Goal: Information Seeking & Learning: Check status

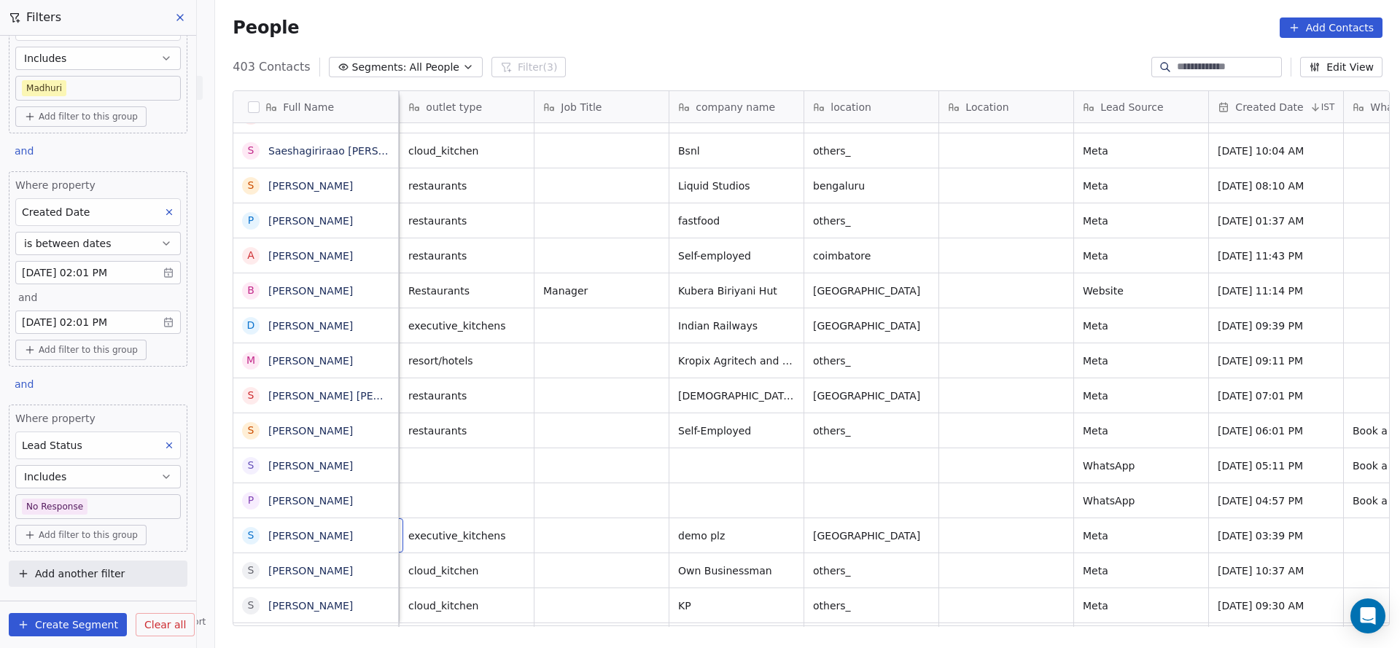
scroll to position [16, 135]
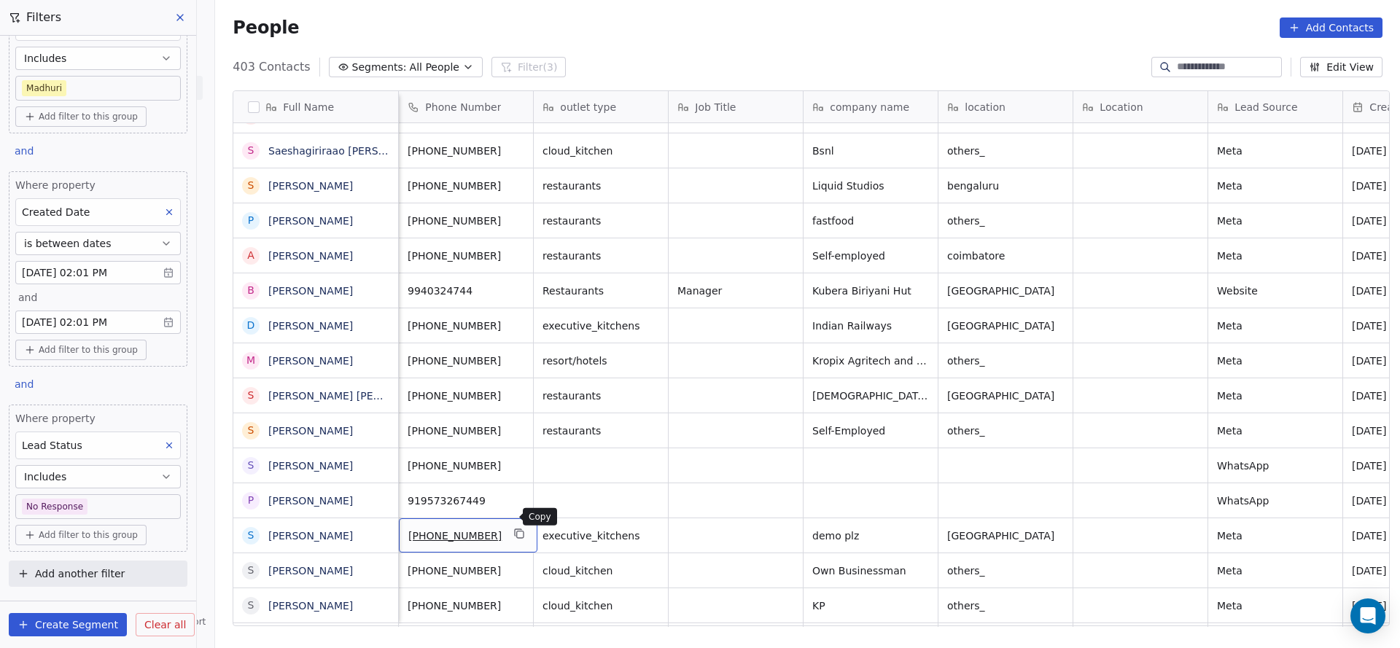
click at [517, 531] on icon "grid" at bounding box center [520, 534] width 7 height 7
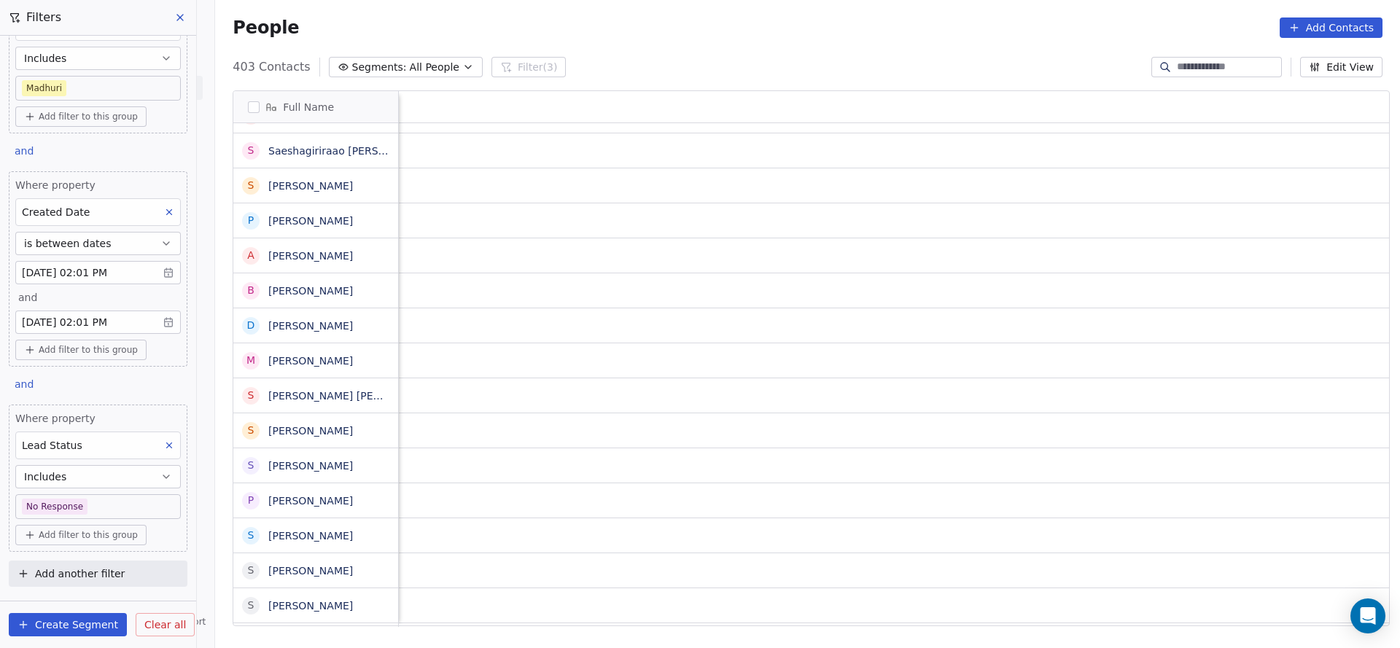
scroll to position [16, 1758]
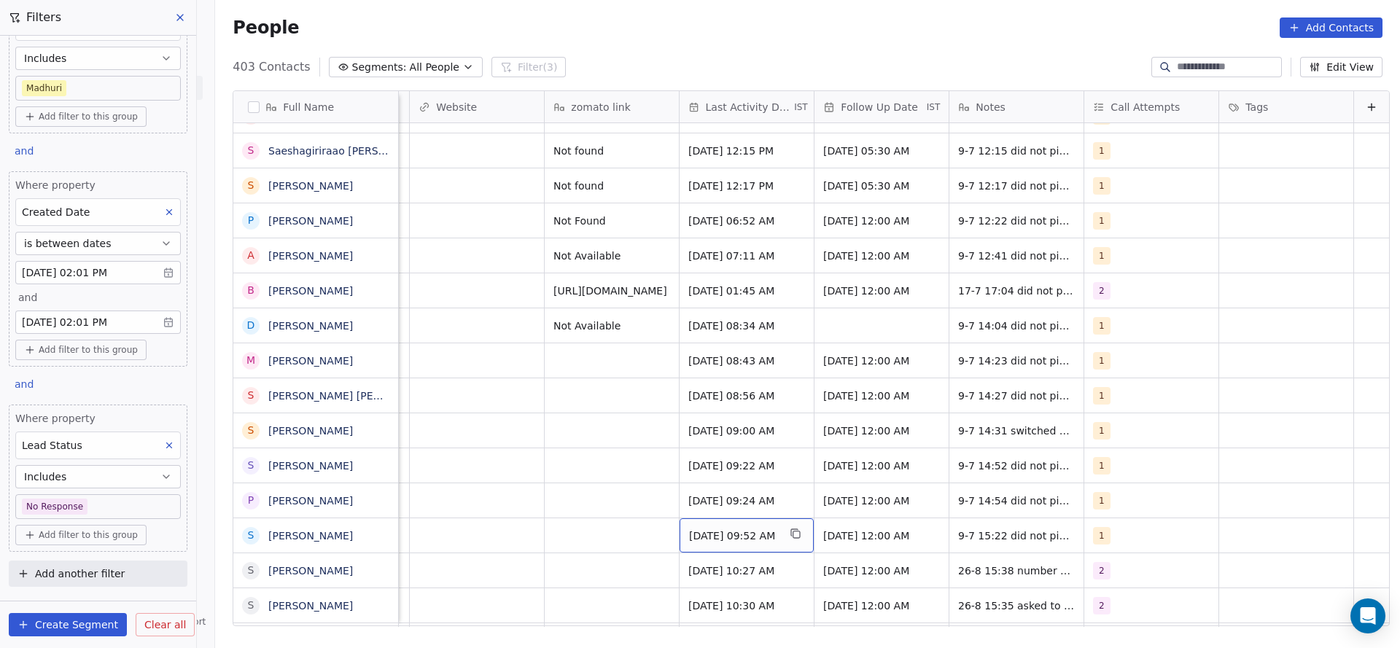
click at [736, 529] on span "Jul 09, 2025 09:52 AM" at bounding box center [733, 536] width 89 height 15
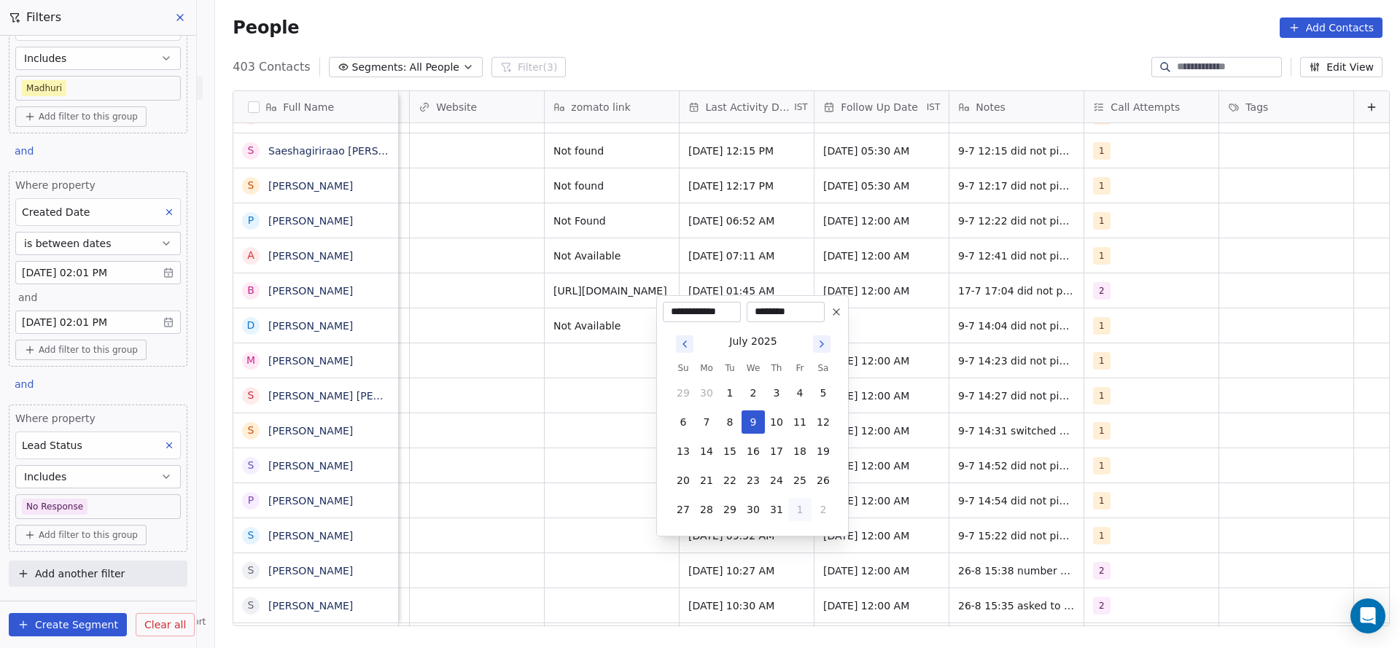
click at [802, 507] on button "1" at bounding box center [799, 509] width 23 height 23
click at [725, 479] on button "26" at bounding box center [729, 480] width 23 height 23
type input "**********"
click at [601, 542] on html "On2Cook India Pvt. Ltd. Contacts People Marketing Workflows Campaigns Sales Pip…" at bounding box center [700, 324] width 1400 height 648
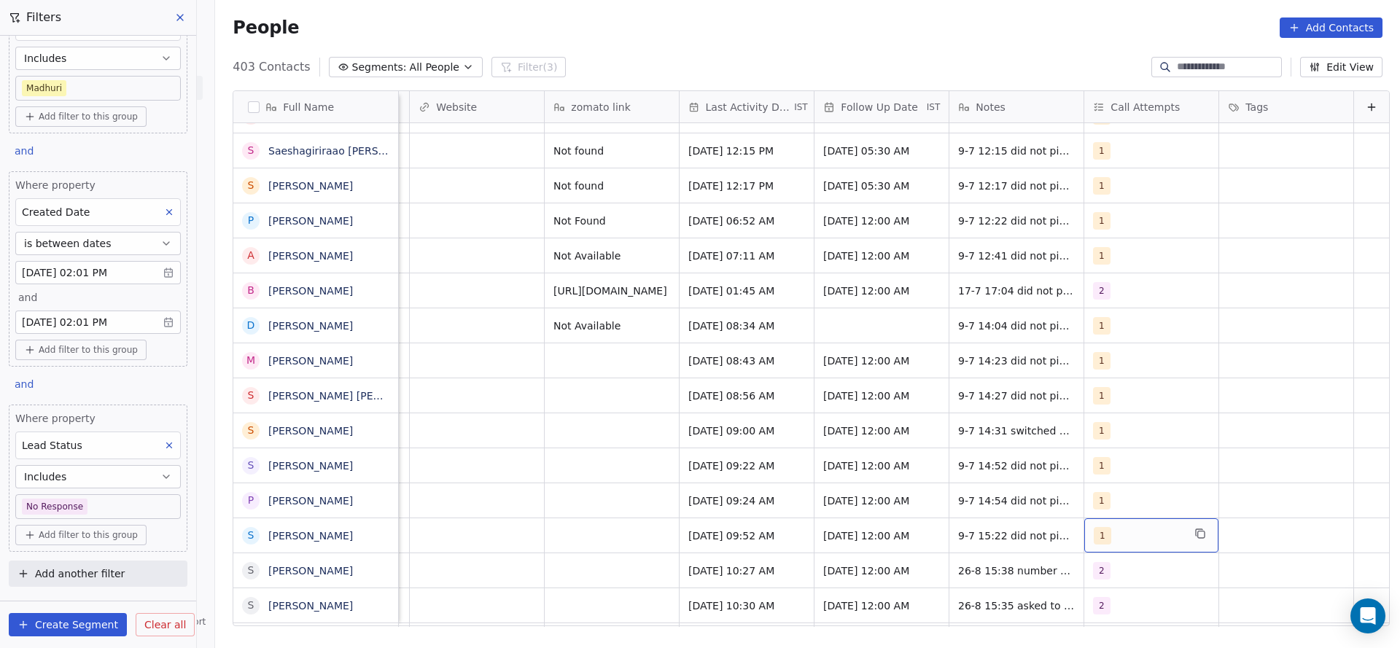
click at [1101, 527] on div "1" at bounding box center [1137, 535] width 89 height 17
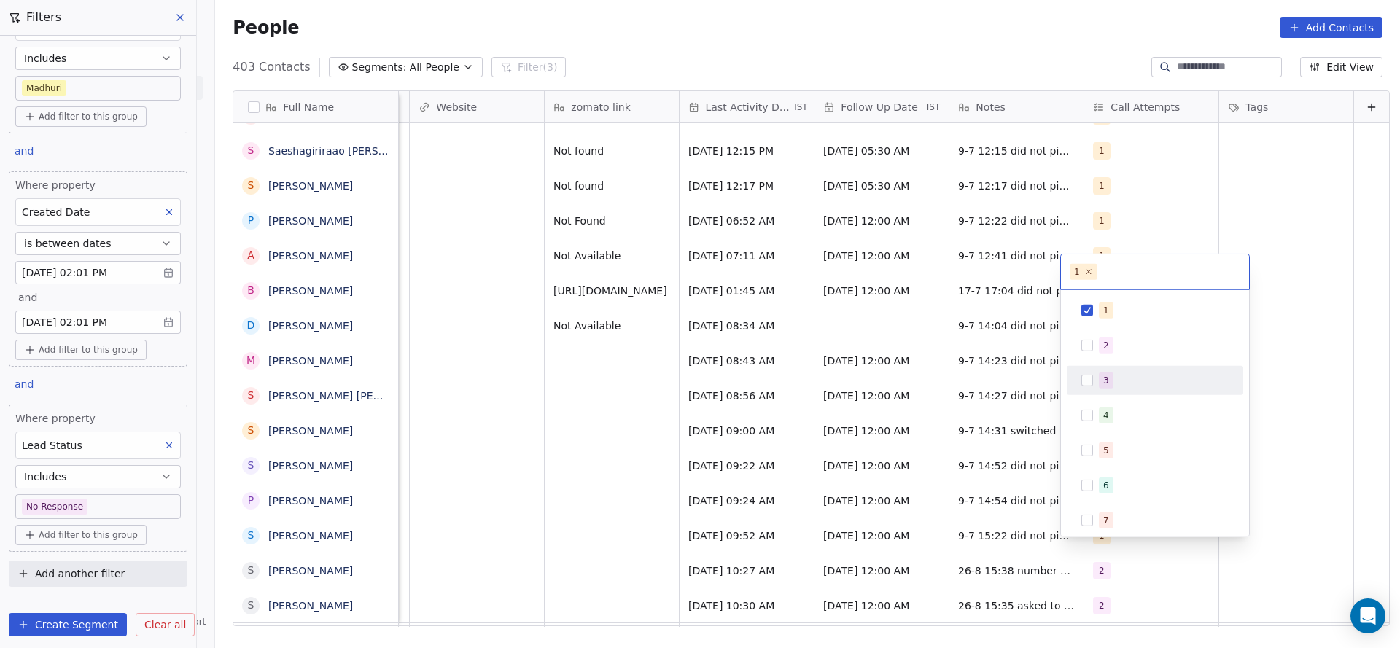
click at [1105, 347] on div "2" at bounding box center [1106, 345] width 6 height 13
click at [1112, 308] on div "1" at bounding box center [1164, 311] width 130 height 16
click at [848, 435] on html "On2Cook India Pvt. Ltd. Contacts People Marketing Workflows Campaigns Sales Pip…" at bounding box center [700, 324] width 1400 height 648
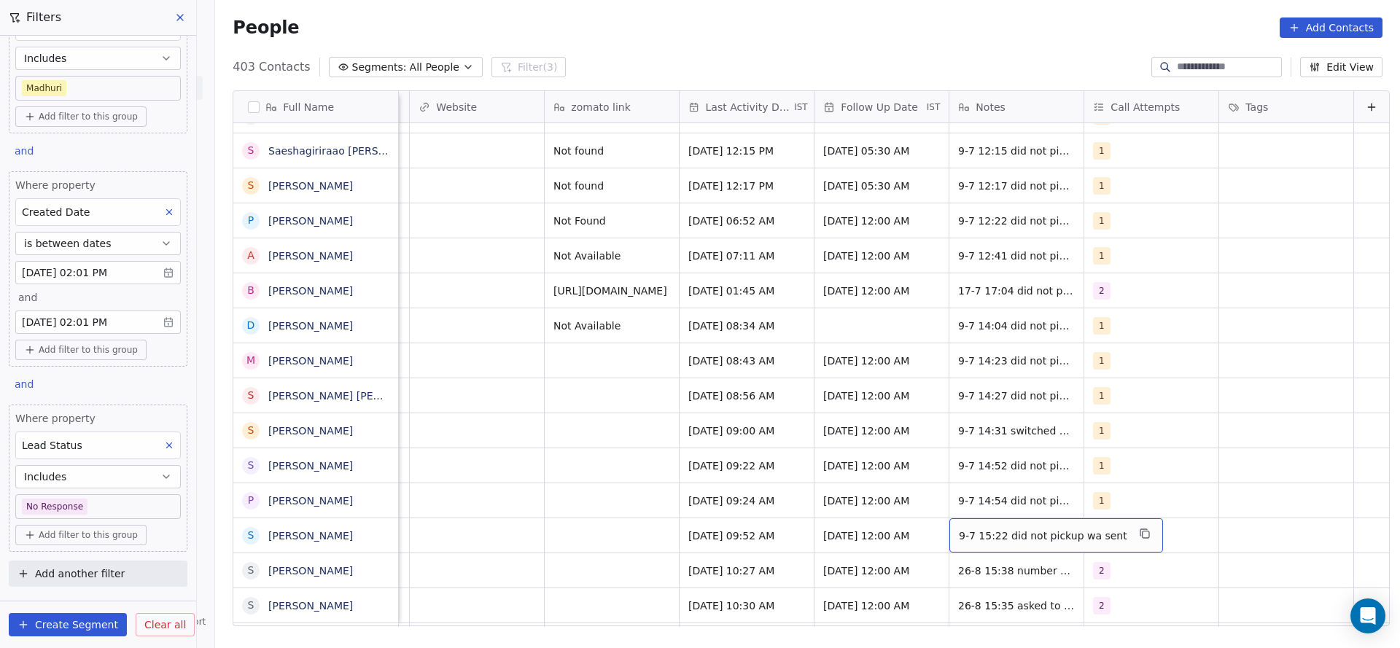
click at [985, 518] on div "9-7 15:22 did not pickup wa sent" at bounding box center [1056, 535] width 214 height 34
click at [940, 515] on textarea "**********" at bounding box center [1024, 524] width 195 height 45
type textarea "**********"
click at [645, 537] on html "On2Cook India Pvt. Ltd. Contacts People Marketing Workflows Campaigns Sales Pip…" at bounding box center [700, 324] width 1400 height 648
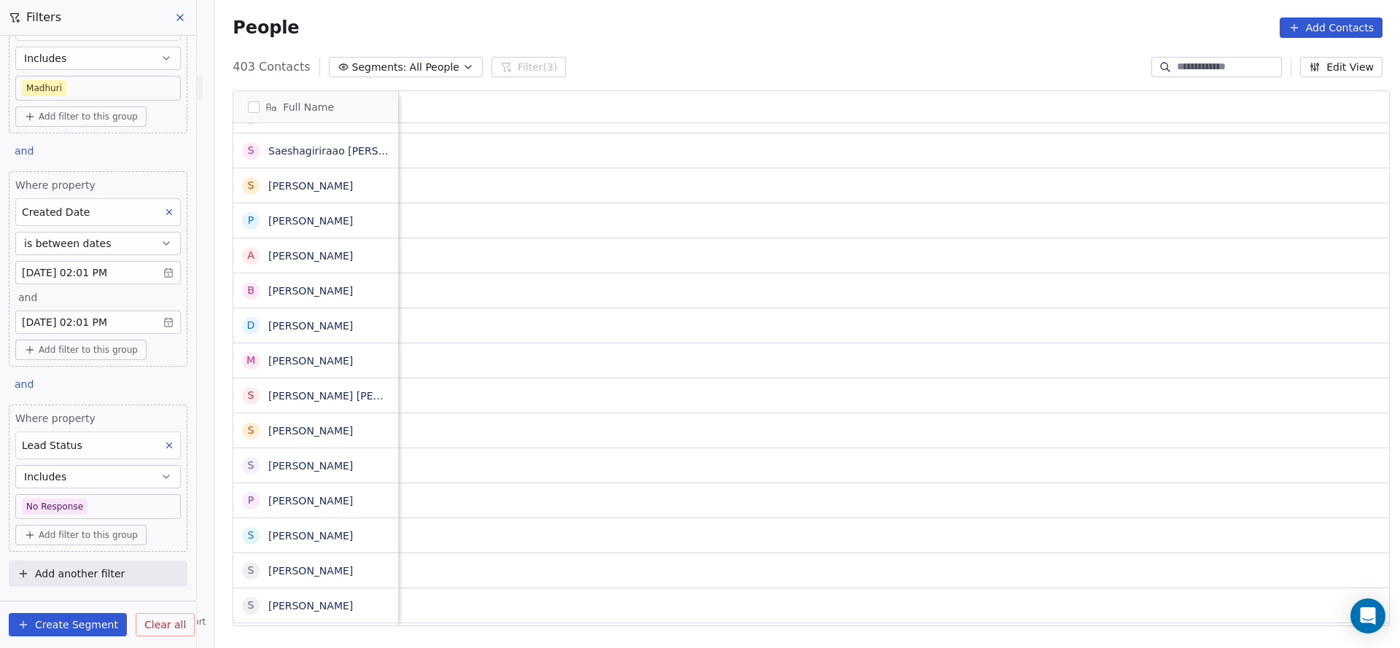
scroll to position [16, 1646]
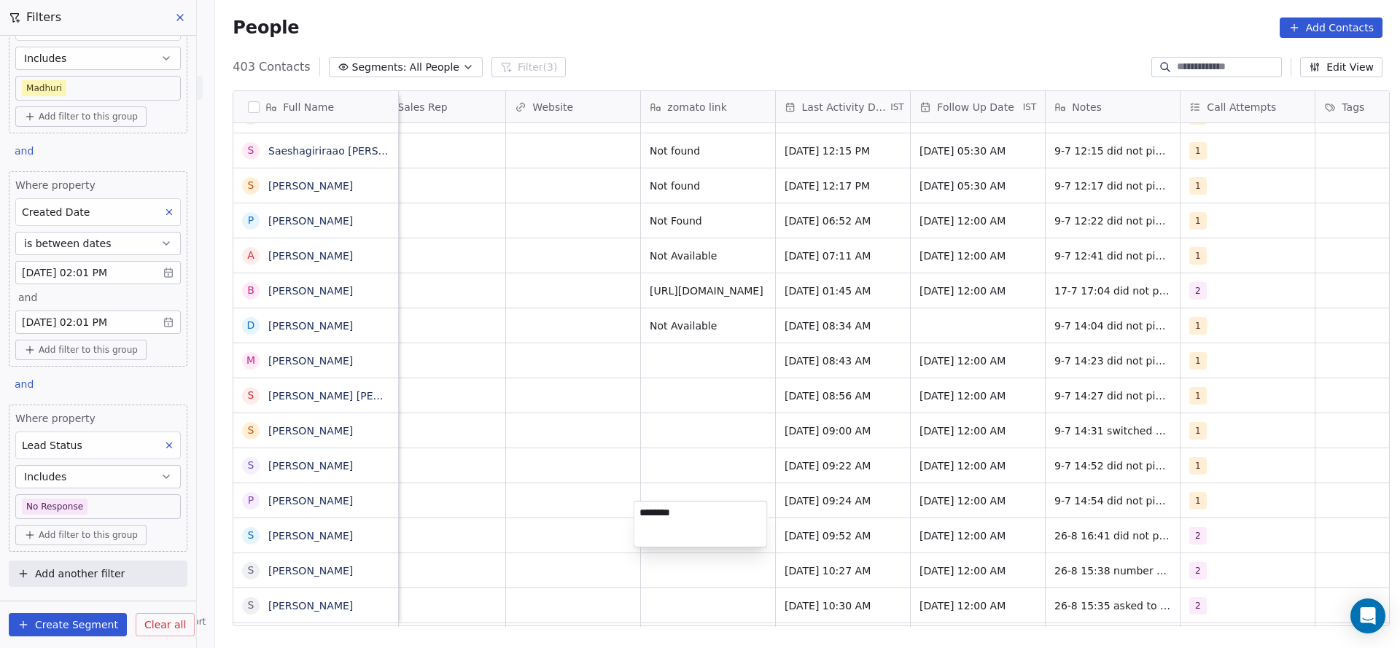
type textarea "*********"
click at [690, 476] on html "On2Cook India Pvt. Ltd. Contacts People Marketing Workflows Campaigns Sales Pip…" at bounding box center [700, 324] width 1400 height 648
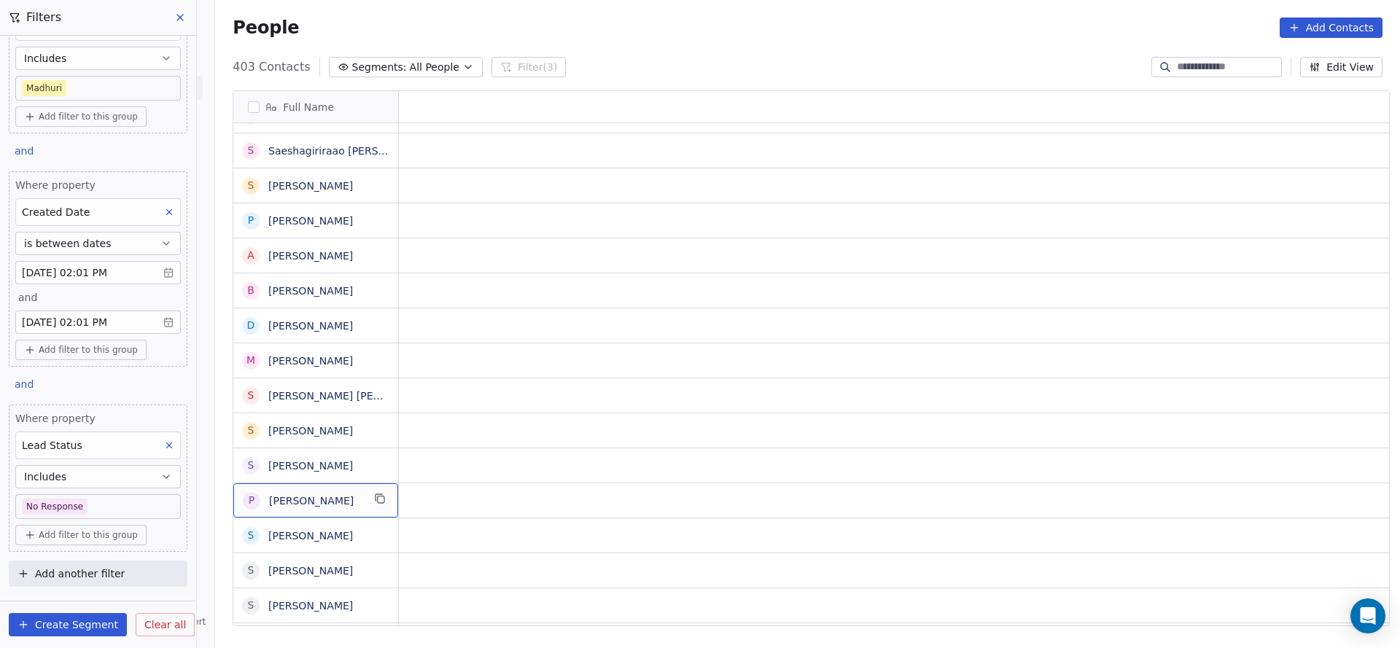
scroll to position [16, 0]
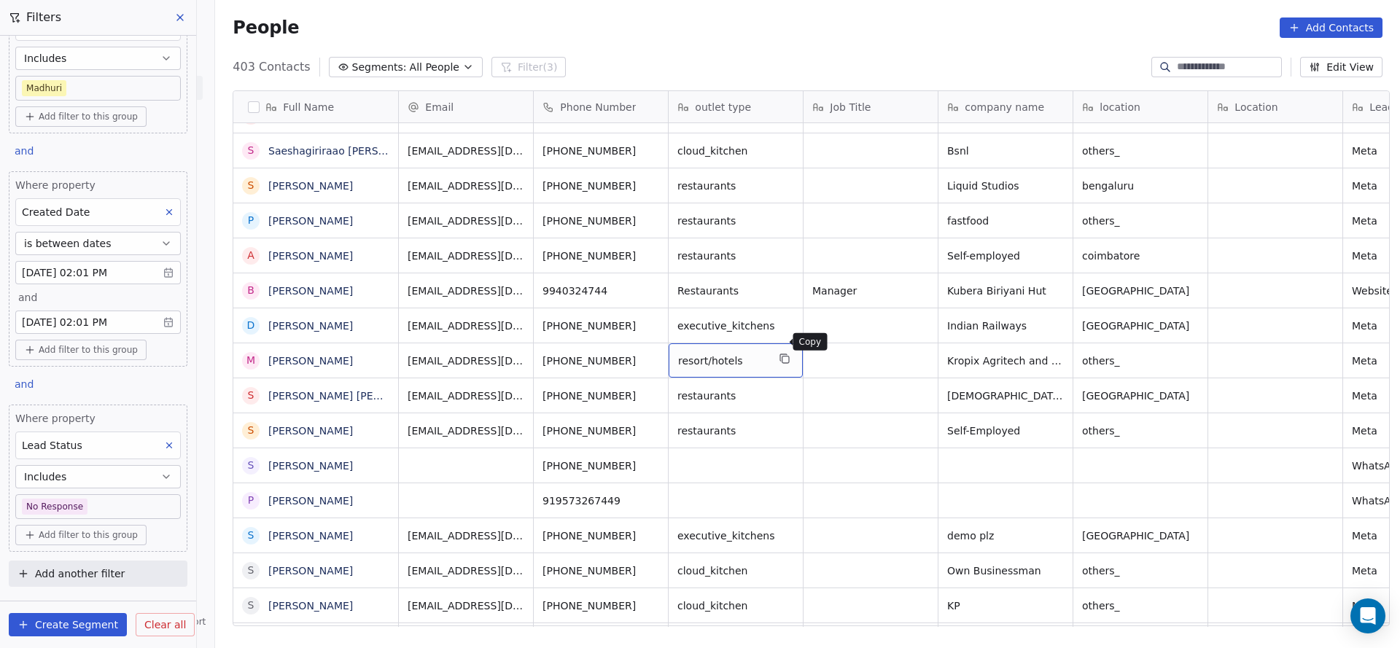
click at [779, 353] on icon "grid" at bounding box center [785, 359] width 12 height 12
click at [741, 492] on div "grid" at bounding box center [735, 500] width 134 height 34
type textarea "**********"
click at [1047, 481] on html "On2Cook India Pvt. Ltd. Contacts People Marketing Workflows Campaigns Sales Pip…" at bounding box center [700, 324] width 1400 height 648
click at [1107, 483] on div "grid" at bounding box center [1140, 500] width 134 height 34
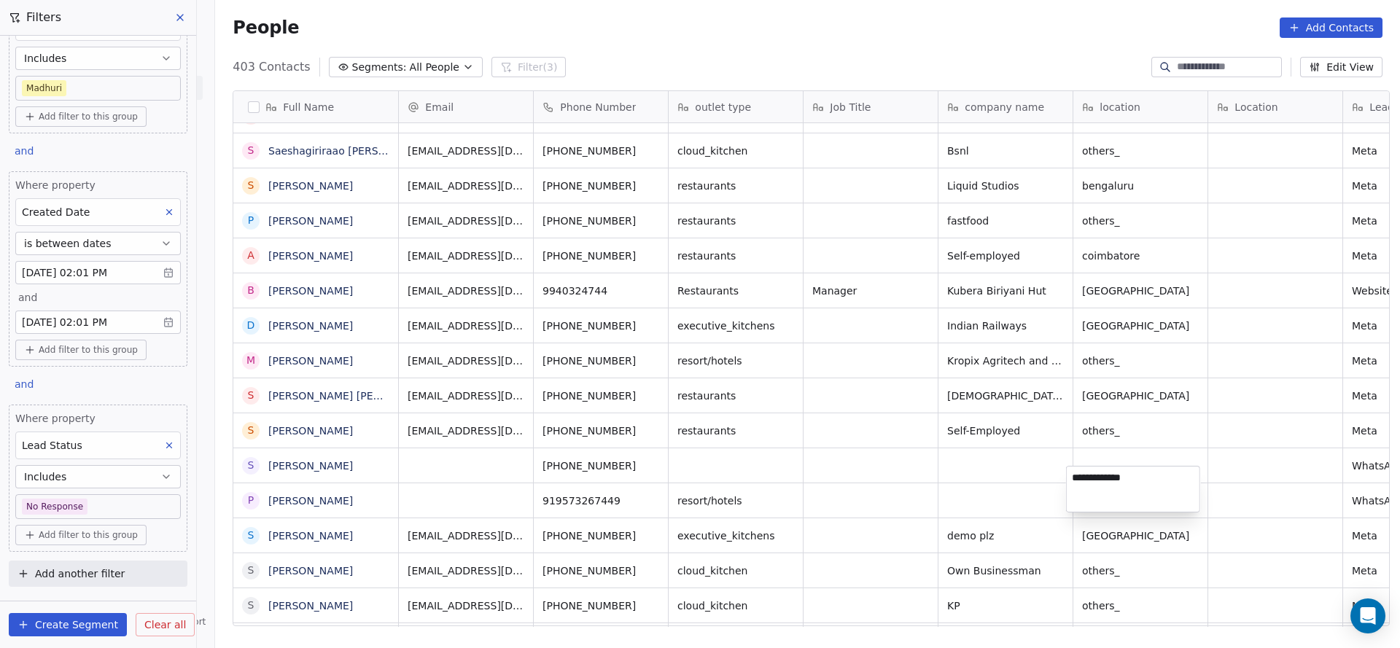
type textarea "**********"
click at [994, 463] on html "On2Cook India Pvt. Ltd. Contacts People Marketing Workflows Campaigns Sales Pip…" at bounding box center [700, 324] width 1400 height 648
click at [645, 494] on icon "grid" at bounding box center [648, 497] width 7 height 7
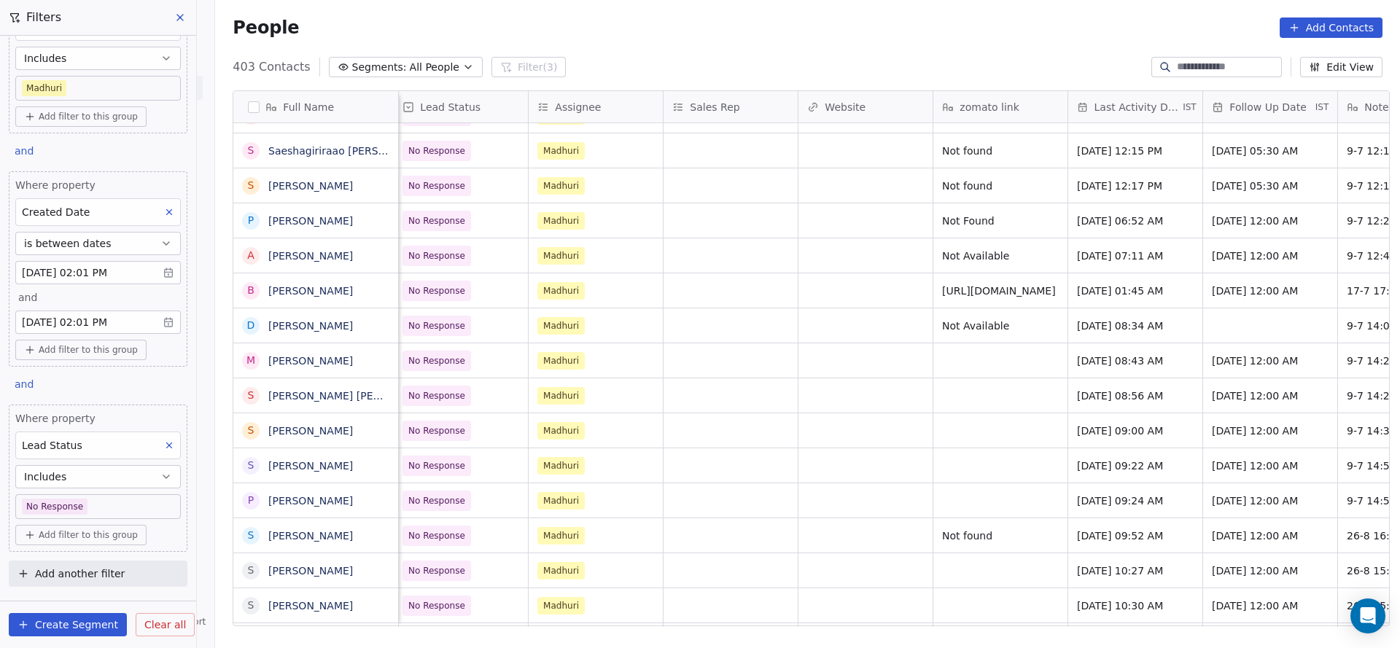
scroll to position [16, 1257]
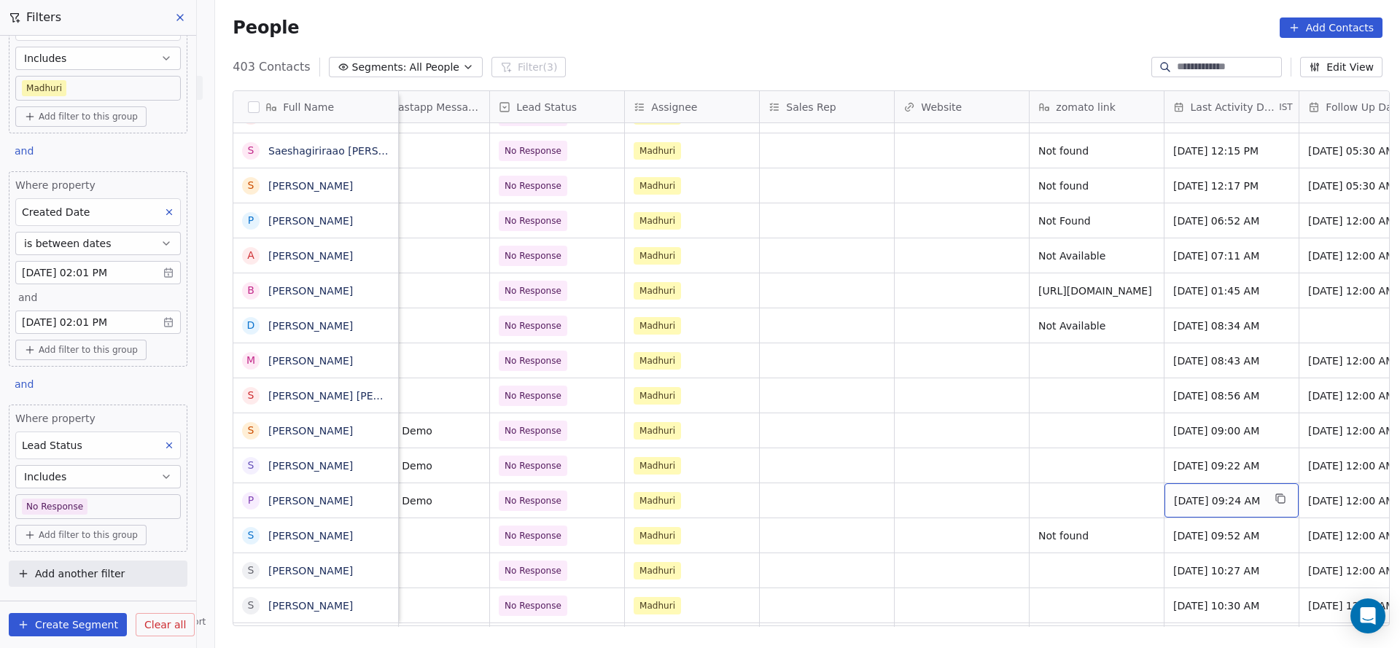
click at [1189, 494] on span "Jul 09, 2025 09:24 AM" at bounding box center [1218, 501] width 89 height 15
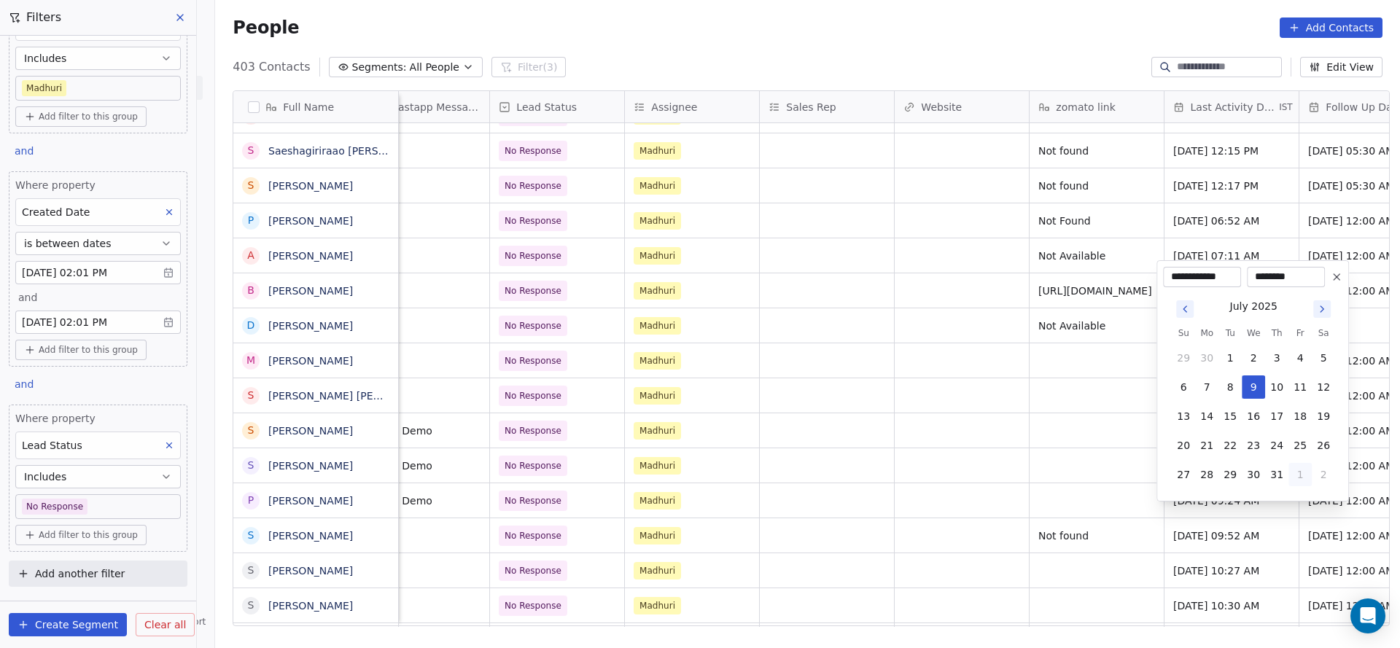
click at [1301, 467] on button "1" at bounding box center [1299, 474] width 23 height 23
click at [1229, 442] on button "26" at bounding box center [1229, 445] width 23 height 23
type input "**********"
click at [1037, 487] on html "On2Cook India Pvt. Ltd. Contacts People Marketing Workflows Campaigns Sales Pip…" at bounding box center [700, 324] width 1400 height 648
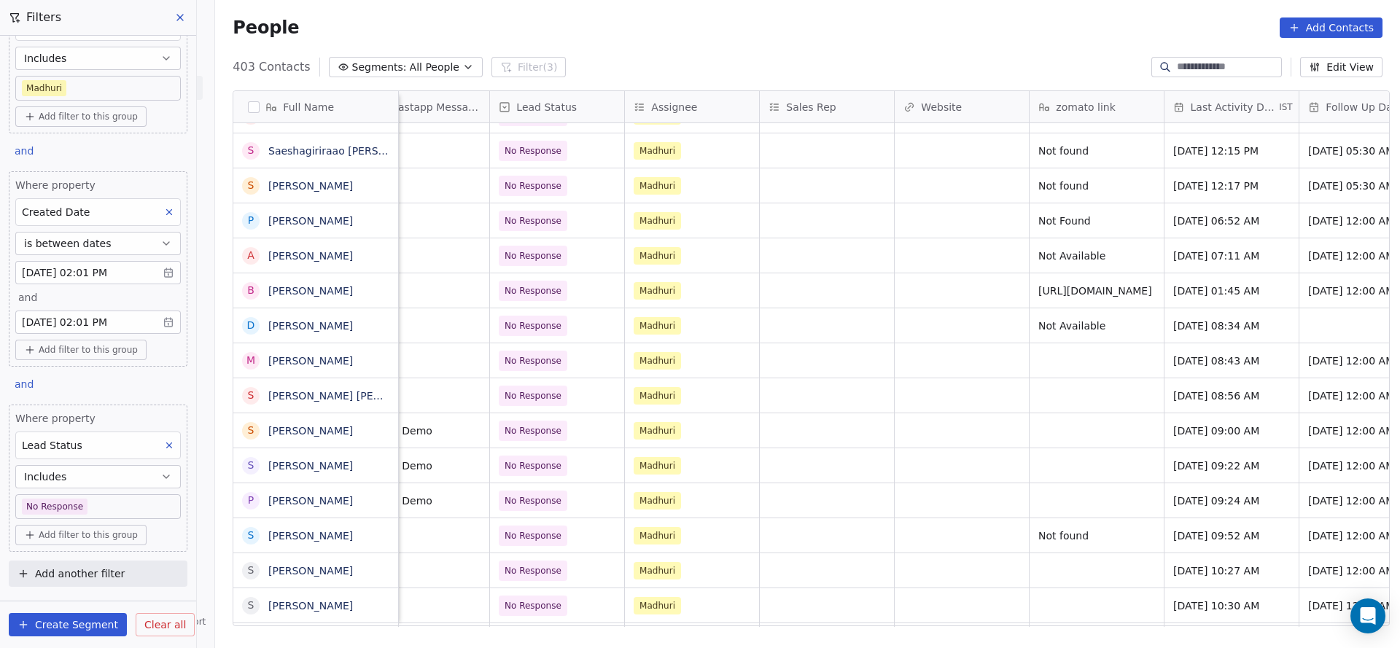
scroll to position [16, 1720]
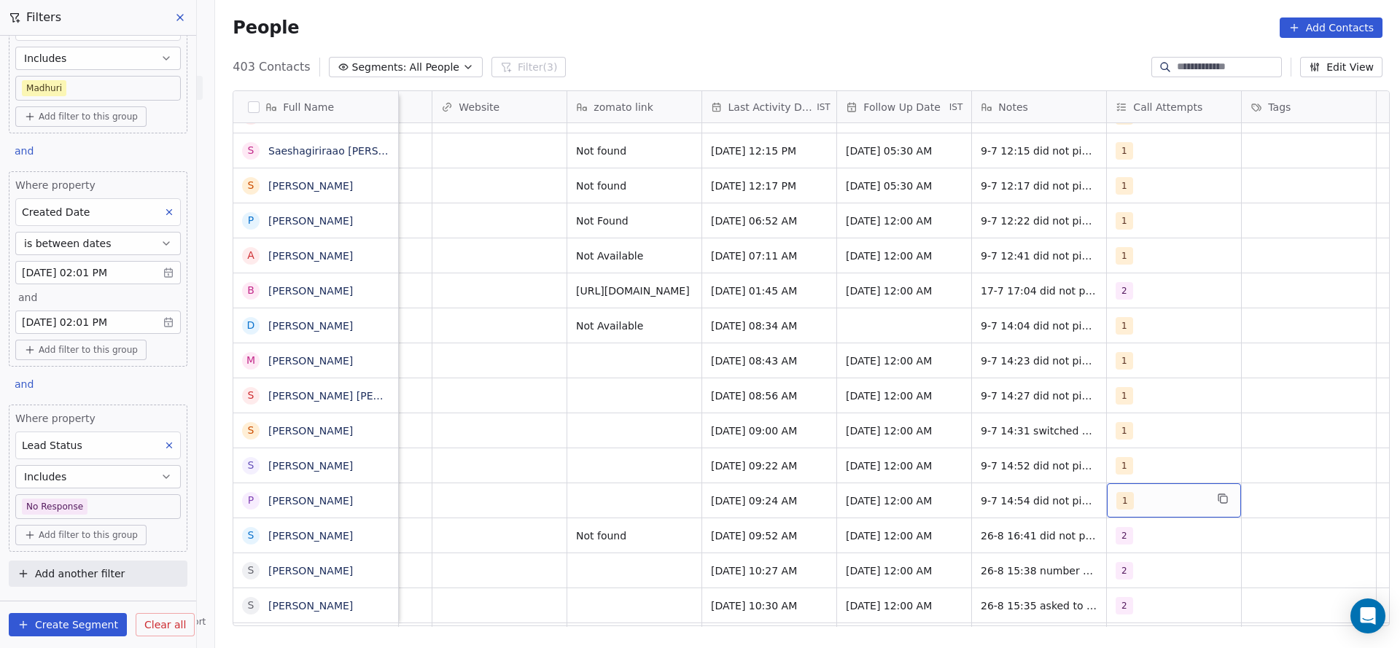
click at [1116, 492] on span "1" at bounding box center [1124, 500] width 17 height 17
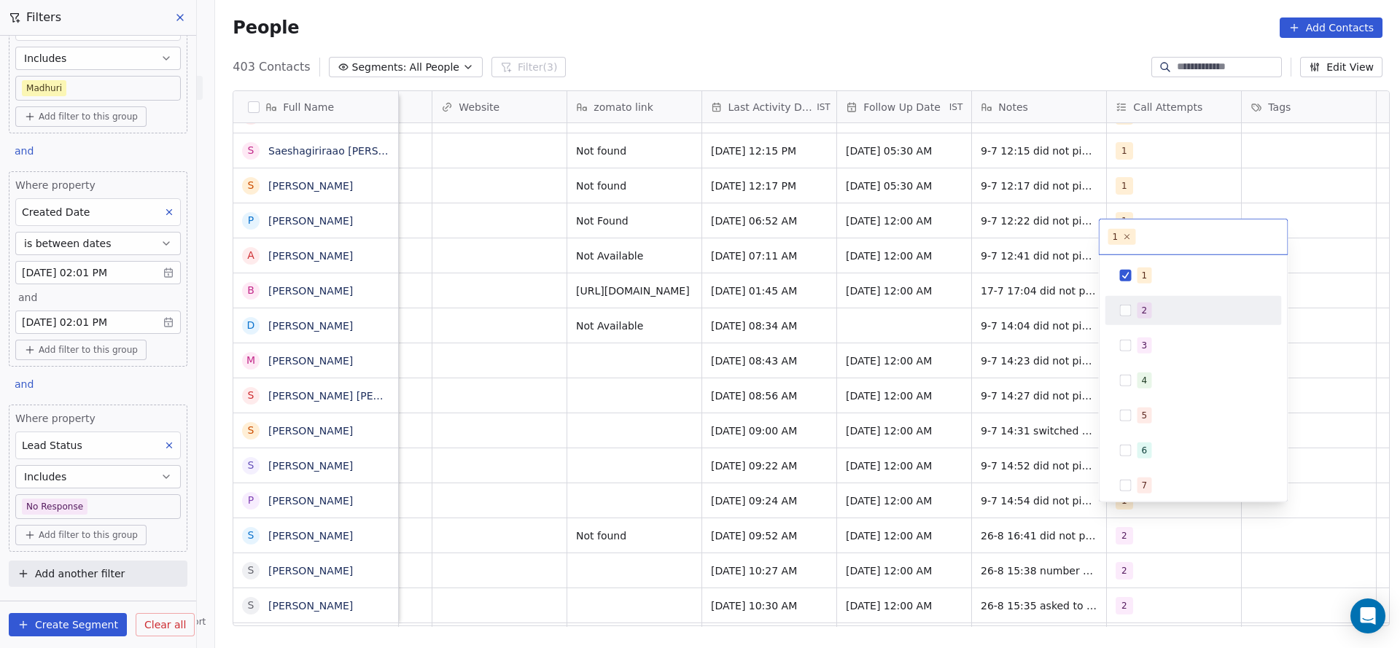
click at [1143, 296] on div "2" at bounding box center [1193, 310] width 176 height 29
drag, startPoint x: 1149, startPoint y: 269, endPoint x: 1002, endPoint y: 372, distance: 179.6
click at [1147, 272] on div "1" at bounding box center [1202, 276] width 130 height 16
click at [1002, 375] on html "On2Cook India Pvt. Ltd. Contacts People Marketing Workflows Campaigns Sales Pip…" at bounding box center [700, 324] width 1400 height 648
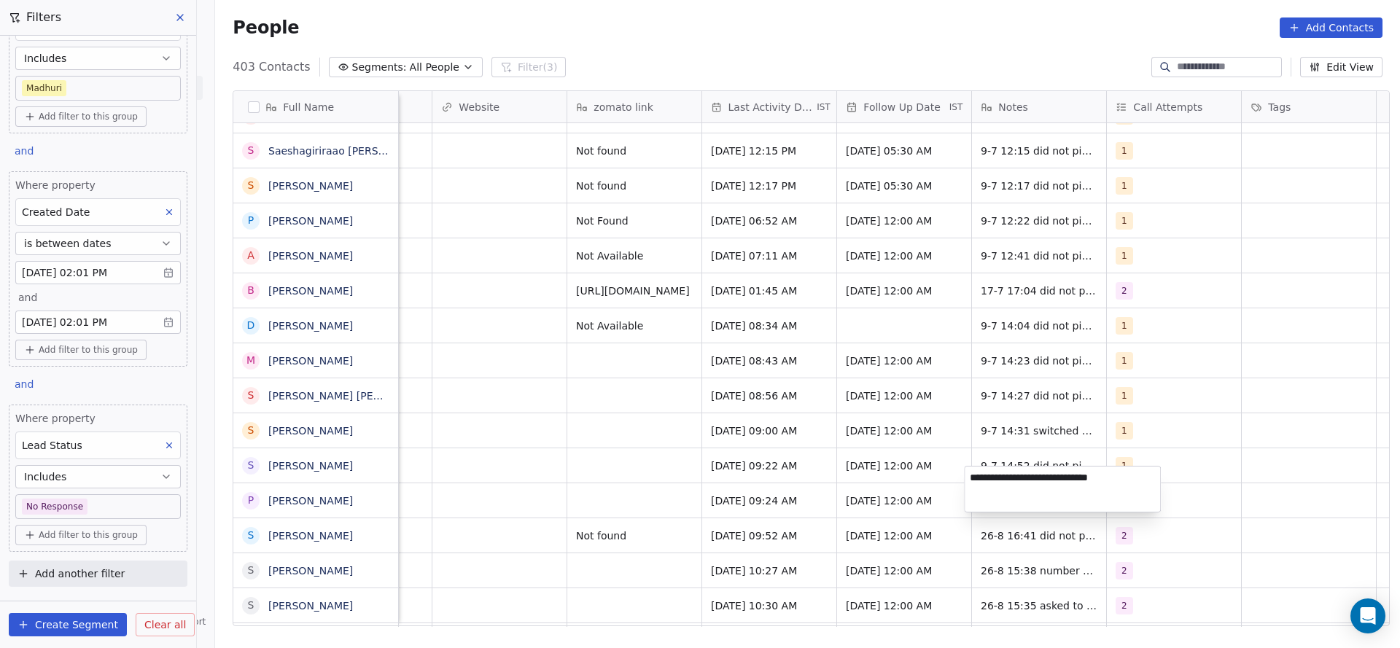
click at [970, 480] on textarea "**********" at bounding box center [1061, 489] width 195 height 45
type textarea "**********"
click at [657, 483] on html "On2Cook India Pvt. Ltd. Contacts People Marketing Workflows Campaigns Sales Pip…" at bounding box center [700, 324] width 1400 height 648
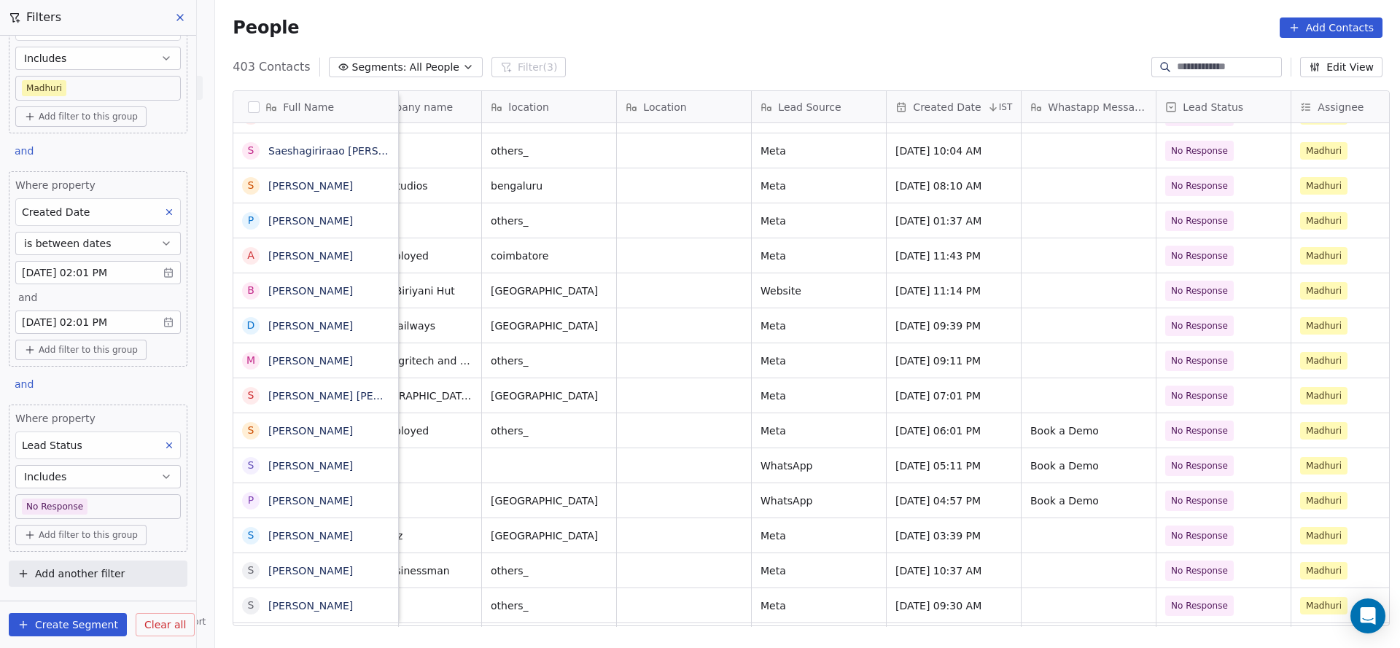
scroll to position [16, 948]
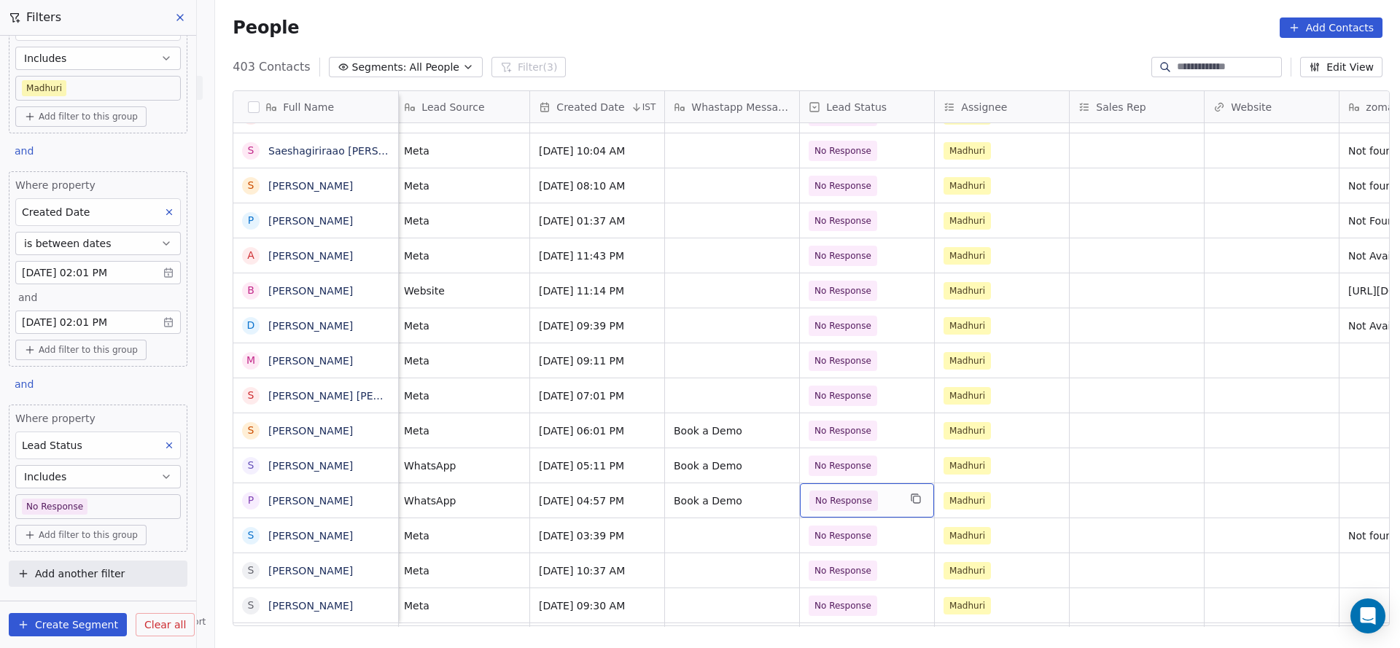
click at [849, 494] on span "No Response" at bounding box center [843, 501] width 57 height 15
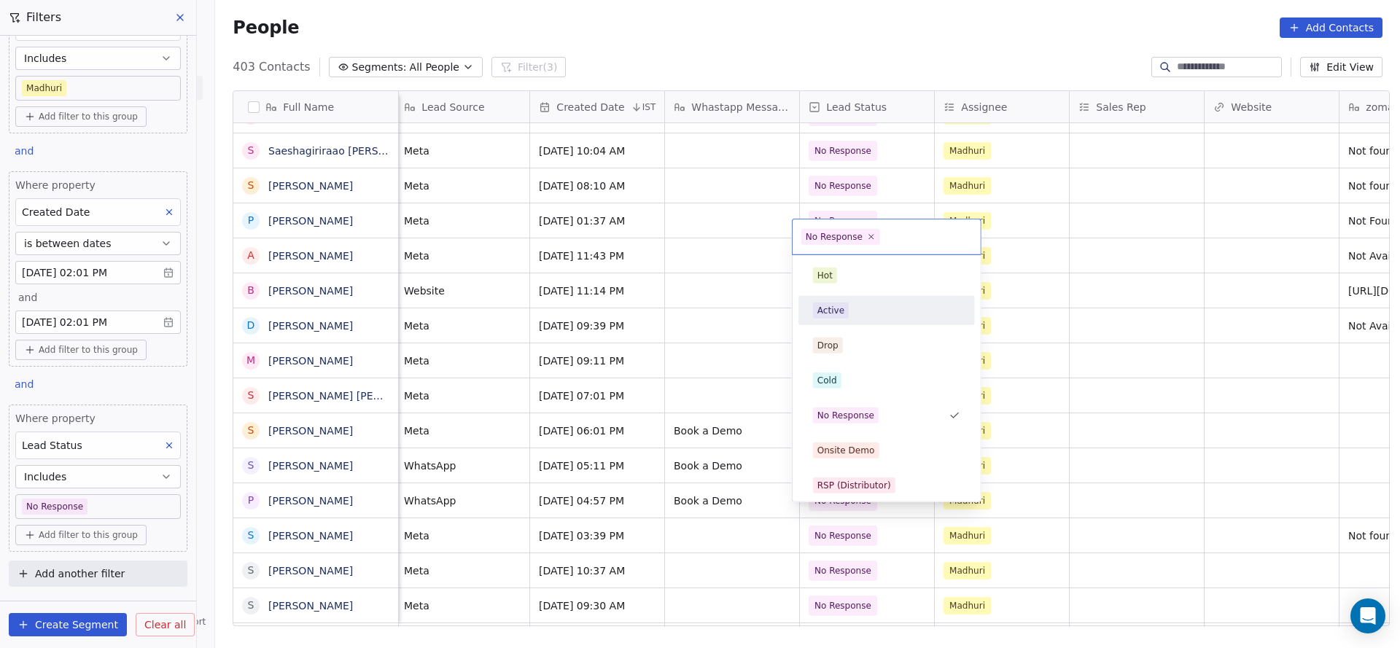
click at [862, 306] on div "Active" at bounding box center [886, 311] width 147 height 16
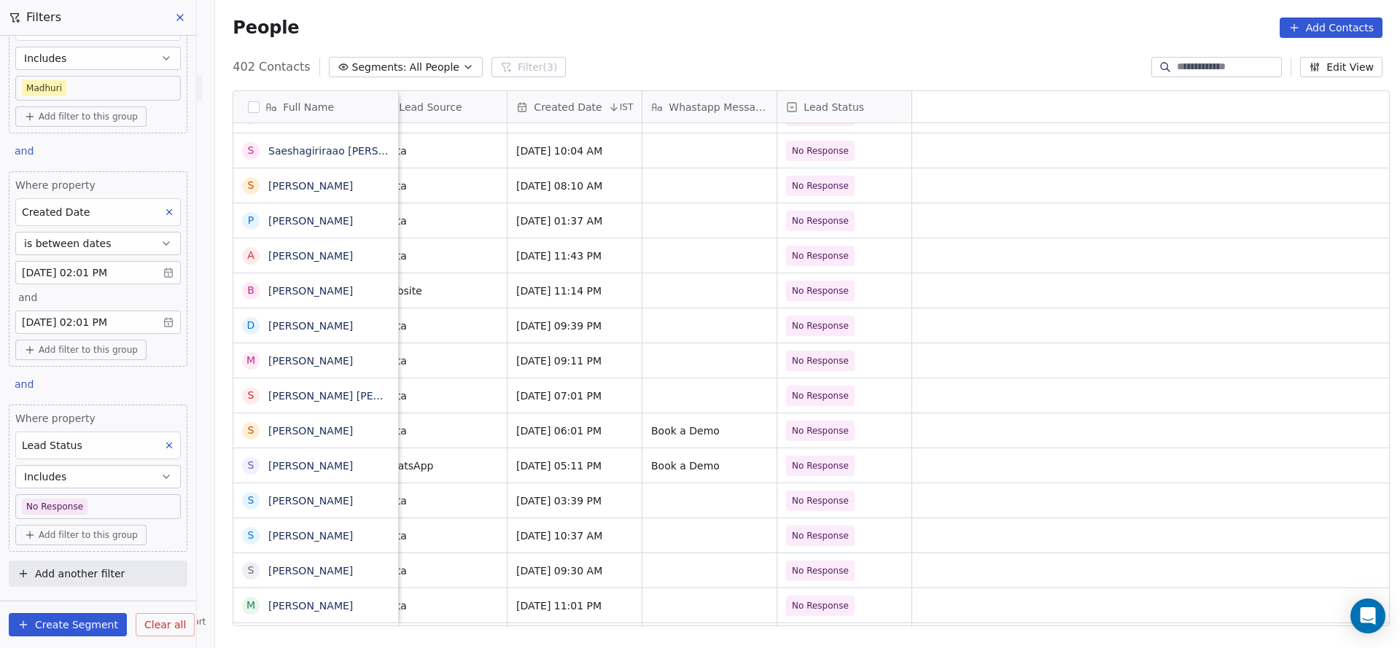
scroll to position [16, 0]
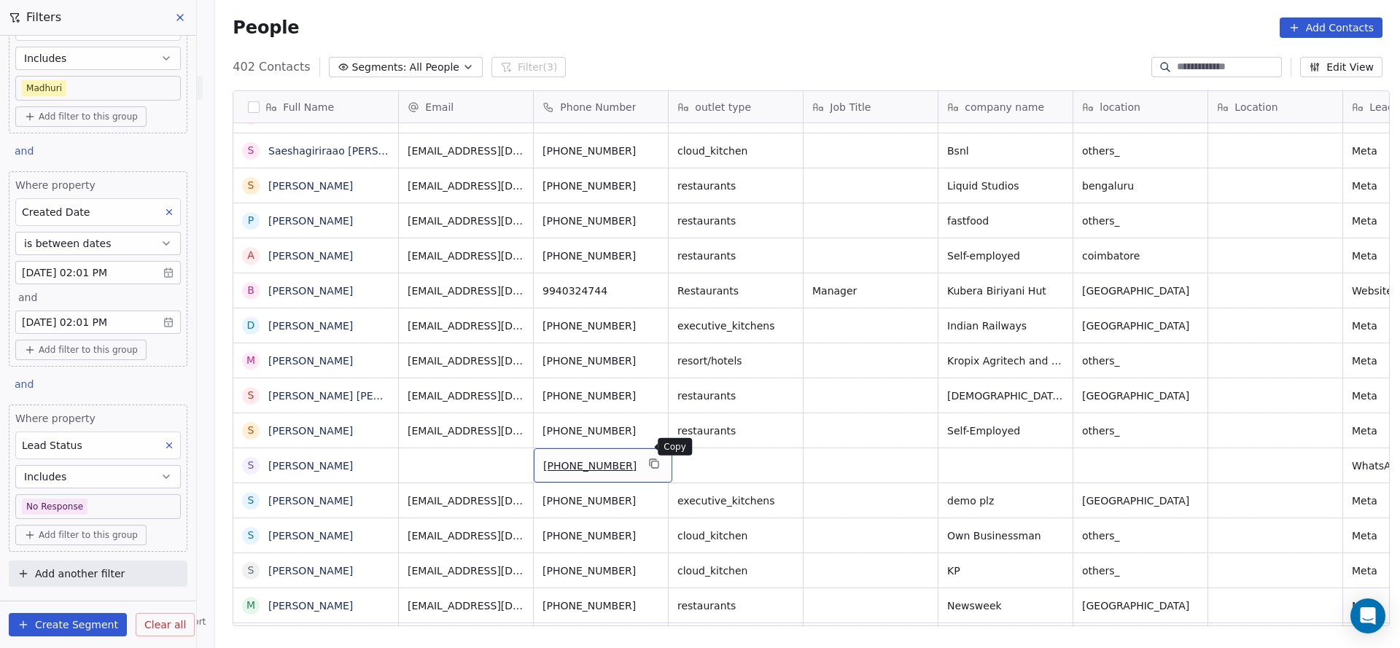
click at [649, 458] on icon "grid" at bounding box center [655, 464] width 12 height 12
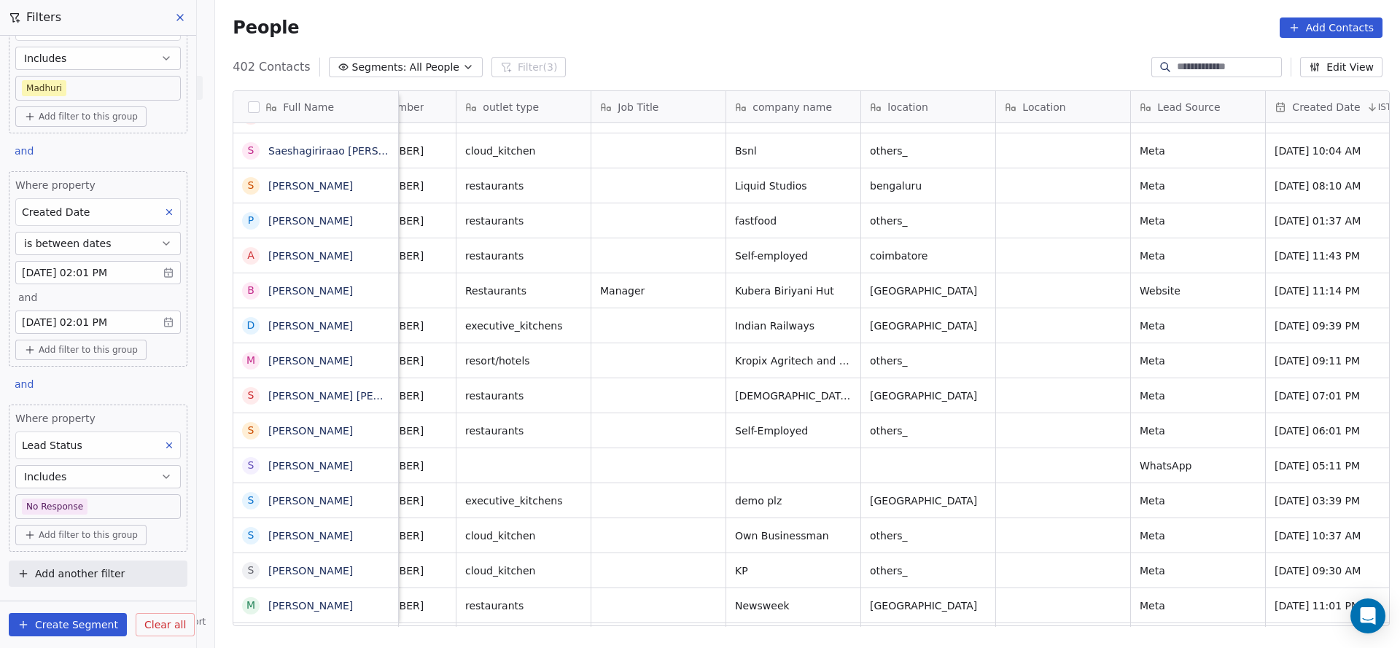
scroll to position [16, 108]
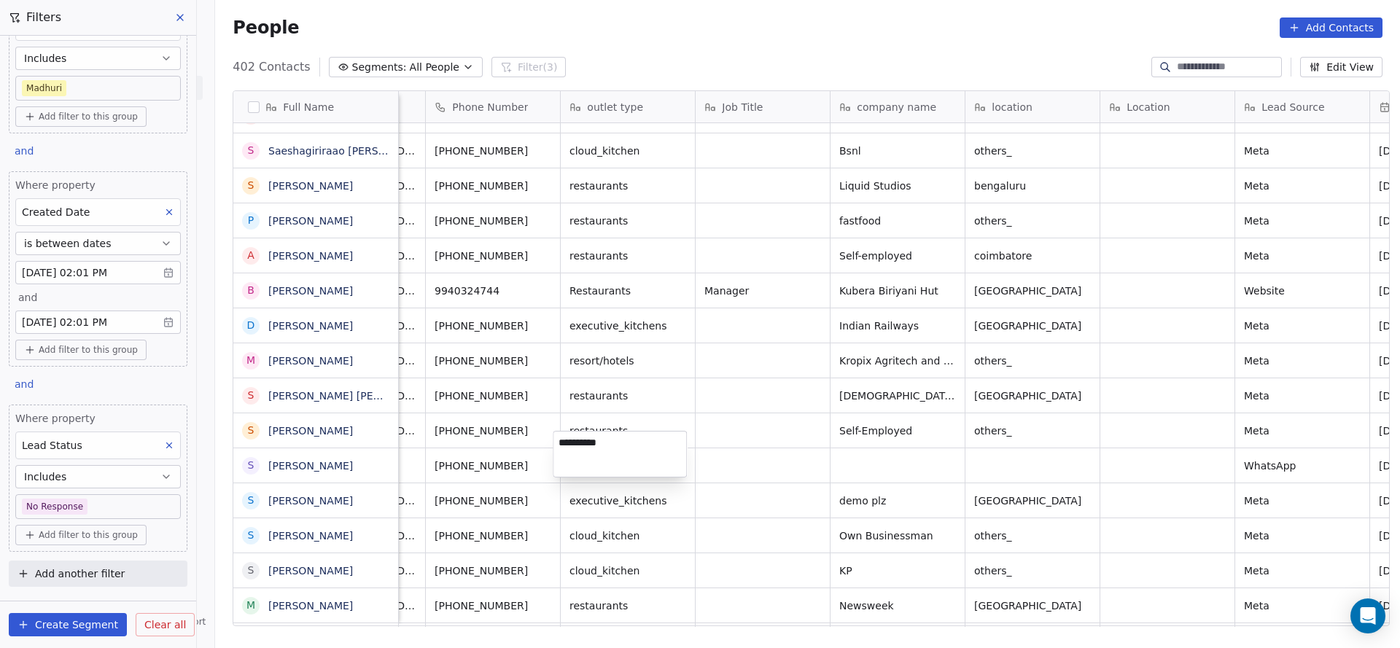
type textarea "**********"
click at [903, 465] on html "On2Cook India Pvt. Ltd. Contacts People Marketing Workflows Campaigns Sales Pip…" at bounding box center [700, 324] width 1400 height 648
click at [975, 448] on div "grid" at bounding box center [1032, 465] width 134 height 34
type textarea "**********"
click at [1113, 452] on html "On2Cook India Pvt. Ltd. Contacts People Marketing Workflows Campaigns Sales Pip…" at bounding box center [700, 324] width 1400 height 648
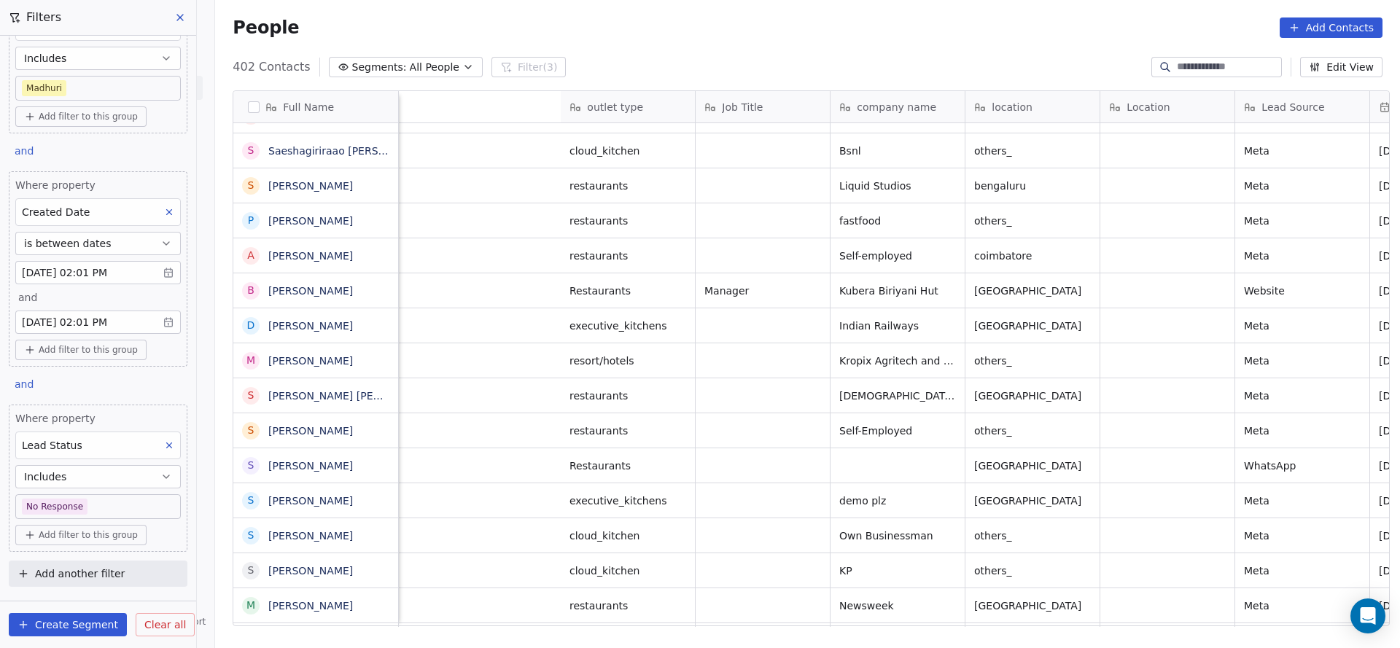
scroll to position [16, 1183]
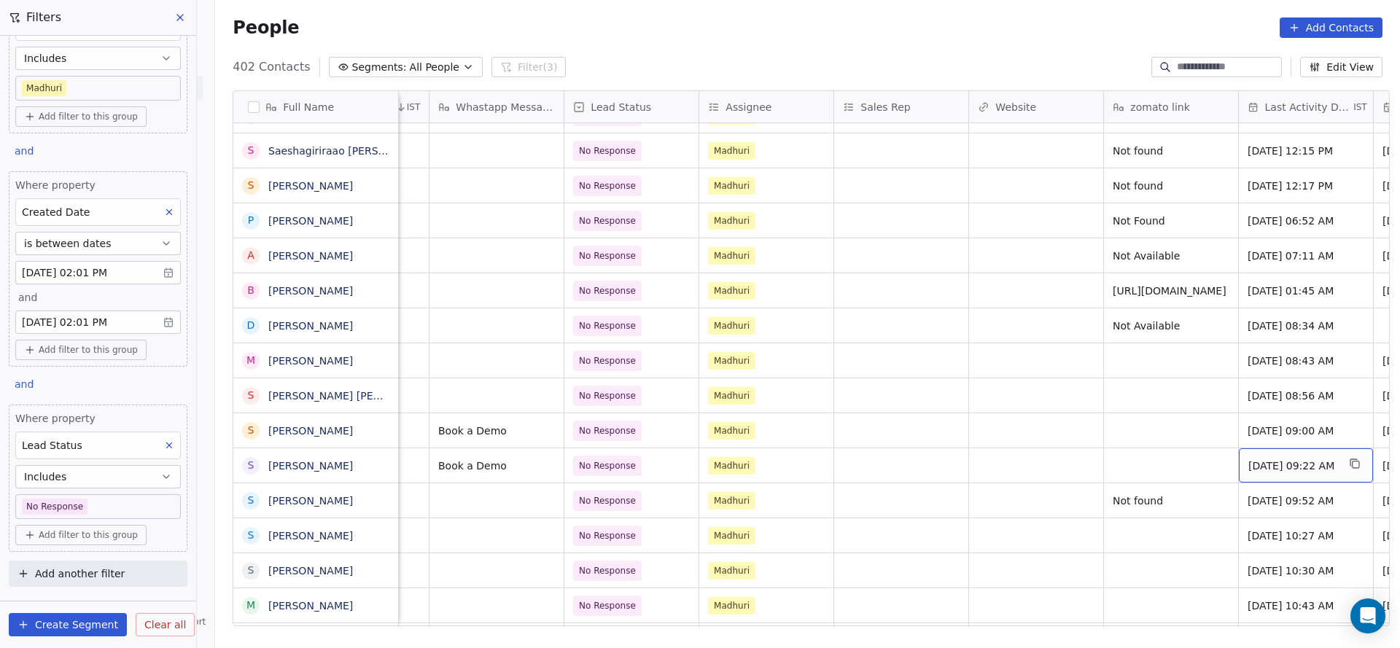
click at [1290, 459] on span "Jul 09, 2025 09:22 AM" at bounding box center [1292, 466] width 89 height 15
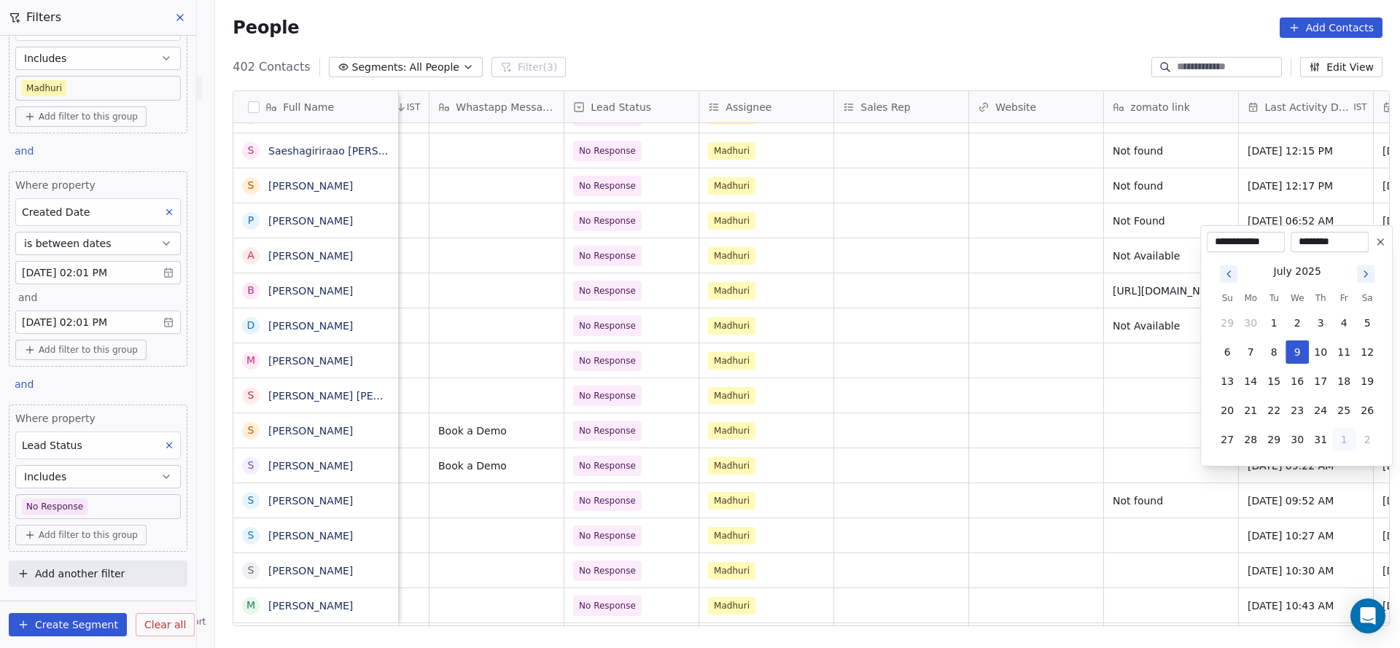
click at [1338, 435] on button "1" at bounding box center [1343, 439] width 23 height 23
drag, startPoint x: 1273, startPoint y: 413, endPoint x: 1186, endPoint y: 429, distance: 88.2
click at [1272, 413] on button "26" at bounding box center [1273, 410] width 23 height 23
type input "**********"
click at [1110, 442] on html "On2Cook India Pvt. Ltd. Contacts People Marketing Workflows Campaigns Sales Pip…" at bounding box center [700, 324] width 1400 height 648
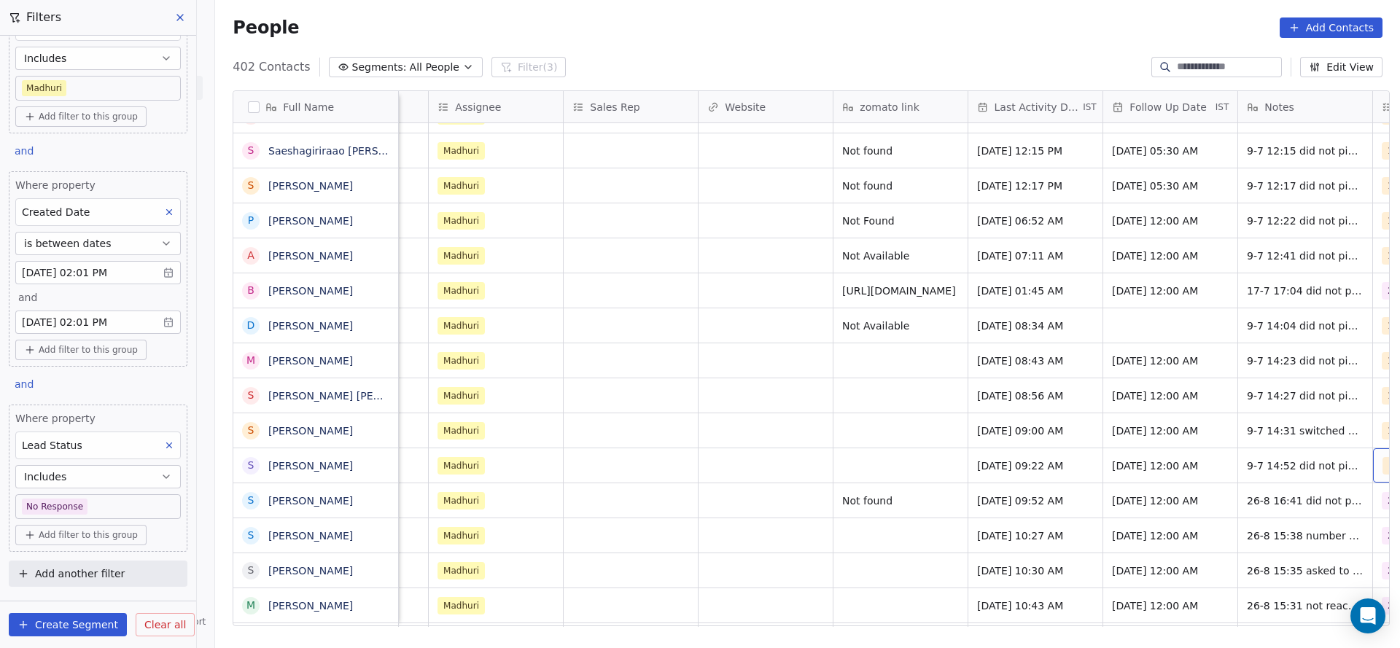
scroll to position [16, 1588]
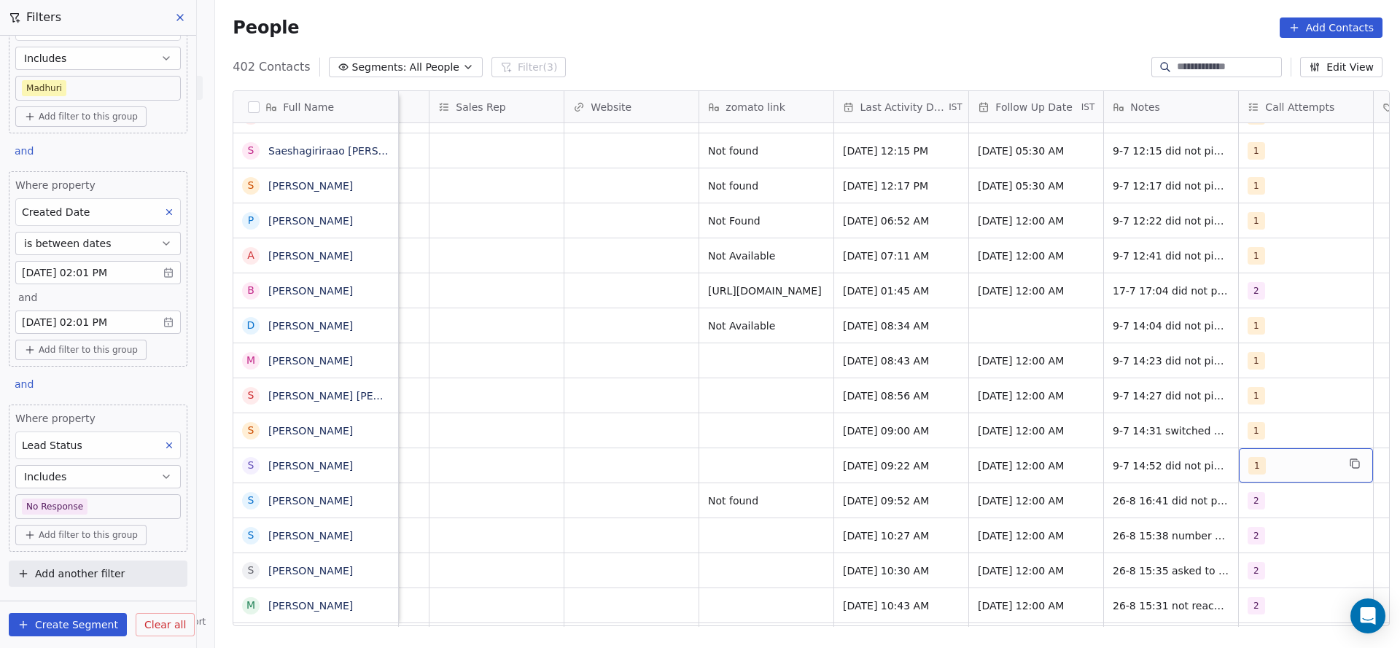
click at [1270, 457] on div "1" at bounding box center [1292, 465] width 89 height 17
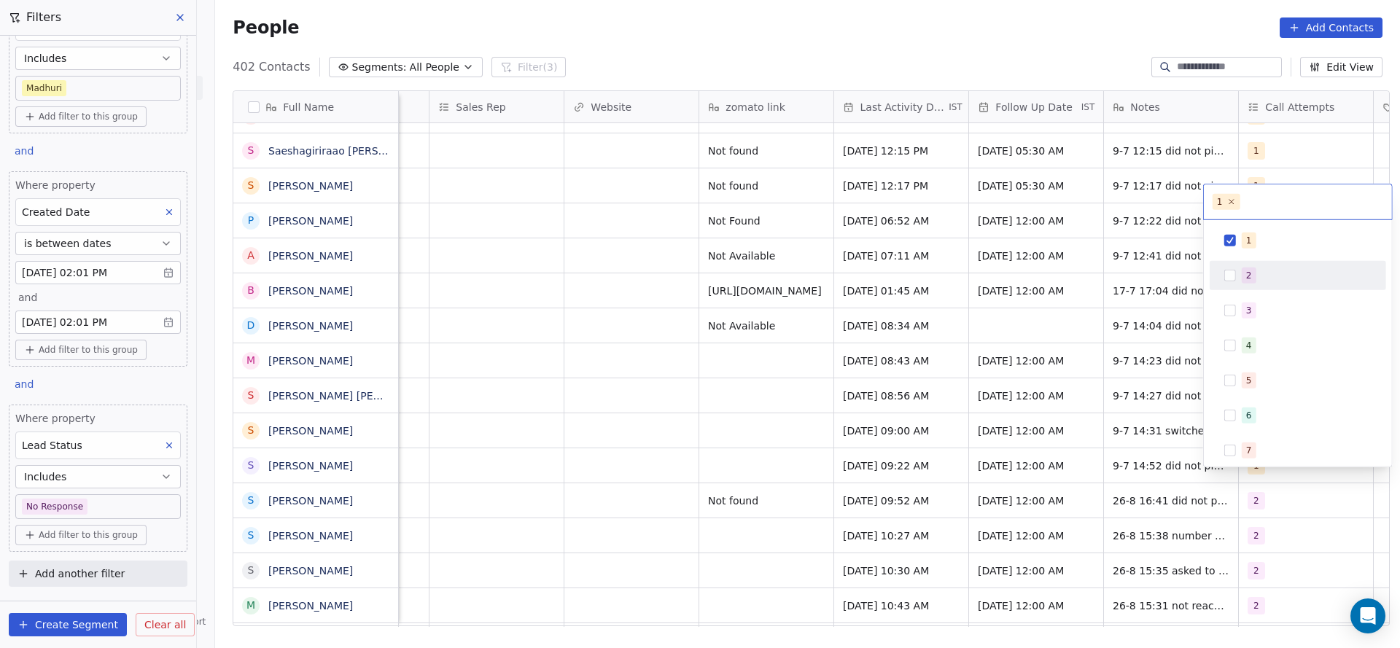
click at [1276, 268] on div "2" at bounding box center [1306, 276] width 130 height 16
click at [1287, 230] on div "1" at bounding box center [1297, 240] width 165 height 23
click at [986, 391] on html "On2Cook India Pvt. Ltd. Contacts People Marketing Workflows Campaigns Sales Pip…" at bounding box center [700, 324] width 1400 height 648
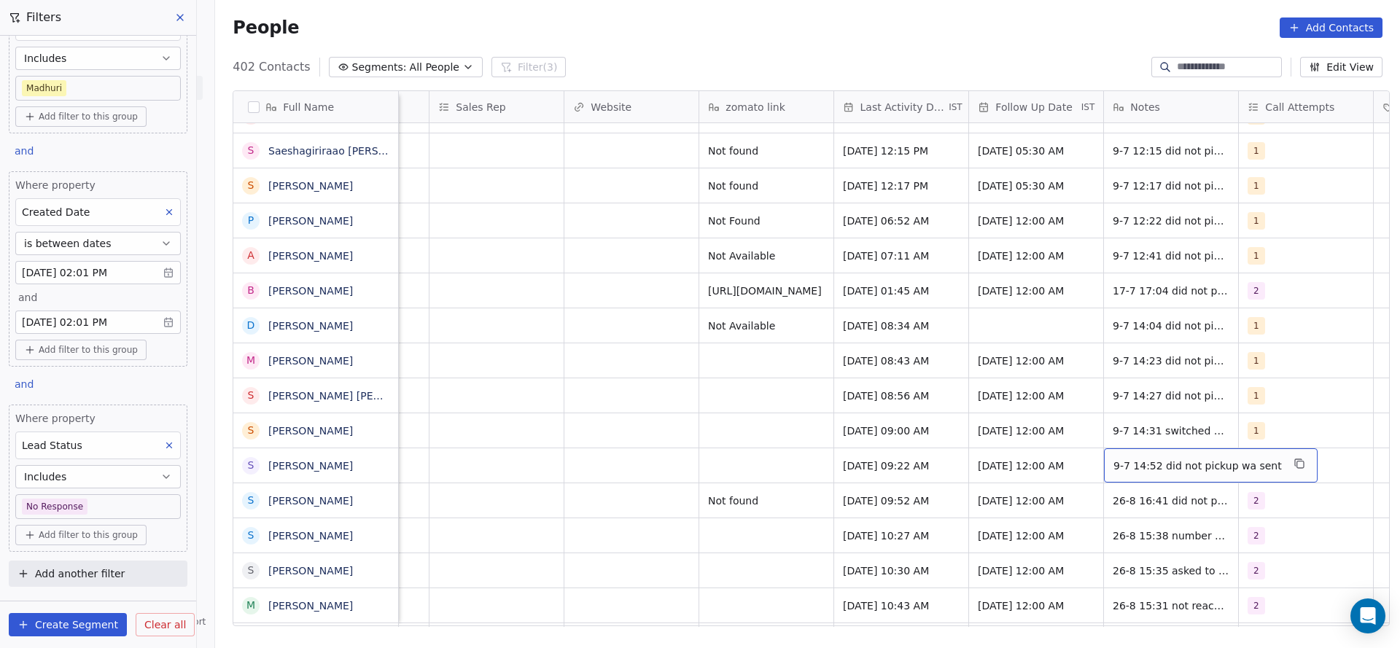
click at [1129, 459] on span "9-7 14:52 did not pickup wa sent" at bounding box center [1197, 466] width 168 height 15
click at [1141, 459] on span "9-7 14:52 did not pickup wa sent" at bounding box center [1197, 466] width 168 height 15
click at [1104, 448] on div "9-7 14:52 did not pickup wa sent" at bounding box center [1211, 465] width 214 height 34
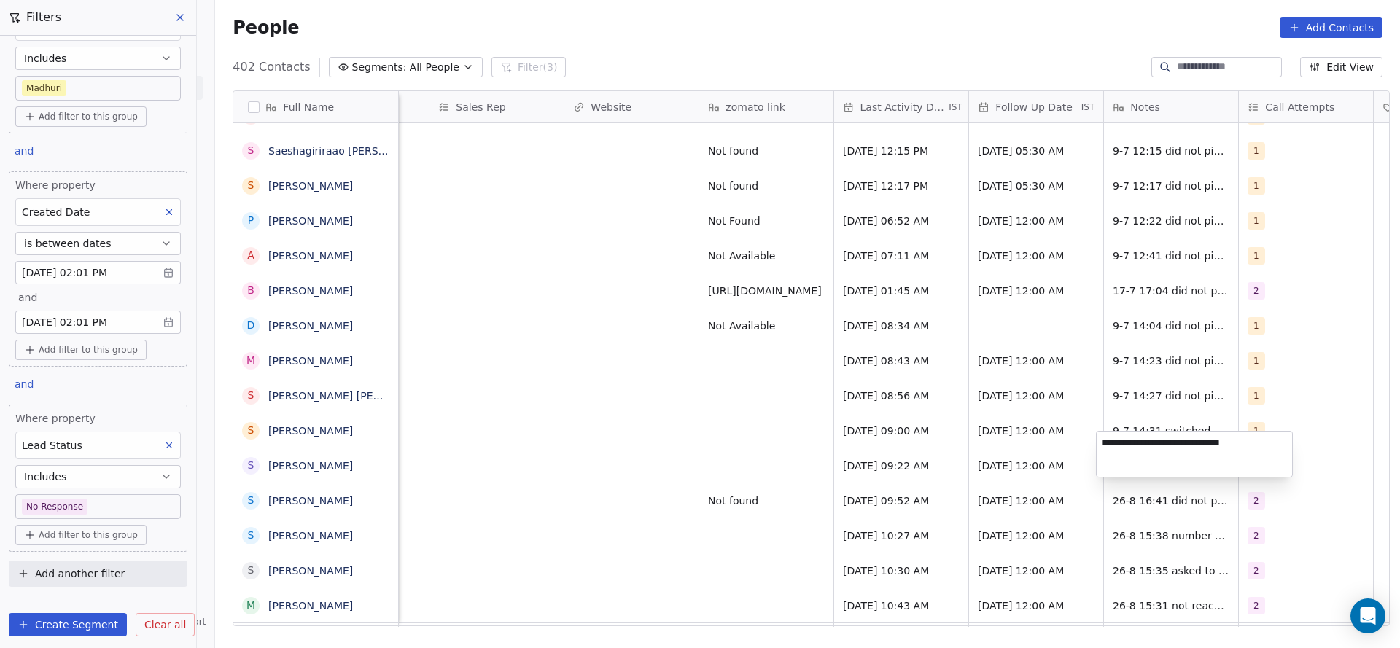
click at [1103, 444] on textarea "**********" at bounding box center [1193, 454] width 195 height 45
type textarea "**********"
click at [749, 488] on html "On2Cook India Pvt. Ltd. Contacts People Marketing Workflows Campaigns Sales Pip…" at bounding box center [700, 324] width 1400 height 648
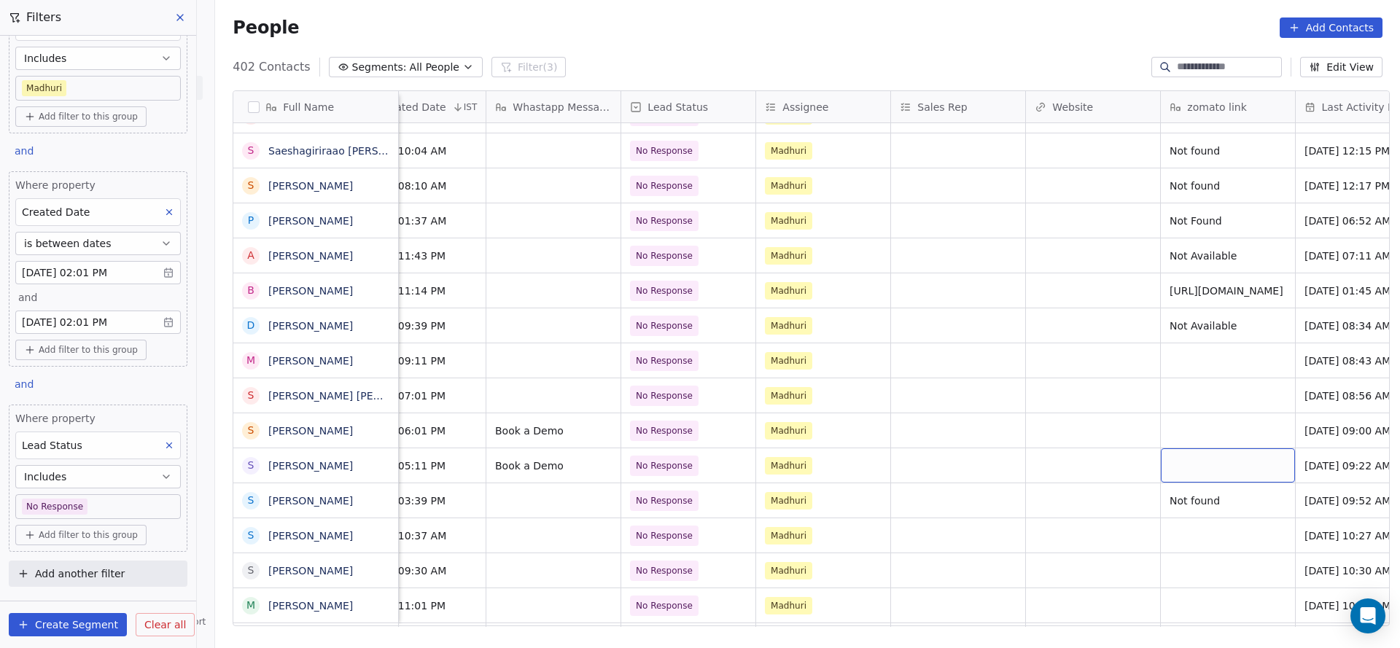
scroll to position [16, 1120]
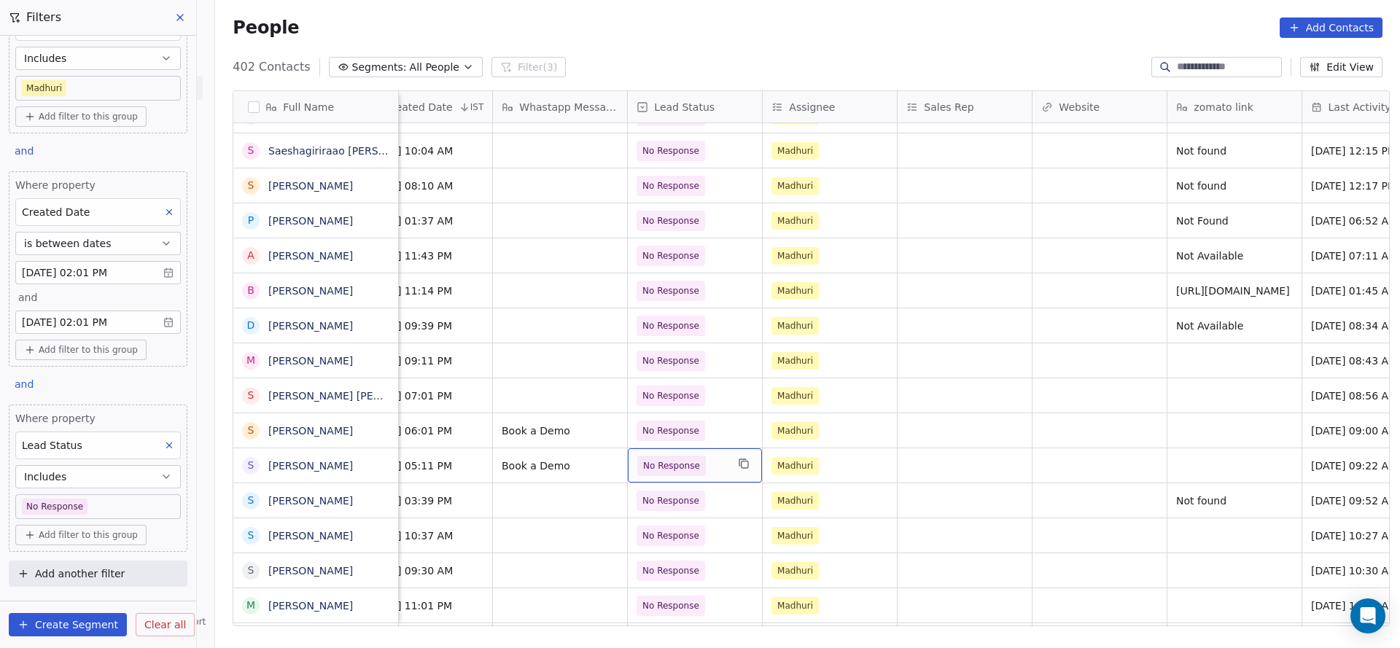
click at [721, 455] on div "No Response" at bounding box center [695, 465] width 134 height 34
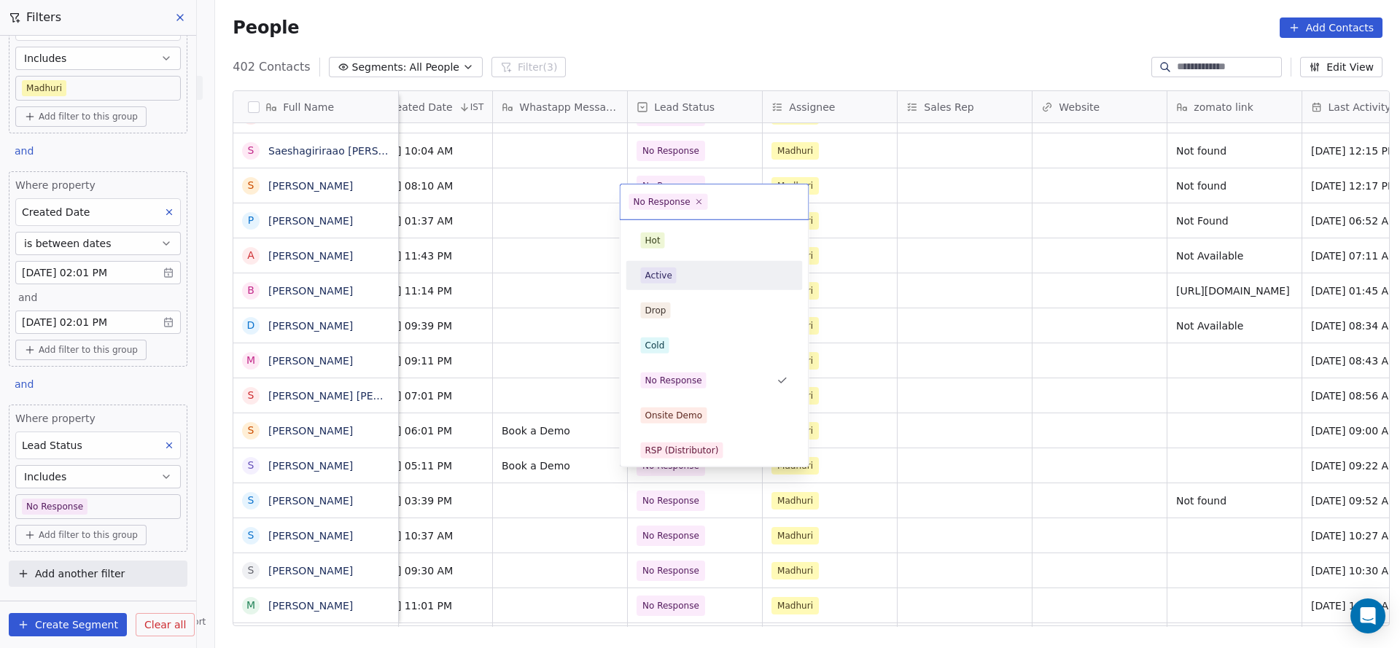
click at [674, 268] on div "Active" at bounding box center [714, 276] width 147 height 16
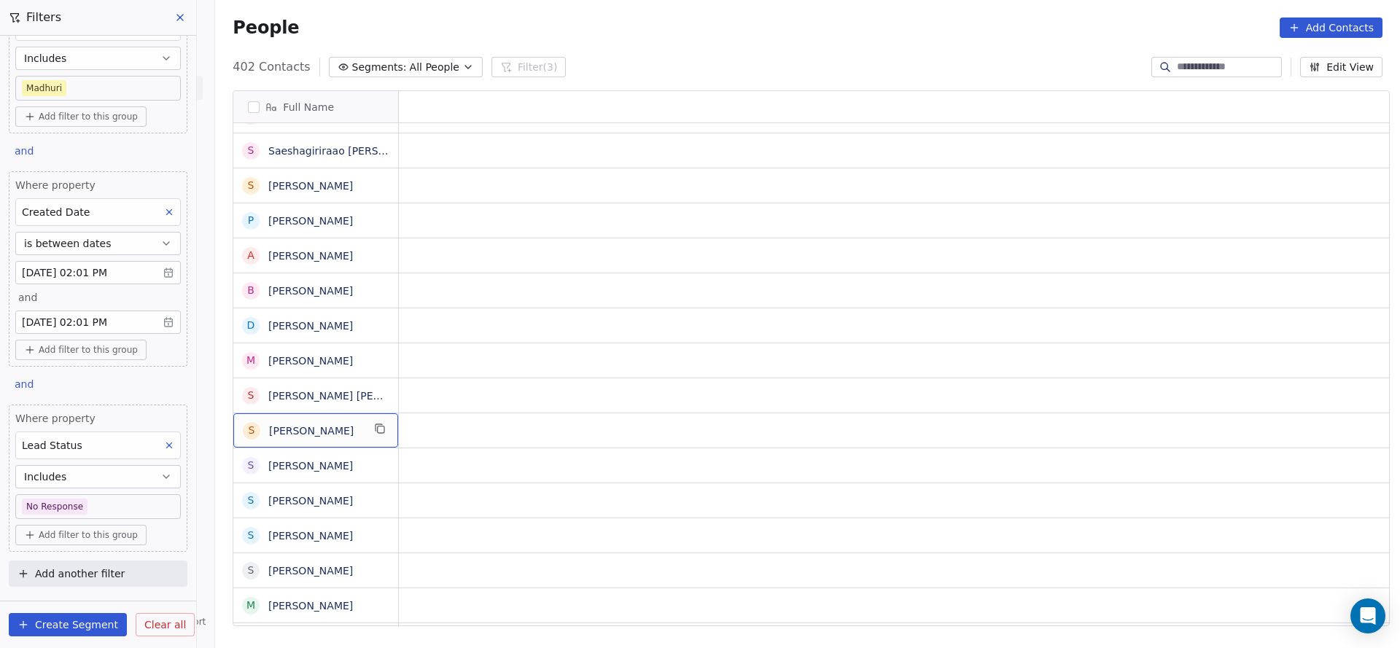
scroll to position [16, 0]
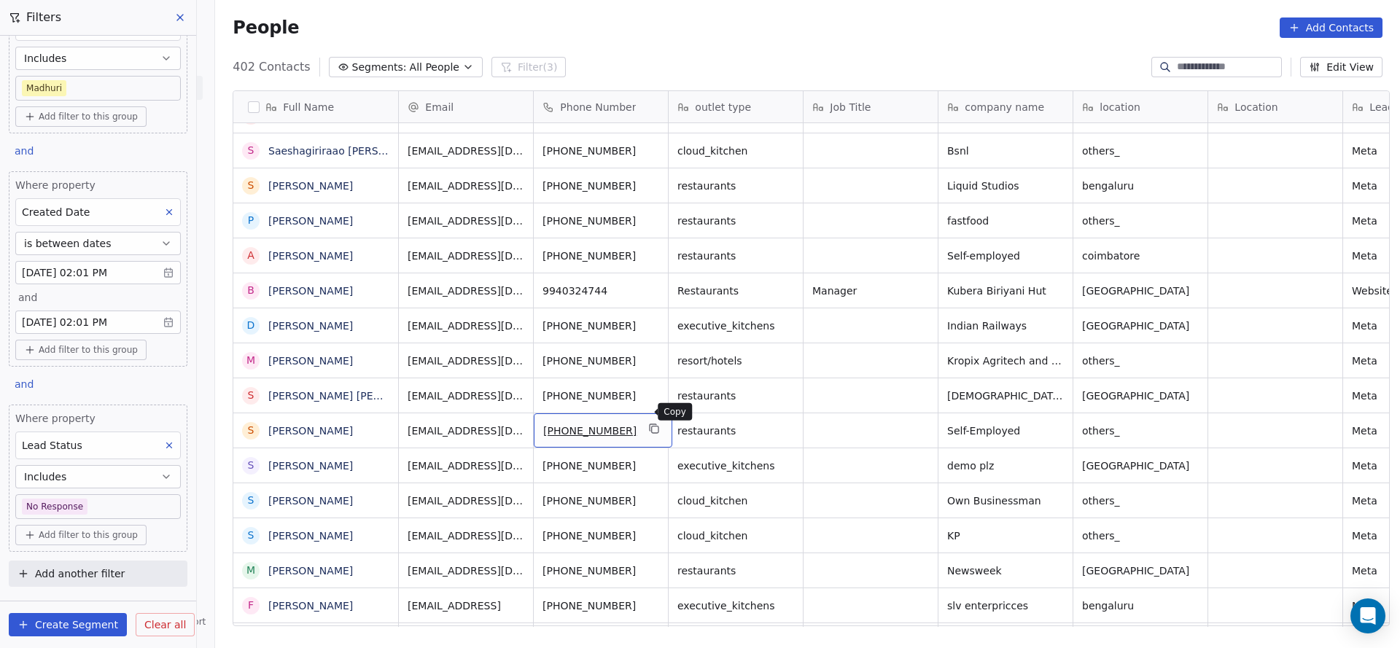
click at [646, 420] on button "grid" at bounding box center [654, 428] width 17 height 17
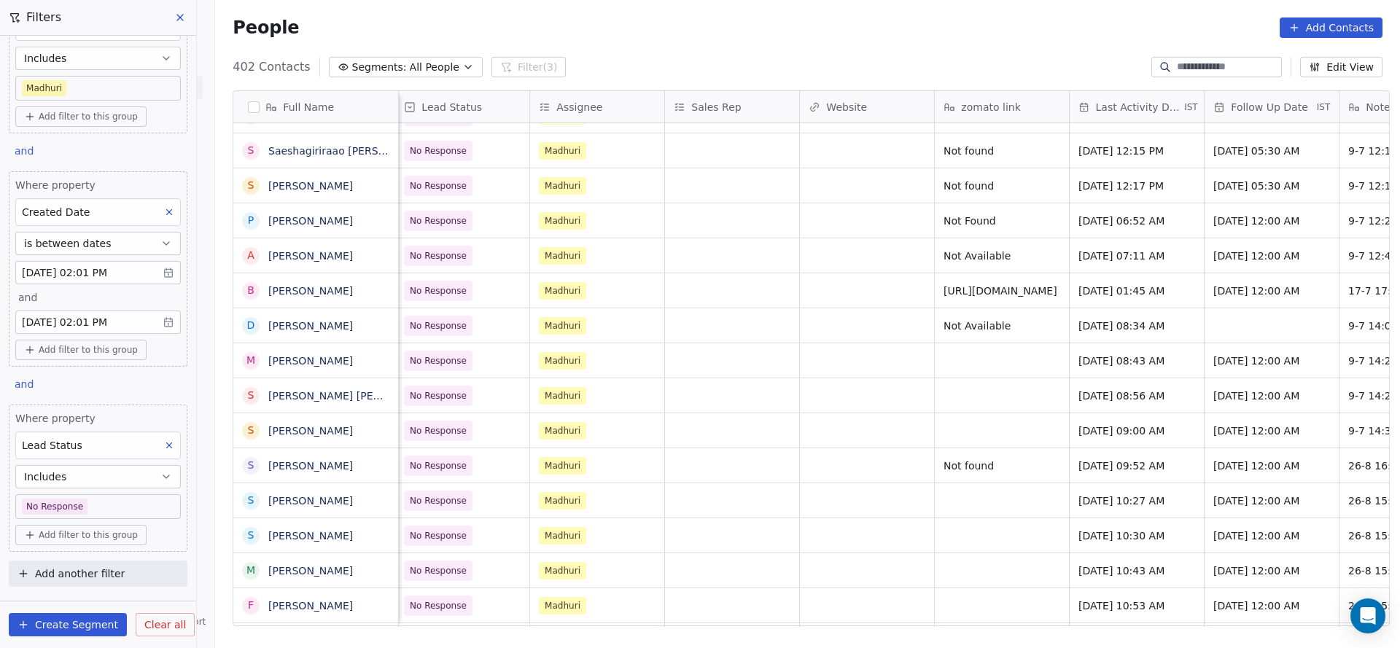
scroll to position [16, 1411]
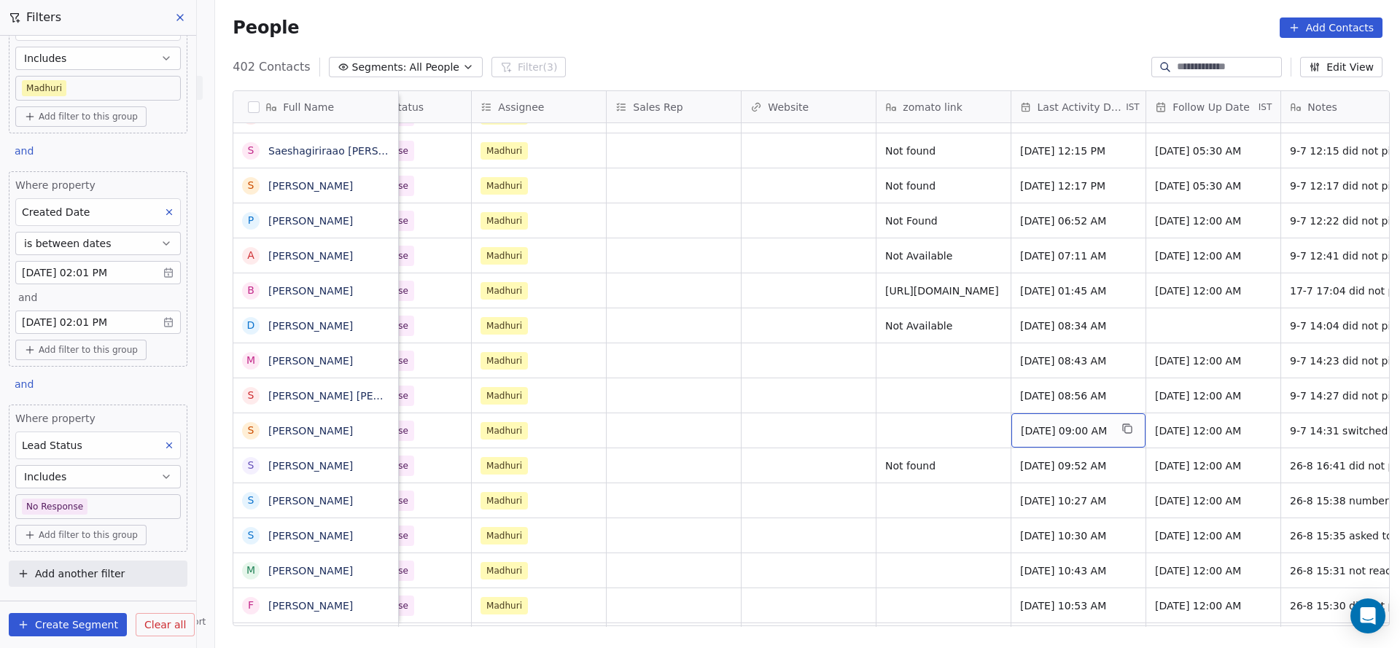
click at [1054, 424] on span "Jul 09, 2025 09:00 AM" at bounding box center [1065, 431] width 89 height 15
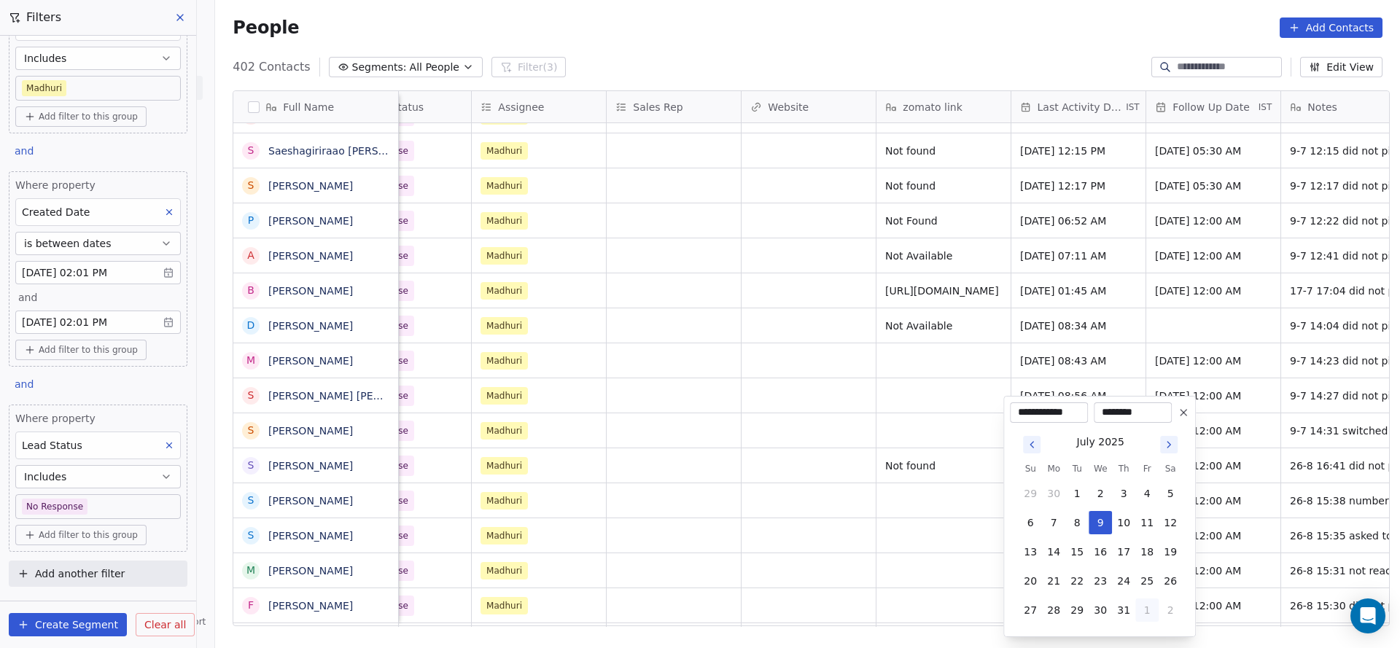
click at [1149, 608] on button "1" at bounding box center [1146, 609] width 23 height 23
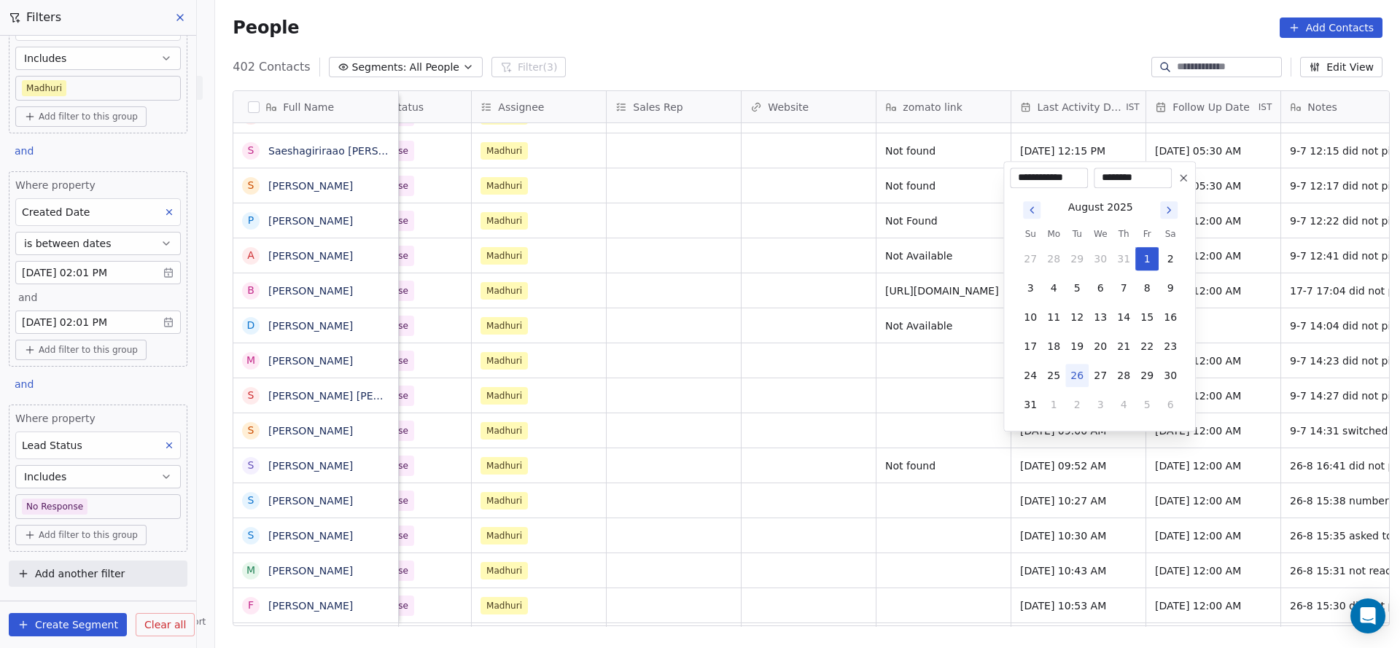
drag, startPoint x: 1076, startPoint y: 373, endPoint x: 1070, endPoint y: 378, distance: 7.7
click at [1076, 374] on button "26" at bounding box center [1076, 375] width 23 height 23
type input "**********"
click at [846, 407] on html "On2Cook India Pvt. Ltd. Contacts People Marketing Workflows Campaigns Sales Pip…" at bounding box center [700, 324] width 1400 height 648
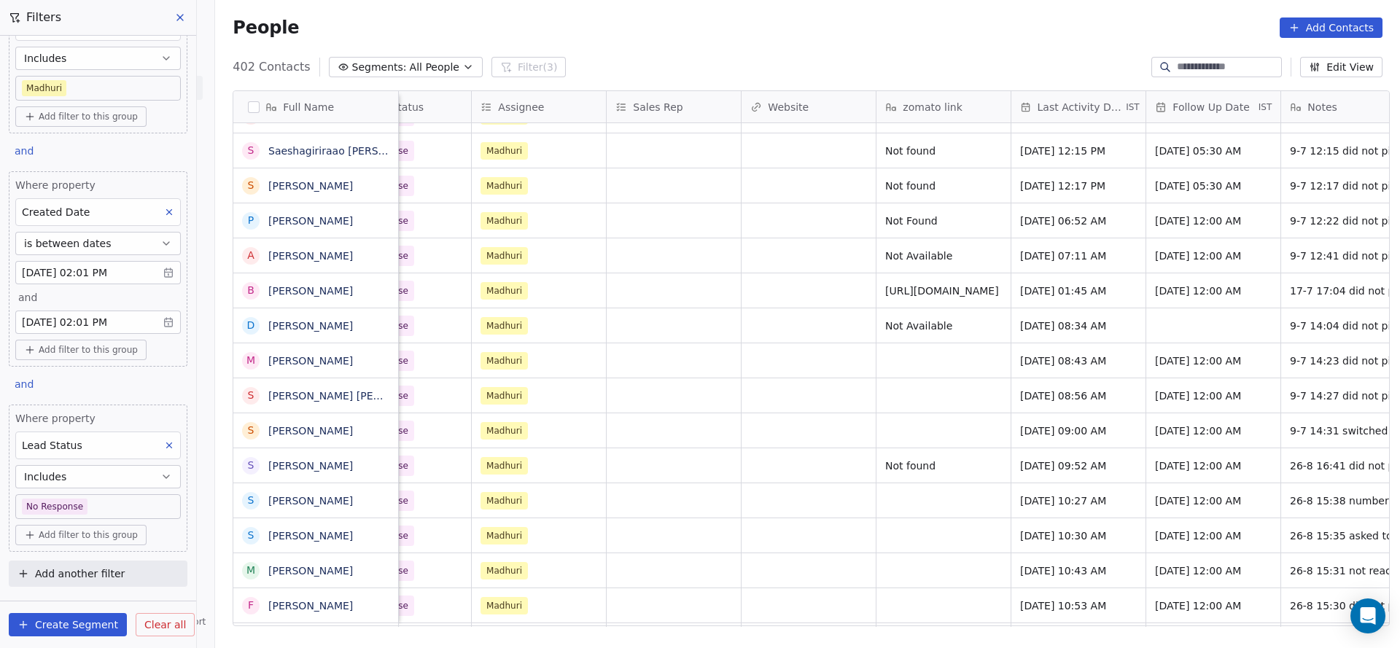
scroll to position [16, 1758]
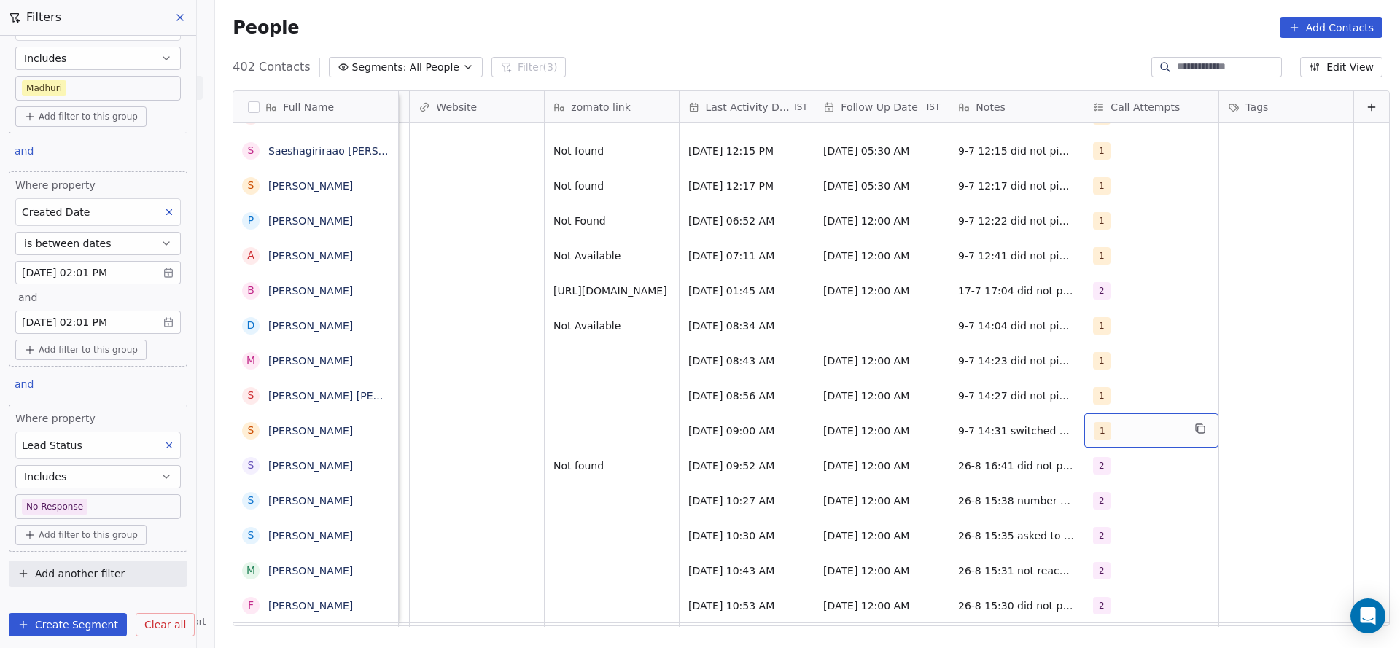
click at [1093, 422] on div "1" at bounding box center [1137, 430] width 89 height 17
click at [1099, 253] on div "2" at bounding box center [1154, 240] width 176 height 29
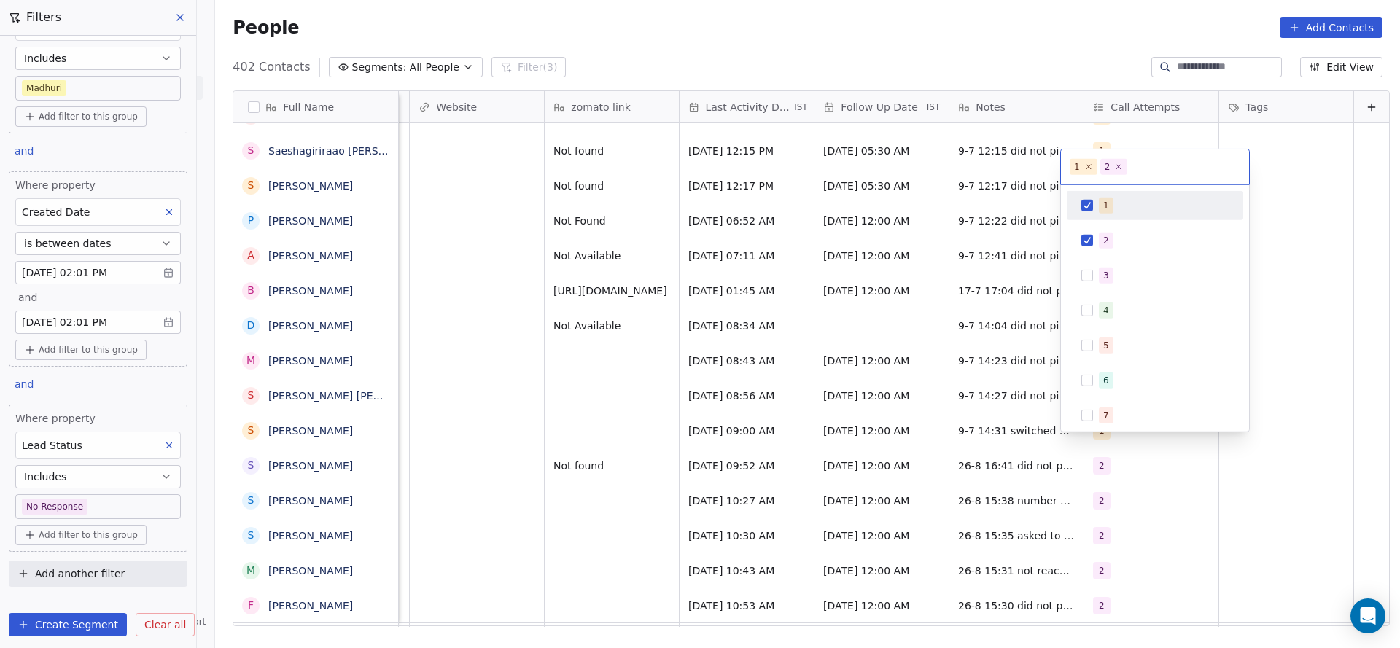
click at [1115, 206] on div "1" at bounding box center [1164, 206] width 130 height 16
click at [932, 265] on html "On2Cook India Pvt. Ltd. Contacts People Marketing Workflows Campaigns Sales Pip…" at bounding box center [700, 324] width 1400 height 648
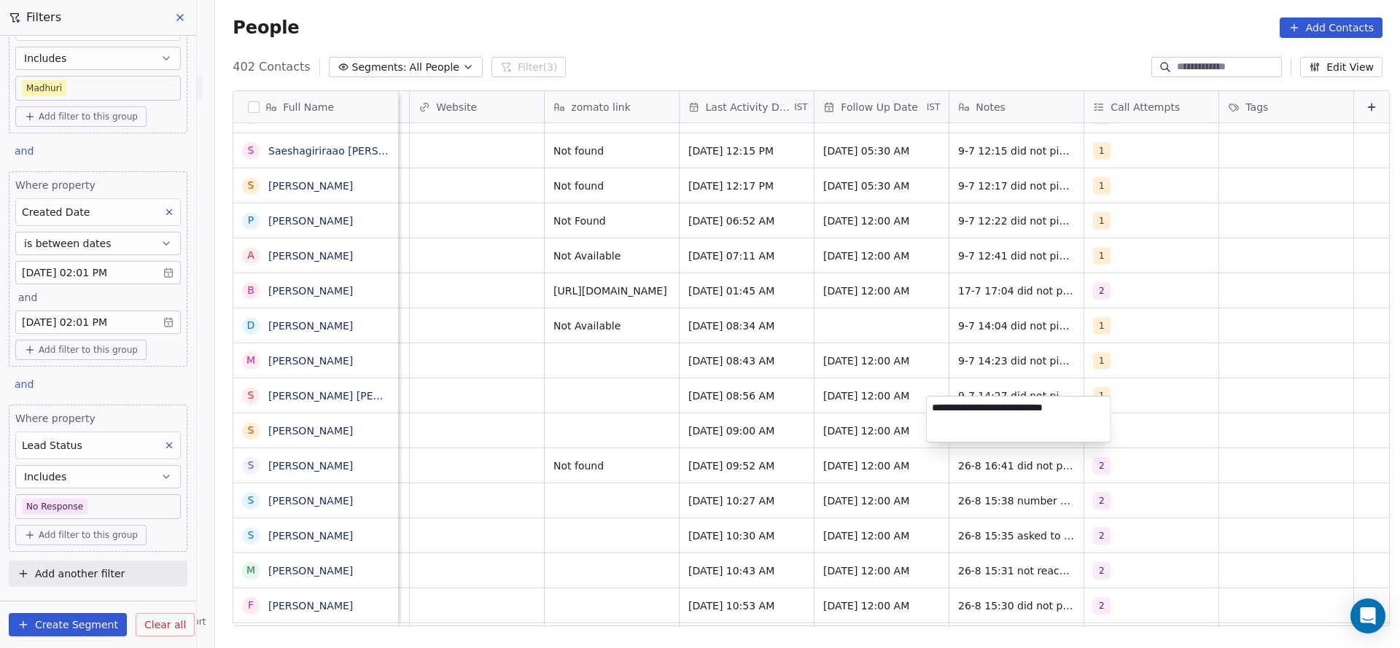
click at [944, 416] on textarea "**********" at bounding box center [1019, 419] width 184 height 45
type textarea "**********"
click at [663, 433] on html "On2Cook India Pvt. Ltd. Contacts People Marketing Workflows Campaigns Sales Pip…" at bounding box center [700, 324] width 1400 height 648
click at [835, 424] on span "[DATE] 12:00 AM" at bounding box center [868, 431] width 89 height 15
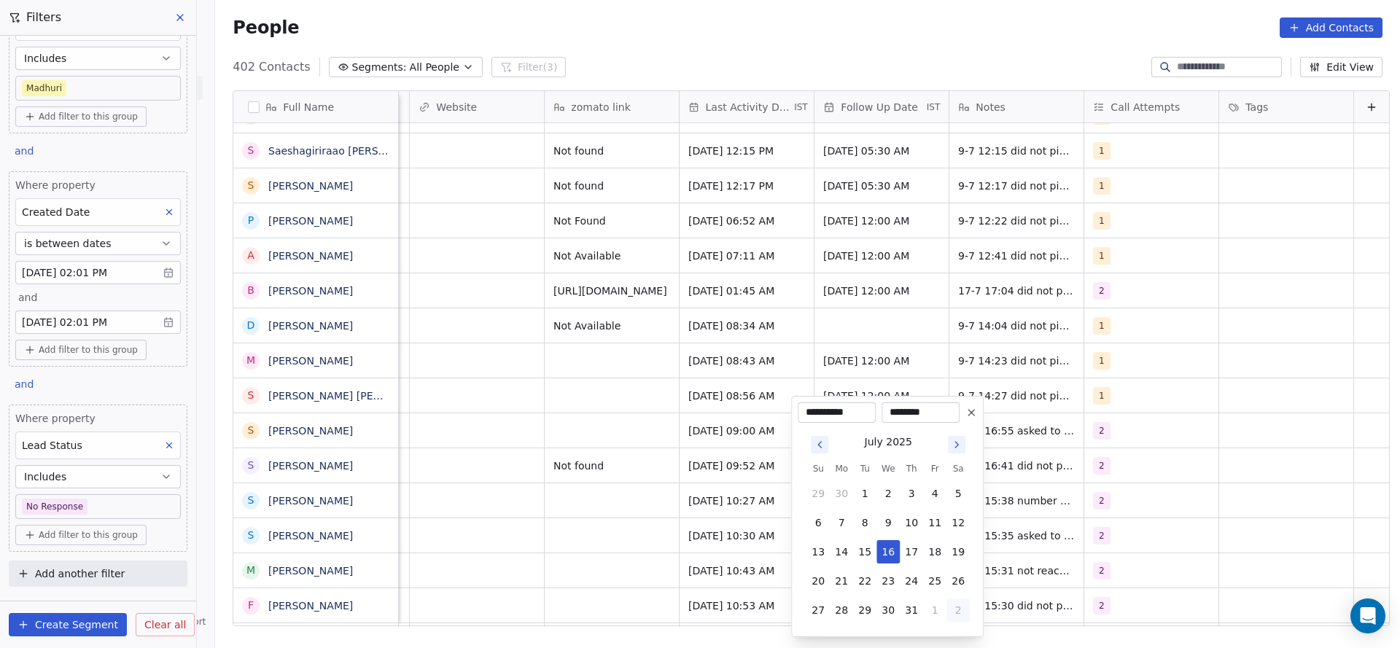
click at [947, 609] on button "2" at bounding box center [957, 609] width 23 height 23
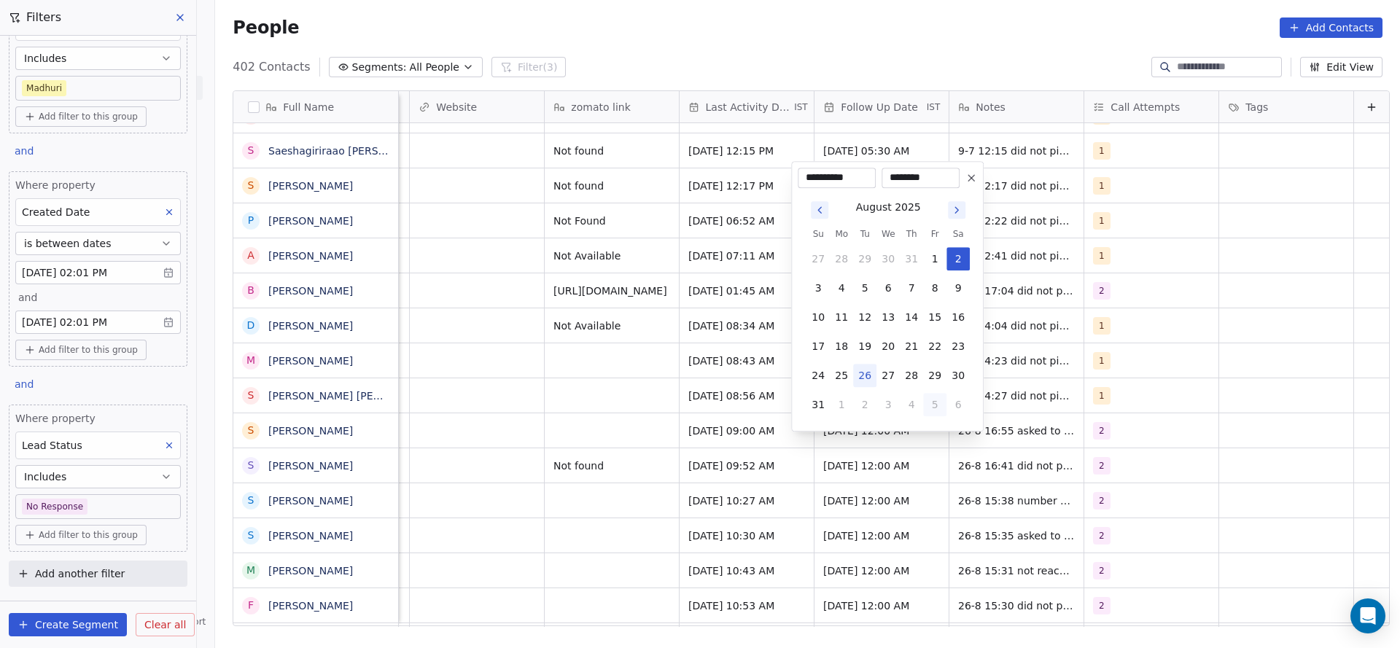
click at [930, 403] on button "5" at bounding box center [934, 404] width 23 height 23
type input "**********"
click at [604, 432] on html "On2Cook India Pvt. Ltd. Contacts People Marketing Workflows Campaigns Sales Pip…" at bounding box center [700, 324] width 1400 height 648
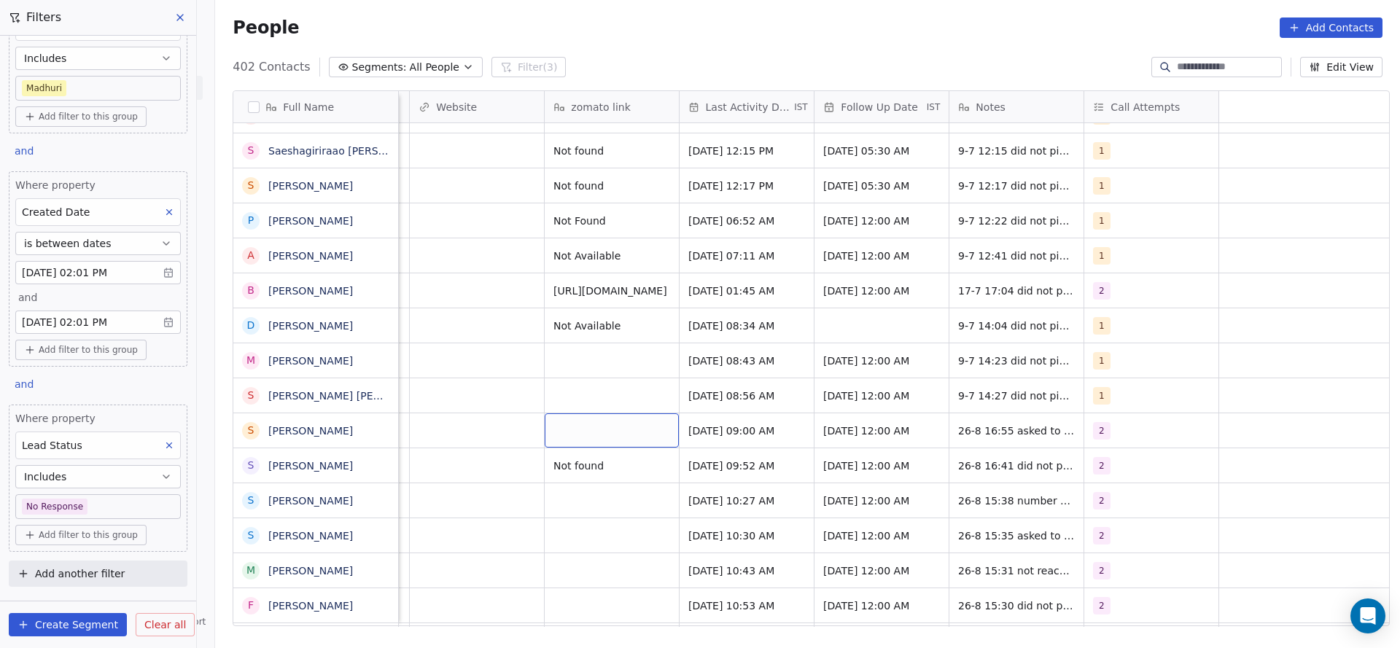
scroll to position [16, 1150]
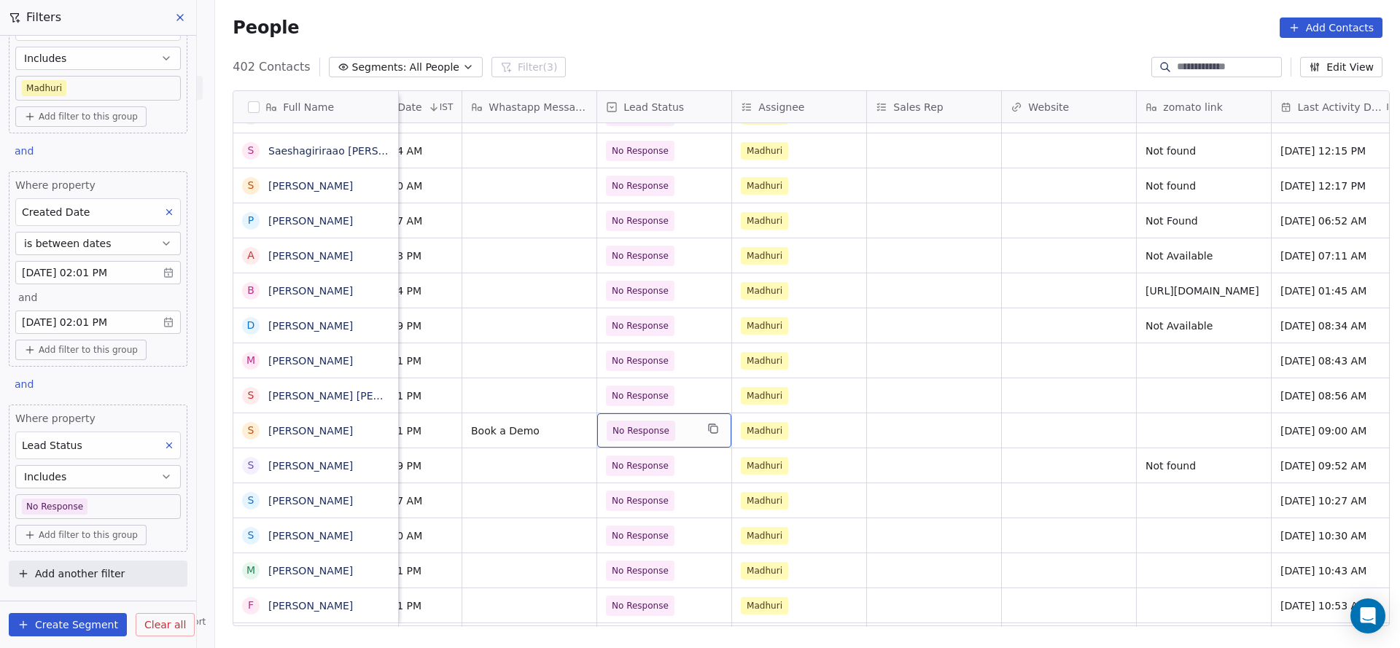
click at [679, 424] on div "No Response" at bounding box center [664, 430] width 134 height 34
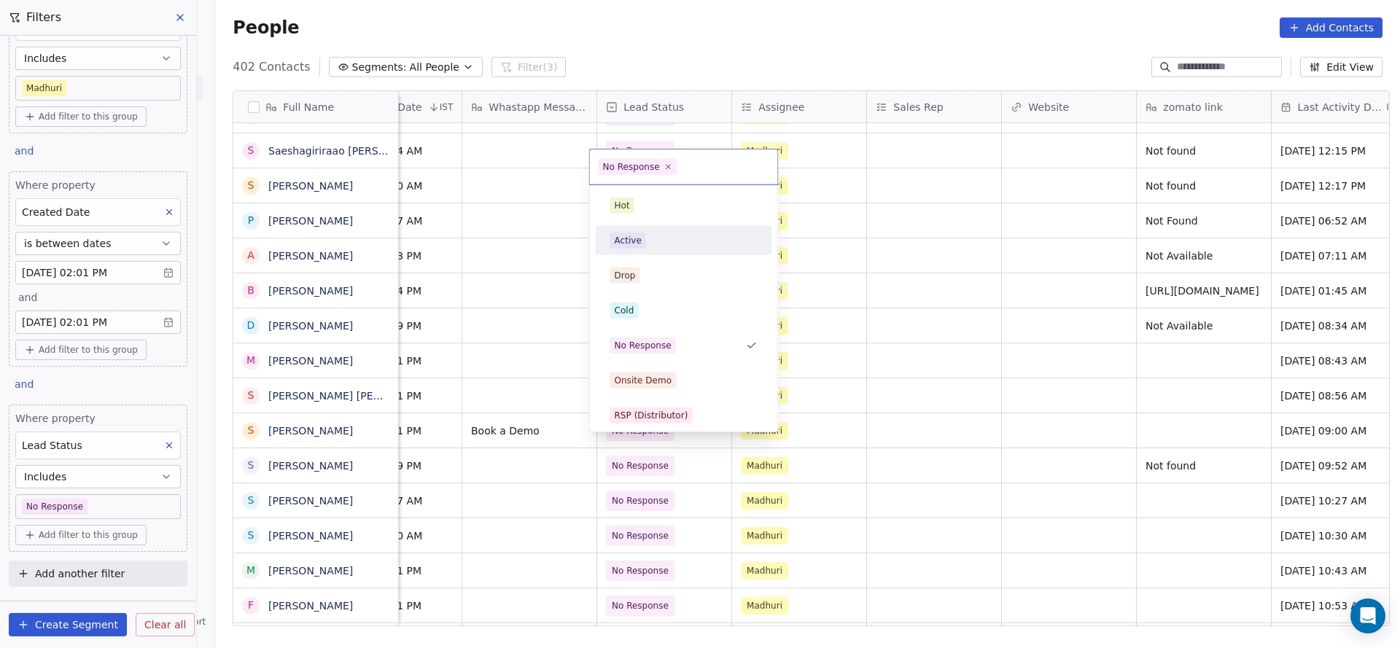
click at [660, 227] on div "Active" at bounding box center [684, 240] width 176 height 29
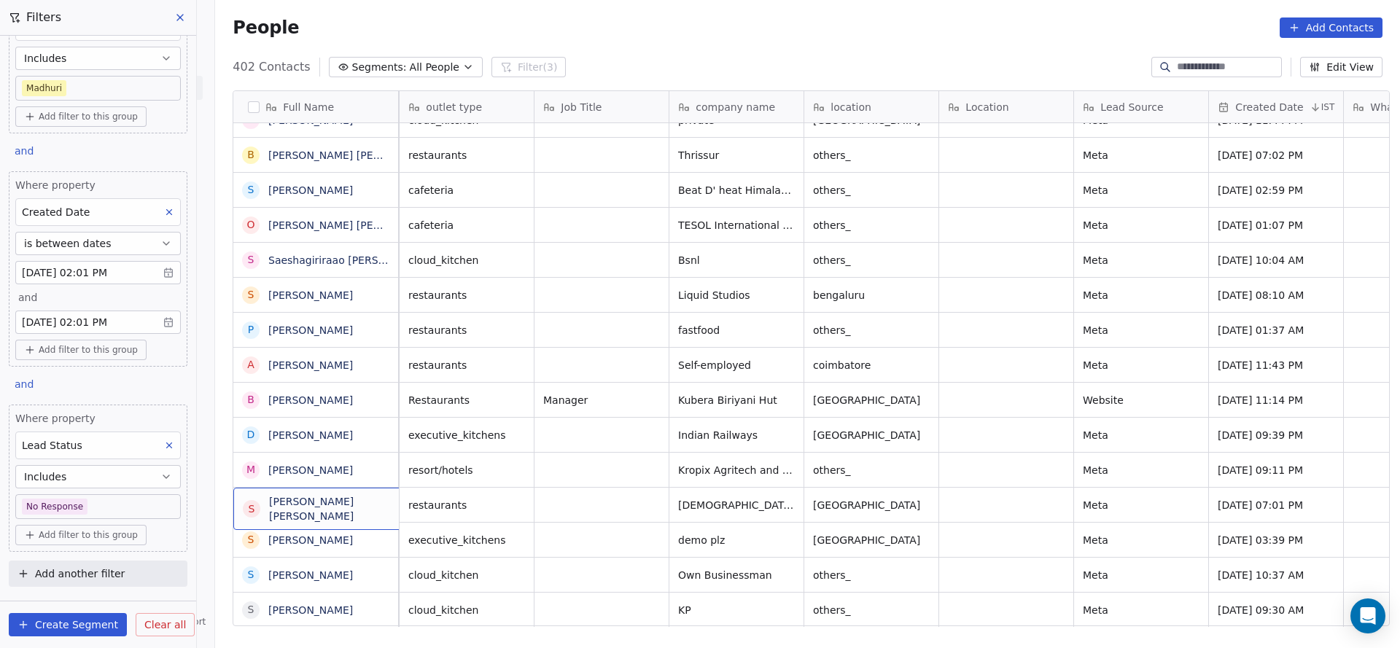
scroll to position [16, 0]
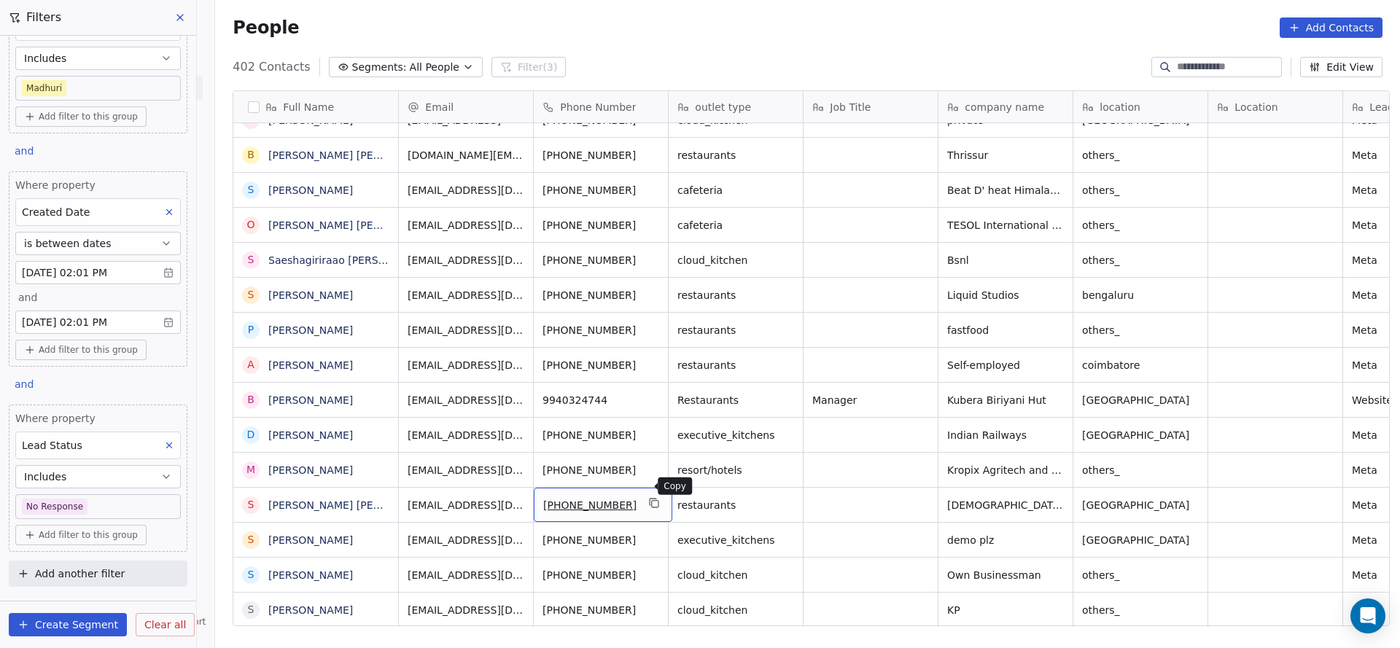
click at [649, 497] on icon "grid" at bounding box center [655, 503] width 12 height 12
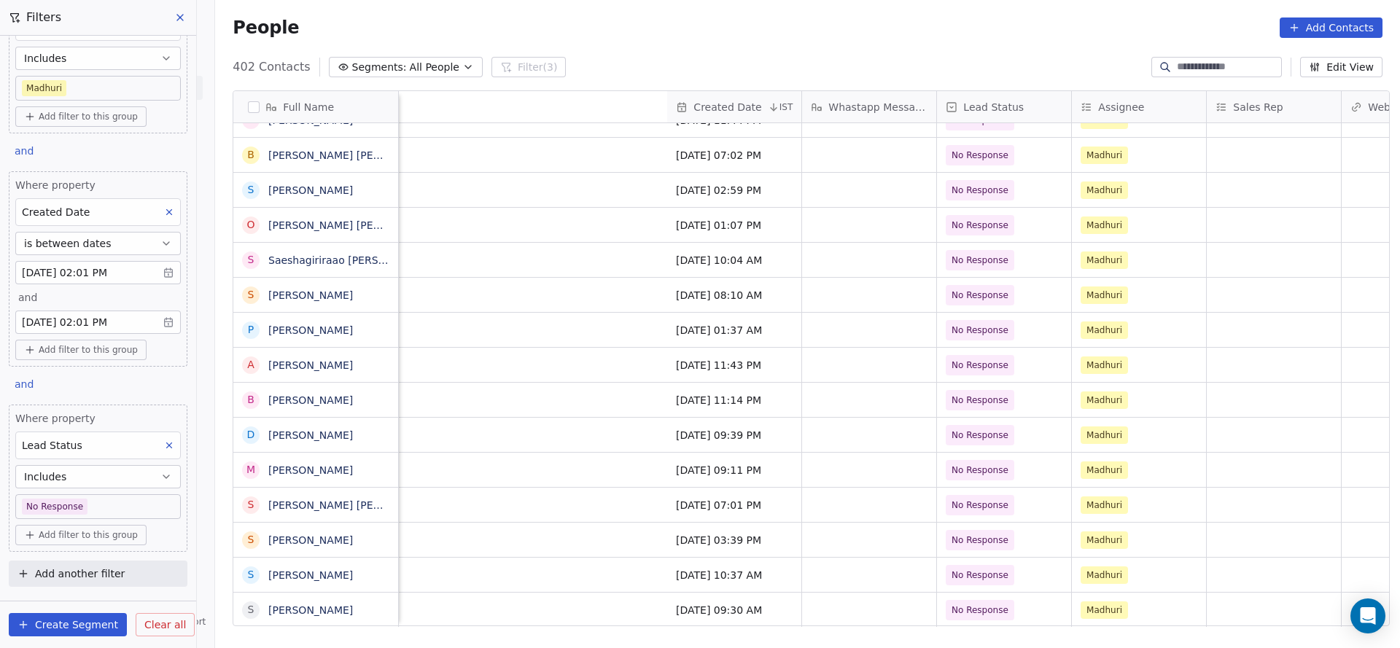
scroll to position [16, 1497]
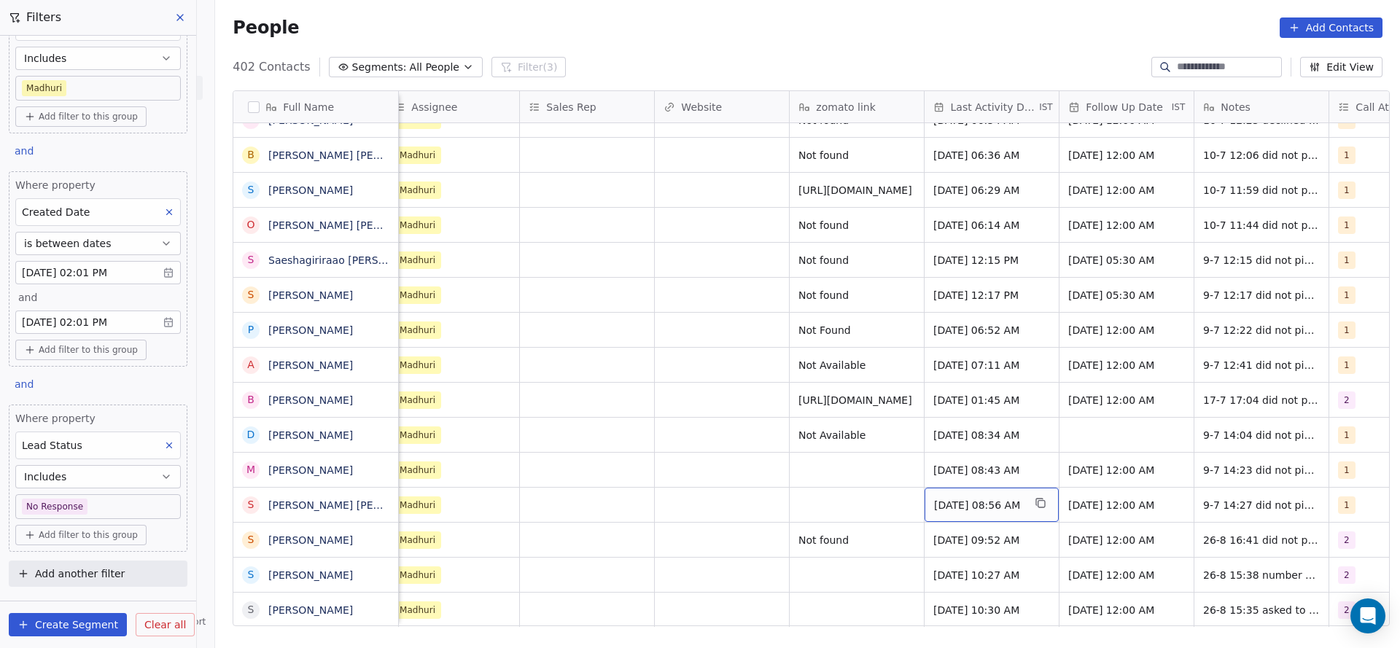
click at [953, 498] on span "Jul 09, 2025 08:56 AM" at bounding box center [978, 505] width 89 height 15
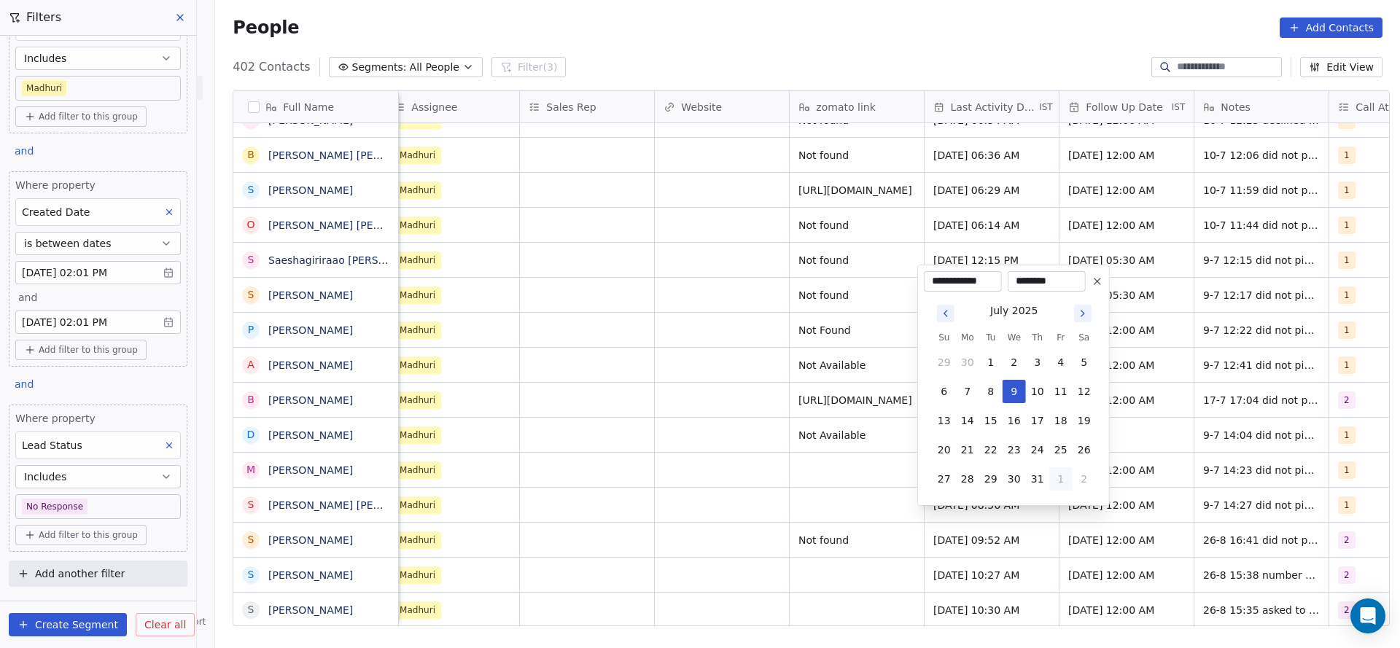
click at [1064, 470] on button "1" at bounding box center [1060, 478] width 23 height 23
click at [988, 445] on button "26" at bounding box center [990, 449] width 23 height 23
type input "**********"
click at [832, 485] on html "On2Cook India Pvt. Ltd. Contacts People Marketing Workflows Campaigns Sales Pip…" at bounding box center [700, 324] width 1400 height 648
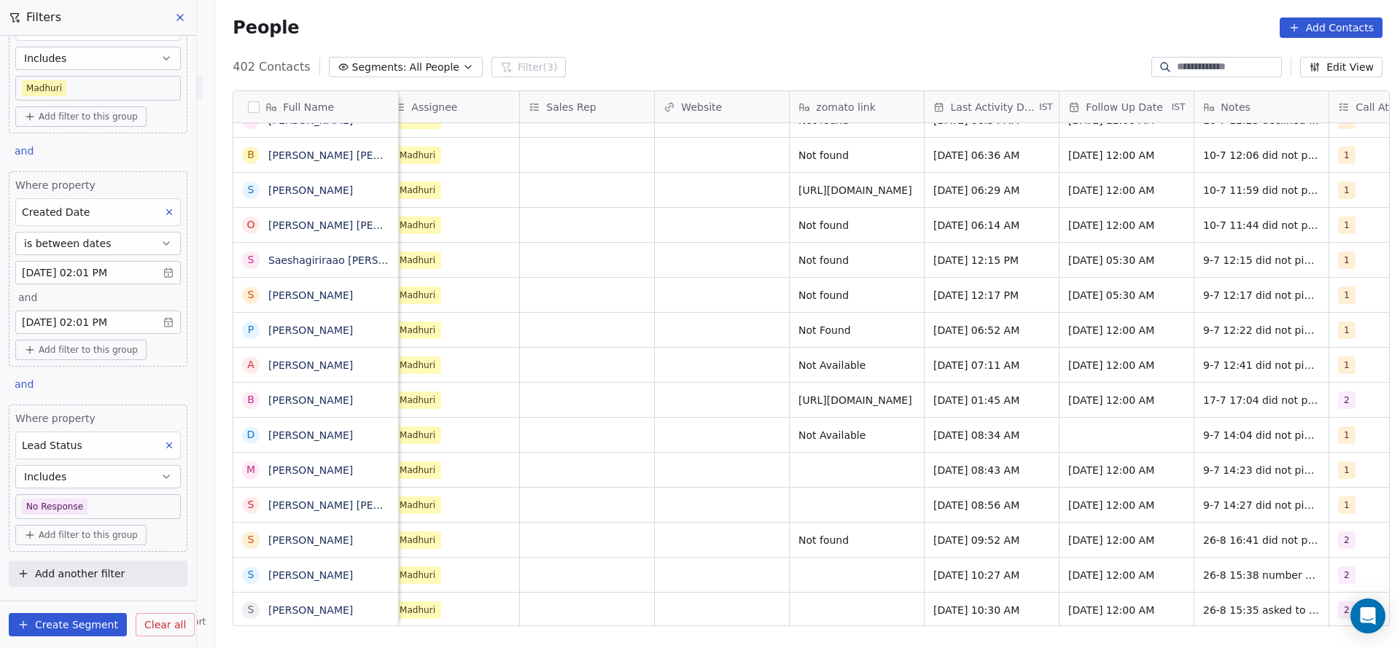
scroll to position [16, 1758]
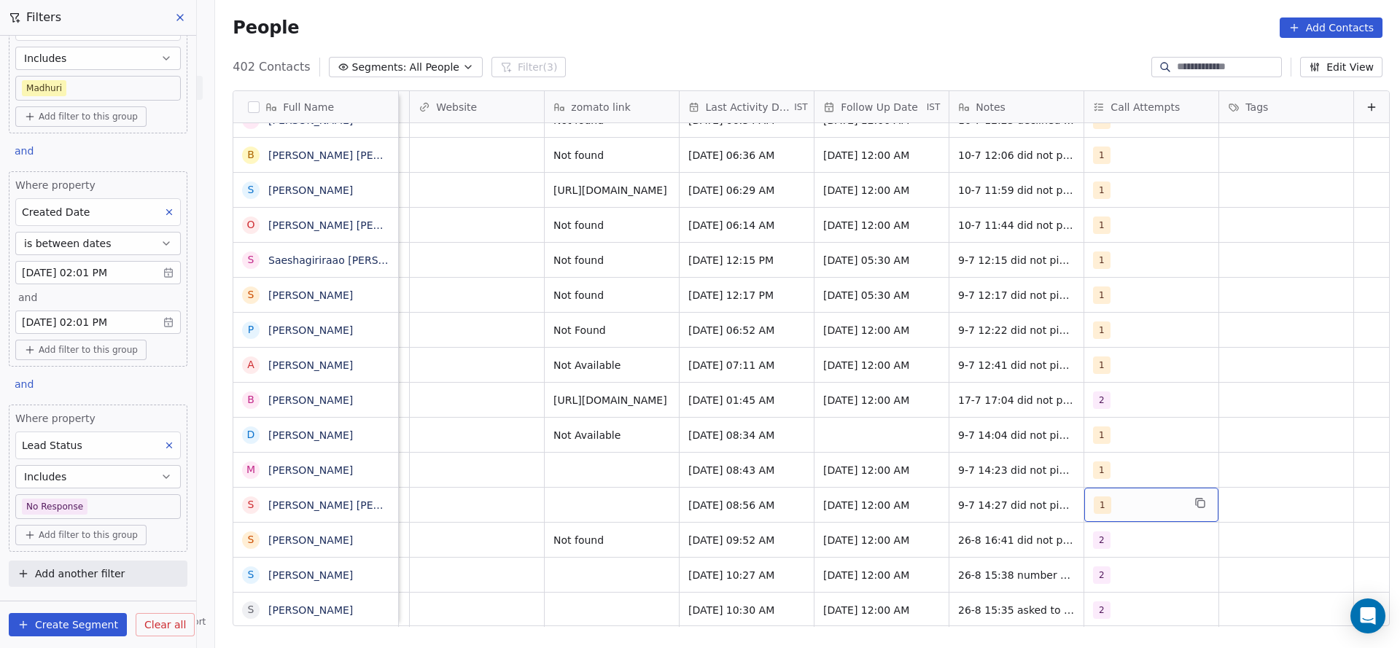
click at [1101, 496] on div "1" at bounding box center [1137, 504] width 89 height 17
click at [1106, 321] on span "2" at bounding box center [1106, 315] width 15 height 16
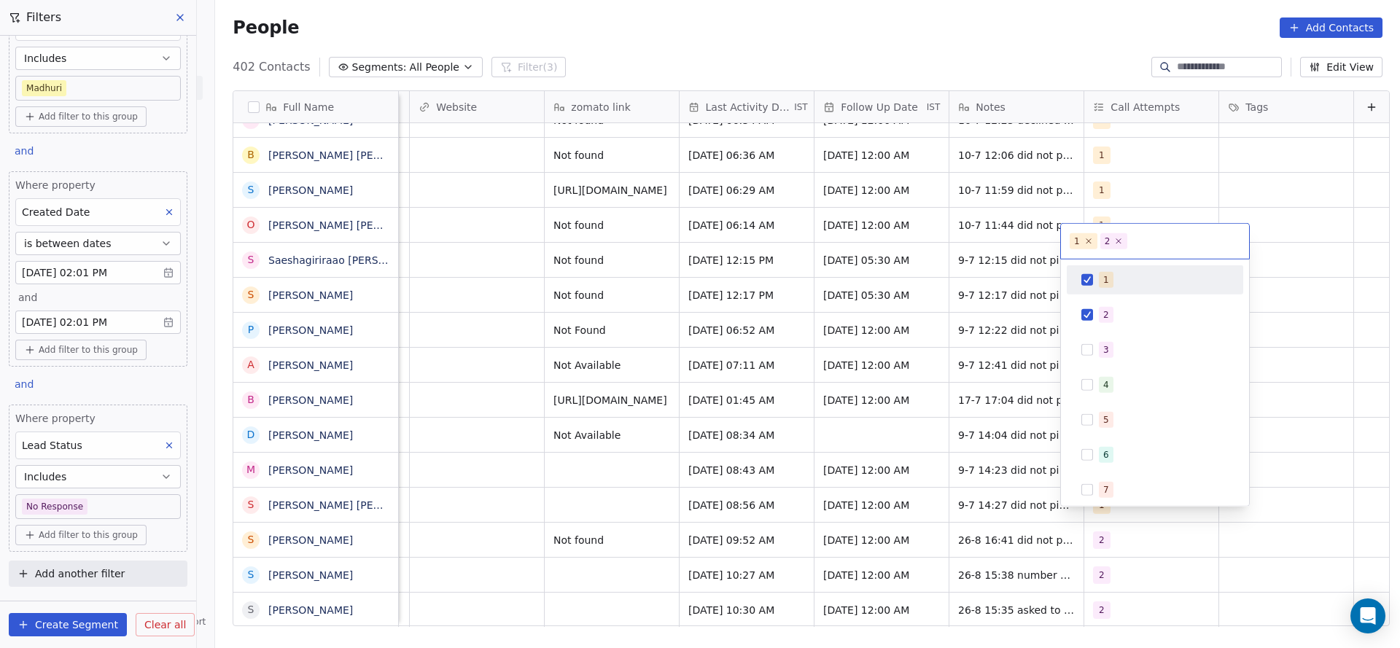
click at [1124, 281] on div "1" at bounding box center [1164, 280] width 130 height 16
click at [874, 394] on html "On2Cook India Pvt. Ltd. Contacts People Marketing Workflows Campaigns Sales Pip…" at bounding box center [700, 324] width 1400 height 648
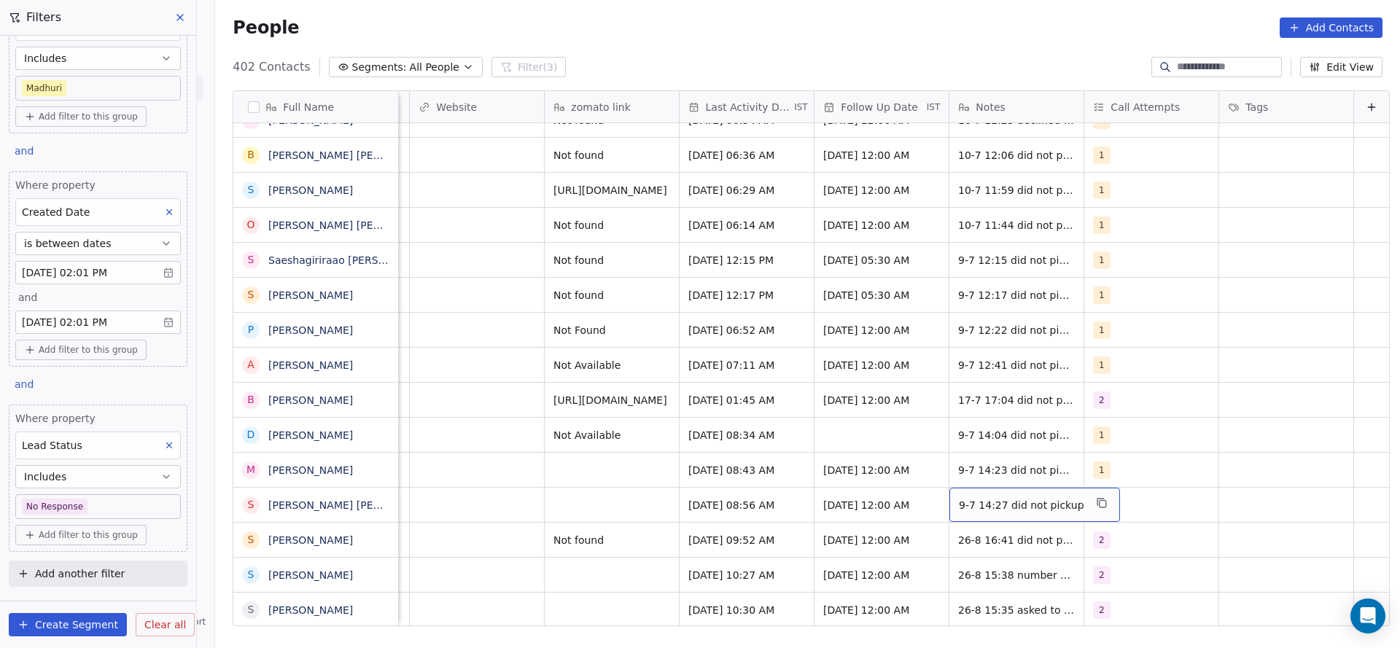
click at [980, 501] on div "9-7 14:27 did not pickup" at bounding box center [1034, 505] width 171 height 34
click at [954, 484] on textarea "**********" at bounding box center [1005, 493] width 157 height 45
click at [930, 481] on textarea "**********" at bounding box center [1005, 493] width 157 height 45
type textarea "**********"
click at [609, 480] on html "On2Cook India Pvt. Ltd. Contacts People Marketing Workflows Campaigns Sales Pip…" at bounding box center [700, 324] width 1400 height 648
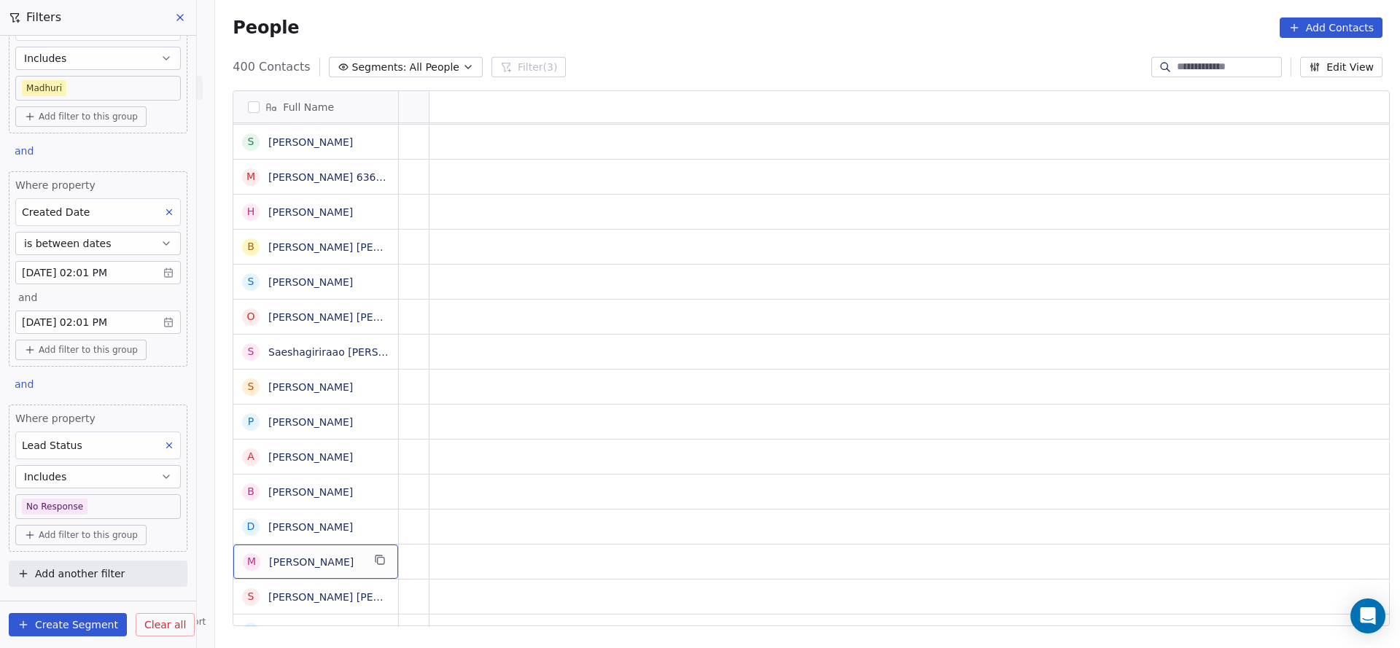
scroll to position [16, 0]
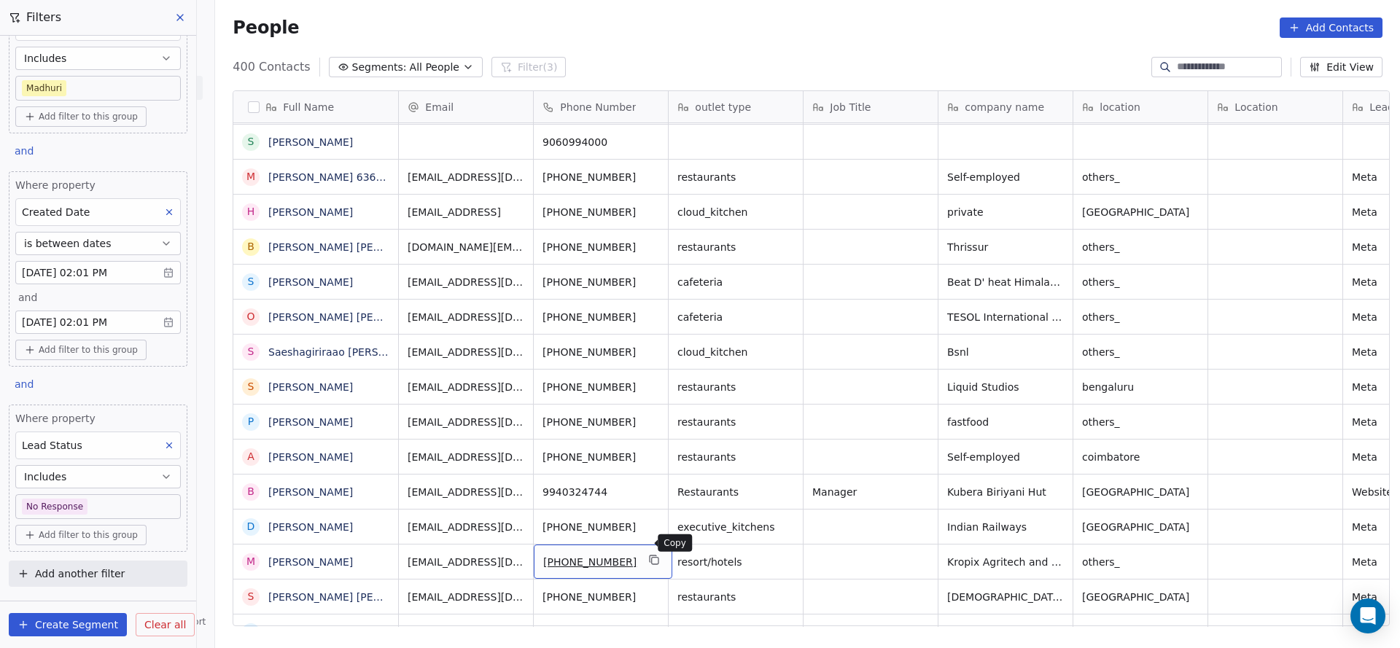
click at [650, 551] on button "grid" at bounding box center [654, 559] width 17 height 17
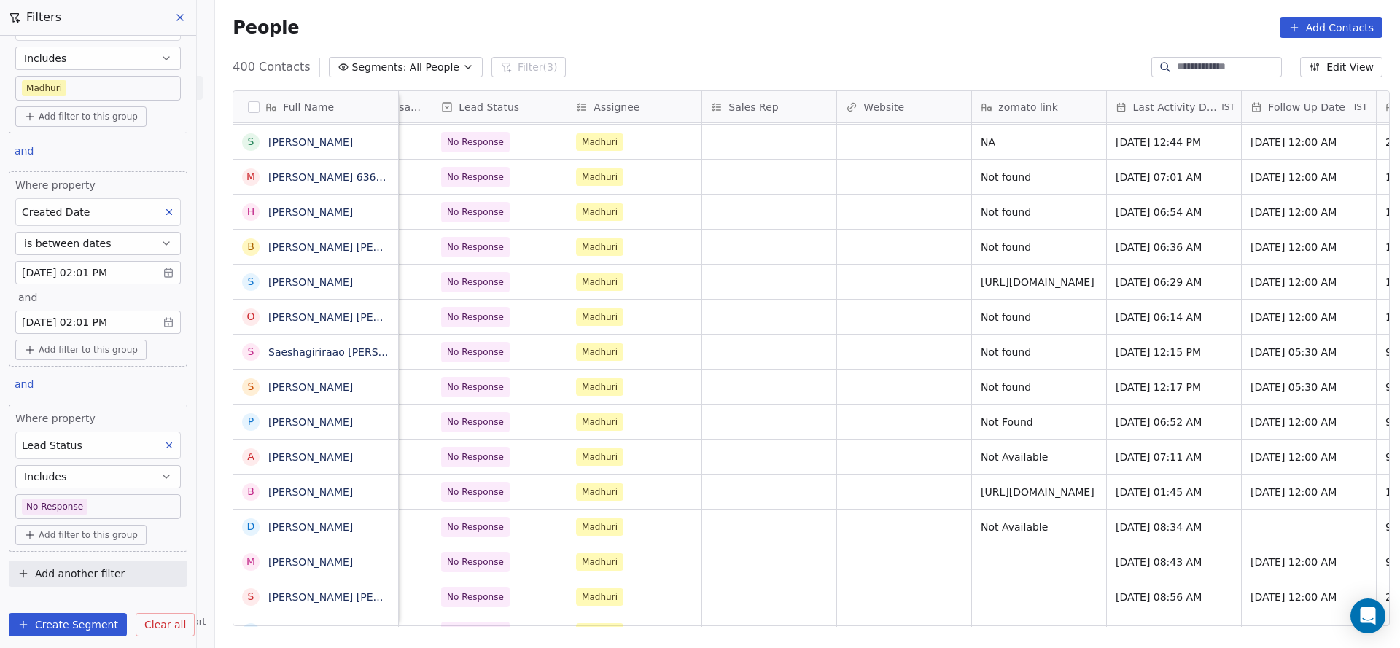
scroll to position [16, 1465]
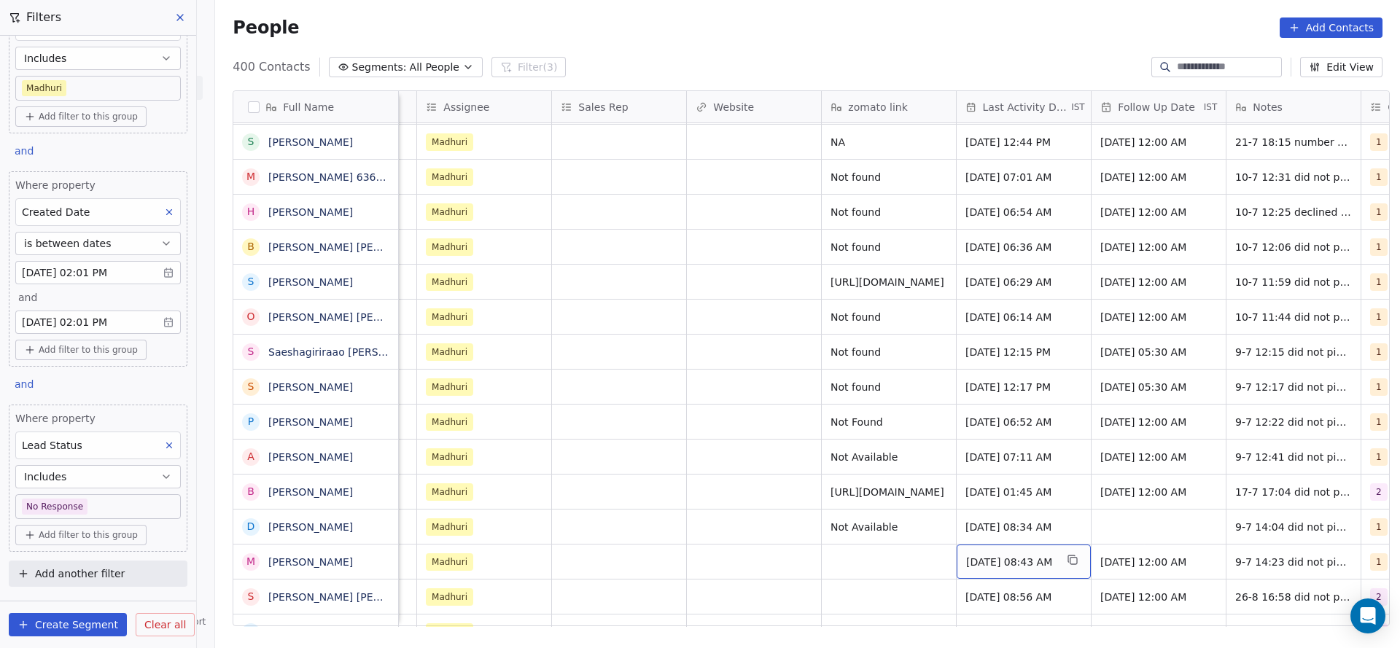
click at [984, 555] on span "Jul 09, 2025 08:43 AM" at bounding box center [1010, 562] width 89 height 15
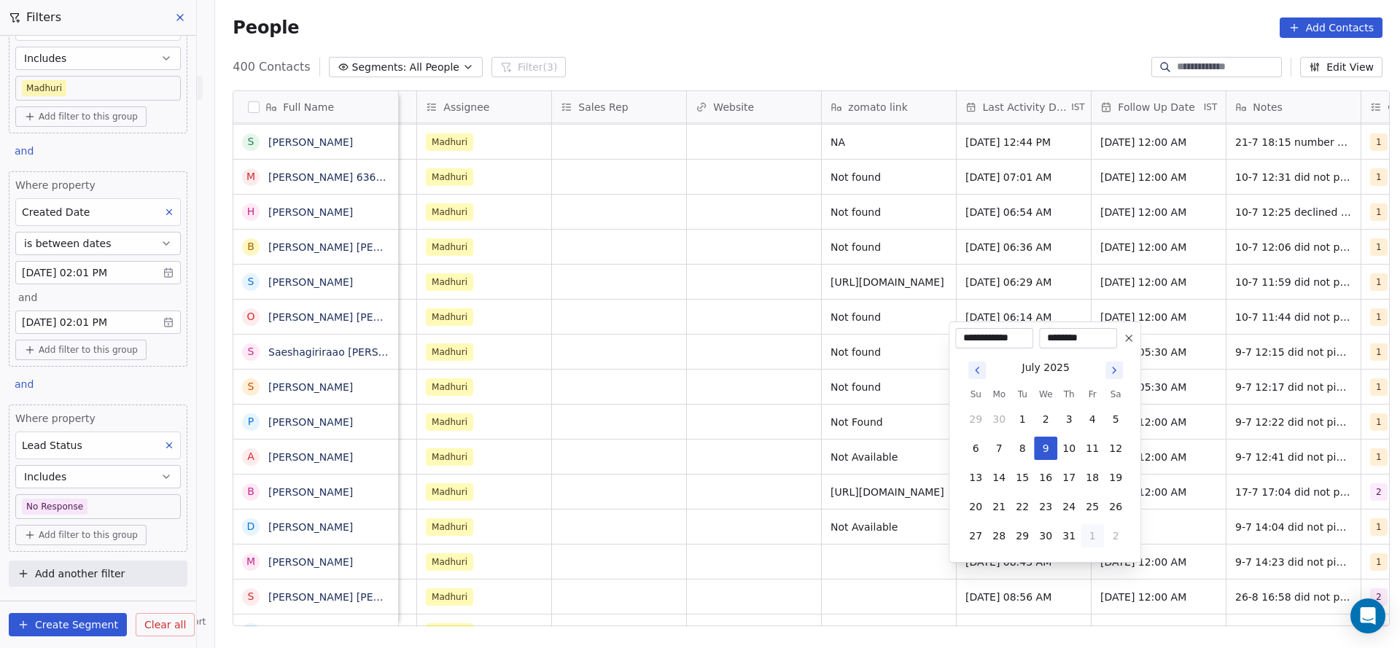
click at [1093, 535] on button "1" at bounding box center [1091, 535] width 23 height 23
click at [1021, 507] on button "26" at bounding box center [1021, 506] width 23 height 23
type input "**********"
click at [823, 545] on html "On2Cook India Pvt. Ltd. Contacts People Marketing Workflows Campaigns Sales Pip…" at bounding box center [700, 324] width 1400 height 648
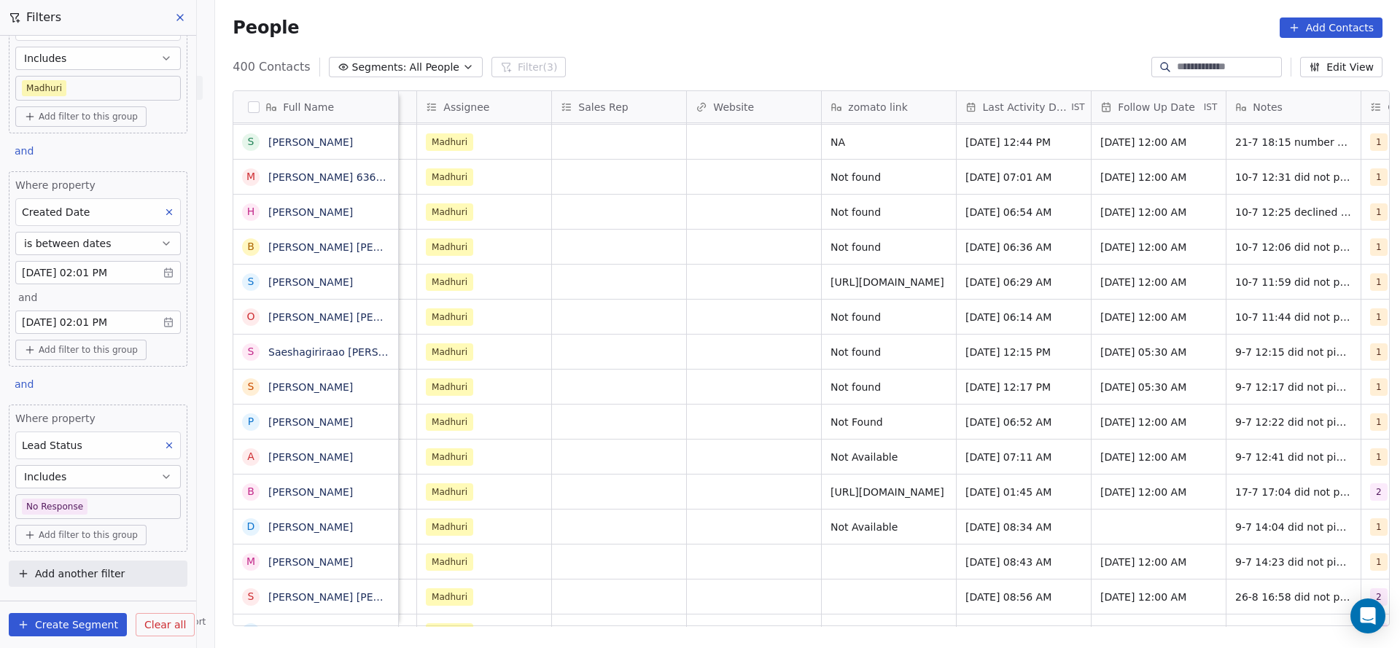
scroll to position [16, 1758]
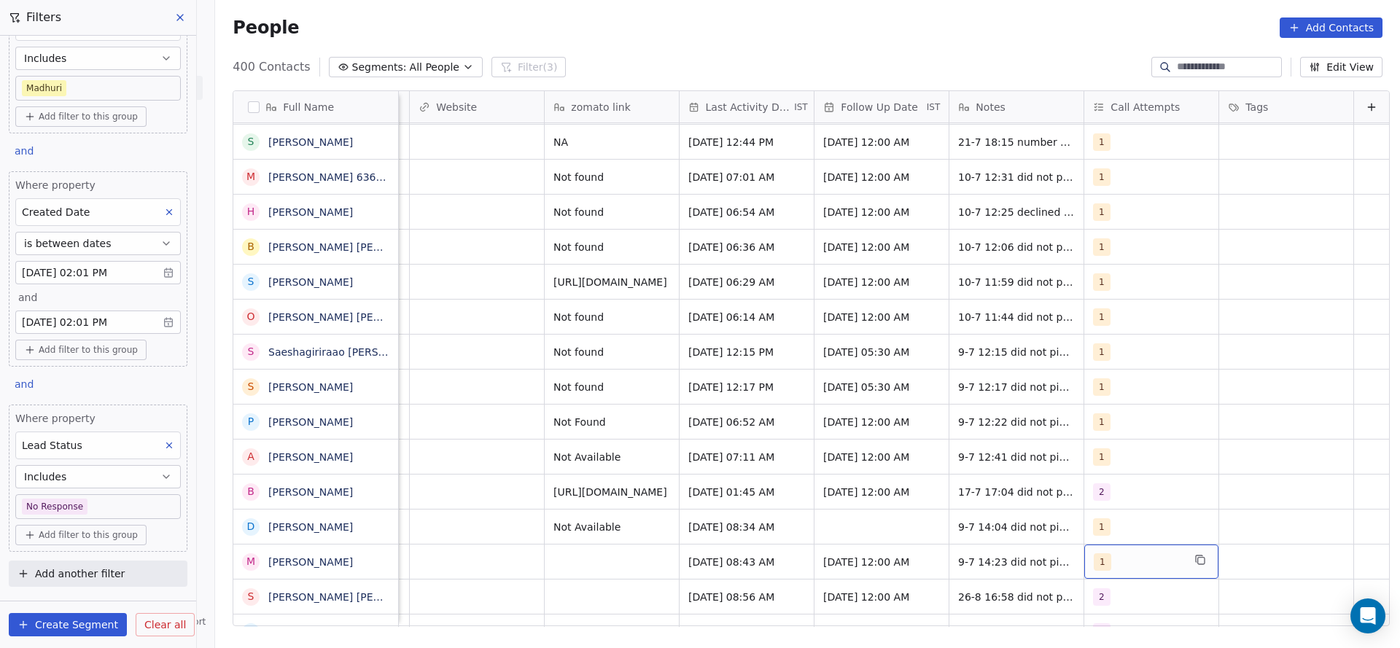
click at [1093, 553] on div "1" at bounding box center [1137, 561] width 89 height 17
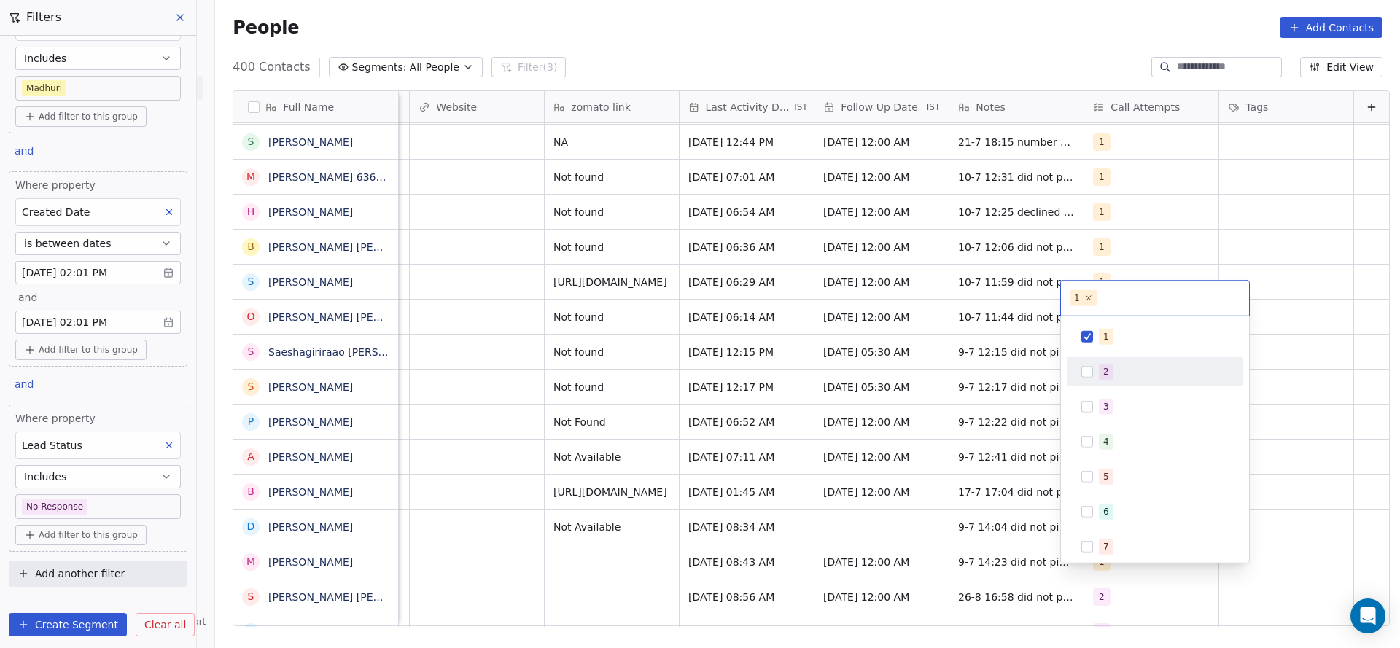
click at [1082, 374] on button "Suggestions" at bounding box center [1087, 372] width 12 height 12
click at [1096, 344] on div "1" at bounding box center [1154, 336] width 165 height 23
click at [929, 398] on html "On2Cook India Pvt. Ltd. Contacts People Marketing Workflows Campaigns Sales Pip…" at bounding box center [700, 324] width 1400 height 648
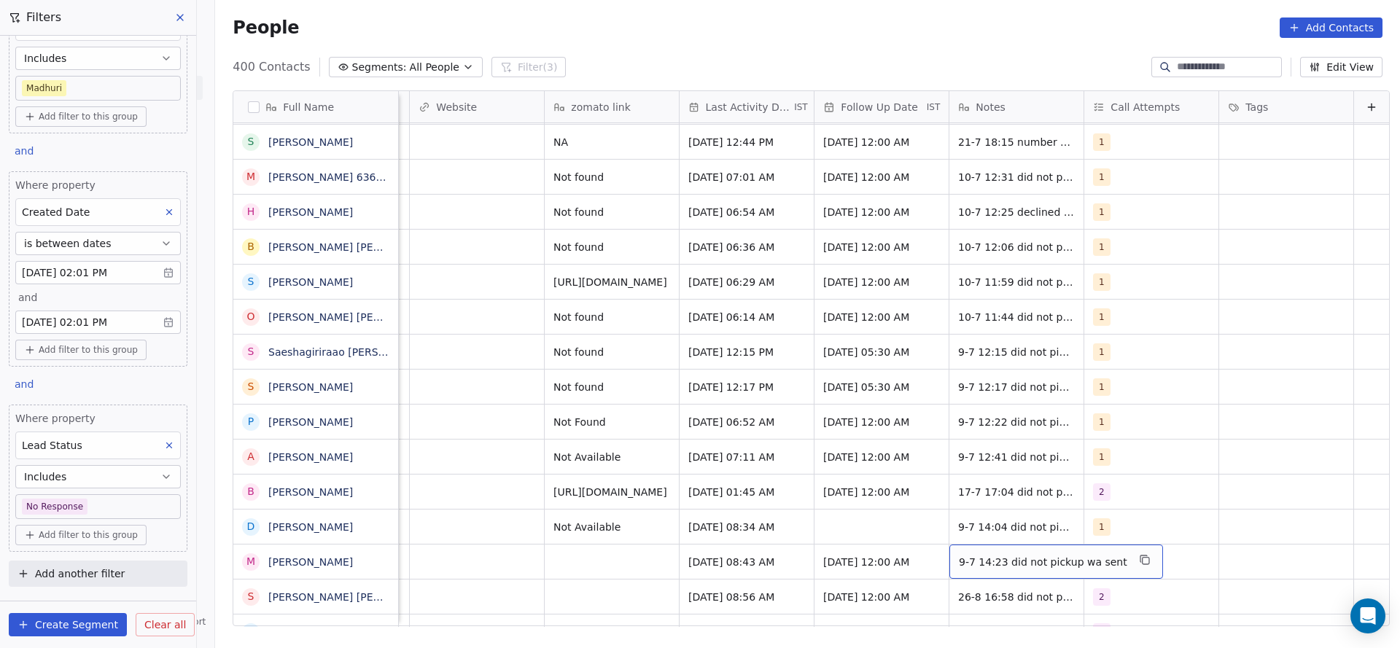
click at [959, 555] on span "9-7 14:23 did not pickup wa sent" at bounding box center [1043, 562] width 168 height 15
click at [927, 542] on textarea "**********" at bounding box center [1024, 550] width 195 height 45
type textarea "**********"
click at [623, 541] on html "On2Cook India Pvt. Ltd. Contacts People Marketing Workflows Campaigns Sales Pip…" at bounding box center [700, 324] width 1400 height 648
click at [851, 553] on div "[DATE] 12:00 AM" at bounding box center [881, 562] width 134 height 34
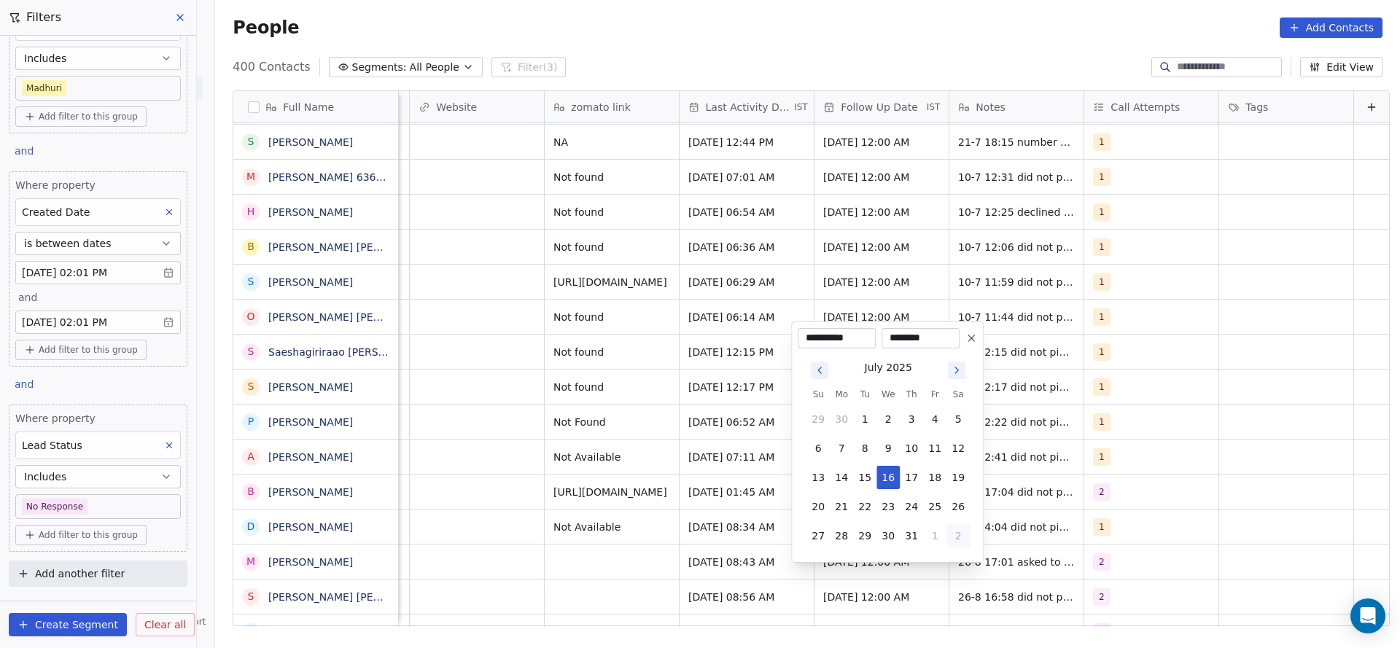
click at [953, 528] on button "2" at bounding box center [957, 535] width 23 height 23
drag, startPoint x: 934, startPoint y: 535, endPoint x: 739, endPoint y: 531, distance: 194.7
click at [934, 535] on button "5" at bounding box center [934, 535] width 23 height 23
type input "**********"
click at [524, 539] on html "On2Cook India Pvt. Ltd. Contacts People Marketing Workflows Campaigns Sales Pip…" at bounding box center [700, 324] width 1400 height 648
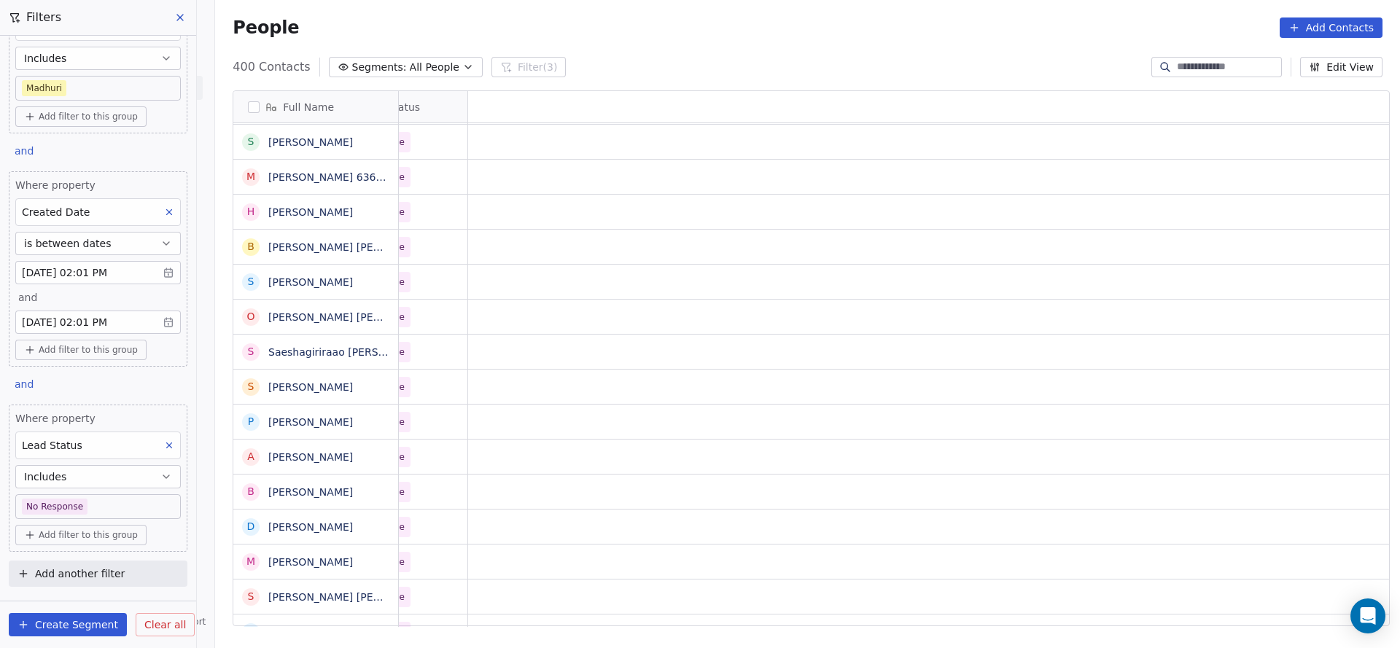
scroll to position [16, 0]
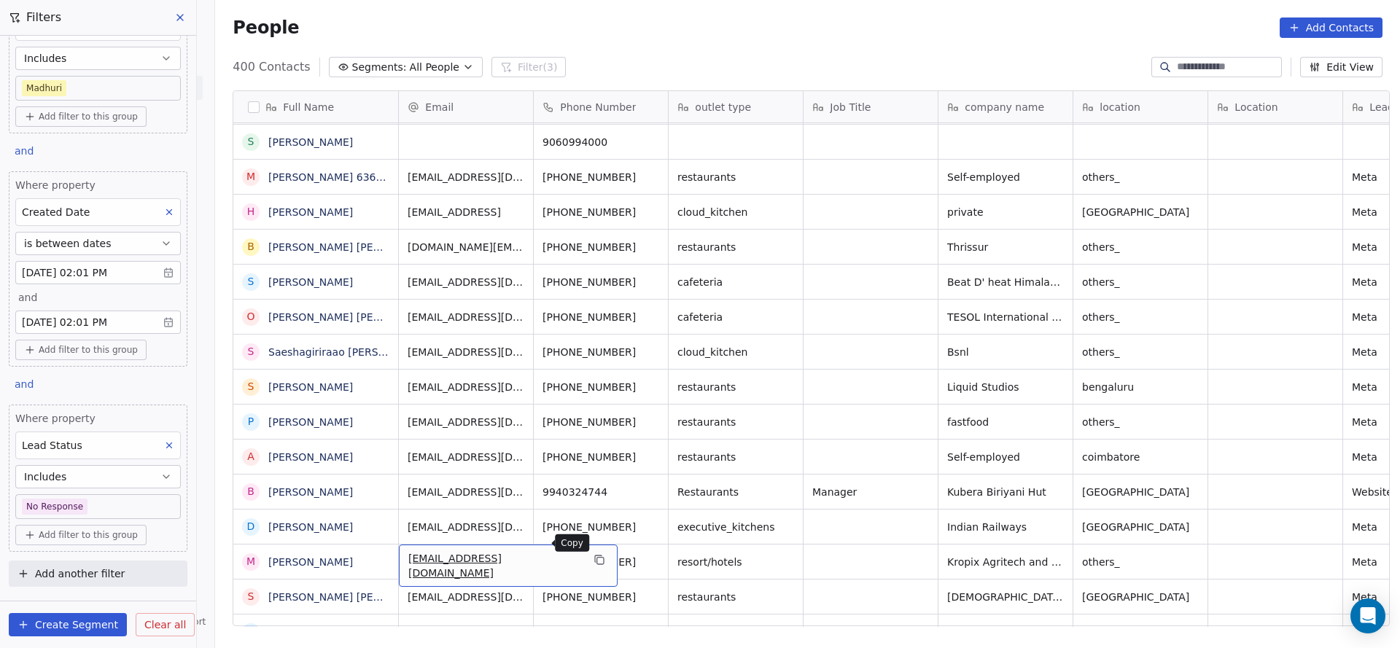
click at [597, 558] on icon "grid" at bounding box center [600, 561] width 7 height 7
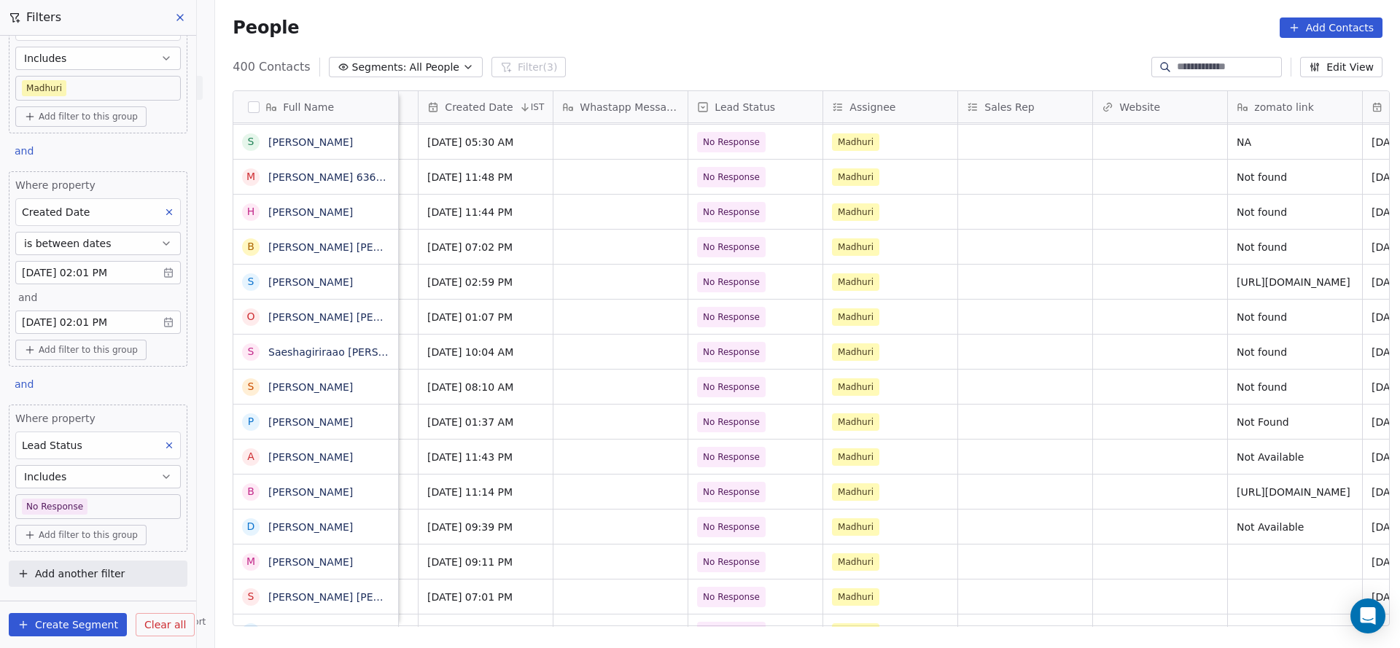
scroll to position [16, 1085]
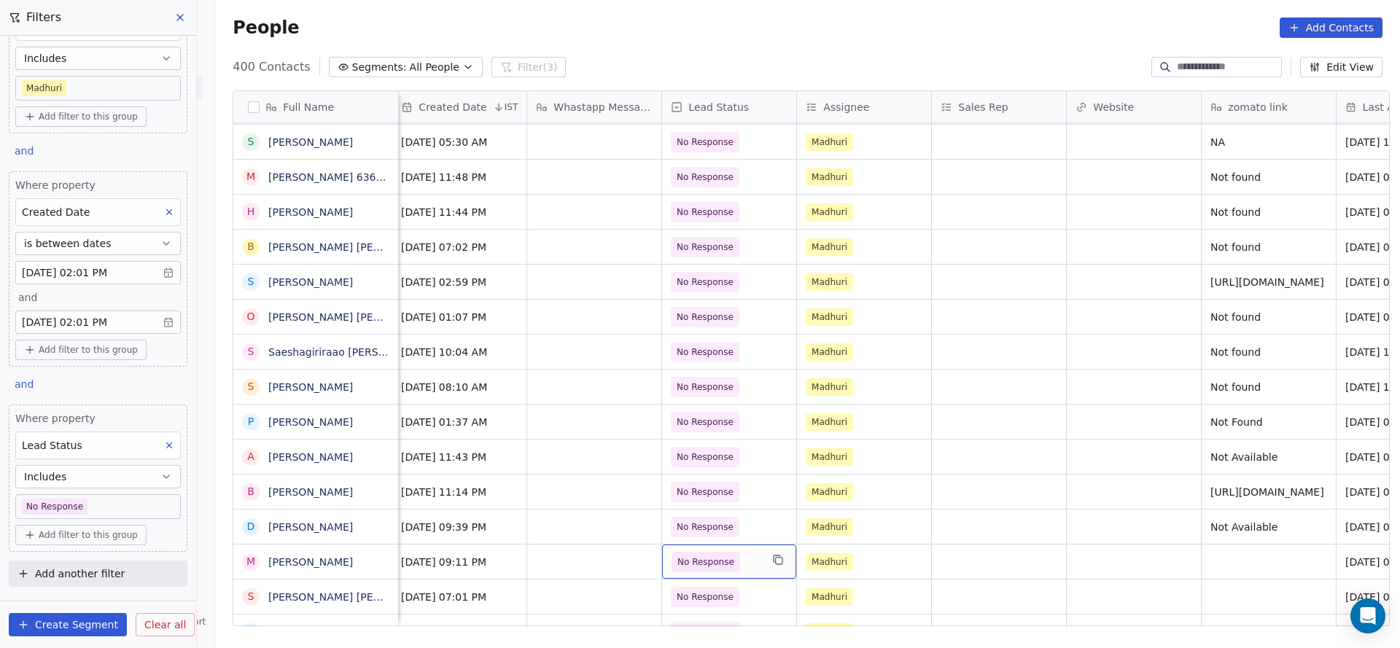
click at [746, 552] on span "No Response" at bounding box center [715, 562] width 89 height 20
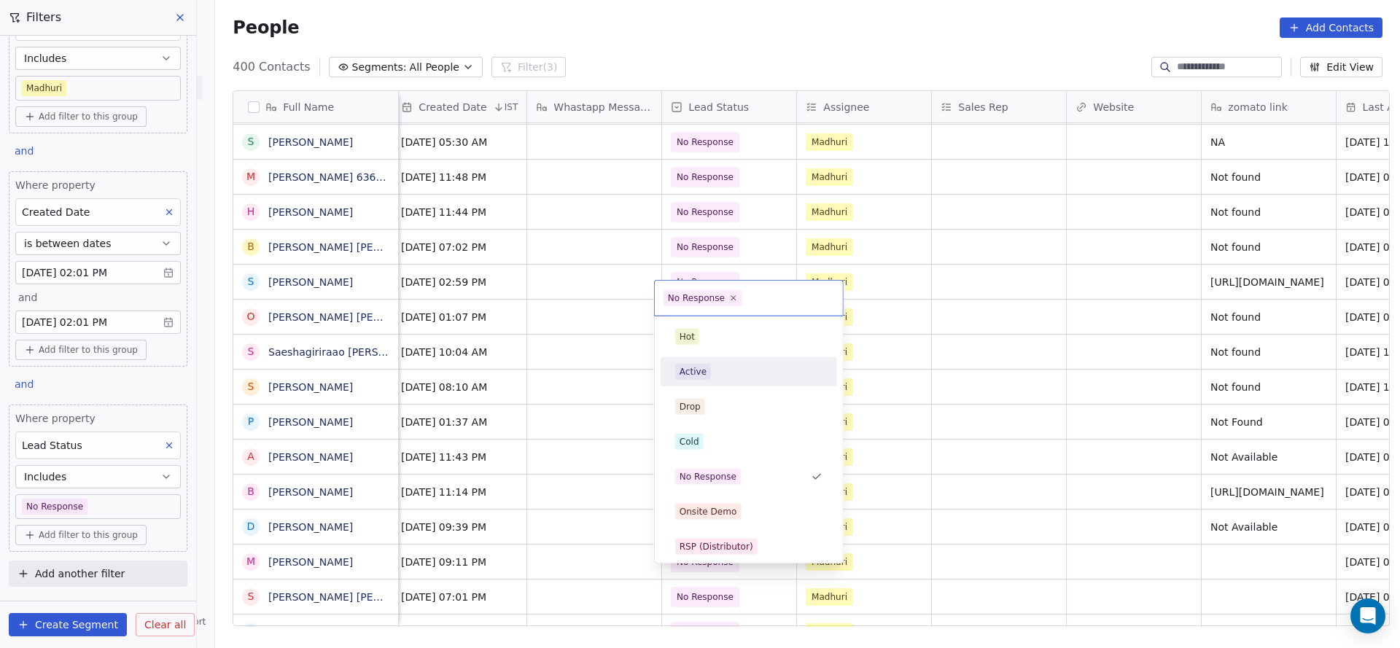
click at [735, 379] on div "Active" at bounding box center [748, 371] width 165 height 23
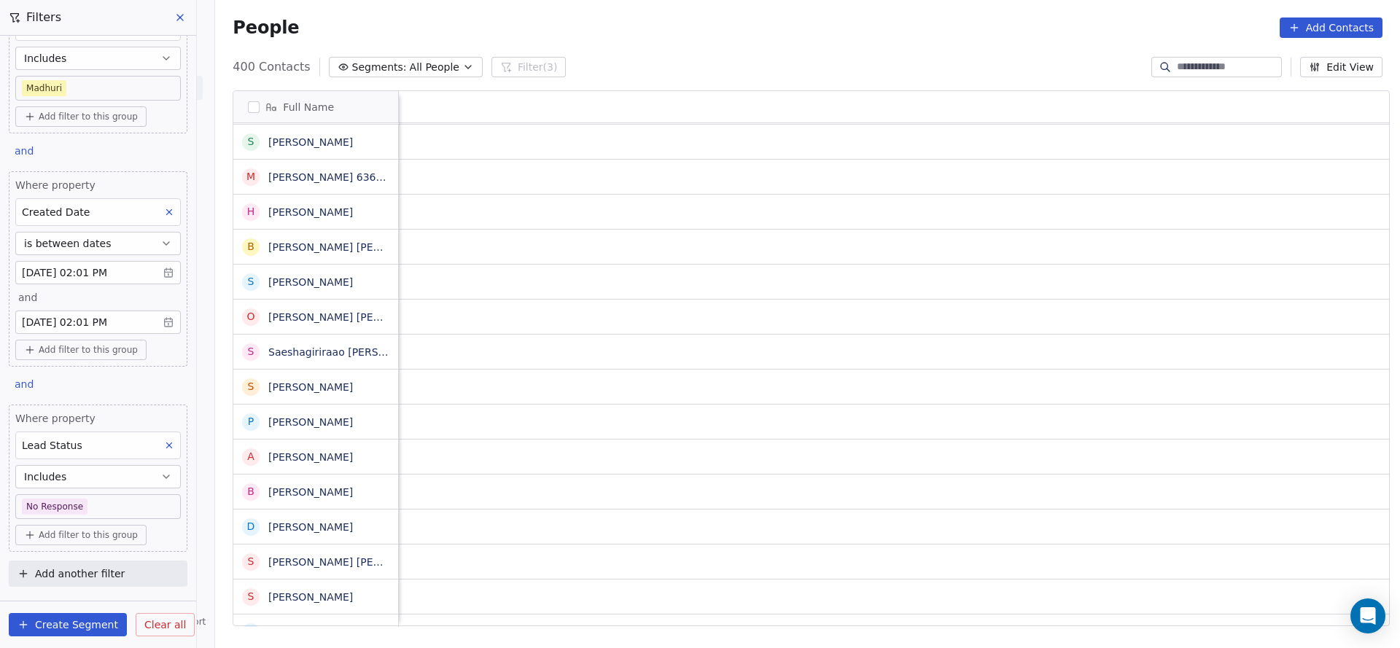
scroll to position [16, 135]
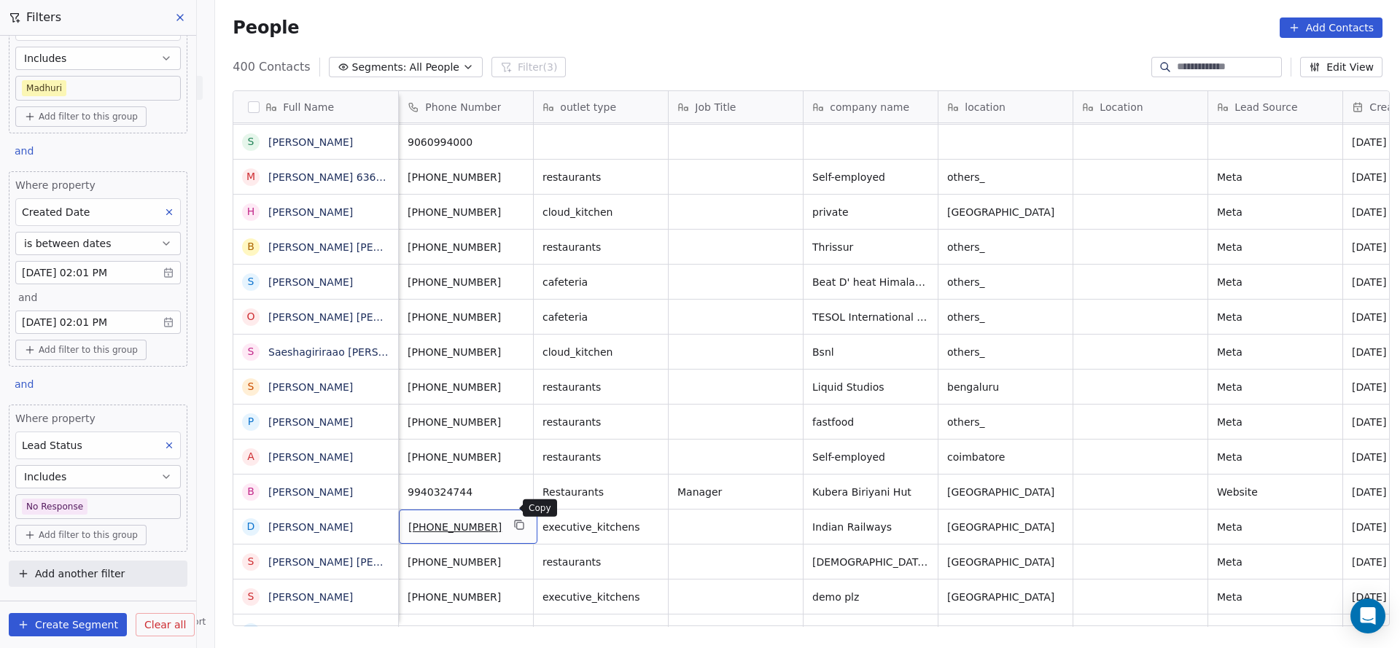
click at [514, 519] on icon "grid" at bounding box center [520, 525] width 12 height 12
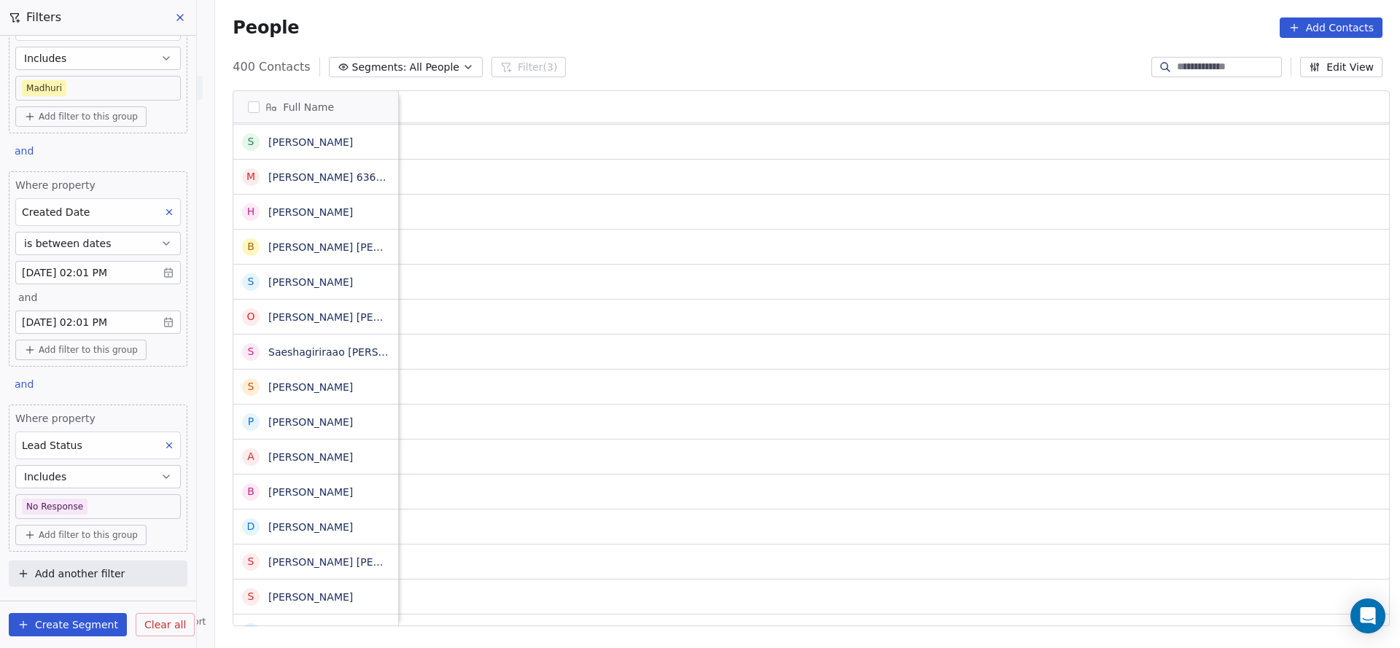
scroll to position [16, 1758]
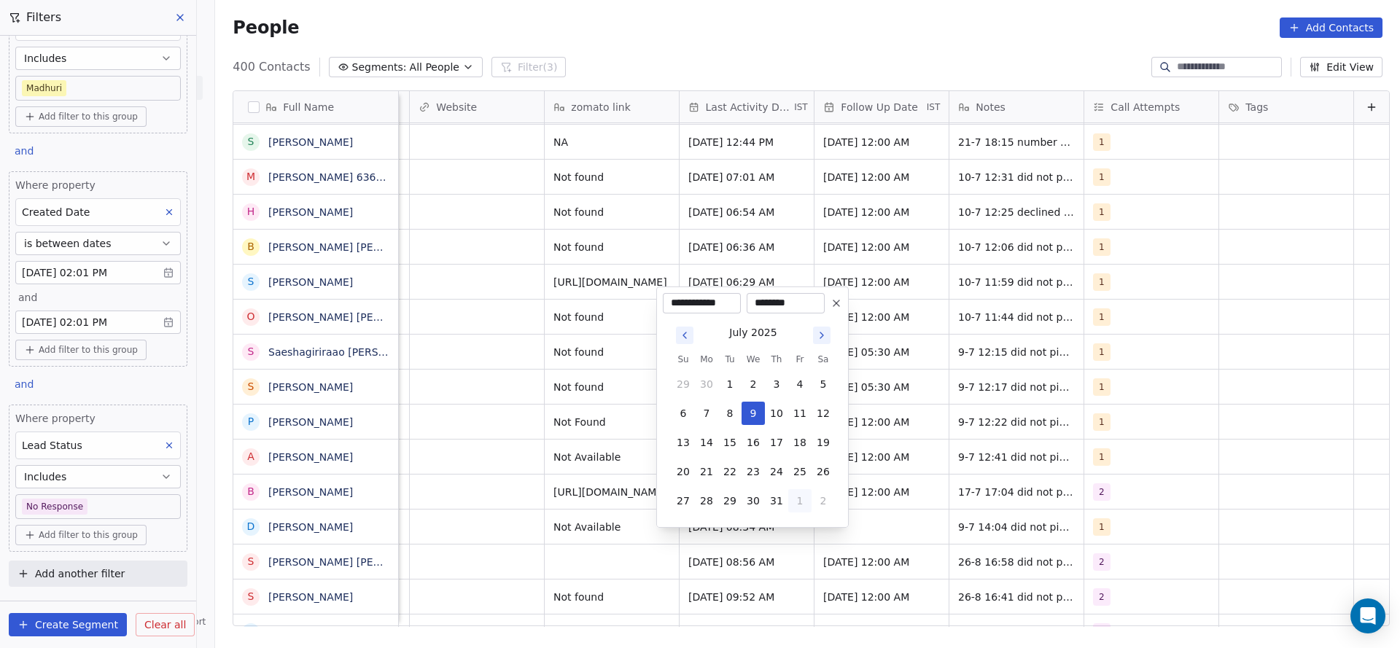
click at [797, 503] on button "1" at bounding box center [799, 500] width 23 height 23
click at [726, 471] on button "26" at bounding box center [729, 471] width 23 height 23
type input "**********"
click at [569, 510] on html "On2Cook India Pvt. Ltd. Contacts People Marketing Workflows Campaigns Sales Pip…" at bounding box center [700, 324] width 1400 height 648
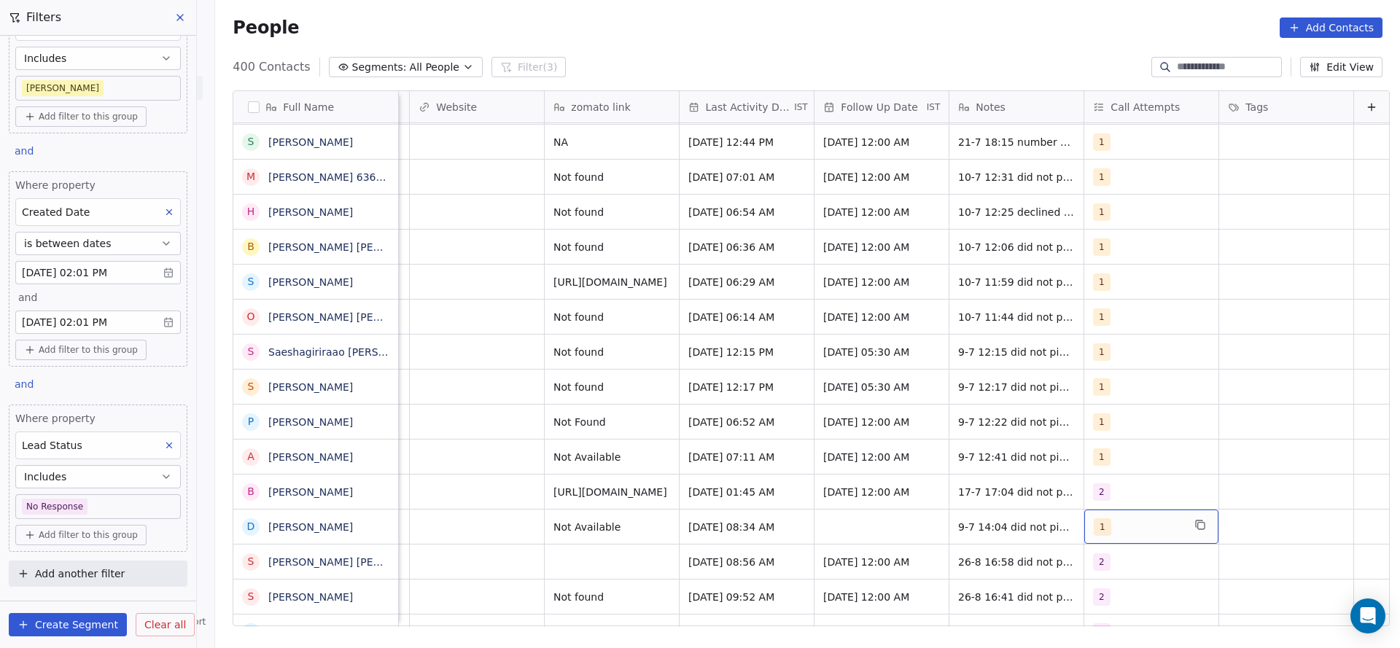
click at [1096, 518] on div "1" at bounding box center [1137, 526] width 89 height 17
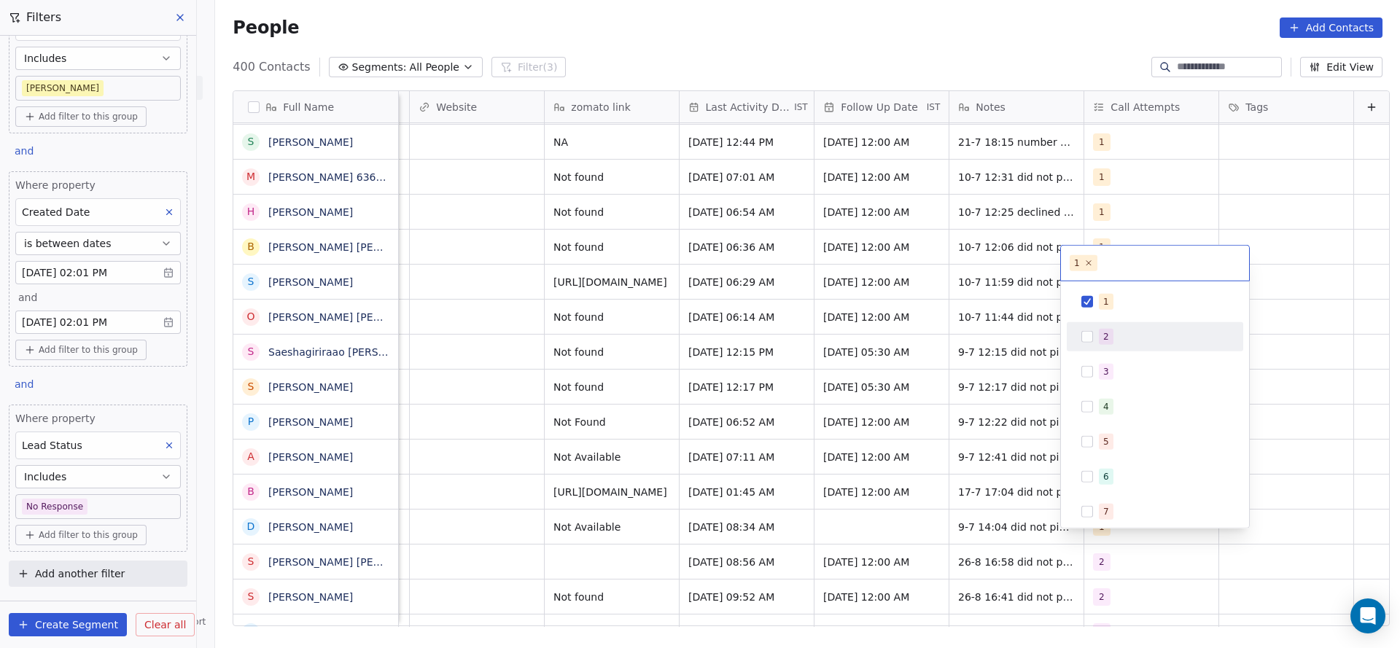
click at [1122, 343] on div "2" at bounding box center [1164, 337] width 130 height 16
click at [1123, 300] on div "1" at bounding box center [1164, 302] width 130 height 16
drag, startPoint x: 785, startPoint y: 389, endPoint x: 944, endPoint y: 498, distance: 192.5
click at [785, 390] on html "On2Cook India Pvt. Ltd. Contacts People Marketing Workflows Campaigns Sales Pip…" at bounding box center [700, 324] width 1400 height 648
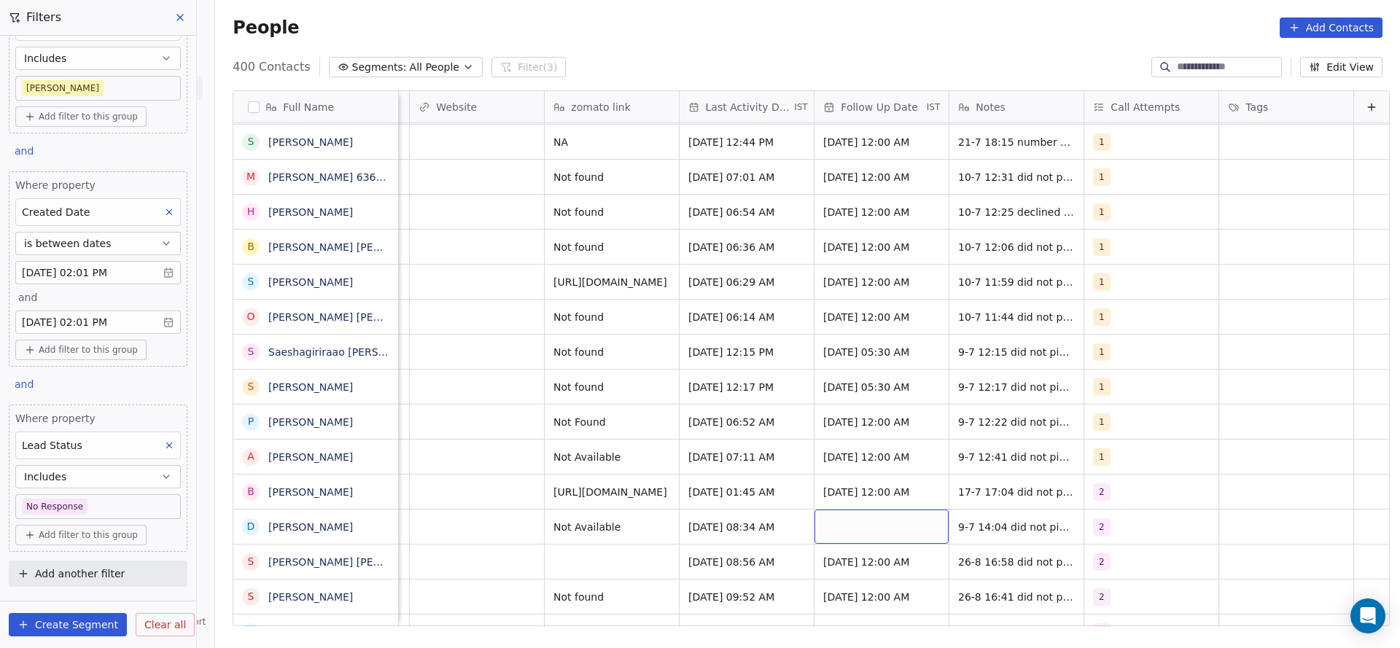
click at [824, 510] on div "grid" at bounding box center [881, 527] width 134 height 34
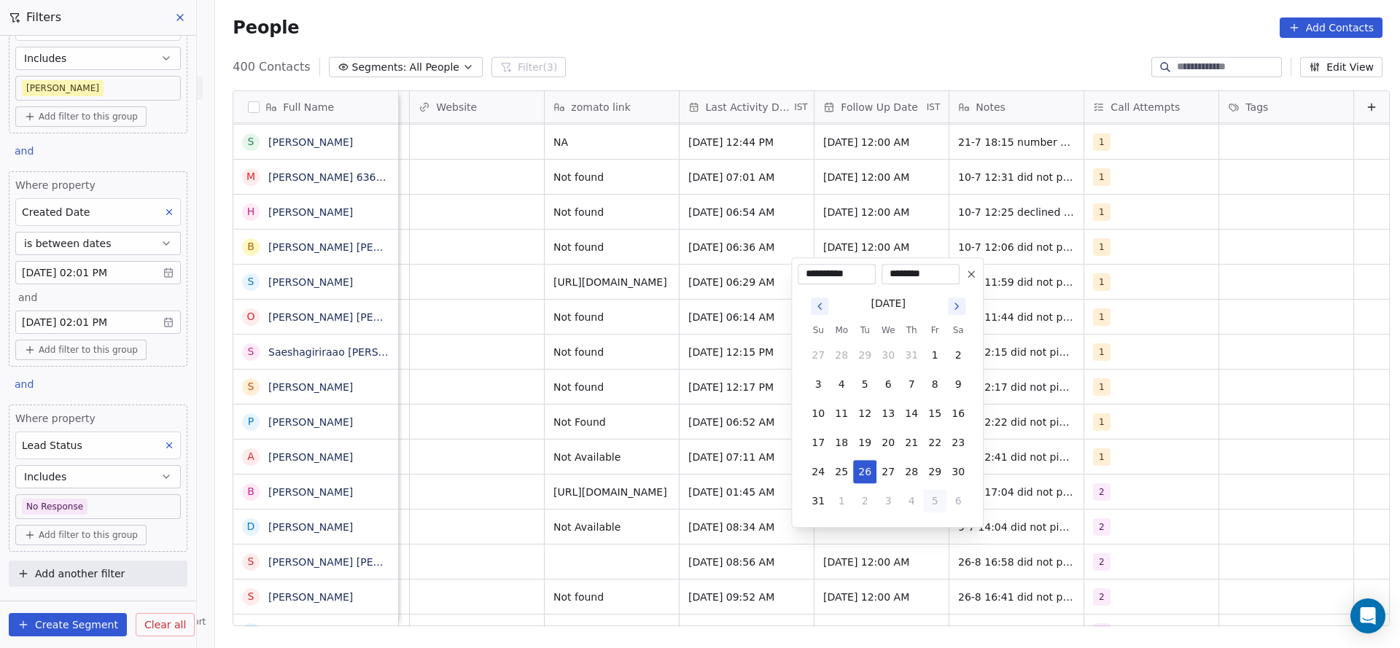
click at [929, 502] on button "5" at bounding box center [934, 500] width 23 height 23
type input "**********"
click at [995, 520] on html "On2Cook India Pvt. Ltd. Contacts People Marketing Workflows Campaigns Sales Pip…" at bounding box center [700, 324] width 1400 height 648
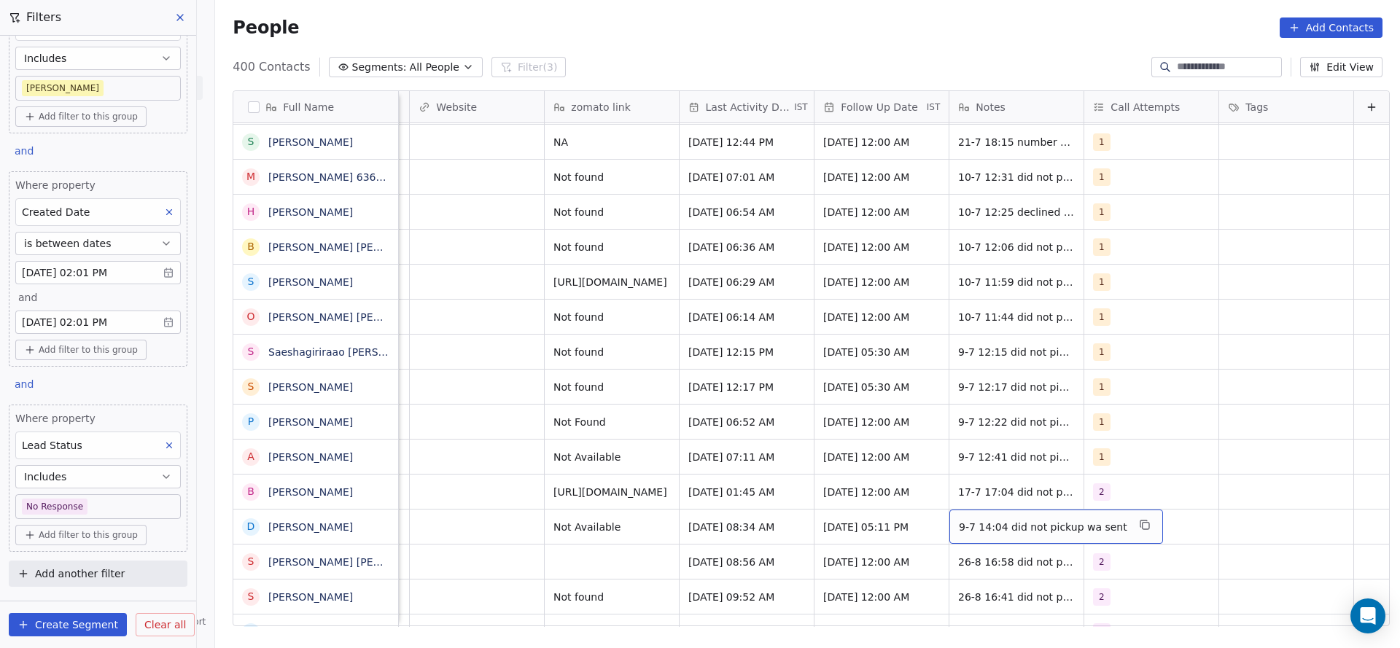
click at [986, 510] on div "9-7 14:04 did not pickup wa sent" at bounding box center [1056, 527] width 214 height 34
click at [936, 496] on textarea "**********" at bounding box center [1024, 515] width 195 height 45
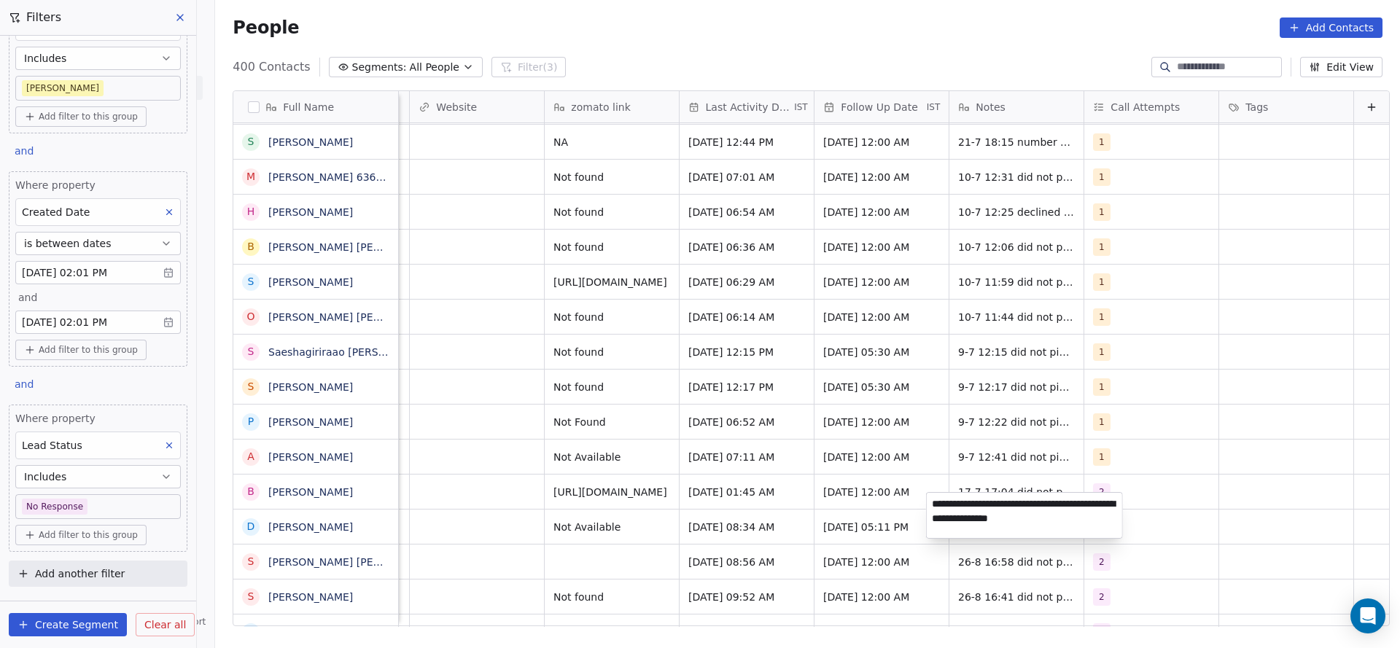
type textarea "**********"
click at [481, 520] on html "On2Cook India Pvt. Ltd. Contacts People Marketing Workflows Campaigns Sales Pip…" at bounding box center [700, 324] width 1400 height 648
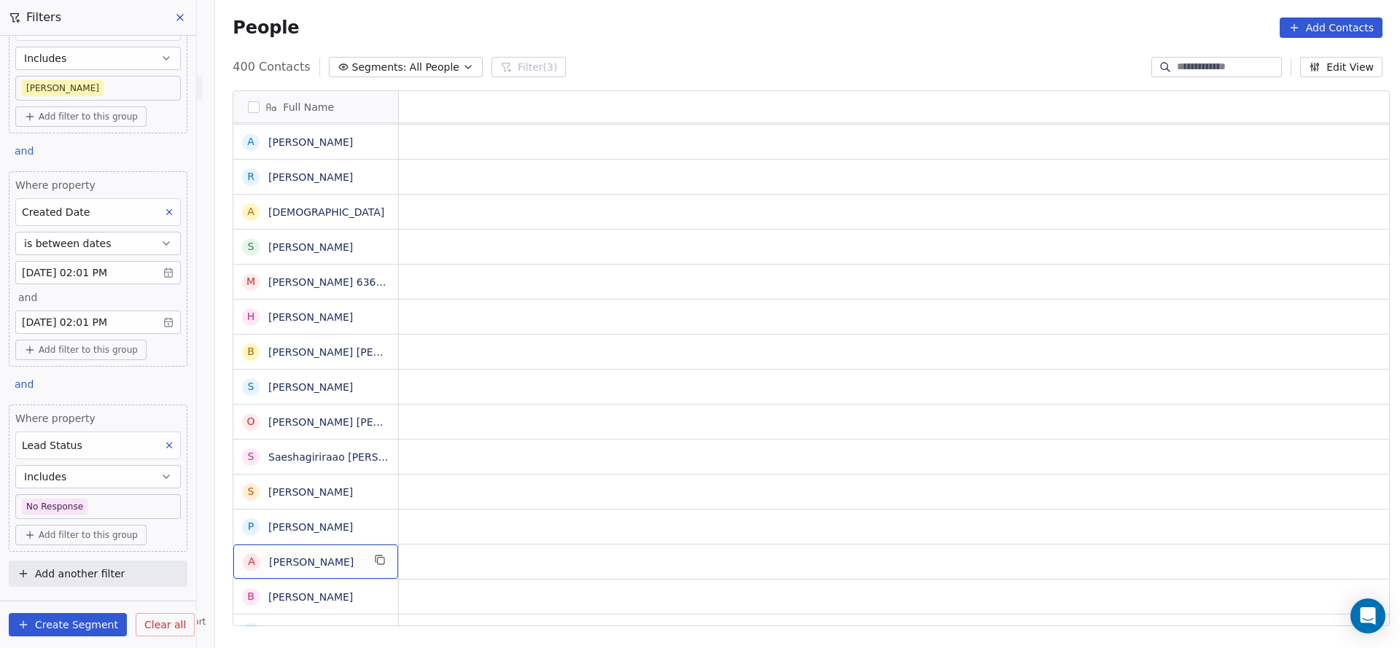
scroll to position [16, 0]
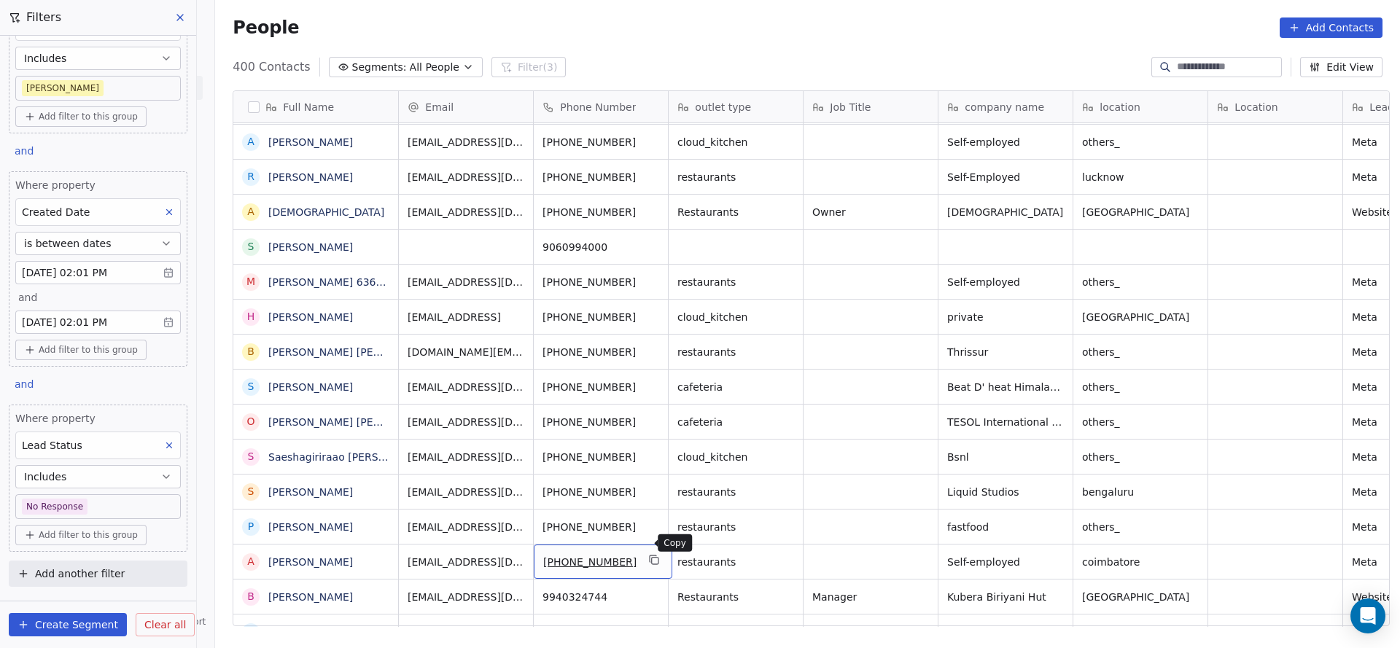
click at [649, 554] on icon "grid" at bounding box center [655, 560] width 12 height 12
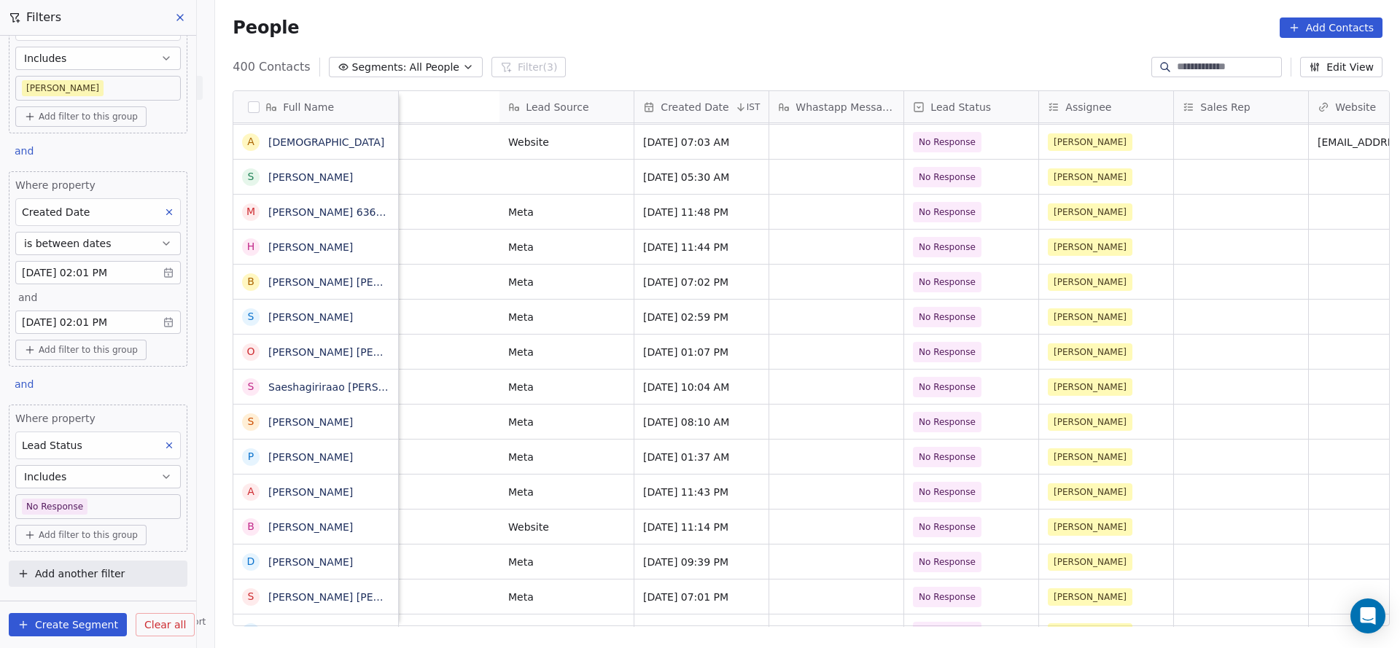
scroll to position [16, 1408]
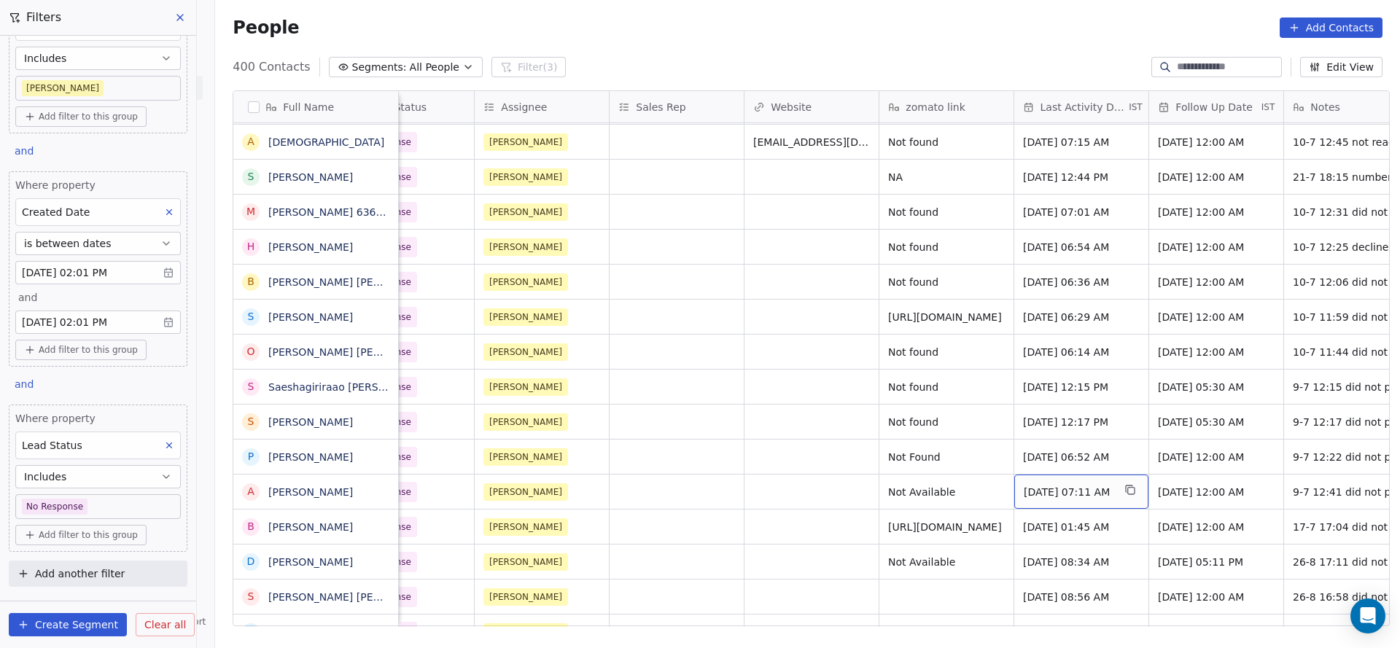
click at [1077, 485] on span "Jul 09, 2025 07:11 AM" at bounding box center [1067, 492] width 89 height 15
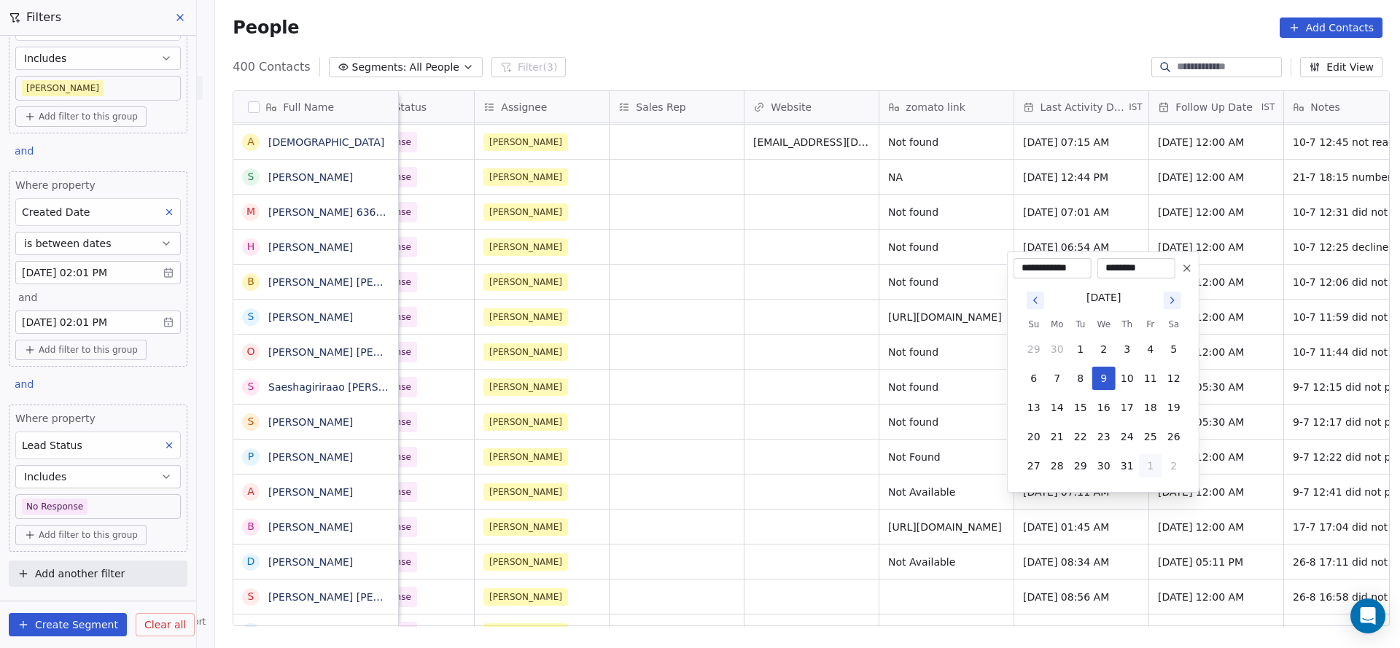
click at [1155, 470] on button "1" at bounding box center [1150, 465] width 23 height 23
click at [1078, 442] on button "26" at bounding box center [1080, 436] width 23 height 23
type input "**********"
click at [819, 467] on html "On2Cook India Pvt. Ltd. Contacts People Marketing Workflows Campaigns Sales Pip…" at bounding box center [700, 324] width 1400 height 648
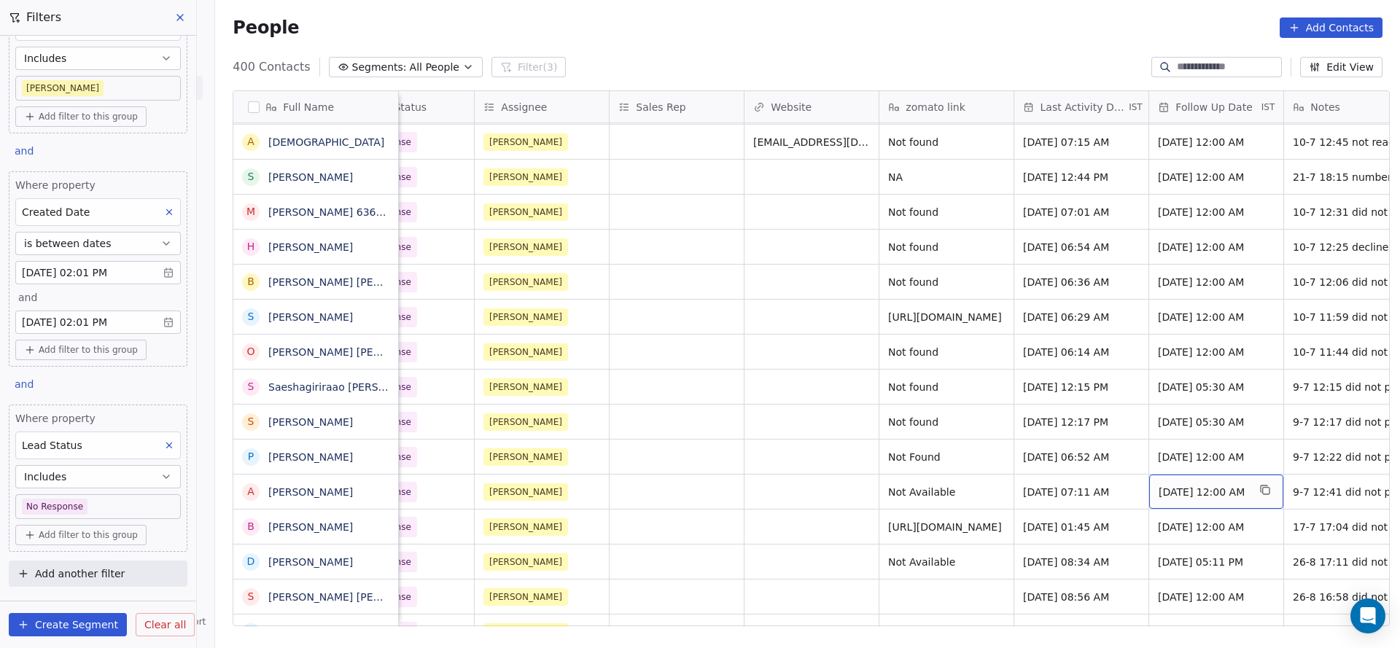
click at [1164, 485] on span "[DATE] 12:00 AM" at bounding box center [1202, 492] width 89 height 15
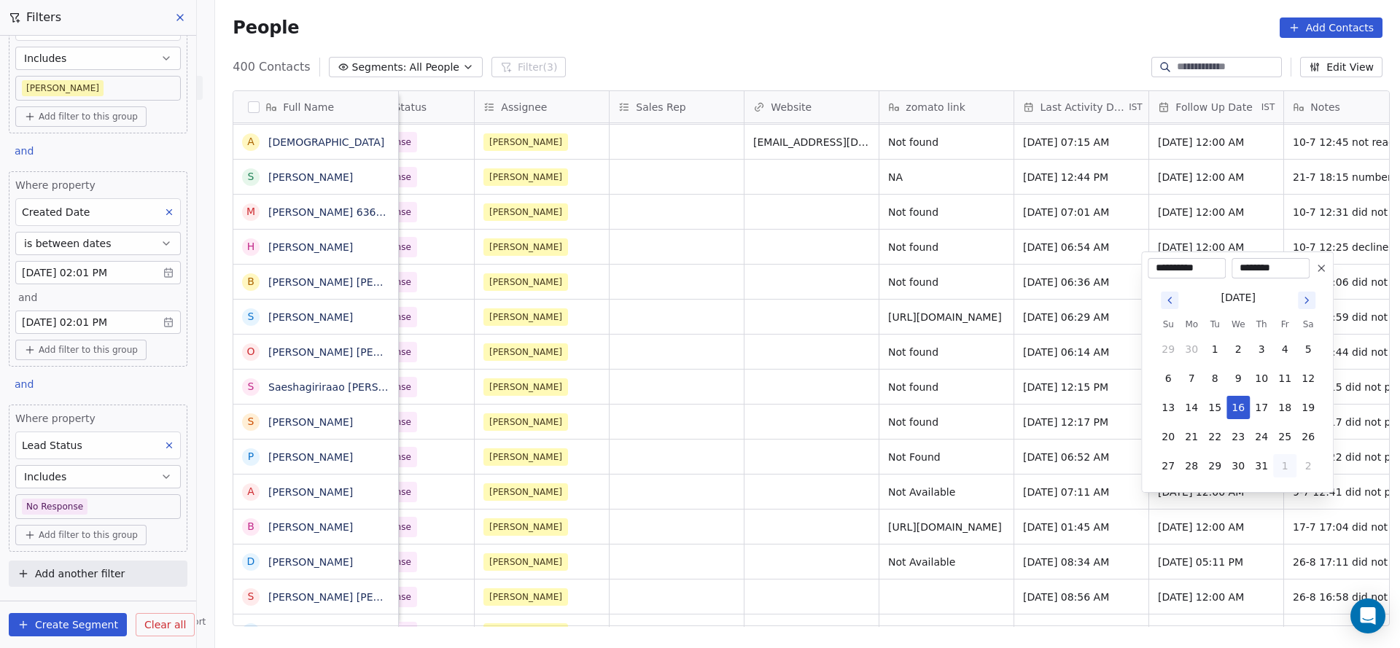
click at [1277, 457] on button "1" at bounding box center [1284, 465] width 23 height 23
click at [1284, 468] on button "5" at bounding box center [1284, 465] width 23 height 23
type input "**********"
click at [901, 518] on html "On2Cook India Pvt. Ltd. Contacts People Marketing Workflows Campaigns Sales Pip…" at bounding box center [700, 324] width 1400 height 648
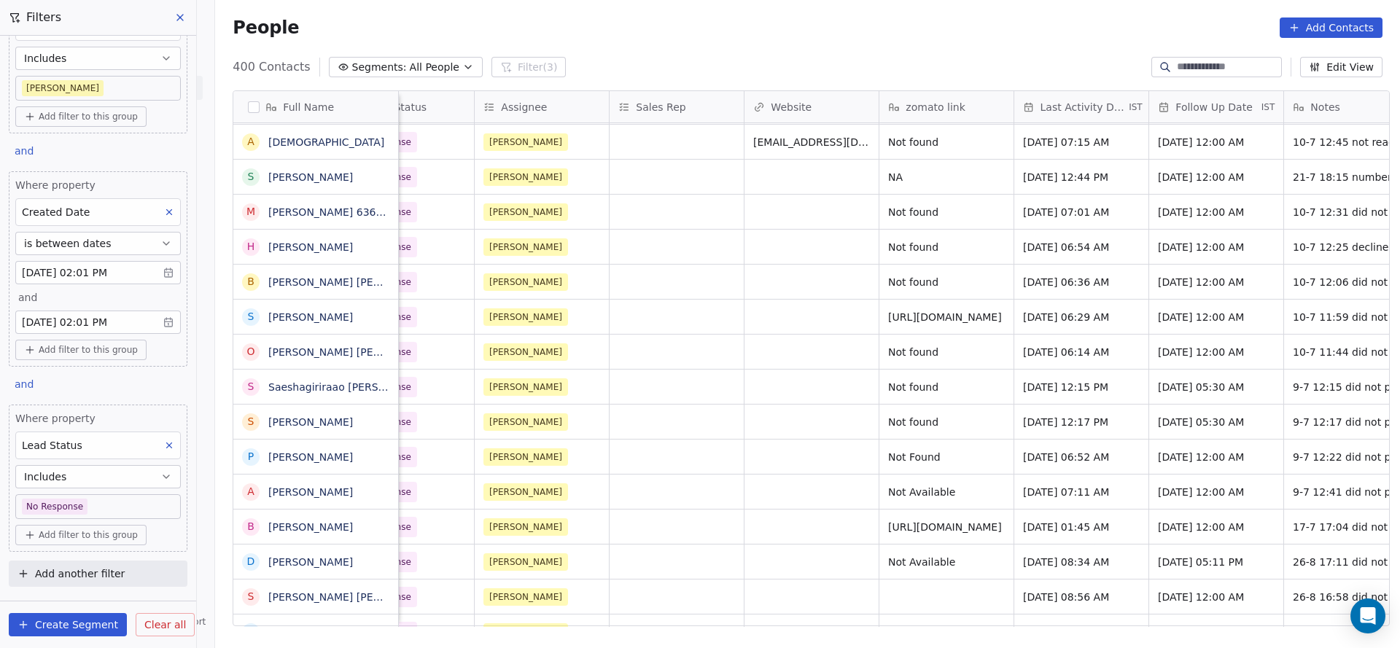
scroll to position [16, 1758]
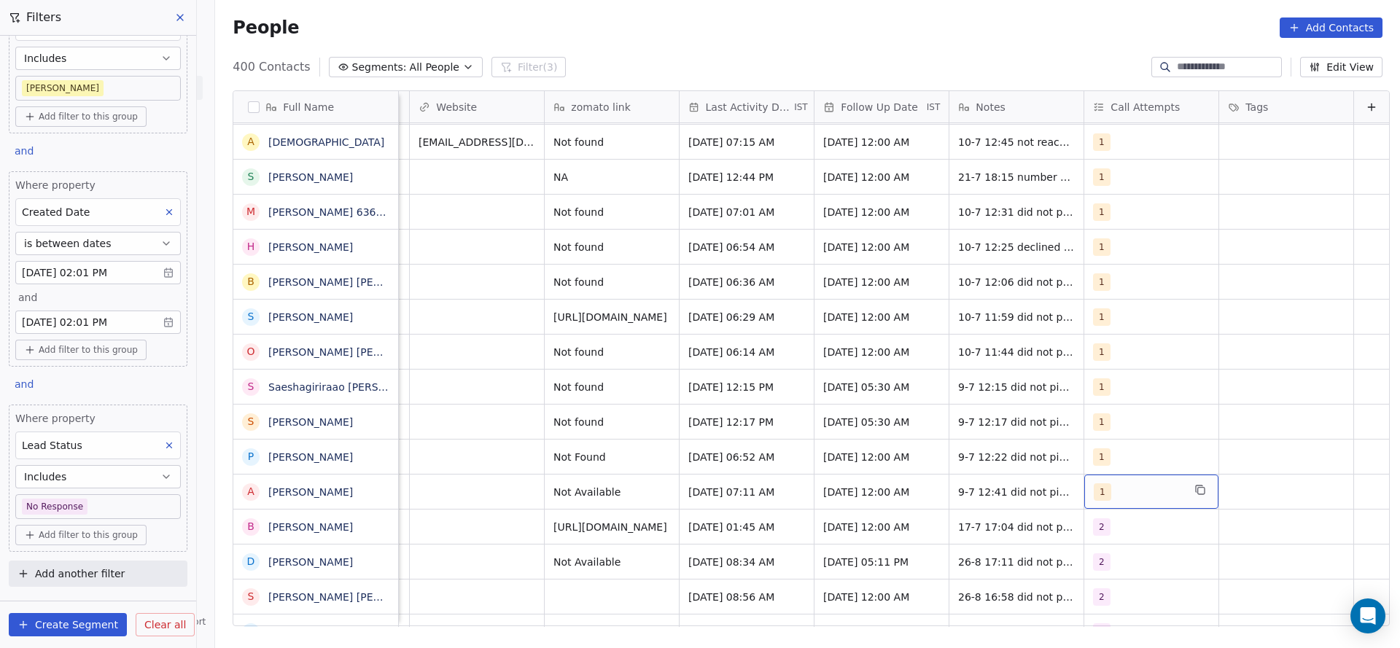
click at [1095, 483] on div "1" at bounding box center [1137, 491] width 89 height 17
click at [1103, 290] on div "2" at bounding box center [1154, 301] width 165 height 23
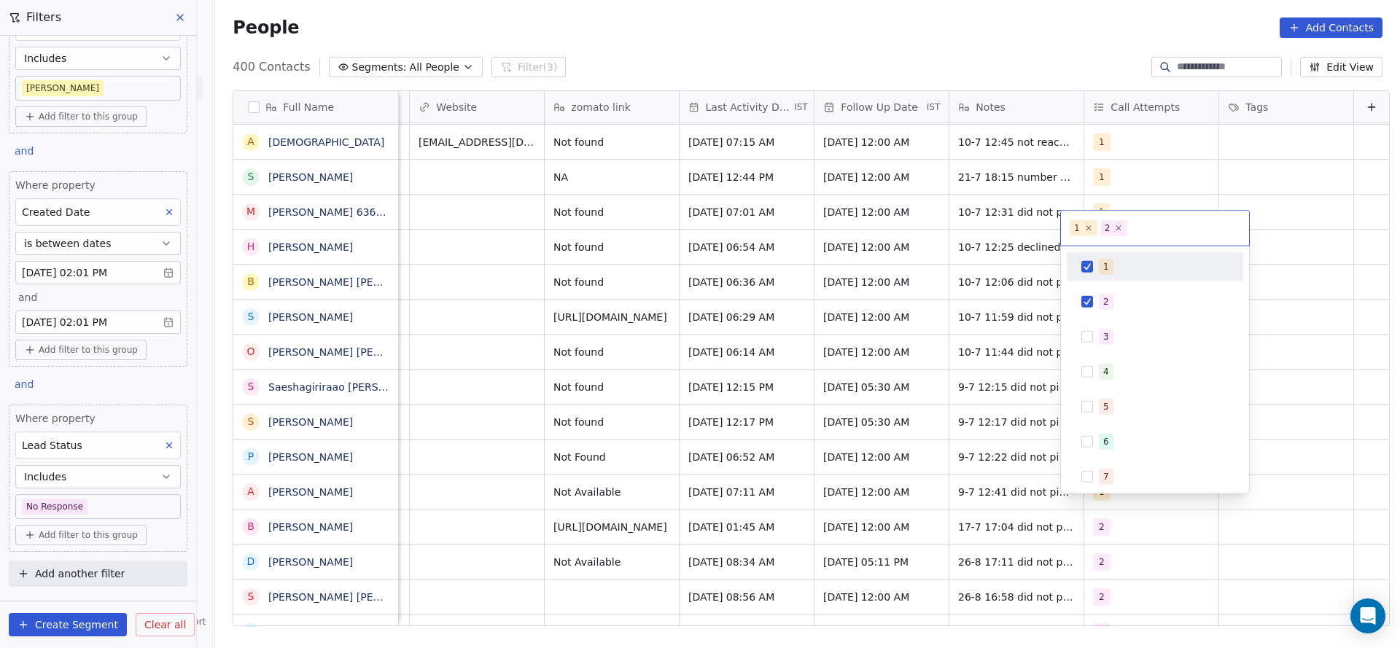
click at [1104, 273] on span "1" at bounding box center [1106, 267] width 15 height 16
click at [970, 383] on html "On2Cook India Pvt. Ltd. Contacts People Marketing Workflows Campaigns Sales Pip…" at bounding box center [700, 324] width 1400 height 648
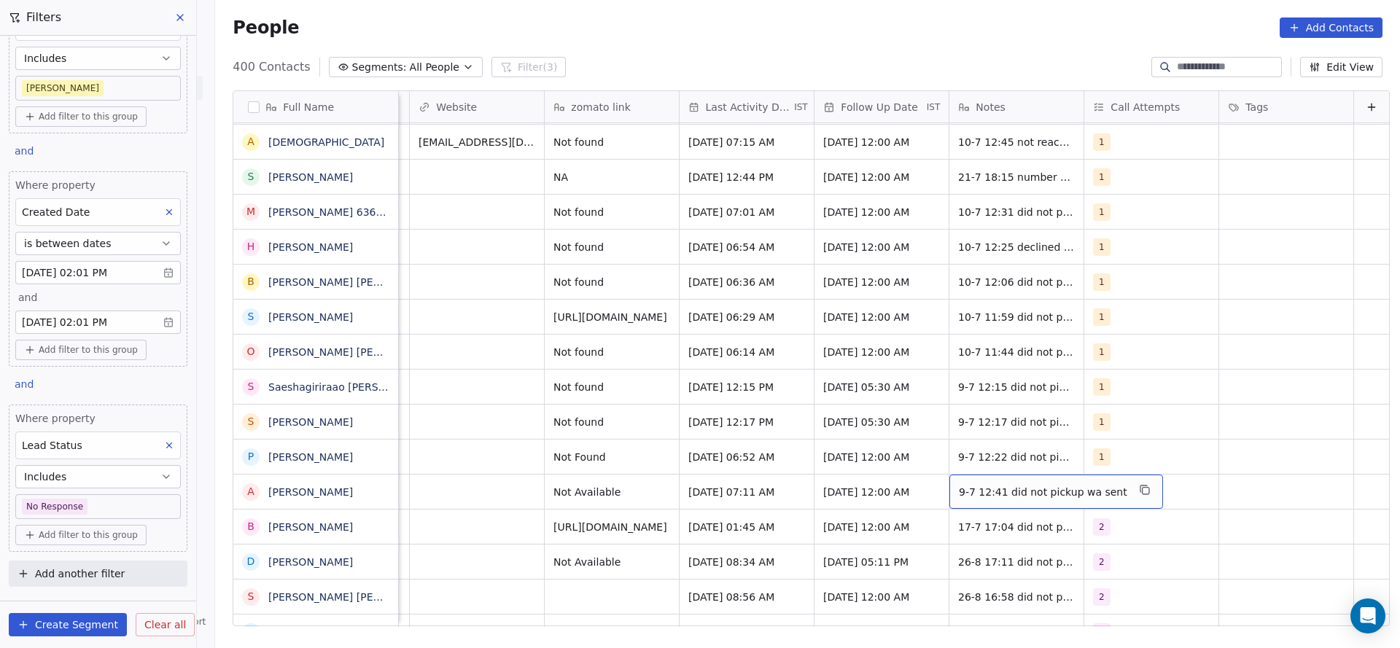
click at [980, 485] on span "9-7 12:41 did not pickup wa sent" at bounding box center [1043, 492] width 168 height 15
click at [942, 473] on textarea "**********" at bounding box center [1024, 480] width 195 height 45
type textarea "**********"
click at [464, 464] on html "On2Cook India Pvt. Ltd. Contacts People Marketing Workflows Campaigns Sales Pip…" at bounding box center [700, 324] width 1400 height 648
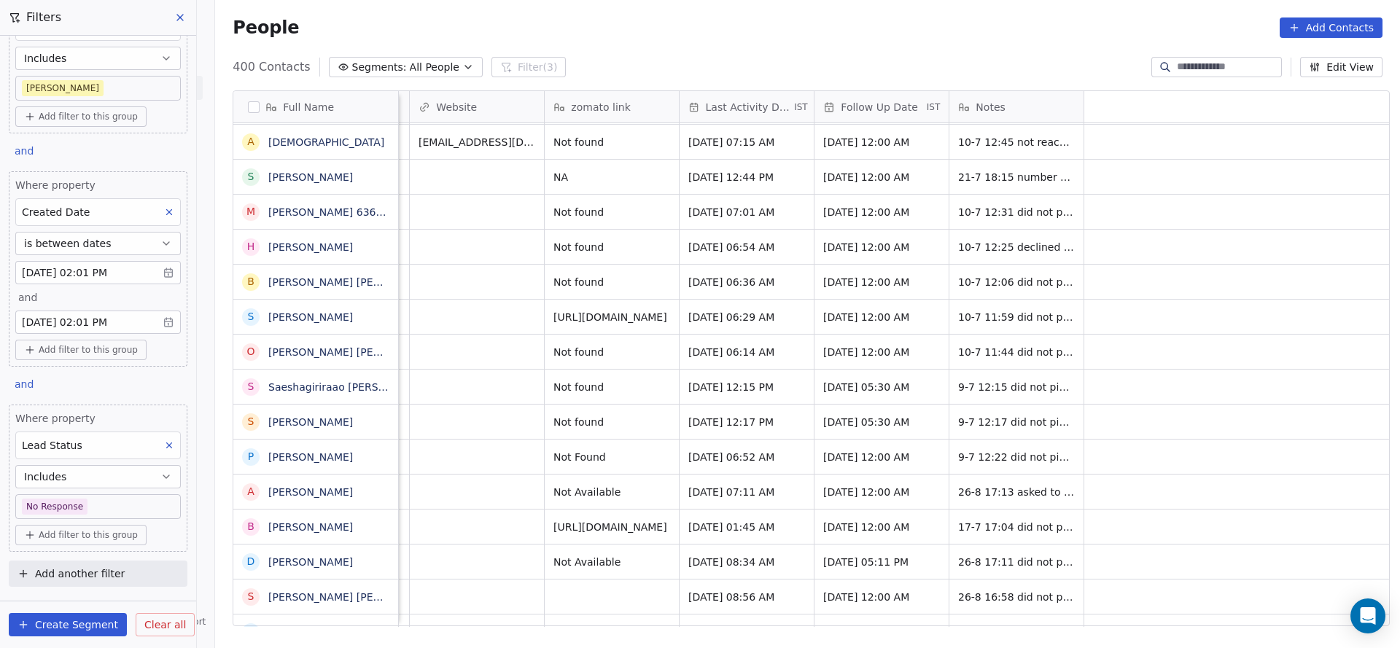
scroll to position [16, 935]
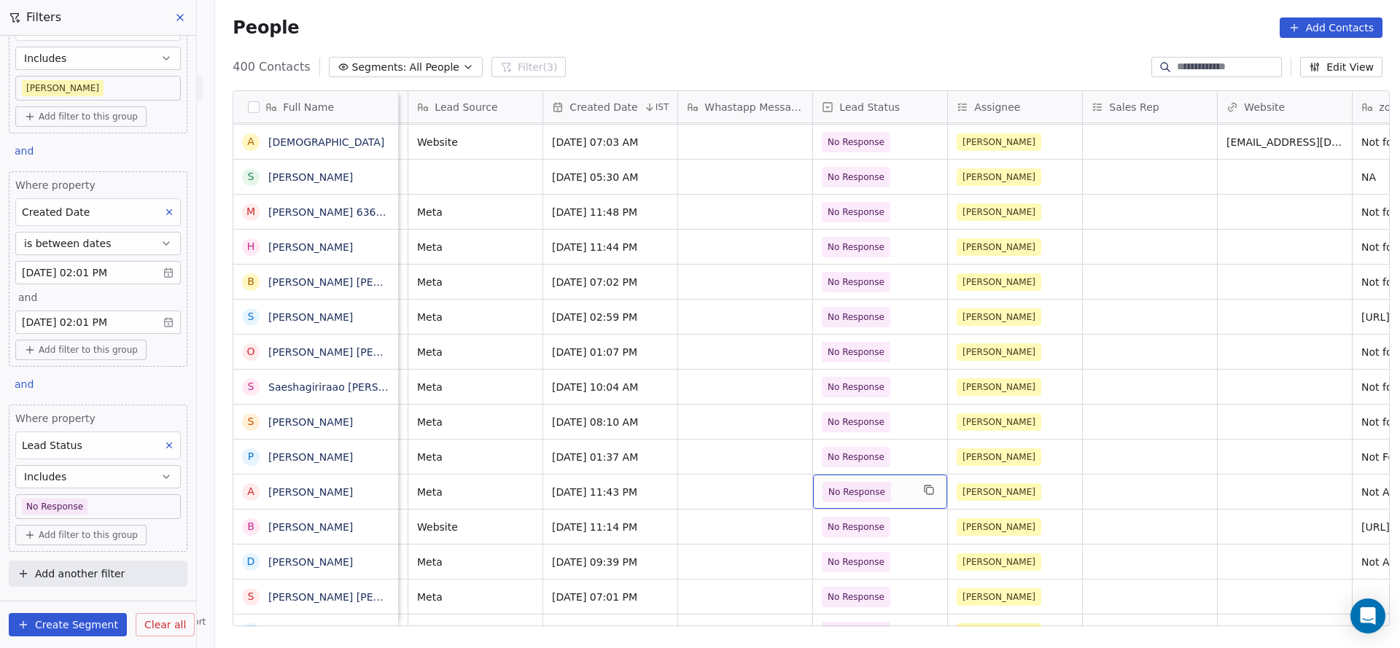
click at [843, 485] on span "No Response" at bounding box center [856, 492] width 57 height 15
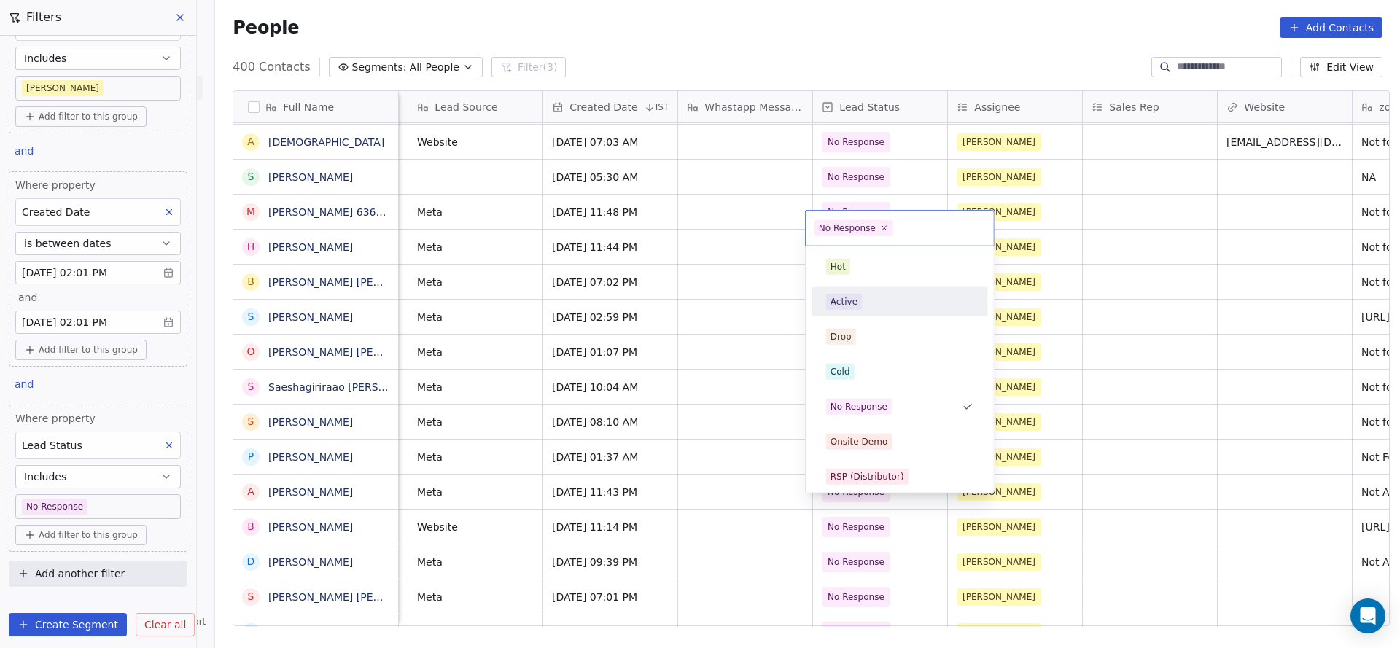
click at [870, 309] on div "Active" at bounding box center [899, 301] width 165 height 23
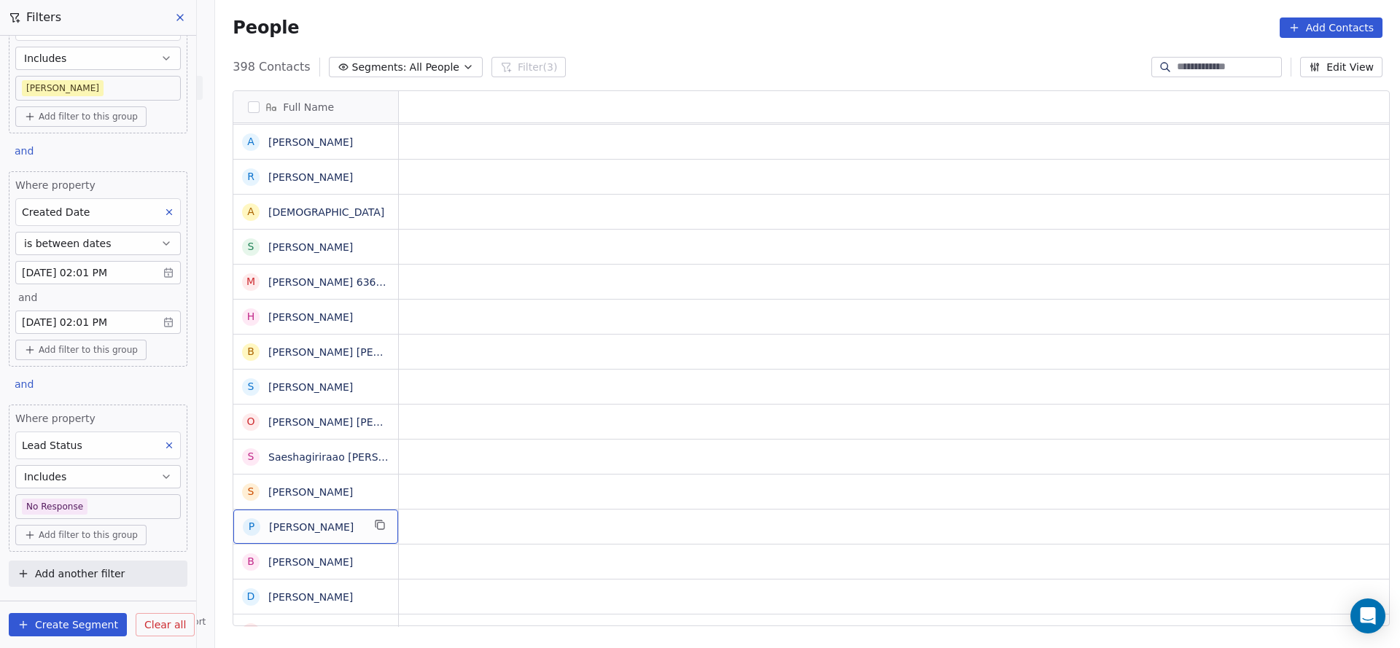
scroll to position [16, 0]
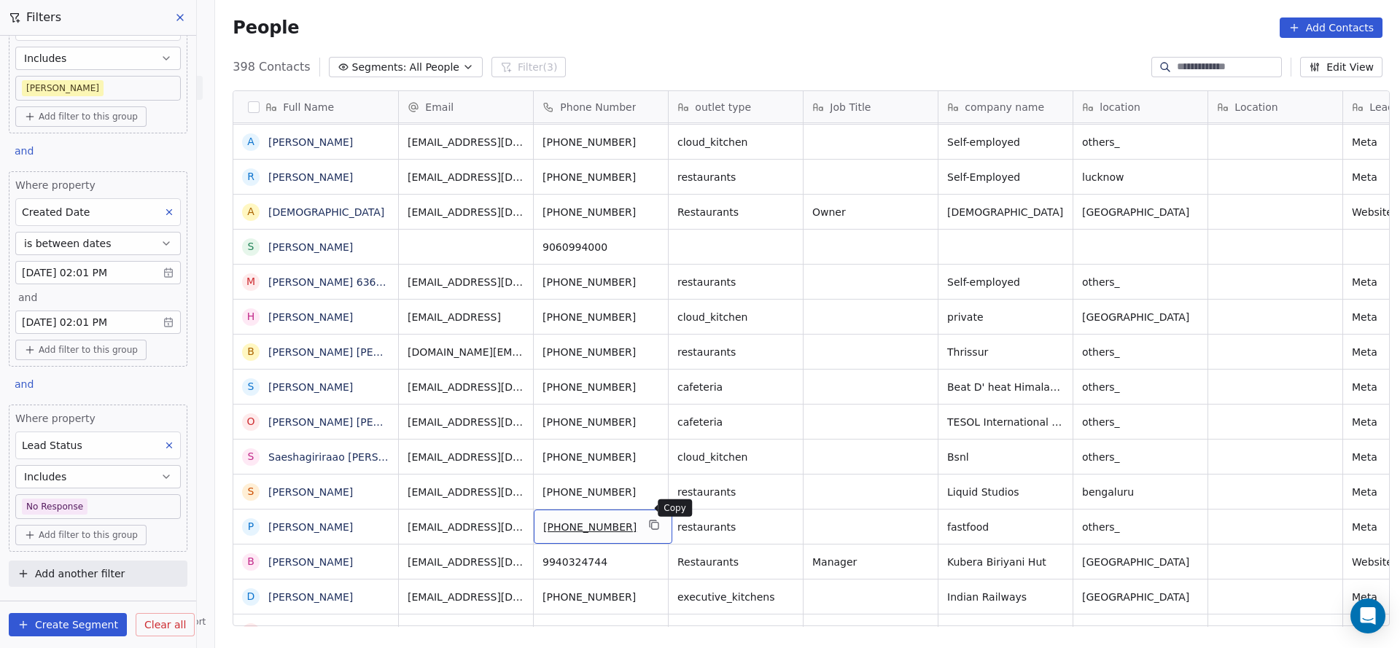
click at [649, 519] on icon "grid" at bounding box center [655, 525] width 12 height 12
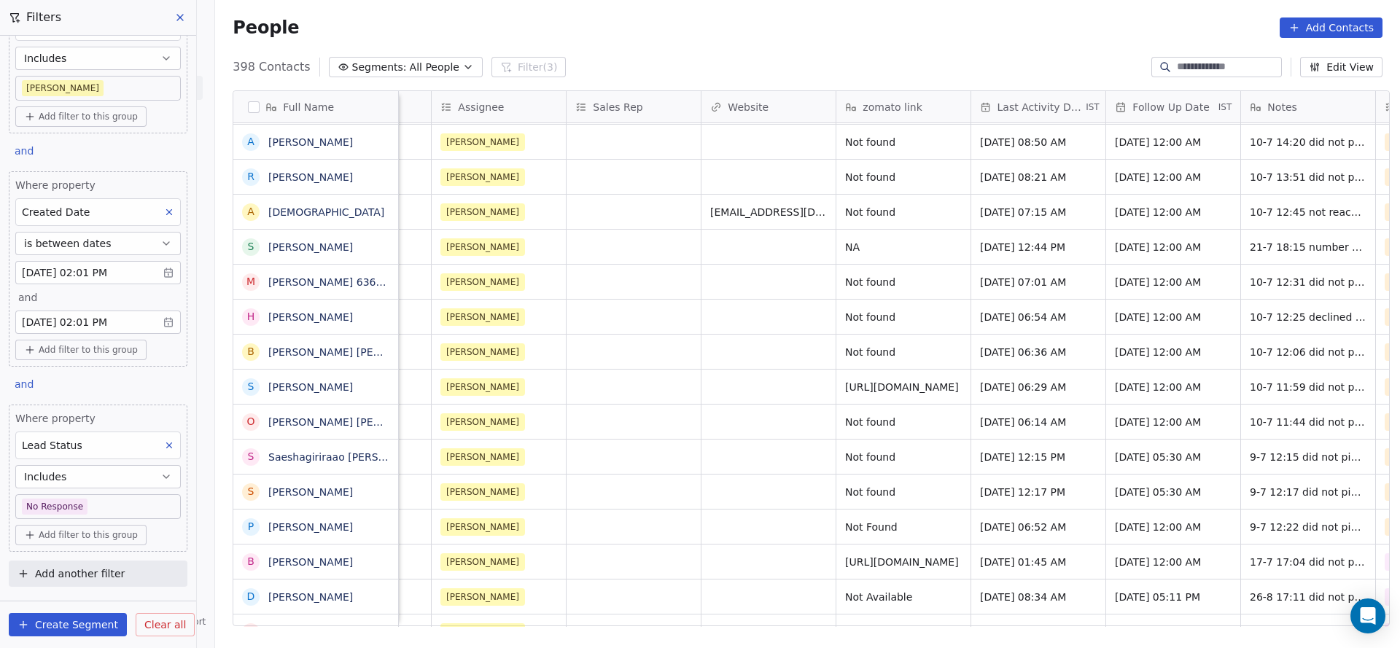
scroll to position [16, 1520]
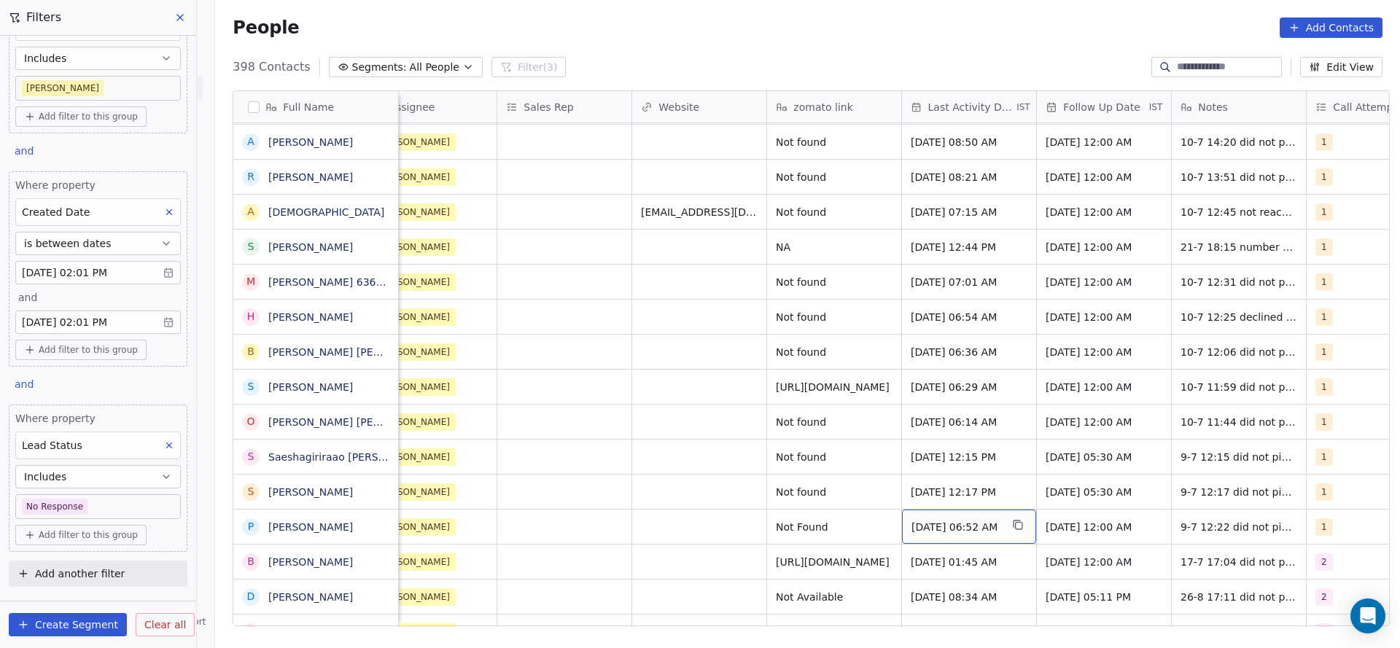
click at [934, 520] on span "Jul 09, 2025 06:52 AM" at bounding box center [955, 527] width 89 height 15
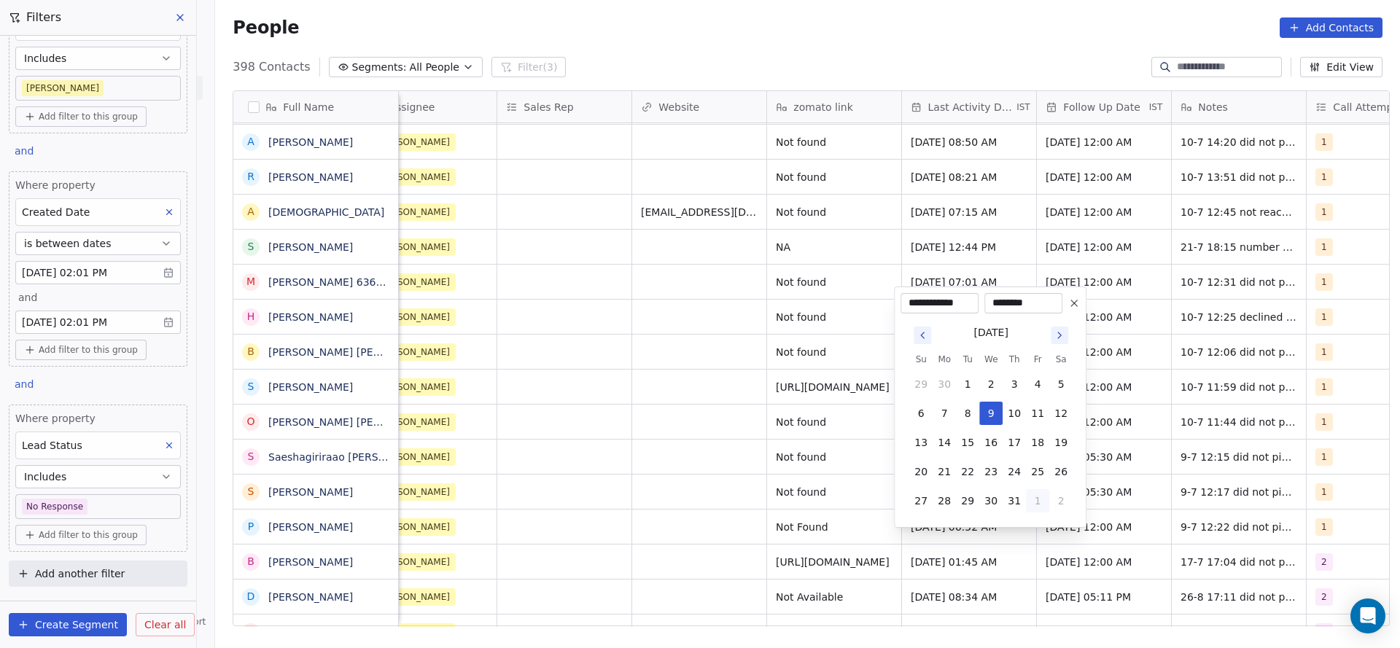
click at [1032, 496] on button "1" at bounding box center [1037, 500] width 23 height 23
click at [970, 469] on button "26" at bounding box center [967, 471] width 23 height 23
type input "**********"
click at [741, 501] on html "On2Cook India Pvt. Ltd. Contacts People Marketing Workflows Campaigns Sales Pip…" at bounding box center [700, 324] width 1400 height 648
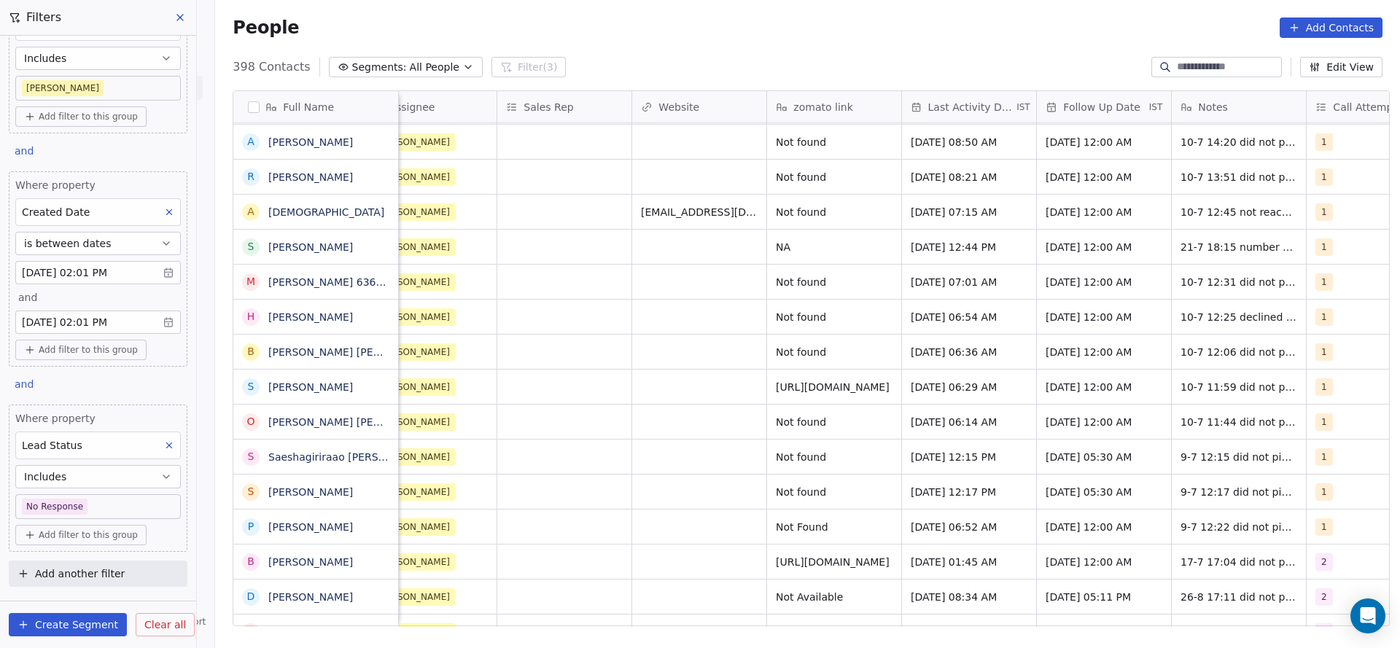
scroll to position [16, 1758]
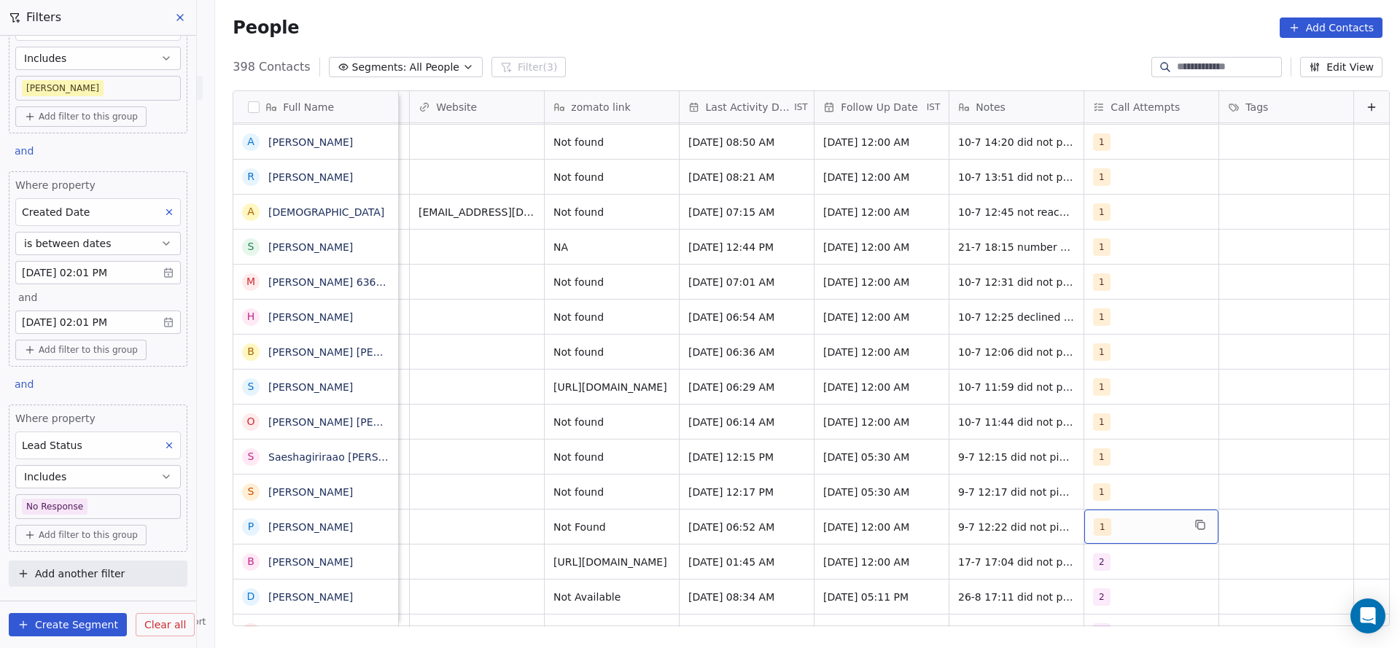
click at [1093, 518] on div "1" at bounding box center [1137, 526] width 89 height 17
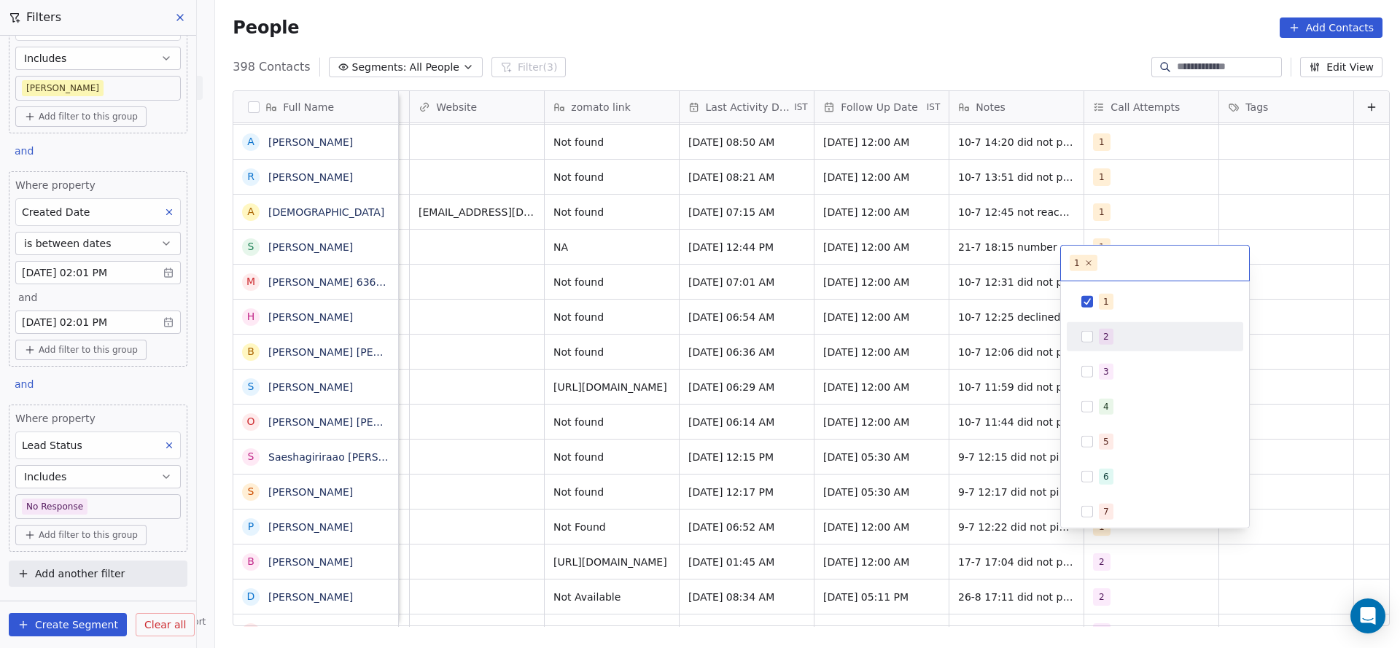
click at [1106, 339] on div "2" at bounding box center [1106, 336] width 6 height 13
click at [1111, 300] on div "1" at bounding box center [1164, 302] width 130 height 16
click at [924, 507] on html "On2Cook India Pvt. Ltd. Contacts People Marketing Workflows Campaigns Sales Pip…" at bounding box center [700, 324] width 1400 height 648
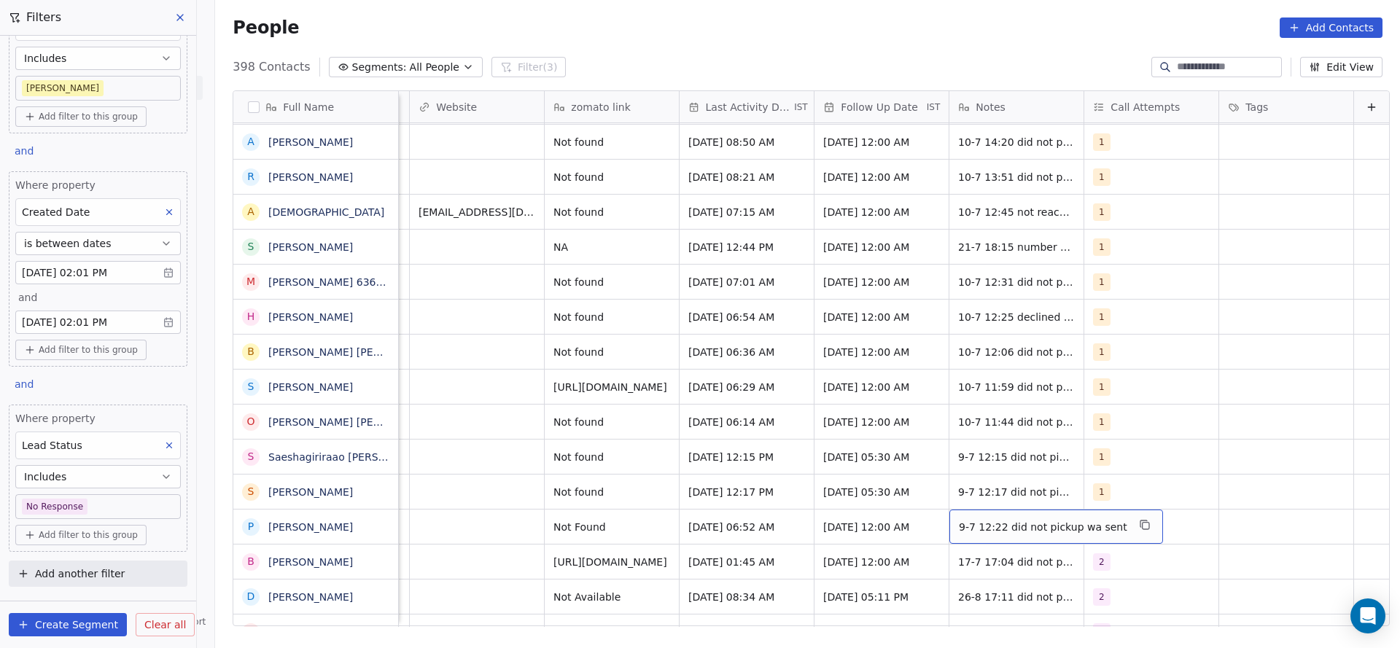
click at [960, 520] on span "9-7 12:22 did not pickup wa sent" at bounding box center [1043, 527] width 168 height 15
click at [929, 503] on textarea "**********" at bounding box center [1024, 515] width 195 height 45
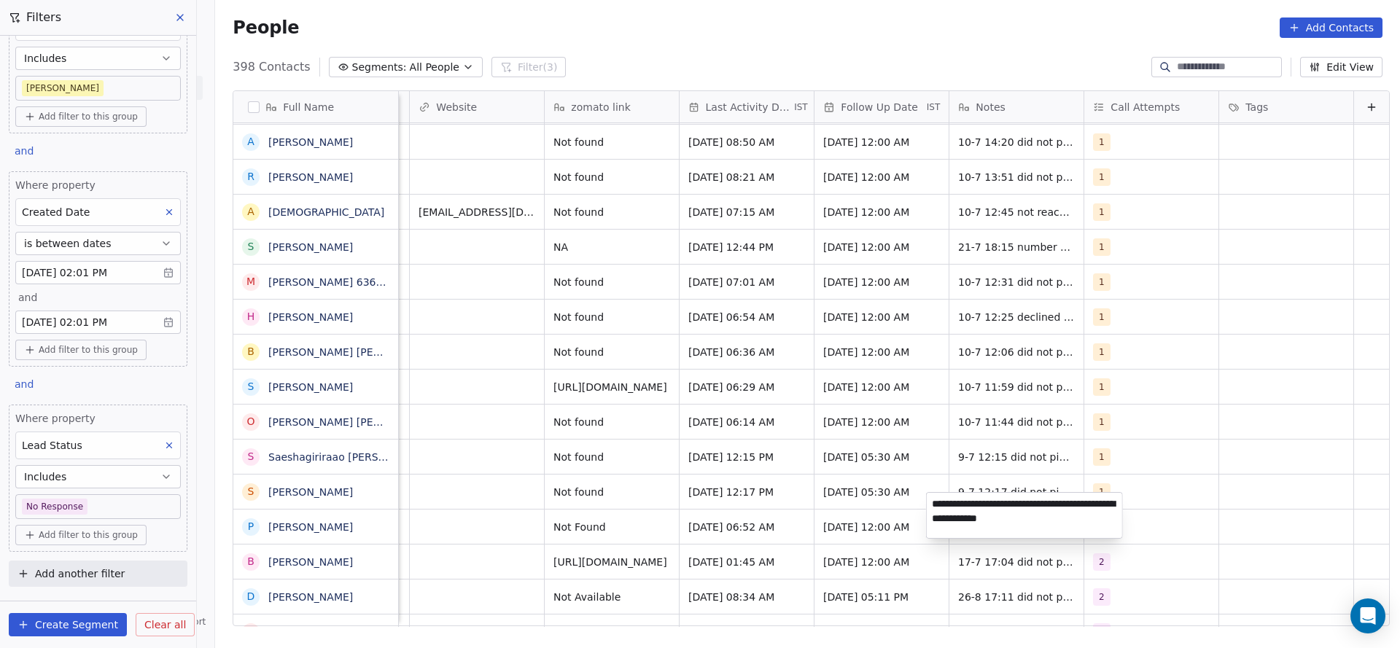
type textarea "**********"
click at [545, 523] on html "On2Cook India Pvt. Ltd. Contacts People Marketing Workflows Campaigns Sales Pip…" at bounding box center [700, 324] width 1400 height 648
click at [824, 520] on span "[DATE] 12:00 AM" at bounding box center [868, 527] width 89 height 15
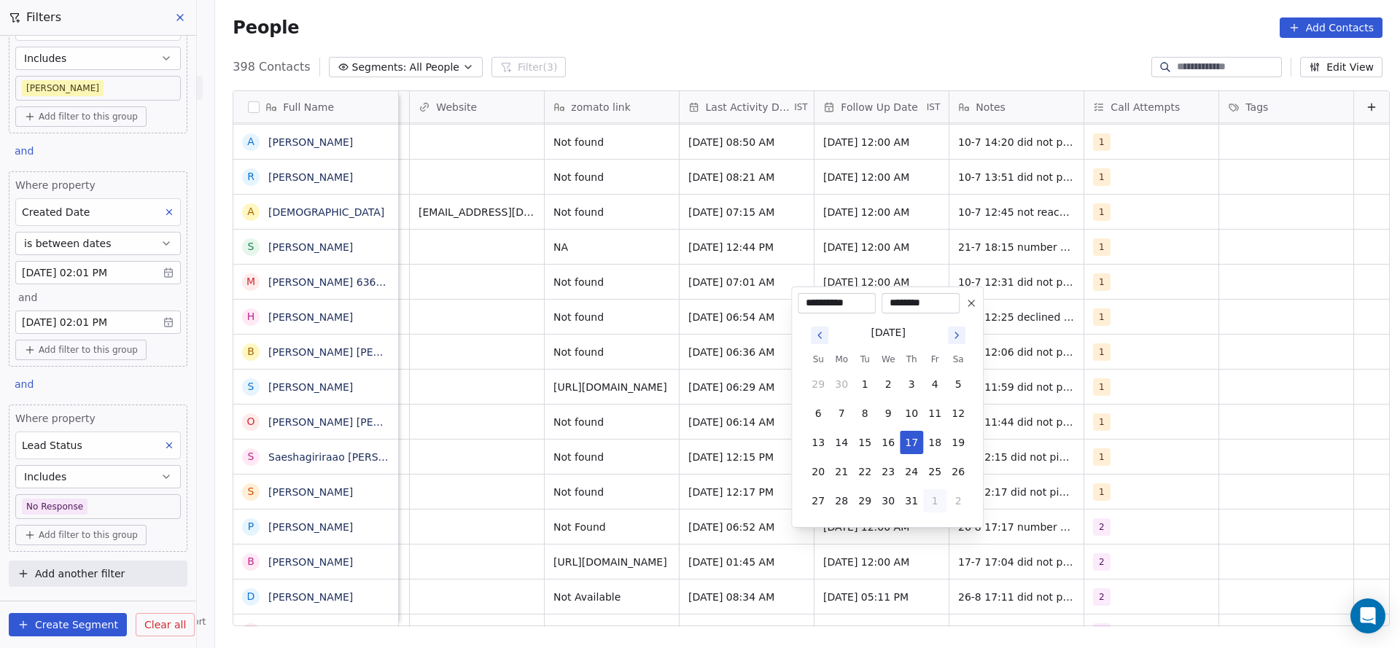
click at [938, 505] on button "1" at bounding box center [934, 500] width 23 height 23
click at [929, 494] on button "5" at bounding box center [934, 500] width 23 height 23
type input "**********"
click at [588, 520] on html "On2Cook India Pvt. Ltd. Contacts People Marketing Workflows Campaigns Sales Pip…" at bounding box center [700, 324] width 1400 height 648
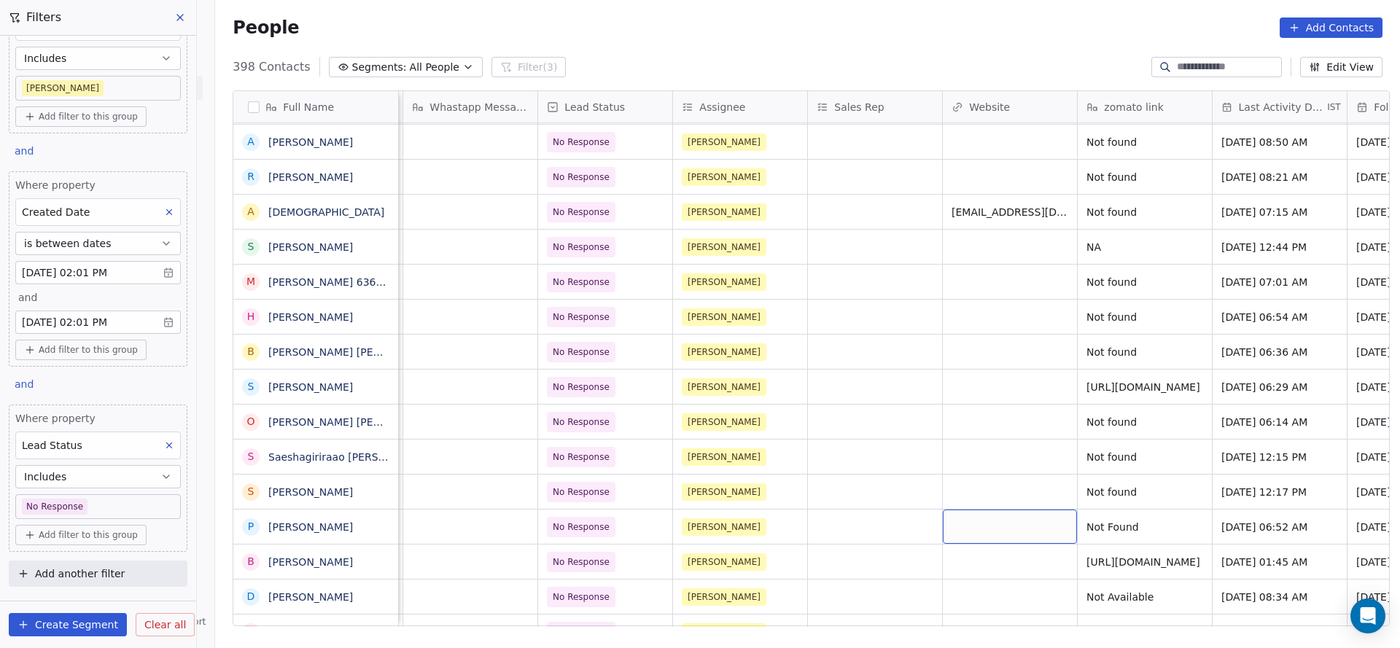
scroll to position [16, 1208]
click at [608, 517] on span "No Response" at bounding box center [593, 527] width 89 height 20
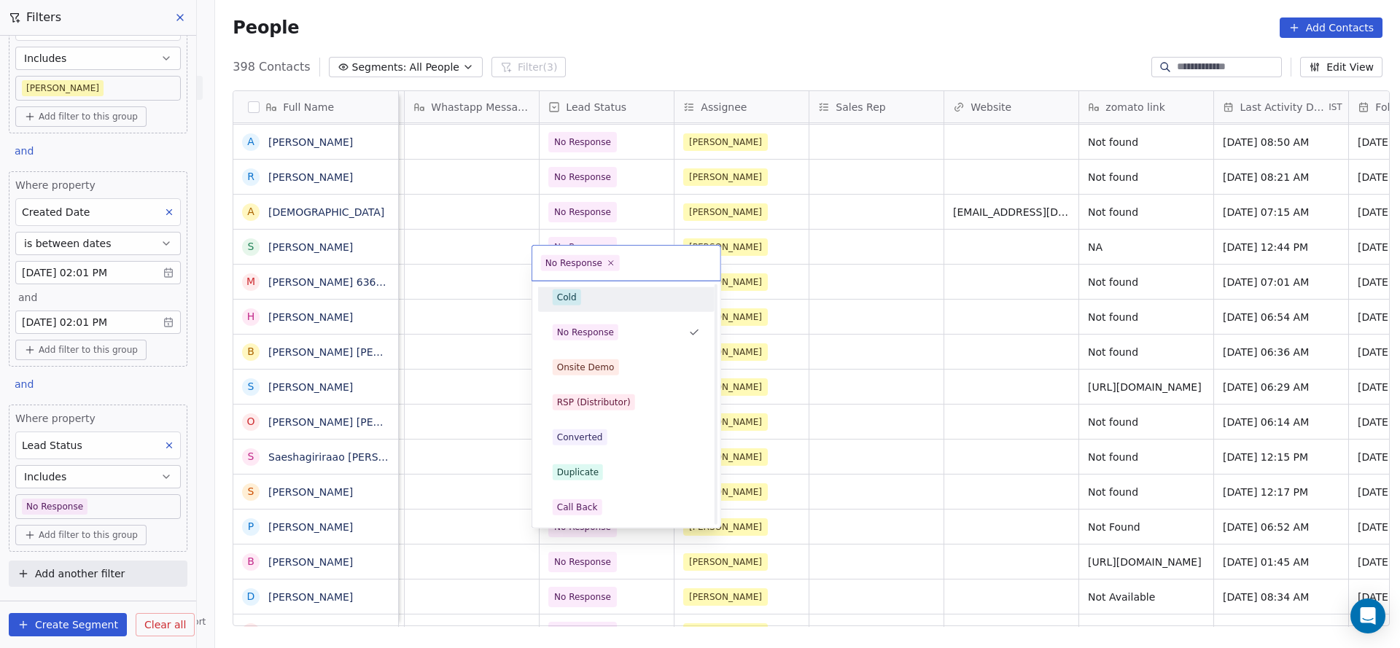
scroll to position [0, 0]
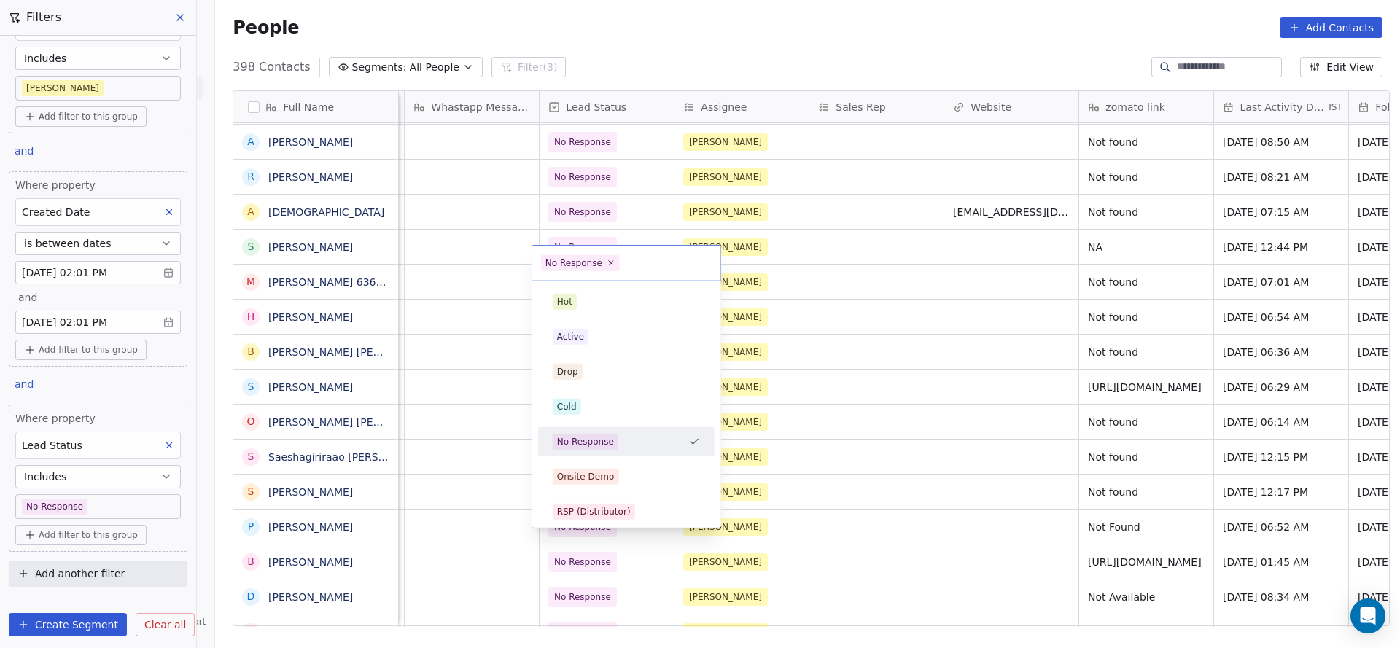
click at [909, 501] on html "On2Cook India Pvt. Ltd. Contacts People Marketing Workflows Campaigns Sales Pip…" at bounding box center [700, 324] width 1400 height 648
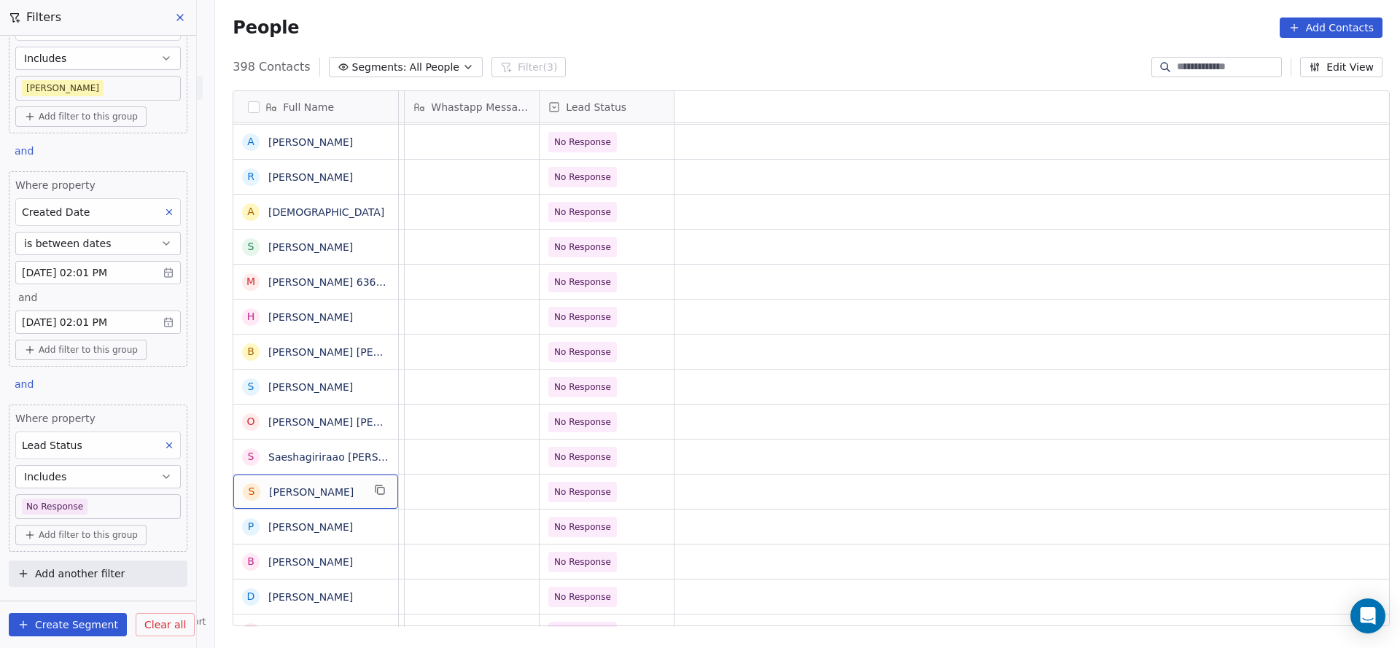
scroll to position [16, 0]
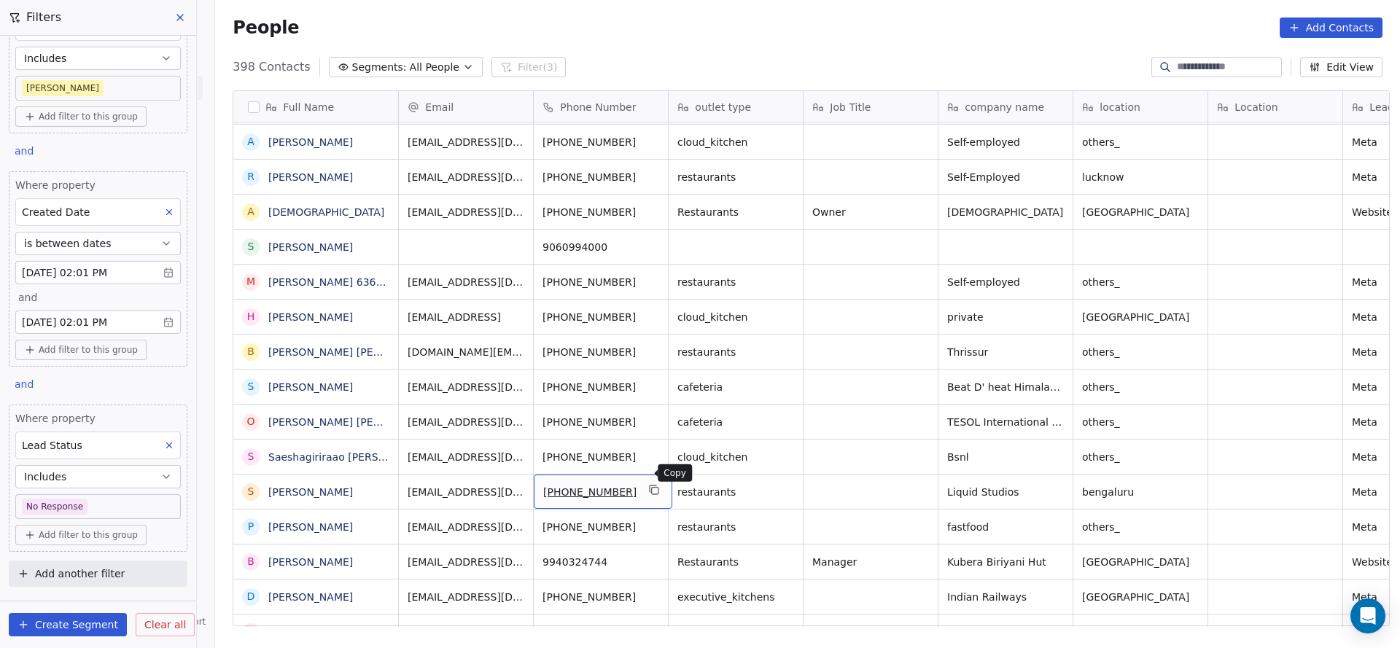
click at [649, 484] on icon "grid" at bounding box center [655, 490] width 12 height 12
click at [652, 488] on icon "grid" at bounding box center [655, 491] width 7 height 7
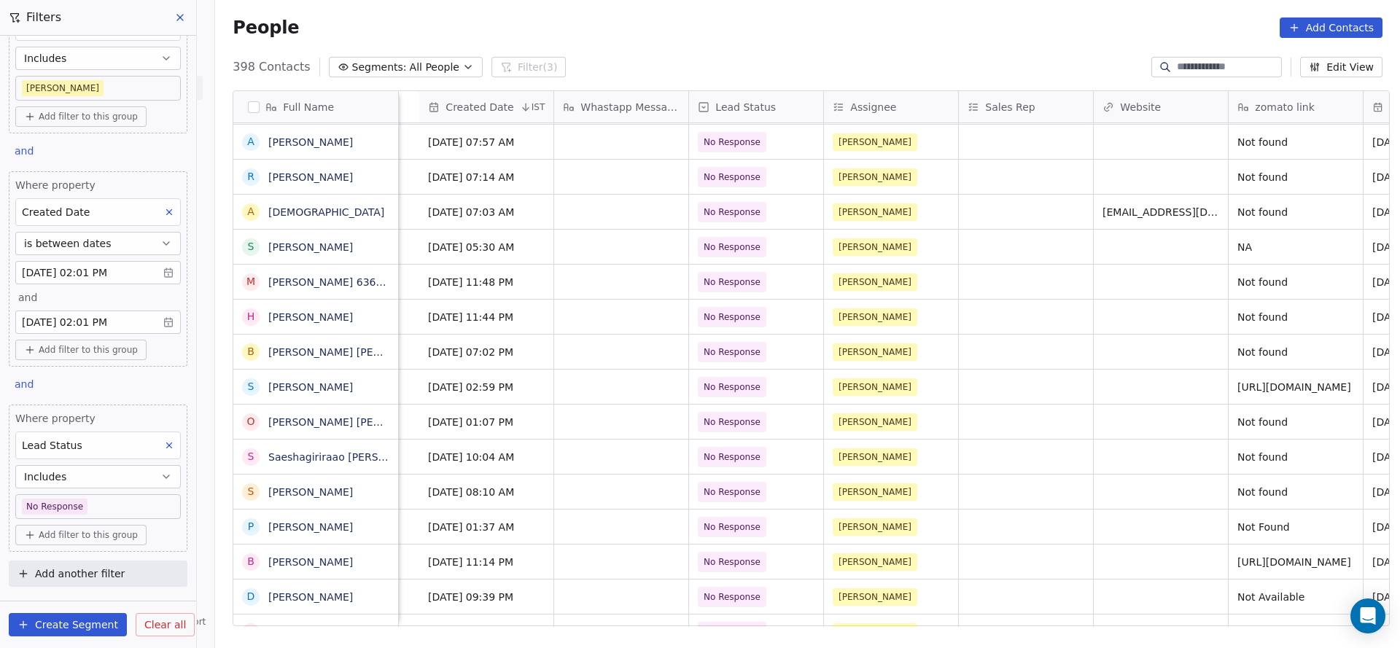
scroll to position [16, 1577]
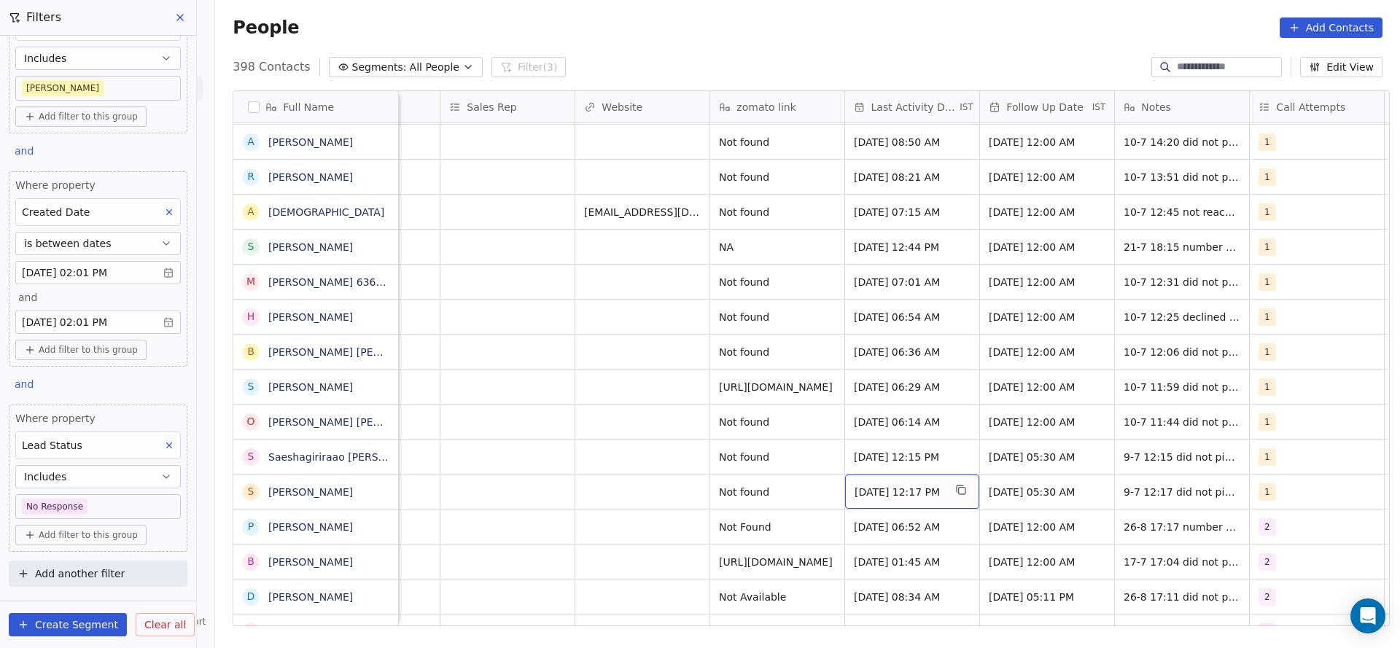
click at [924, 485] on span "Jul 09, 2025 12:17 PM" at bounding box center [898, 492] width 89 height 15
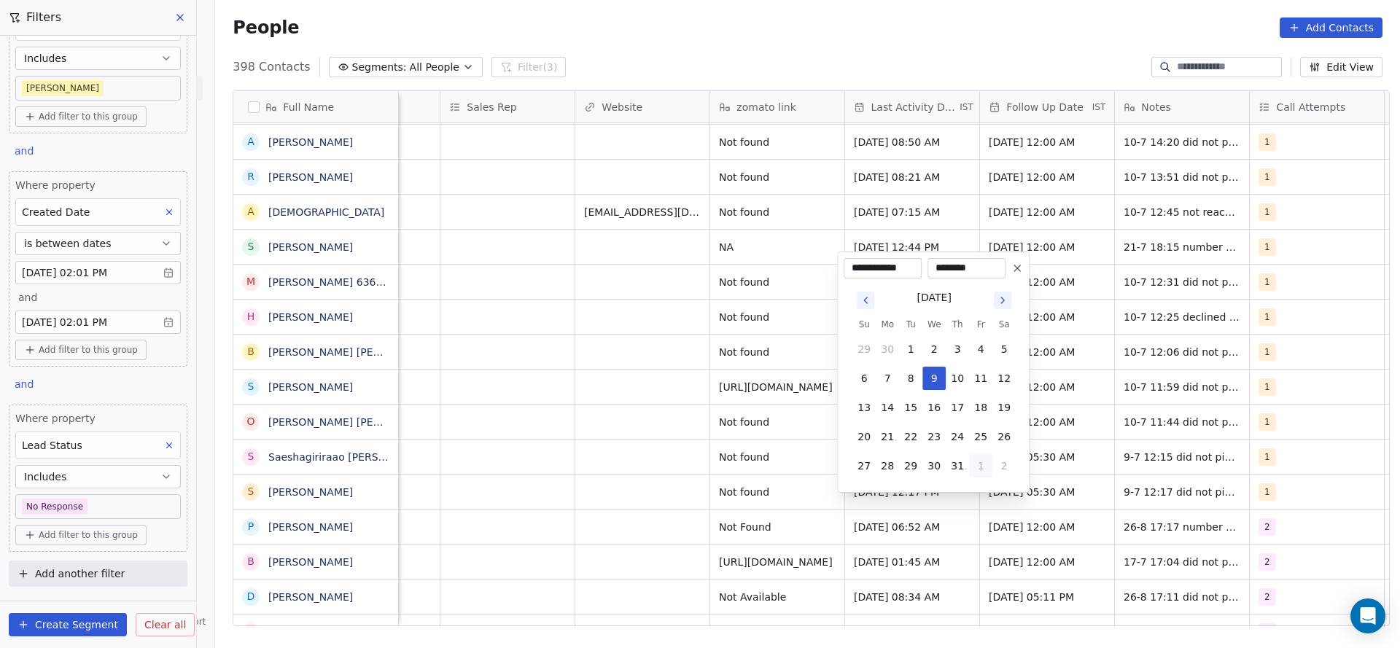
click at [986, 467] on button "1" at bounding box center [980, 465] width 23 height 23
click at [908, 436] on button "26" at bounding box center [910, 436] width 23 height 23
type input "**********"
drag, startPoint x: 554, startPoint y: 475, endPoint x: 1147, endPoint y: 516, distance: 594.8
click at [582, 475] on html "On2Cook India Pvt. Ltd. Contacts People Marketing Workflows Campaigns Sales Pip…" at bounding box center [700, 324] width 1400 height 648
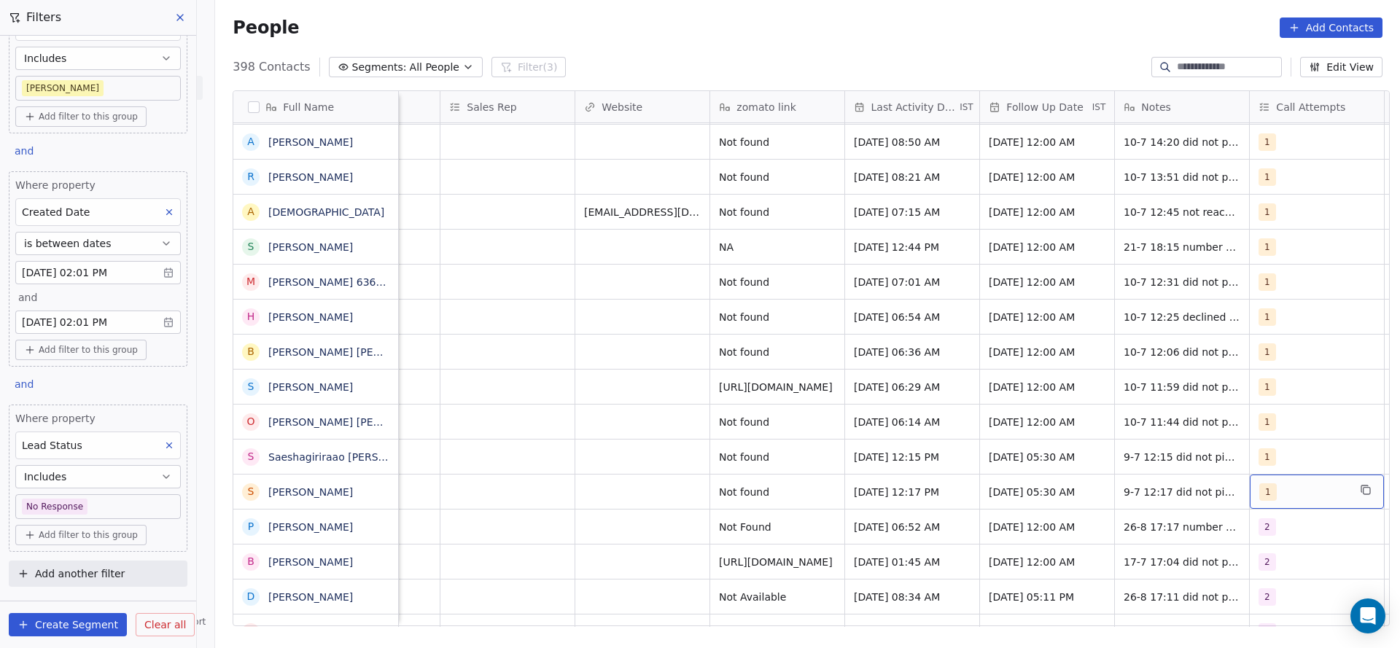
scroll to position [16, 1588]
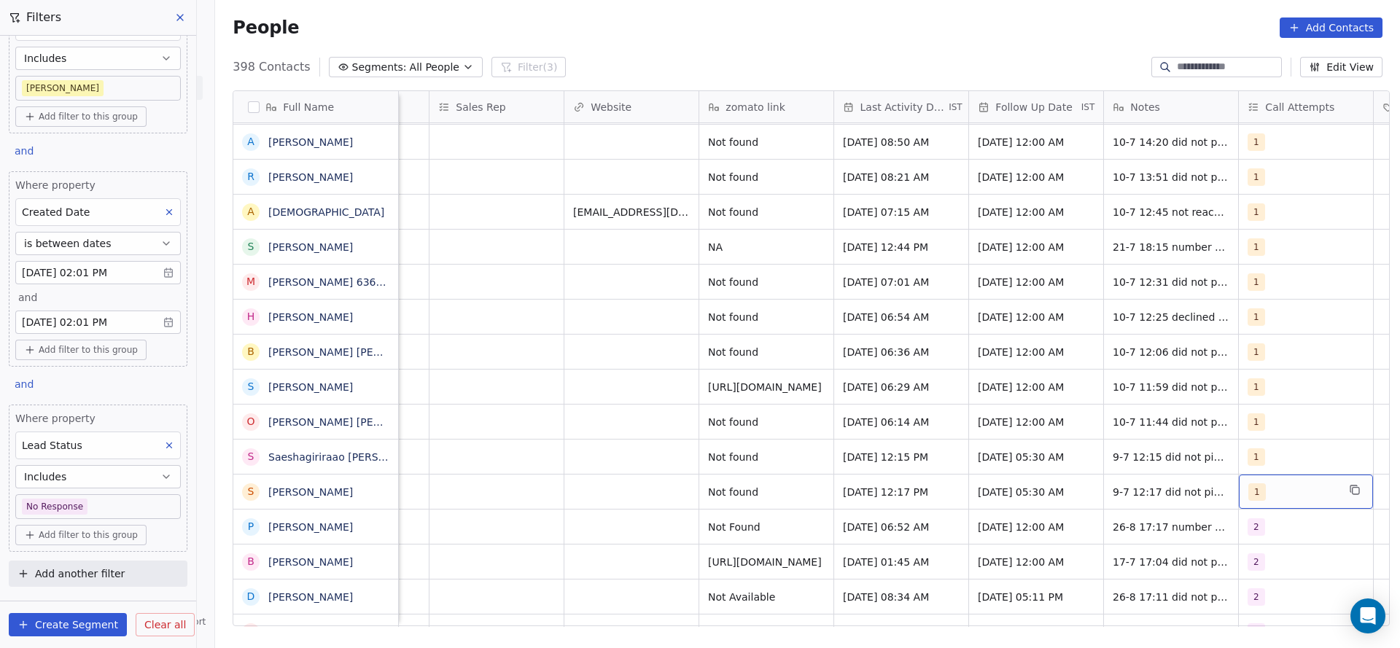
click at [1271, 483] on div "1" at bounding box center [1292, 491] width 89 height 17
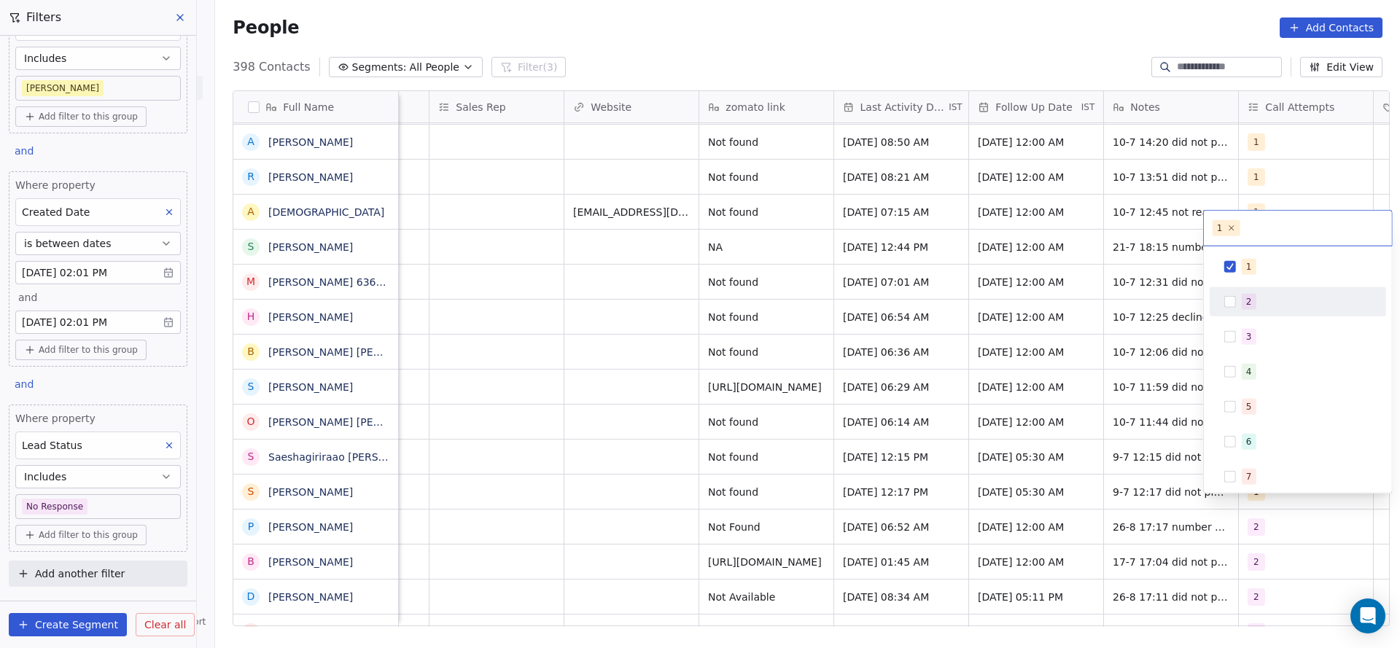
click at [1245, 292] on div "2" at bounding box center [1297, 301] width 165 height 23
click at [1253, 264] on span "1" at bounding box center [1248, 267] width 15 height 16
click at [851, 381] on html "On2Cook India Pvt. Ltd. Contacts People Marketing Workflows Campaigns Sales Pip…" at bounding box center [700, 324] width 1400 height 648
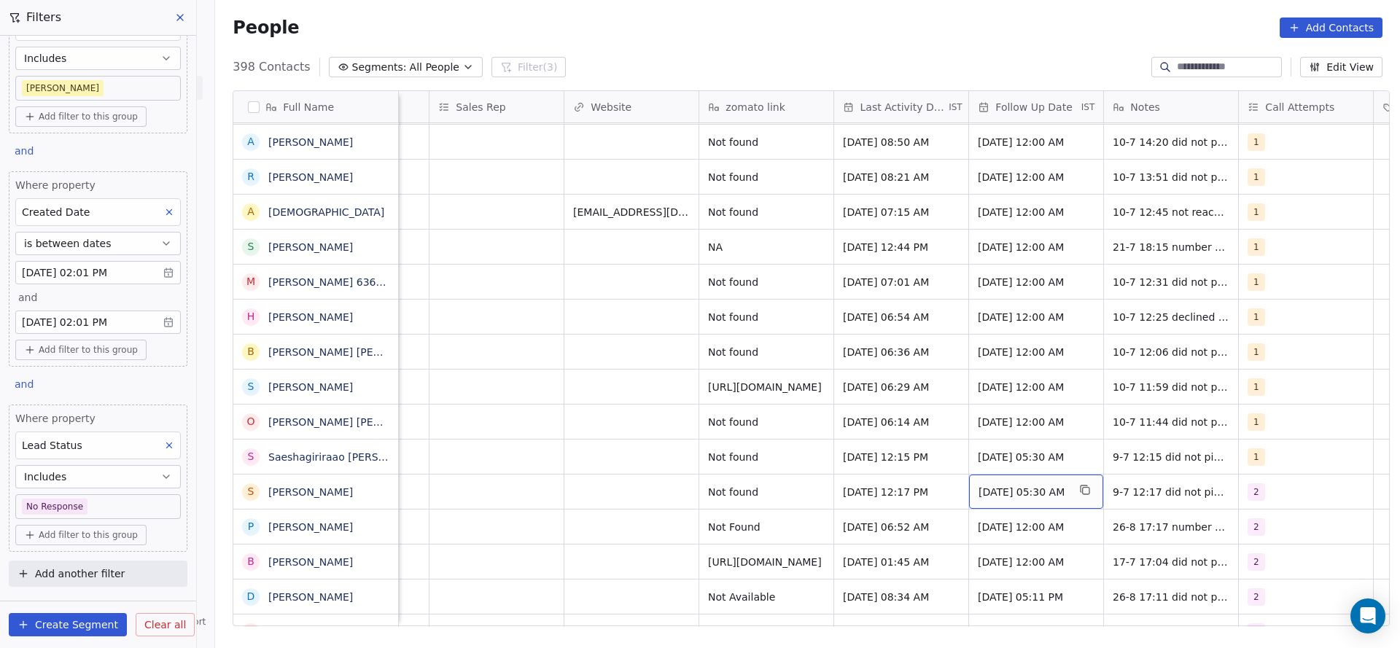
click at [1021, 485] on span "[DATE] 05:30 AM" at bounding box center [1022, 492] width 89 height 15
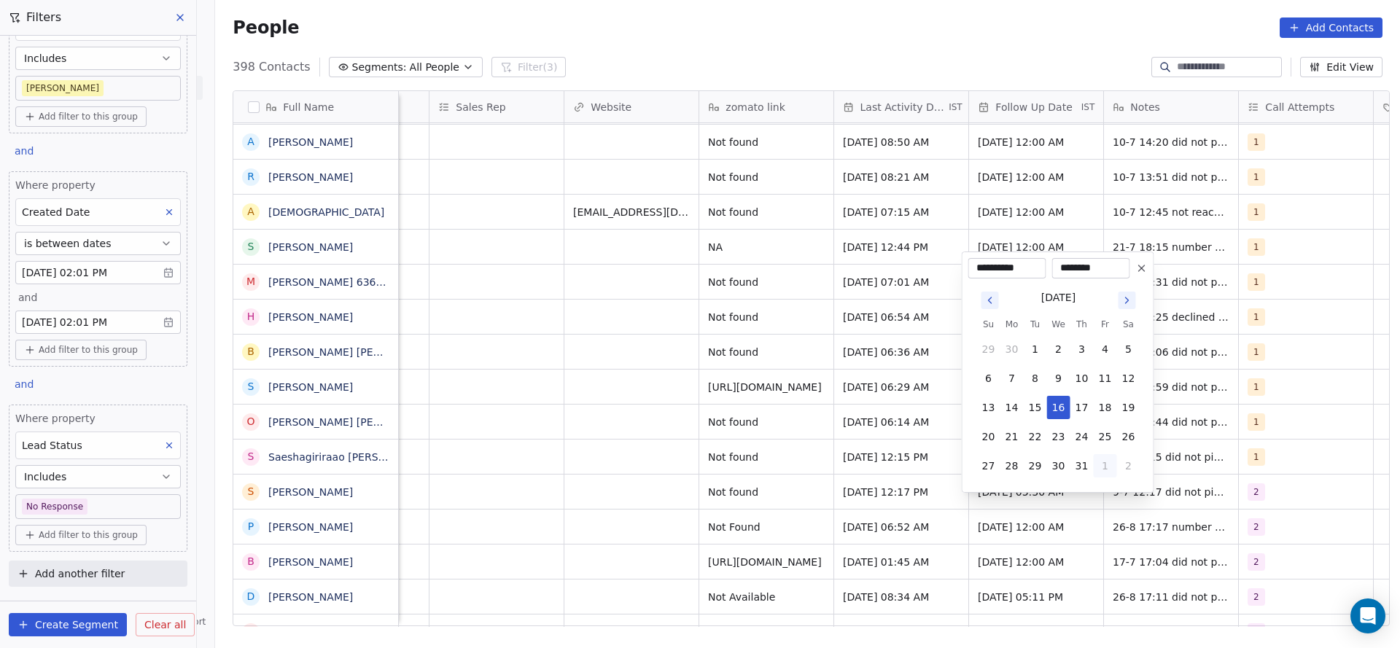
click at [1098, 466] on button "1" at bounding box center [1104, 465] width 23 height 23
click at [1096, 461] on button "5" at bounding box center [1104, 465] width 23 height 23
type input "**********"
click at [789, 504] on html "On2Cook India Pvt. Ltd. Contacts People Marketing Workflows Campaigns Sales Pip…" at bounding box center [700, 324] width 1400 height 648
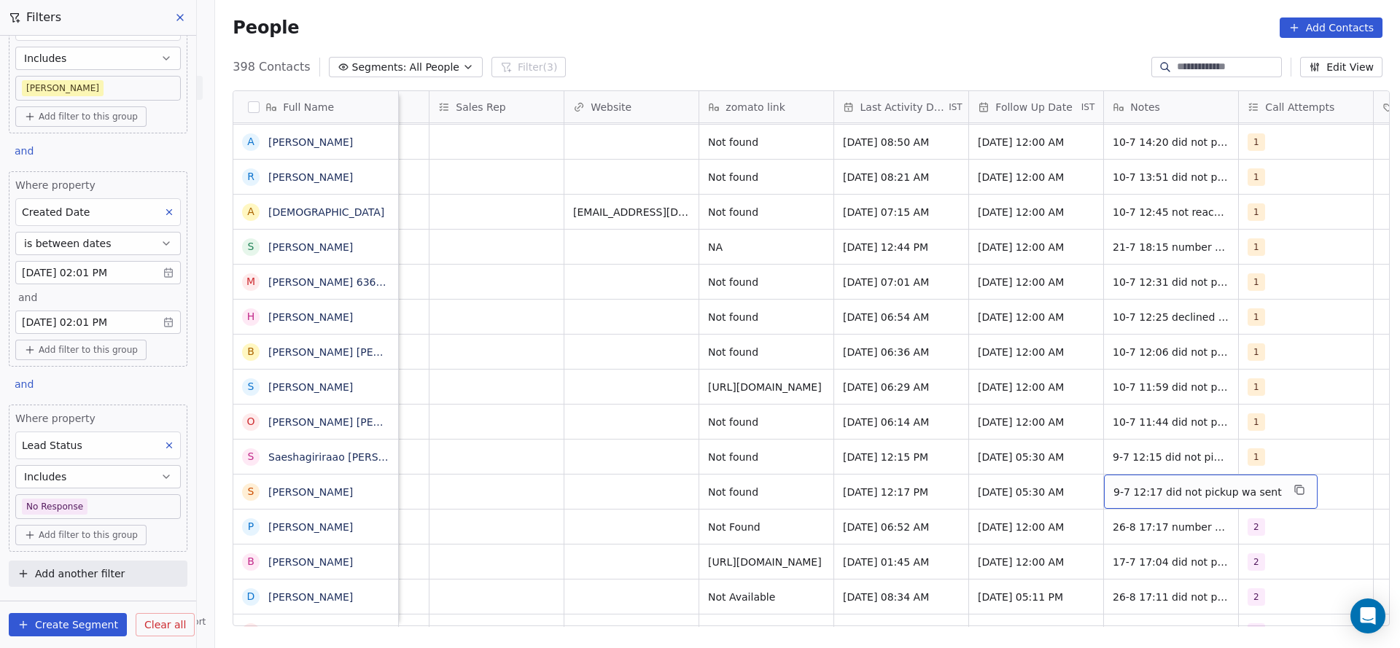
click at [1143, 483] on div "9-7 12:17 did not pickup wa sent" at bounding box center [1211, 492] width 214 height 34
click at [1104, 469] on textarea "**********" at bounding box center [1193, 480] width 195 height 45
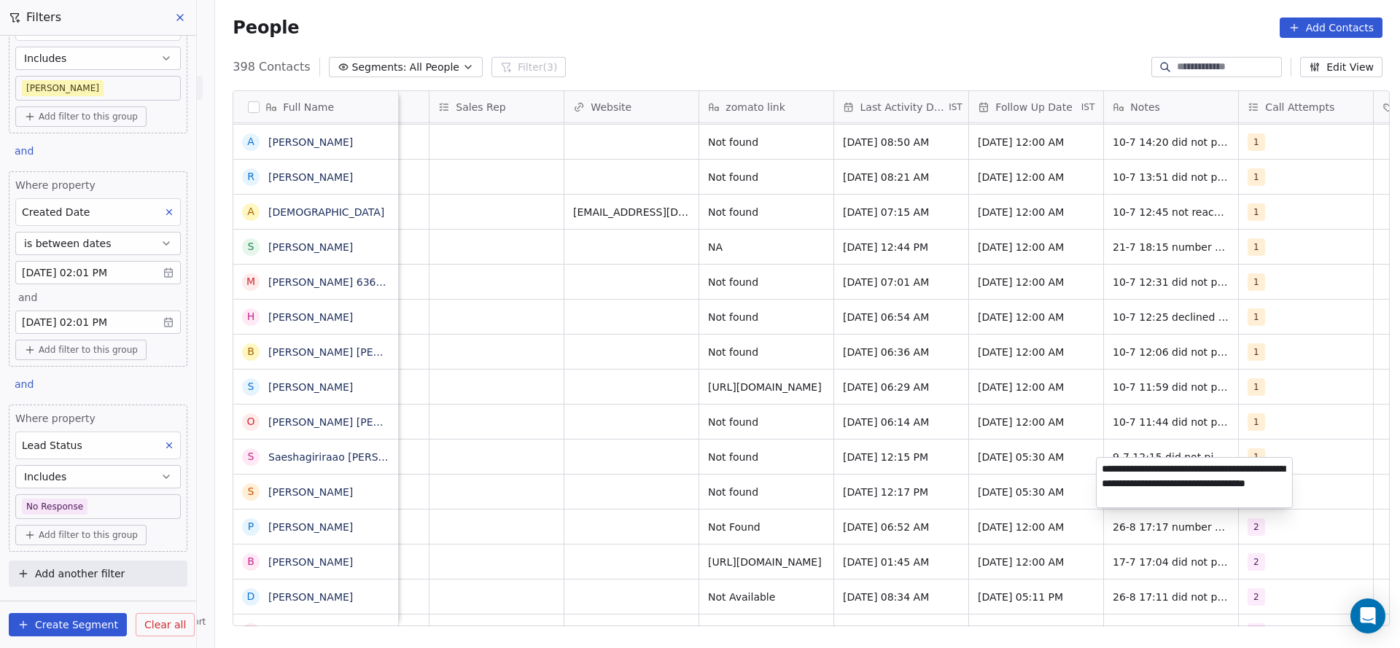
type textarea "**********"
click at [771, 499] on html "On2Cook India Pvt. Ltd. Contacts People Marketing Workflows Campaigns Sales Pip…" at bounding box center [700, 324] width 1400 height 648
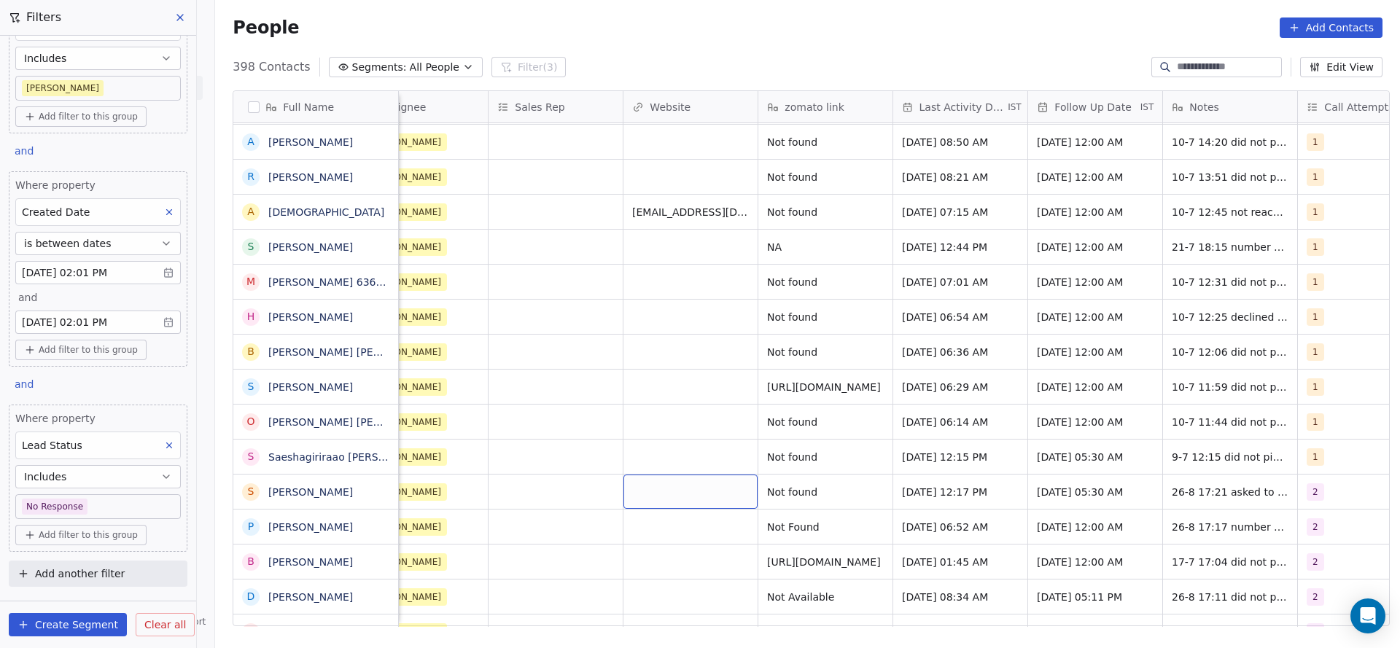
scroll to position [16, 1043]
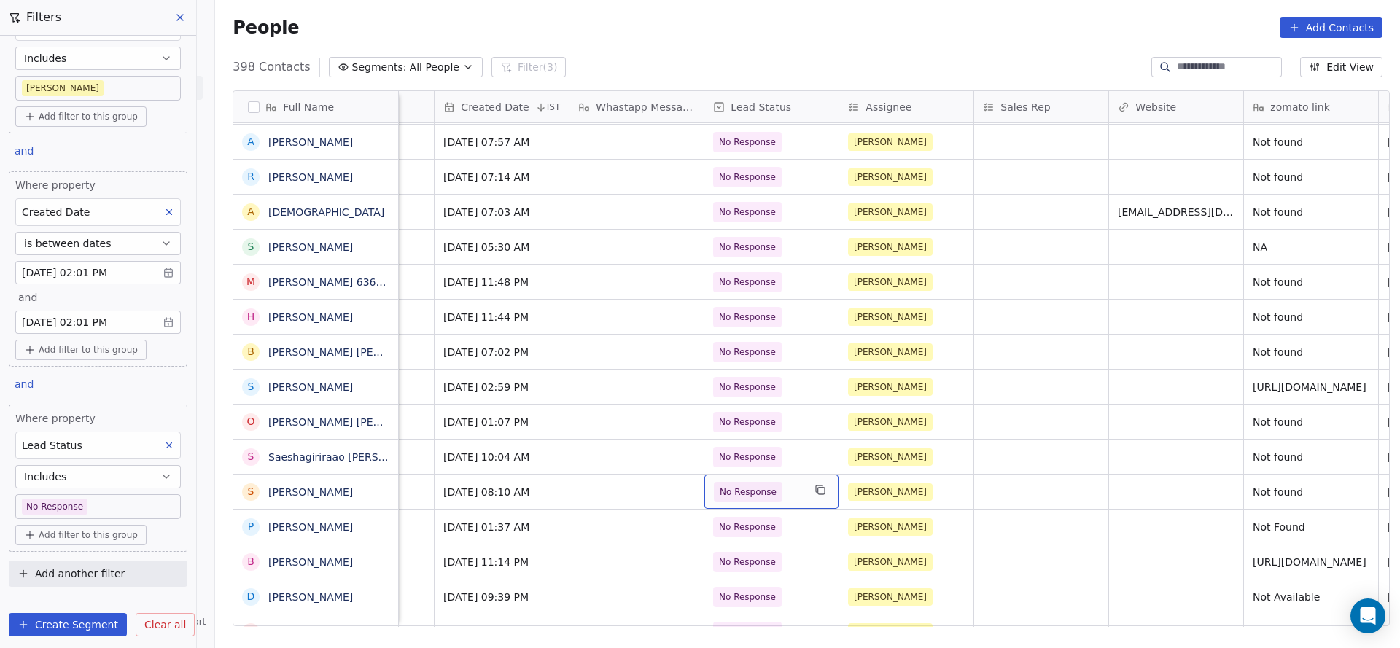
click at [801, 483] on div "No Response" at bounding box center [771, 492] width 134 height 34
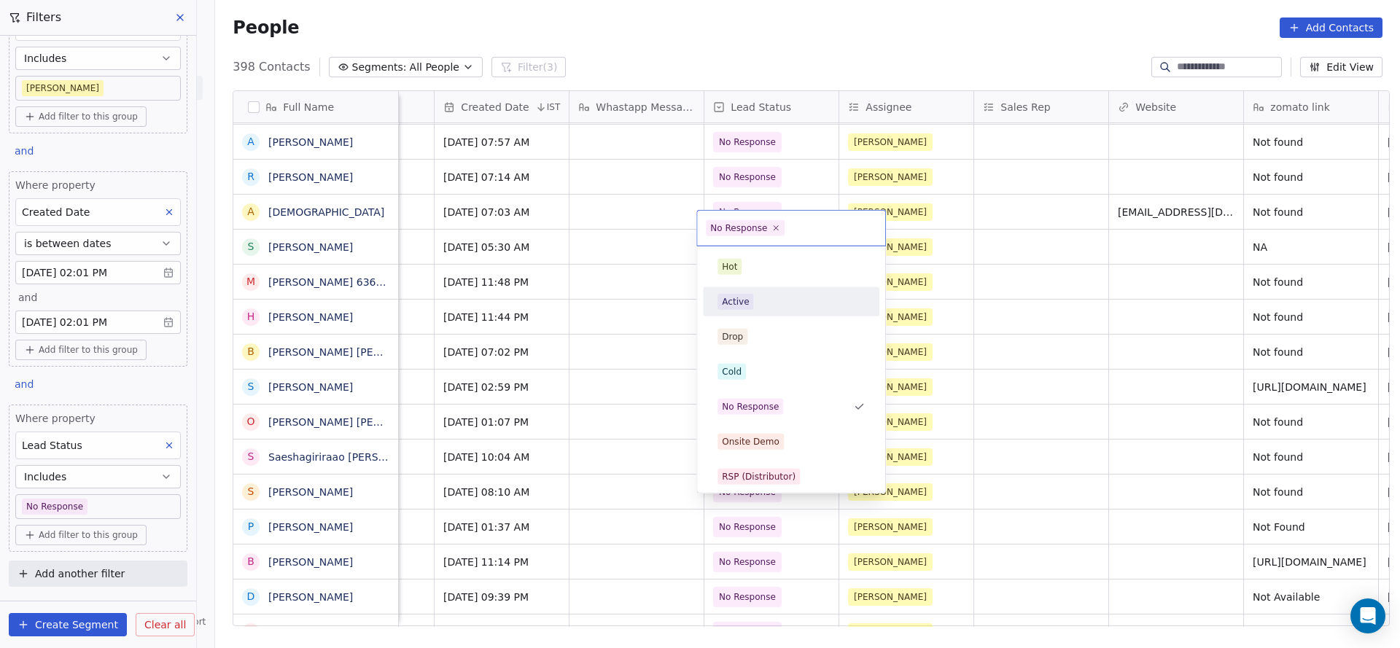
click at [765, 291] on div "Active" at bounding box center [791, 301] width 165 height 23
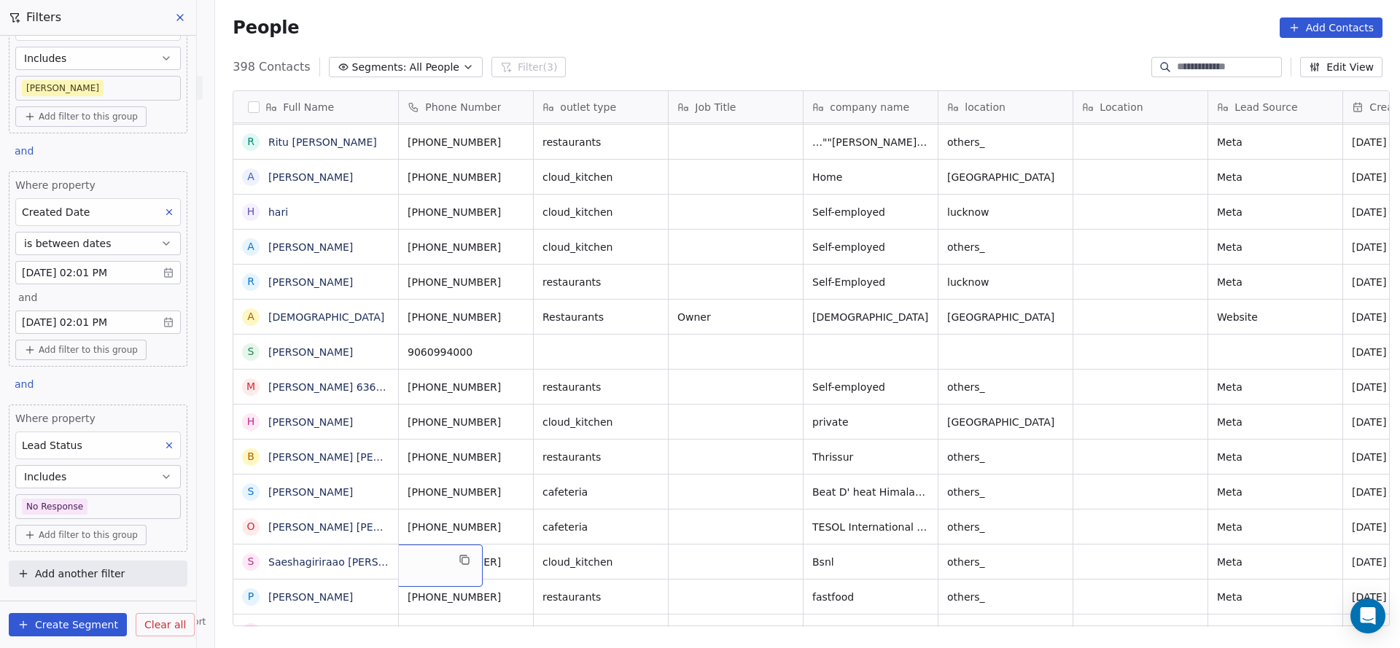
scroll to position [16, 0]
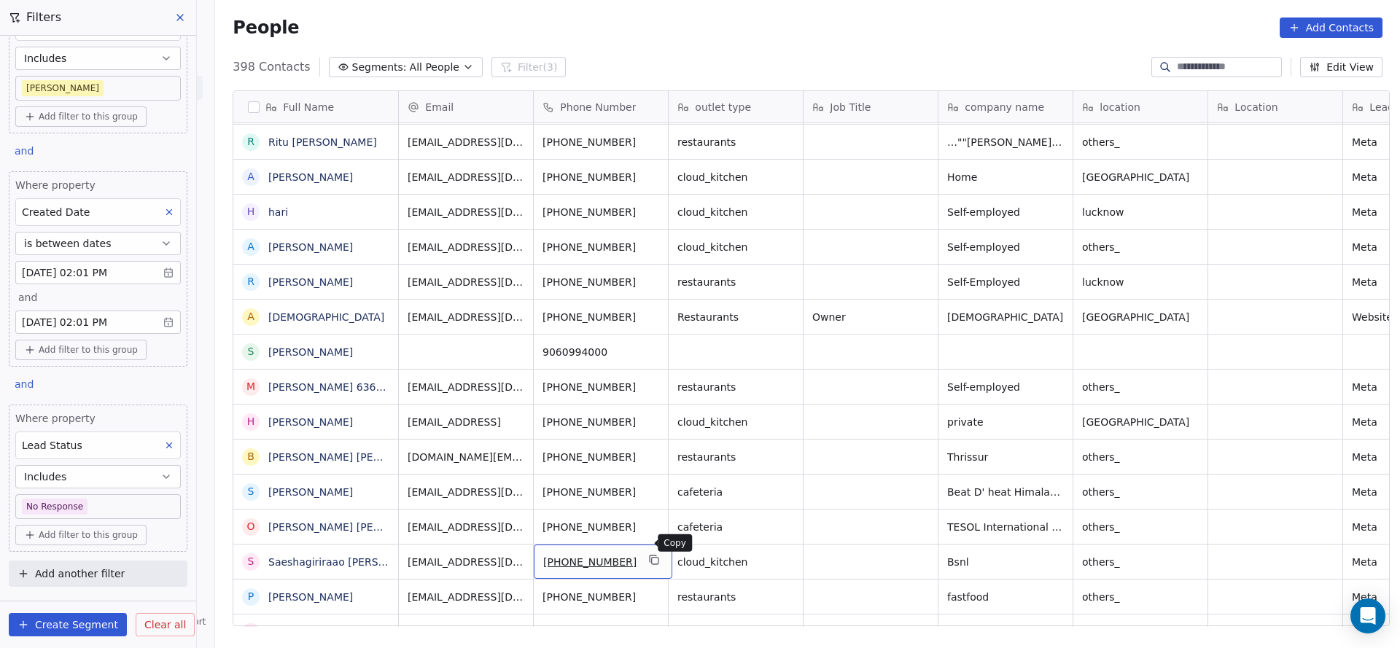
click at [649, 554] on icon "grid" at bounding box center [655, 560] width 12 height 12
click at [646, 551] on button "grid" at bounding box center [654, 559] width 17 height 17
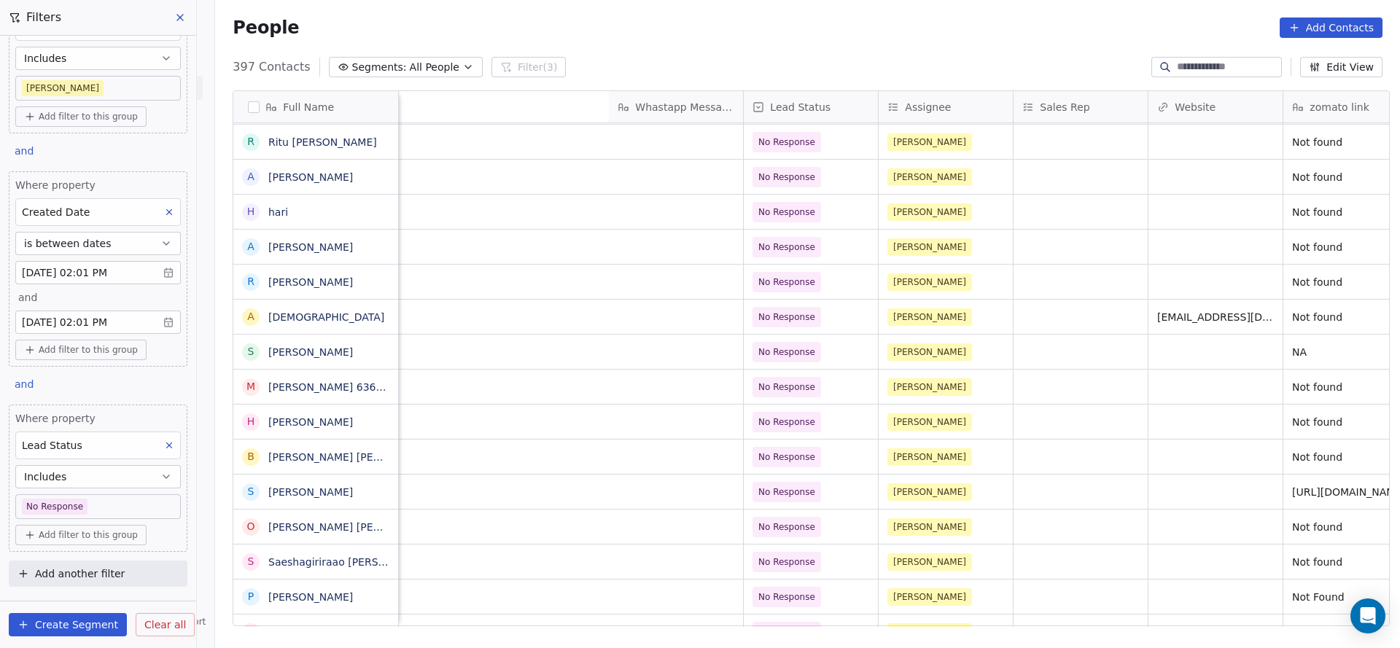
scroll to position [16, 1619]
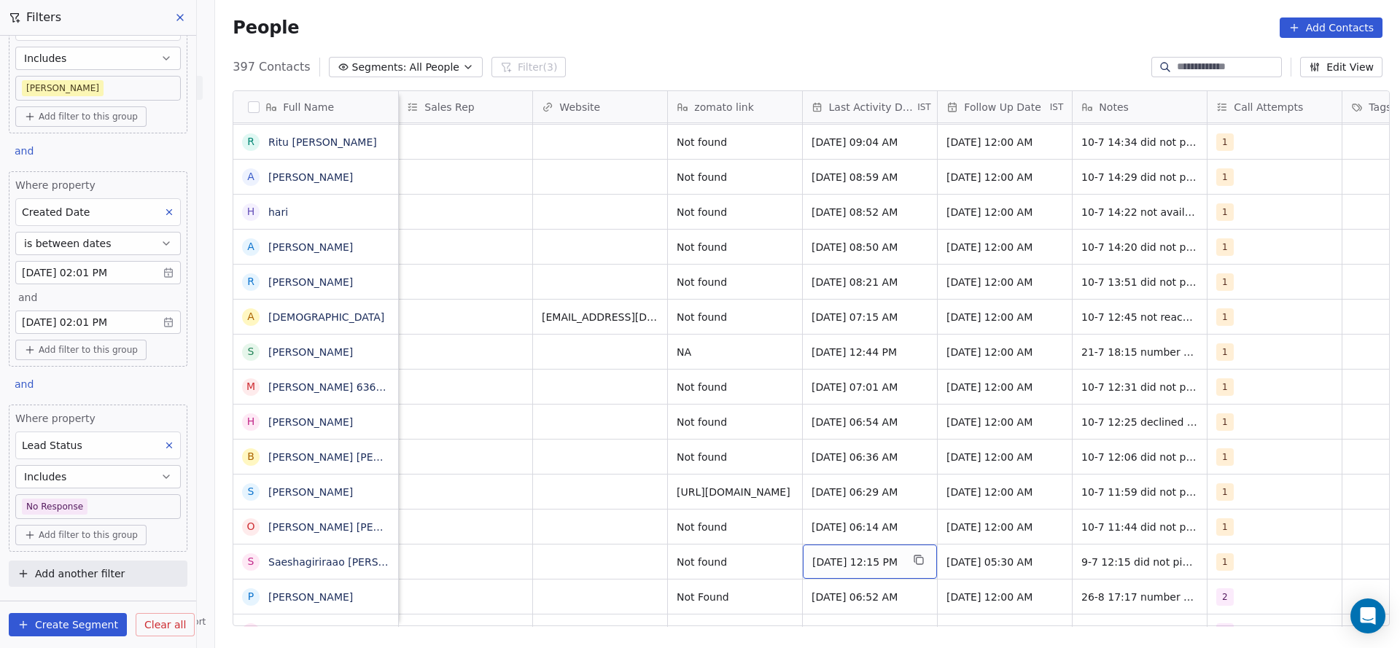
click at [866, 555] on div "Jul 09, 2025 12:15 PM" at bounding box center [870, 562] width 134 height 34
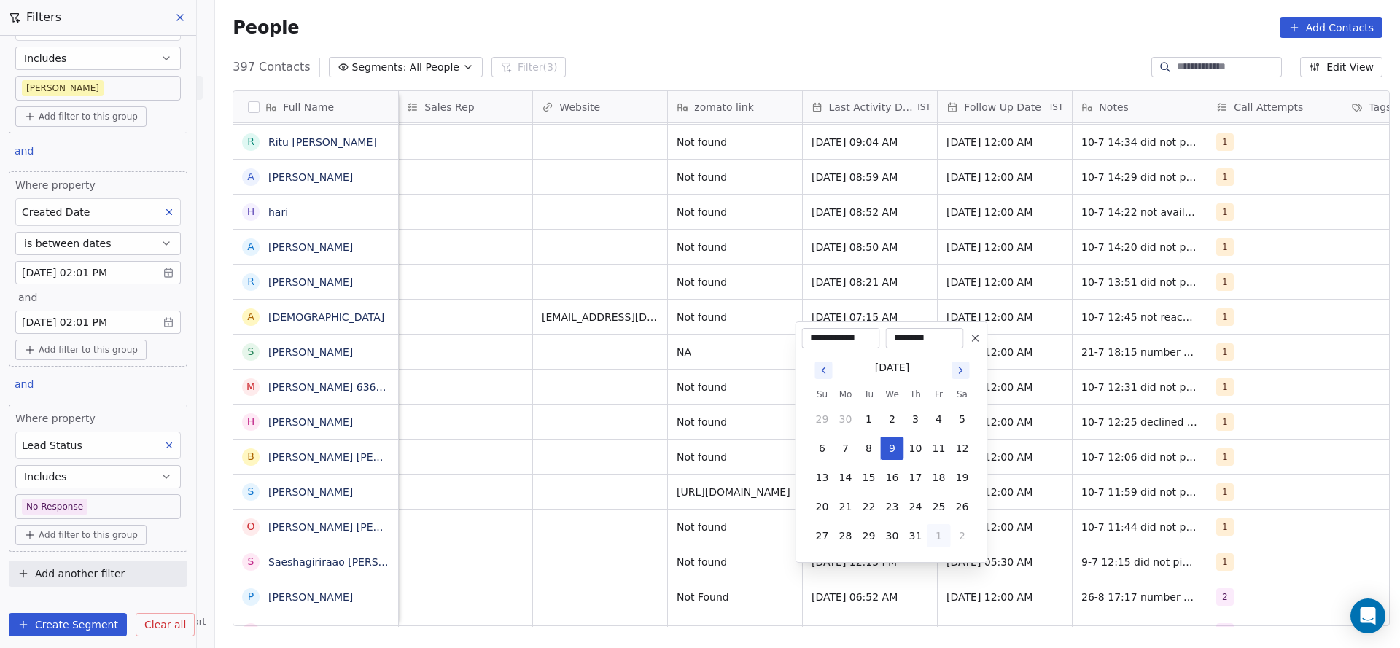
click at [941, 537] on button "1" at bounding box center [938, 535] width 23 height 23
click at [862, 510] on button "26" at bounding box center [868, 506] width 23 height 23
type input "**********"
drag, startPoint x: 477, startPoint y: 571, endPoint x: 619, endPoint y: 571, distance: 142.1
click at [485, 571] on html "On2Cook India Pvt. Ltd. Contacts People Marketing Workflows Campaigns Sales Pip…" at bounding box center [700, 324] width 1400 height 648
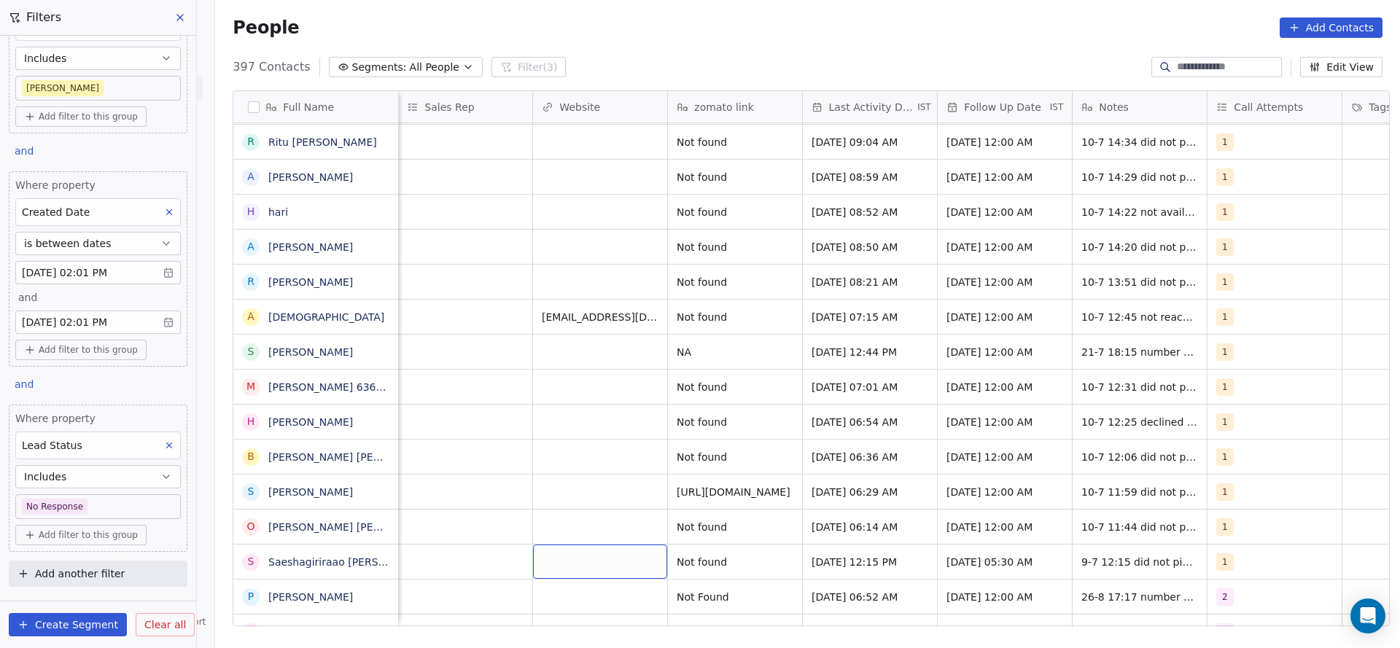
click at [620, 555] on div "grid" at bounding box center [600, 562] width 134 height 34
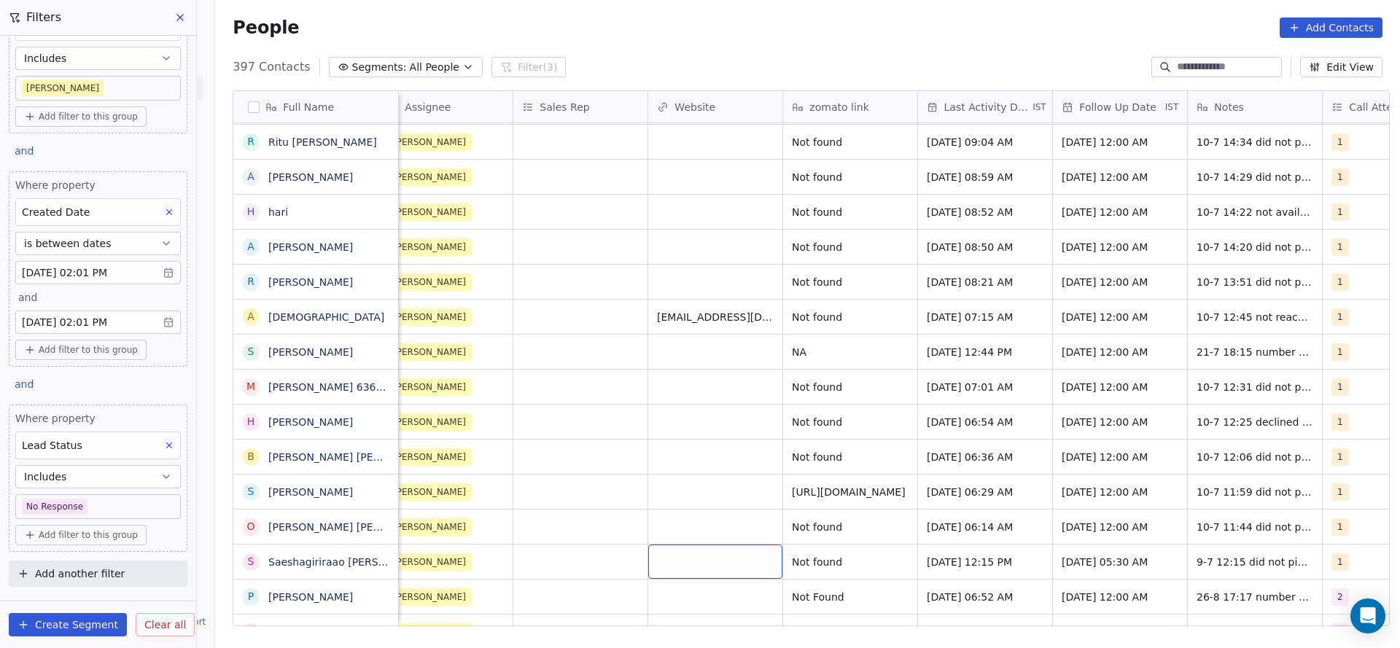
drag, startPoint x: 996, startPoint y: 617, endPoint x: 956, endPoint y: 619, distance: 39.4
click at [956, 619] on html "On2Cook India Pvt. Ltd. Contacts People Marketing Workflows Campaigns Sales Pip…" at bounding box center [700, 324] width 1400 height 648
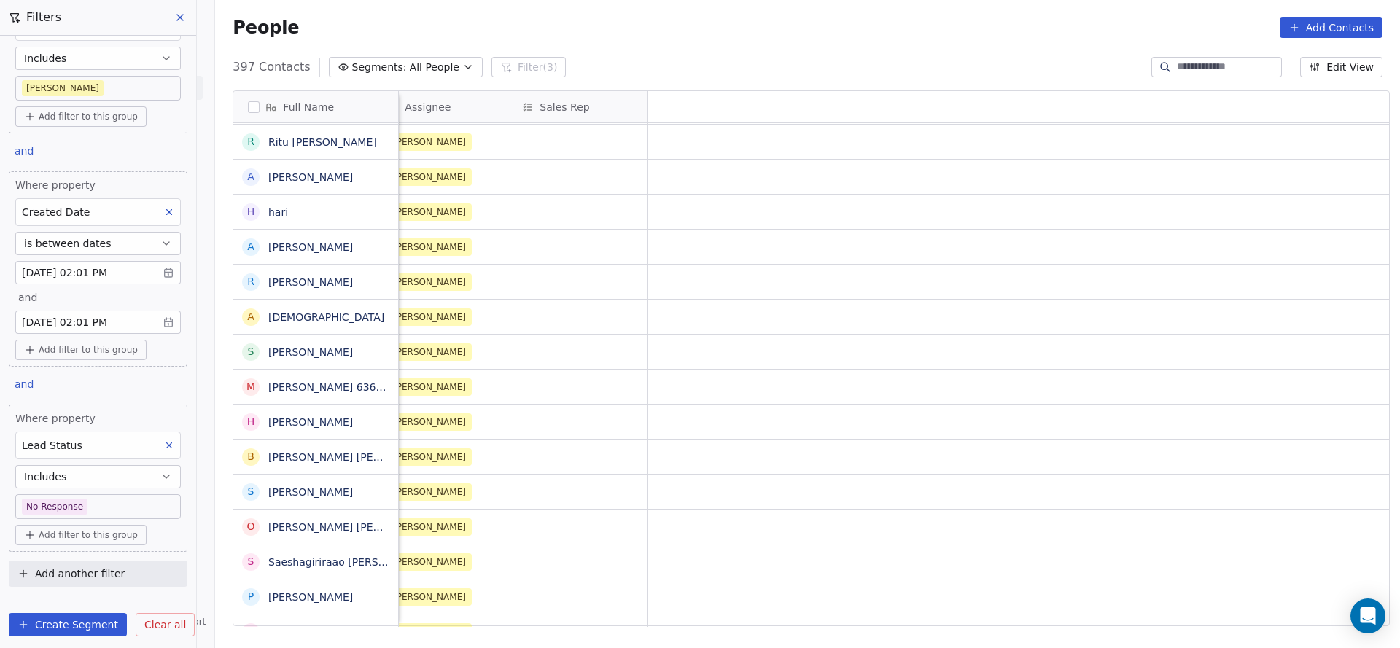
scroll to position [16, 0]
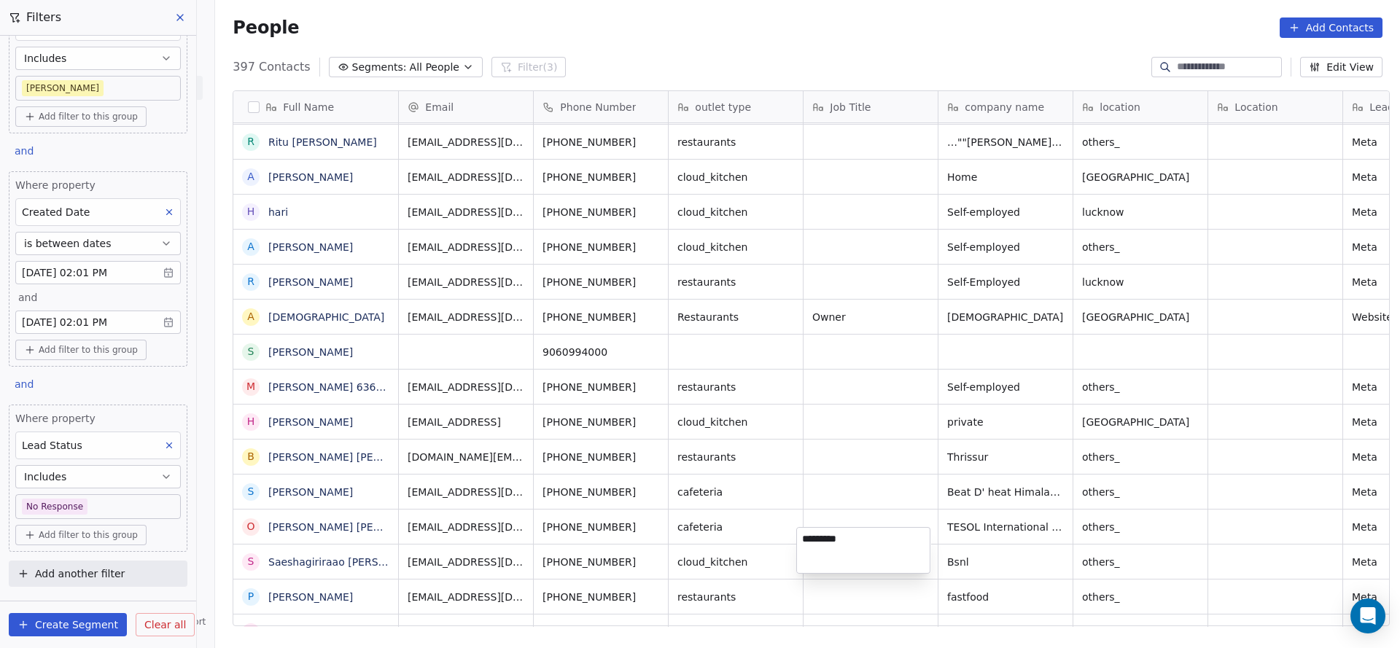
click at [830, 536] on textarea "*********" at bounding box center [863, 550] width 133 height 45
type textarea "**********"
click at [839, 502] on html "On2Cook India Pvt. Ltd. Contacts People Marketing Workflows Campaigns Sales Pip…" at bounding box center [700, 324] width 1400 height 648
click at [837, 555] on span "7386592229" at bounding box center [857, 562] width 89 height 15
click at [837, 542] on textarea "**********" at bounding box center [863, 550] width 133 height 45
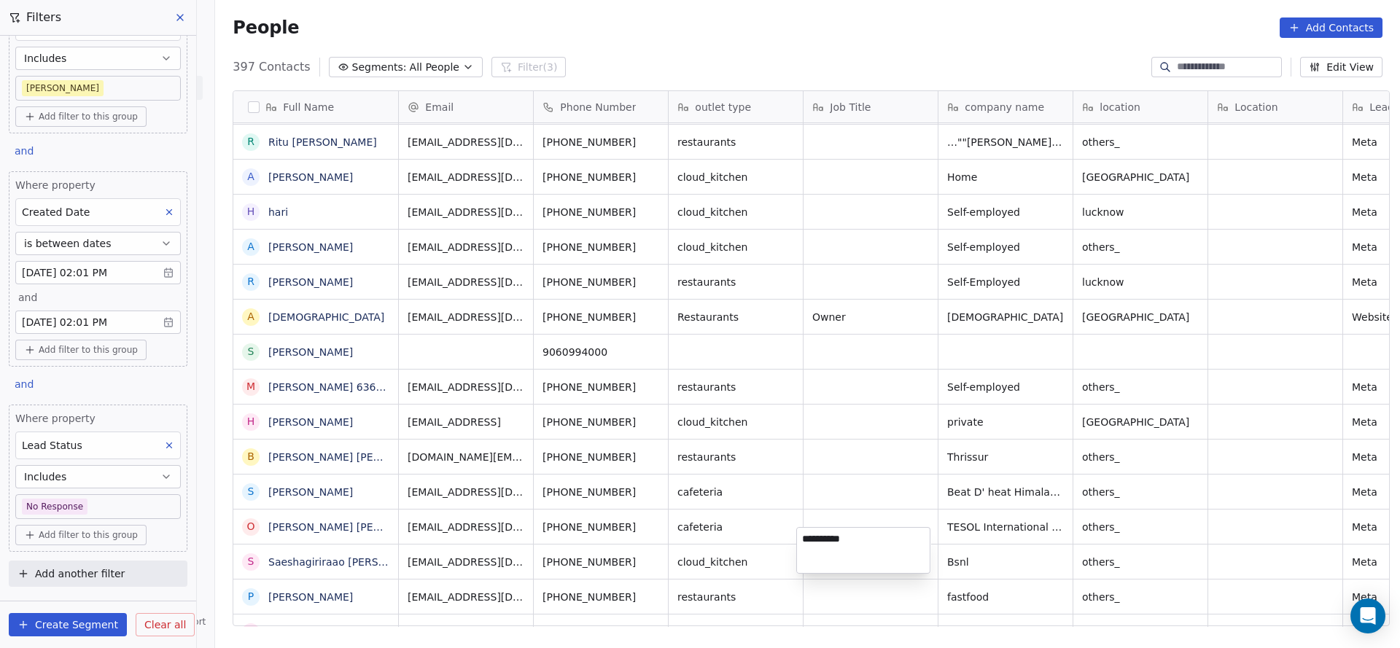
click at [837, 542] on textarea "**********" at bounding box center [863, 550] width 133 height 45
click at [844, 493] on html "On2Cook India Pvt. Ltd. Contacts People Marketing Workflows Campaigns Sales Pip…" at bounding box center [700, 324] width 1400 height 648
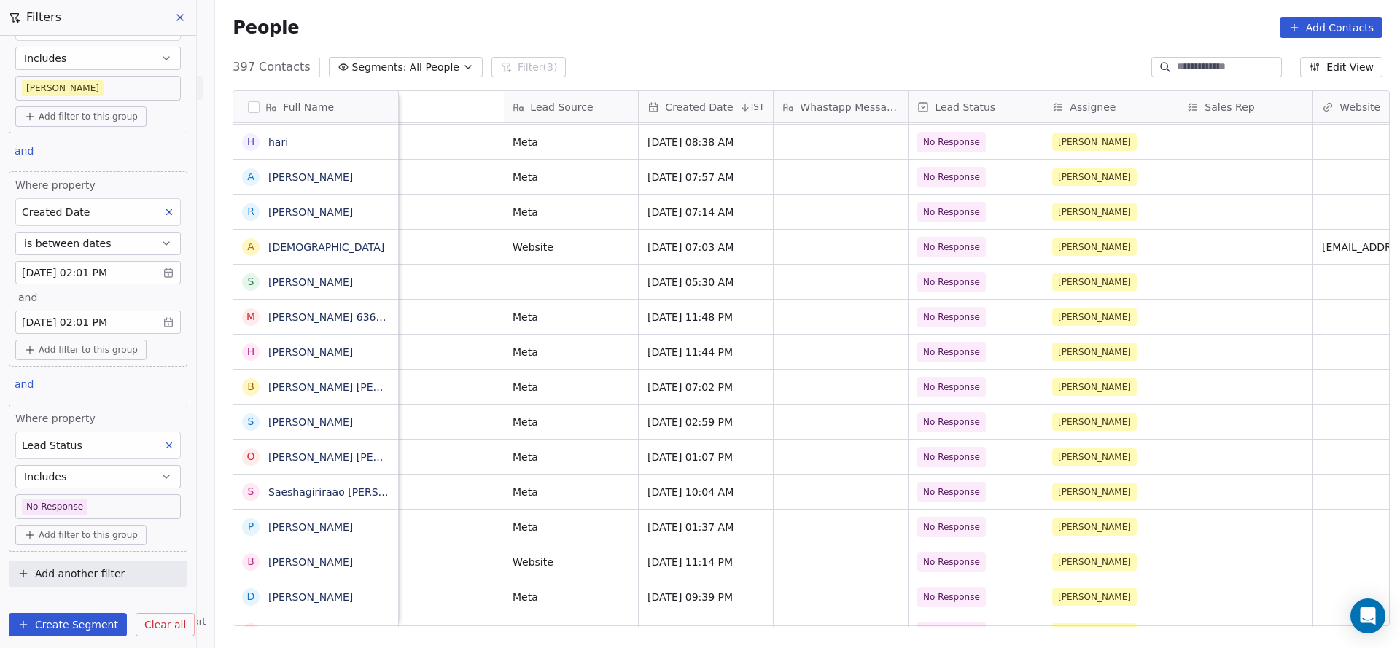
scroll to position [16, 1496]
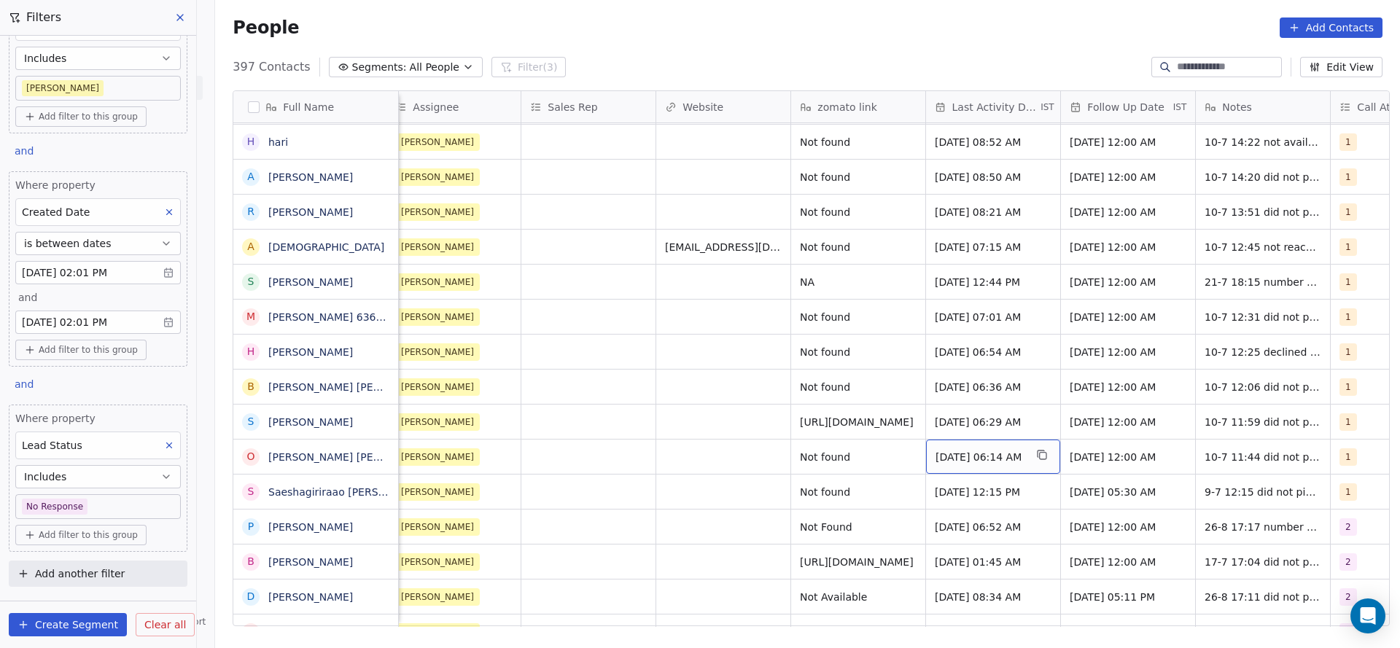
click at [956, 450] on span "Jul 10, 2025 06:14 AM" at bounding box center [979, 457] width 89 height 15
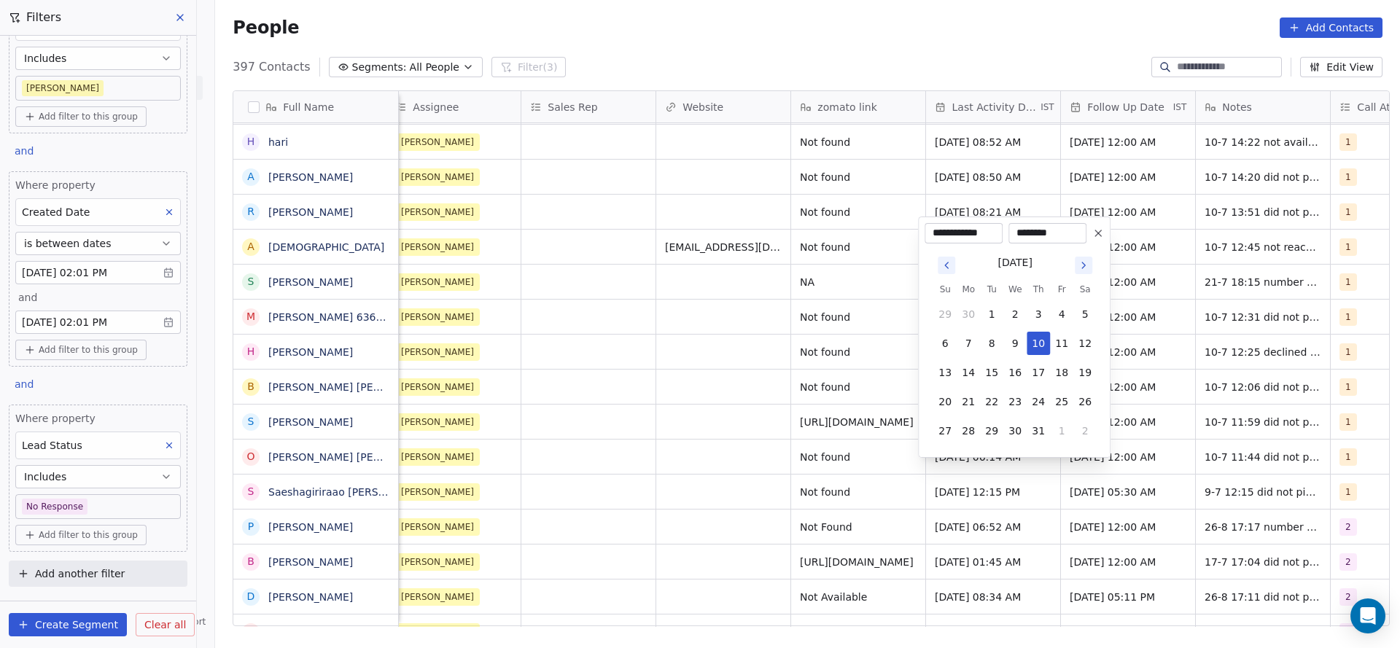
click at [724, 448] on html "On2Cook India Pvt. Ltd. Contacts People Marketing Workflows Campaigns Sales Pip…" at bounding box center [700, 324] width 1400 height 648
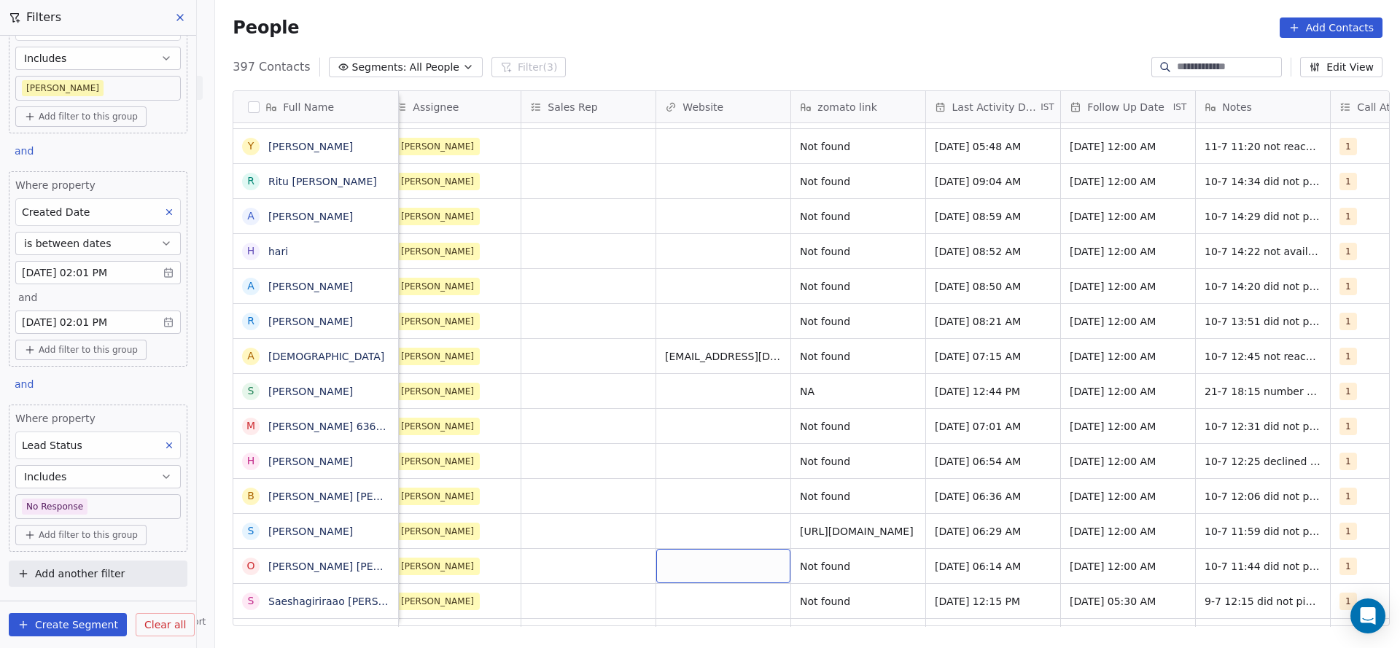
scroll to position [16, 1758]
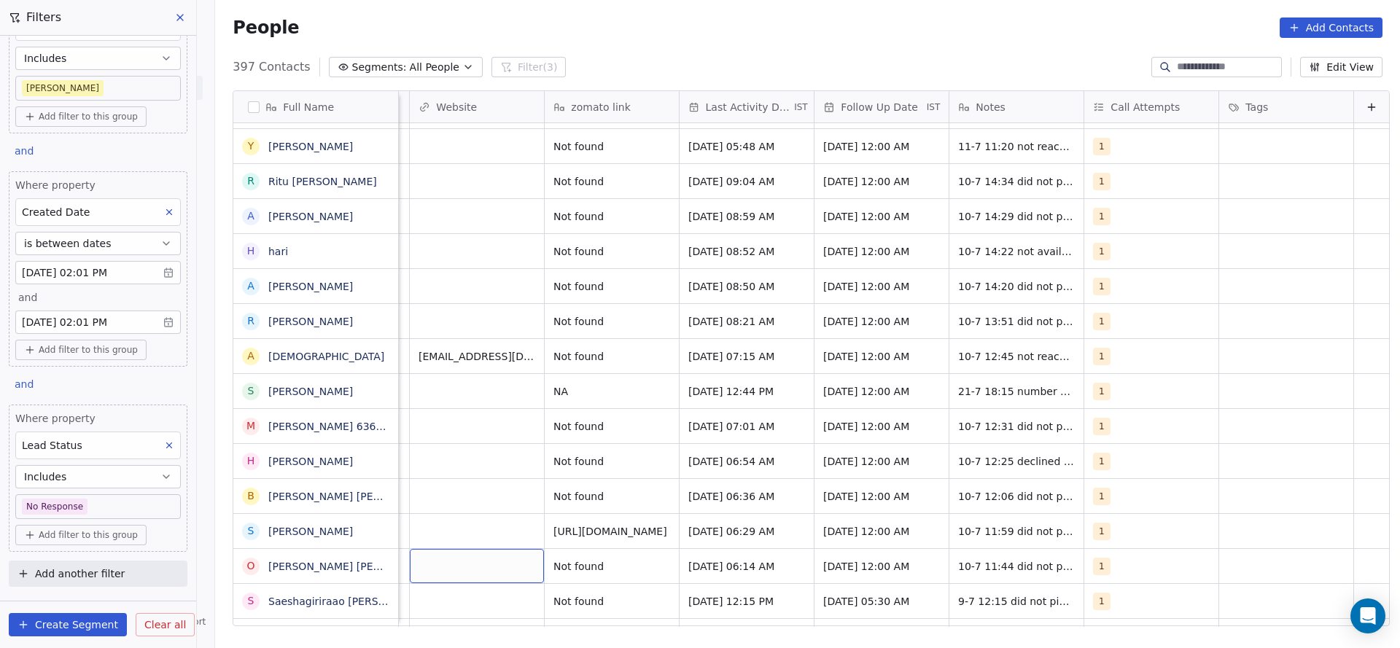
click at [1076, 547] on div "No Response Madhuri Not found Jul 11, 2025 08:54 AM 23/07/2025 12:00 AM 11-7 14…" at bounding box center [23, 375] width 2732 height 504
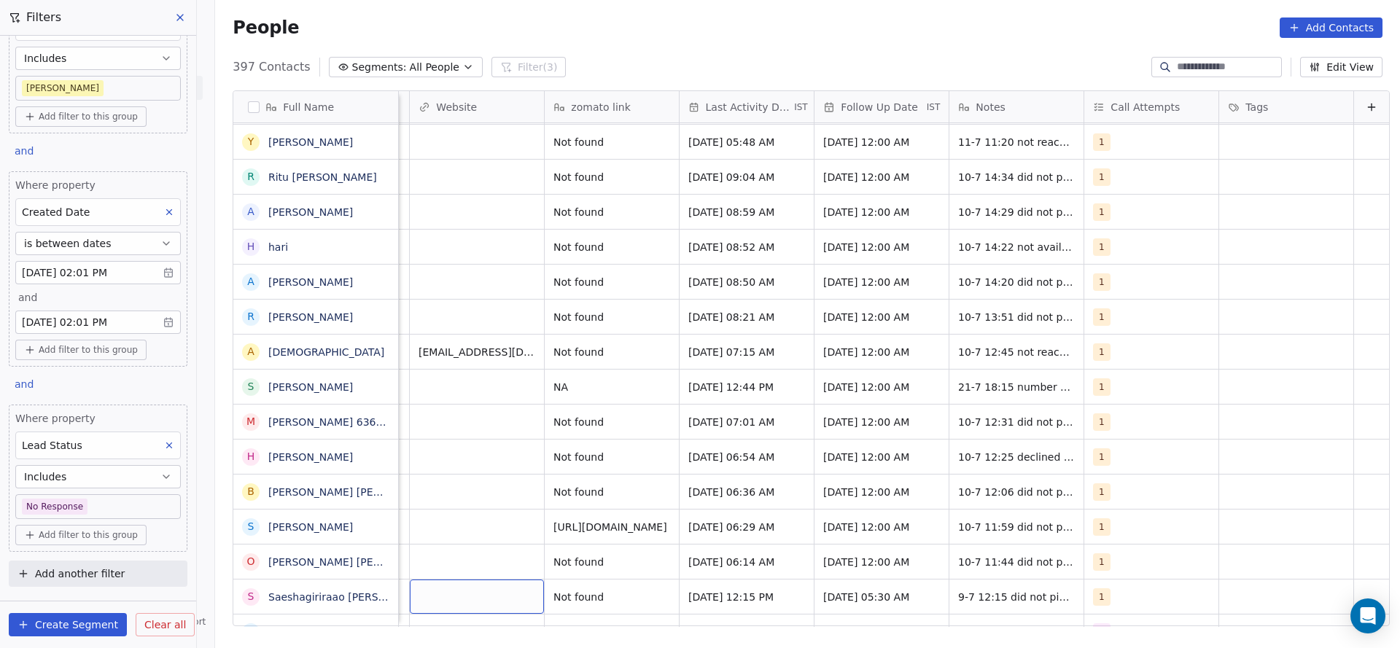
scroll to position [10846, 0]
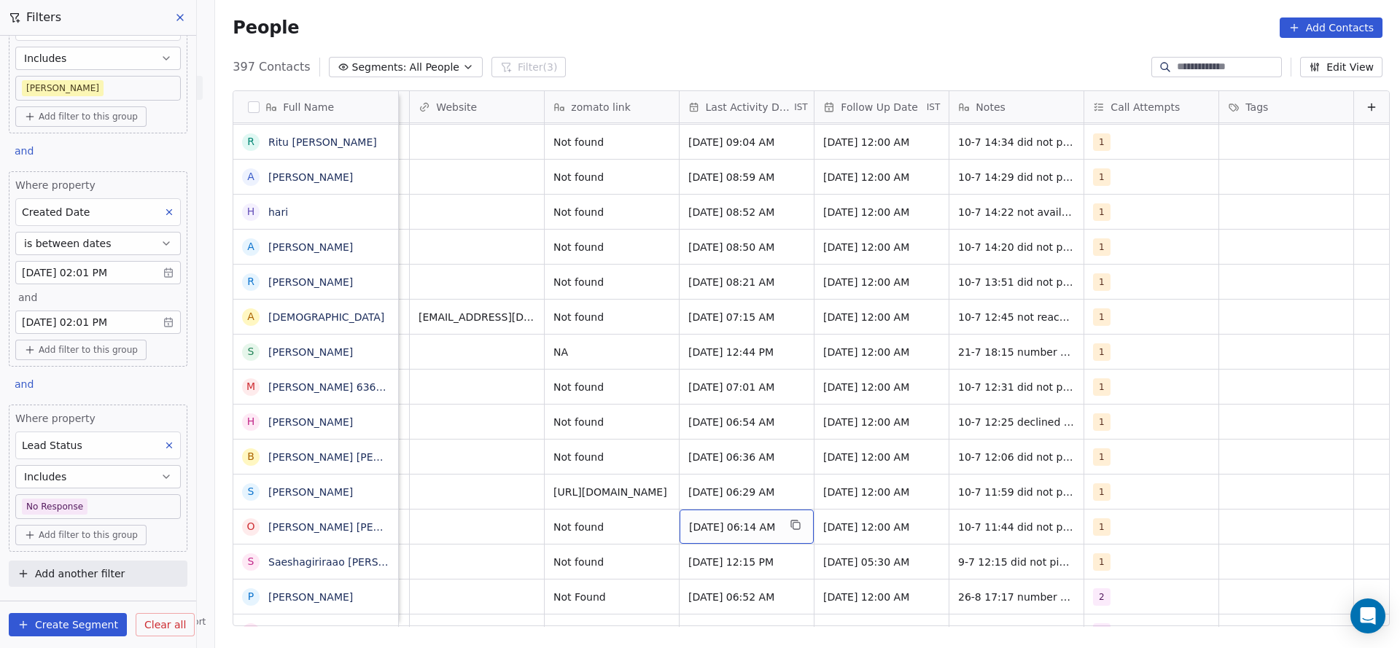
click at [722, 520] on span "Jul 10, 2025 06:14 AM" at bounding box center [733, 527] width 89 height 15
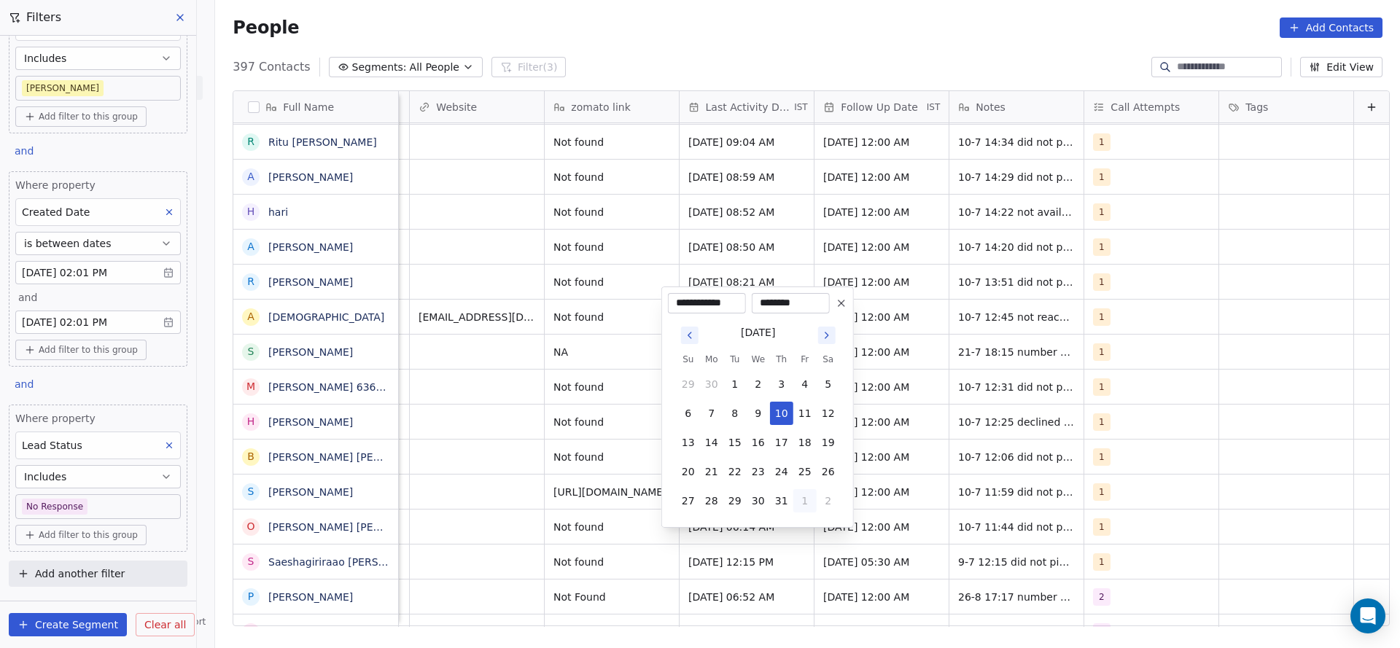
click at [796, 497] on button "1" at bounding box center [804, 500] width 23 height 23
click at [737, 470] on button "26" at bounding box center [734, 471] width 23 height 23
type input "**********"
click at [467, 519] on html "On2Cook India Pvt. Ltd. Contacts People Marketing Workflows Campaigns Sales Pip…" at bounding box center [700, 324] width 1400 height 648
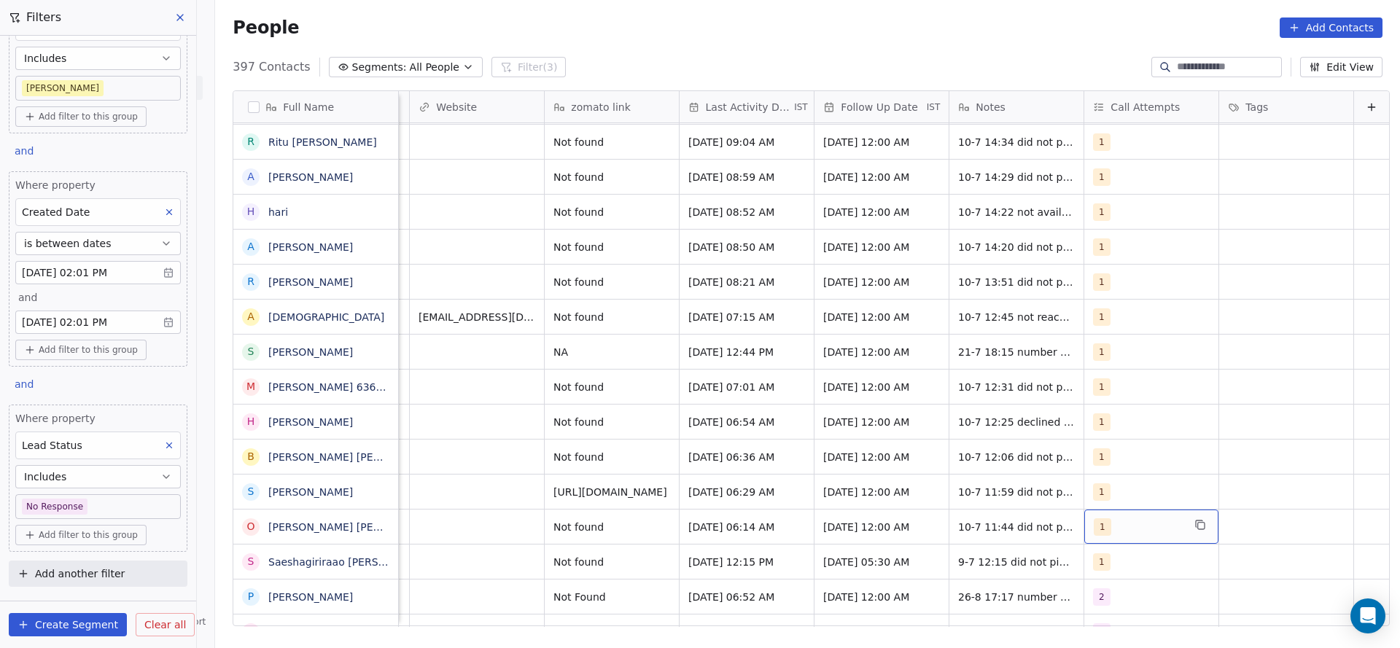
click at [1093, 518] on span "1" at bounding box center [1101, 526] width 17 height 17
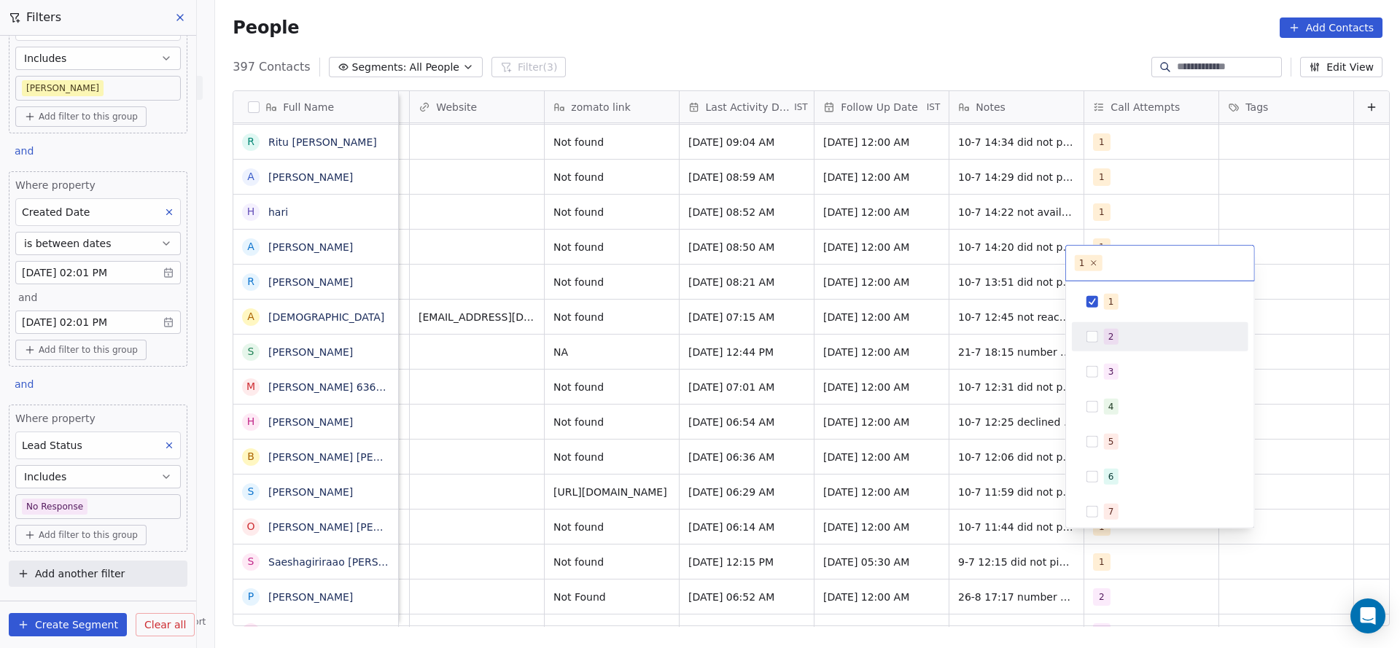
click at [1109, 340] on div "2" at bounding box center [1111, 336] width 6 height 13
click at [1118, 303] on div "1" at bounding box center [1169, 302] width 130 height 16
click at [956, 352] on html "On2Cook India Pvt. Ltd. Contacts People Marketing Workflows Campaigns Sales Pip…" at bounding box center [700, 324] width 1400 height 648
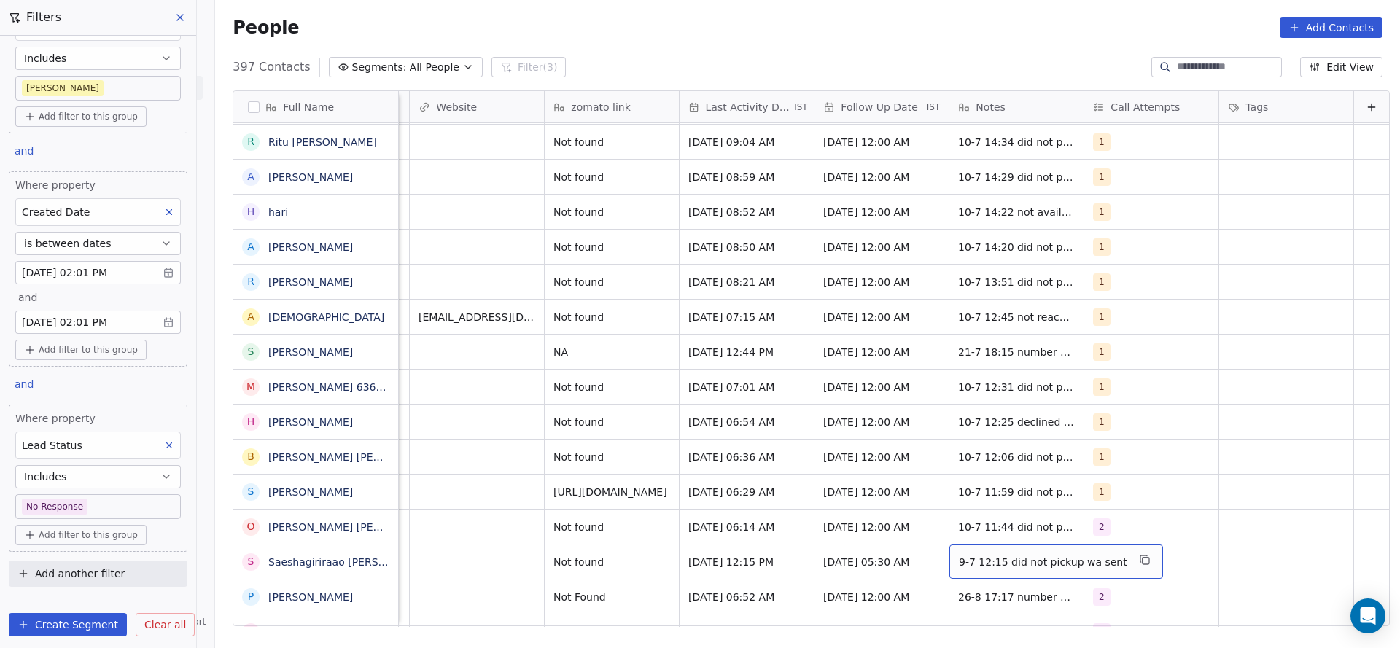
click at [990, 555] on span "9-7 12:15 did not pickup wa sent" at bounding box center [1043, 562] width 168 height 15
click at [935, 541] on textarea "**********" at bounding box center [1029, 550] width 195 height 45
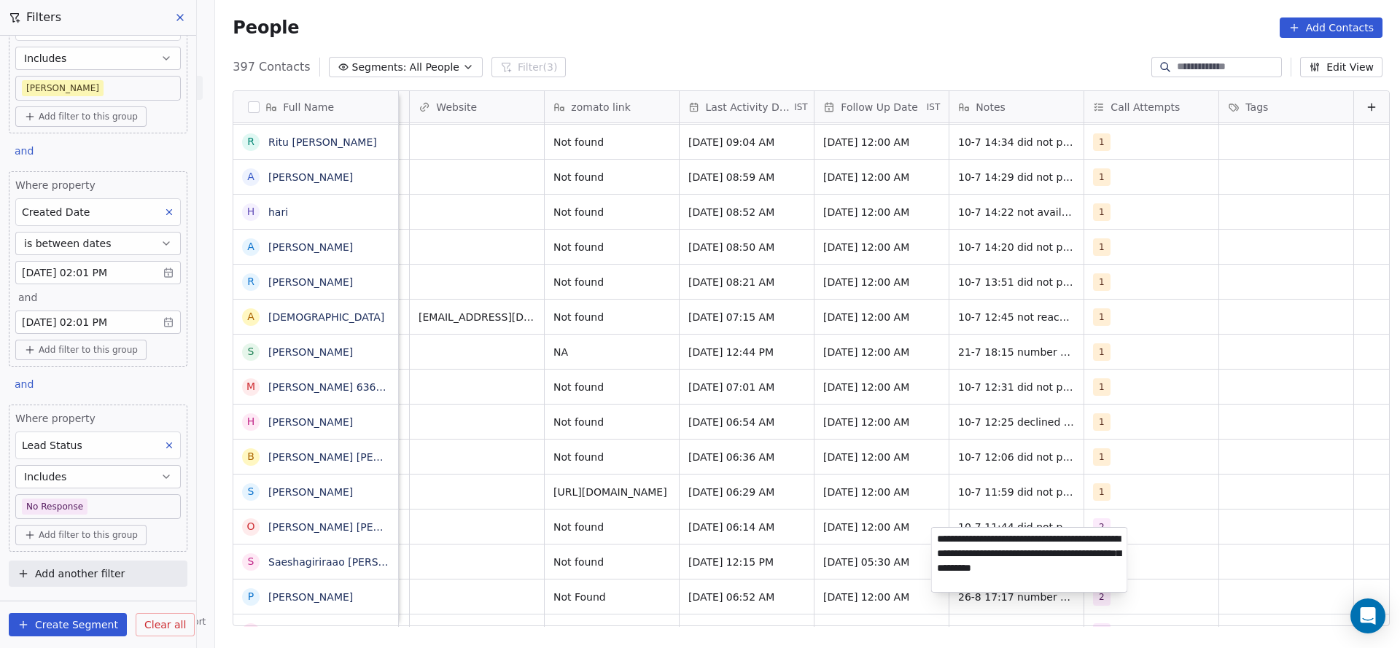
type textarea "**********"
click at [658, 562] on html "On2Cook India Pvt. Ltd. Contacts People Marketing Workflows Campaigns Sales Pip…" at bounding box center [700, 324] width 1400 height 648
click at [881, 555] on span "[DATE] 05:30 AM" at bounding box center [868, 562] width 89 height 15
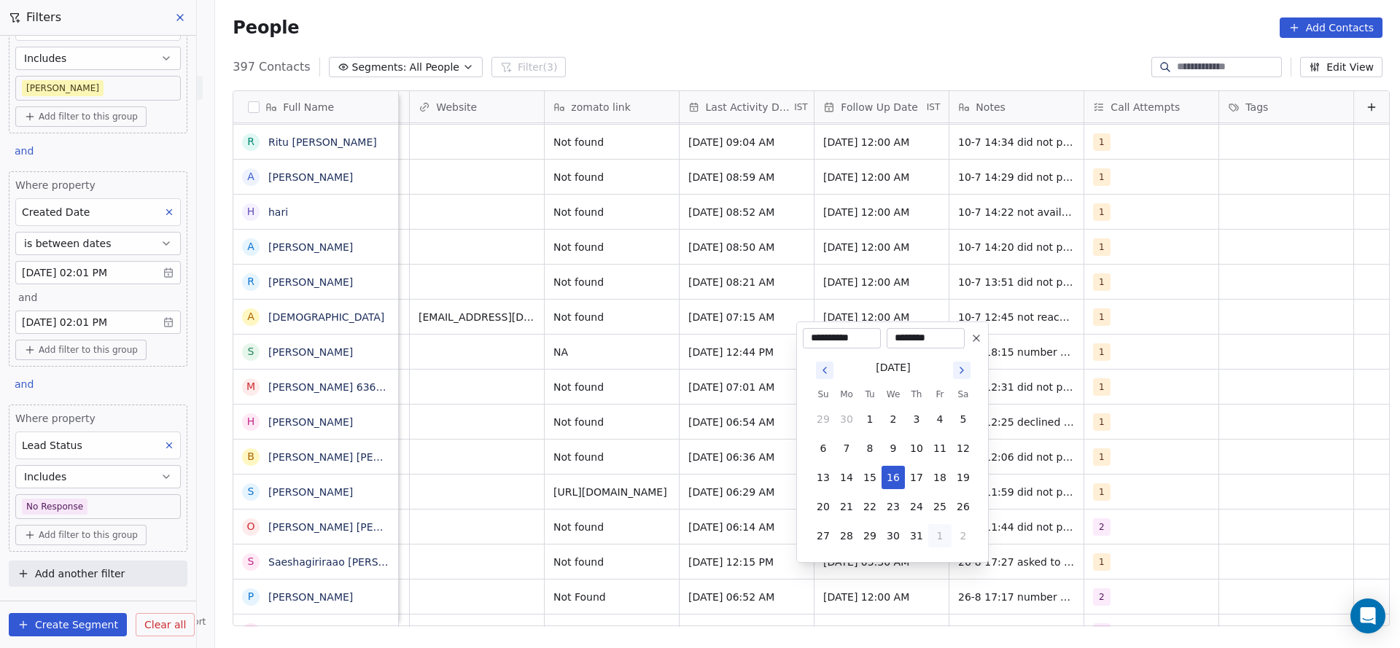
click at [943, 542] on button "1" at bounding box center [939, 535] width 23 height 23
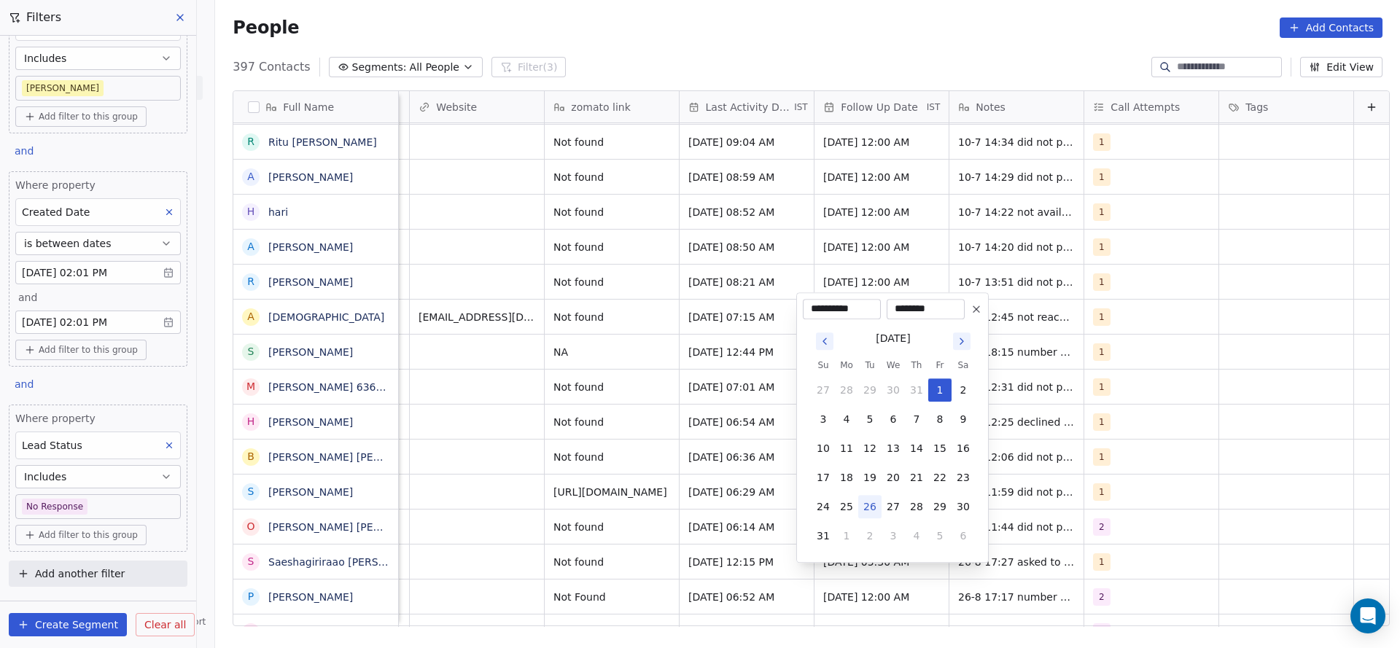
drag, startPoint x: 933, startPoint y: 530, endPoint x: 752, endPoint y: 539, distance: 181.0
click at [934, 531] on button "5" at bounding box center [939, 535] width 23 height 23
type input "**********"
click at [650, 539] on html "On2Cook India Pvt. Ltd. Contacts People Marketing Workflows Campaigns Sales Pip…" at bounding box center [700, 324] width 1400 height 648
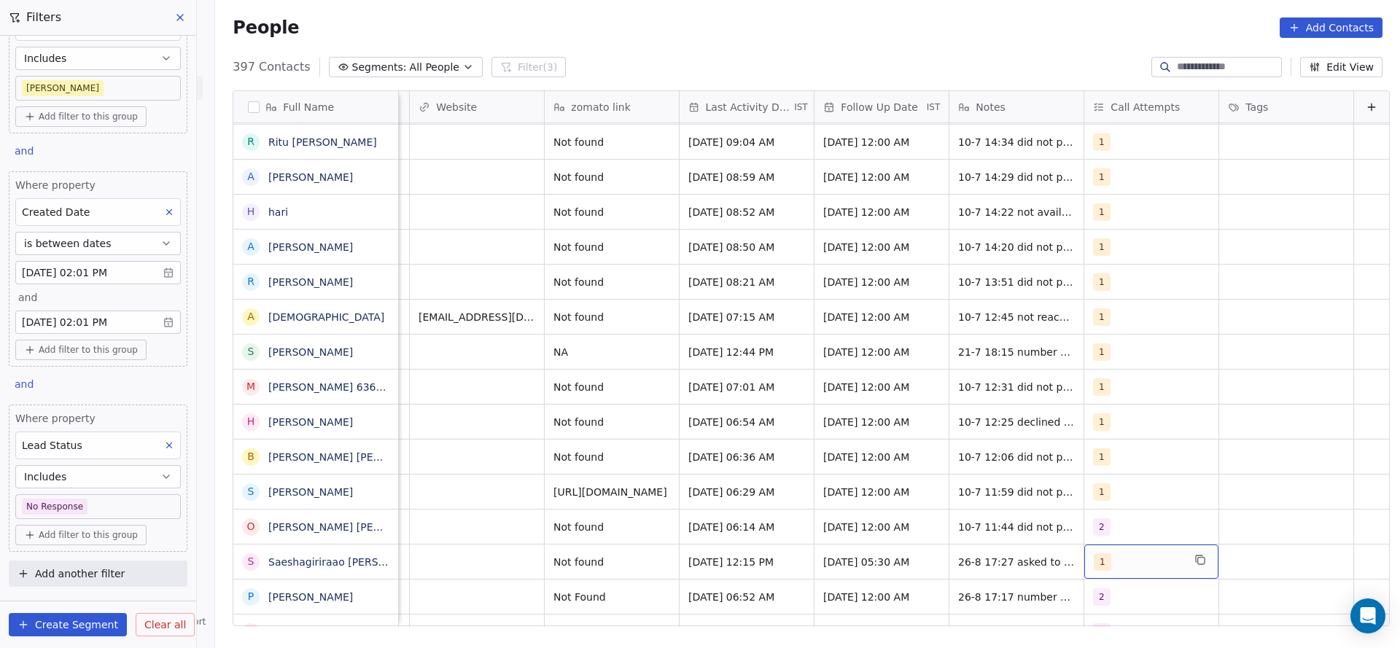
click at [1093, 553] on div "1" at bounding box center [1137, 561] width 89 height 17
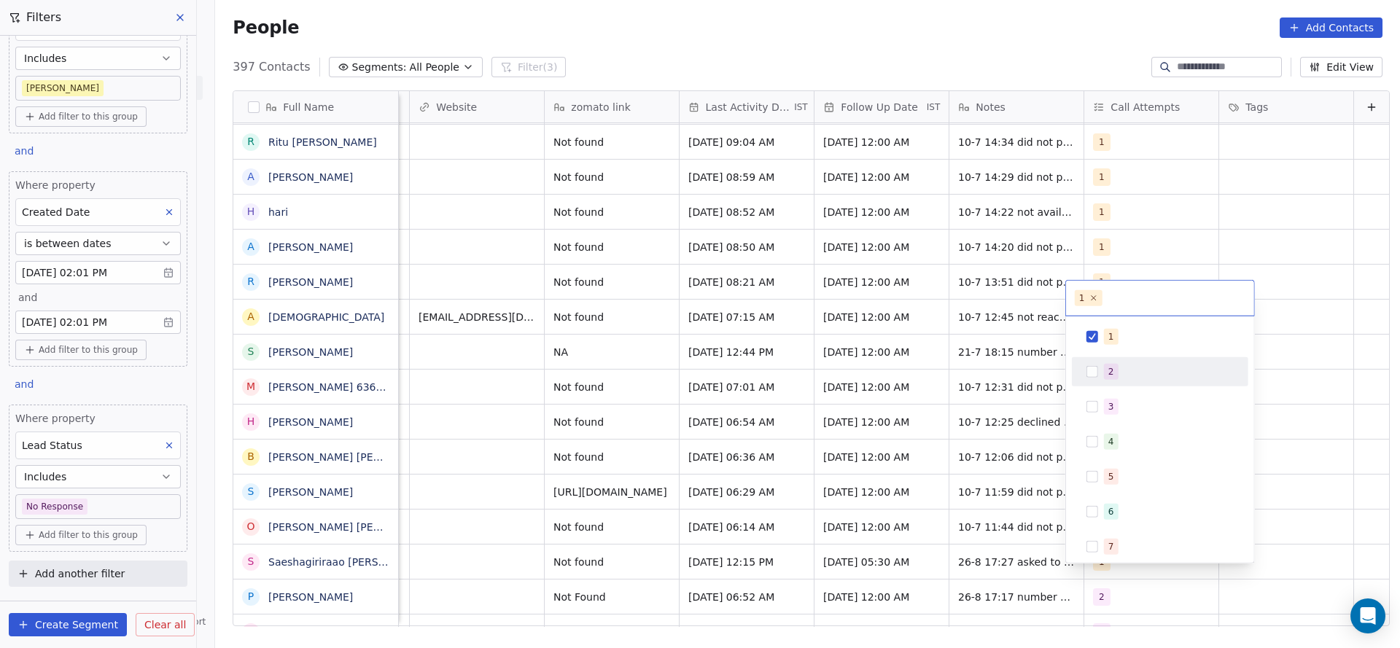
click at [1113, 371] on span "2" at bounding box center [1111, 372] width 15 height 16
click at [1106, 334] on span "1" at bounding box center [1111, 337] width 15 height 16
click at [719, 477] on html "On2Cook India Pvt. Ltd. Contacts People Marketing Workflows Campaigns Sales Pip…" at bounding box center [700, 324] width 1400 height 648
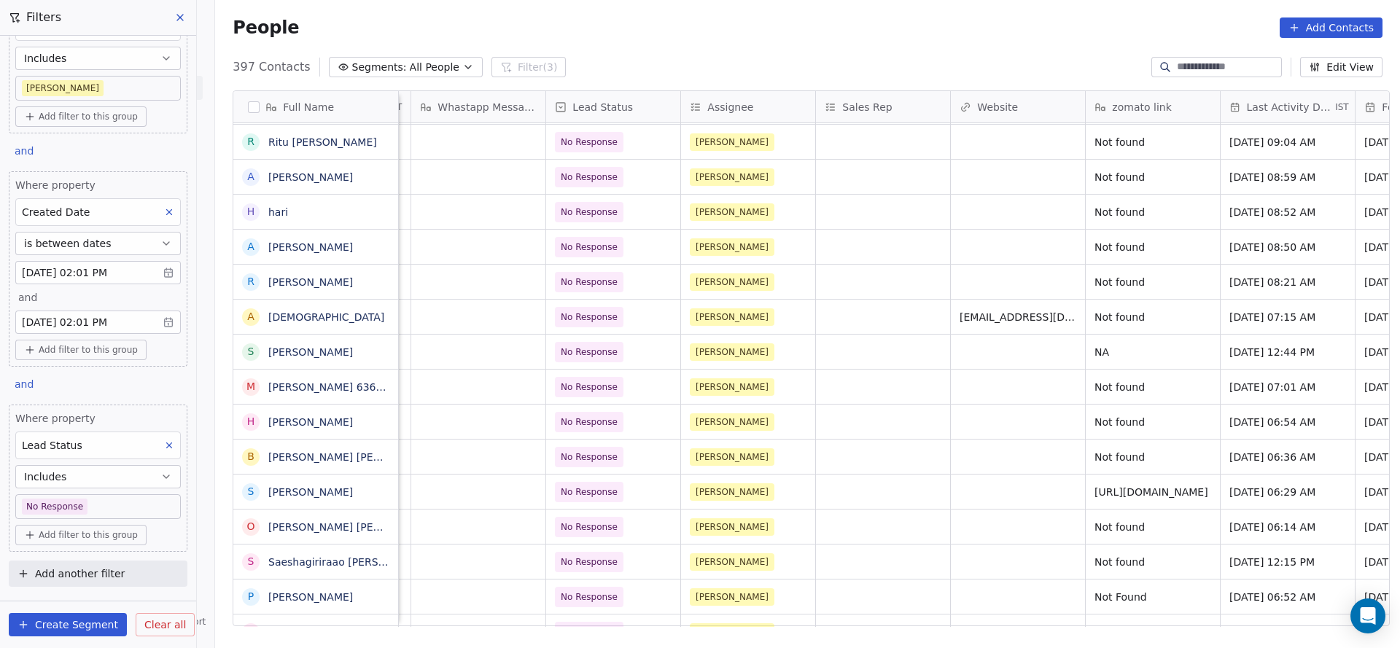
scroll to position [16, 1198]
click at [623, 552] on span "No Response" at bounding box center [602, 562] width 89 height 20
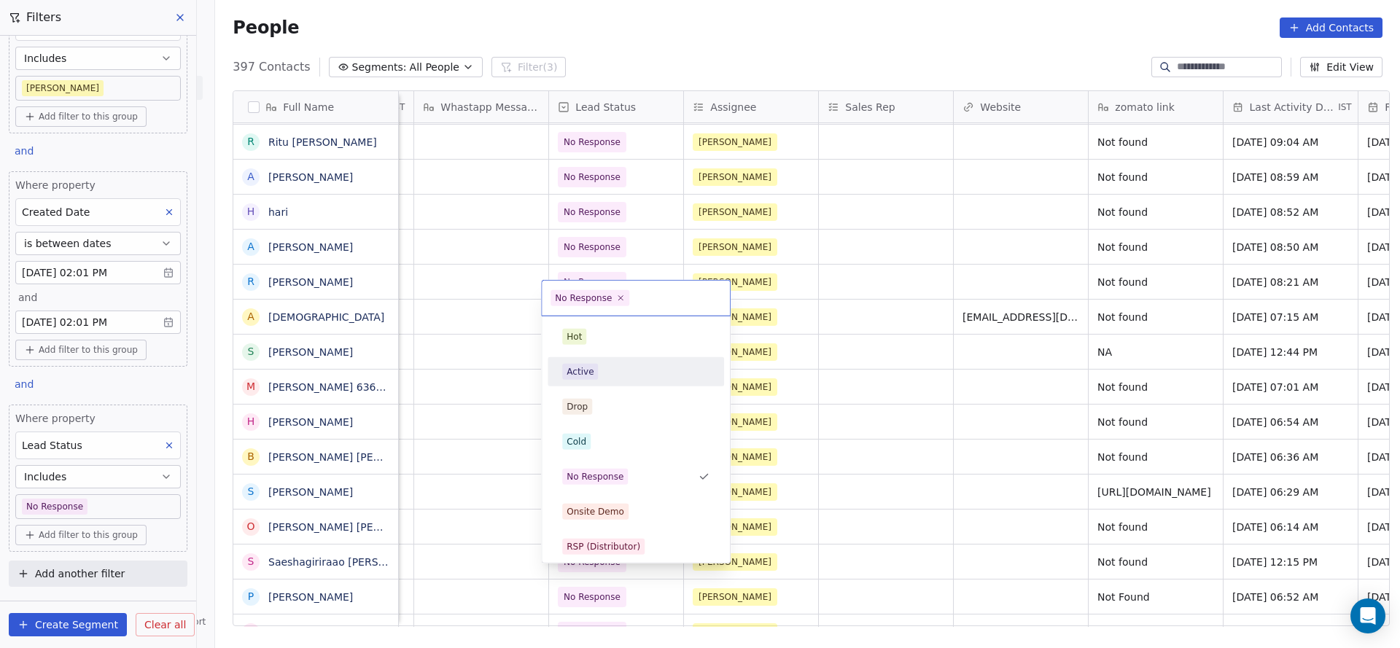
click at [620, 385] on div "Active" at bounding box center [635, 371] width 176 height 29
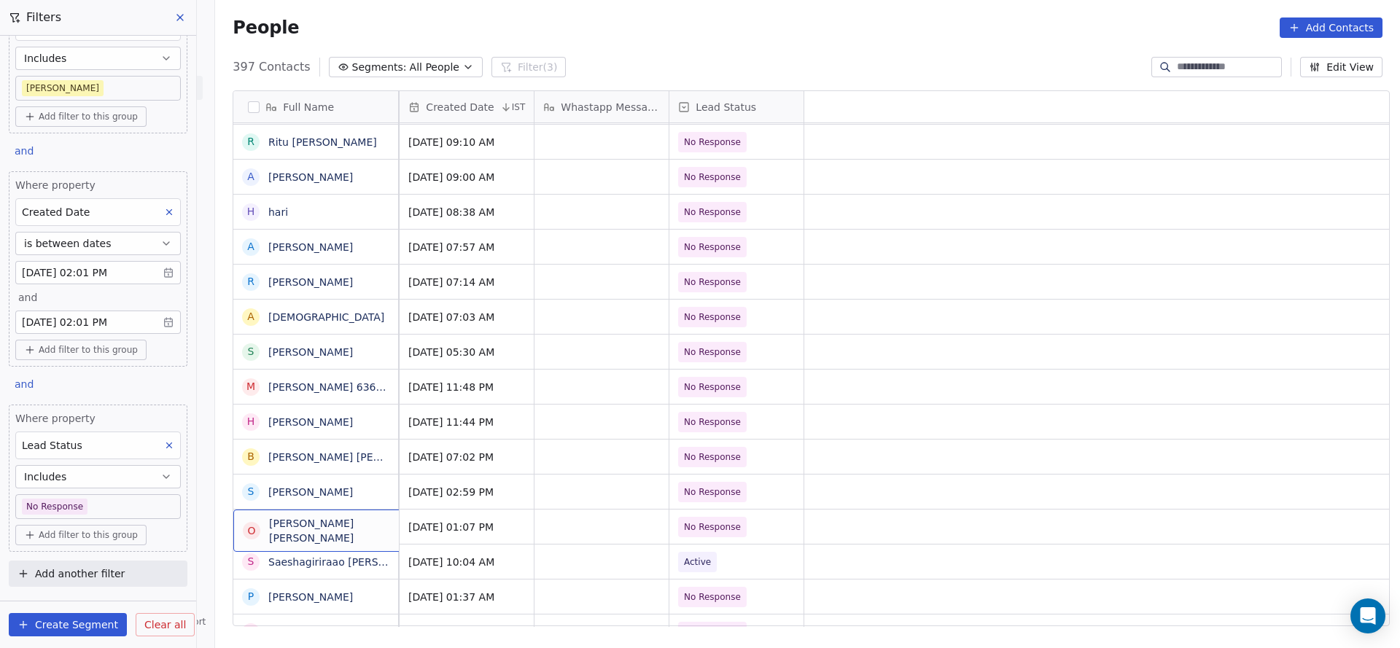
scroll to position [16, 0]
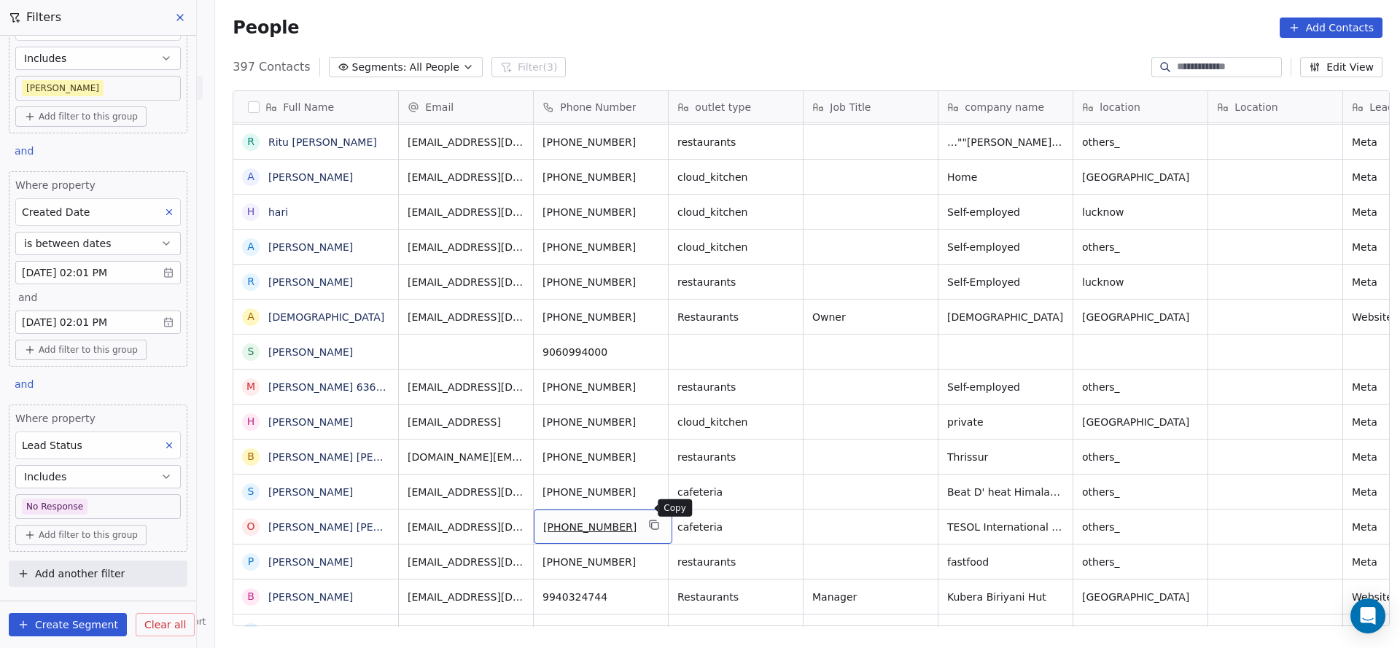
click at [649, 519] on icon "grid" at bounding box center [655, 525] width 12 height 12
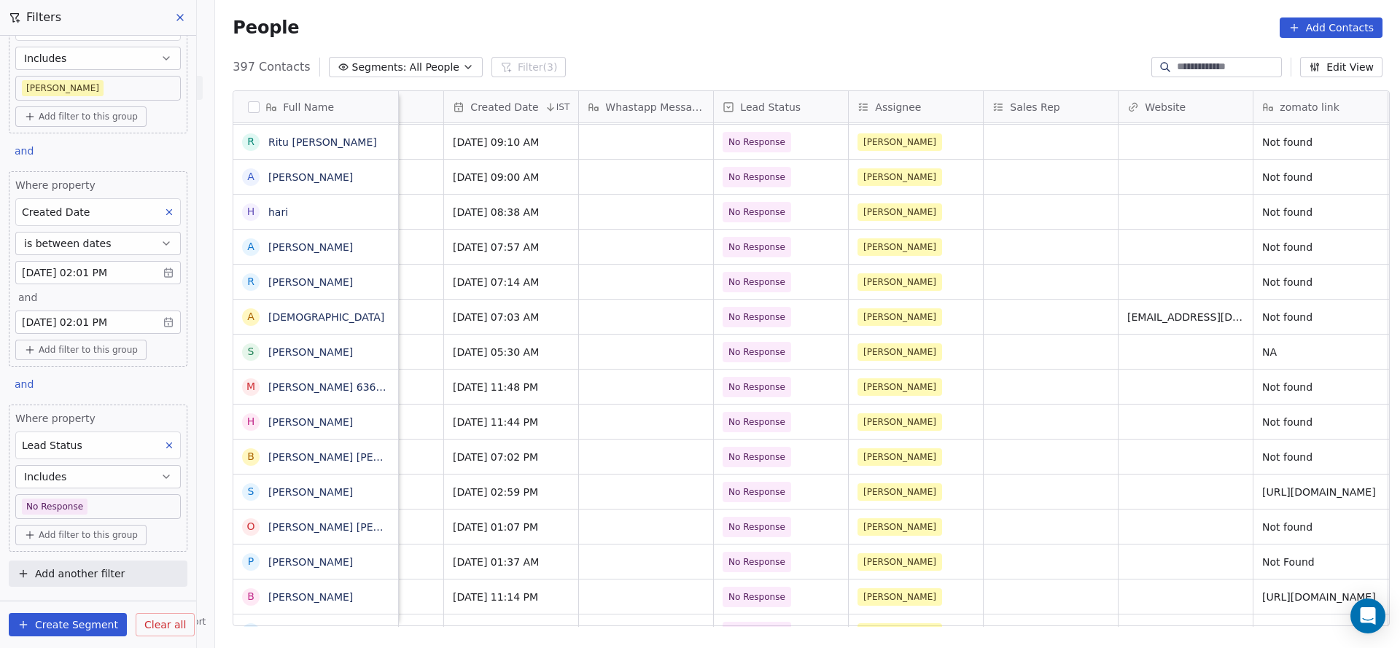
scroll to position [16, 1435]
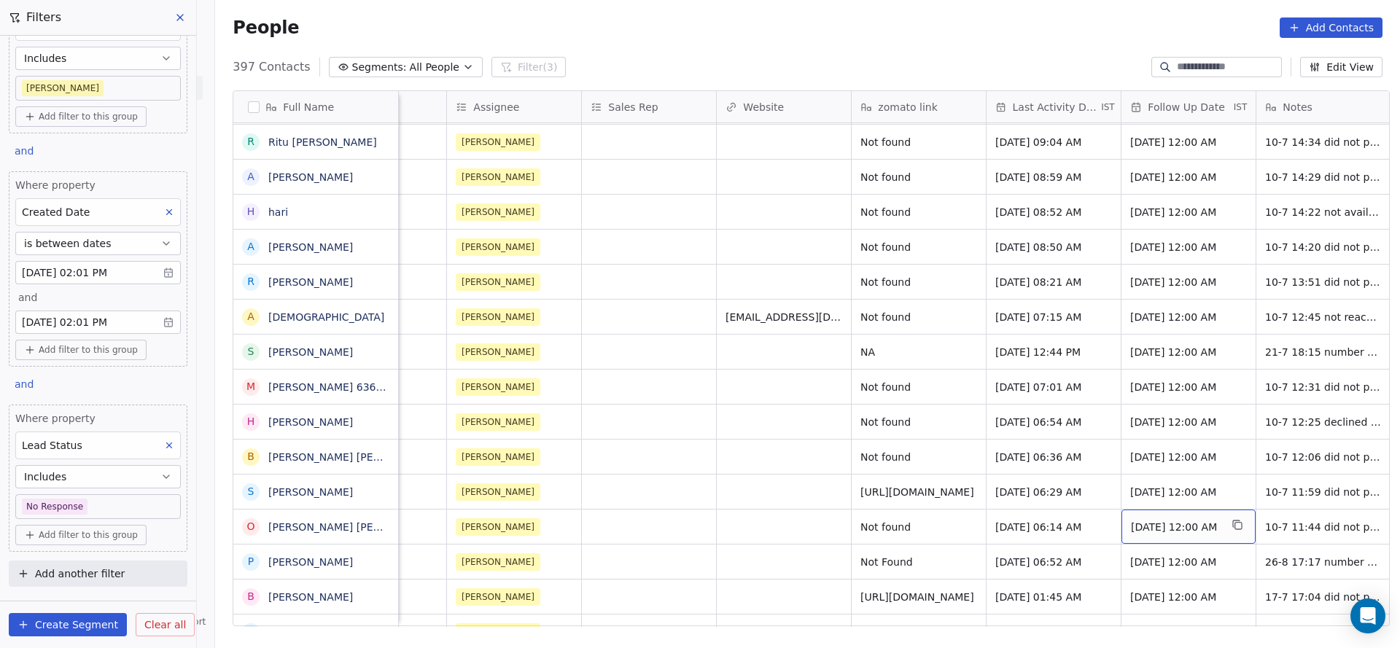
click at [1154, 520] on span "[DATE] 12:00 AM" at bounding box center [1175, 527] width 89 height 15
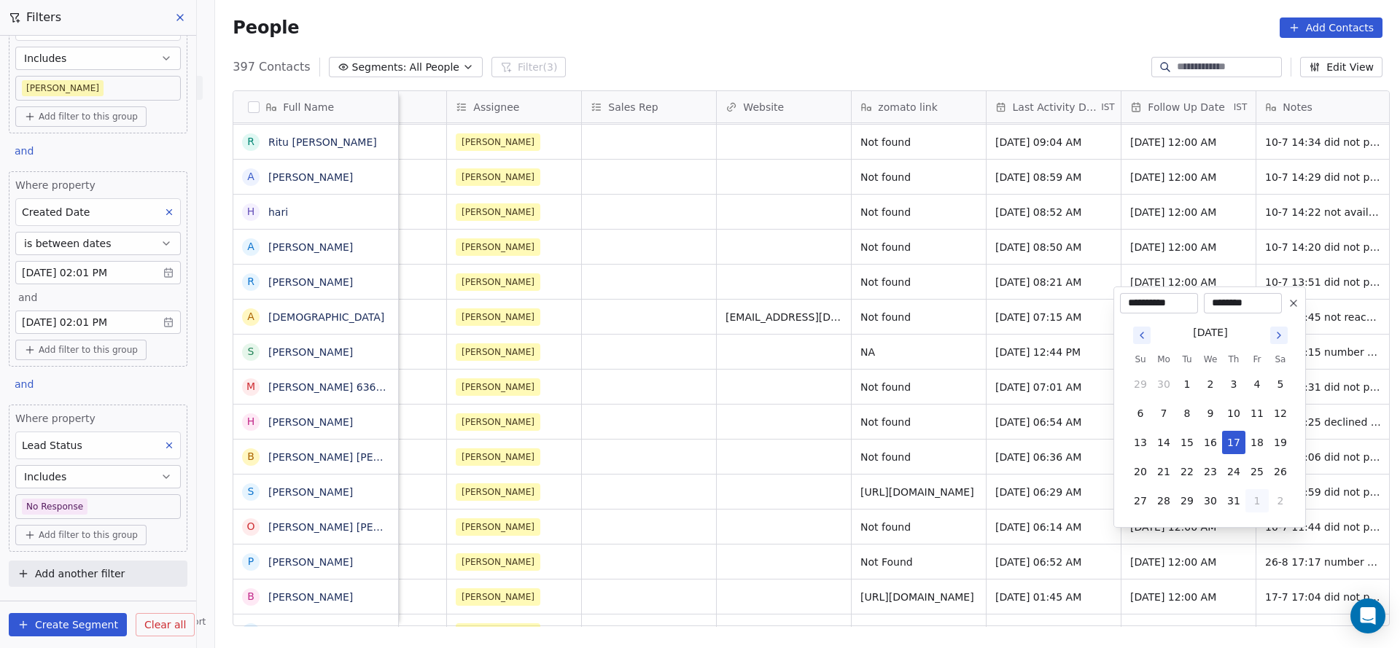
click at [1250, 503] on button "1" at bounding box center [1256, 500] width 23 height 23
click at [1253, 499] on button "5" at bounding box center [1256, 500] width 23 height 23
type input "**********"
click at [991, 616] on html "On2Cook India Pvt. Ltd. Contacts People Marketing Workflows Campaigns Sales Pip…" at bounding box center [700, 324] width 1400 height 648
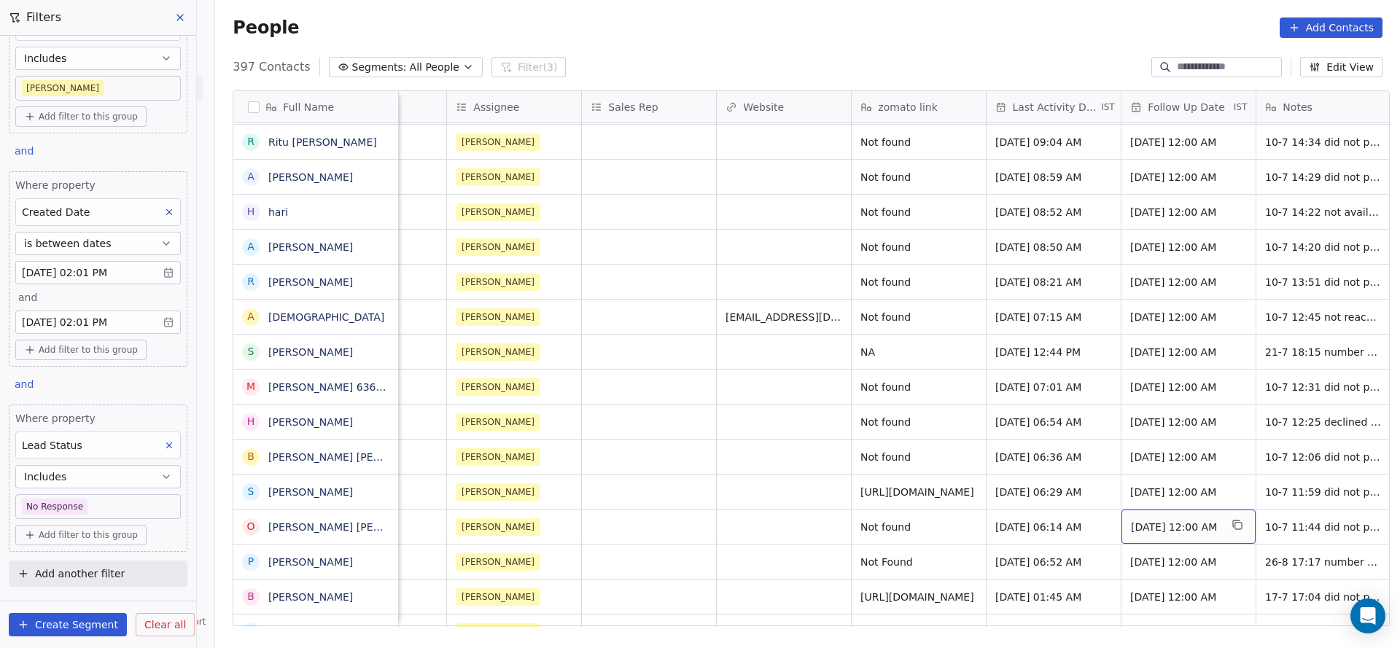
scroll to position [16, 1758]
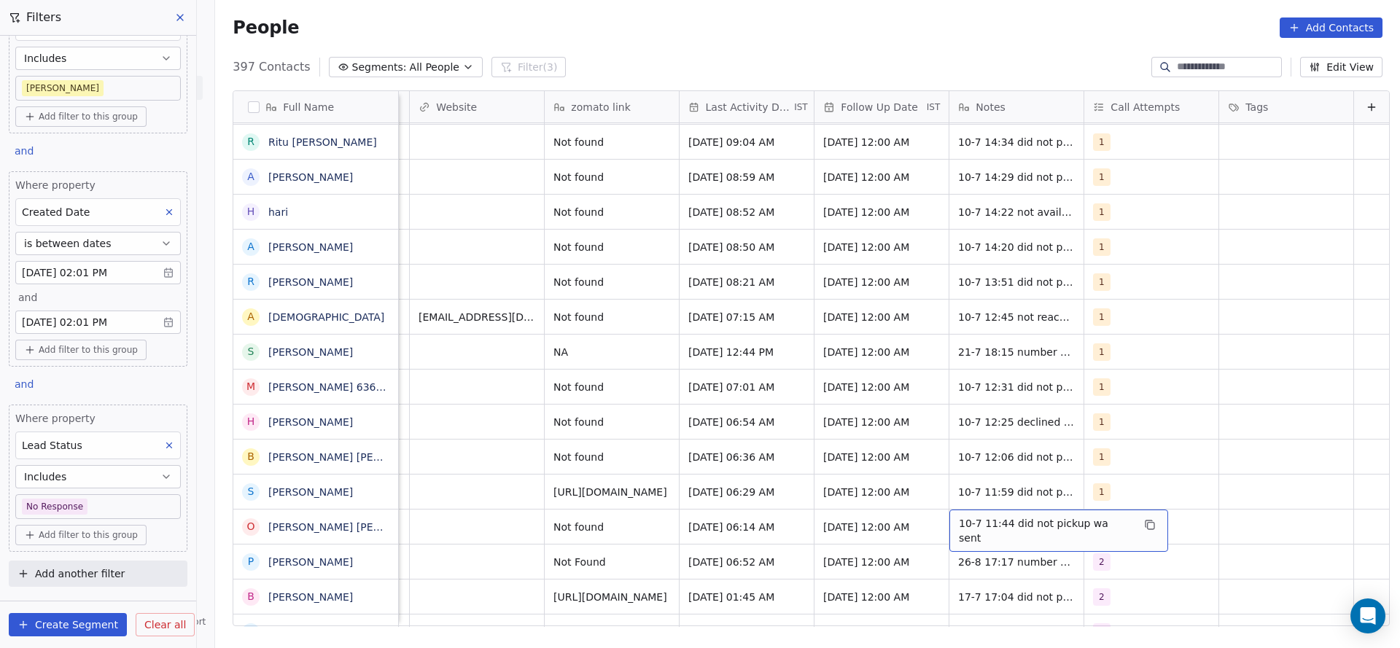
click at [1006, 516] on span "10-7 11:44 did not pickup wa sent" at bounding box center [1045, 530] width 173 height 29
click at [936, 507] on textarea "**********" at bounding box center [1027, 515] width 200 height 45
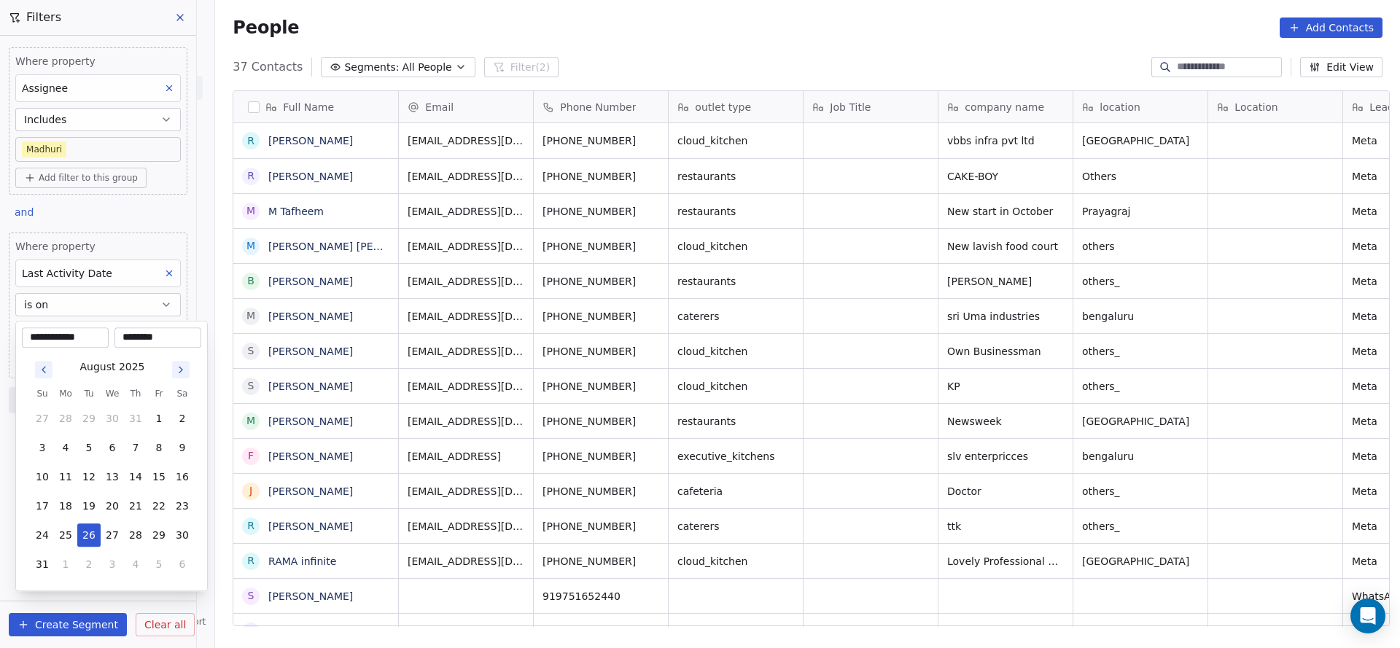
scroll to position [553, 1174]
type input "********"
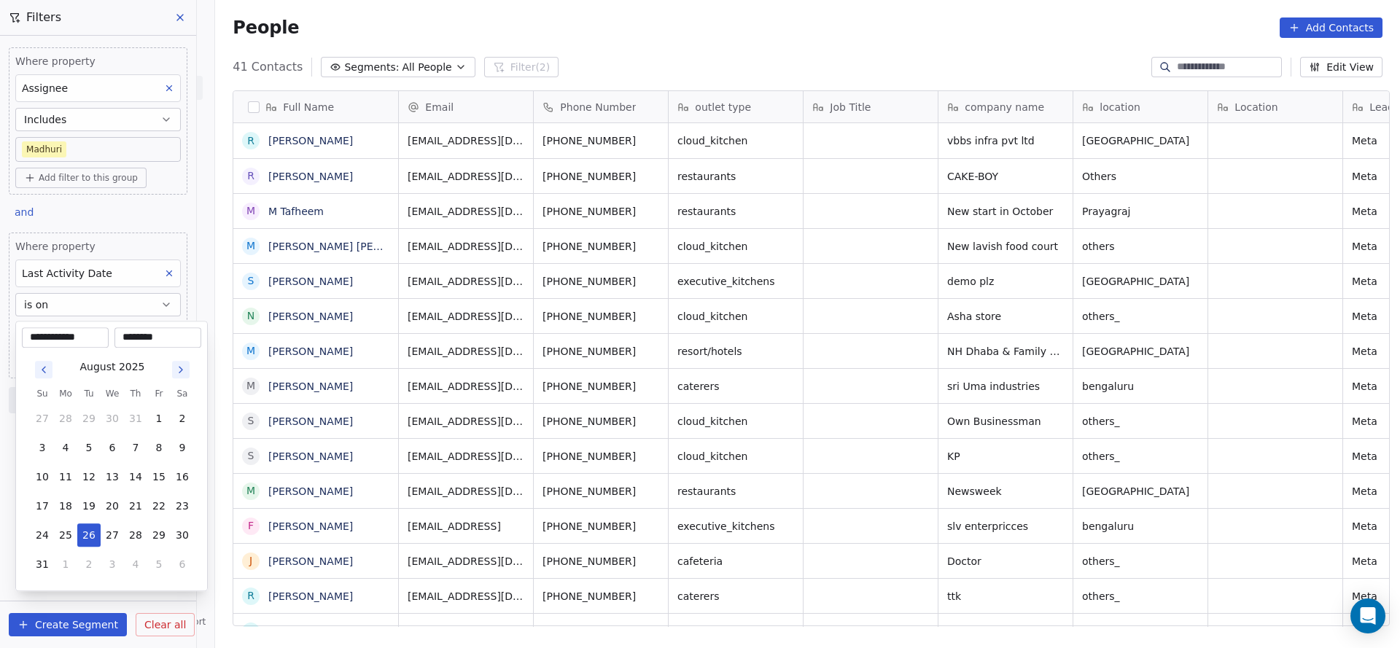
click at [531, 289] on html "On2Cook India Pvt. Ltd. Contacts People Marketing Workflows Campaigns Sales Pip…" at bounding box center [700, 324] width 1400 height 648
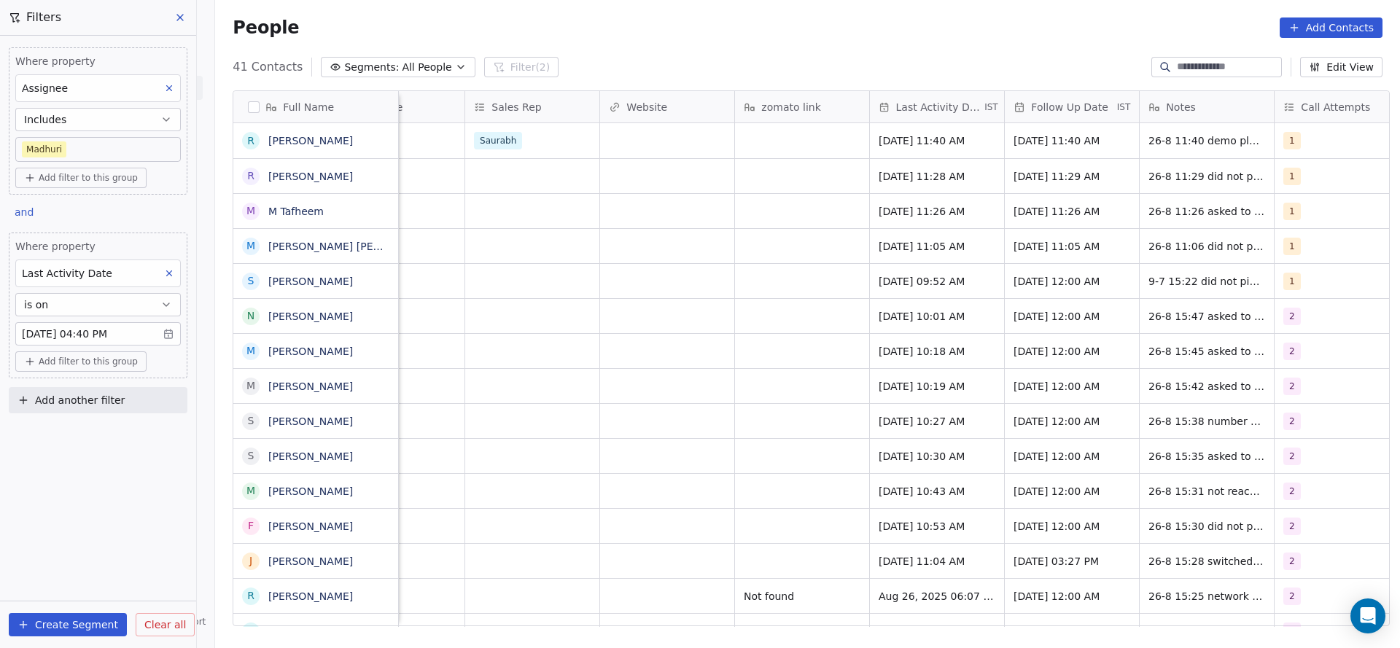
scroll to position [0, 1557]
click at [105, 136] on body "On2Cook India Pvt. Ltd. Contacts People Marketing Workflows Campaigns Sales Pip…" at bounding box center [700, 324] width 1400 height 648
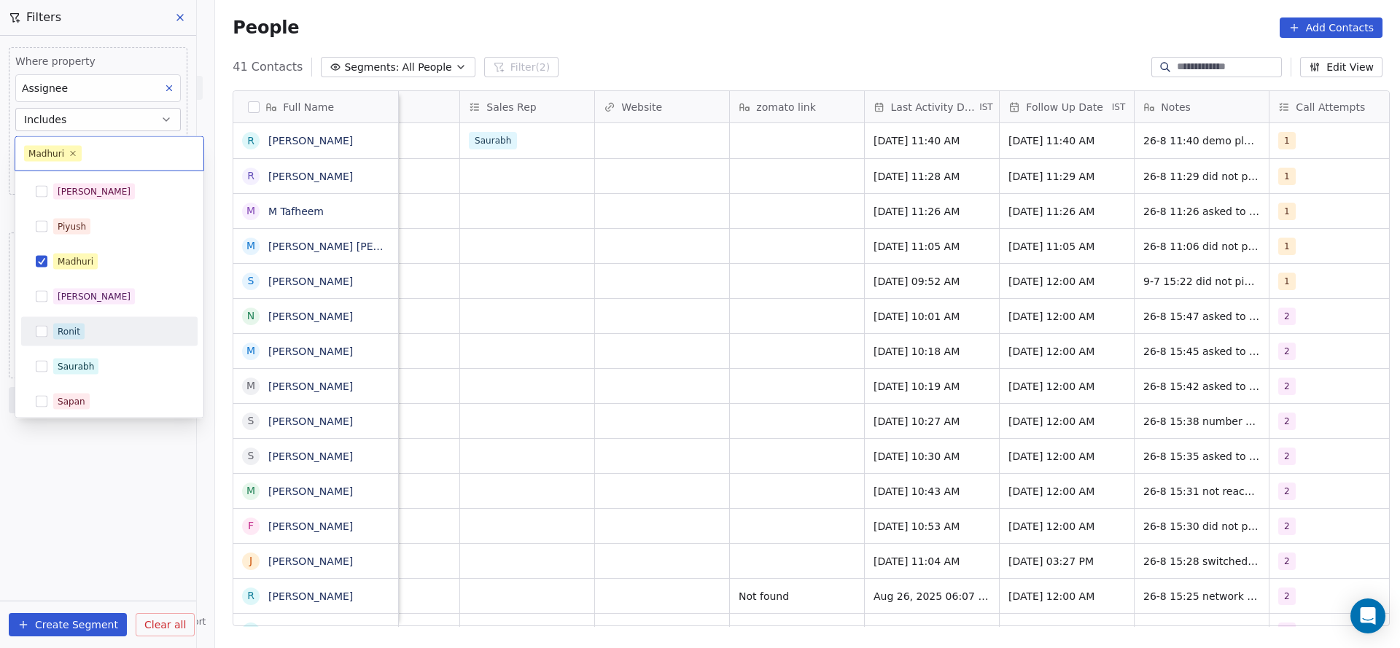
click at [84, 346] on div "Salim Piyush Madhuri Anmol Ronit Saurabh Sapan Falguni Mary Ajay Ankit Rohit" at bounding box center [109, 384] width 176 height 414
click at [90, 324] on div "Ronit" at bounding box center [118, 332] width 130 height 16
click at [135, 269] on div "[PERSON_NAME]" at bounding box center [109, 280] width 165 height 23
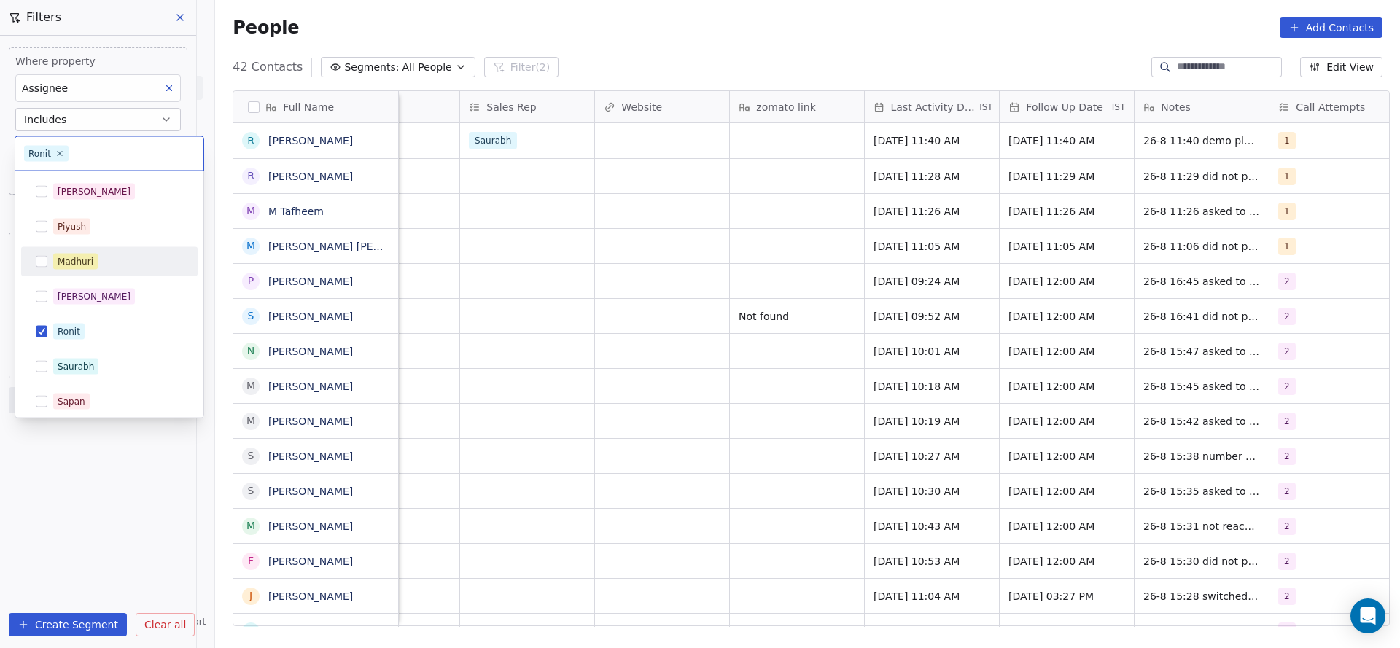
click at [558, 271] on html "On2Cook India Pvt. Ltd. Contacts People Marketing Workflows Campaigns Sales Pip…" at bounding box center [700, 324] width 1400 height 648
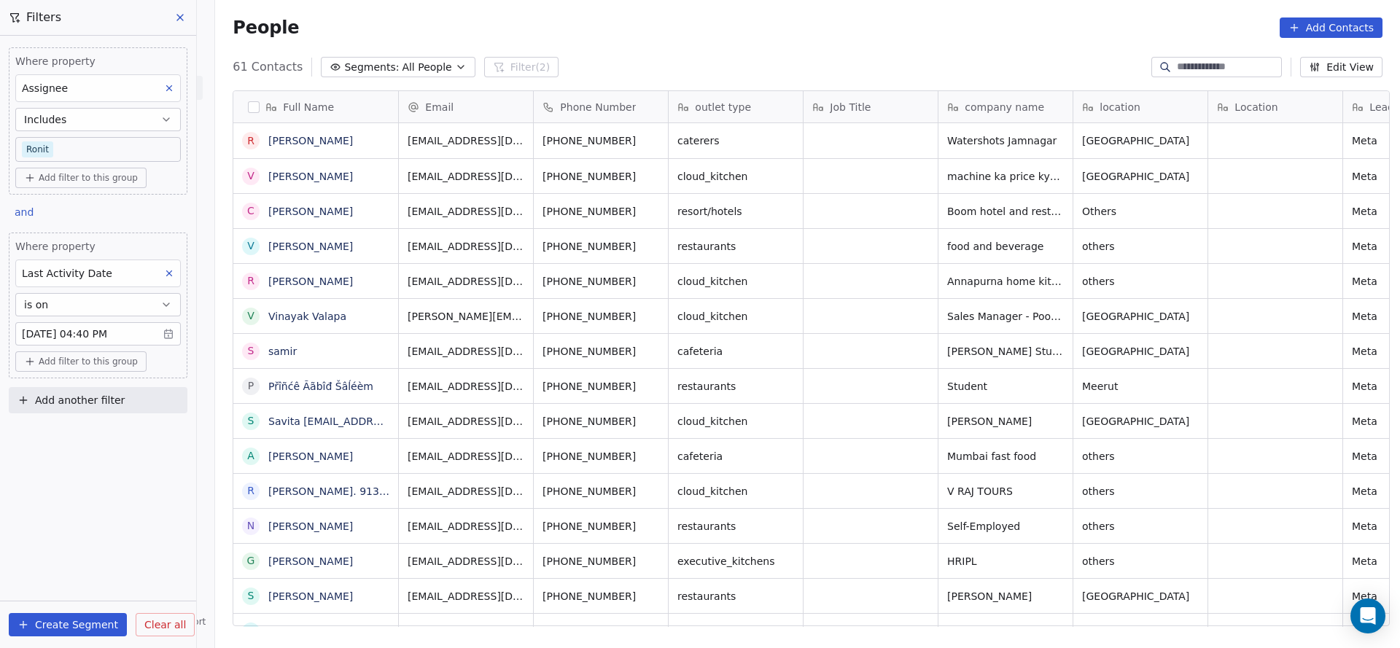
scroll to position [553, 1174]
click at [85, 147] on body "On2Cook India Pvt. Ltd. Contacts People Marketing Workflows Campaigns Sales Pip…" at bounding box center [700, 324] width 1400 height 648
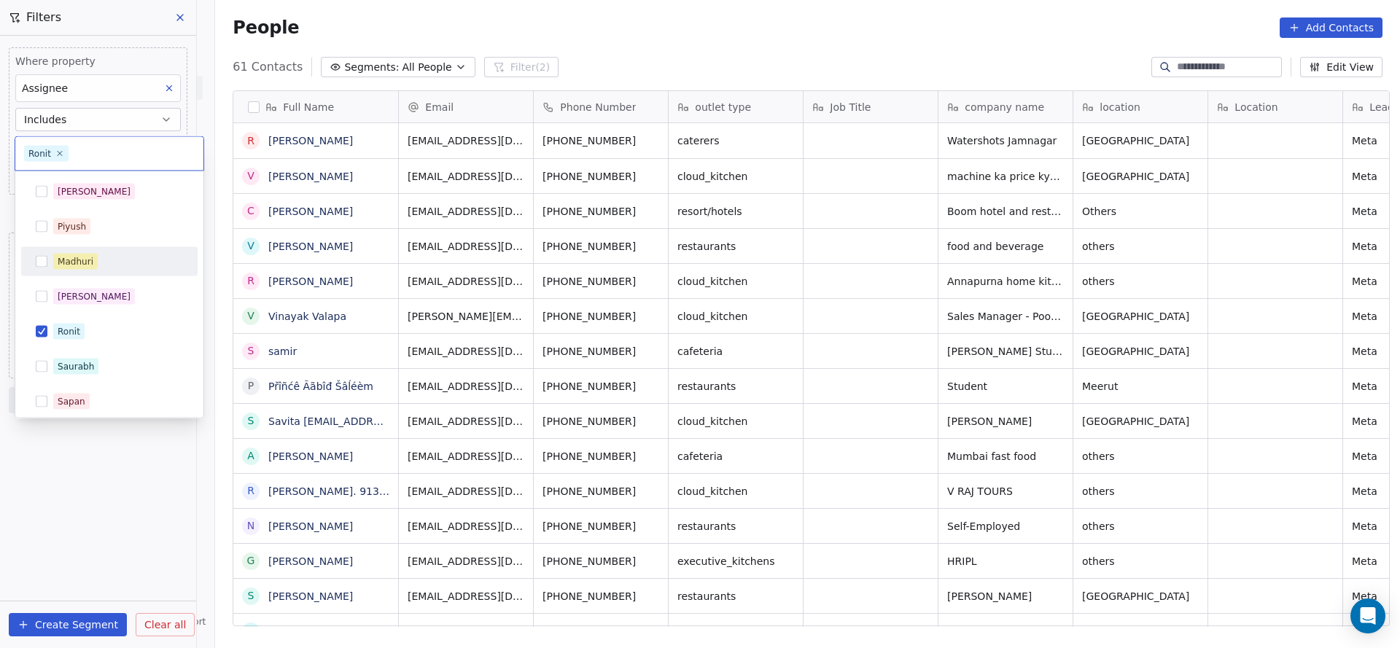
click at [85, 262] on div "[PERSON_NAME]" at bounding box center [94, 261] width 73 height 13
click at [63, 344] on div "Ronit" at bounding box center [94, 350] width 73 height 13
click at [375, 324] on html "On2Cook India Pvt. Ltd. Contacts People Marketing Workflows Campaigns Sales Pip…" at bounding box center [700, 324] width 1400 height 648
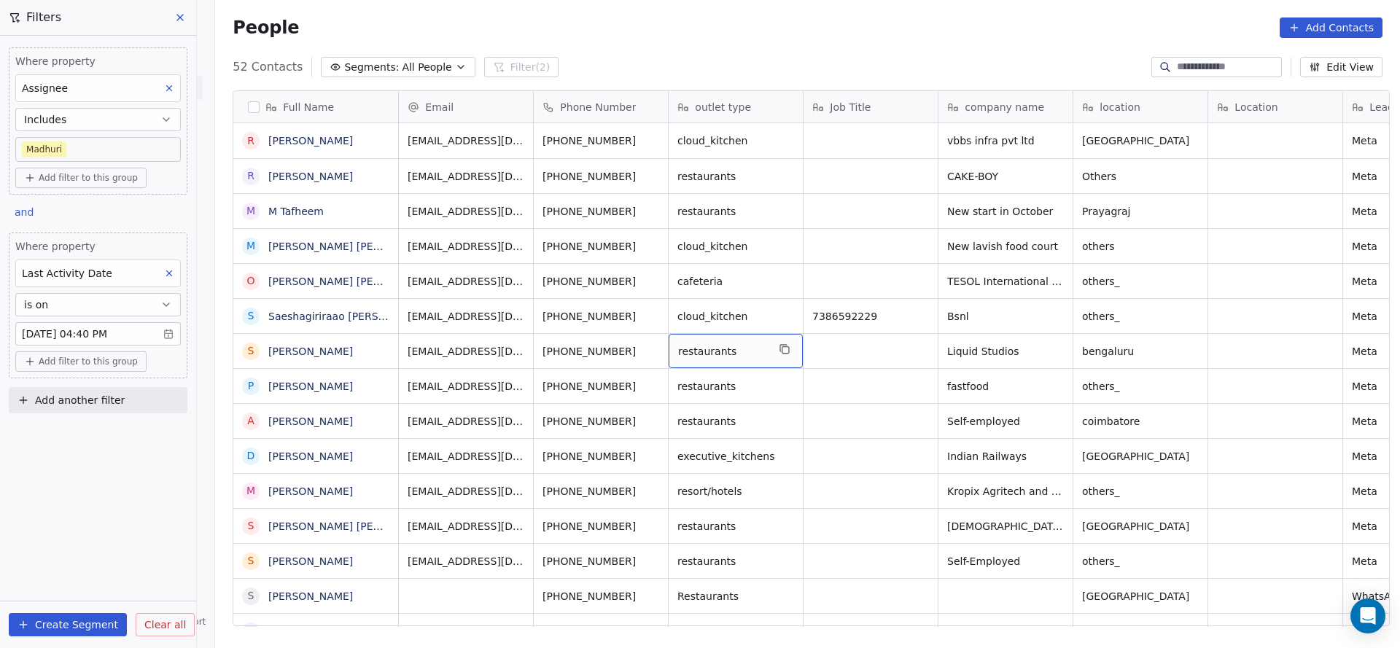
click at [133, 332] on body "On2Cook India Pvt. Ltd. Contacts People Marketing Workflows Campaigns Sales Pip…" at bounding box center [700, 324] width 1400 height 648
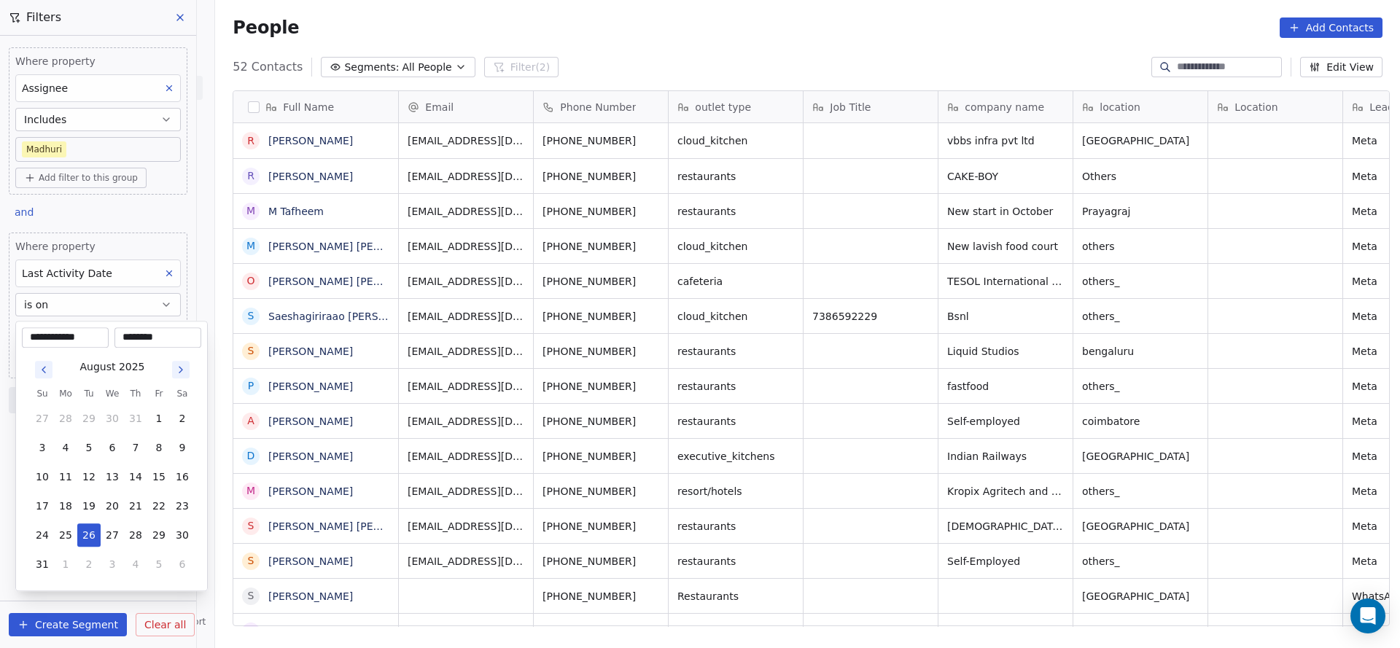
click at [147, 338] on input "********" at bounding box center [157, 337] width 81 height 15
click at [175, 265] on html "On2Cook India Pvt. Ltd. Contacts People Marketing Workflows Campaigns Sales Pip…" at bounding box center [700, 324] width 1400 height 648
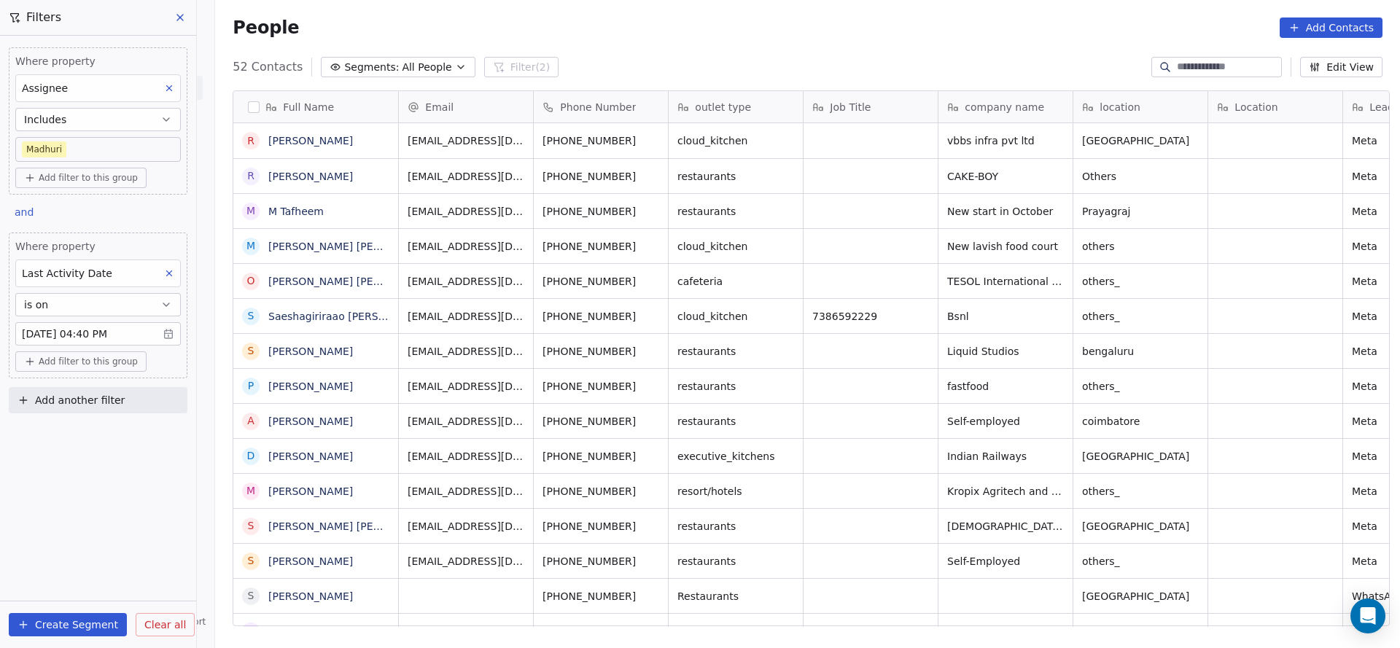
click at [171, 276] on icon at bounding box center [169, 273] width 10 height 10
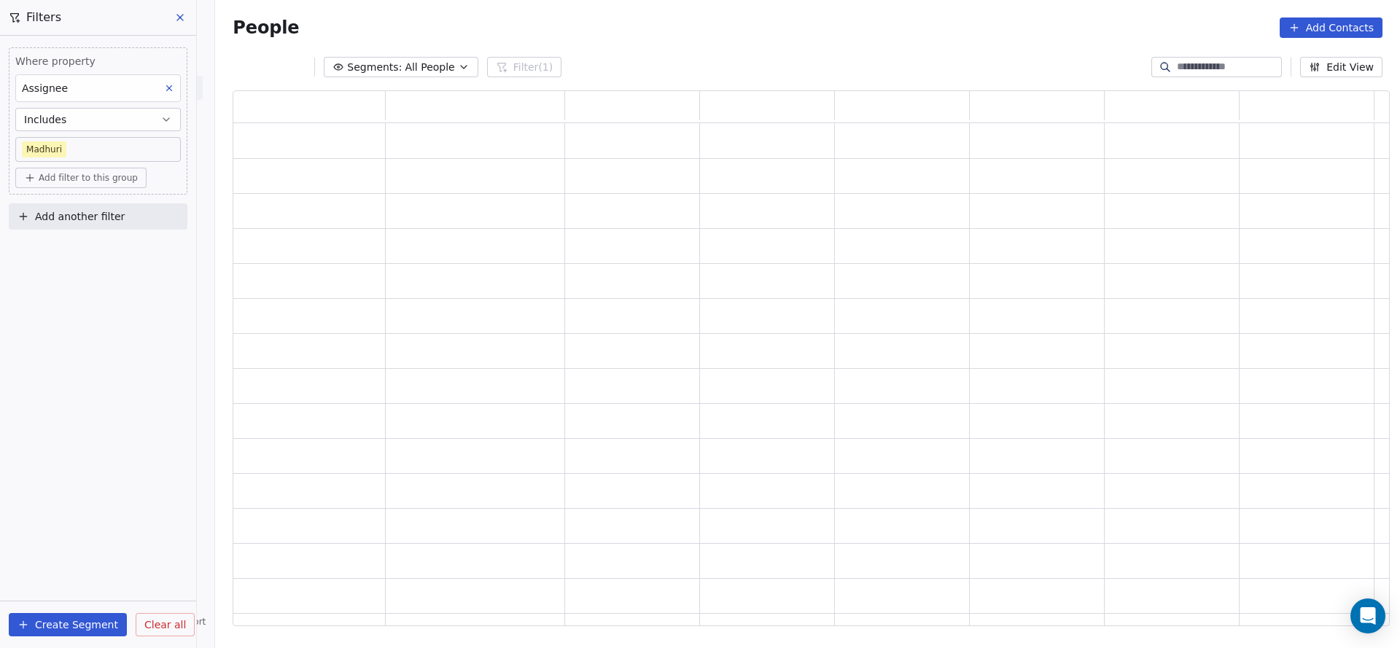
scroll to position [518, 1139]
click at [122, 217] on button "Add another filter" at bounding box center [98, 216] width 179 height 26
click at [118, 255] on div "Contact properties" at bounding box center [98, 249] width 148 height 15
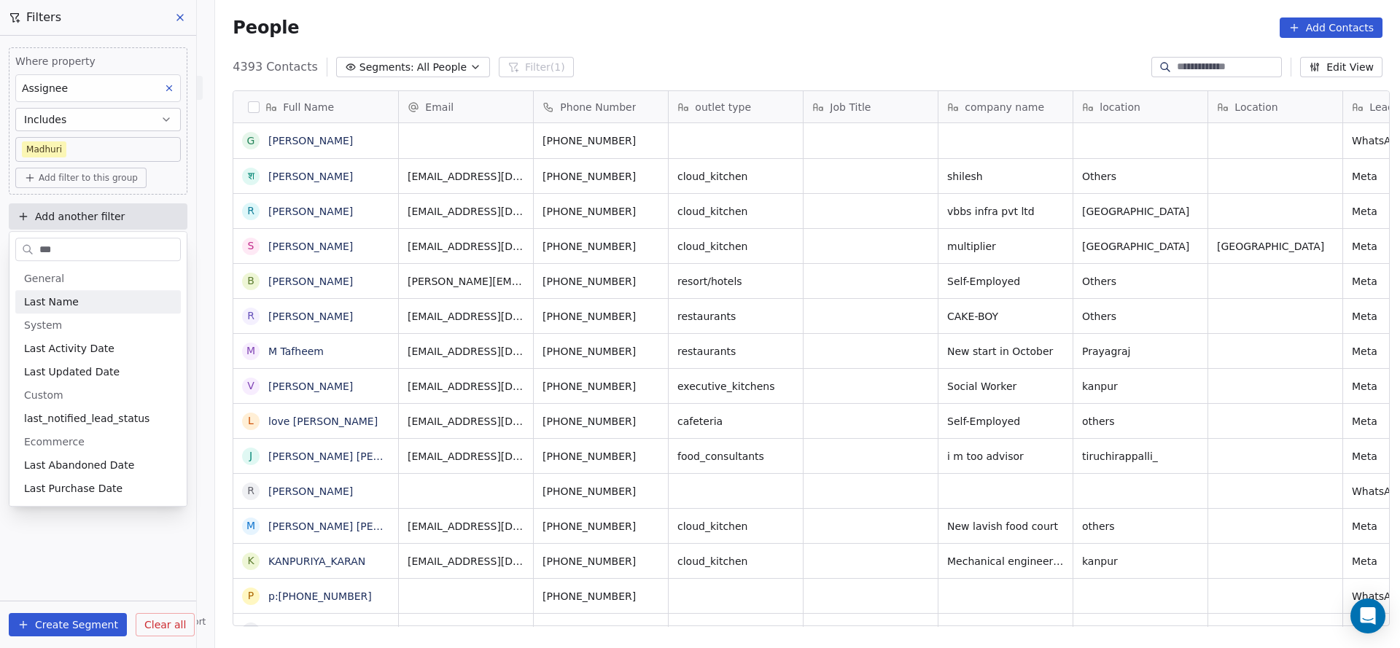
scroll to position [553, 1174]
type input "***"
click at [107, 354] on div "Last Activity Date" at bounding box center [98, 348] width 148 height 15
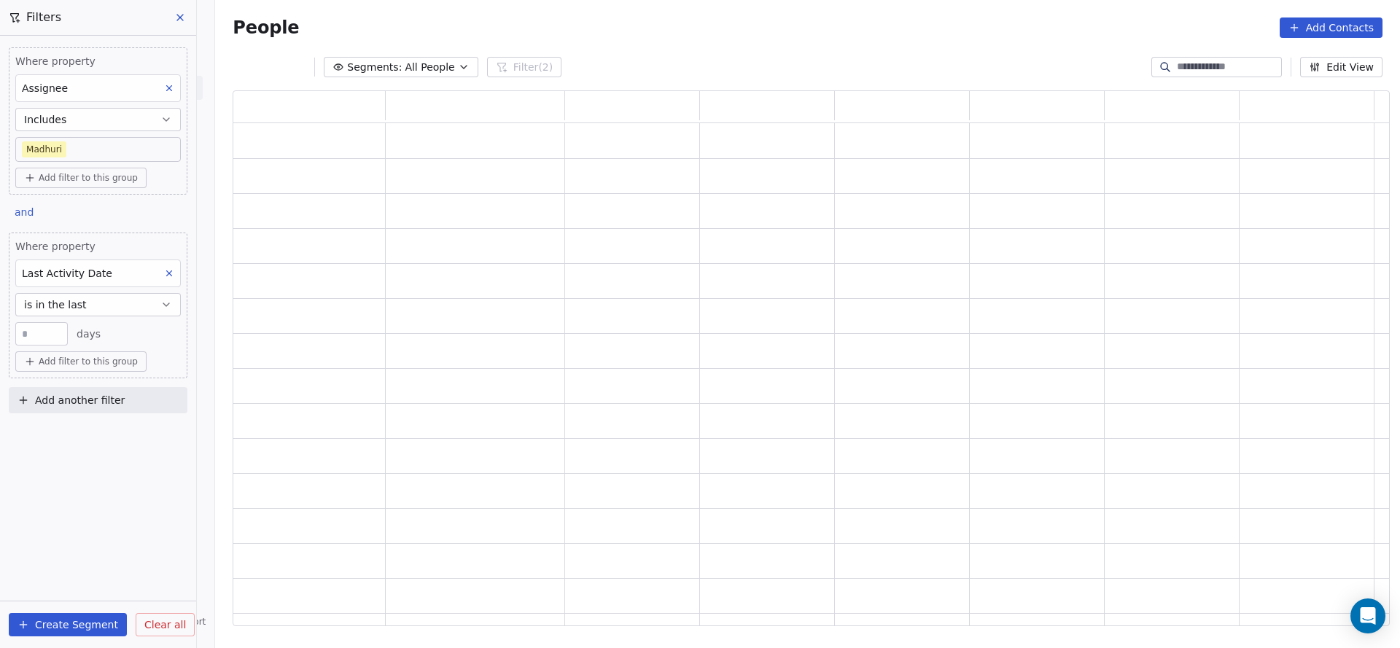
scroll to position [518, 1139]
click at [119, 297] on button "is in the last" at bounding box center [97, 304] width 165 height 23
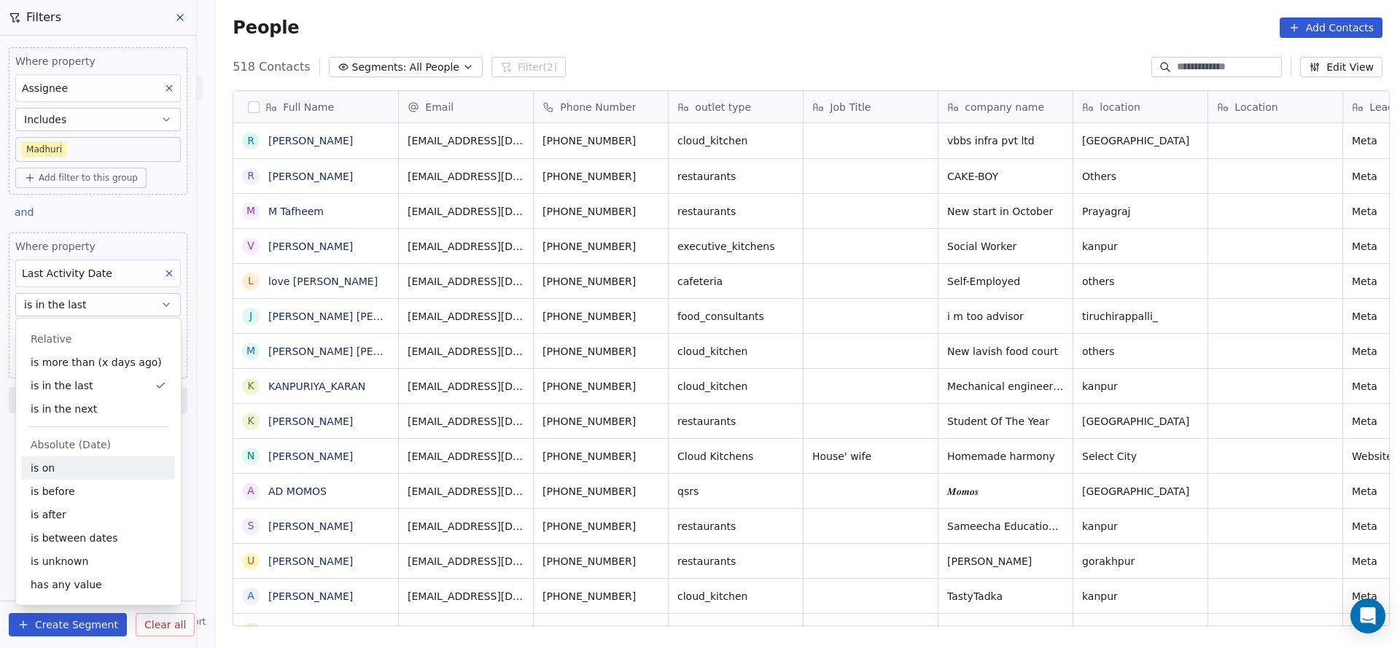
scroll to position [553, 1174]
click at [74, 456] on div "is on" at bounding box center [98, 467] width 153 height 23
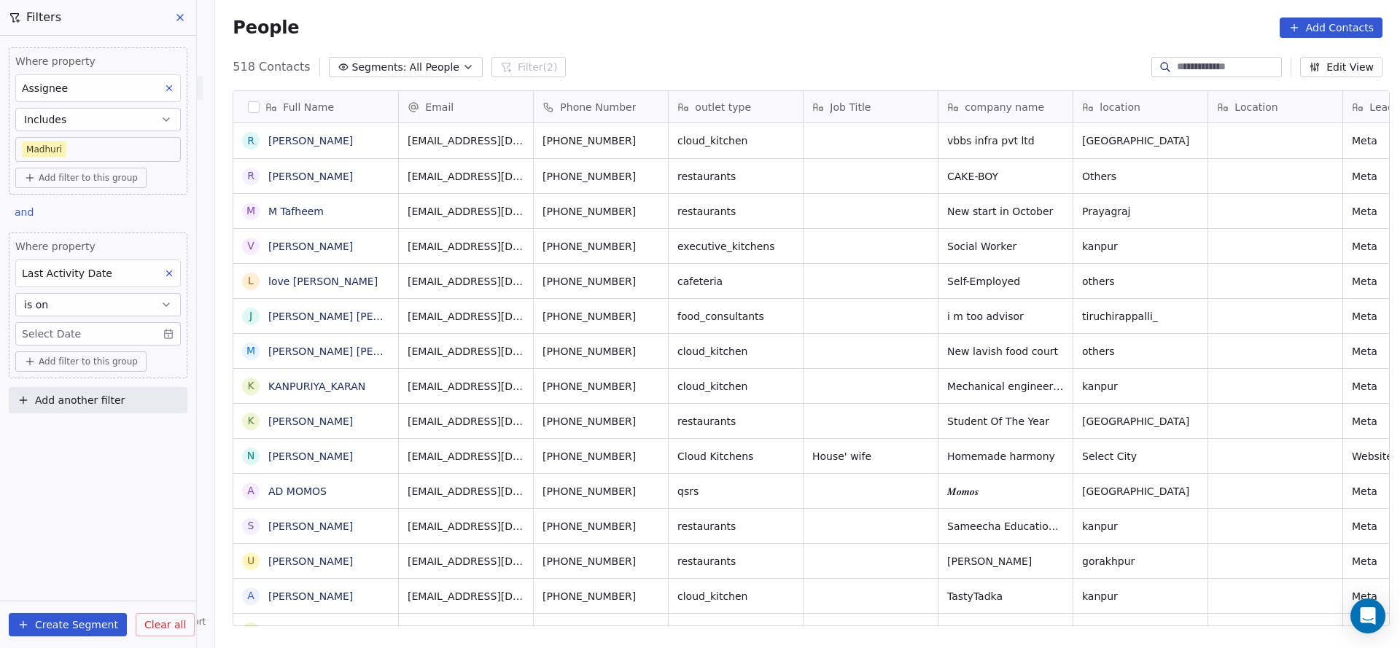
click at [101, 330] on body "On2Cook India Pvt. Ltd. Contacts People Marketing Workflows Campaigns Sales Pip…" at bounding box center [700, 324] width 1400 height 648
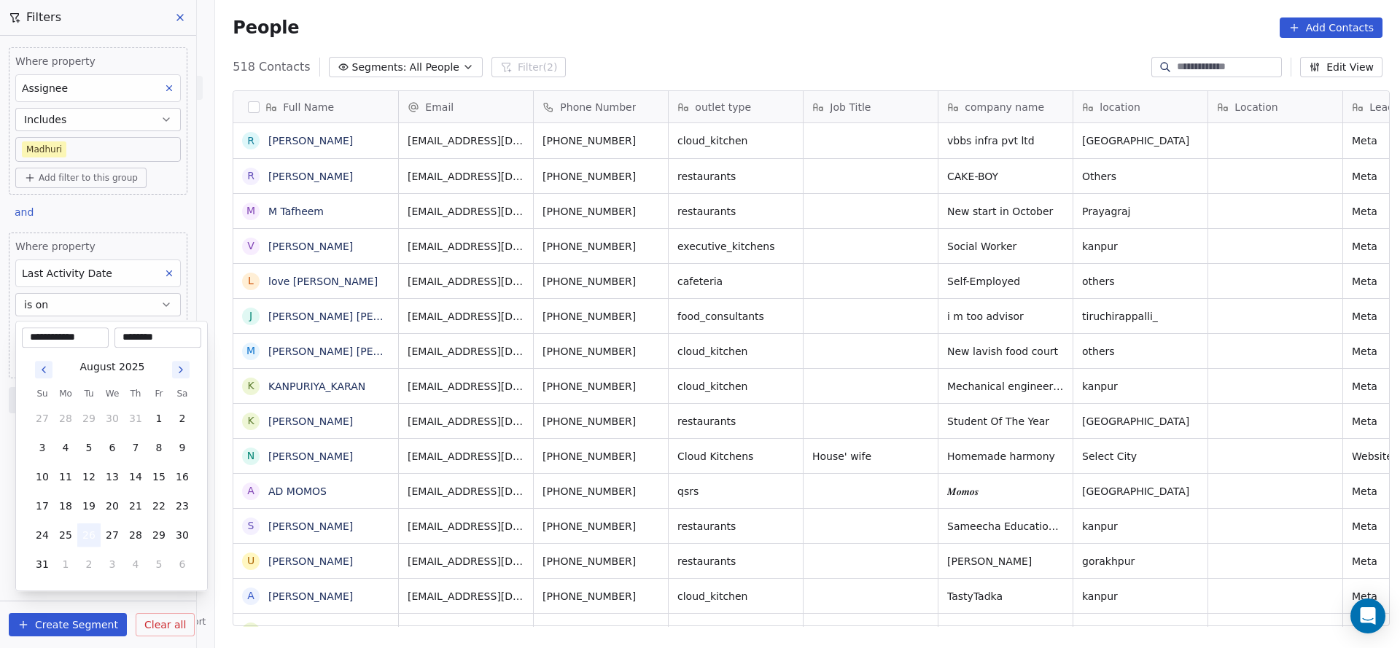
click at [81, 533] on button "26" at bounding box center [88, 534] width 23 height 23
click at [693, 364] on html "On2Cook India Pvt. Ltd. Contacts People Marketing Workflows Campaigns Sales Pip…" at bounding box center [700, 324] width 1400 height 648
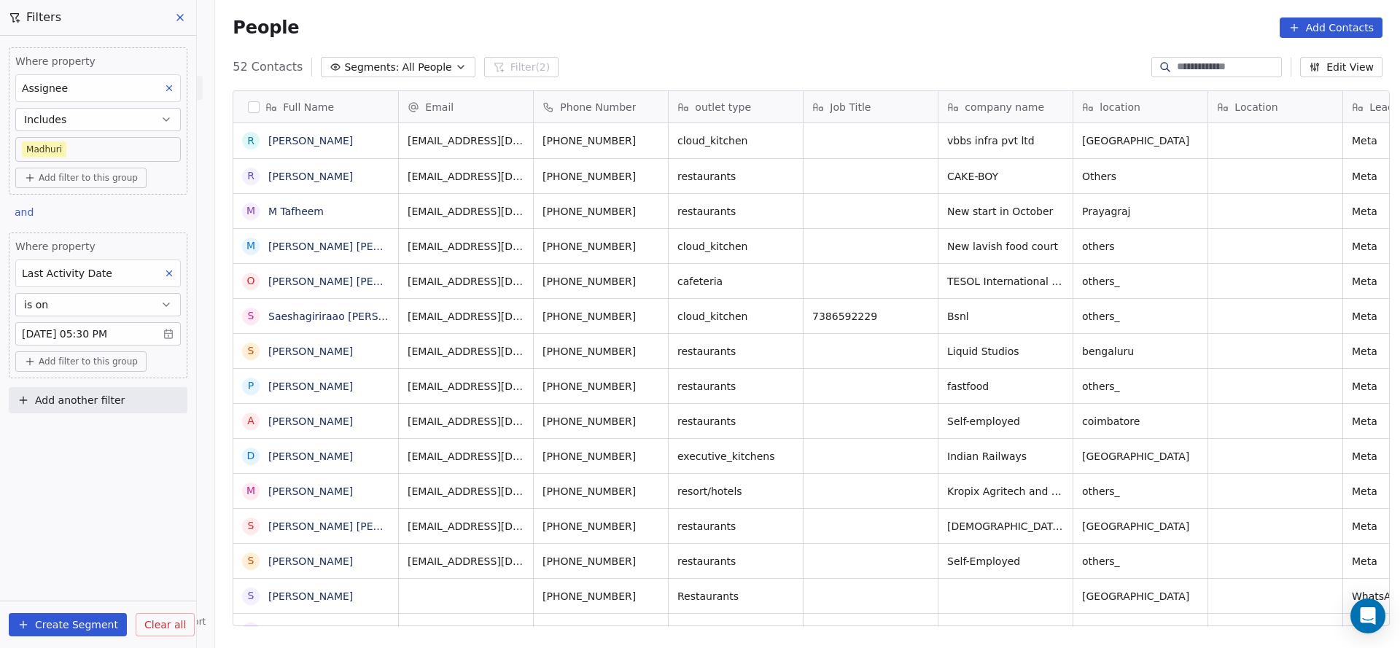
click at [95, 149] on body "On2Cook India Pvt. Ltd. Contacts People Marketing Workflows Campaigns Sales Pip…" at bounding box center [700, 324] width 1400 height 648
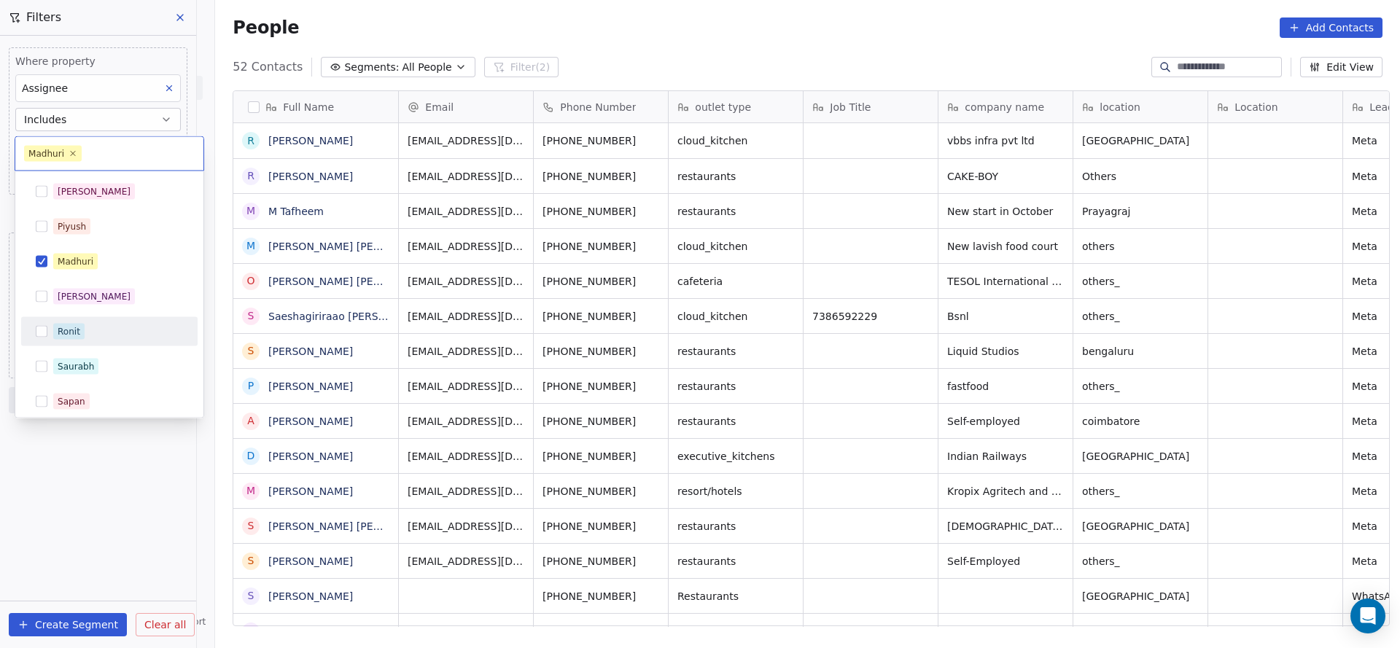
click at [84, 324] on div "Ronit" at bounding box center [118, 332] width 130 height 16
click at [90, 266] on div "[PERSON_NAME]" at bounding box center [109, 280] width 176 height 29
click at [447, 286] on html "On2Cook India Pvt. Ltd. Contacts People Marketing Workflows Campaigns Sales Pip…" at bounding box center [700, 324] width 1400 height 648
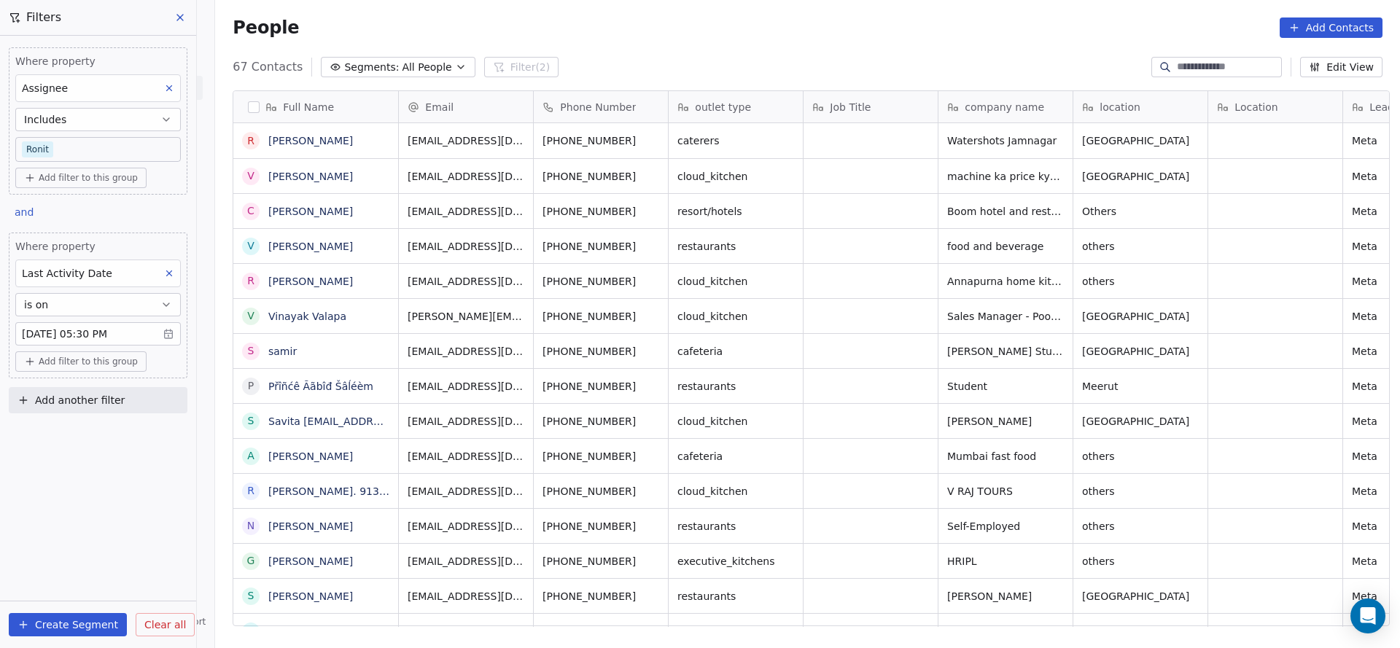
click at [120, 139] on body "On2Cook India Pvt. Ltd. Contacts People Marketing Workflows Campaigns Sales Pip…" at bounding box center [700, 324] width 1400 height 648
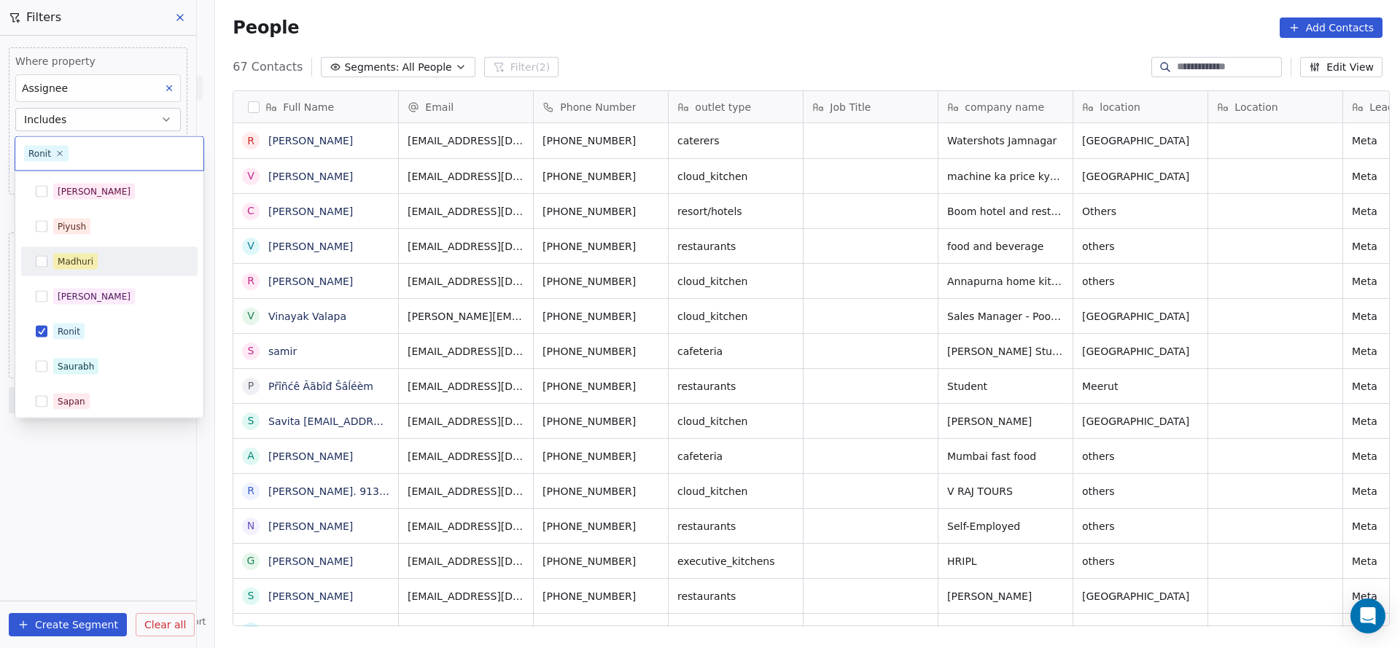
click at [112, 268] on div "[PERSON_NAME]" at bounding box center [118, 262] width 130 height 16
click at [72, 344] on div "Ronit" at bounding box center [94, 350] width 73 height 13
click at [102, 263] on div "[PERSON_NAME]" at bounding box center [118, 262] width 130 height 16
click at [77, 324] on span "Ronit" at bounding box center [94, 332] width 82 height 16
click at [95, 250] on div "[PERSON_NAME]" at bounding box center [109, 261] width 165 height 23
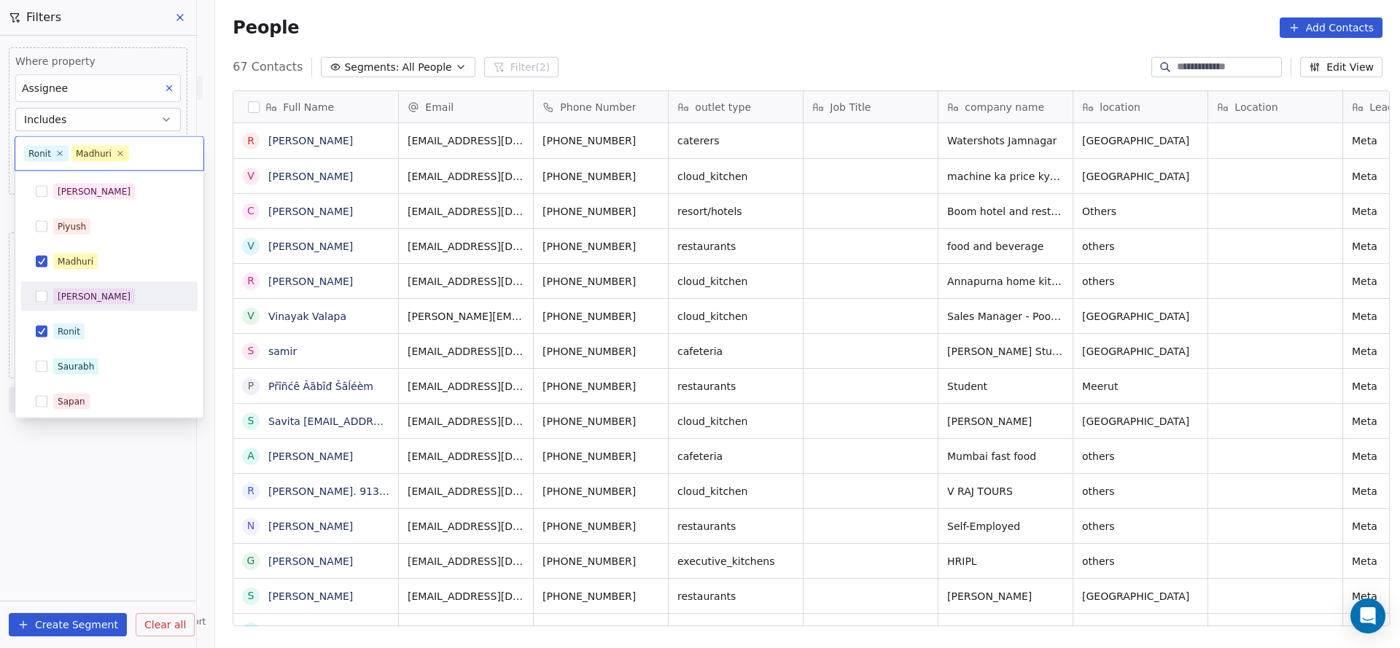
click at [83, 315] on div "Salim Piyush Madhuri Anmol Ronit Saurabh Sapan Falguni Mary Ajay Ankit Rohit" at bounding box center [109, 403] width 176 height 414
click at [77, 344] on div "Ronit" at bounding box center [94, 350] width 73 height 13
click at [502, 331] on html "On2Cook India Pvt. Ltd. Contacts People Marketing Workflows Campaigns Sales Pip…" at bounding box center [700, 324] width 1400 height 648
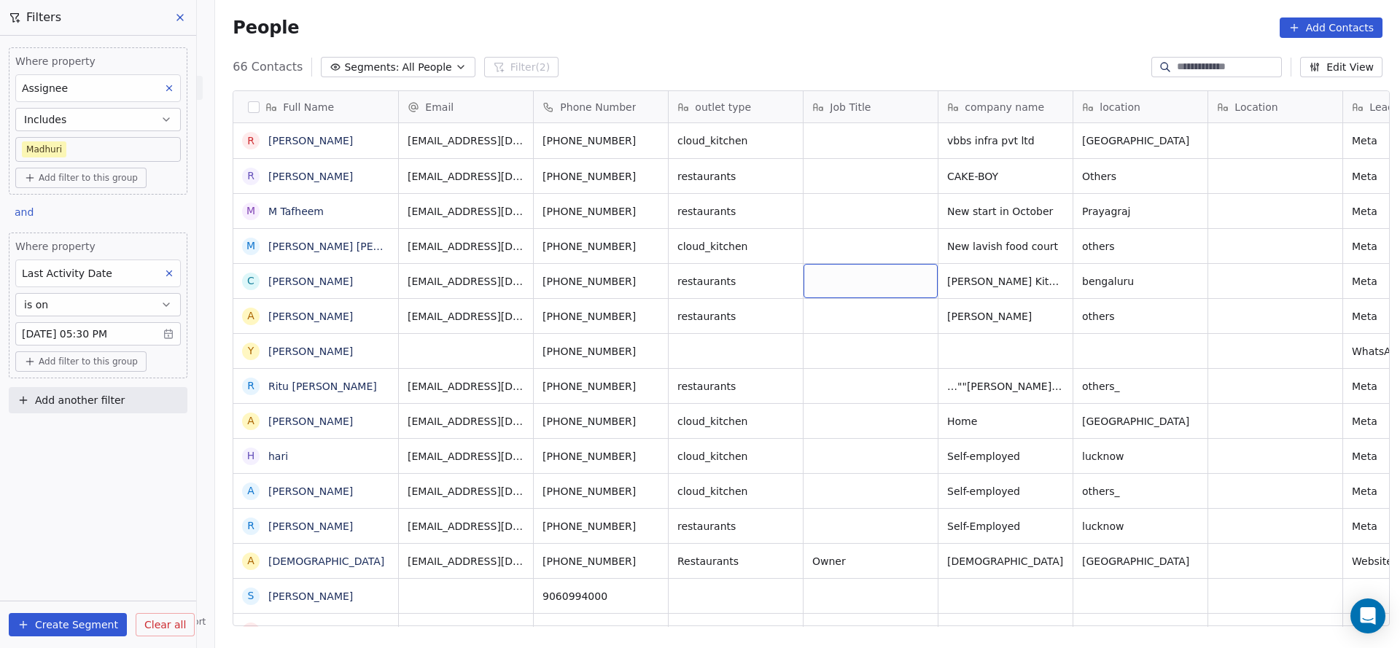
click at [52, 144] on body "On2Cook India Pvt. Ltd. Contacts People Marketing Workflows Campaigns Sales Pip…" at bounding box center [700, 324] width 1400 height 648
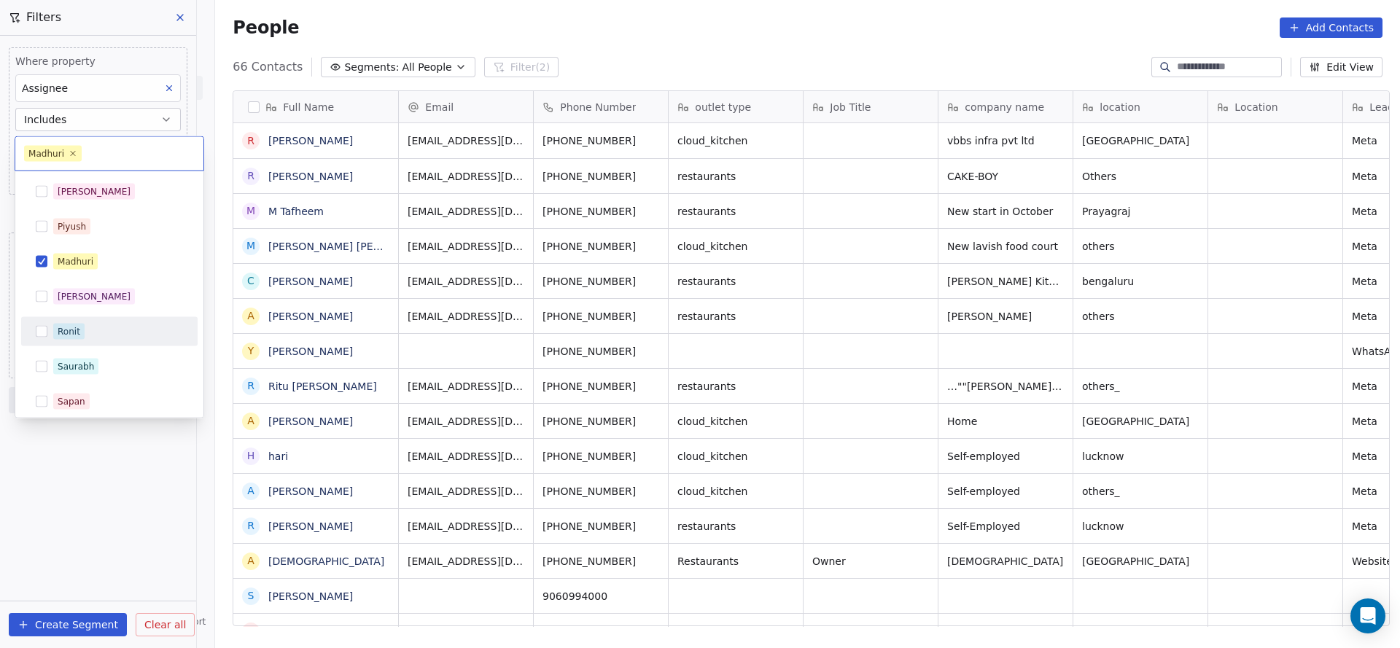
drag, startPoint x: 46, startPoint y: 338, endPoint x: 78, endPoint y: 282, distance: 64.0
click at [44, 339] on div "Ronit" at bounding box center [109, 331] width 165 height 23
click at [90, 273] on span "[PERSON_NAME]" at bounding box center [94, 281] width 82 height 16
click at [652, 330] on html "On2Cook India Pvt. Ltd. Contacts People Marketing Workflows Campaigns Sales Pip…" at bounding box center [700, 324] width 1400 height 648
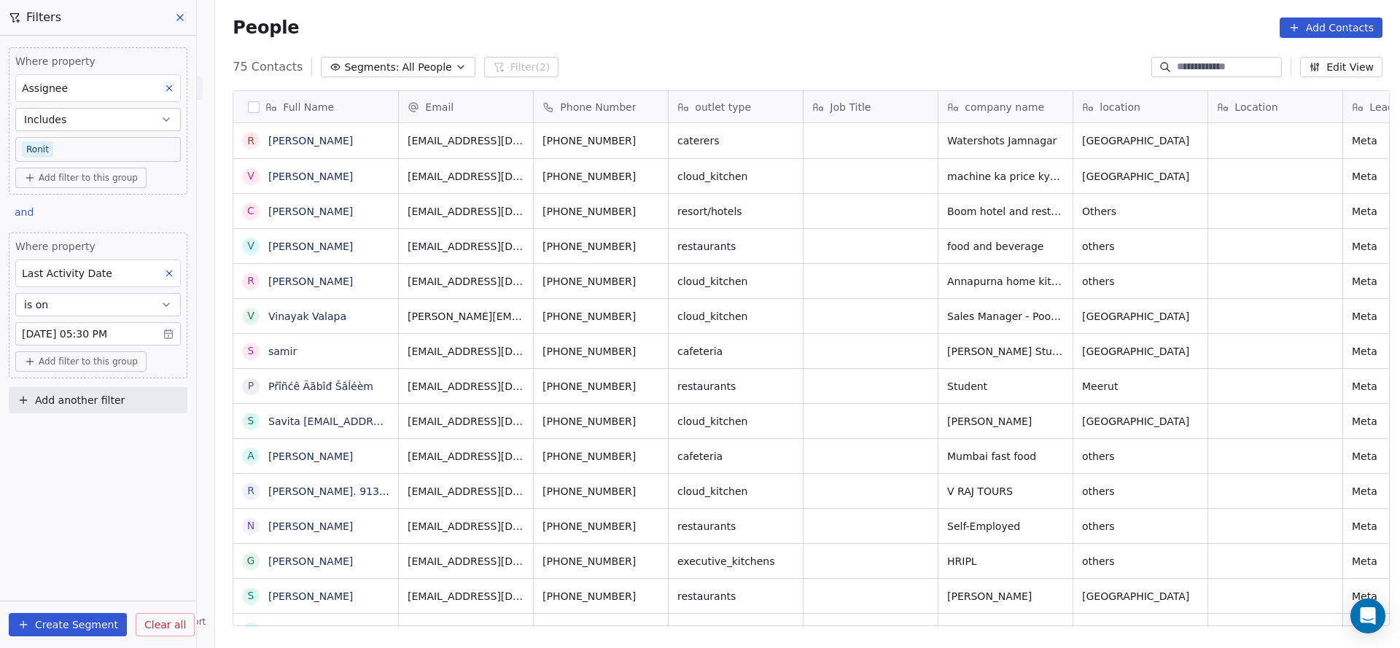
click at [93, 151] on body "On2Cook India Pvt. Ltd. Contacts People Marketing Workflows Campaigns Sales Pip…" at bounding box center [700, 324] width 1400 height 648
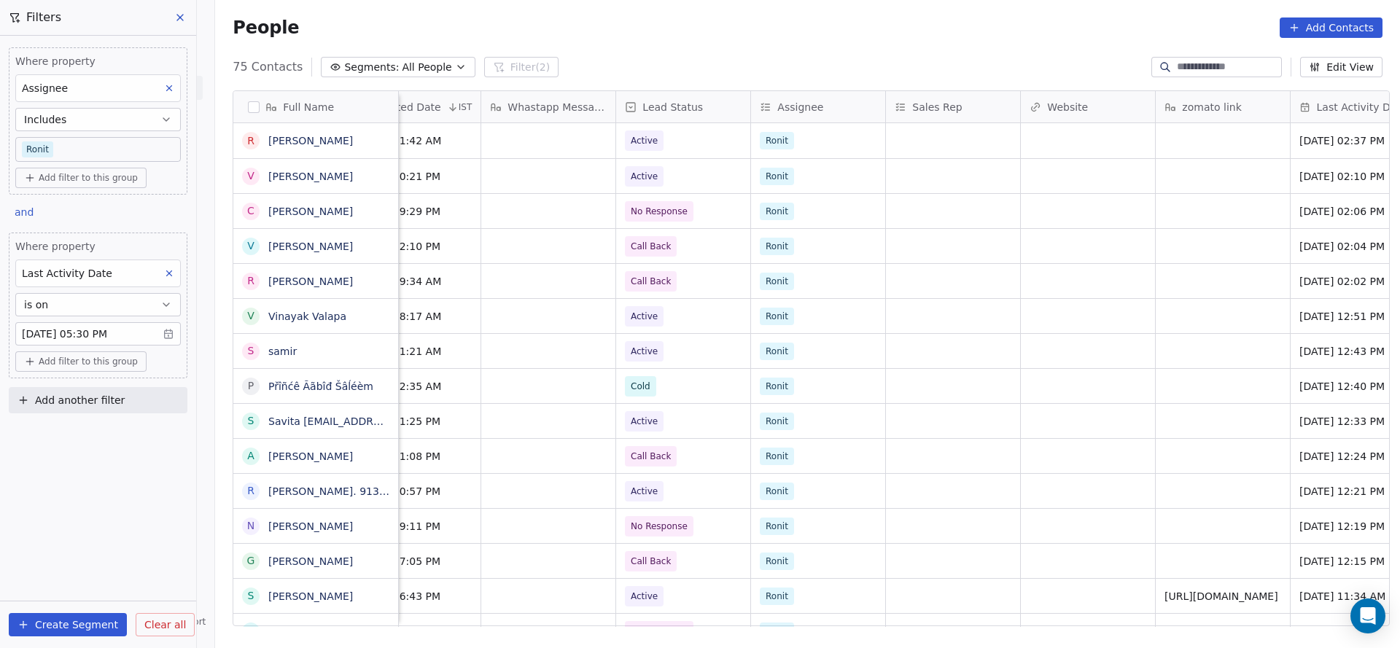
scroll to position [0, 612]
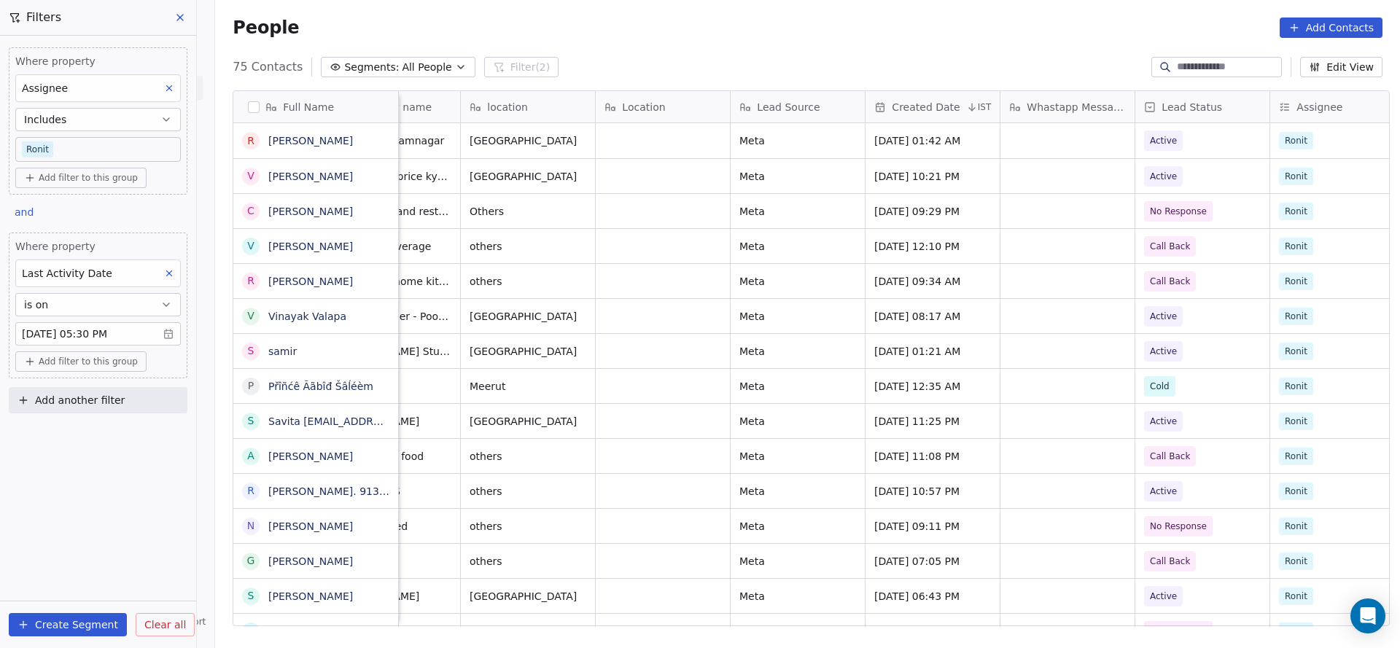
drag, startPoint x: 541, startPoint y: 617, endPoint x: 327, endPoint y: 499, distance: 244.3
click at [355, 581] on html "On2Cook India Pvt. Ltd. Contacts People Marketing Workflows Campaigns Sales Pip…" at bounding box center [700, 324] width 1400 height 648
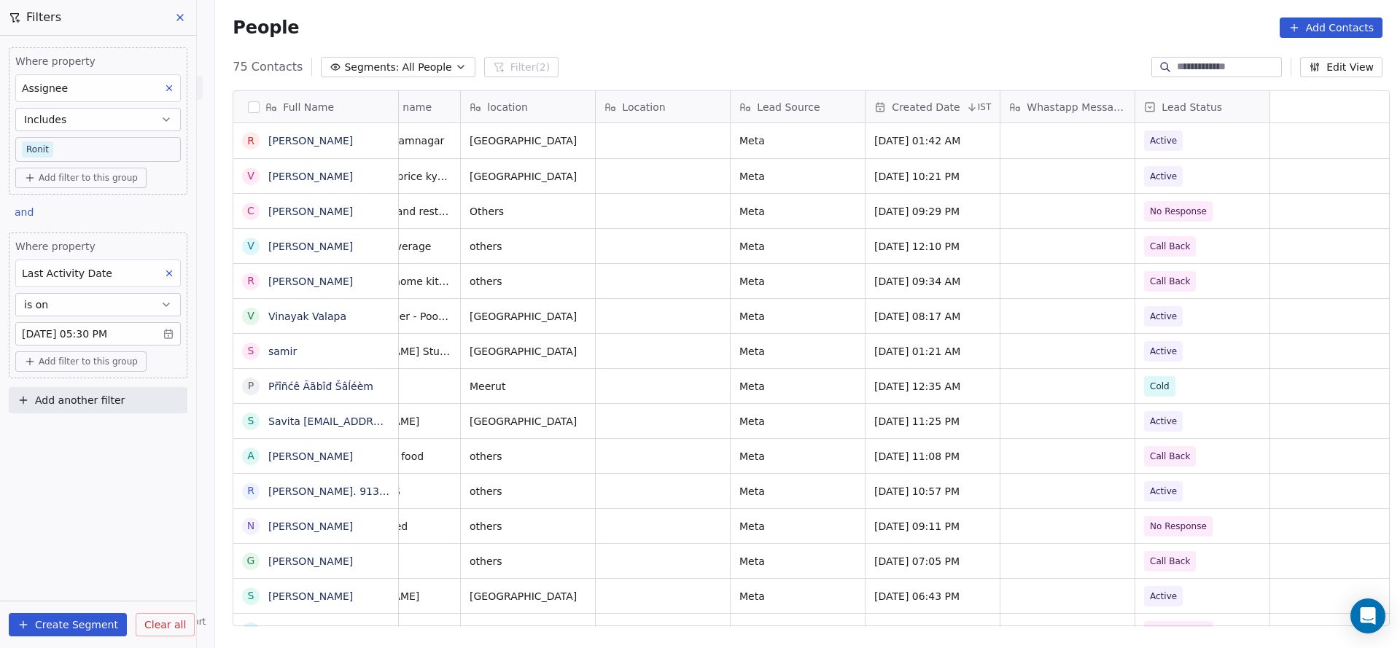
scroll to position [0, 0]
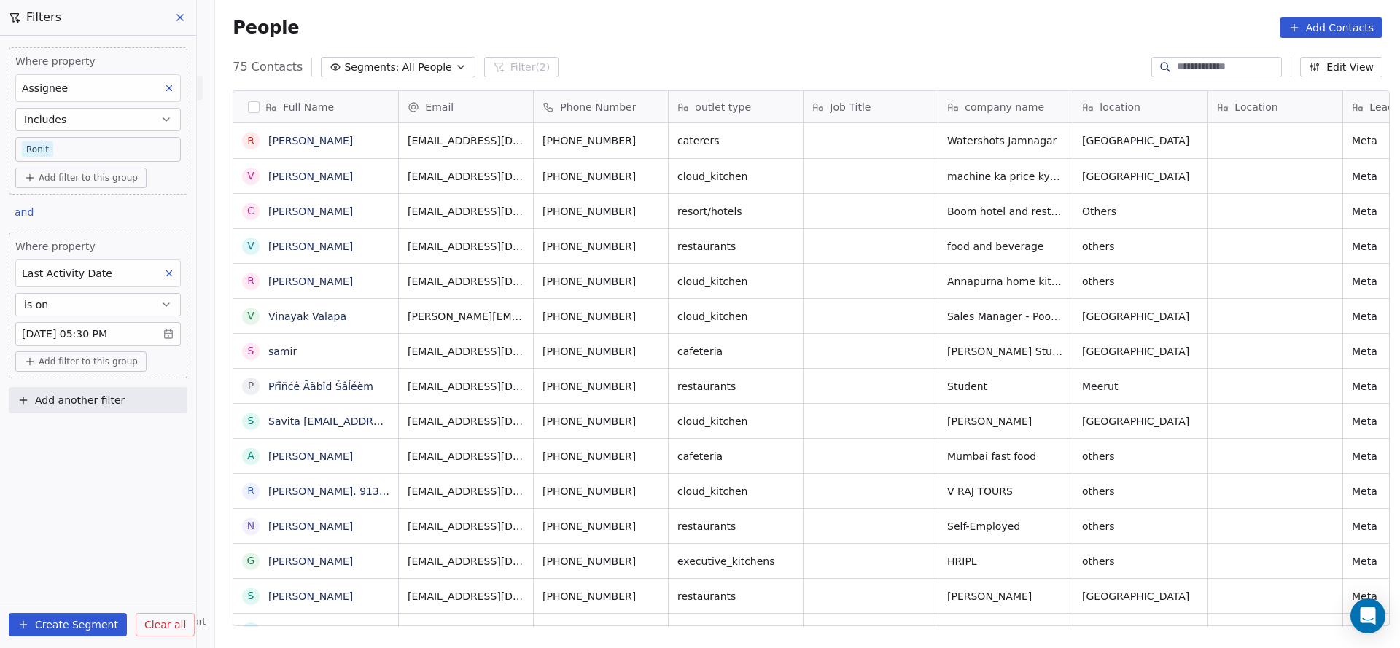
click at [79, 149] on body "On2Cook India Pvt. Ltd. Contacts People Marketing Workflows Campaigns Sales Pip…" at bounding box center [700, 324] width 1400 height 648
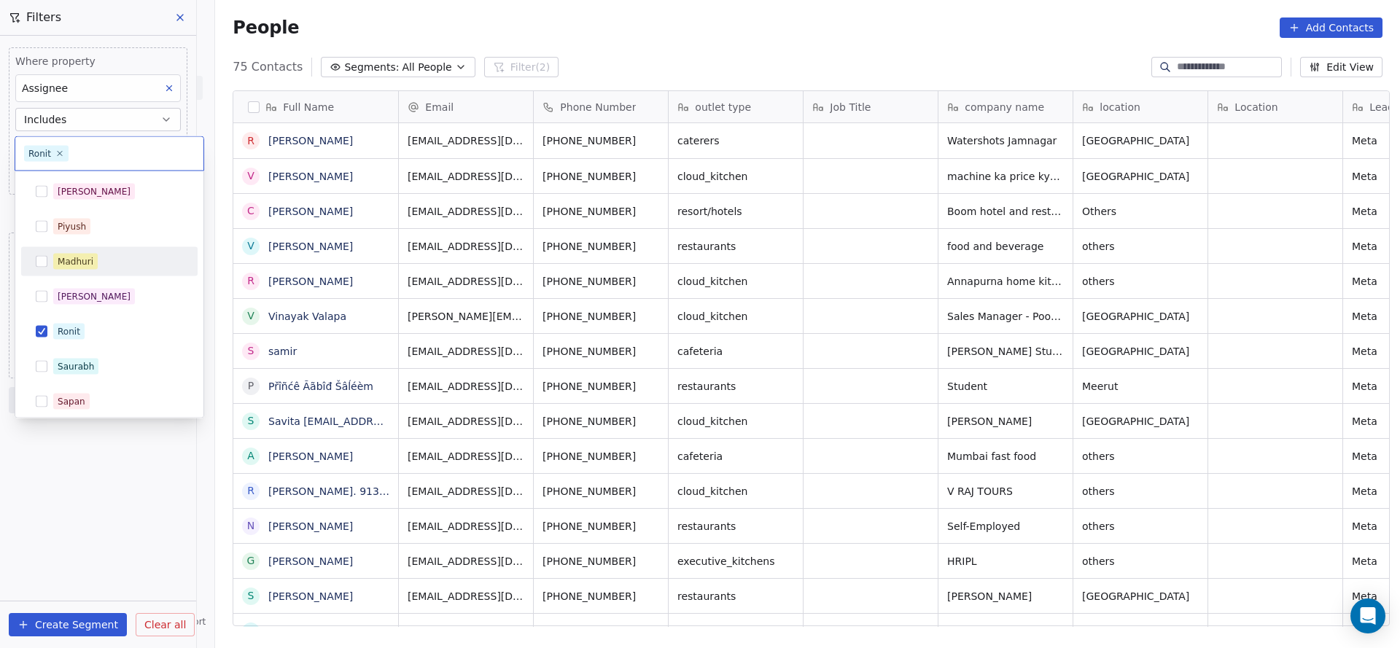
drag, startPoint x: 83, startPoint y: 261, endPoint x: 80, endPoint y: 270, distance: 9.9
click at [83, 262] on div "[PERSON_NAME]" at bounding box center [94, 261] width 73 height 13
click at [62, 343] on span "Ronit" at bounding box center [94, 351] width 82 height 16
click at [263, 324] on html "On2Cook India Pvt. Ltd. Contacts People Marketing Workflows Campaigns Sales Pip…" at bounding box center [700, 324] width 1400 height 648
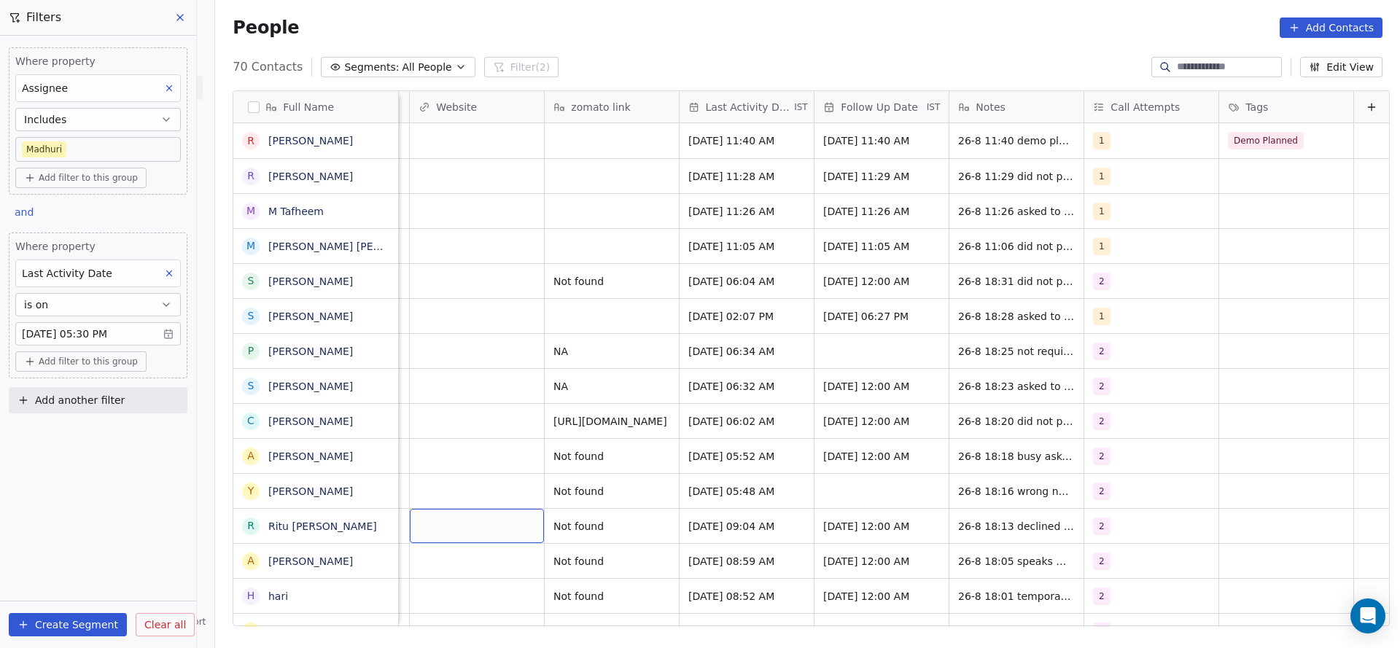
scroll to position [0, 1753]
click at [94, 394] on span "Add another filter" at bounding box center [80, 400] width 90 height 15
click at [98, 424] on span "Contact properties" at bounding box center [71, 431] width 95 height 15
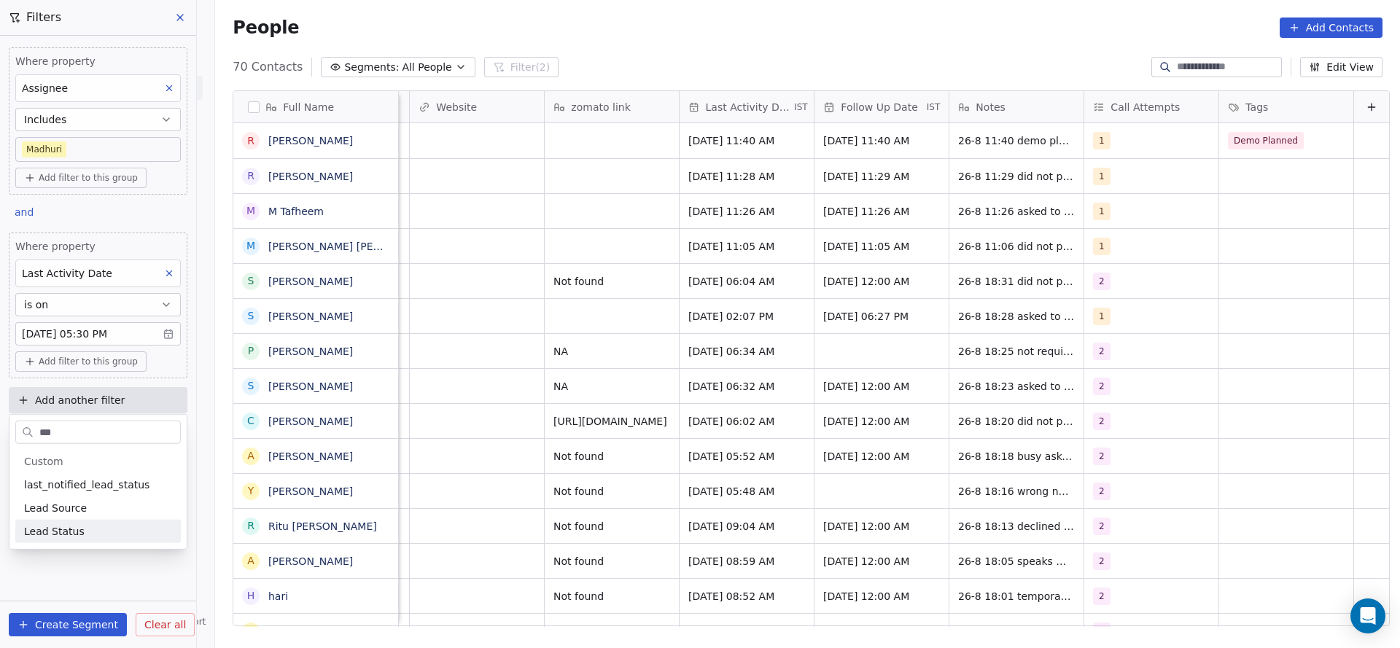
type input "***"
click at [130, 530] on div "Lead Status" at bounding box center [98, 531] width 148 height 15
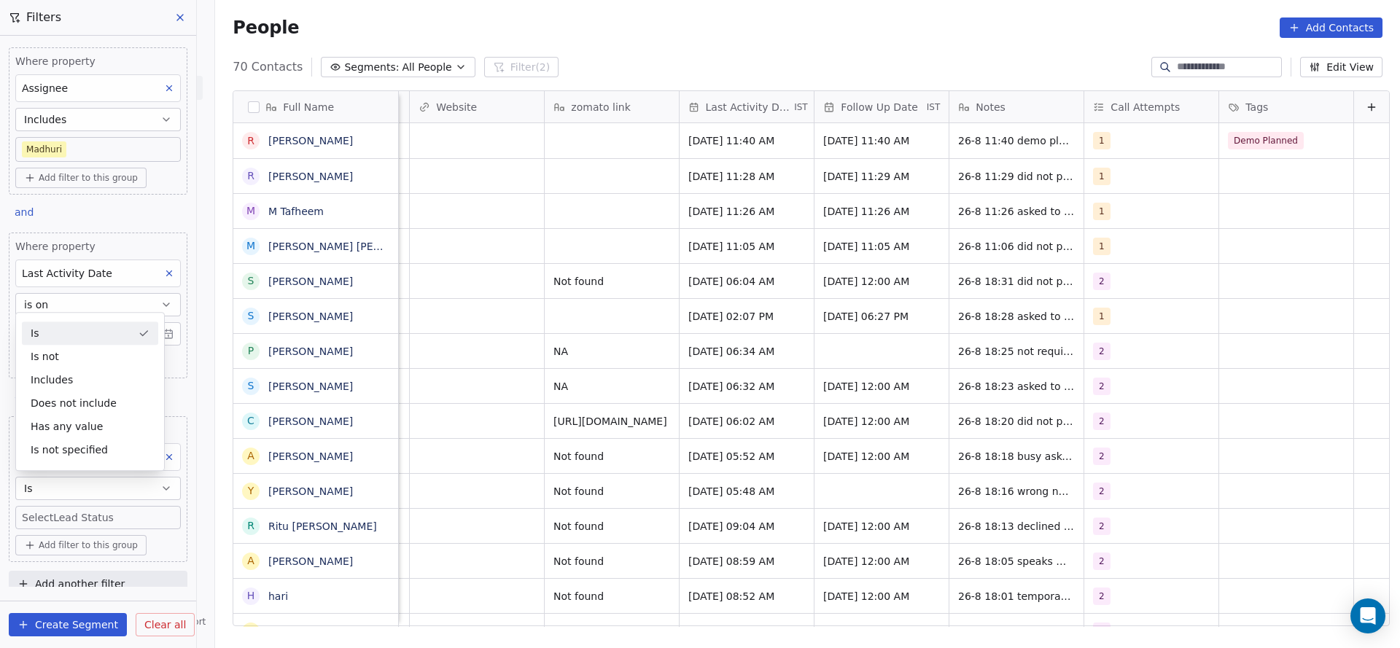
click at [116, 335] on div "Is" at bounding box center [90, 332] width 136 height 23
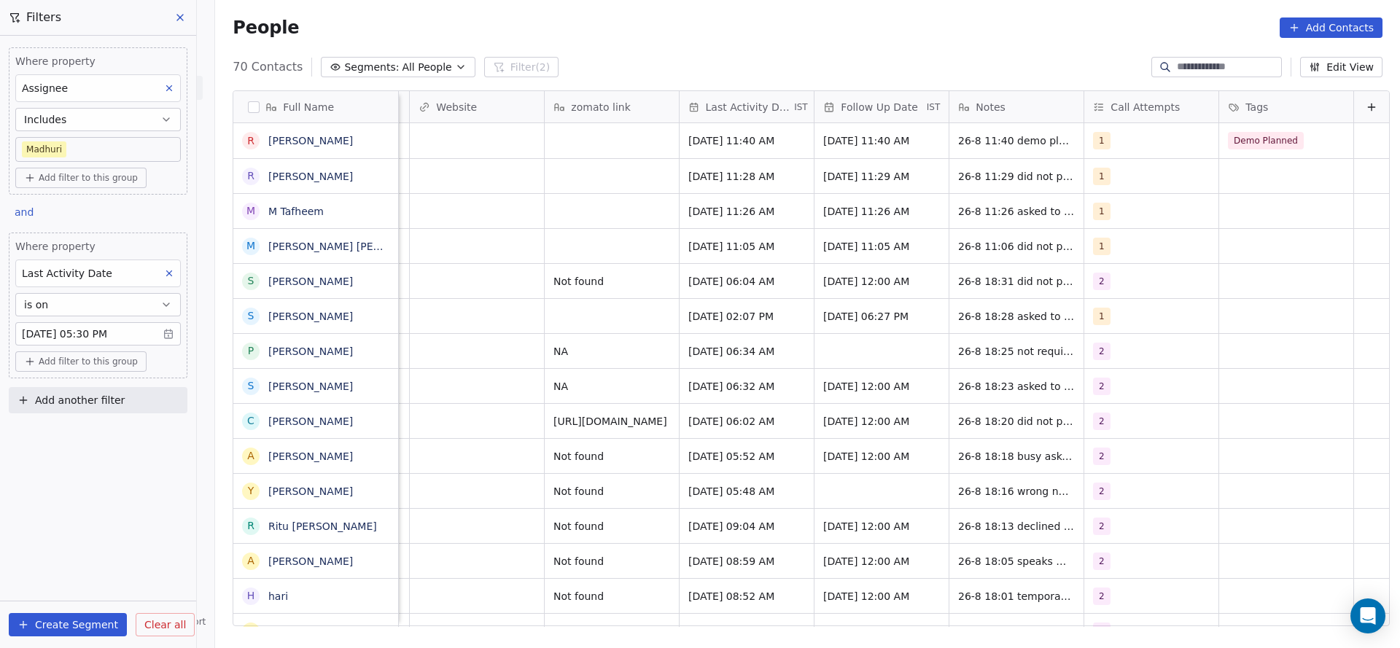
click at [114, 396] on span "Add another filter" at bounding box center [80, 400] width 90 height 15
click at [106, 435] on span "Contact properties" at bounding box center [71, 431] width 95 height 15
type input "***"
click at [90, 540] on div "Lead Status" at bounding box center [97, 531] width 165 height 23
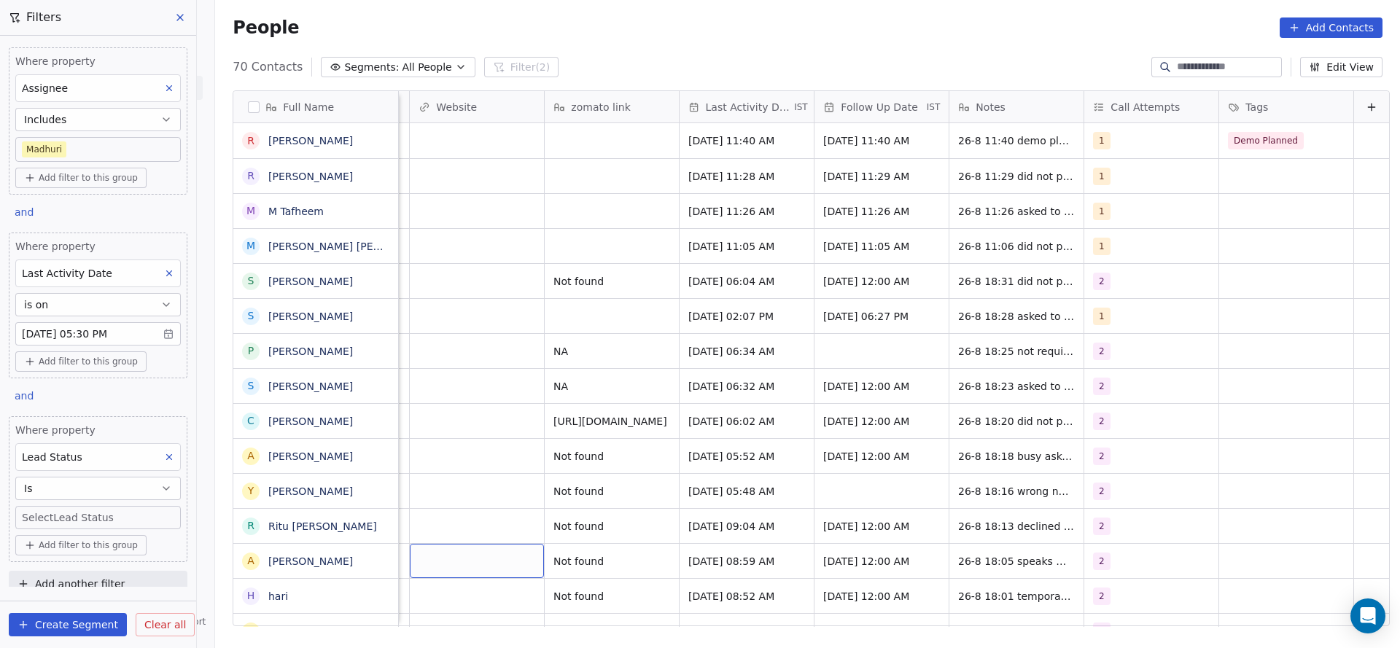
click at [79, 518] on body "On2Cook India Pvt. Ltd. Contacts People Marketing Workflows Campaigns Sales Pip…" at bounding box center [700, 324] width 1400 height 648
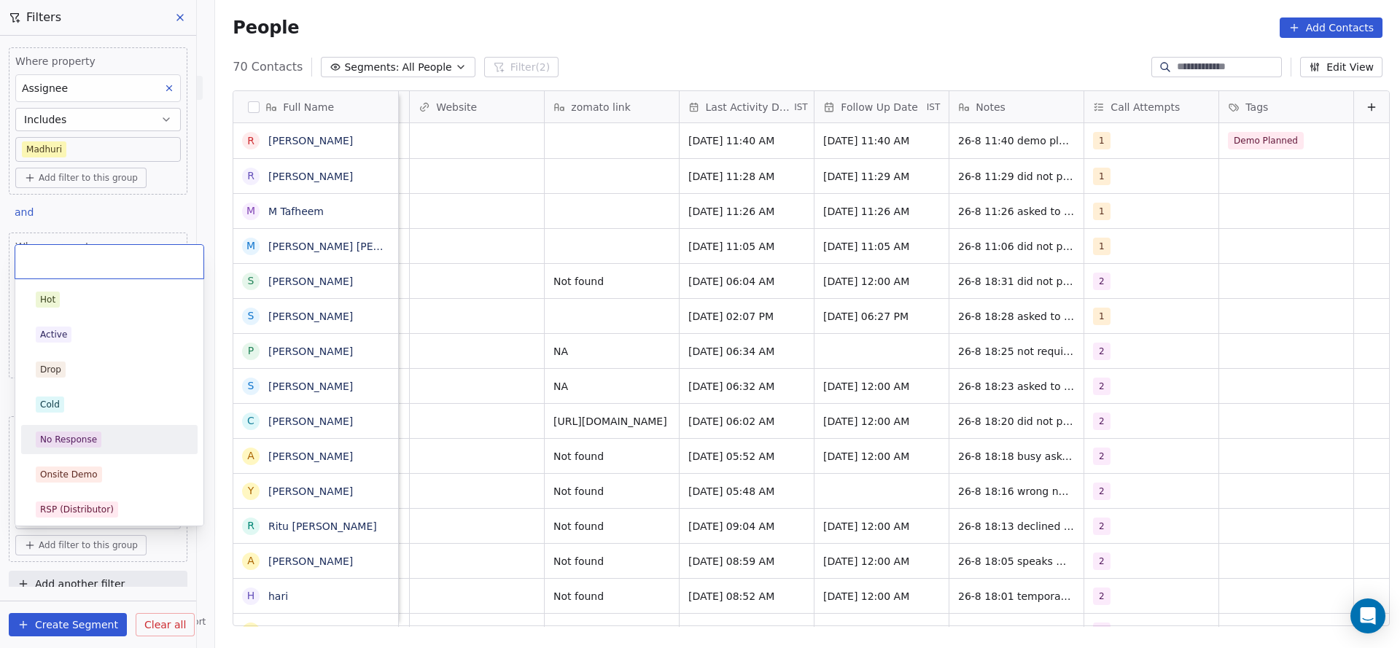
click at [88, 428] on div "No Response" at bounding box center [109, 439] width 165 height 23
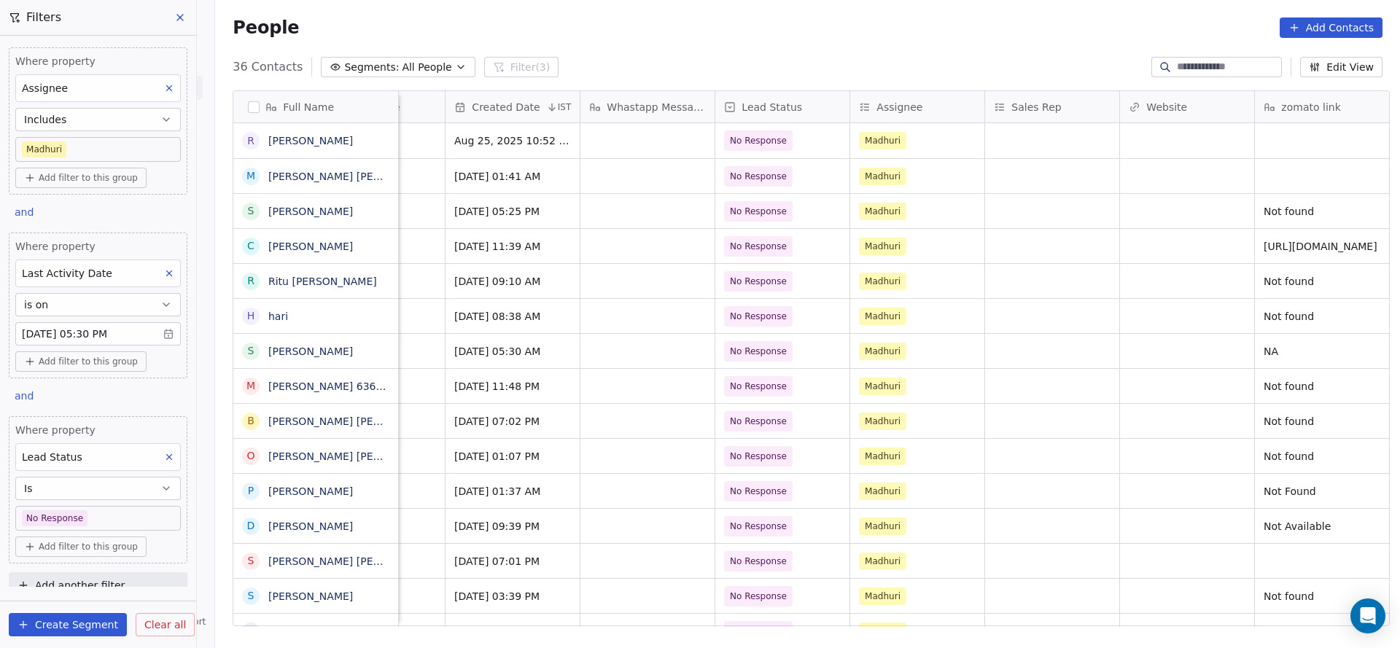
scroll to position [0, 1139]
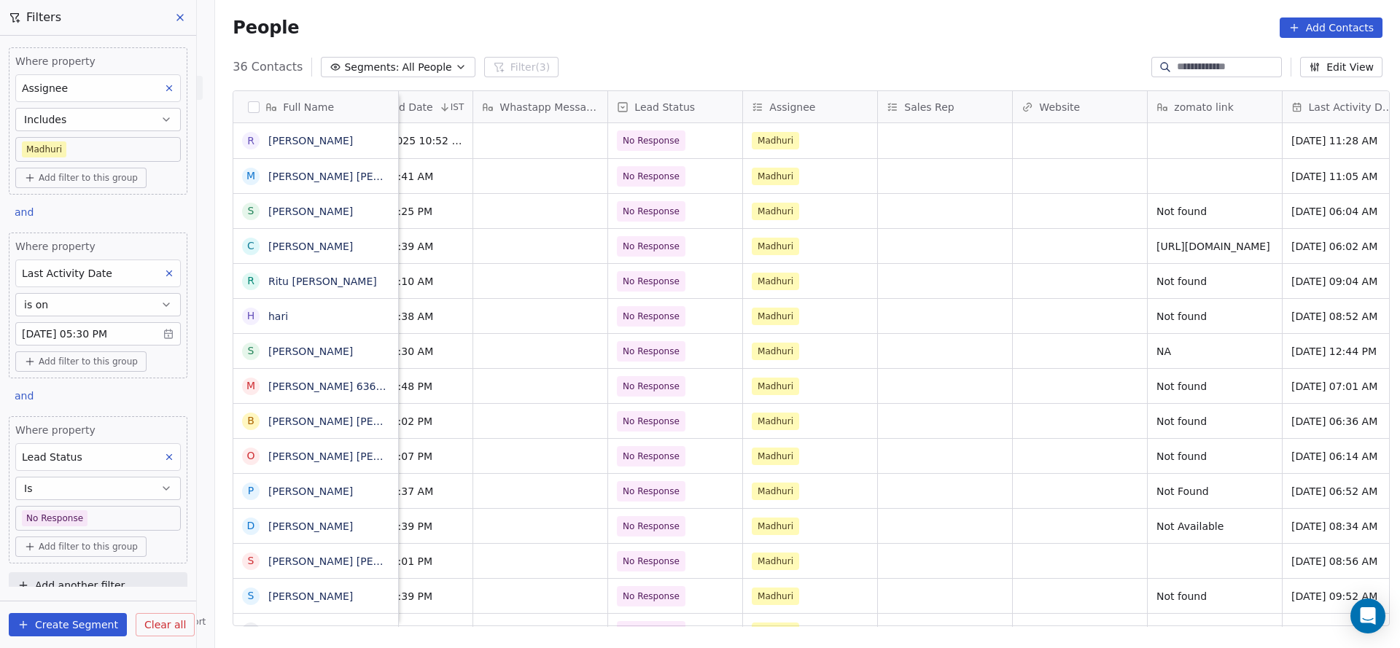
drag, startPoint x: 935, startPoint y: 624, endPoint x: 985, endPoint y: 601, distance: 54.5
click at [1005, 603] on div "Full Name R Raju Kumar M Mohd Abdul Rasheed Rasheed s sam C Chikka Ramu R Ritu …" at bounding box center [807, 364] width 1185 height 570
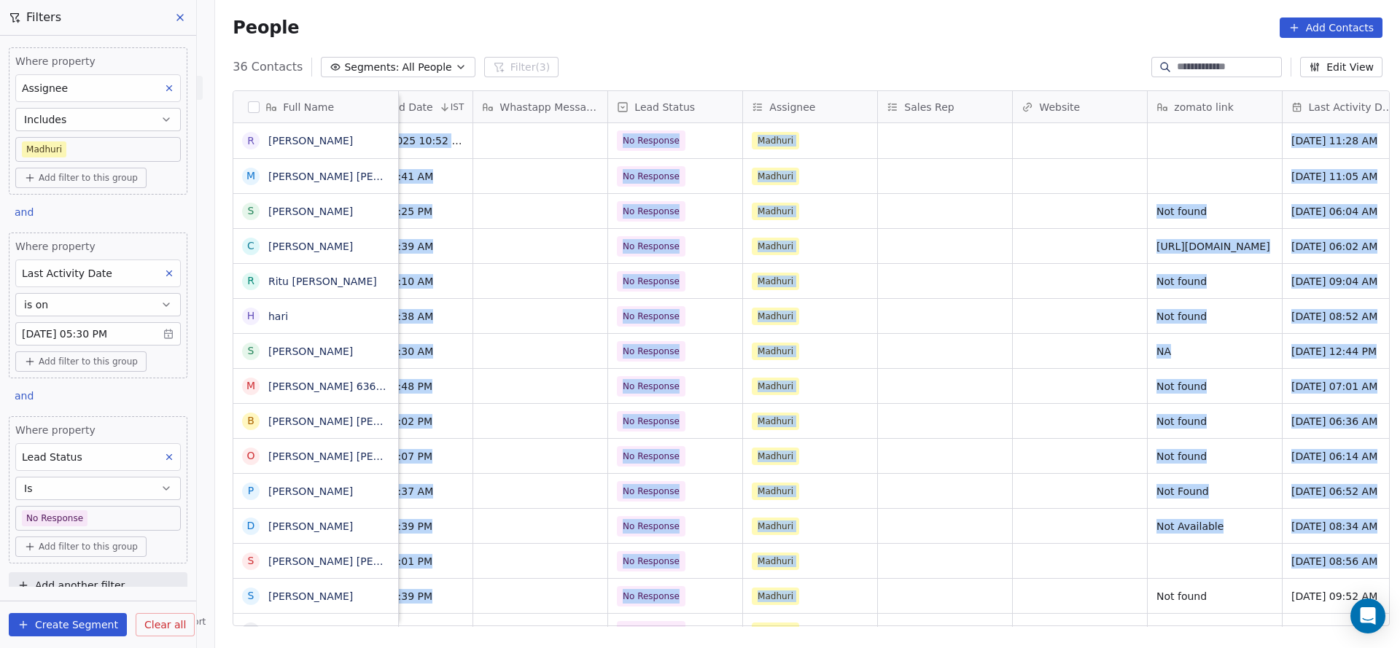
scroll to position [0, 1446]
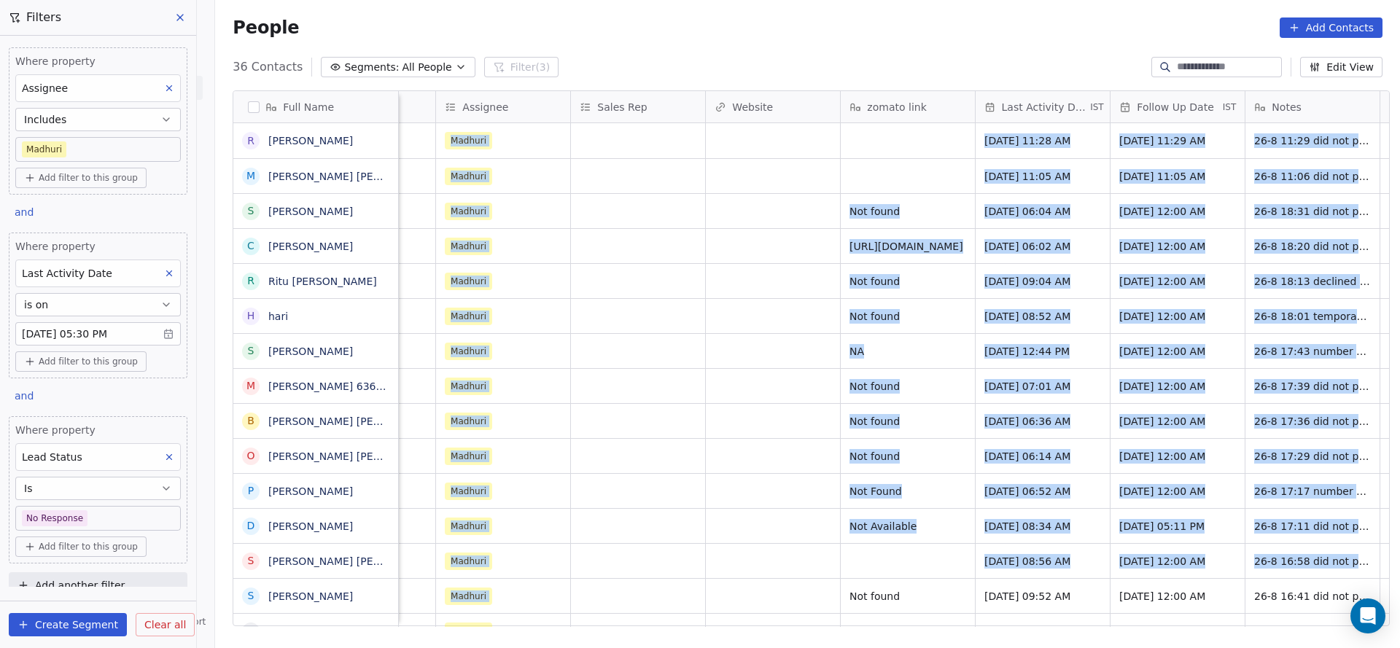
click at [151, 397] on div "Where property Assignee Includes Madhuri Add filter to this group and Where pro…" at bounding box center [98, 311] width 196 height 551
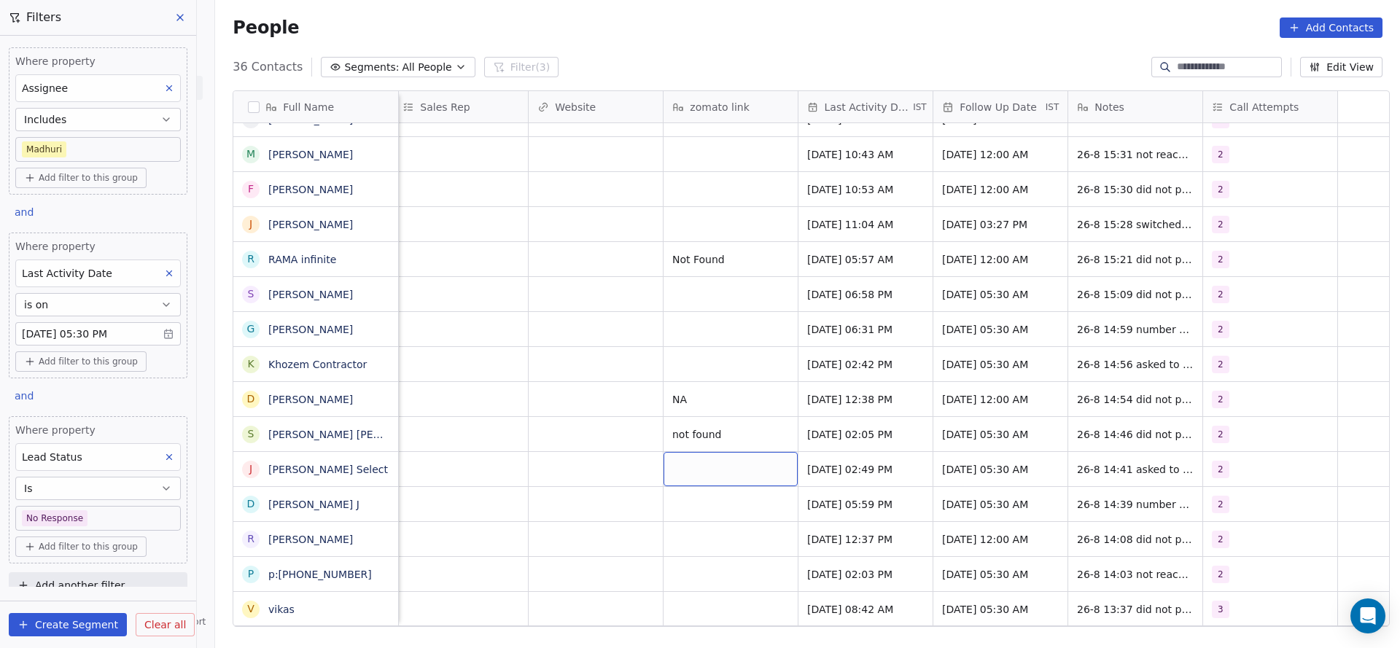
scroll to position [0, 1037]
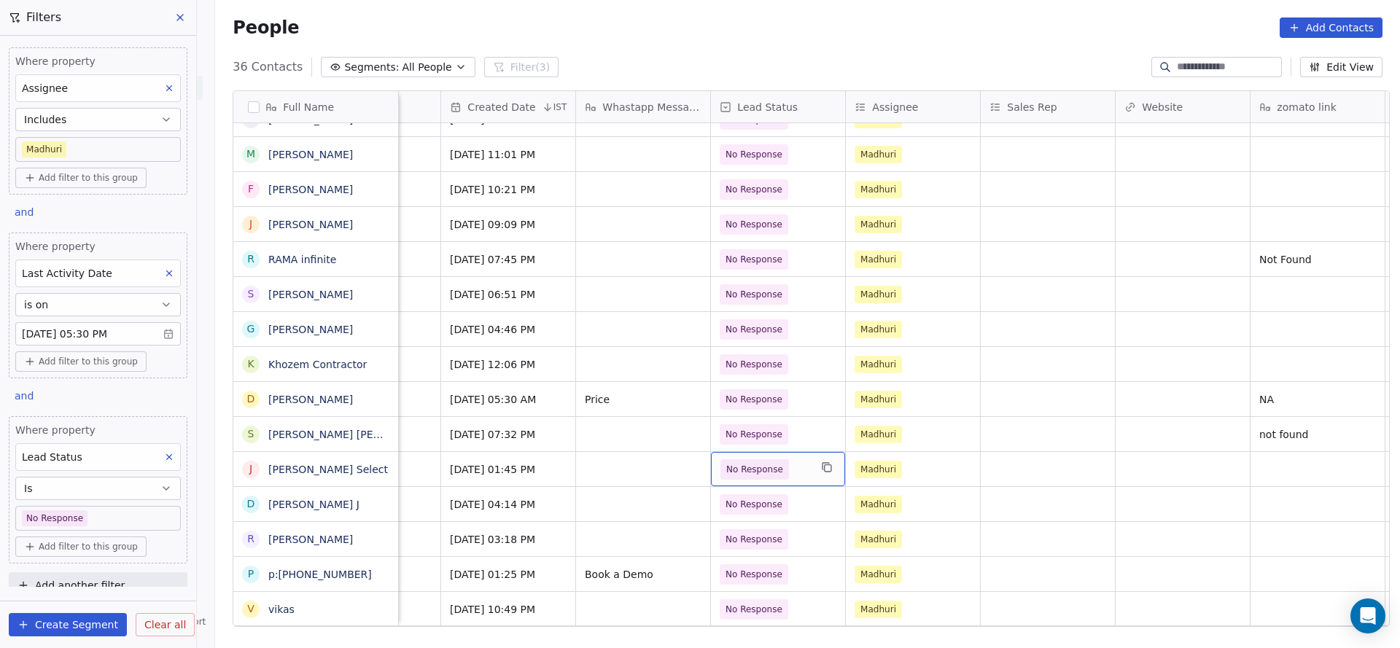
click at [768, 466] on span "No Response" at bounding box center [754, 469] width 57 height 15
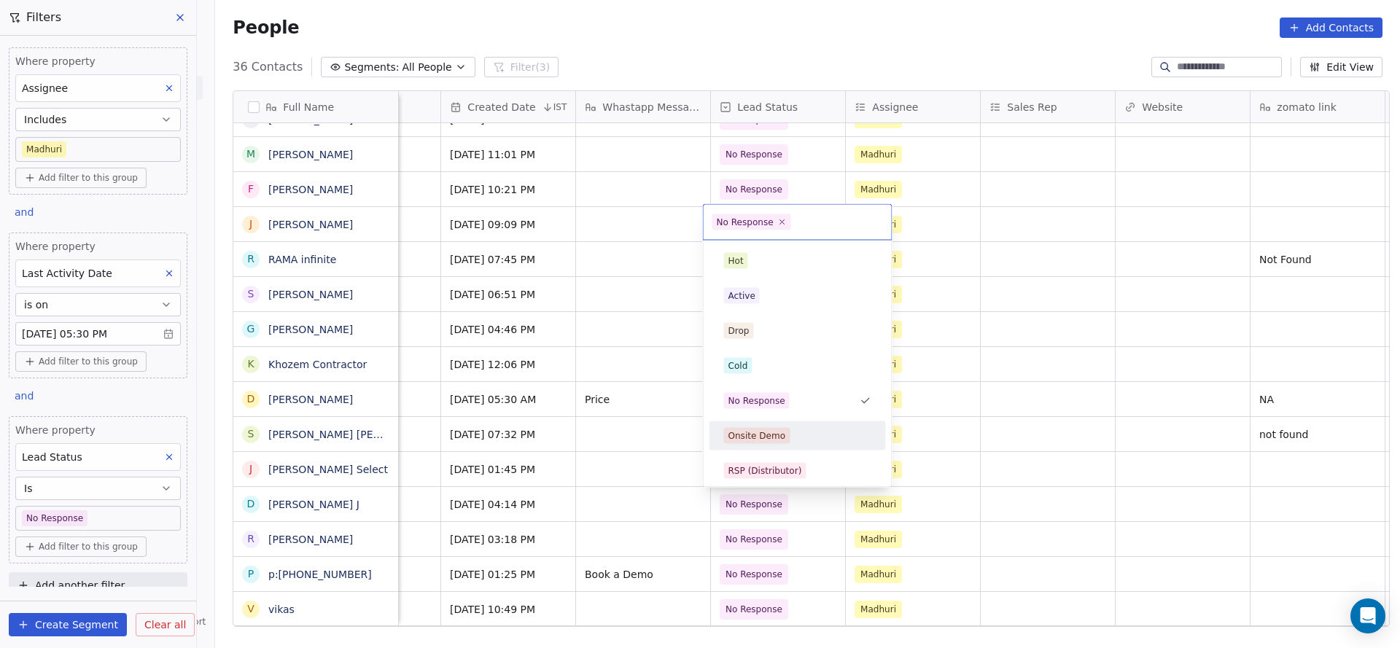
scroll to position [109, 0]
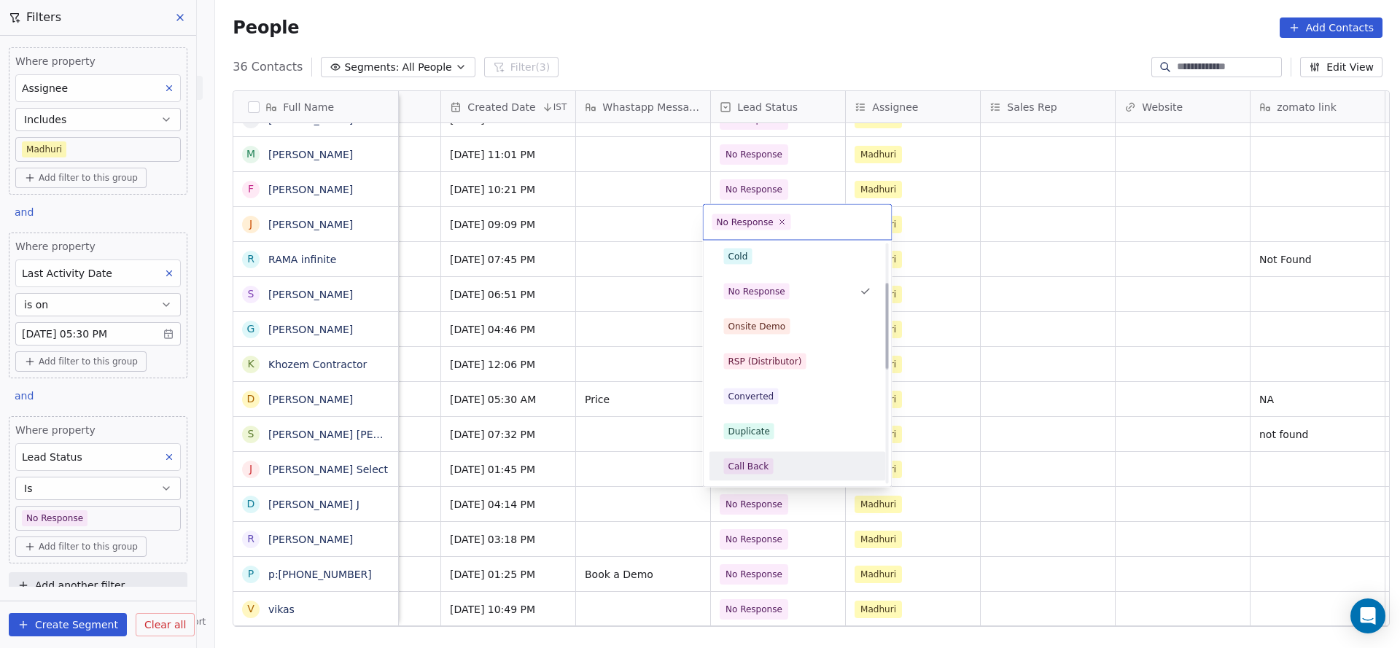
click at [761, 463] on div "Call Back" at bounding box center [748, 466] width 41 height 13
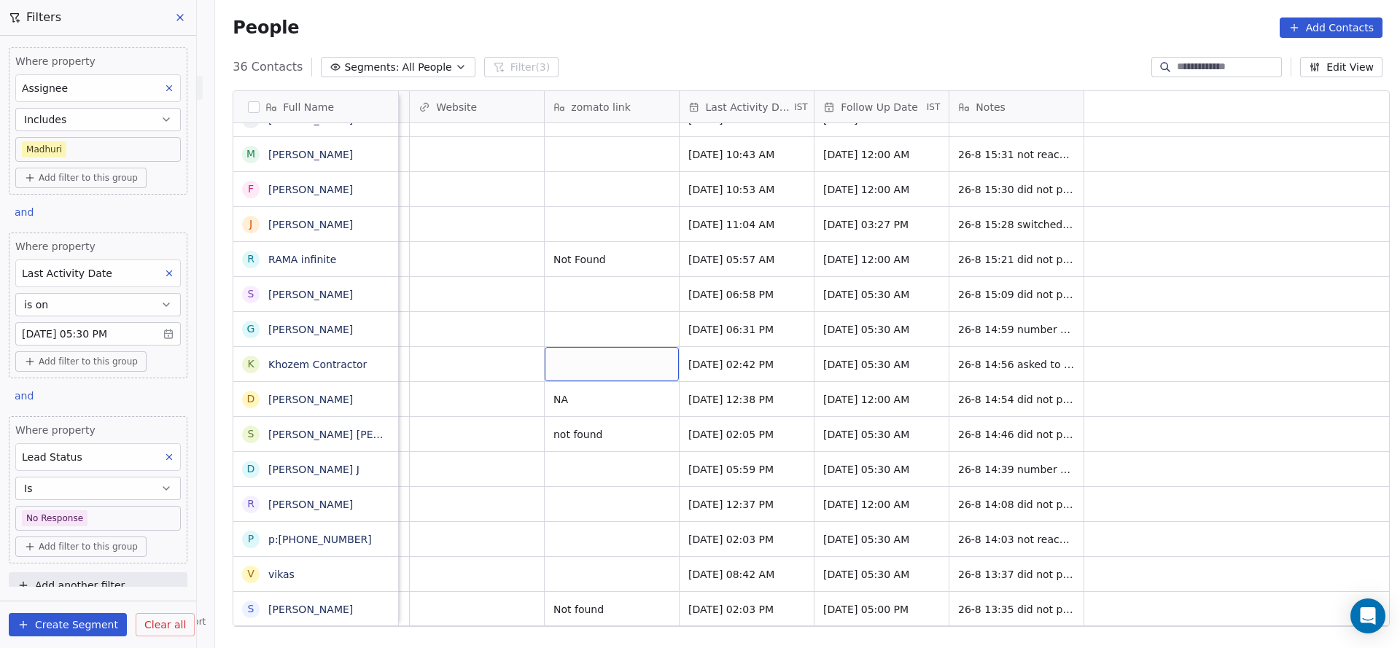
scroll to position [0, 927]
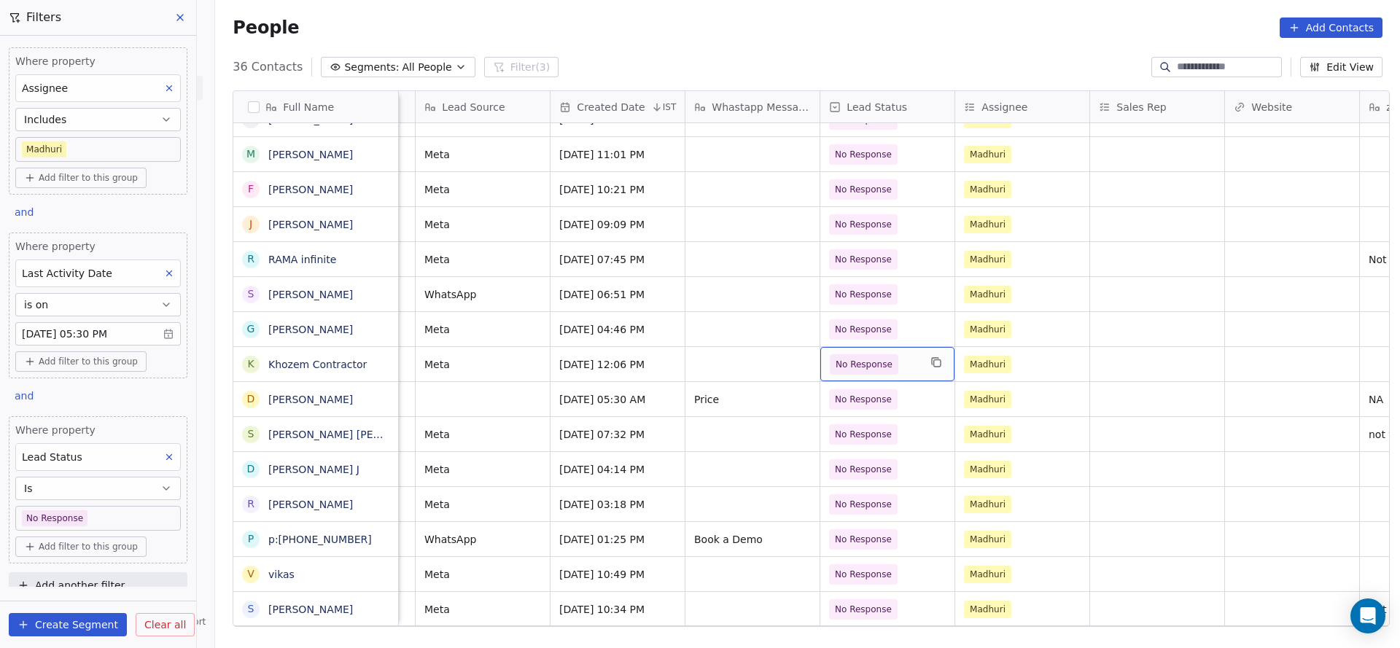
click at [884, 369] on span "No Response" at bounding box center [864, 364] width 69 height 20
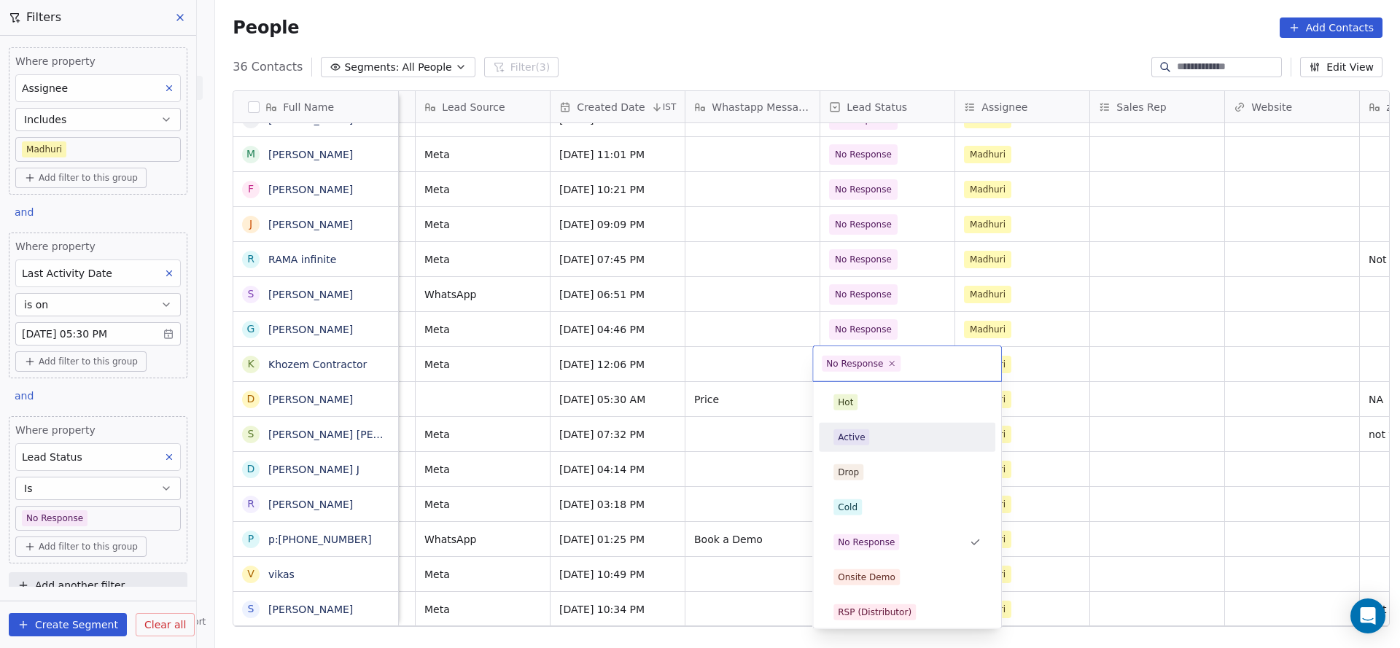
click at [864, 430] on span "Active" at bounding box center [851, 437] width 36 height 16
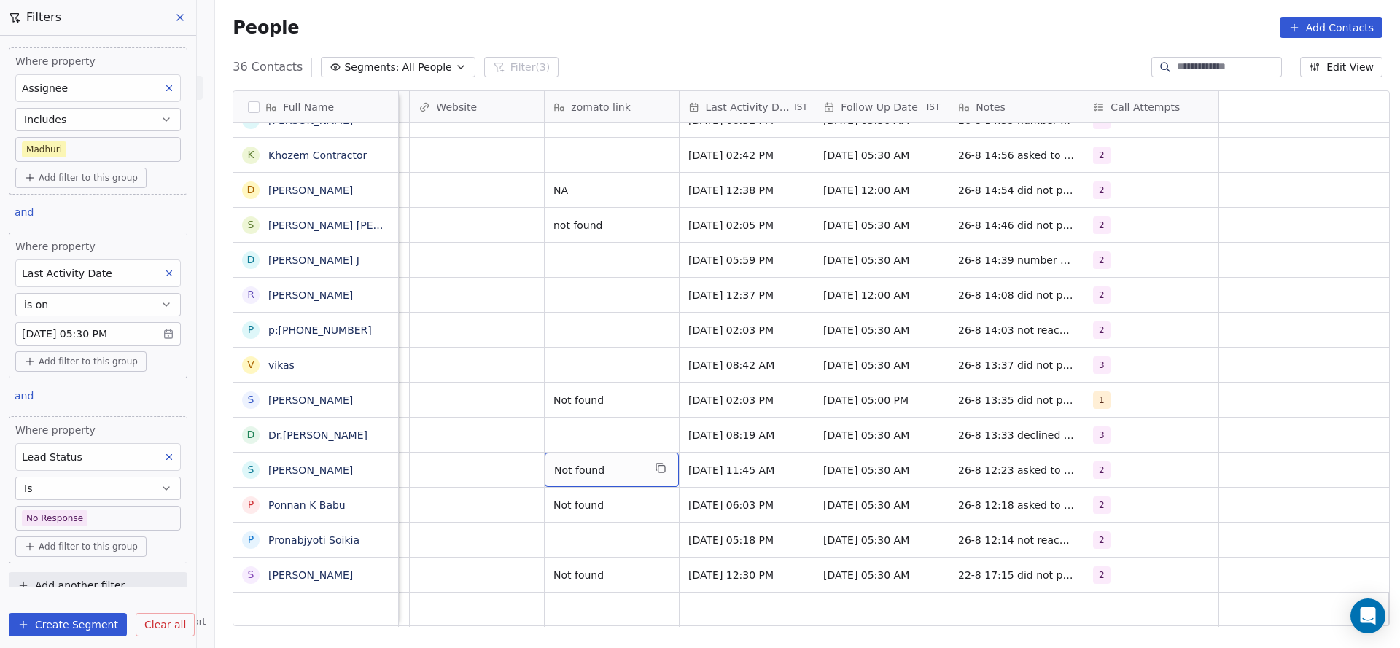
scroll to position [0, 1133]
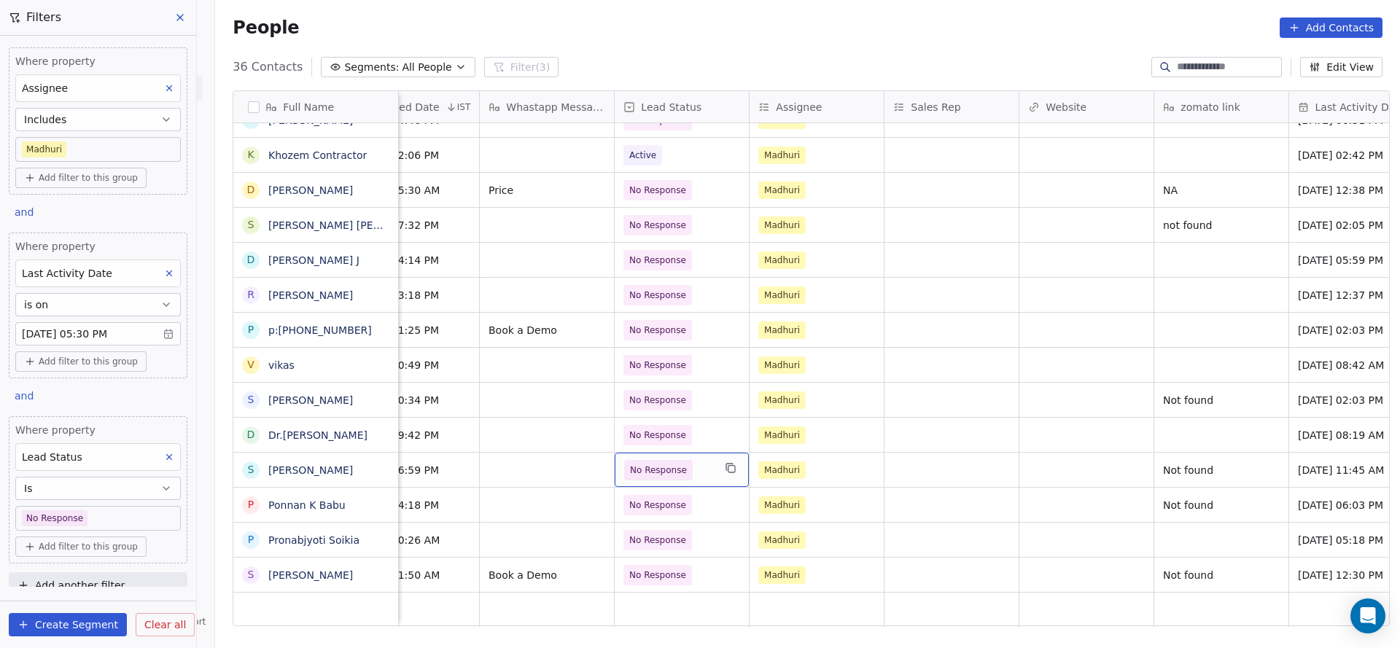
click at [685, 468] on span "No Response" at bounding box center [668, 470] width 89 height 20
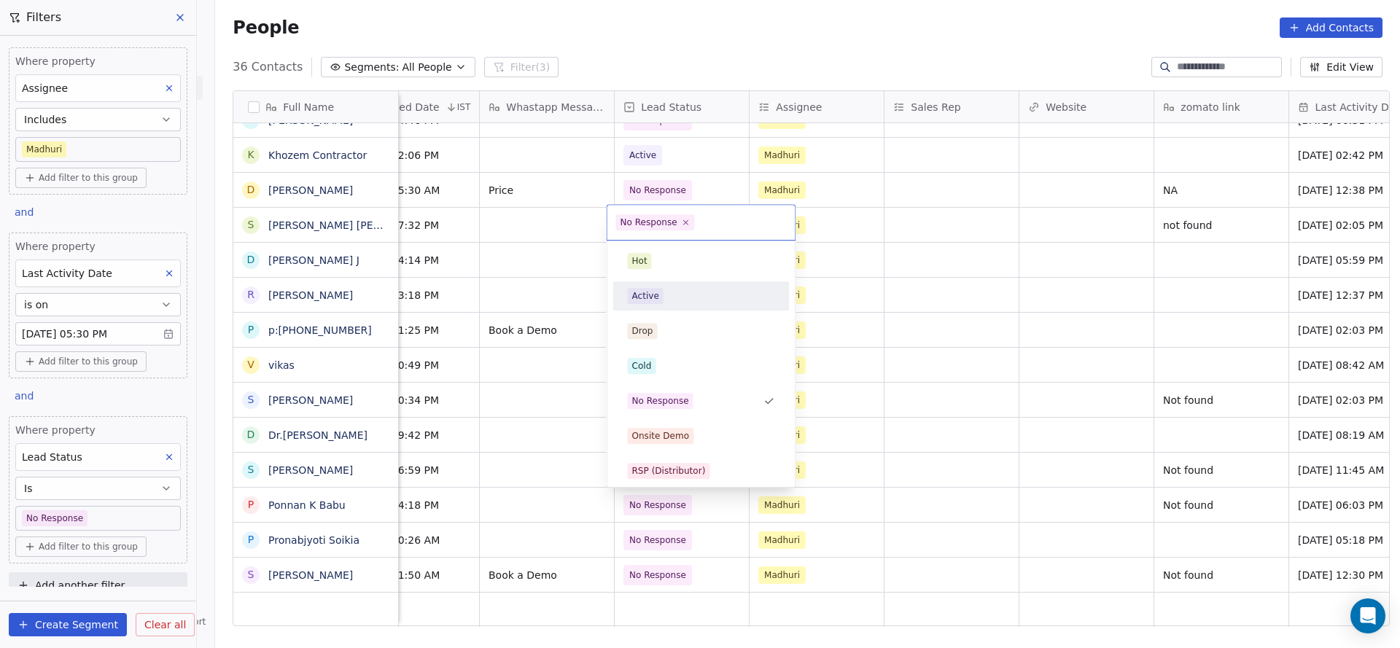
click at [674, 302] on div "Active" at bounding box center [701, 296] width 147 height 16
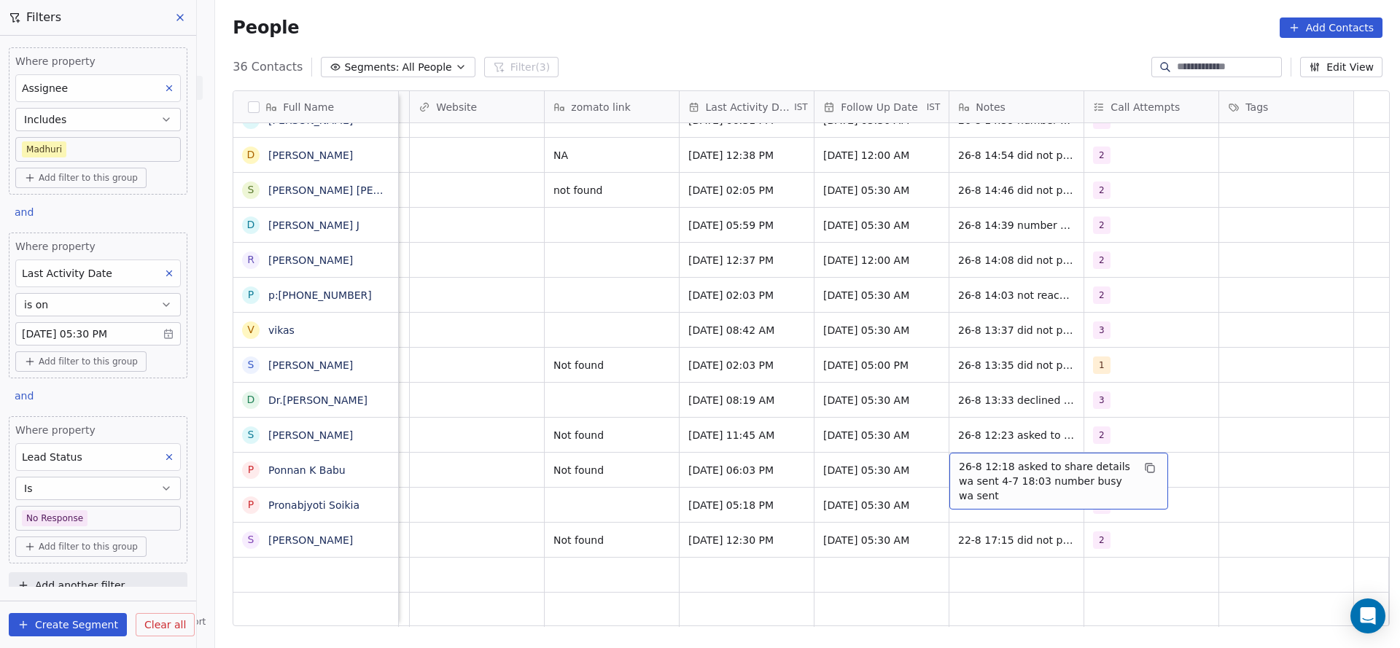
scroll to position [0, 1184]
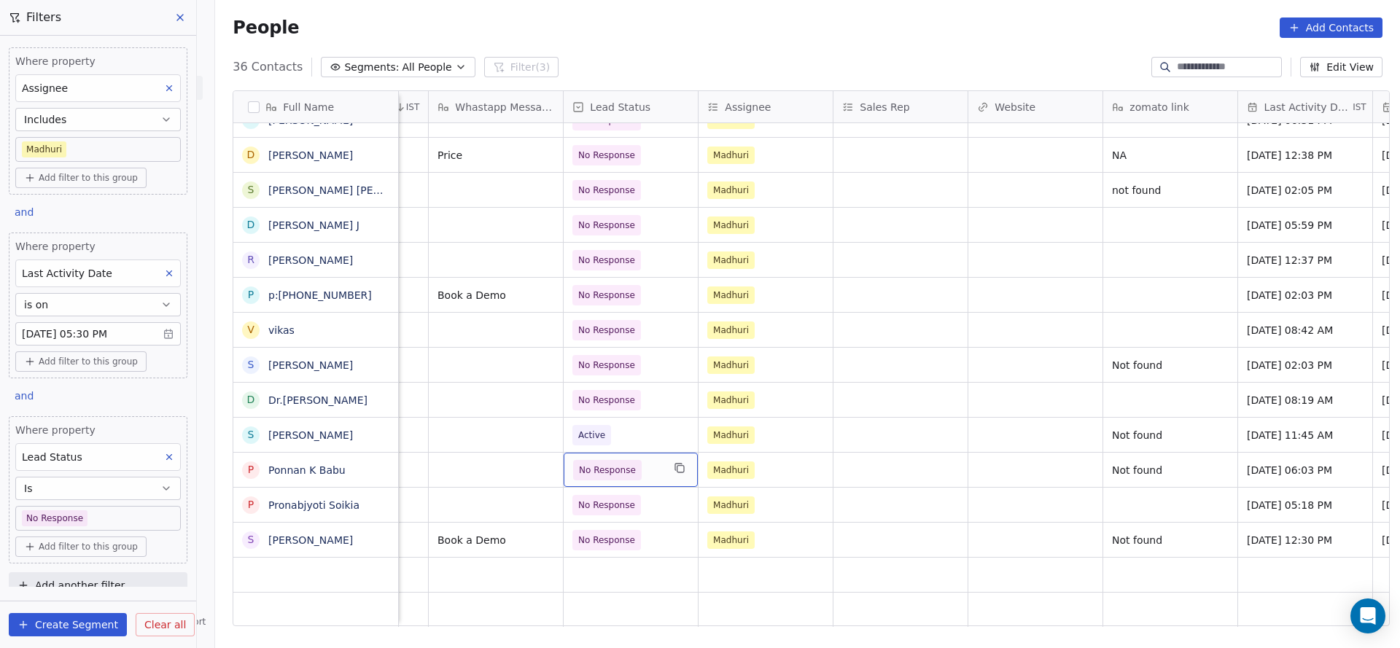
click at [639, 472] on span "No Response" at bounding box center [617, 470] width 89 height 20
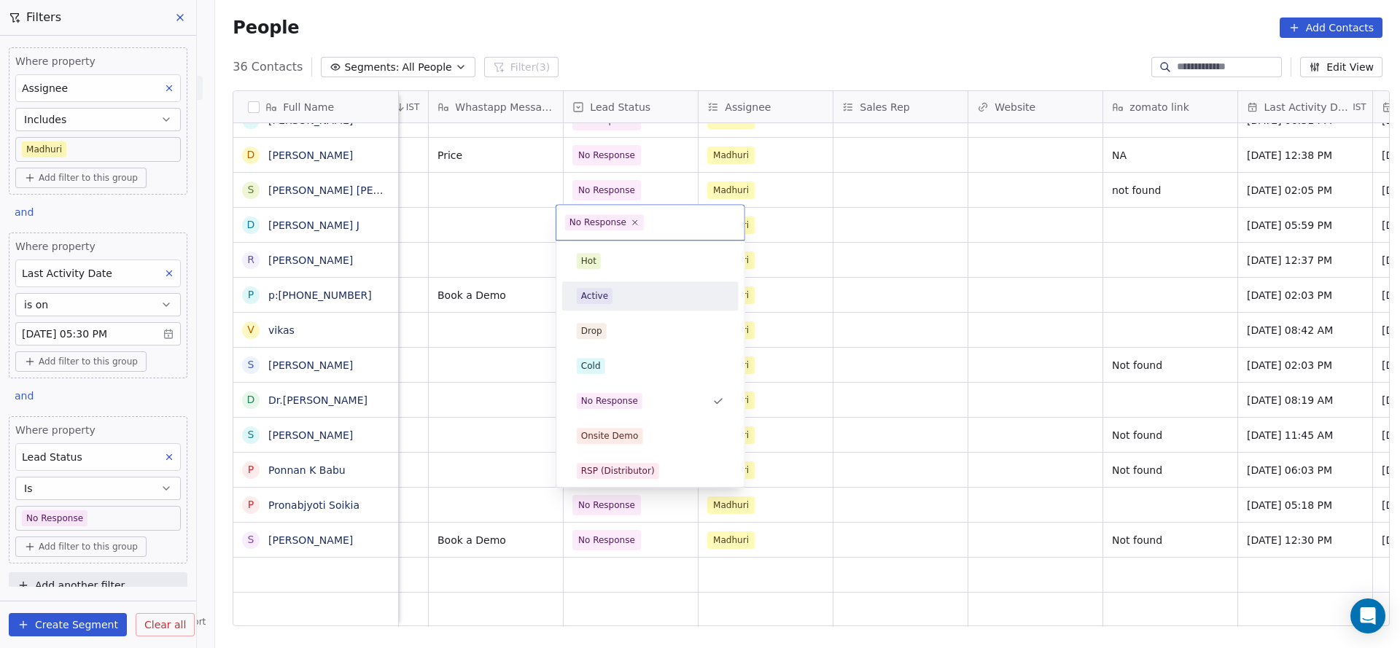
click at [636, 300] on div "Active" at bounding box center [650, 296] width 147 height 16
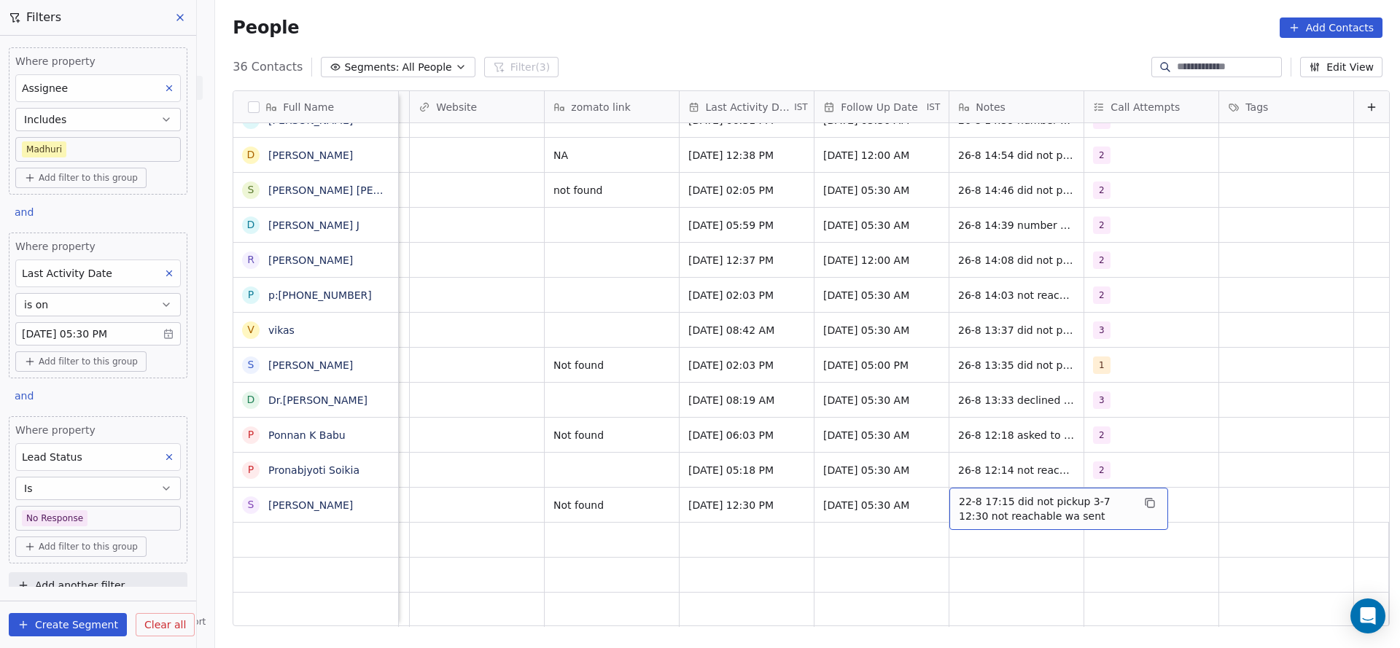
scroll to position [16, 1758]
click at [133, 515] on body "On2Cook India Pvt. Ltd. Contacts People Marketing Workflows Campaigns Sales Pip…" at bounding box center [700, 324] width 1400 height 648
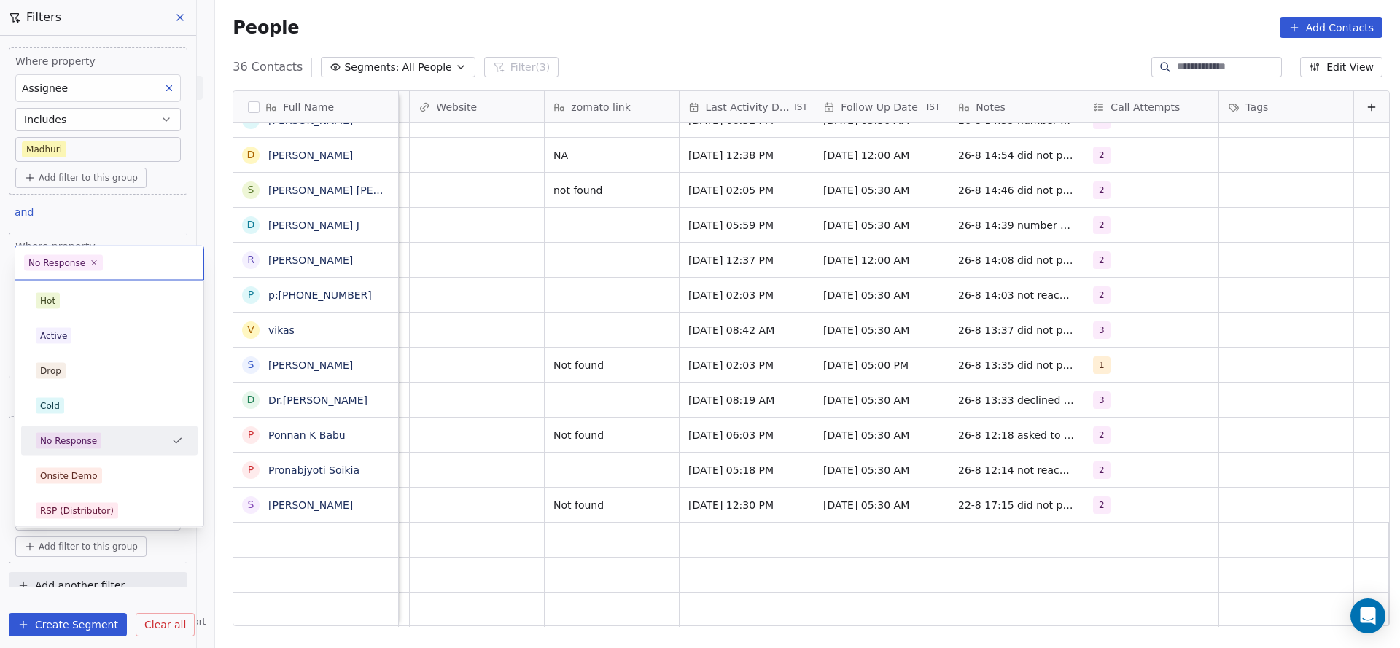
click at [459, 427] on html "On2Cook India Pvt. Ltd. Contacts People Marketing Workflows Campaigns Sales Pip…" at bounding box center [700, 324] width 1400 height 648
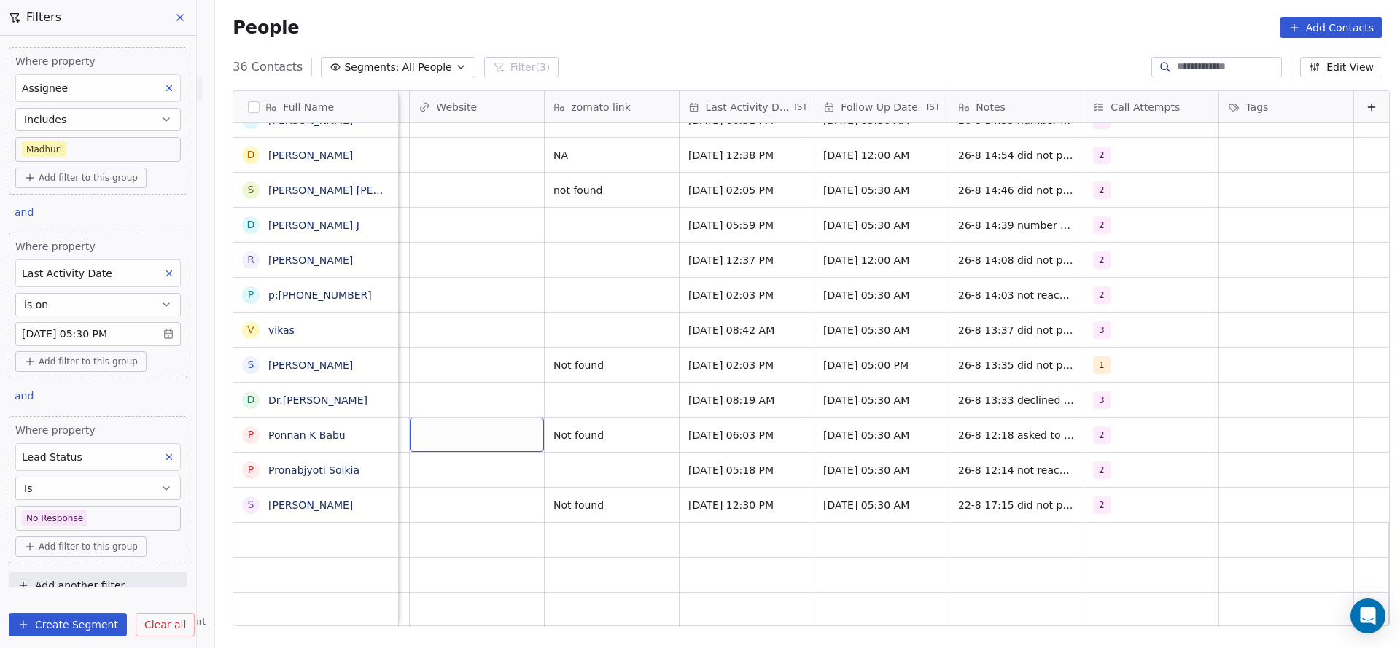
scroll to position [16, 1753]
click at [164, 452] on icon at bounding box center [169, 457] width 10 height 10
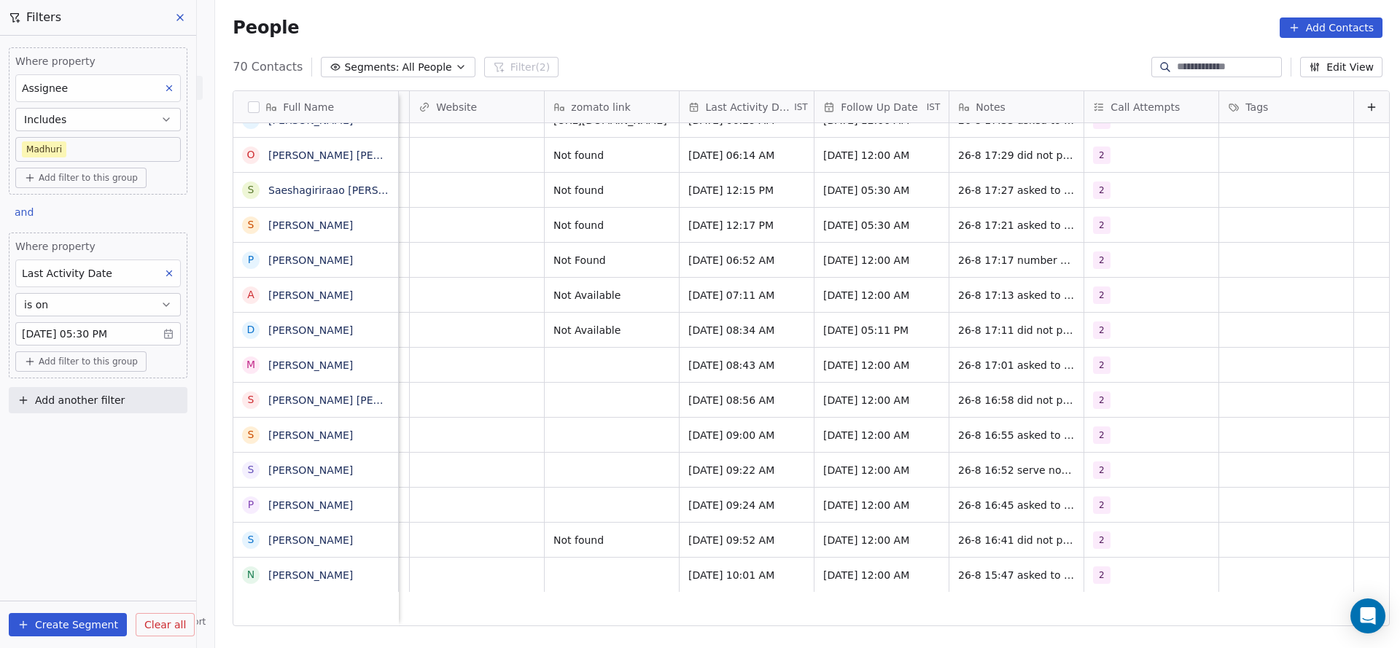
scroll to position [0, 0]
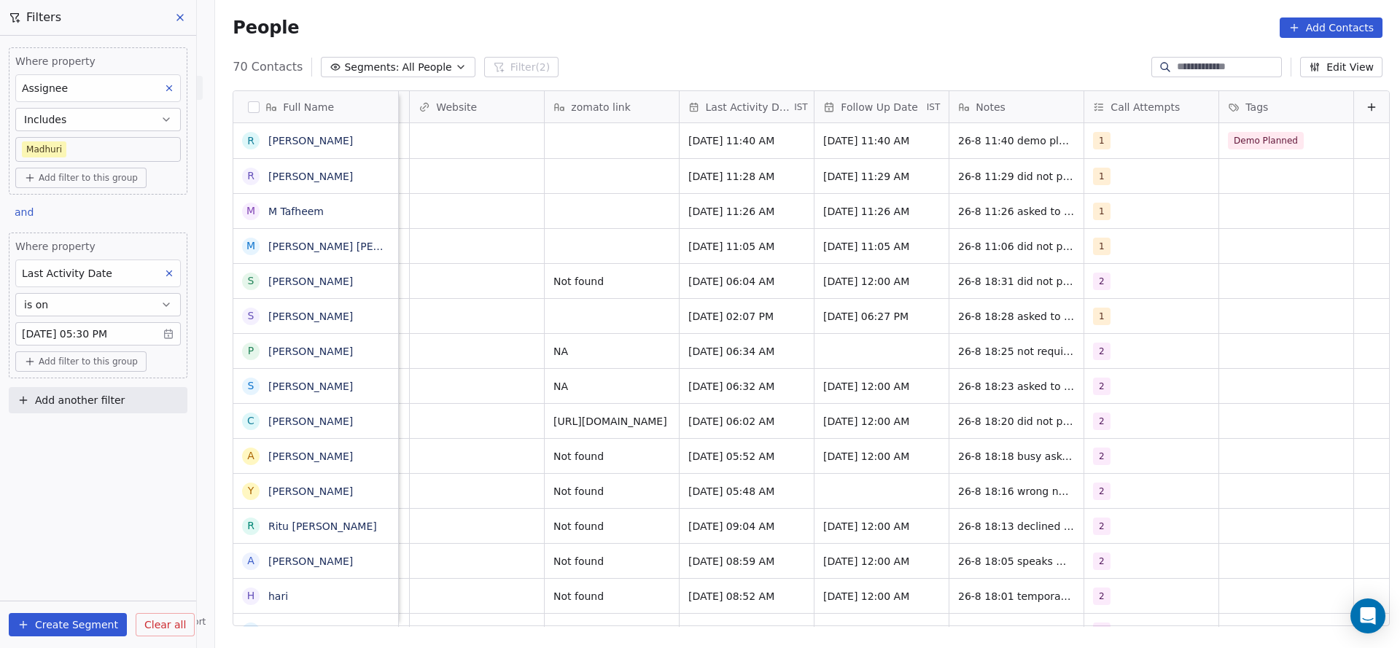
click at [115, 389] on button "Add another filter" at bounding box center [98, 400] width 179 height 26
click at [107, 427] on span "Contact properties" at bounding box center [71, 431] width 95 height 15
type input "***"
click at [97, 533] on div "Lead Status" at bounding box center [98, 531] width 148 height 15
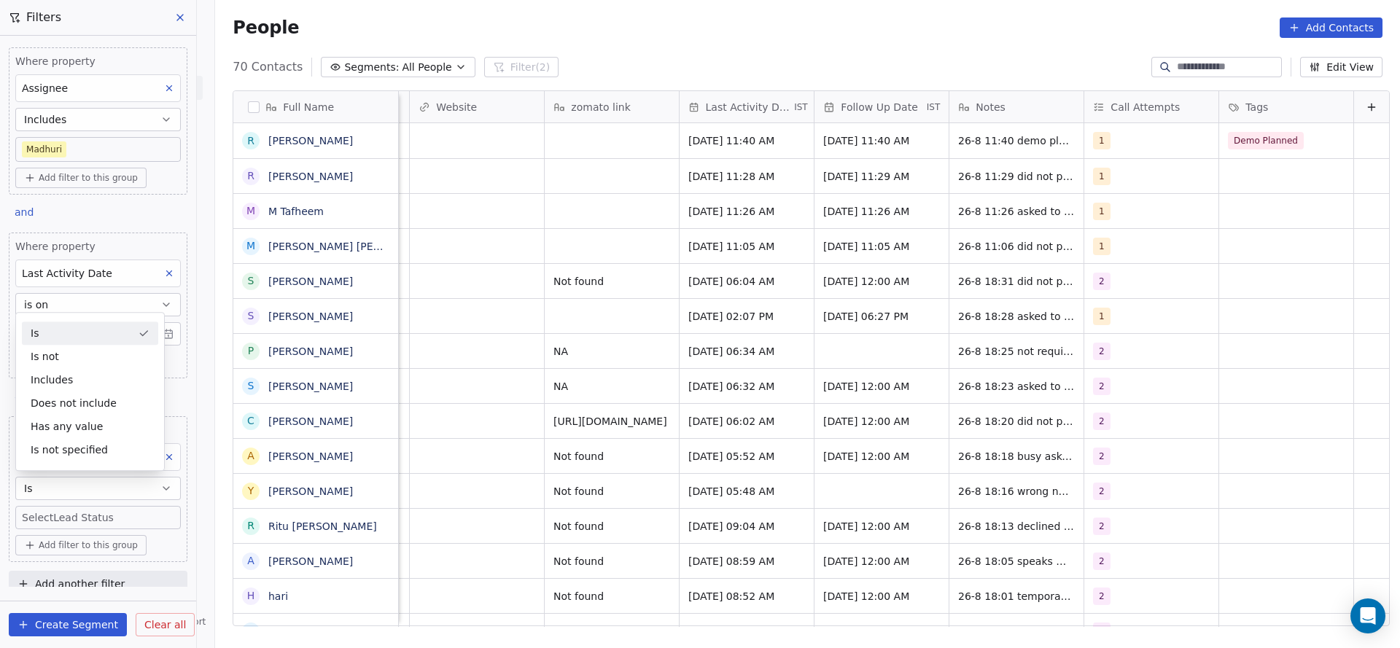
click at [120, 337] on div "Is" at bounding box center [90, 332] width 136 height 23
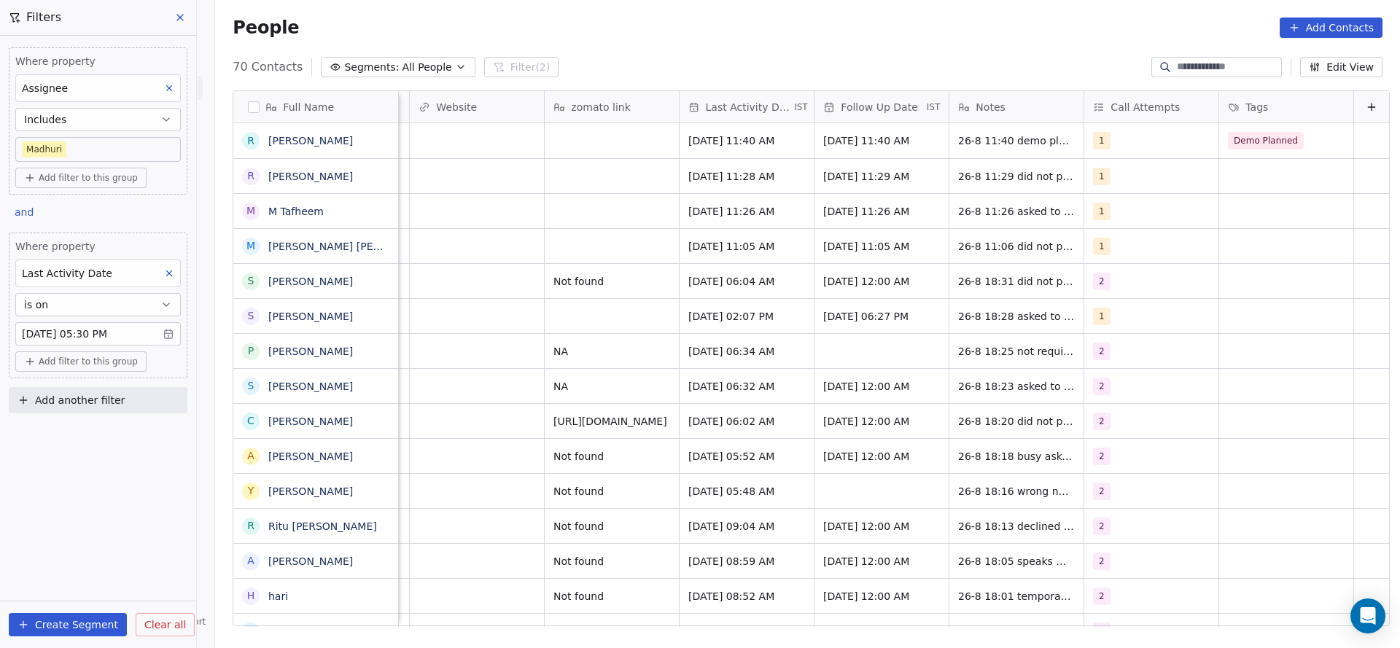
click at [109, 396] on span "Add another filter" at bounding box center [80, 400] width 90 height 15
click at [98, 431] on span "Contact properties" at bounding box center [71, 431] width 95 height 15
type input "***"
click at [83, 532] on div "Lead Status" at bounding box center [98, 531] width 148 height 15
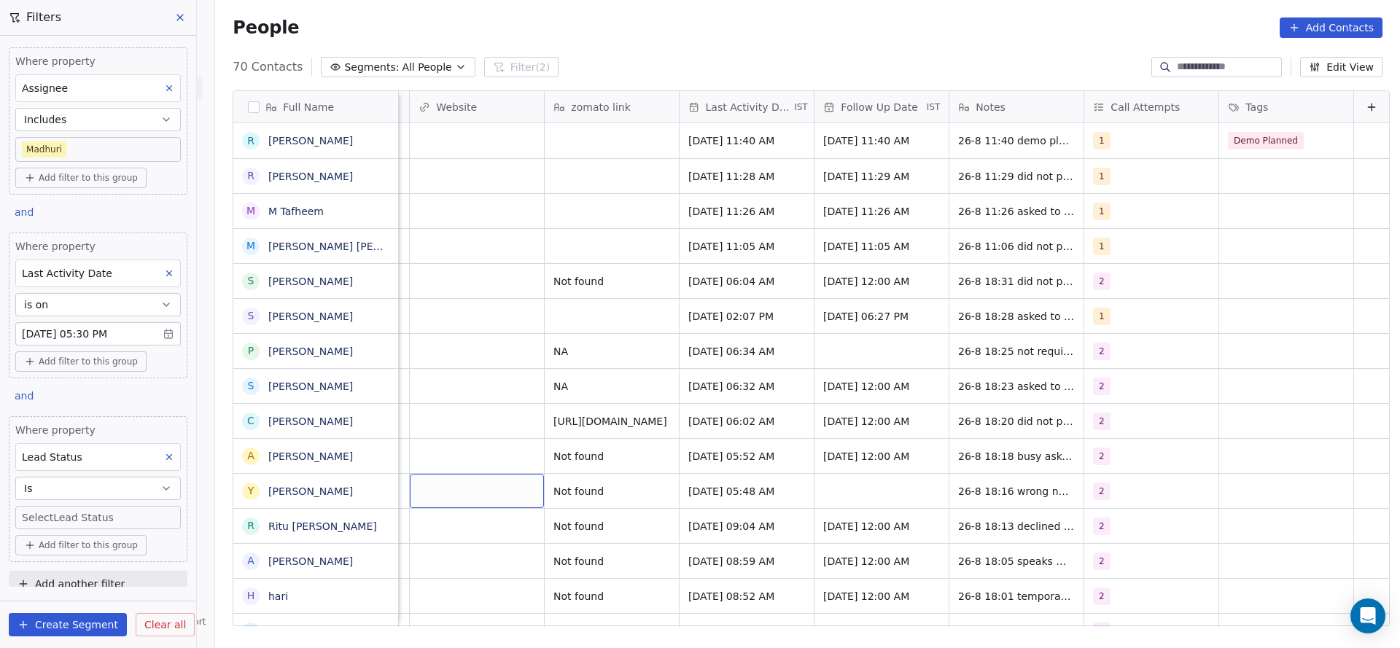
click at [82, 516] on body "On2Cook India Pvt. Ltd. Contacts People Marketing Workflows Campaigns Sales Pip…" at bounding box center [700, 324] width 1400 height 648
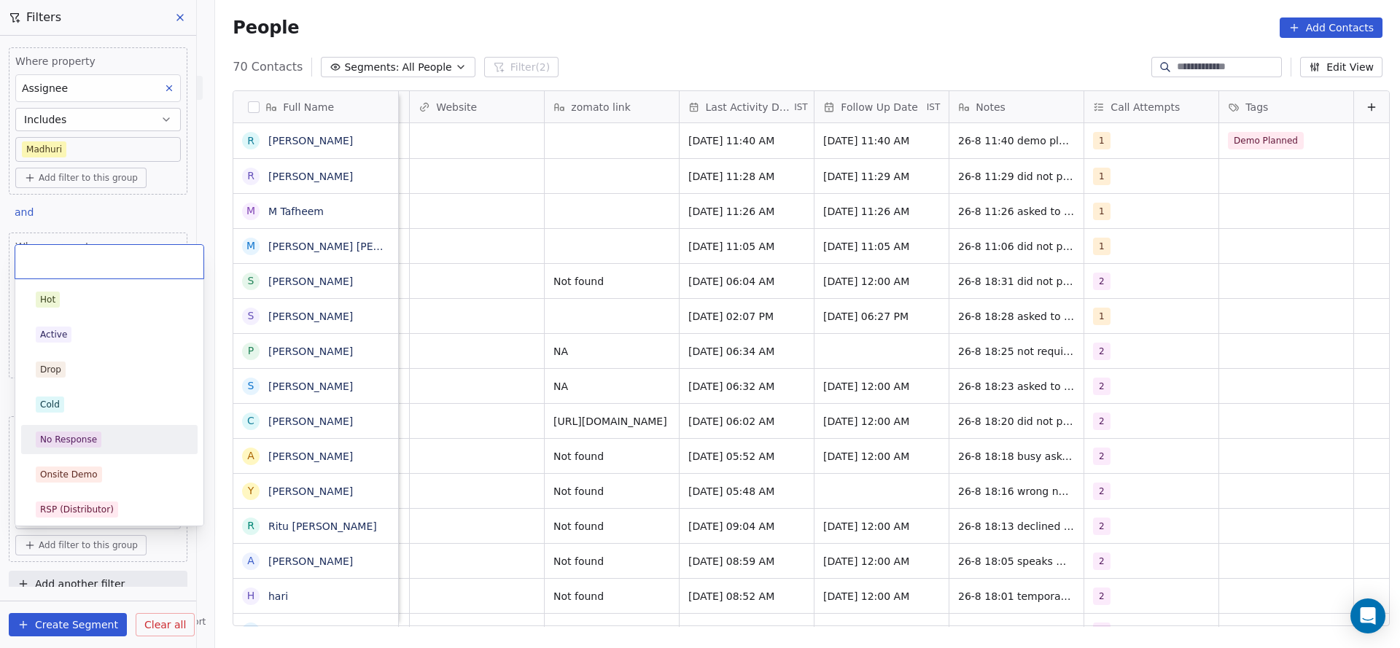
click at [72, 440] on div "No Response" at bounding box center [68, 439] width 57 height 13
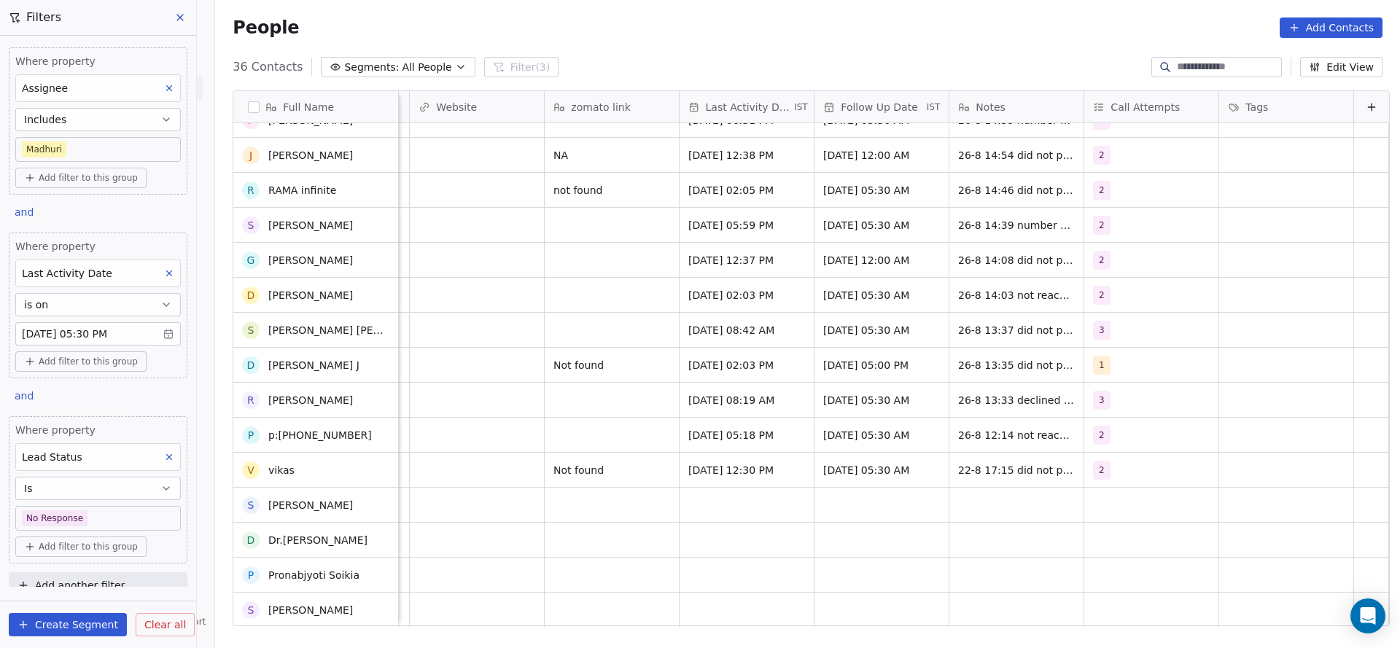
scroll to position [756, 0]
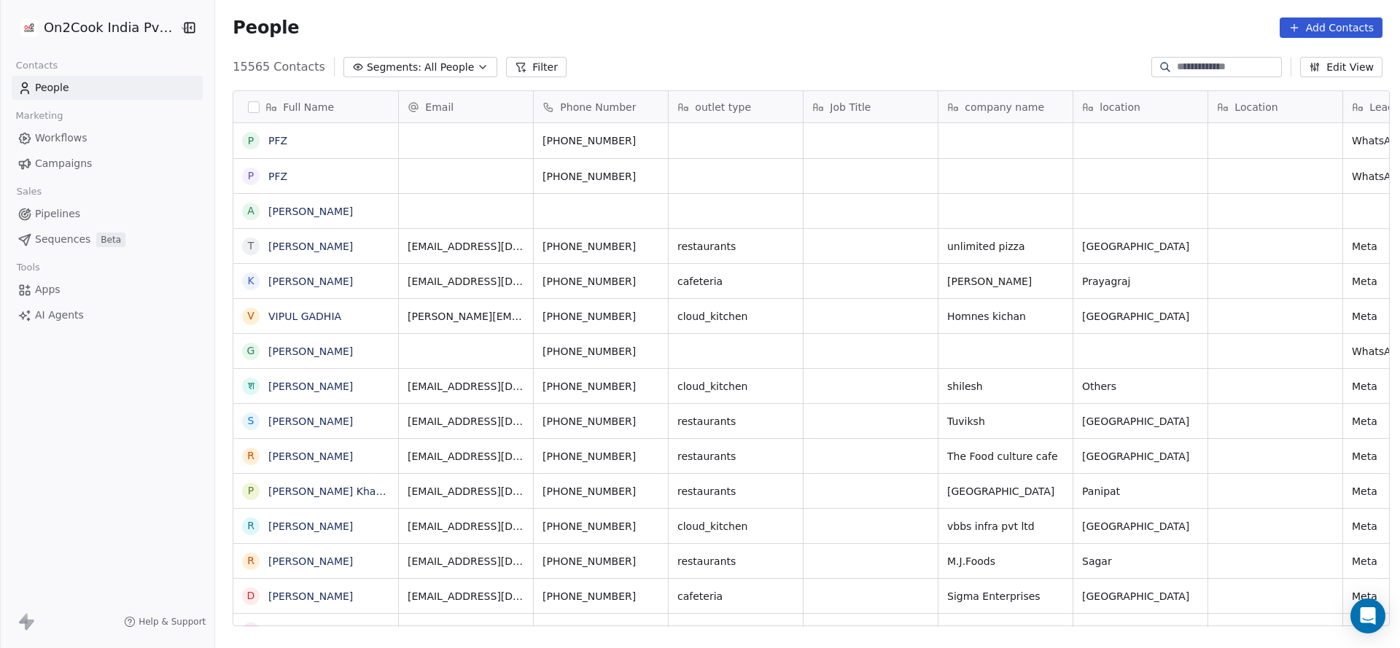
click at [1194, 69] on input at bounding box center [1228, 67] width 102 height 15
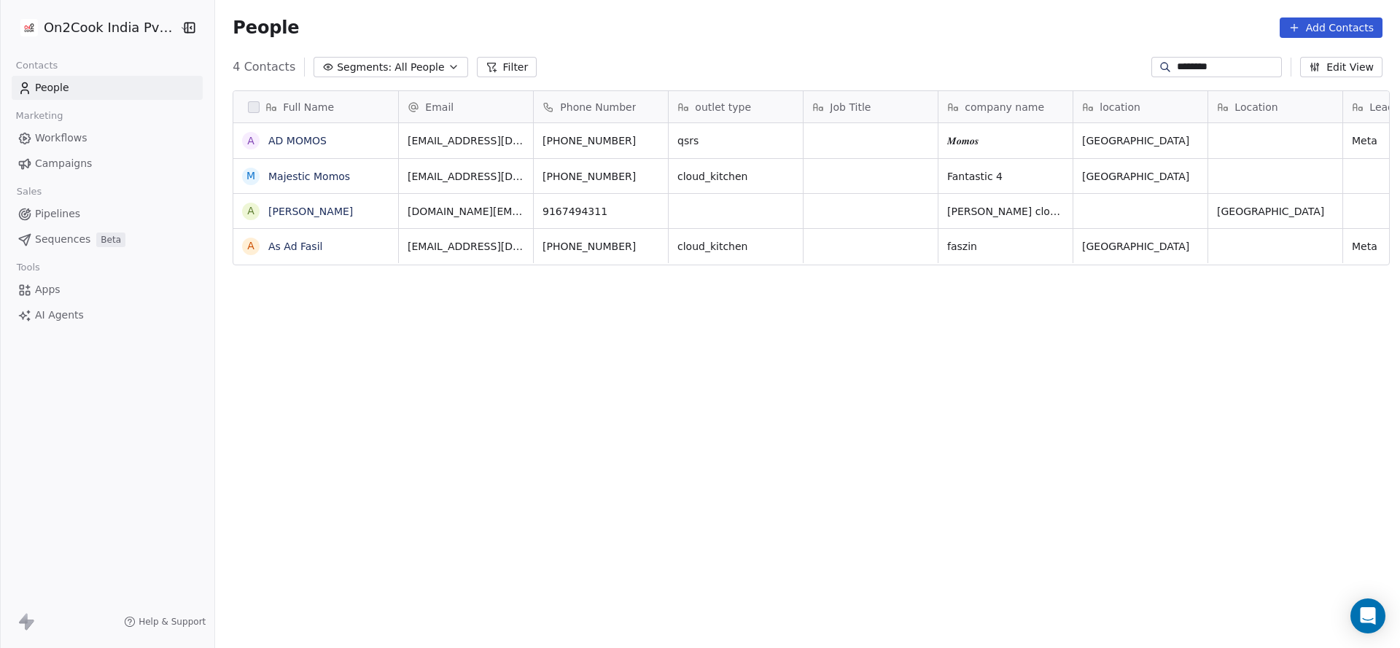
scroll to position [553, 1174]
type input "********"
click at [378, 142] on icon "grid" at bounding box center [381, 139] width 7 height 7
click at [649, 138] on icon "grid" at bounding box center [655, 139] width 12 height 12
click at [768, 139] on div "qsrs" at bounding box center [735, 140] width 134 height 35
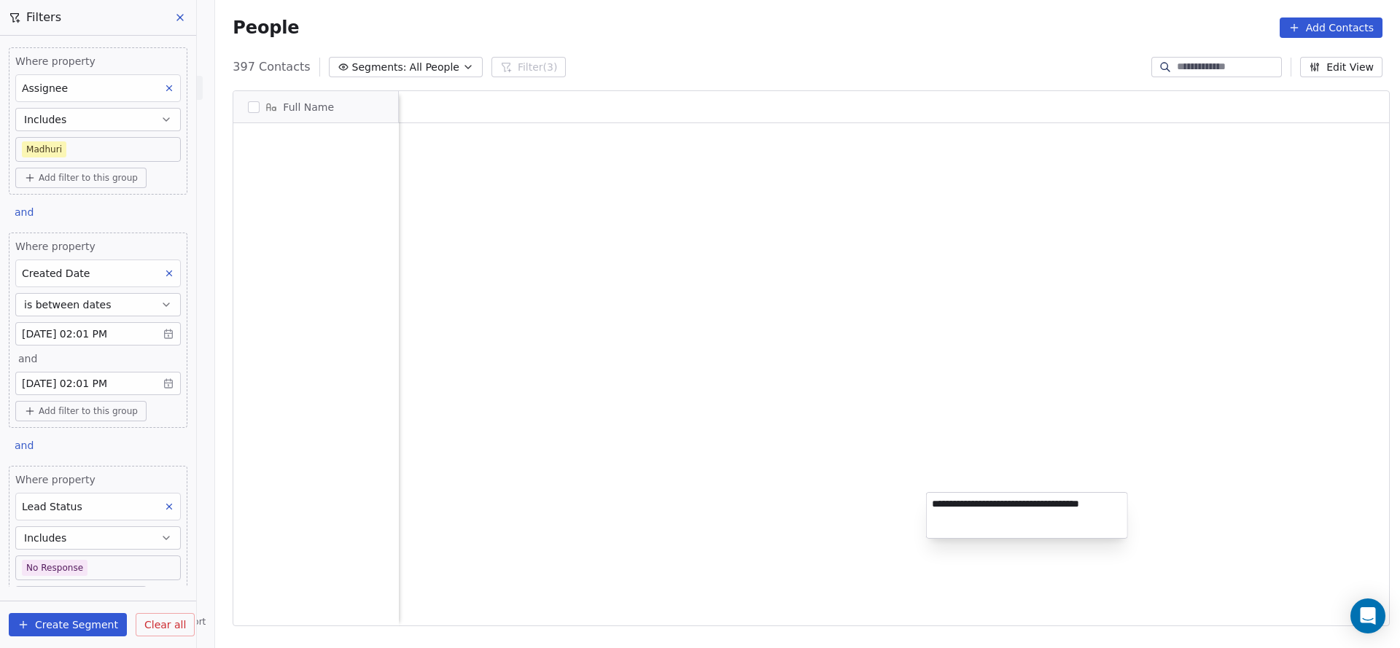
scroll to position [553, 1174]
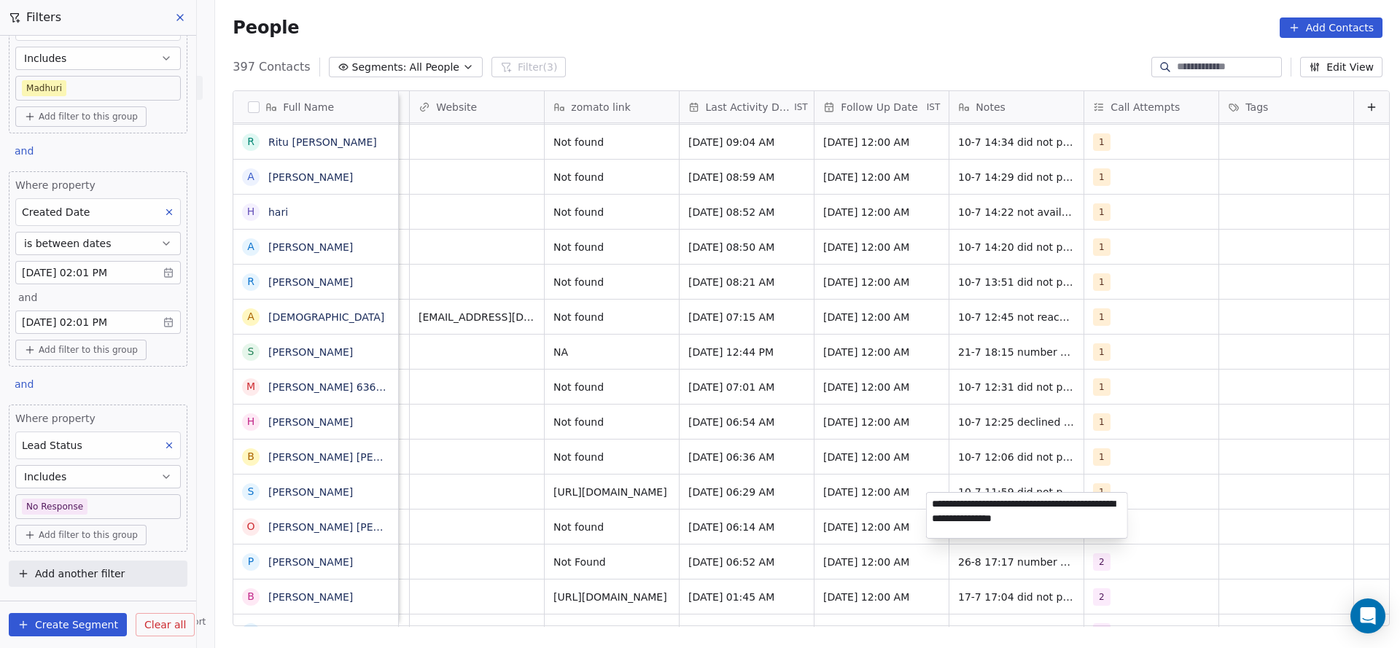
type textarea "**********"
click at [635, 568] on html "On2Cook India Pvt. Ltd. Contacts People Marketing Workflows Campaigns Sales Pip…" at bounding box center [700, 324] width 1400 height 648
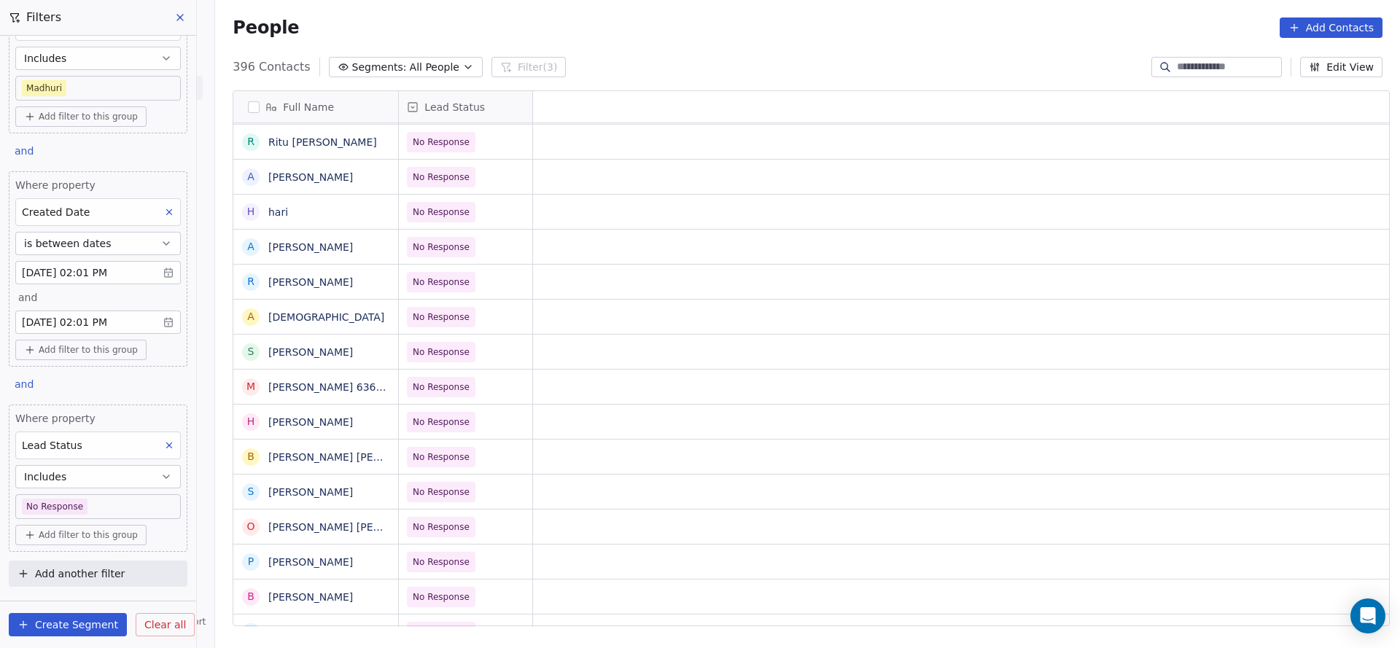
scroll to position [16, 0]
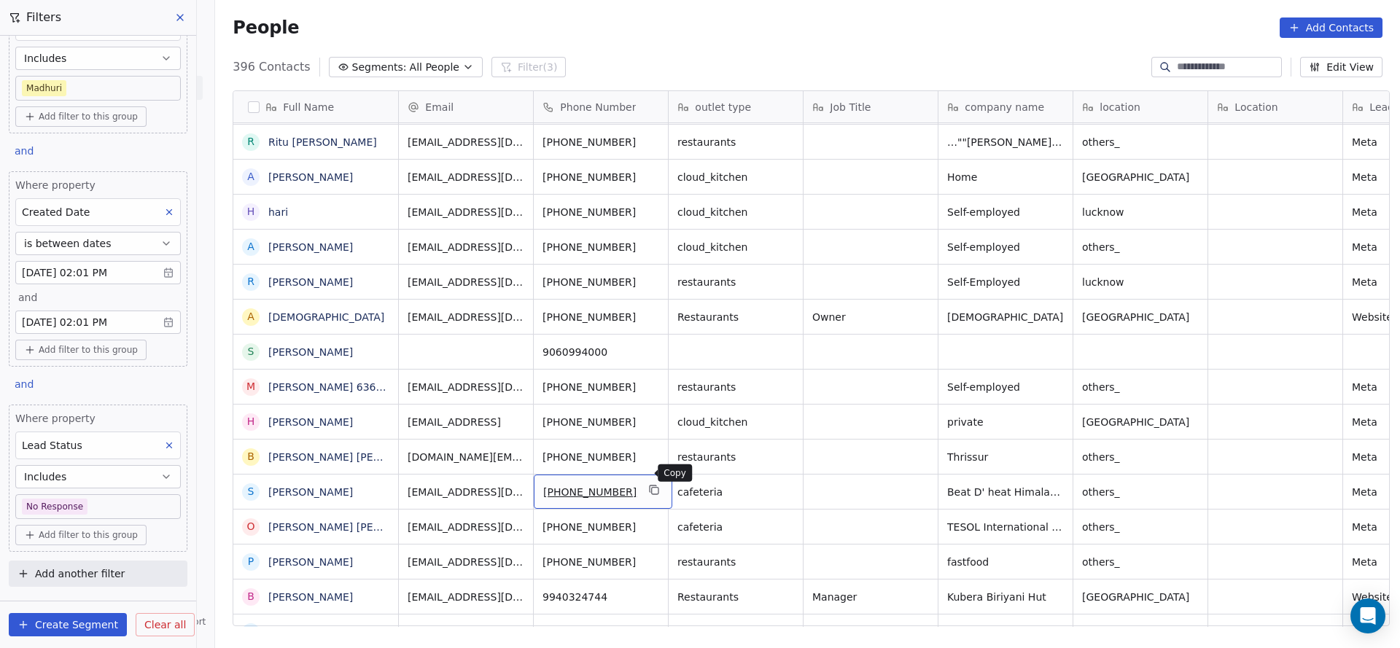
click at [652, 488] on icon "grid" at bounding box center [655, 491] width 7 height 7
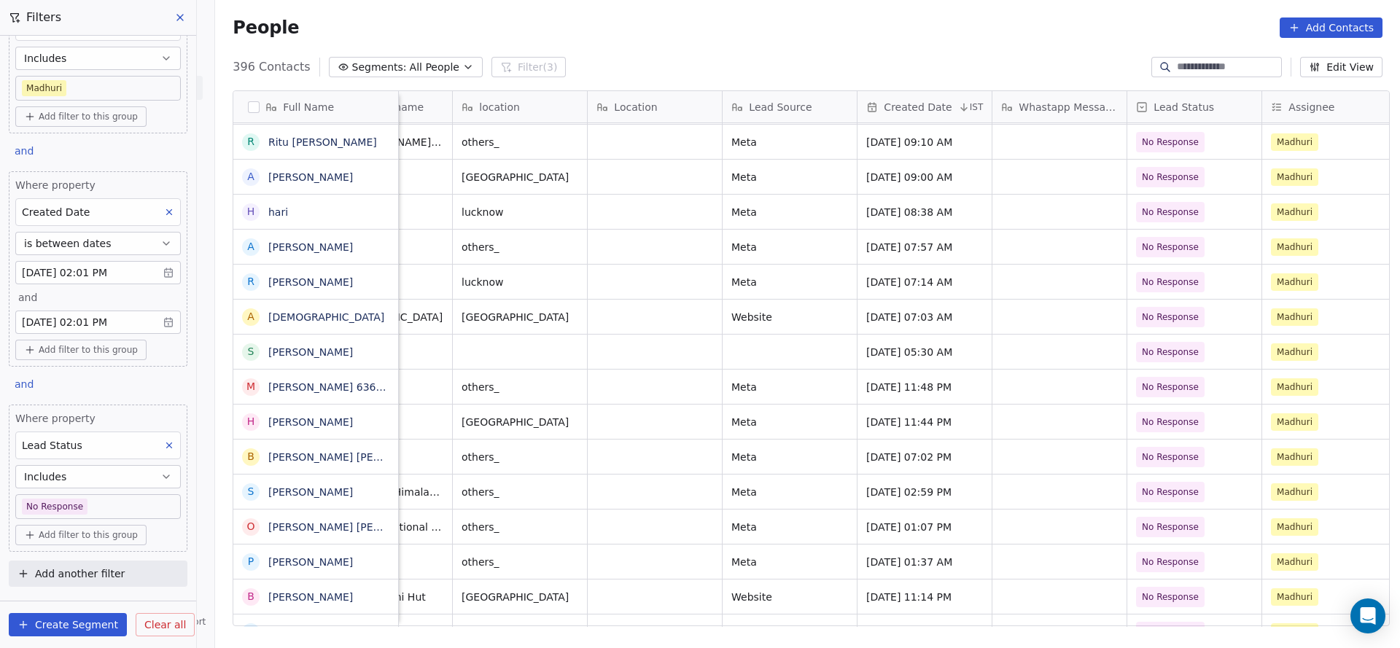
scroll to position [16, 467]
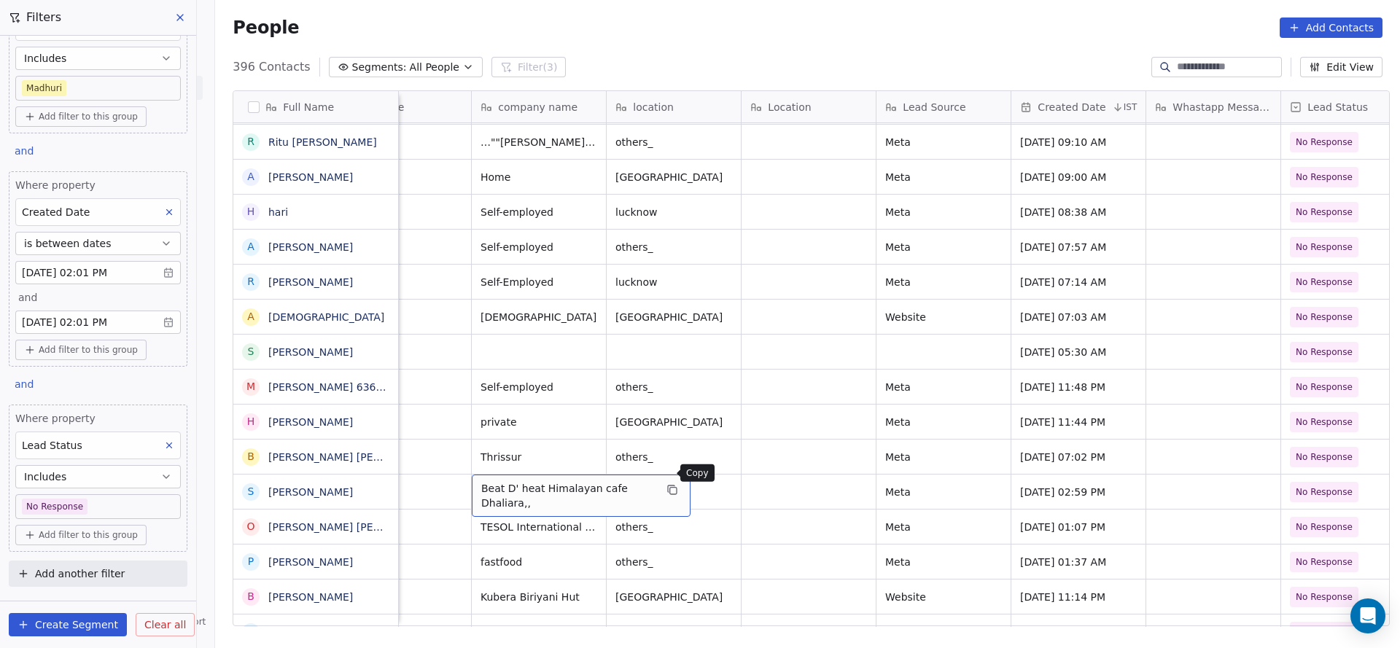
click at [670, 488] on icon "grid" at bounding box center [673, 491] width 7 height 7
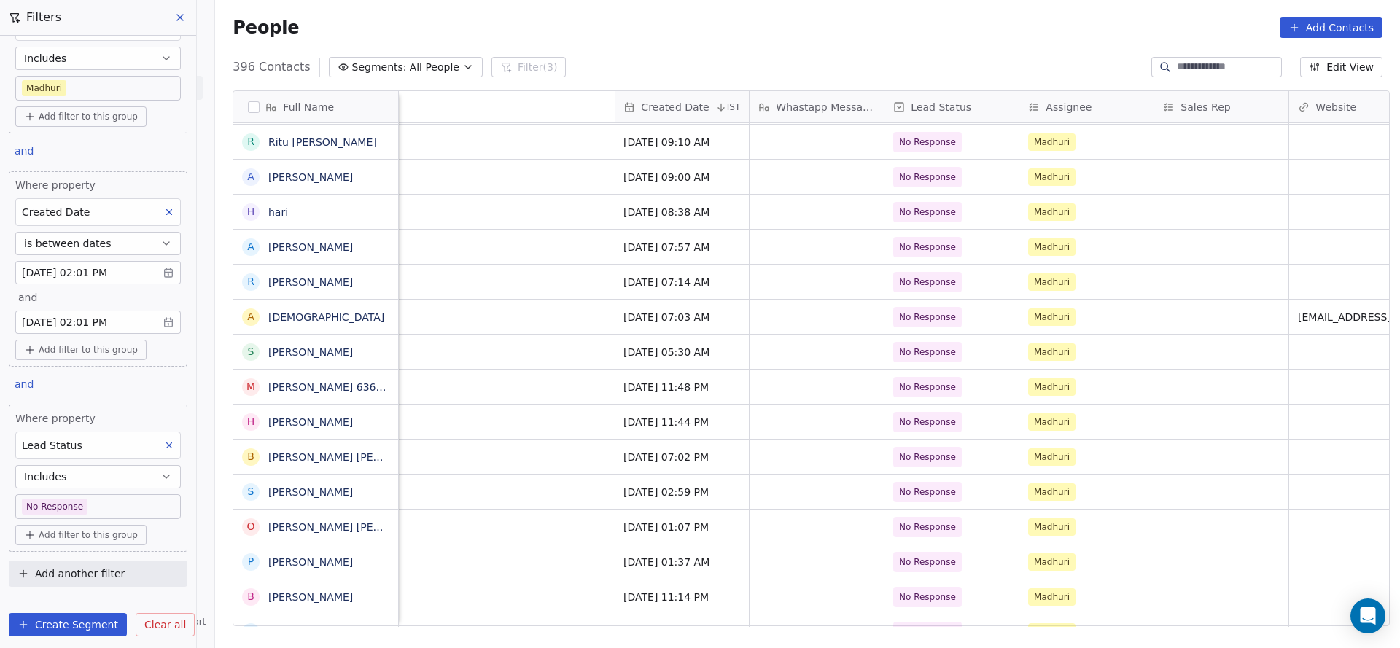
scroll to position [16, 1588]
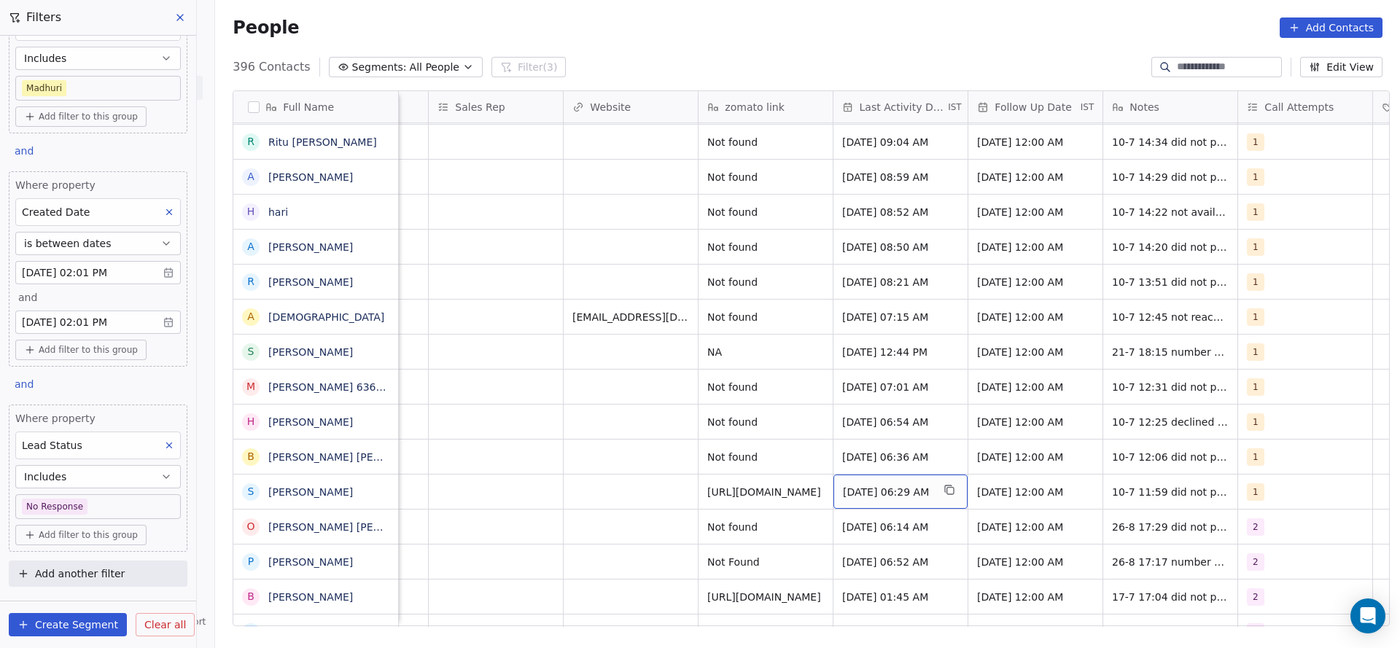
click at [908, 485] on span "Jul 10, 2025 06:29 AM" at bounding box center [887, 492] width 89 height 15
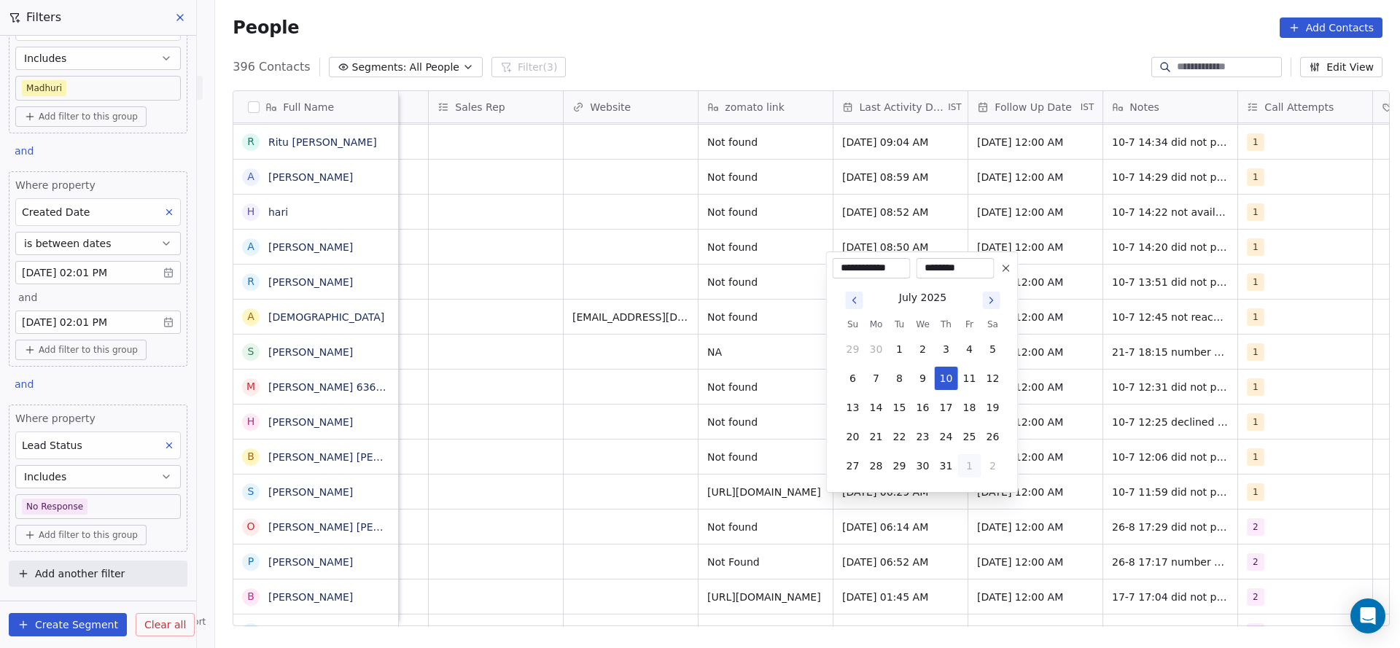
click at [967, 458] on button "1" at bounding box center [969, 465] width 23 height 23
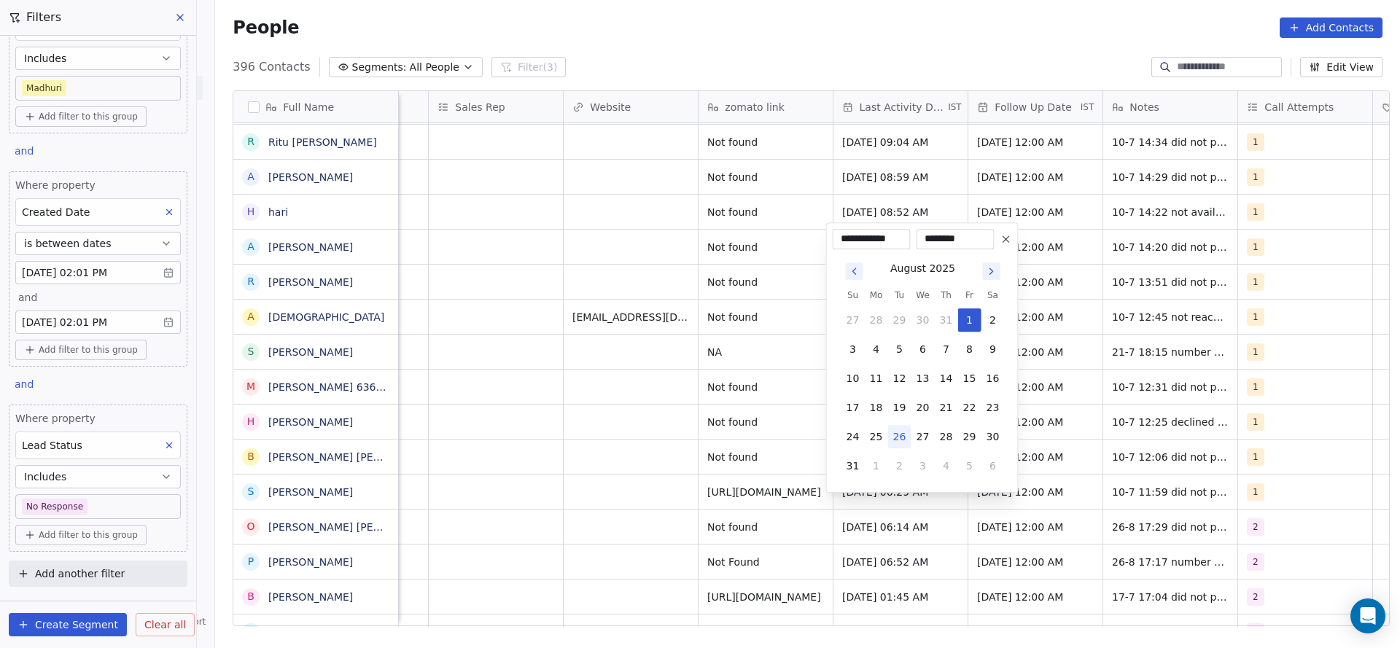
click at [897, 435] on button "26" at bounding box center [899, 436] width 23 height 23
type input "**********"
click at [729, 461] on html "On2Cook India Pvt. Ltd. Contacts People Marketing Workflows Campaigns Sales Pip…" at bounding box center [700, 324] width 1400 height 648
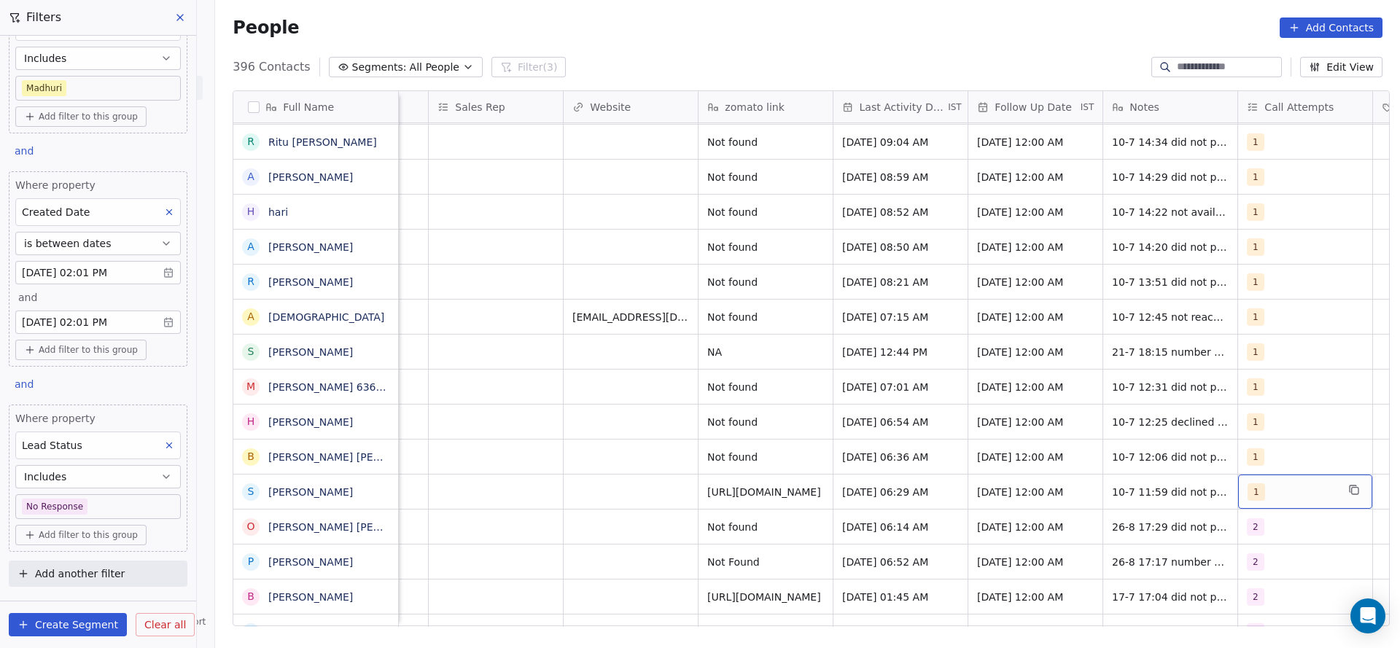
click at [1255, 483] on div "1" at bounding box center [1291, 491] width 89 height 17
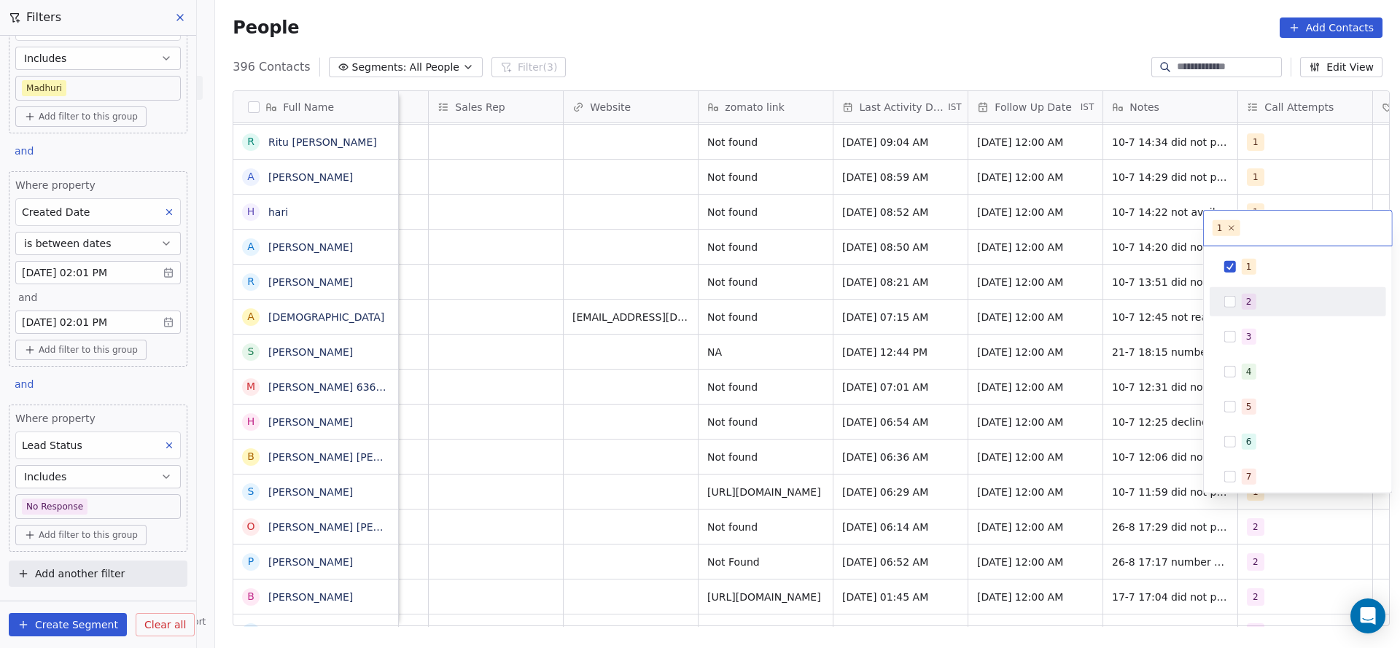
drag, startPoint x: 1240, startPoint y: 310, endPoint x: 1243, endPoint y: 284, distance: 26.4
click at [1241, 308] on div "2" at bounding box center [1297, 301] width 165 height 23
click at [1252, 268] on span "1" at bounding box center [1248, 267] width 15 height 16
click at [957, 431] on html "On2Cook India Pvt. Ltd. Contacts People Marketing Workflows Campaigns Sales Pip…" at bounding box center [700, 324] width 1400 height 648
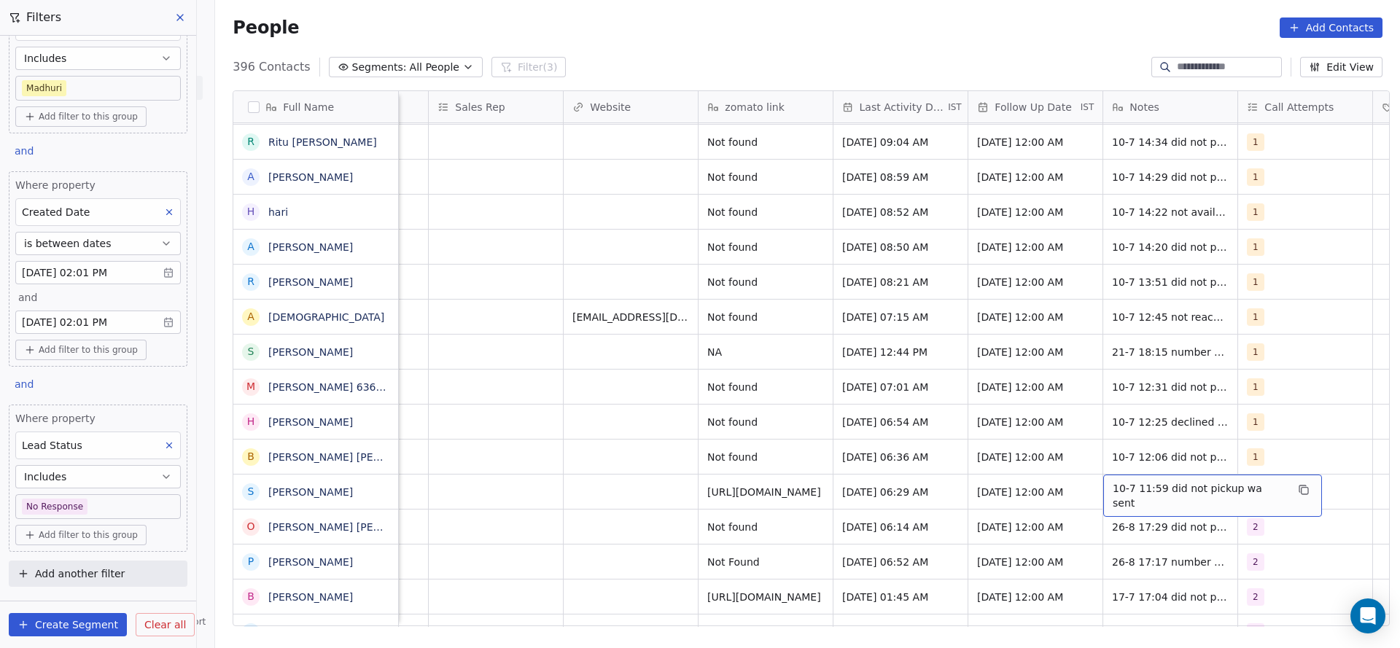
click at [1150, 481] on span "10-7 11:59 did not pickup wa sent" at bounding box center [1198, 495] width 173 height 29
click at [1002, 475] on html "On2Cook India Pvt. Ltd. Contacts People Marketing Workflows Campaigns Sales Pip…" at bounding box center [700, 324] width 1400 height 648
click at [1032, 485] on span "[DATE] 12:00 AM" at bounding box center [1022, 492] width 89 height 15
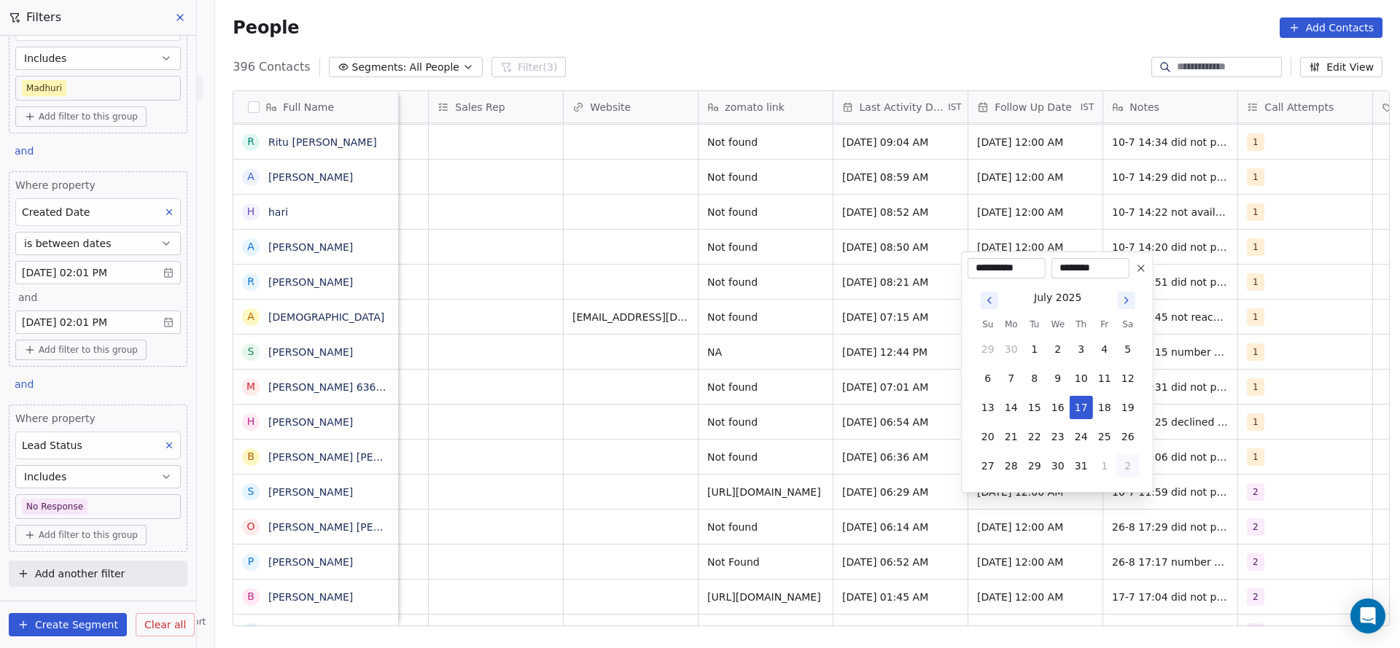
click at [1130, 461] on button "2" at bounding box center [1127, 465] width 23 height 23
click at [1098, 467] on button "5" at bounding box center [1104, 465] width 23 height 23
type input "**********"
drag, startPoint x: 719, startPoint y: 480, endPoint x: 1168, endPoint y: 459, distance: 448.8
click at [796, 485] on html "On2Cook India Pvt. Ltd. Contacts People Marketing Workflows Campaigns Sales Pip…" at bounding box center [700, 324] width 1400 height 648
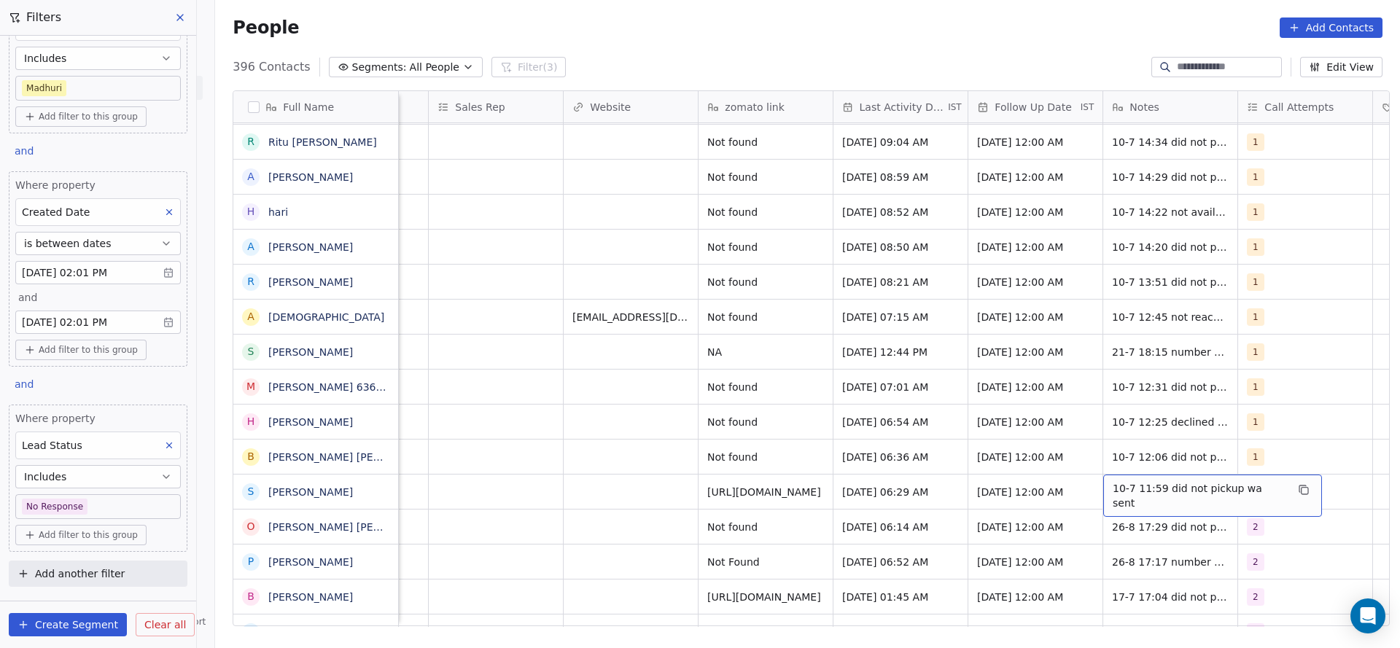
click at [1146, 481] on span "10-7 11:59 did not pickup wa sent" at bounding box center [1198, 495] width 173 height 29
click at [1098, 466] on textarea "**********" at bounding box center [1196, 480] width 200 height 45
type textarea "**********"
click at [644, 472] on html "On2Cook India Pvt. Ltd. Contacts People Marketing Workflows Campaigns Sales Pip…" at bounding box center [700, 324] width 1400 height 648
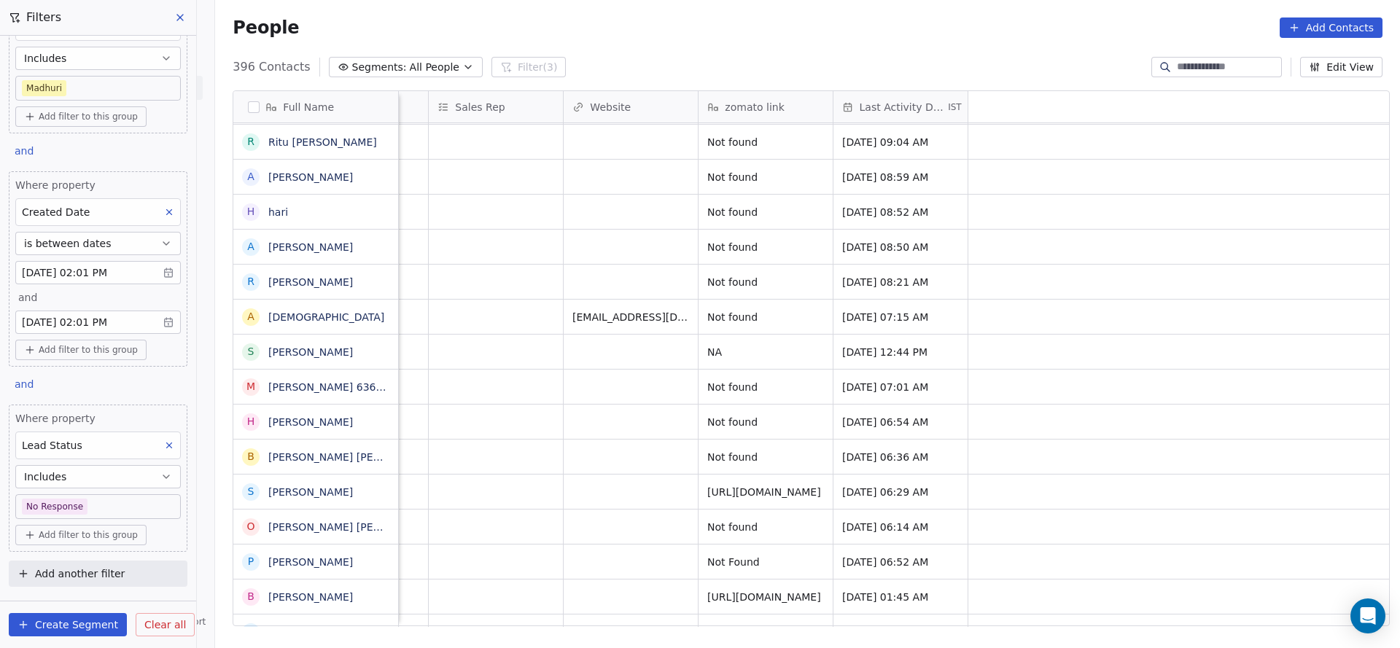
scroll to position [16, 636]
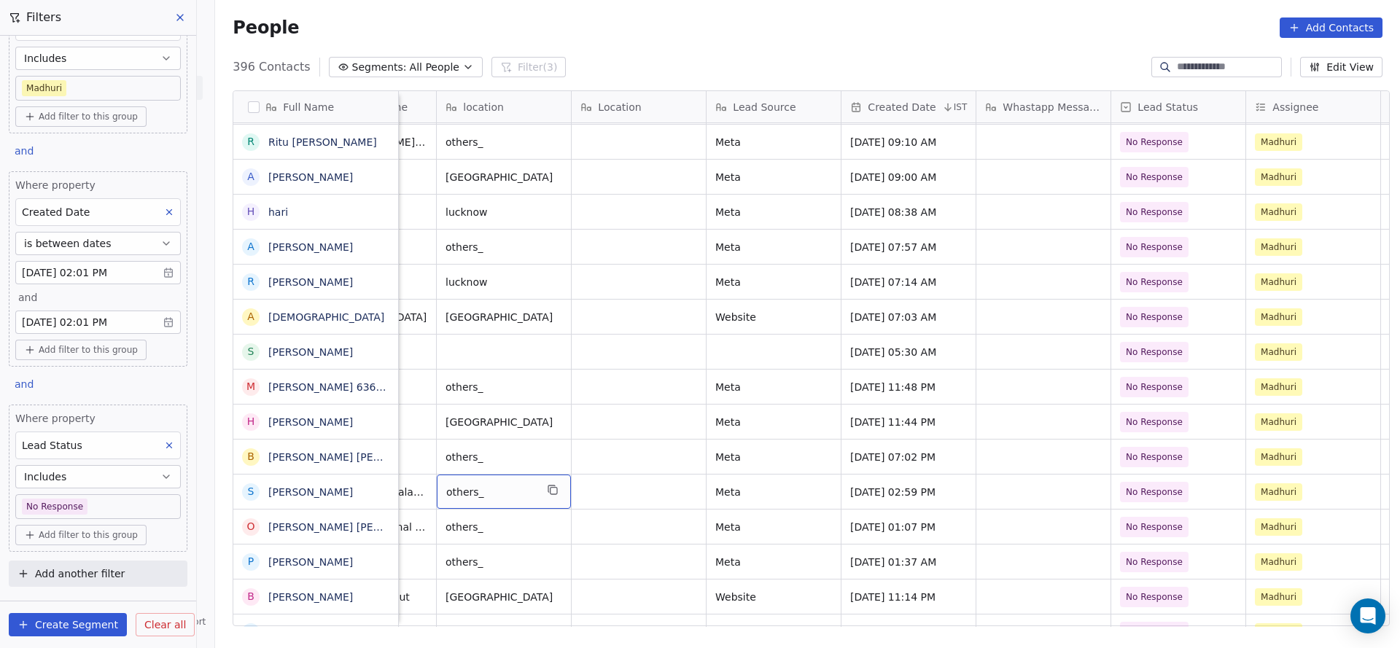
click at [515, 485] on div "others_" at bounding box center [504, 492] width 134 height 34
type textarea "*"
type textarea "**********"
click at [545, 450] on html "On2Cook India Pvt. Ltd. Contacts People Marketing Workflows Campaigns Sales Pip…" at bounding box center [700, 324] width 1400 height 648
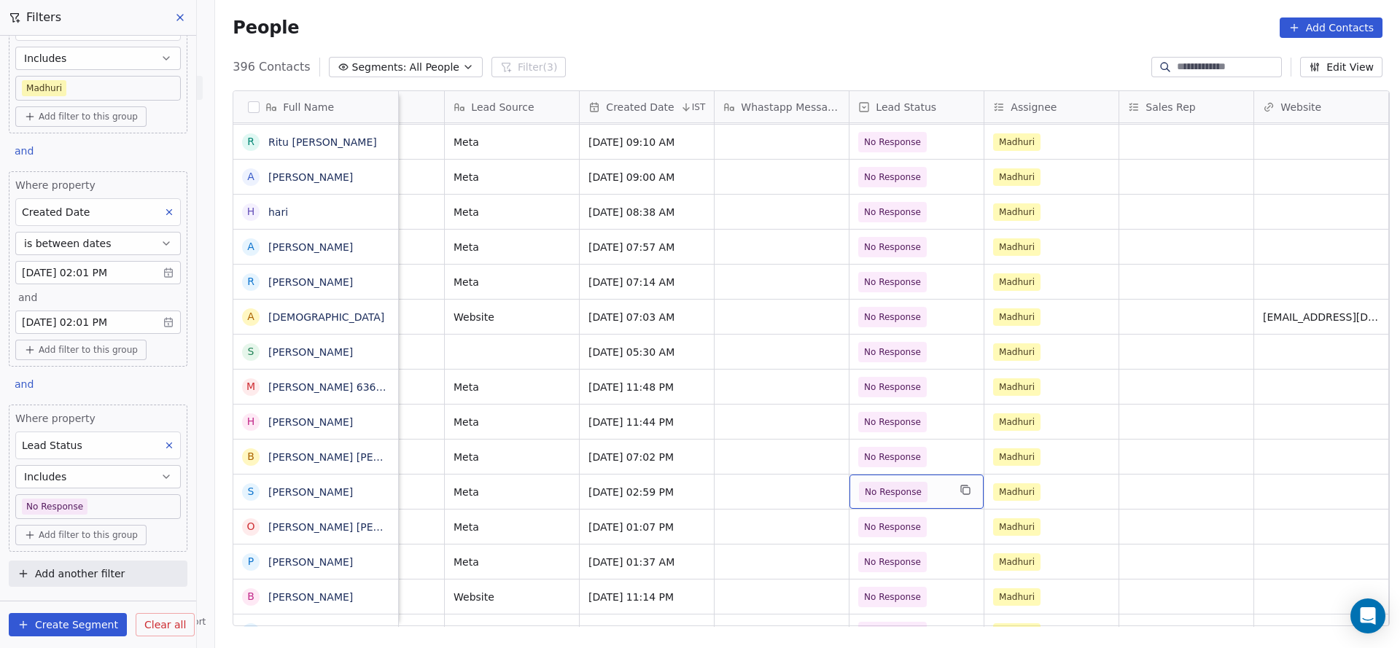
click at [912, 482] on span "No Response" at bounding box center [893, 492] width 69 height 20
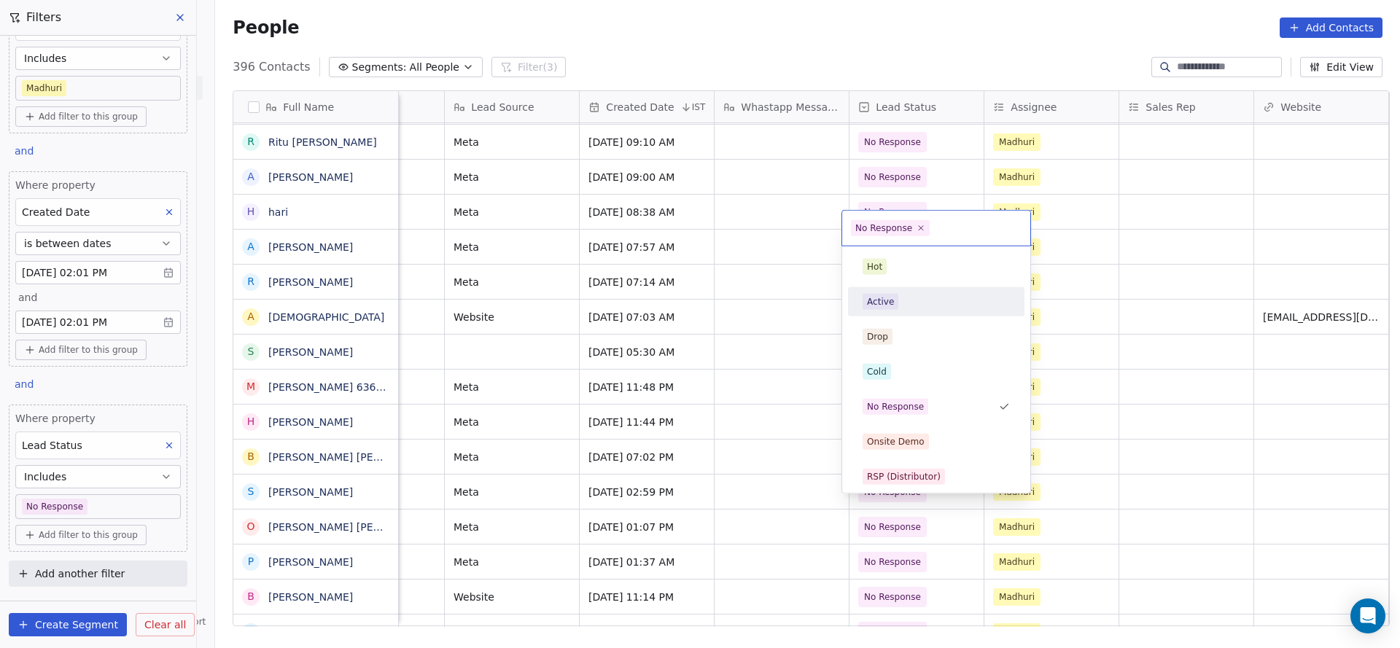
click at [915, 306] on div "Active" at bounding box center [935, 302] width 147 height 16
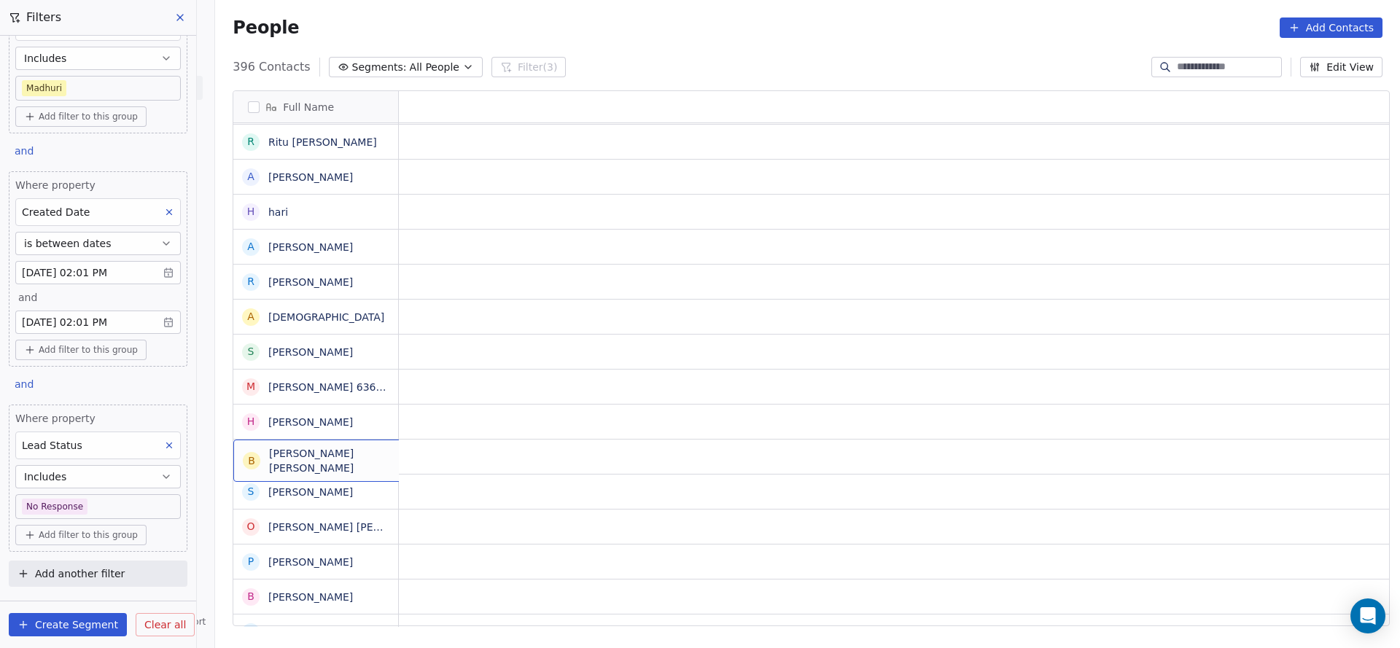
scroll to position [16, 0]
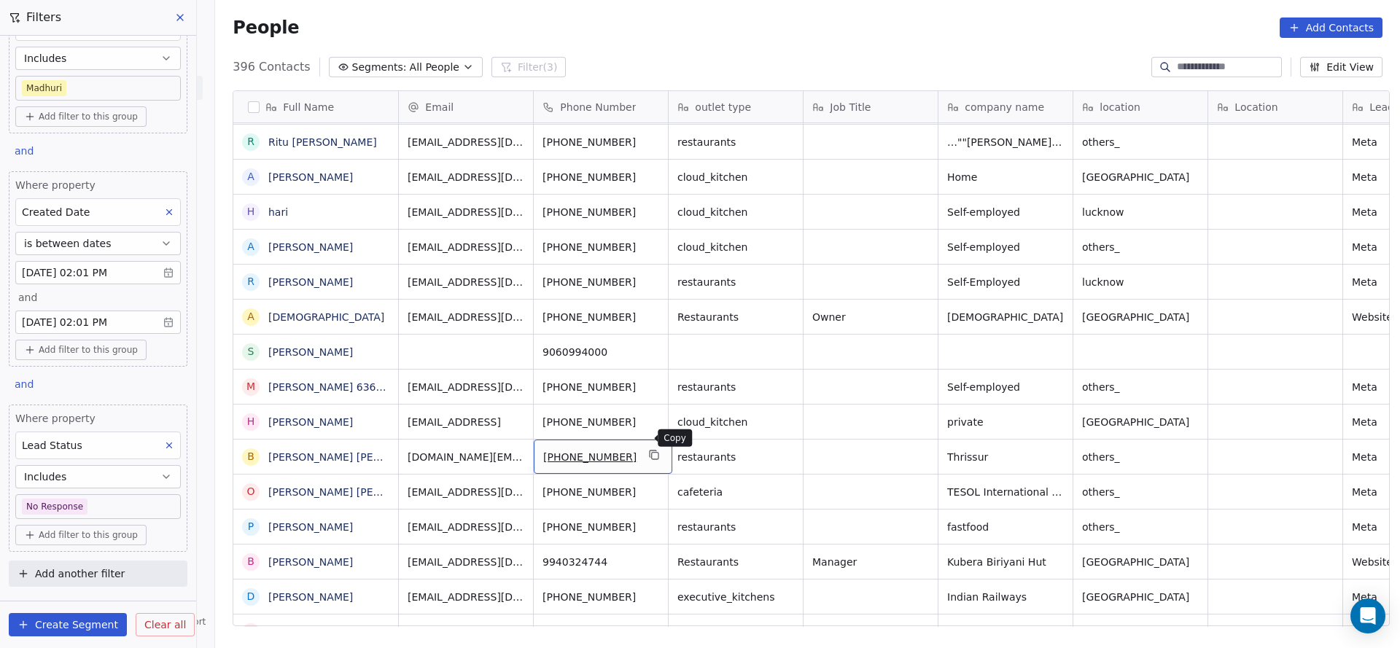
click at [652, 453] on icon "grid" at bounding box center [655, 456] width 7 height 7
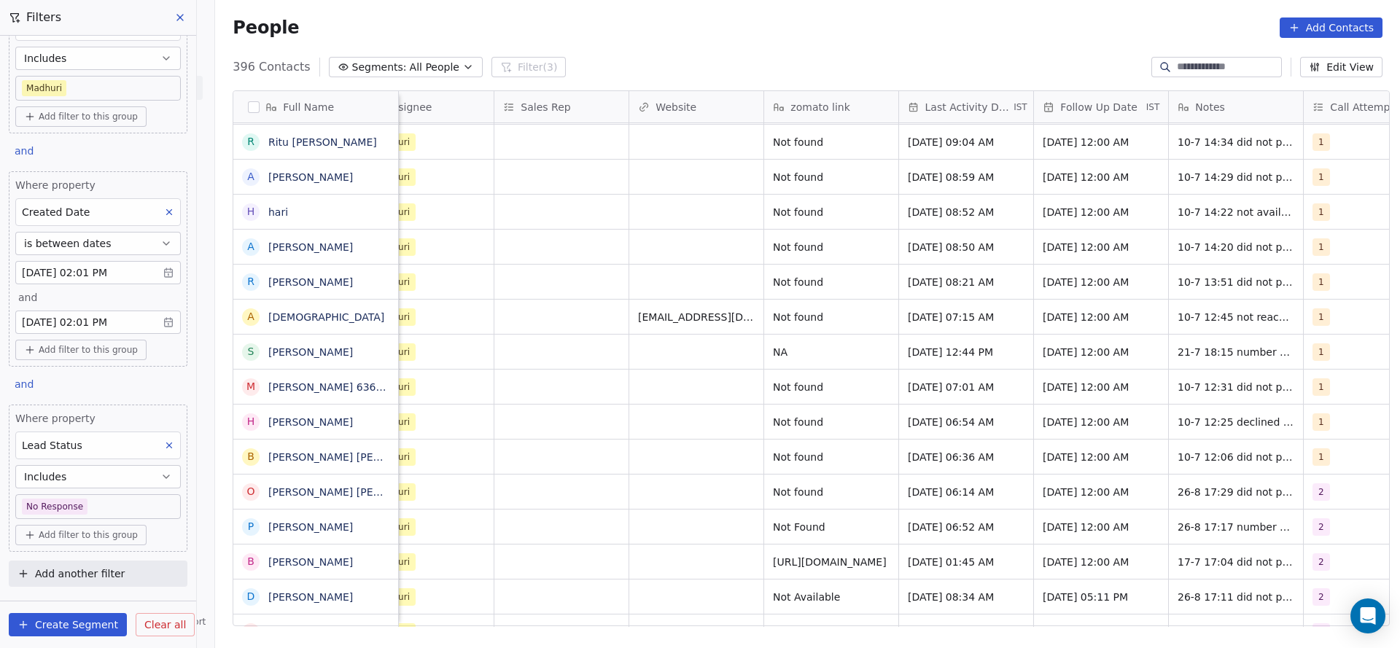
scroll to position [16, 1758]
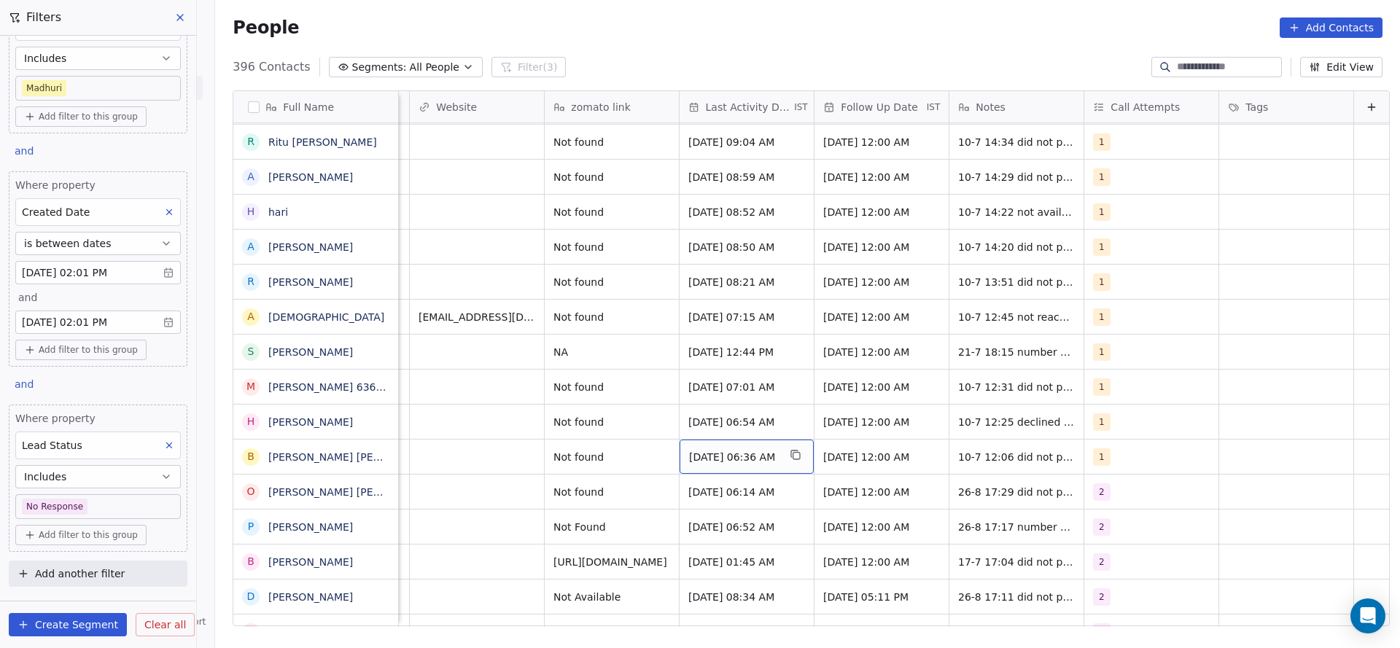
click at [715, 450] on span "Jul 10, 2025 06:36 AM" at bounding box center [733, 457] width 89 height 15
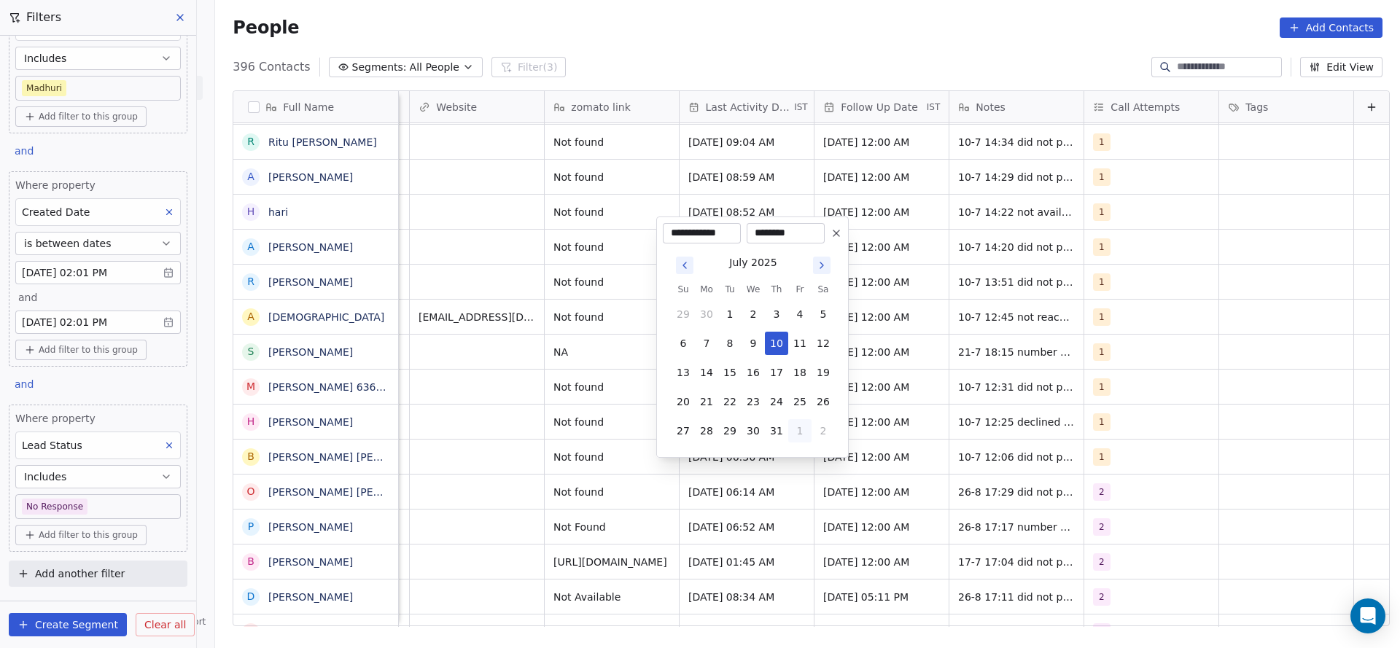
click at [803, 436] on button "1" at bounding box center [799, 430] width 23 height 23
click at [723, 402] on button "26" at bounding box center [729, 401] width 23 height 23
type input "**********"
drag, startPoint x: 453, startPoint y: 421, endPoint x: 1136, endPoint y: 440, distance: 684.0
click at [581, 432] on html "On2Cook India Pvt. Ltd. Contacts People Marketing Workflows Campaigns Sales Pip…" at bounding box center [700, 324] width 1400 height 648
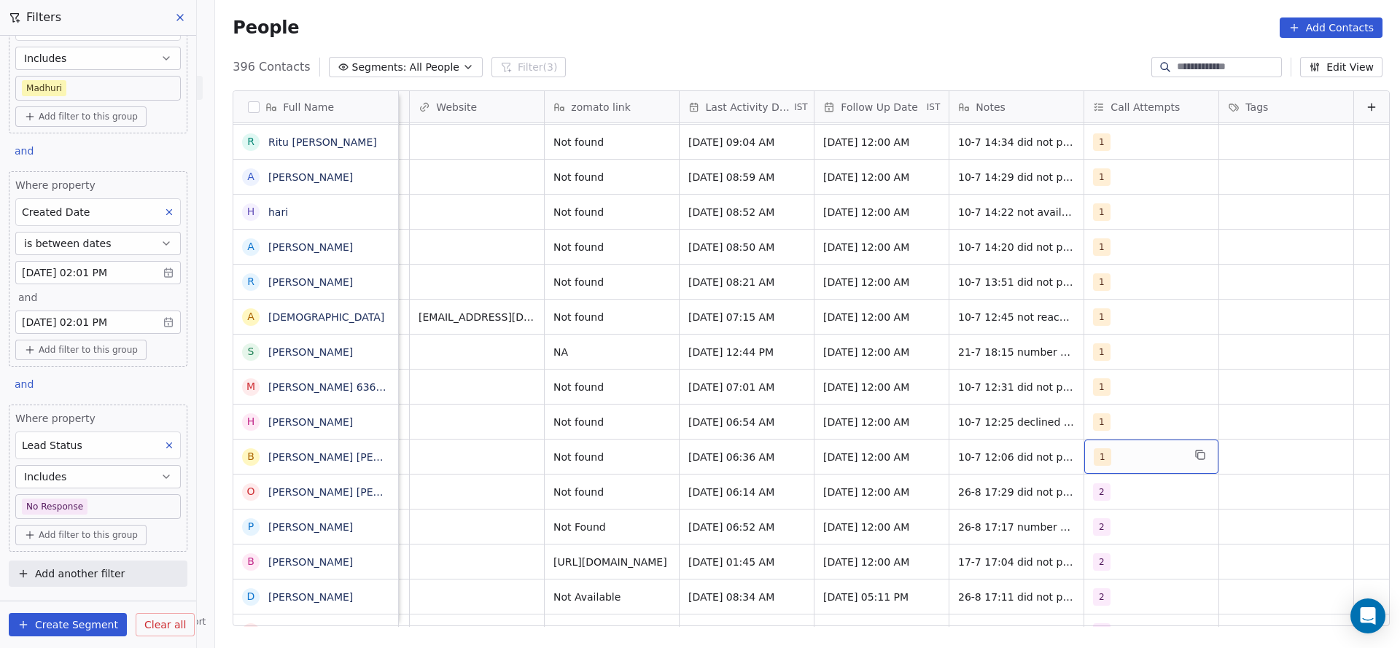
click at [1118, 448] on div "1" at bounding box center [1137, 456] width 89 height 17
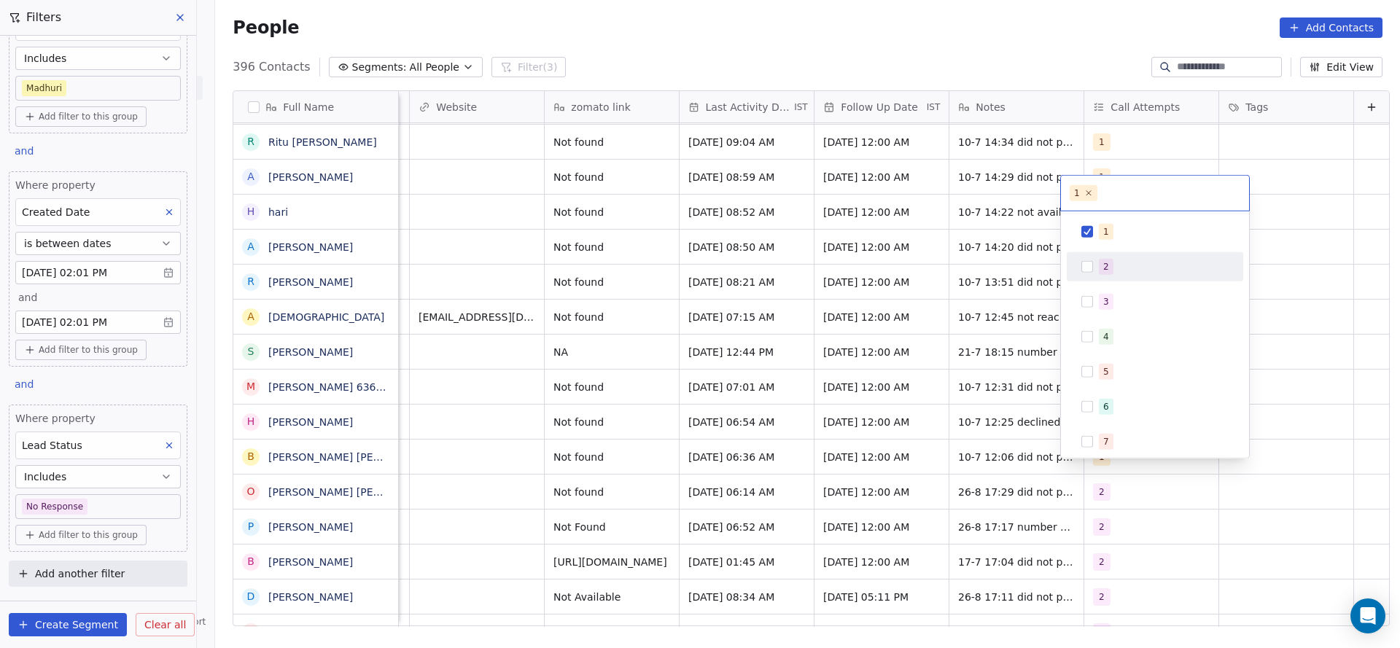
click at [1111, 259] on span "2" at bounding box center [1106, 267] width 15 height 16
click at [1111, 236] on div "1" at bounding box center [1164, 232] width 130 height 16
click at [884, 315] on html "On2Cook India Pvt. Ltd. Contacts People Marketing Workflows Campaigns Sales Pip…" at bounding box center [700, 324] width 1400 height 648
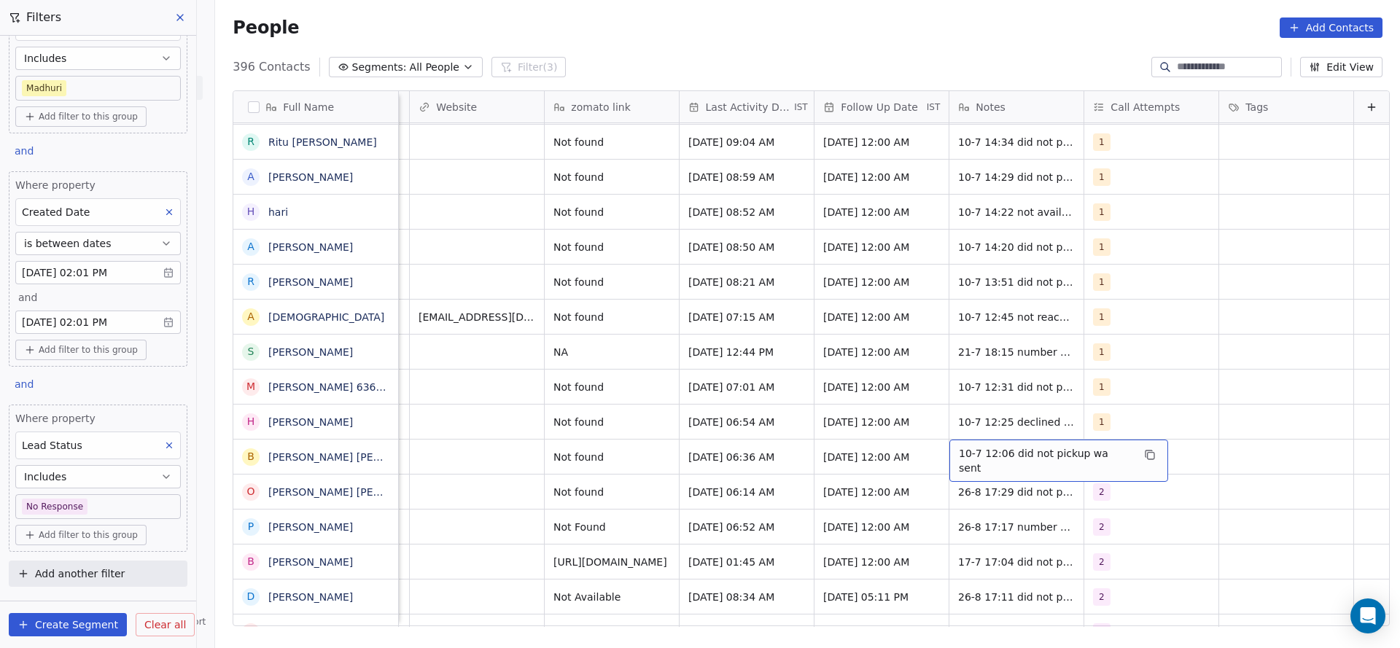
click at [1001, 446] on span "10-7 12:06 did not pickup wa sent" at bounding box center [1045, 460] width 173 height 29
click at [926, 435] on div "**********" at bounding box center [1027, 445] width 202 height 47
click at [934, 429] on textarea "**********" at bounding box center [1027, 445] width 200 height 45
type textarea "**********"
click at [510, 432] on html "On2Cook India Pvt. Ltd. Contacts People Marketing Workflows Campaigns Sales Pip…" at bounding box center [700, 324] width 1400 height 648
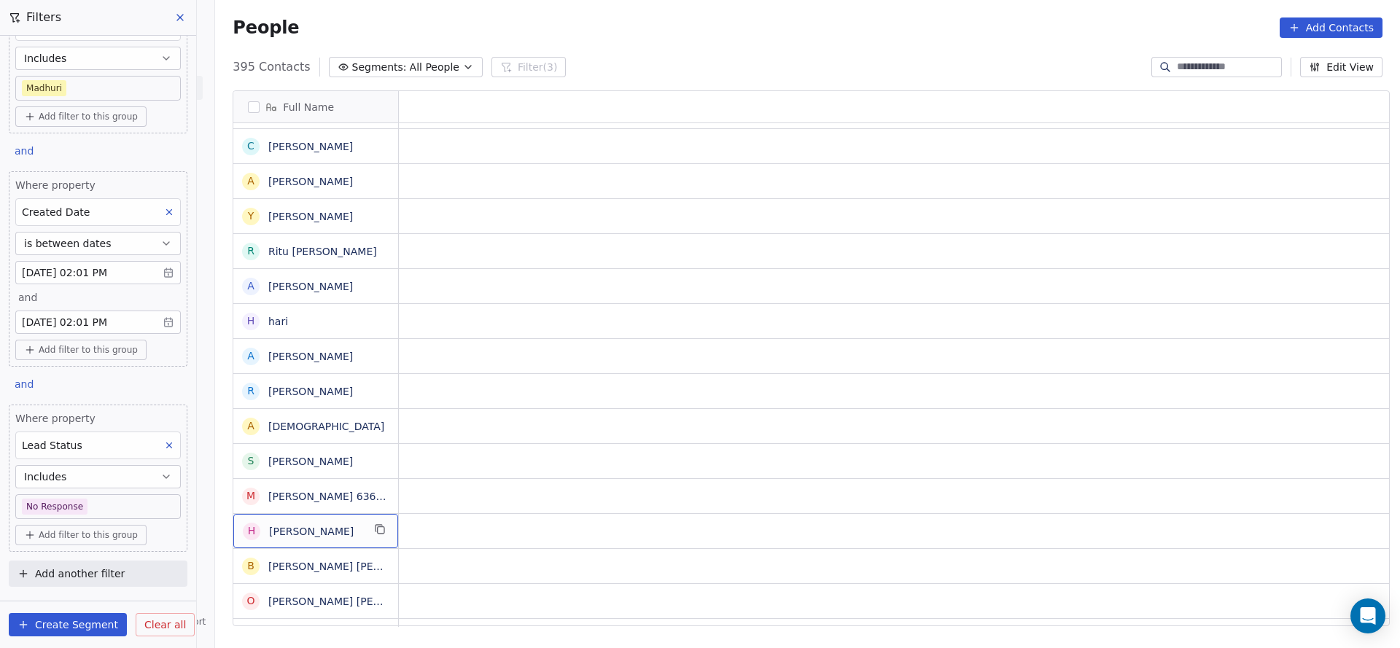
scroll to position [16, 0]
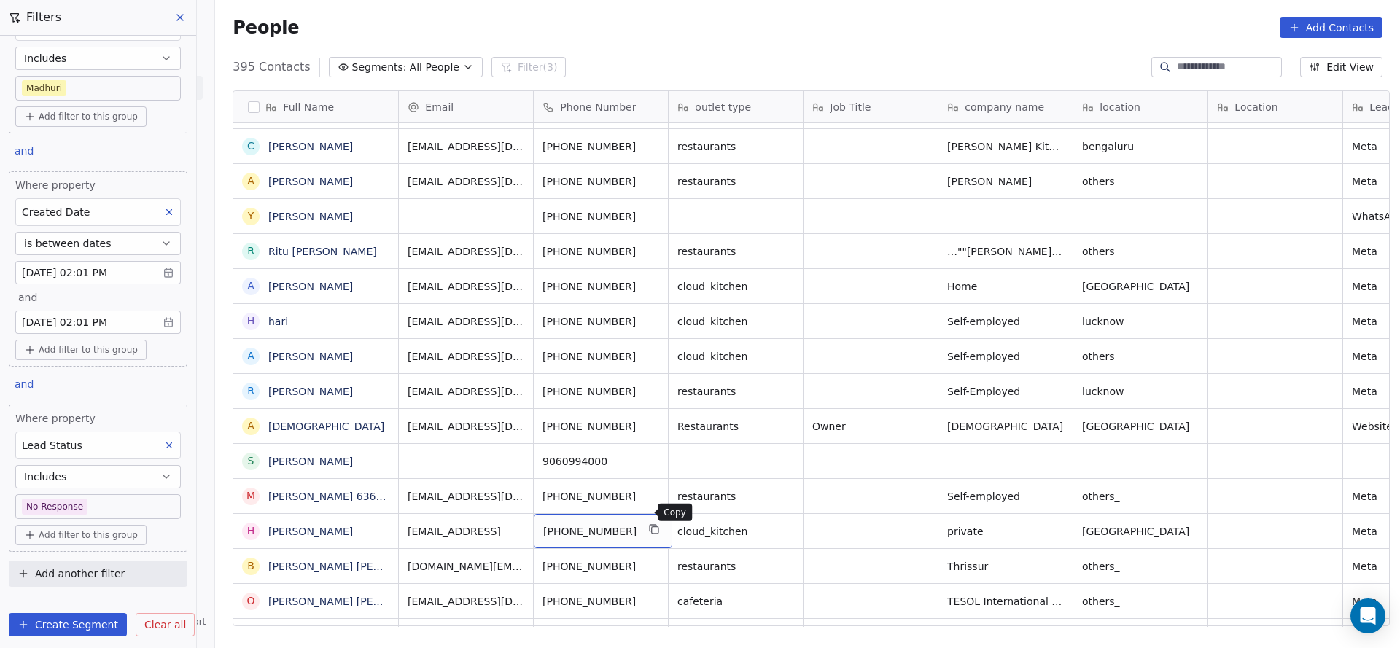
click at [649, 520] on button "grid" at bounding box center [654, 528] width 17 height 17
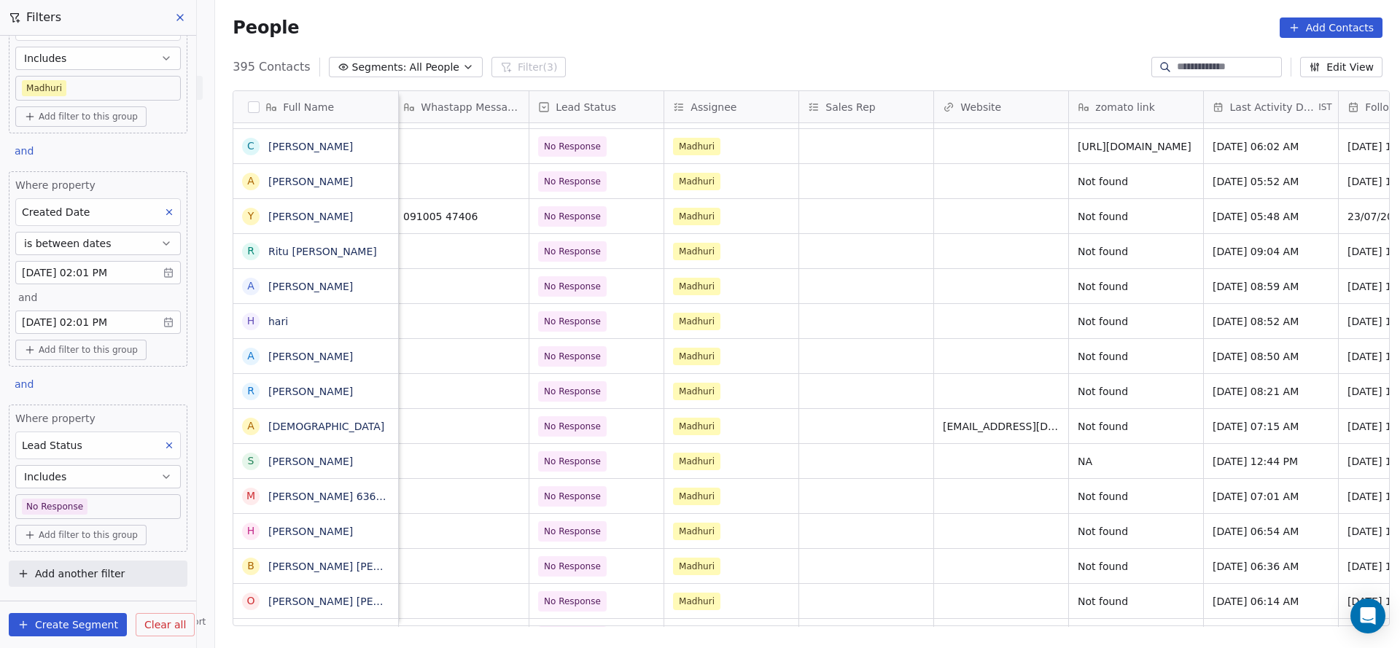
scroll to position [16, 1600]
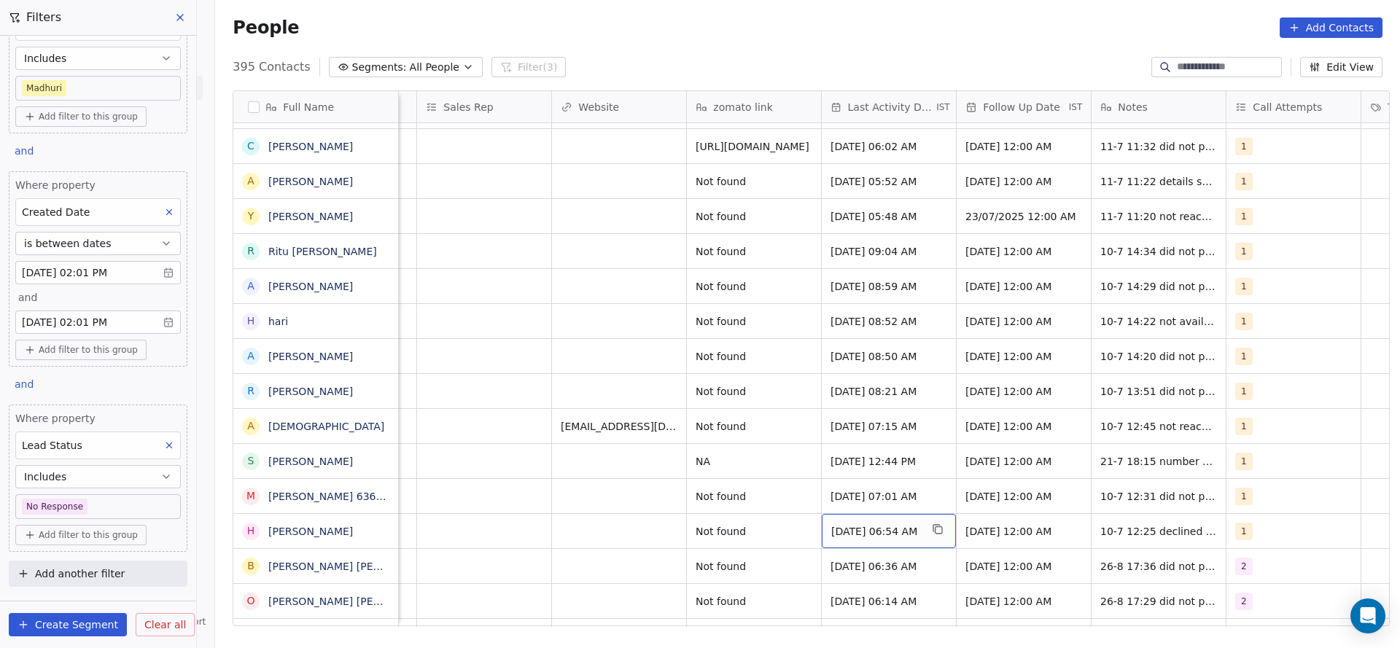
click at [862, 524] on span "Jul 10, 2025 06:54 AM" at bounding box center [875, 531] width 89 height 15
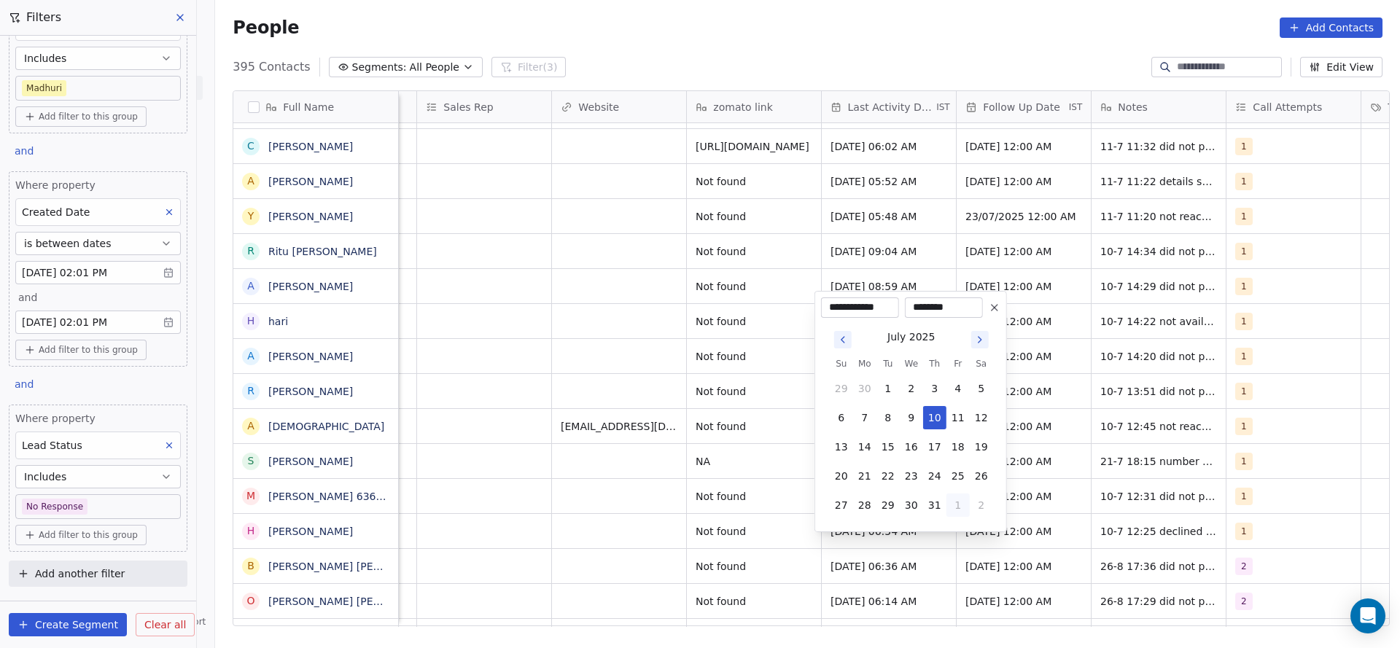
click at [956, 509] on button "1" at bounding box center [957, 505] width 23 height 23
click at [886, 472] on button "26" at bounding box center [887, 475] width 23 height 23
type input "**********"
drag, startPoint x: 558, startPoint y: 536, endPoint x: 1287, endPoint y: 506, distance: 729.6
click at [595, 534] on html "On2Cook India Pvt. Ltd. Contacts People Marketing Workflows Campaigns Sales Pip…" at bounding box center [700, 324] width 1400 height 648
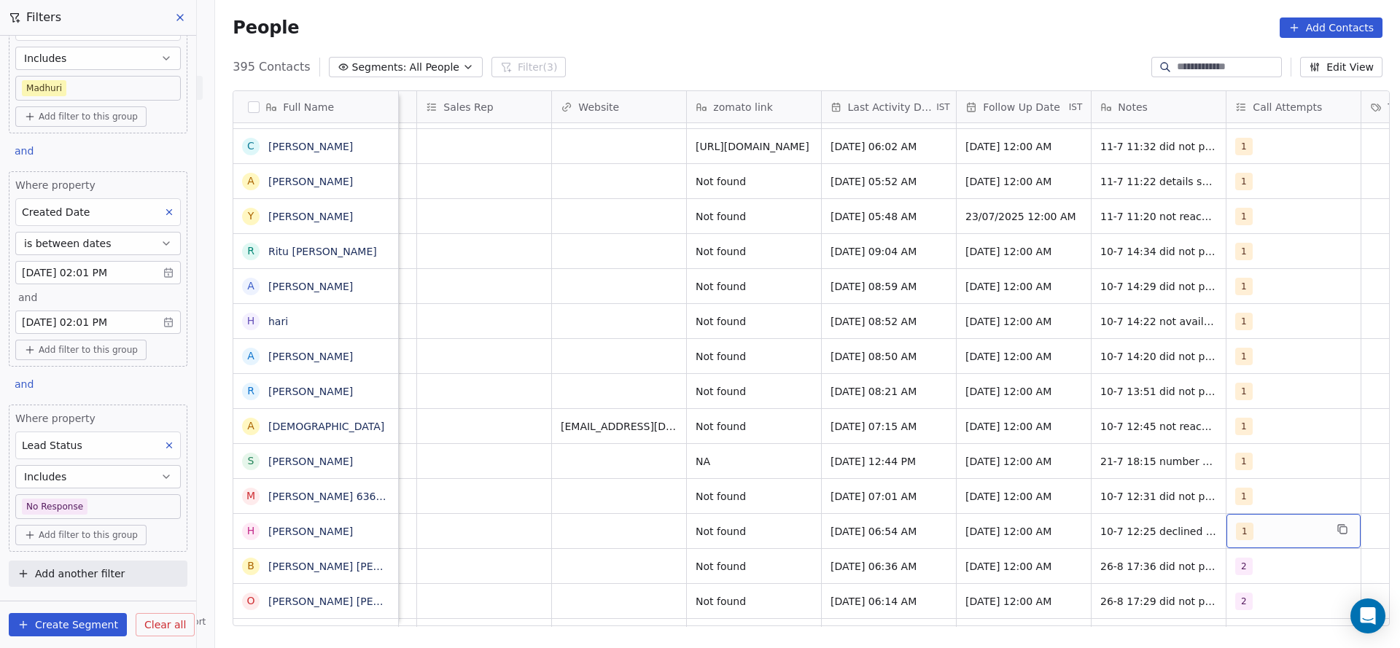
click at [1226, 514] on div "1" at bounding box center [1293, 531] width 134 height 34
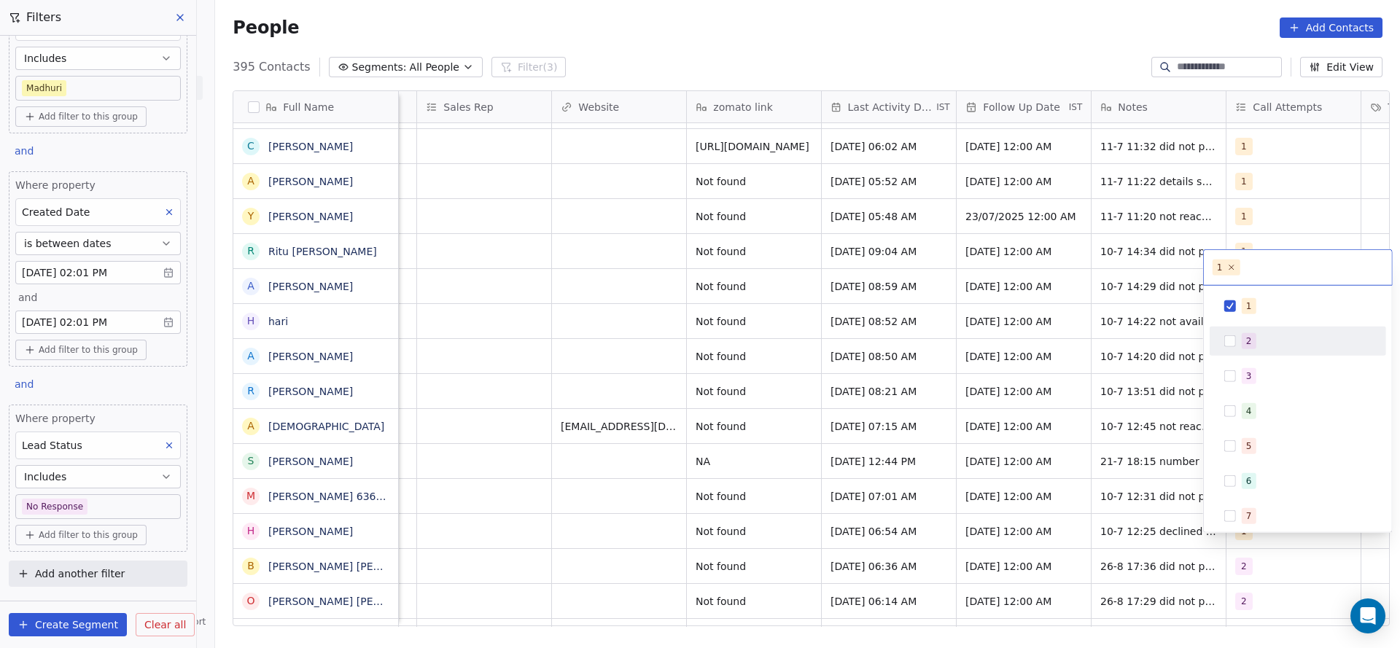
click at [1262, 341] on div "2" at bounding box center [1306, 341] width 130 height 16
click at [1082, 518] on html "On2Cook India Pvt. Ltd. Contacts People Marketing Workflows Campaigns Sales Pip…" at bounding box center [700, 324] width 1400 height 648
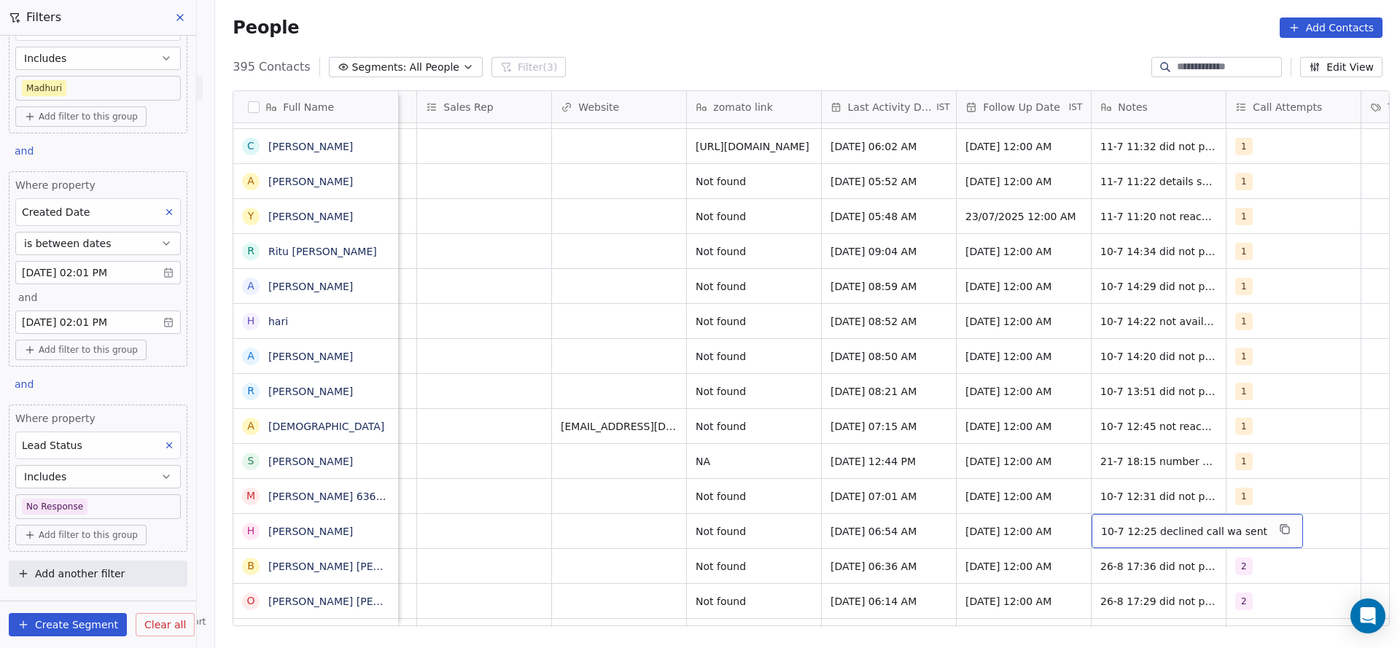
click at [1107, 524] on span "10-7 12:25 declined call wa sent" at bounding box center [1184, 531] width 166 height 15
click at [1100, 518] on textarea "**********" at bounding box center [1180, 519] width 191 height 45
type textarea "**********"
click at [974, 522] on html "On2Cook India Pvt. Ltd. Contacts People Marketing Workflows Campaigns Sales Pip…" at bounding box center [700, 324] width 1400 height 648
click at [1266, 523] on div "1 2" at bounding box center [1280, 531] width 89 height 17
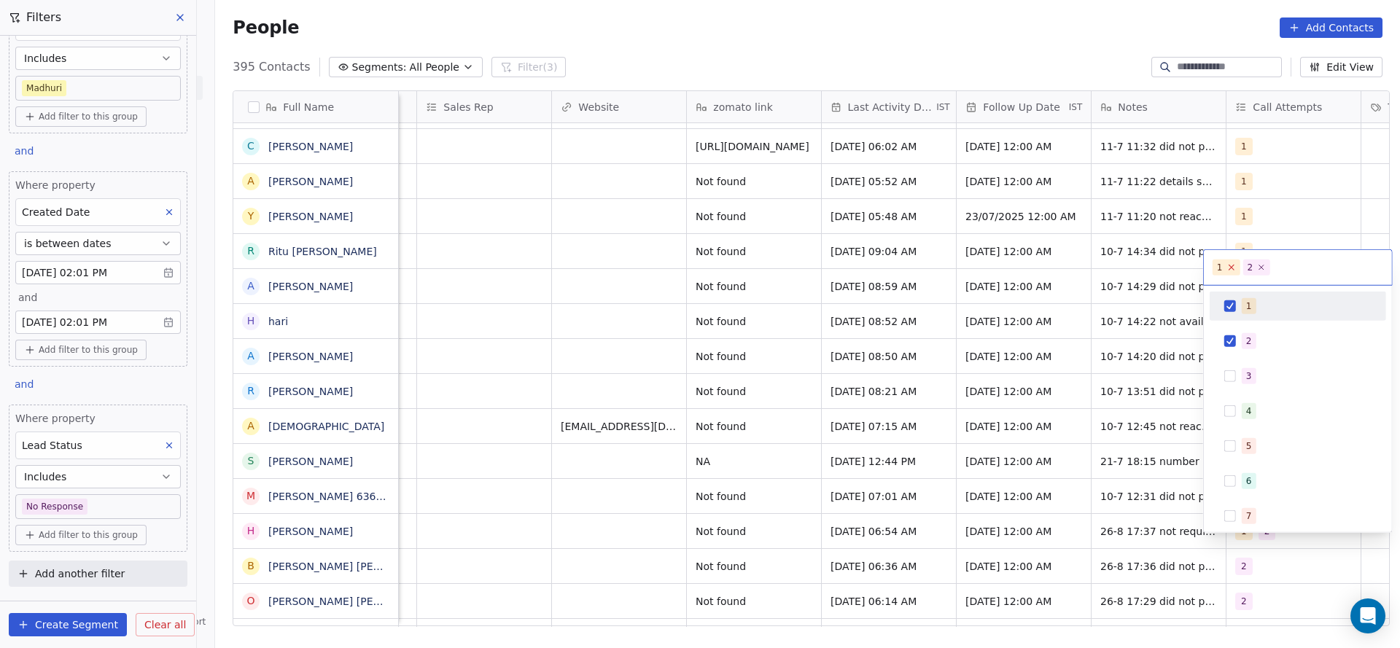
click at [1231, 267] on icon at bounding box center [1230, 266] width 9 height 9
click at [934, 469] on html "On2Cook India Pvt. Ltd. Contacts People Marketing Workflows Campaigns Sales Pip…" at bounding box center [700, 324] width 1400 height 648
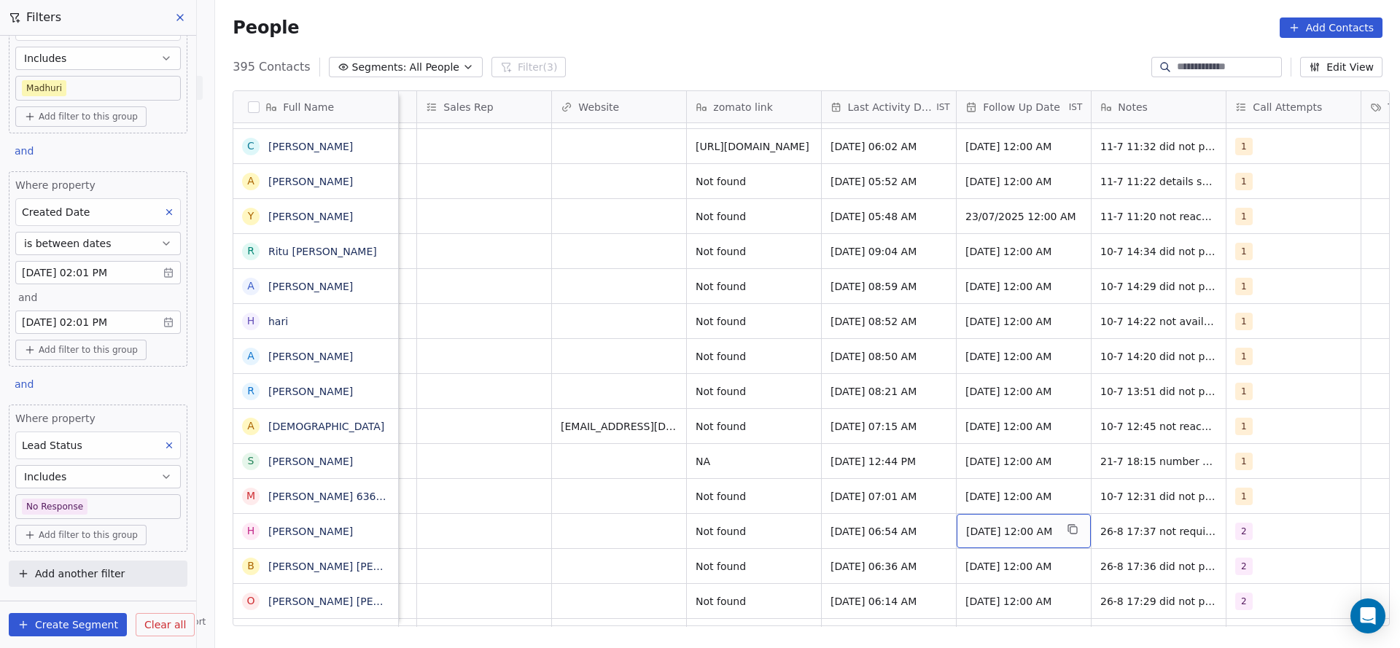
click at [1049, 524] on span "[DATE] 12:00 AM" at bounding box center [1010, 531] width 89 height 15
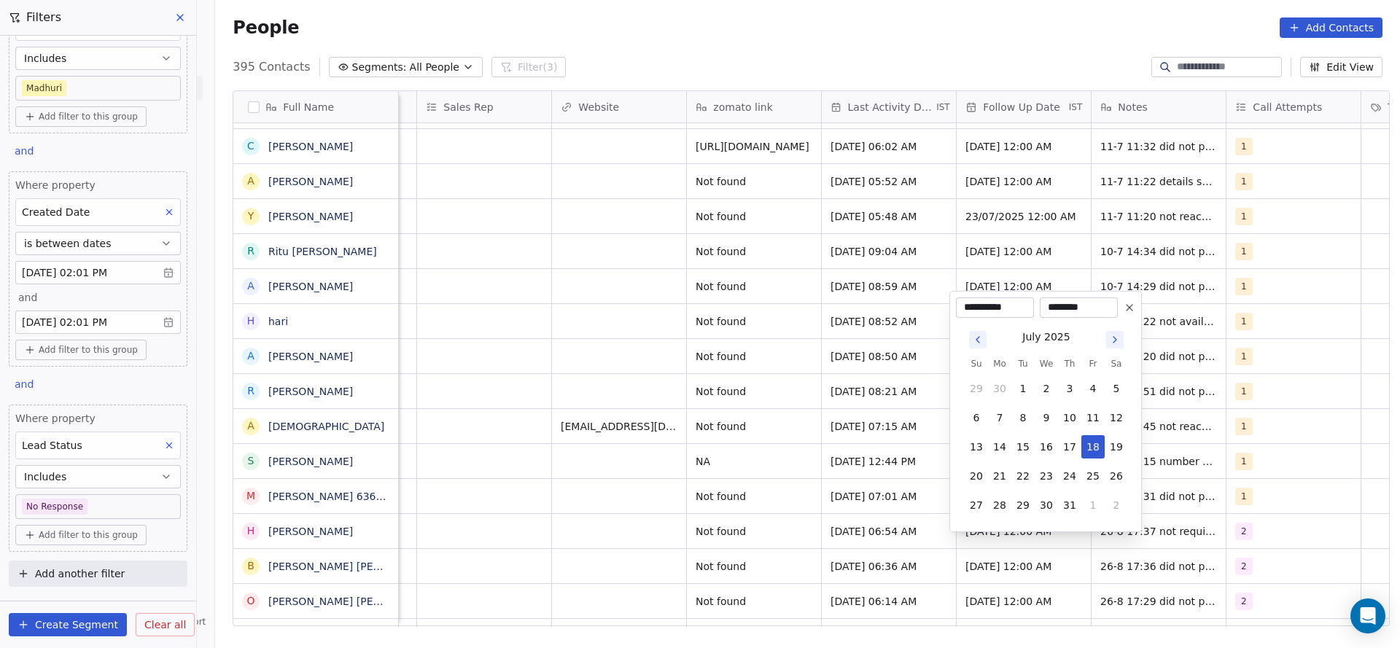
click at [1126, 308] on icon at bounding box center [1129, 308] width 12 height 12
click at [604, 548] on div "Jul 09, 2025 07:02 PM No Response Madhuri Not found Aug 26, 2025 06:36 AM 18/07…" at bounding box center [165, 565] width 2732 height 35
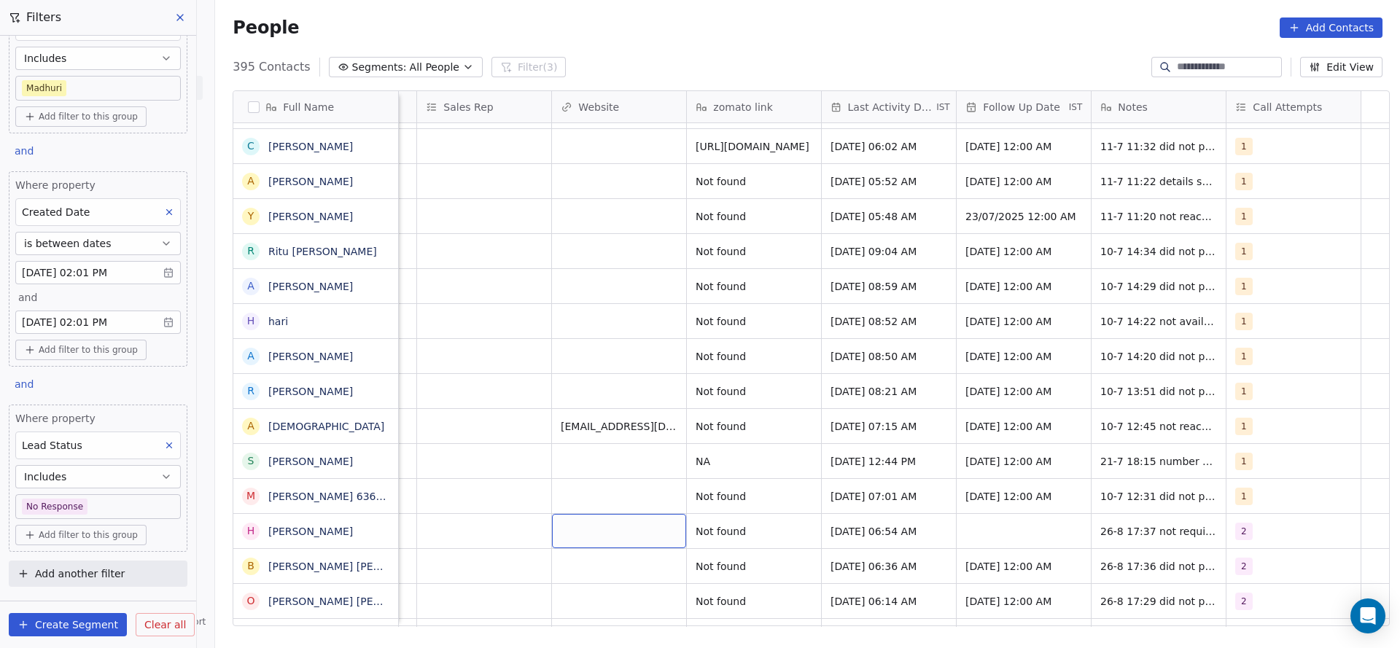
scroll to position [16, 1146]
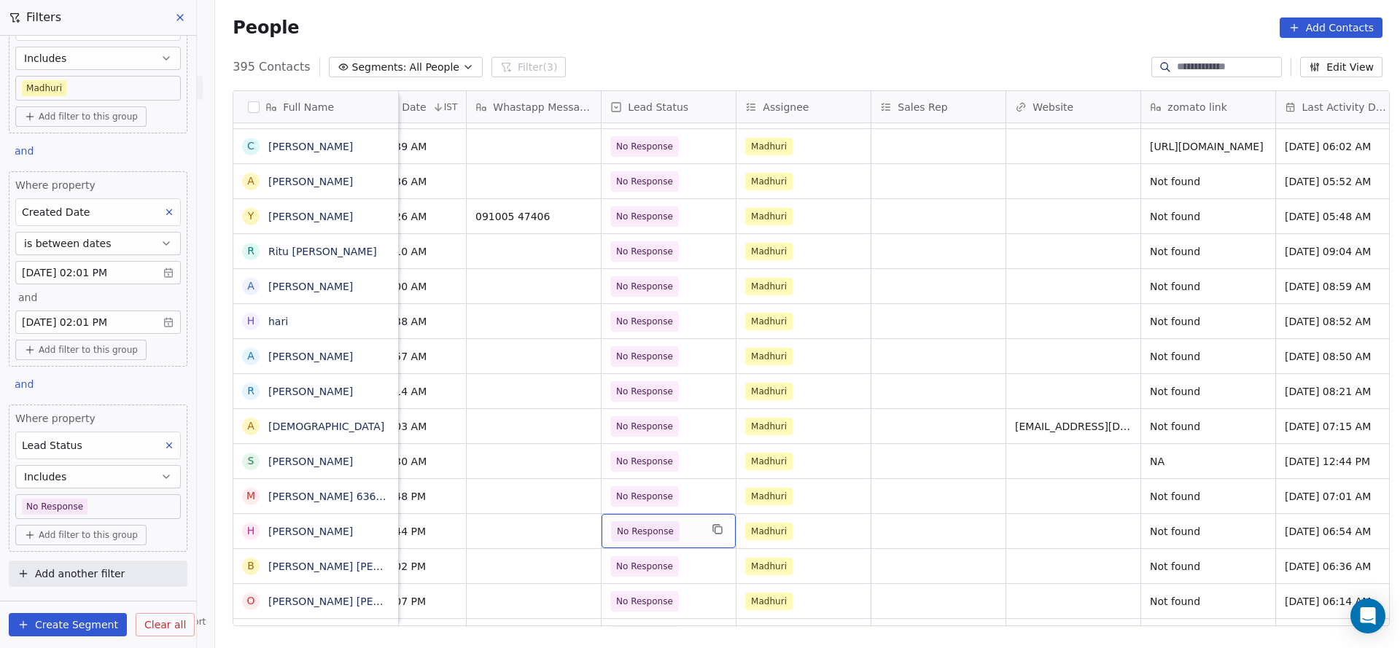
click at [685, 521] on span "No Response" at bounding box center [655, 531] width 89 height 20
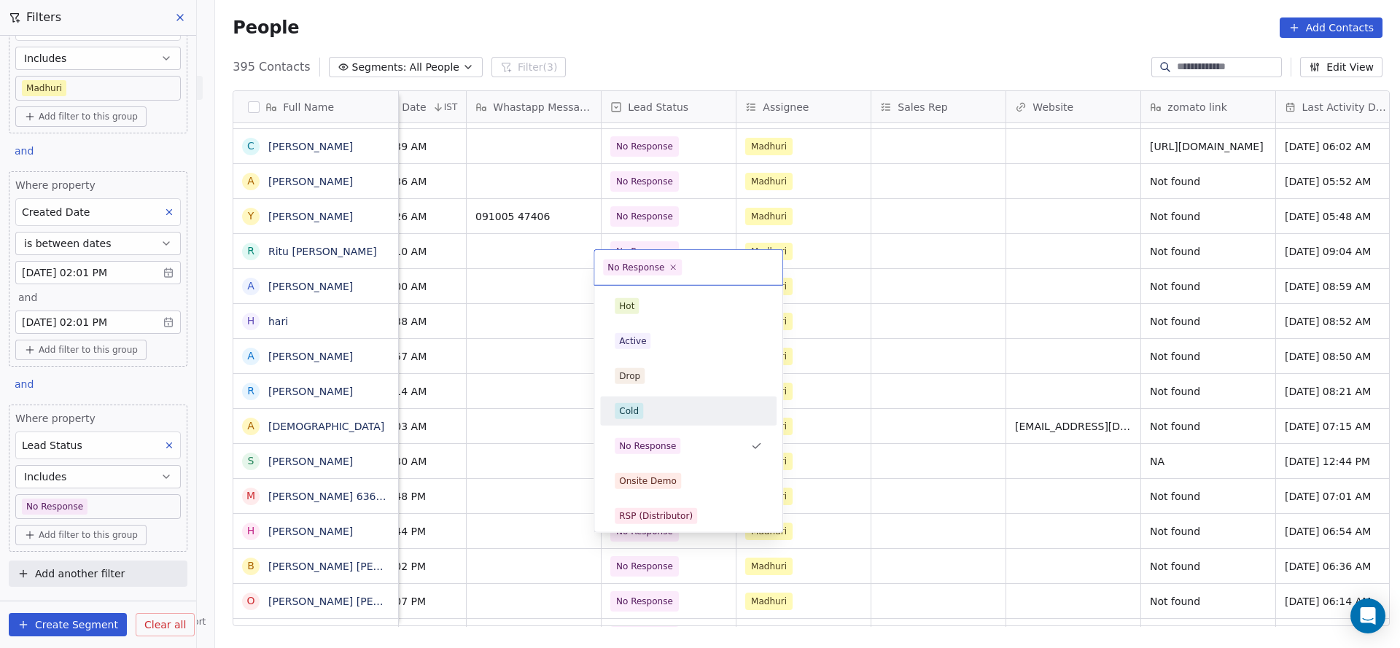
click at [677, 403] on div "Cold" at bounding box center [688, 411] width 147 height 16
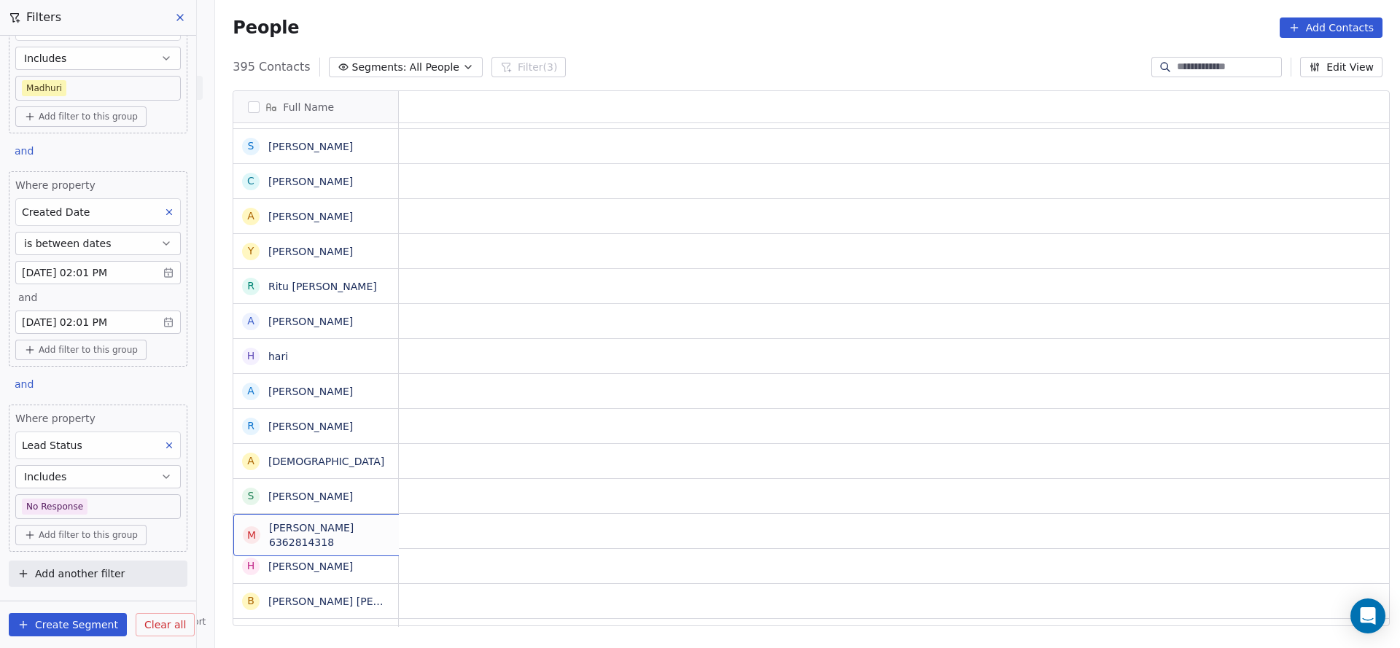
scroll to position [16, 0]
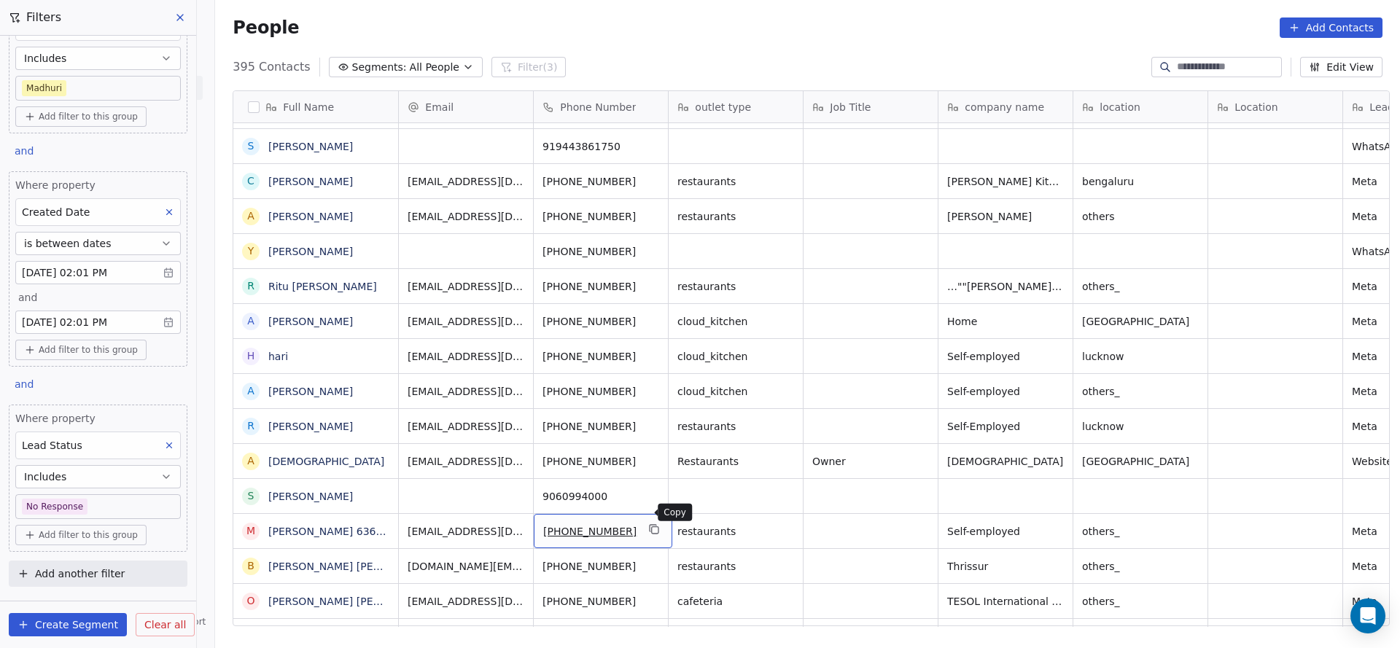
click at [649, 523] on icon "grid" at bounding box center [655, 529] width 12 height 12
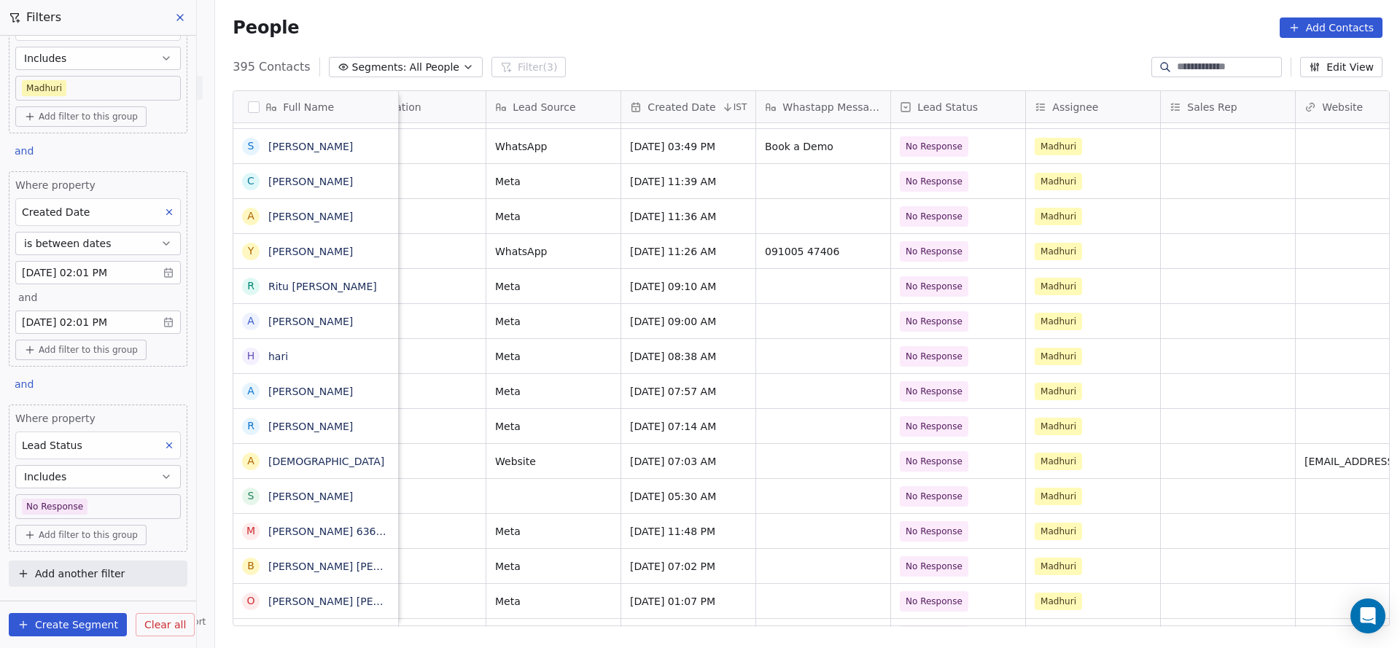
scroll to position [16, 1590]
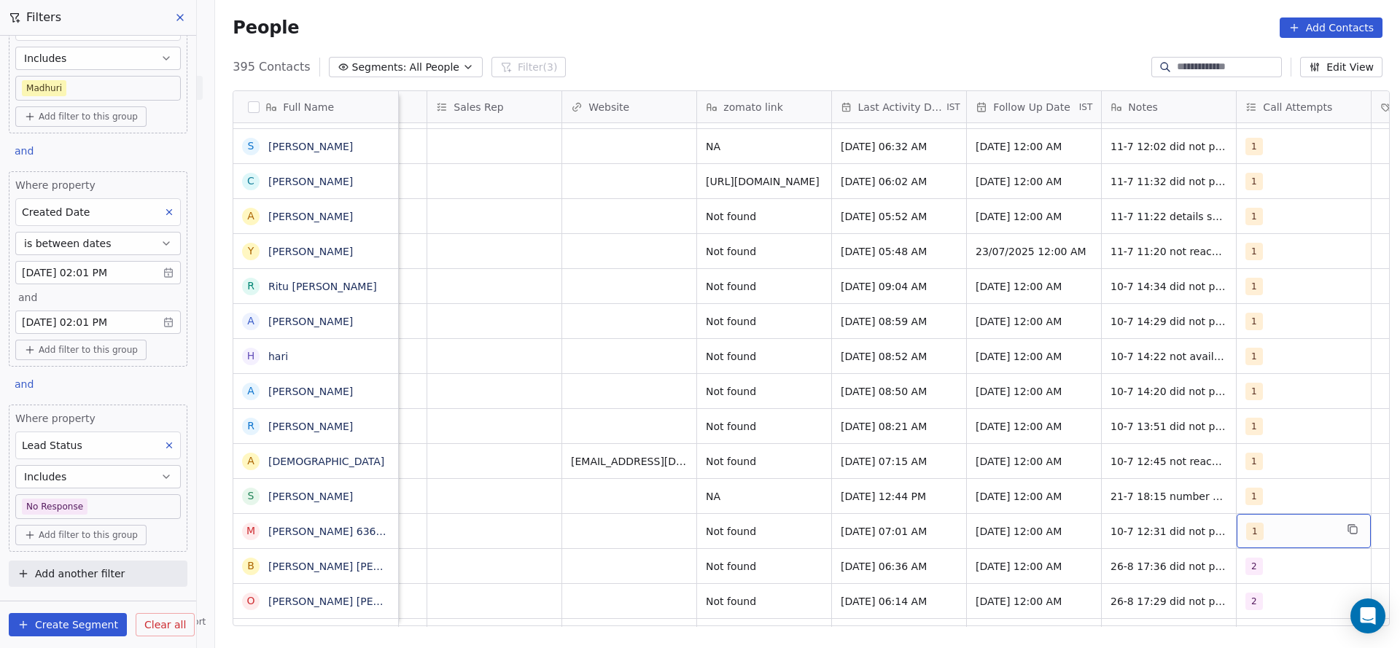
click at [1258, 523] on div "1" at bounding box center [1290, 531] width 89 height 17
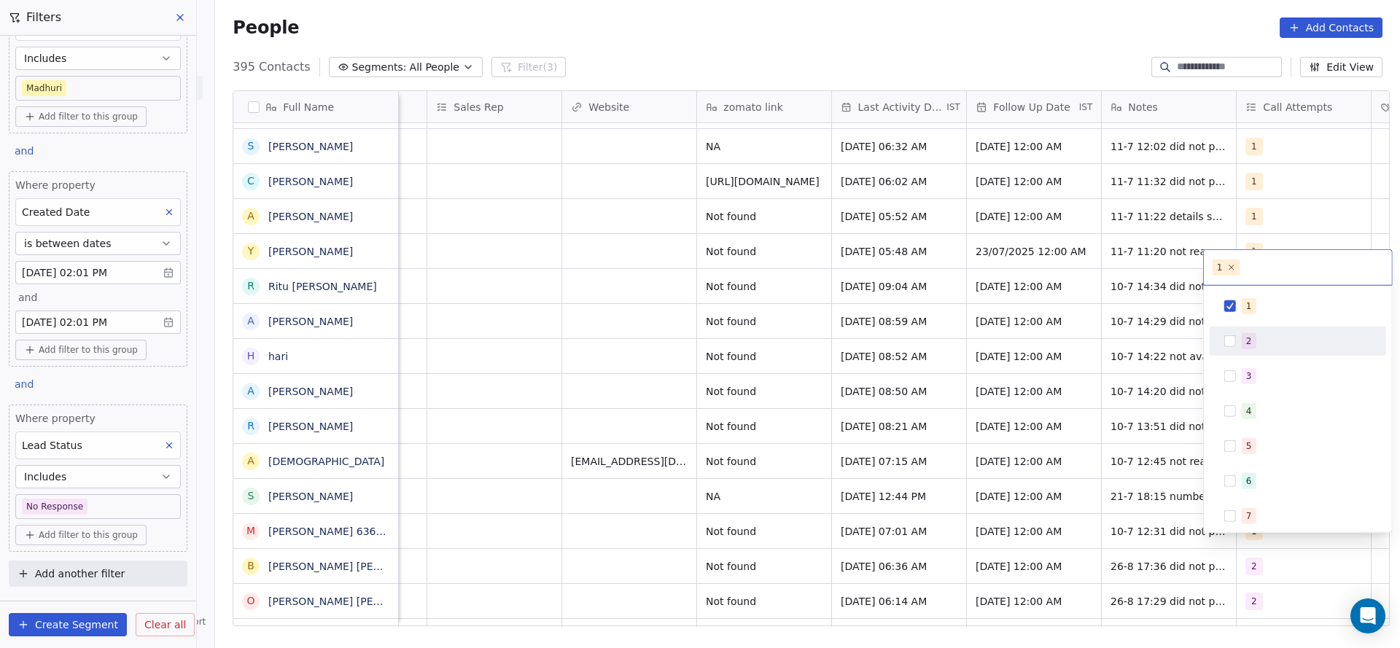
click at [1253, 339] on span "2" at bounding box center [1248, 341] width 15 height 16
click at [1260, 313] on div "1" at bounding box center [1306, 306] width 130 height 16
drag, startPoint x: 1138, startPoint y: 340, endPoint x: 1126, endPoint y: 501, distance: 161.5
click at [1137, 343] on html "On2Cook India Pvt. Ltd. Contacts People Marketing Workflows Campaigns Sales Pip…" at bounding box center [700, 324] width 1400 height 648
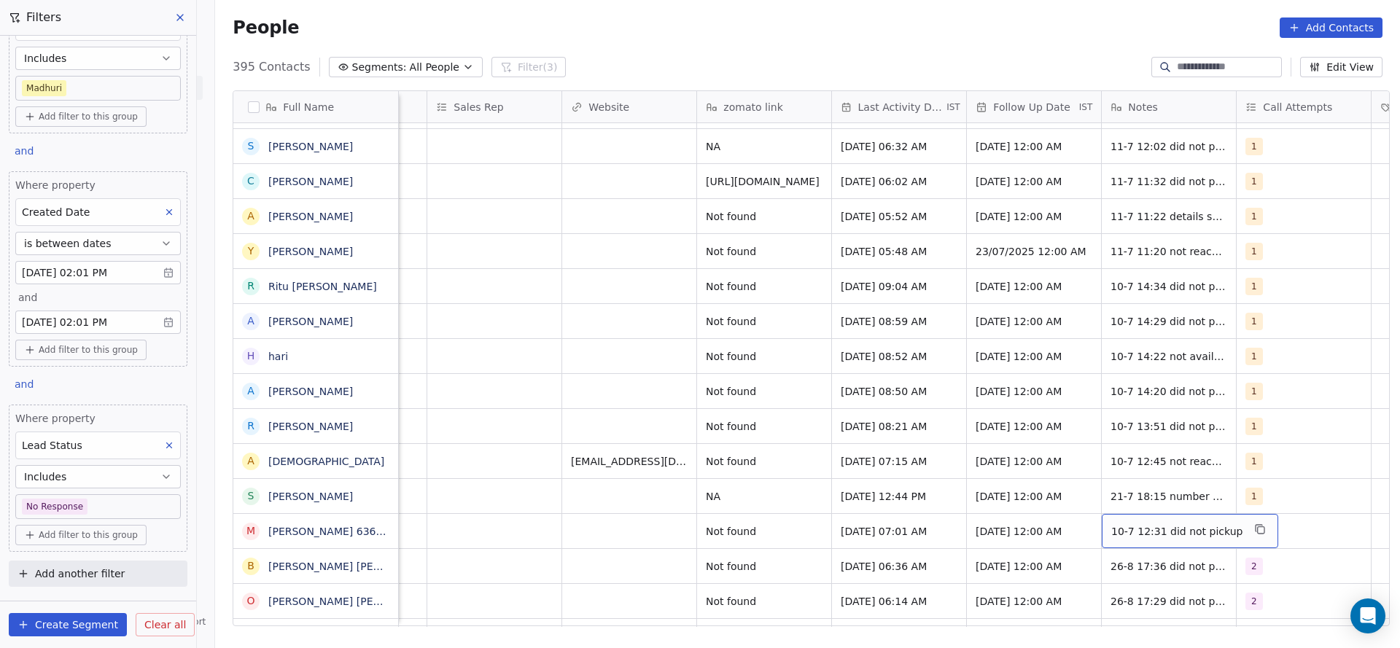
click at [1126, 524] on span "10-7 12:31 did not pickup" at bounding box center [1176, 531] width 131 height 15
click at [1101, 514] on div "10-7 12:31 did not pickup" at bounding box center [1189, 531] width 176 height 34
click at [1111, 524] on span "10-7 12:31 did not pickup" at bounding box center [1176, 531] width 131 height 15
click at [1109, 510] on textarea "**********" at bounding box center [1175, 519] width 163 height 45
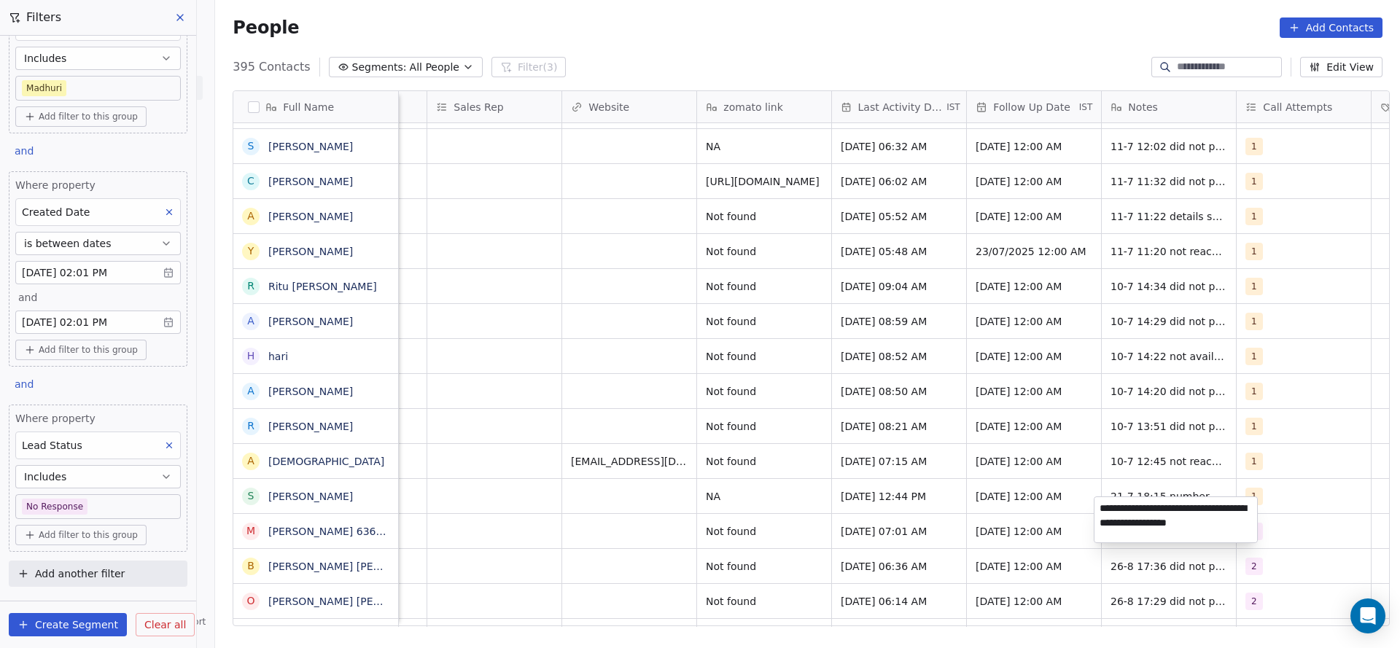
type textarea "**********"
click at [873, 540] on html "On2Cook India Pvt. Ltd. Contacts People Marketing Workflows Campaigns Sales Pip…" at bounding box center [700, 324] width 1400 height 648
click at [857, 524] on span "Jul 10, 2025 07:01 AM" at bounding box center [885, 531] width 89 height 15
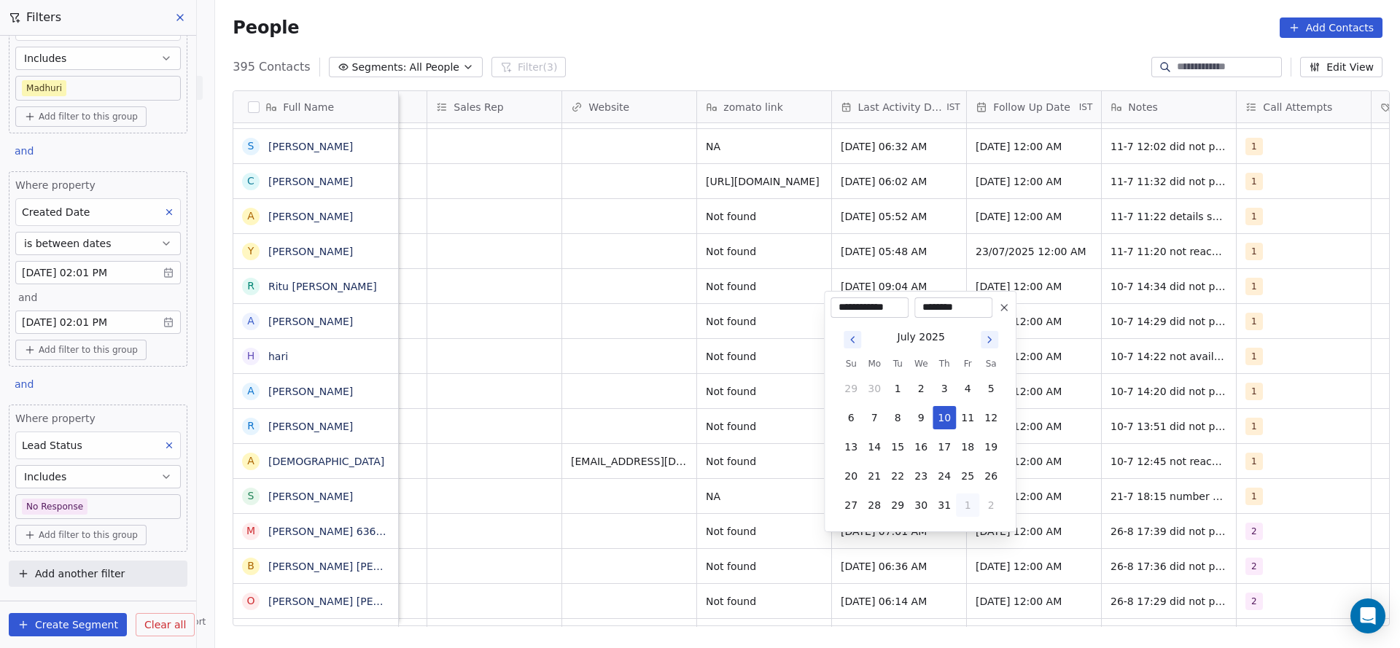
click at [966, 514] on button "1" at bounding box center [967, 505] width 23 height 23
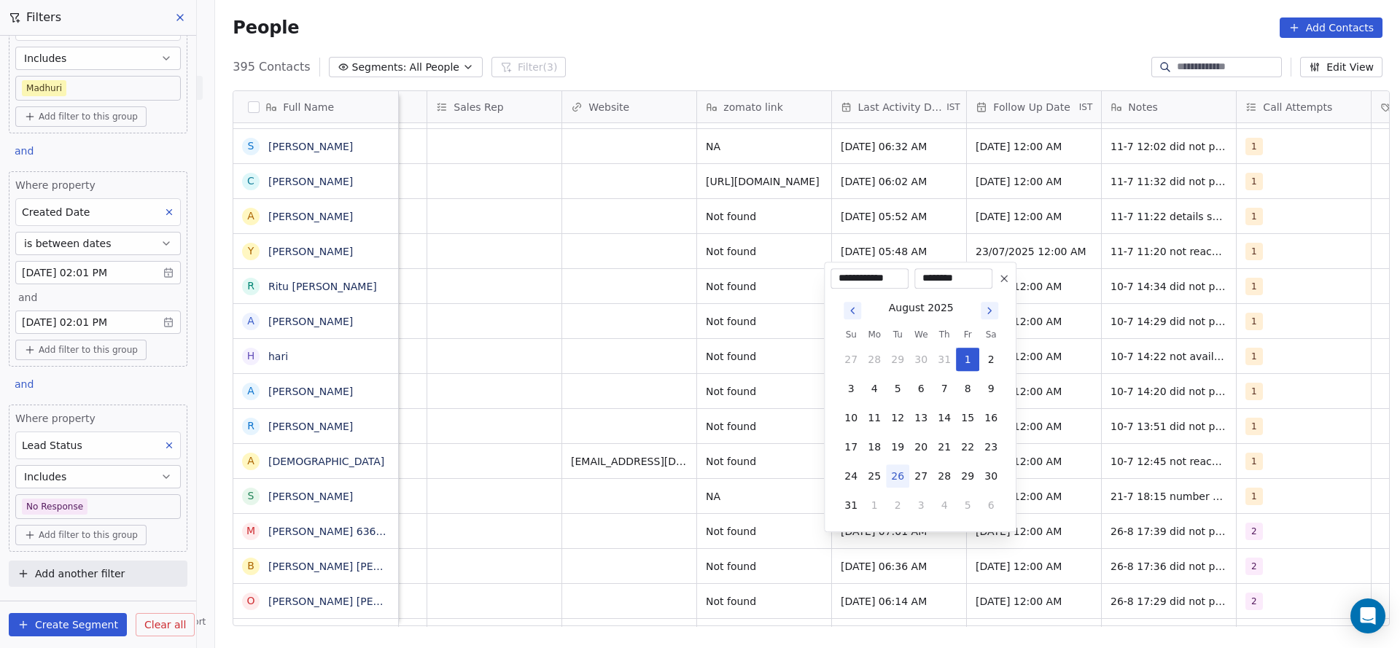
click at [897, 473] on button "26" at bounding box center [897, 475] width 23 height 23
type input "**********"
click at [689, 518] on html "On2Cook India Pvt. Ltd. Contacts People Marketing Workflows Campaigns Sales Pip…" at bounding box center [700, 324] width 1400 height 648
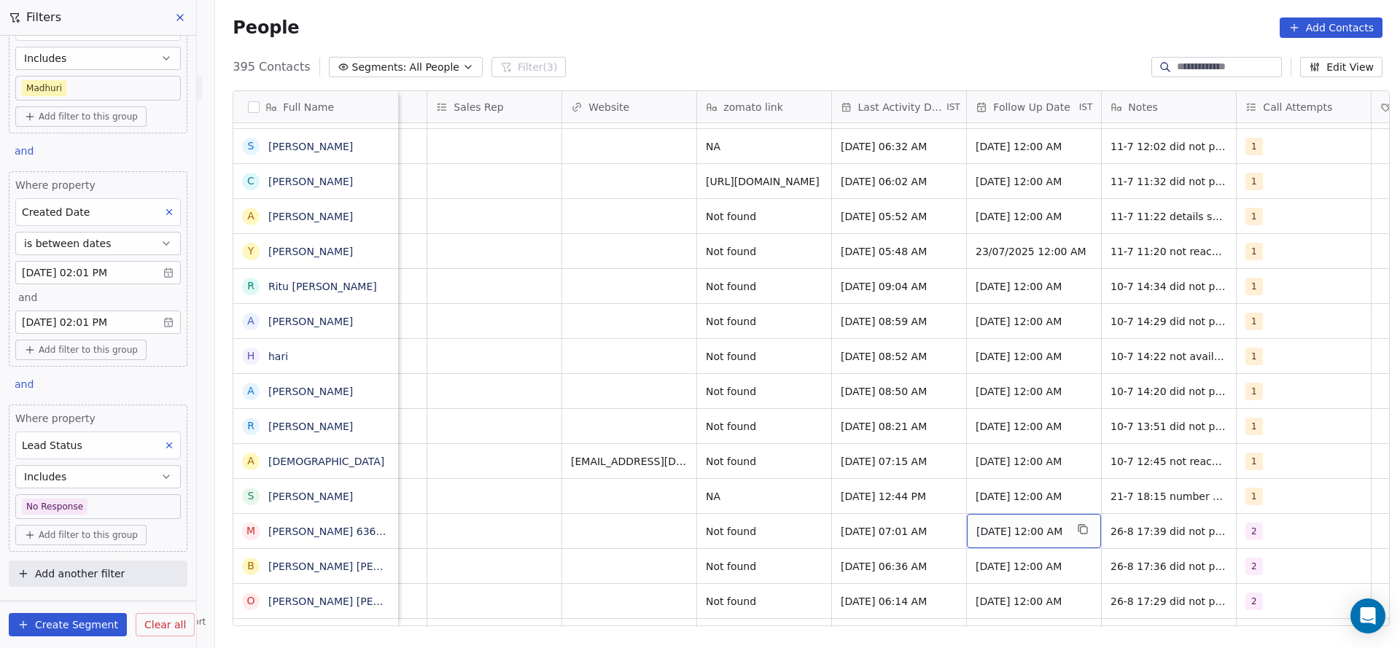
click at [1021, 524] on span "[DATE] 12:00 AM" at bounding box center [1020, 531] width 89 height 15
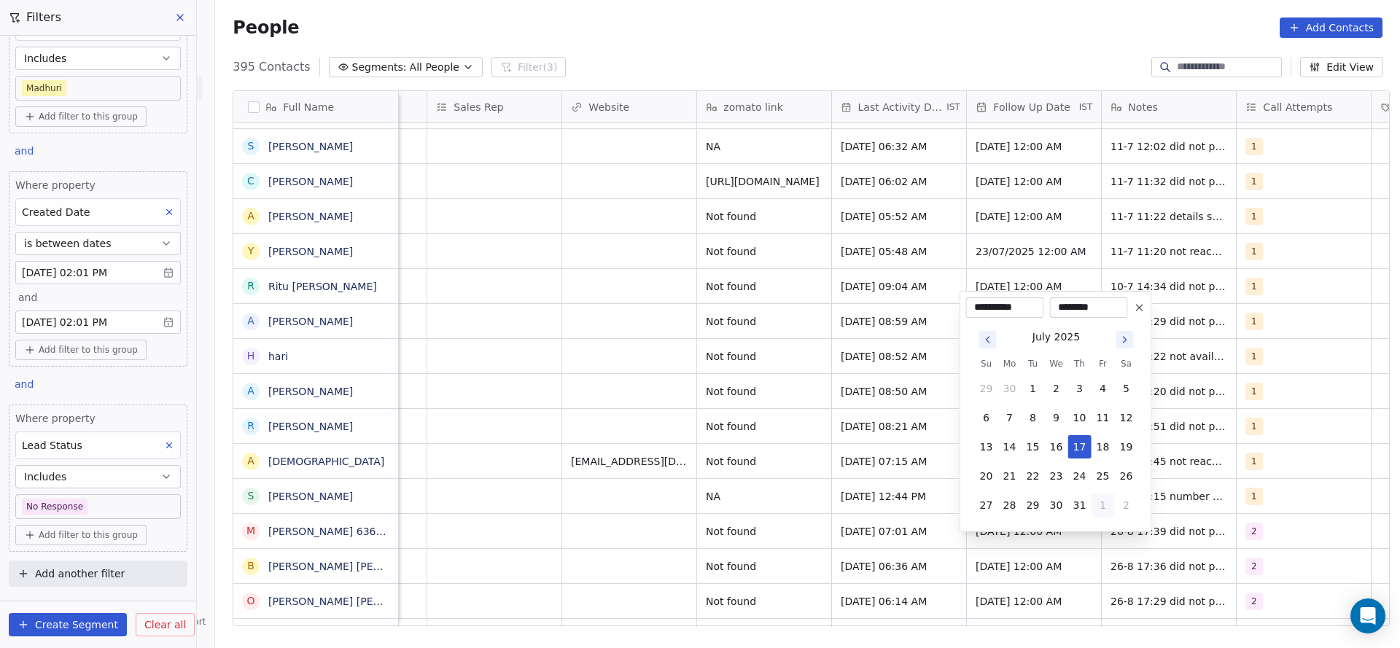
click at [1101, 499] on button "1" at bounding box center [1102, 505] width 23 height 23
click at [1093, 503] on button "5" at bounding box center [1102, 505] width 23 height 23
type input "**********"
click at [944, 527] on html "On2Cook India Pvt. Ltd. Contacts People Marketing Workflows Campaigns Sales Pip…" at bounding box center [700, 324] width 1400 height 648
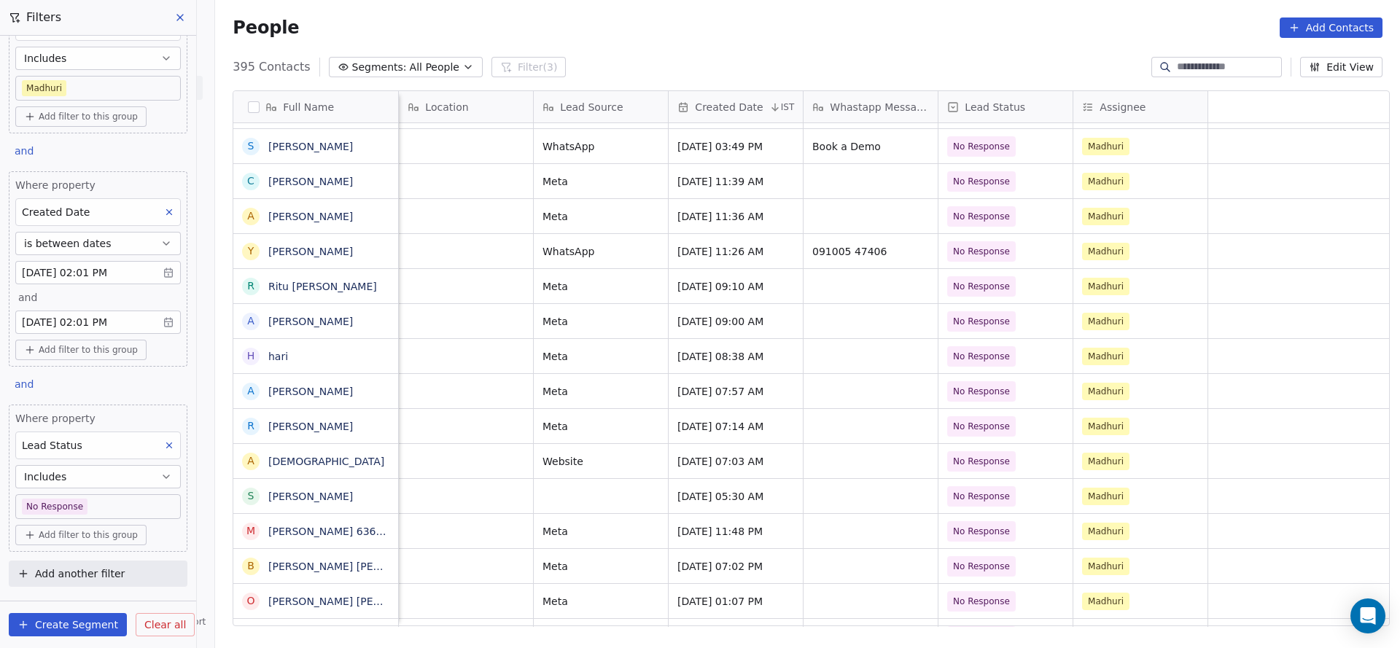
scroll to position [16, 135]
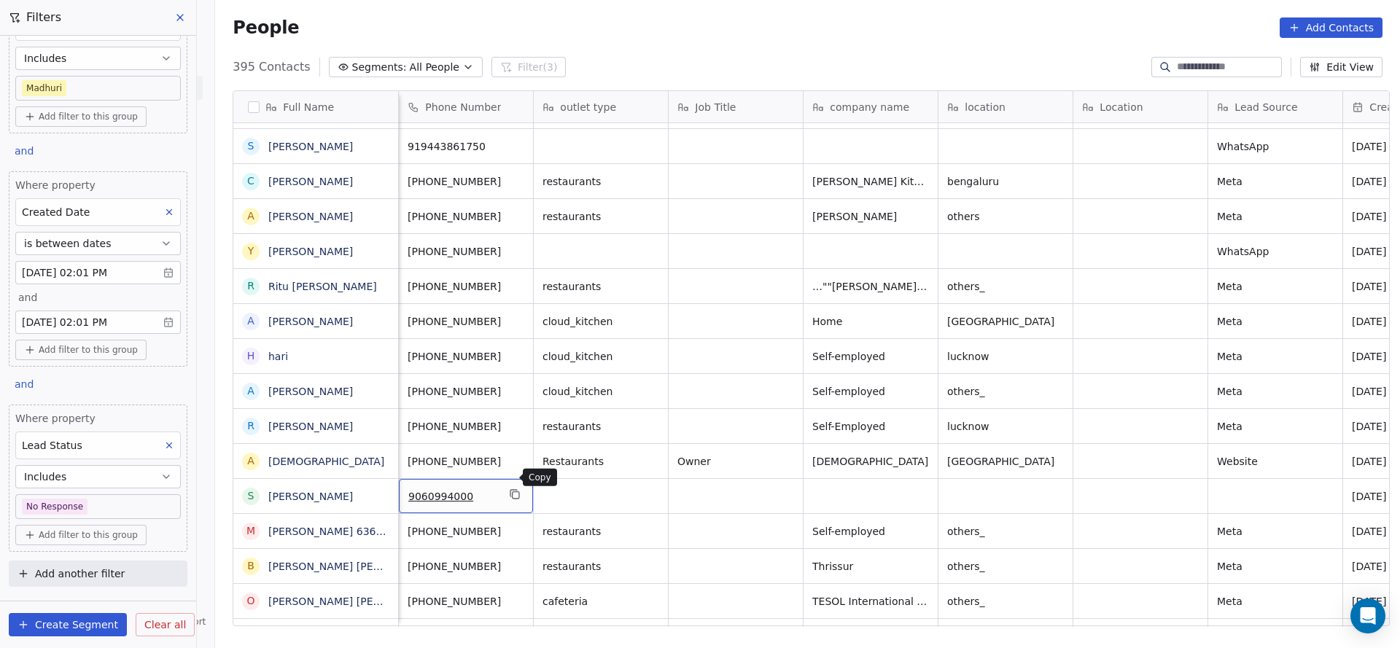
click at [509, 488] on icon "grid" at bounding box center [515, 494] width 12 height 12
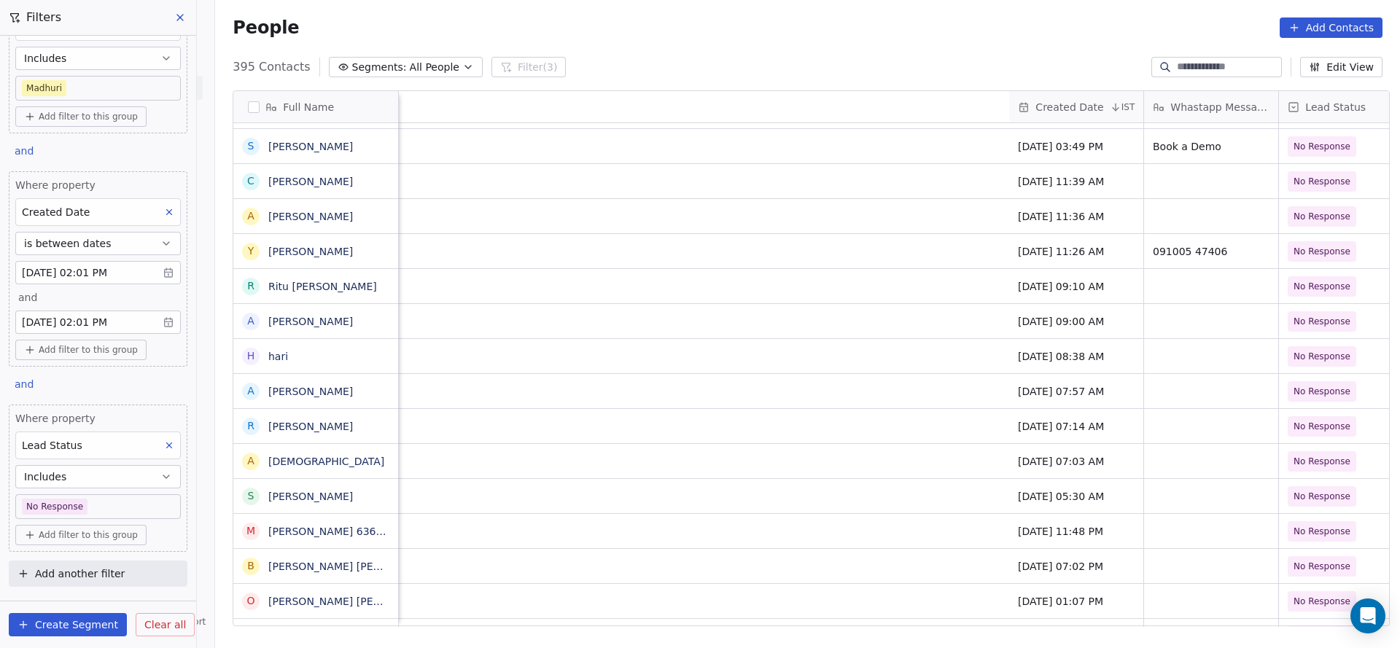
scroll to position [16, 1695]
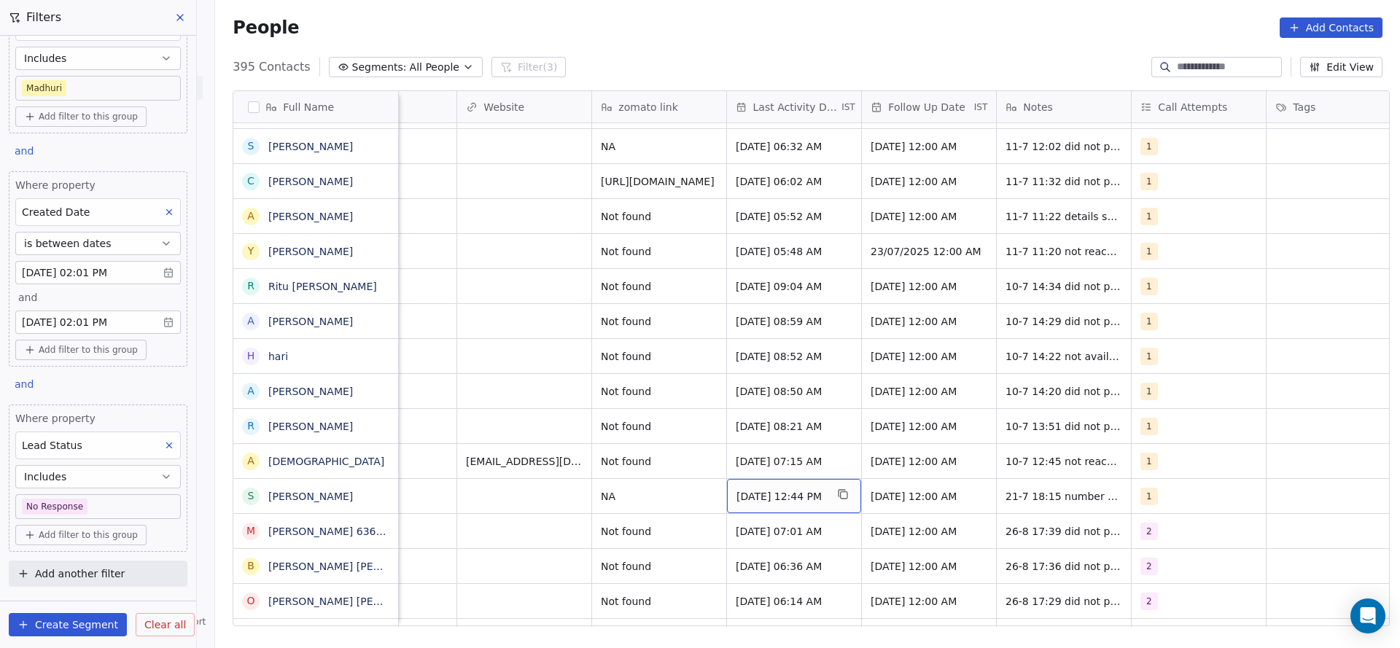
click at [789, 489] on span "Jul 21, 2025 12:44 PM" at bounding box center [780, 496] width 89 height 15
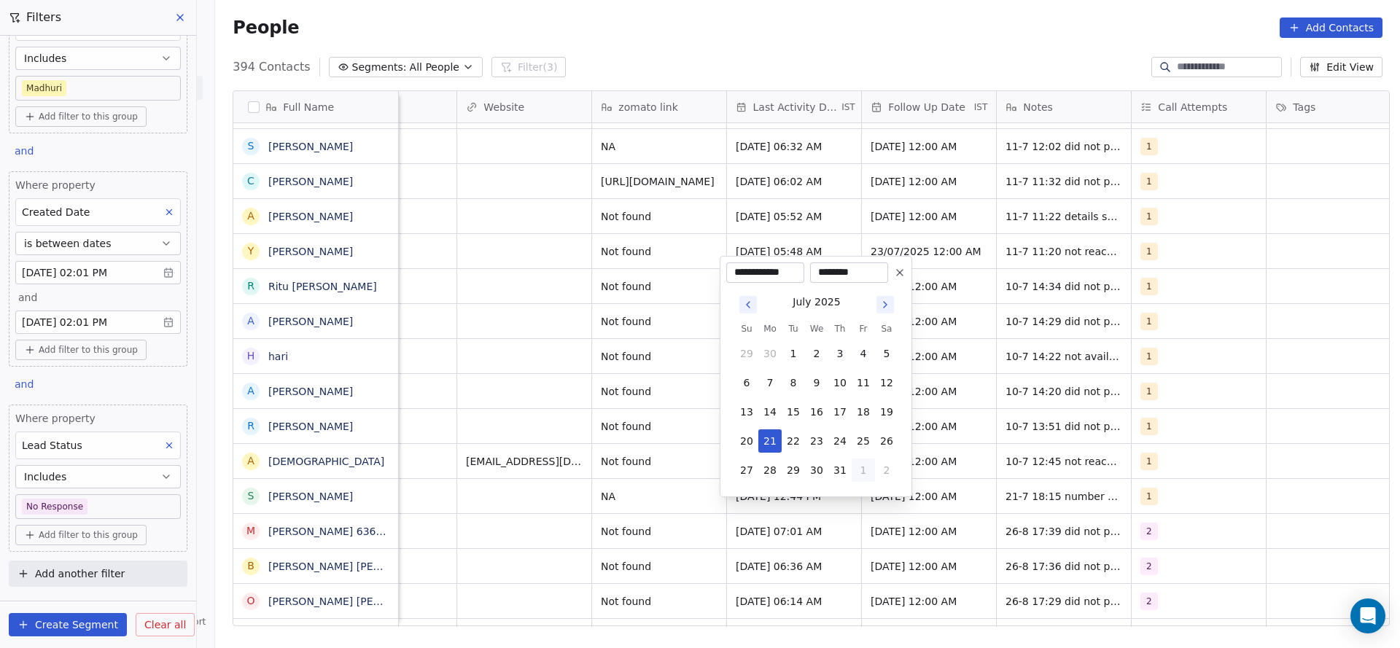
click at [864, 467] on button "1" at bounding box center [862, 470] width 23 height 23
click at [792, 436] on button "26" at bounding box center [792, 440] width 23 height 23
type input "**********"
click at [579, 461] on html "On2Cook India Pvt. Ltd. Contacts People Marketing Workflows Campaigns Sales Pip…" at bounding box center [700, 324] width 1400 height 648
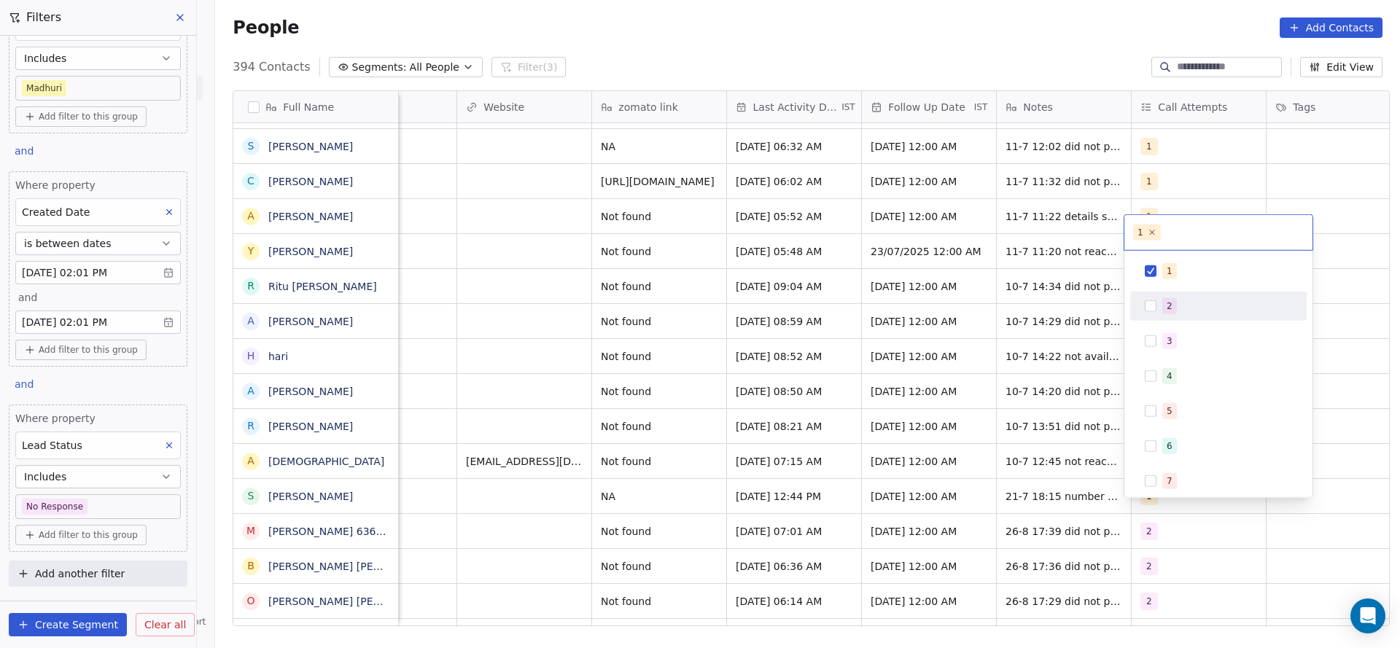
click at [1163, 311] on span "2" at bounding box center [1169, 306] width 15 height 16
click at [1168, 268] on div "1" at bounding box center [1169, 271] width 6 height 13
click at [914, 405] on html "On2Cook India Pvt. Ltd. Contacts People Marketing Workflows Campaigns Sales Pip…" at bounding box center [700, 324] width 1400 height 648
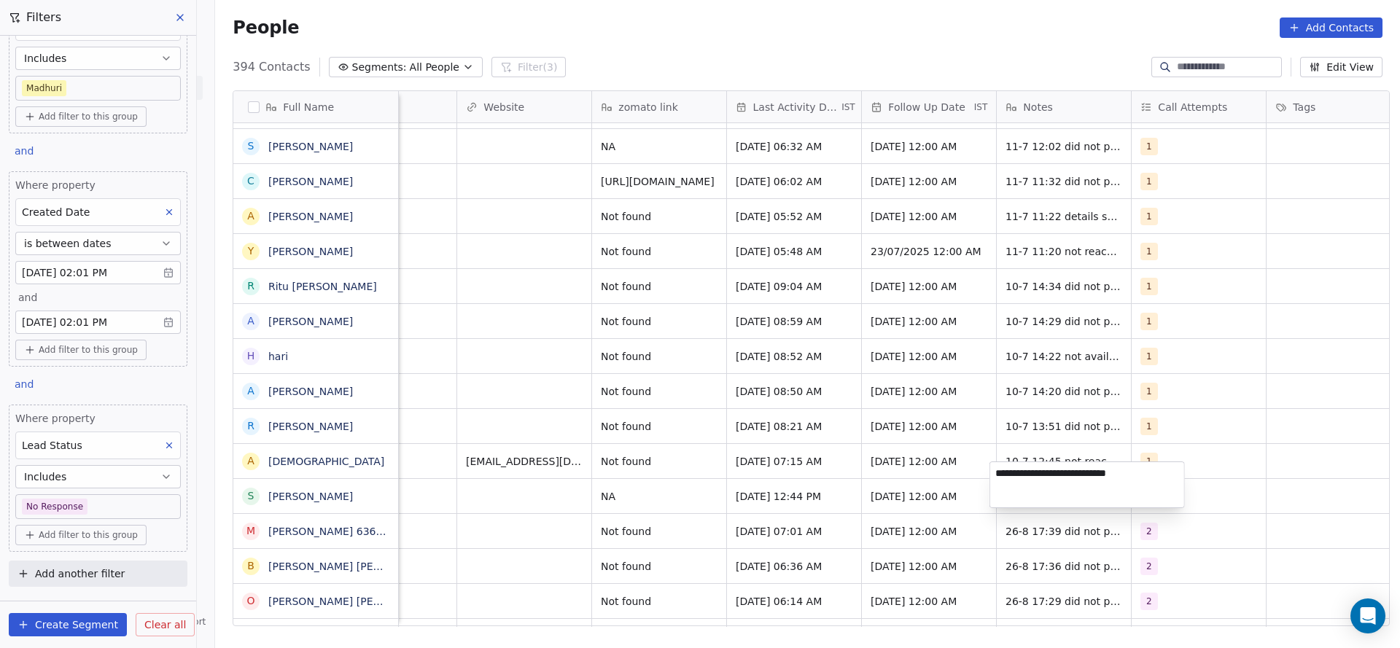
click at [1015, 474] on textarea "**********" at bounding box center [1087, 484] width 194 height 45
click at [997, 474] on textarea "**********" at bounding box center [1087, 484] width 194 height 45
type textarea "**********"
click at [784, 500] on html "On2Cook India Pvt. Ltd. Contacts People Marketing Workflows Campaigns Sales Pip…" at bounding box center [700, 324] width 1400 height 648
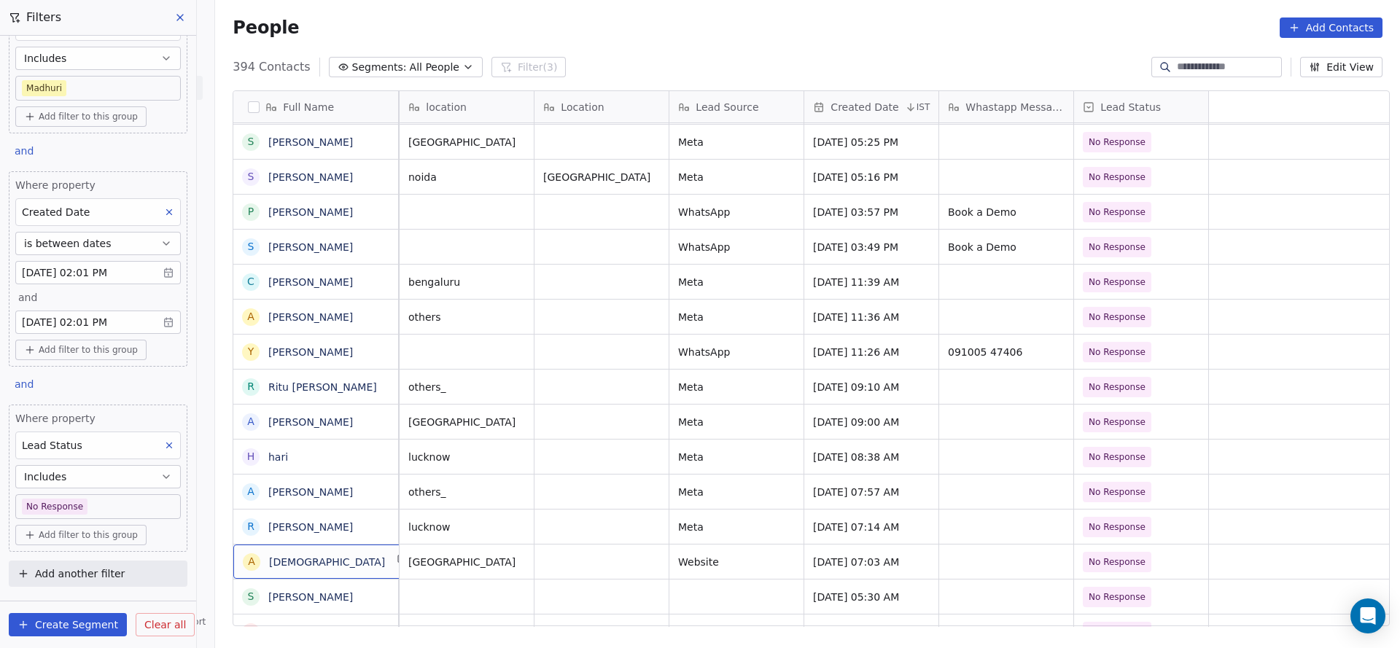
scroll to position [16, 0]
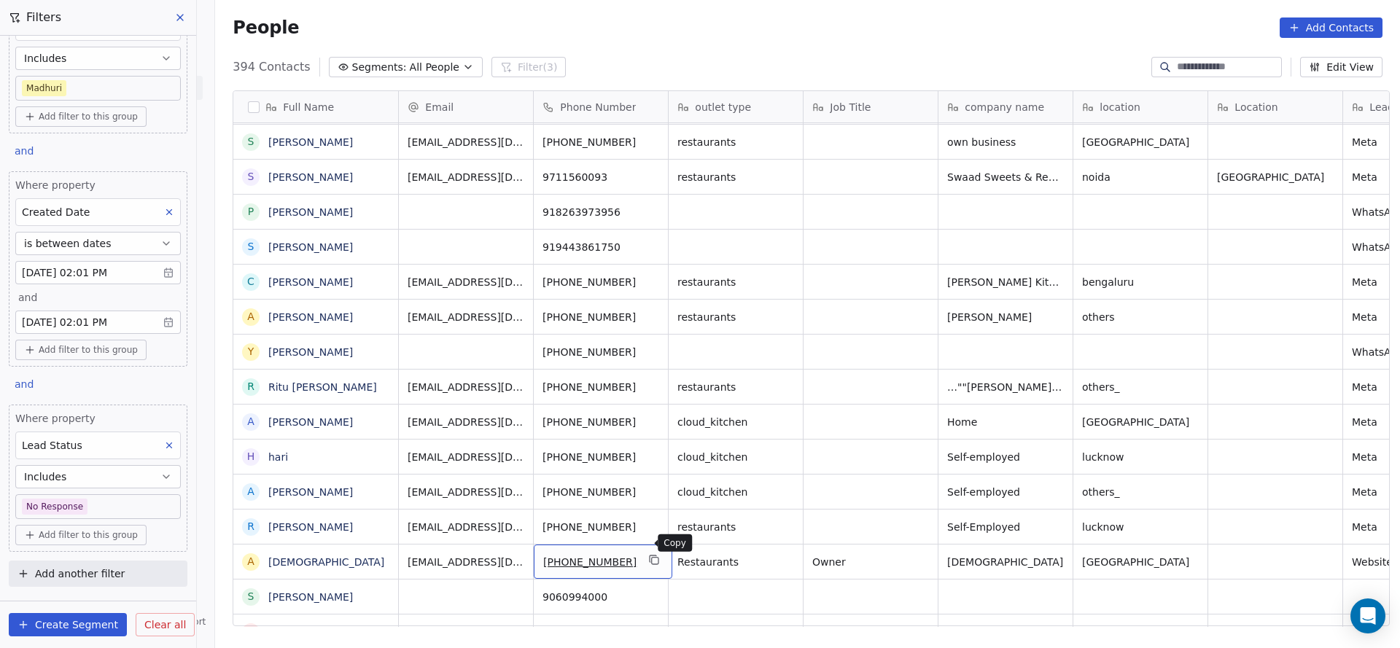
click at [649, 554] on icon "grid" at bounding box center [655, 560] width 12 height 12
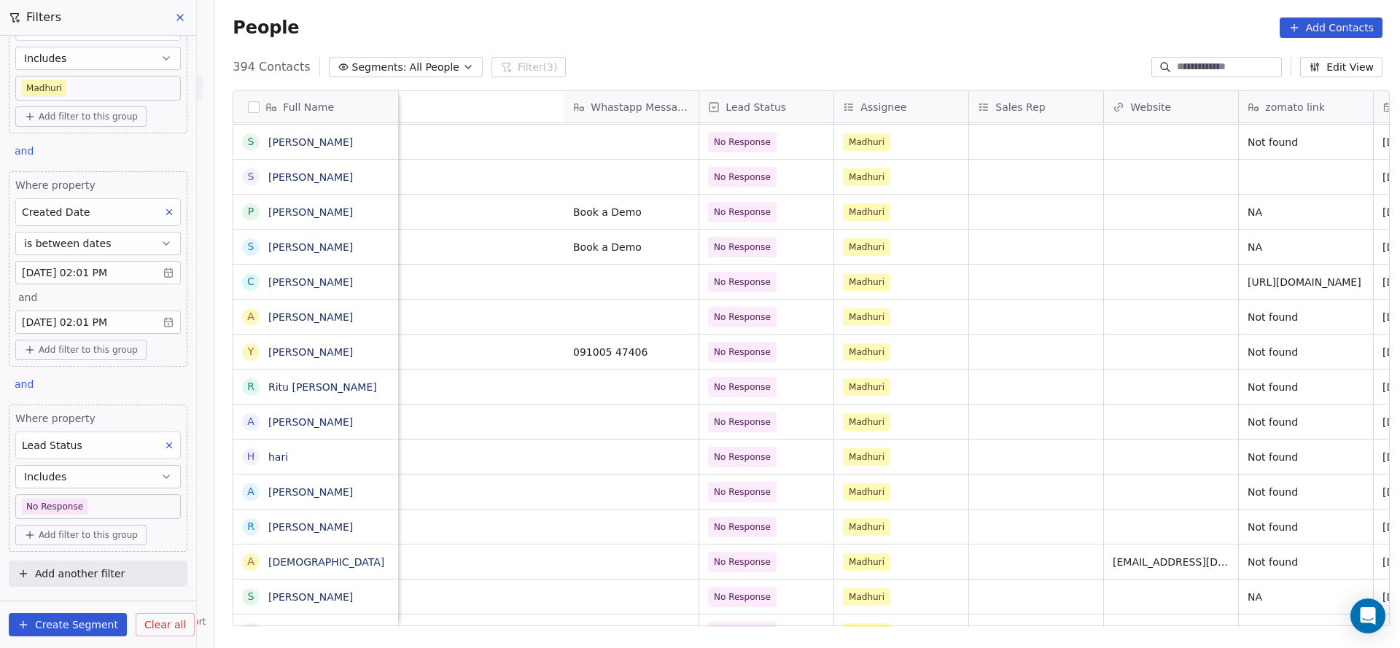
scroll to position [16, 1715]
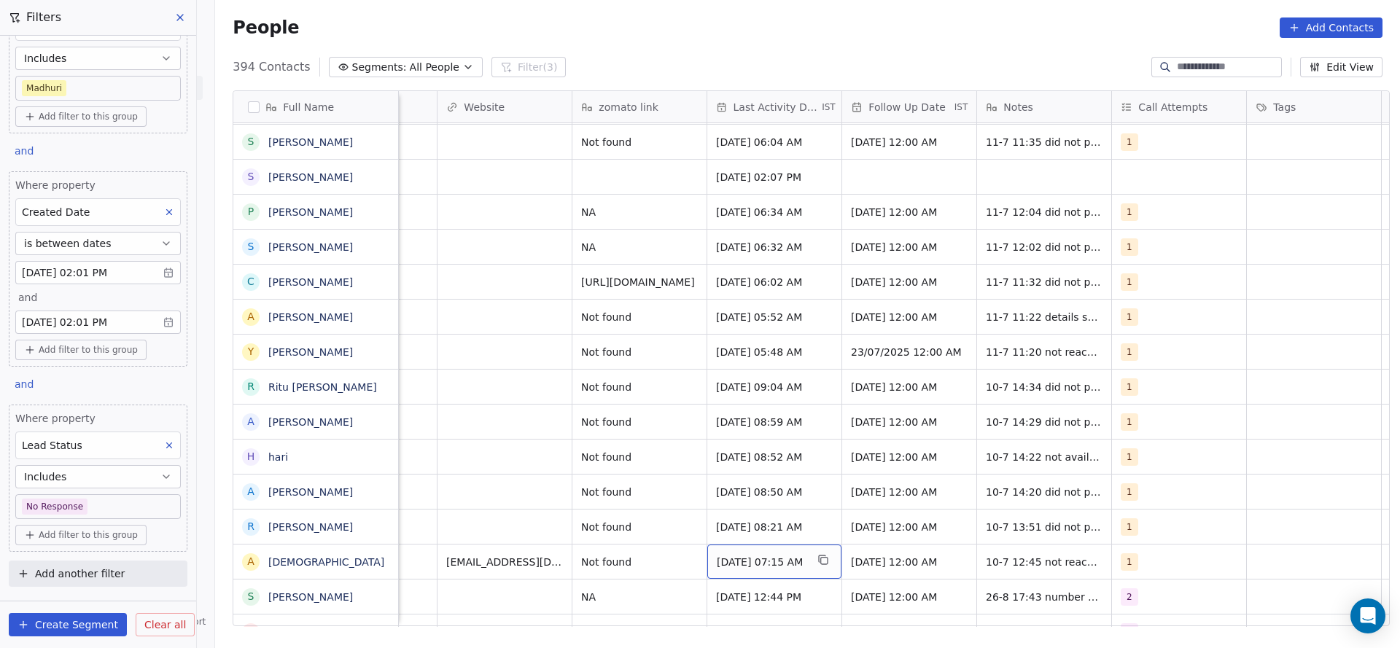
click at [737, 555] on span "Jul 10, 2025 07:15 AM" at bounding box center [761, 562] width 89 height 15
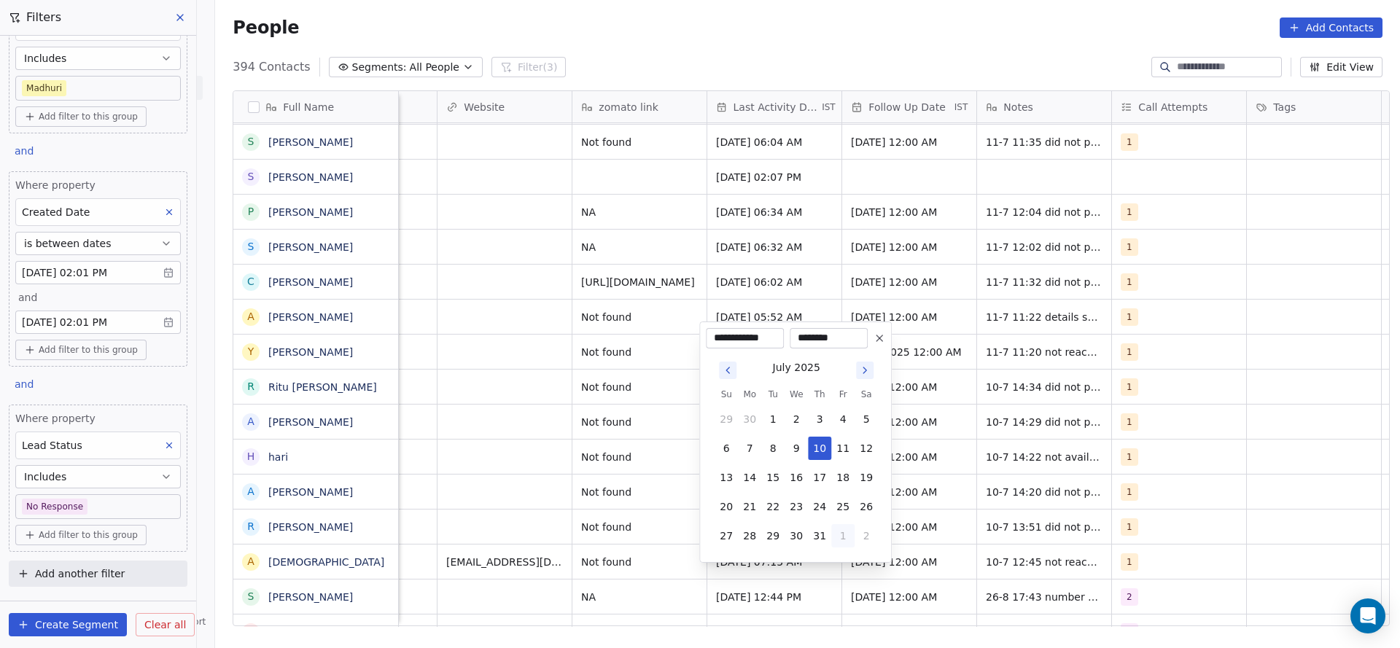
click at [840, 533] on button "1" at bounding box center [842, 535] width 23 height 23
click at [776, 505] on button "26" at bounding box center [772, 506] width 23 height 23
type input "**********"
click at [428, 510] on html "On2Cook India Pvt. Ltd. Contacts People Marketing Workflows Campaigns Sales Pip…" at bounding box center [700, 324] width 1400 height 648
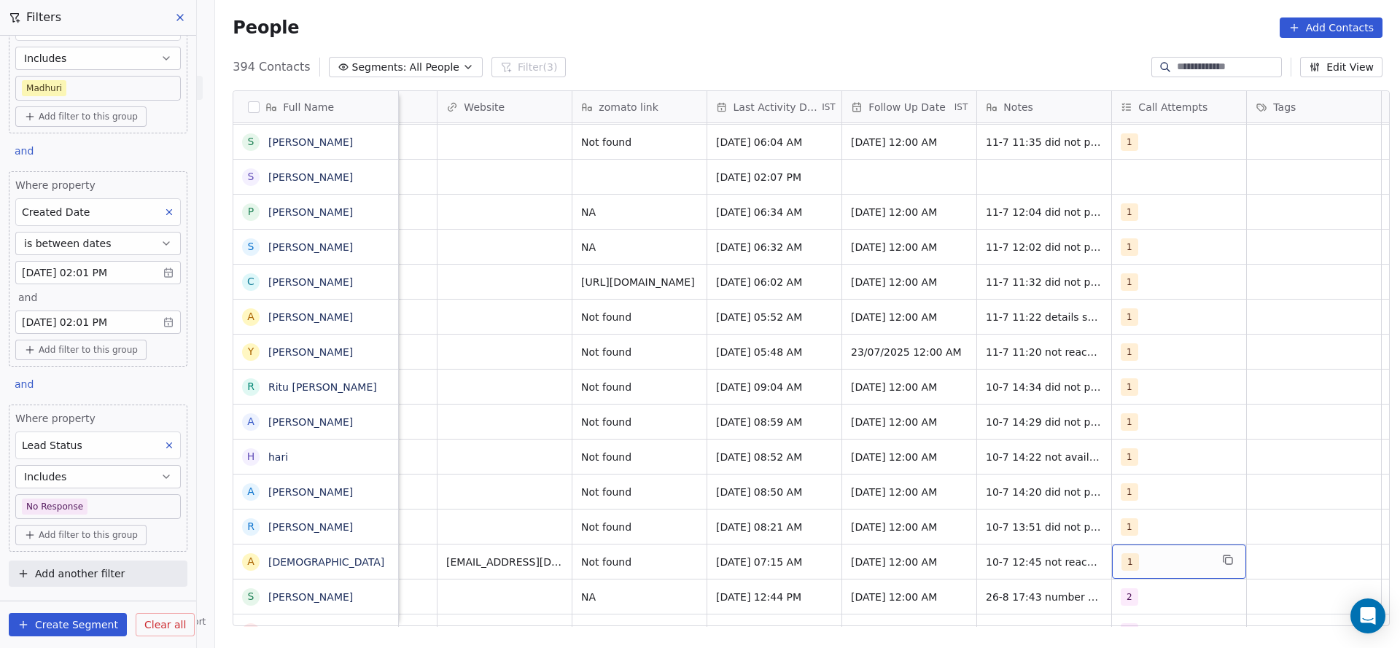
click at [1127, 553] on span "1" at bounding box center [1129, 561] width 17 height 17
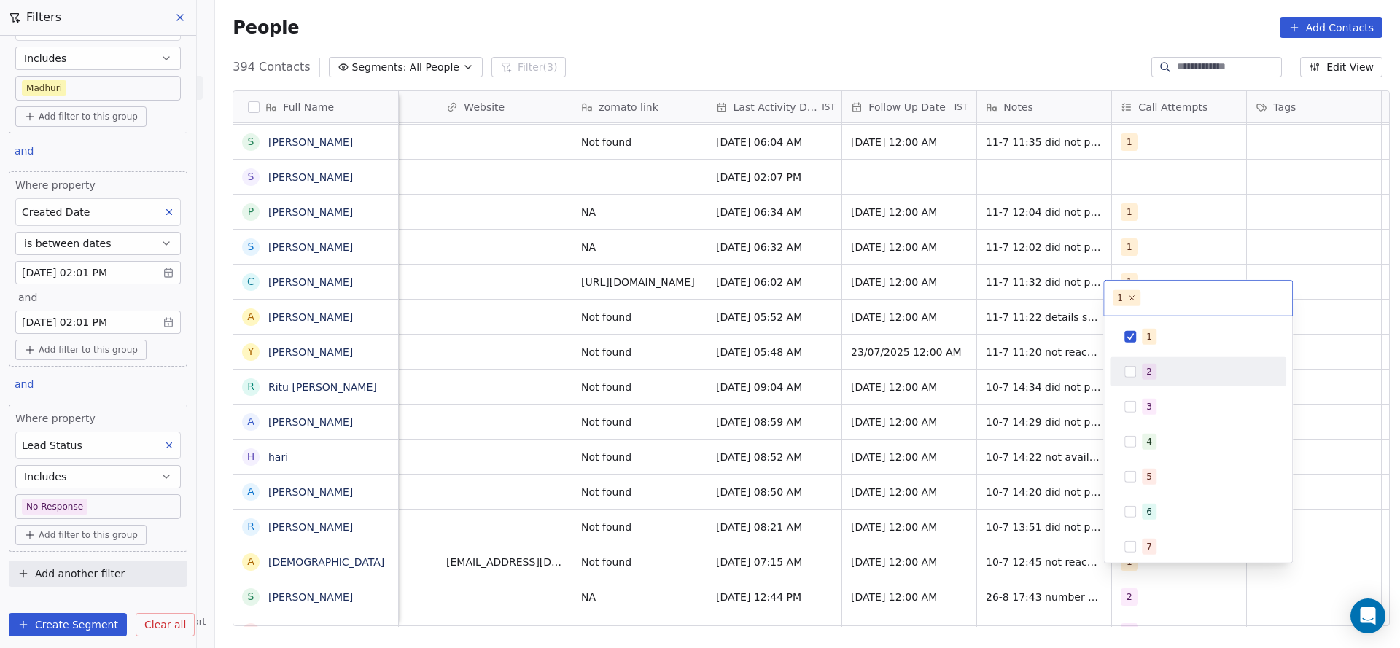
click at [1146, 373] on div "2" at bounding box center [1149, 371] width 6 height 13
click at [1155, 335] on div "1" at bounding box center [1207, 337] width 130 height 16
click at [788, 397] on html "On2Cook India Pvt. Ltd. Contacts People Marketing Workflows Campaigns Sales Pip…" at bounding box center [700, 324] width 1400 height 648
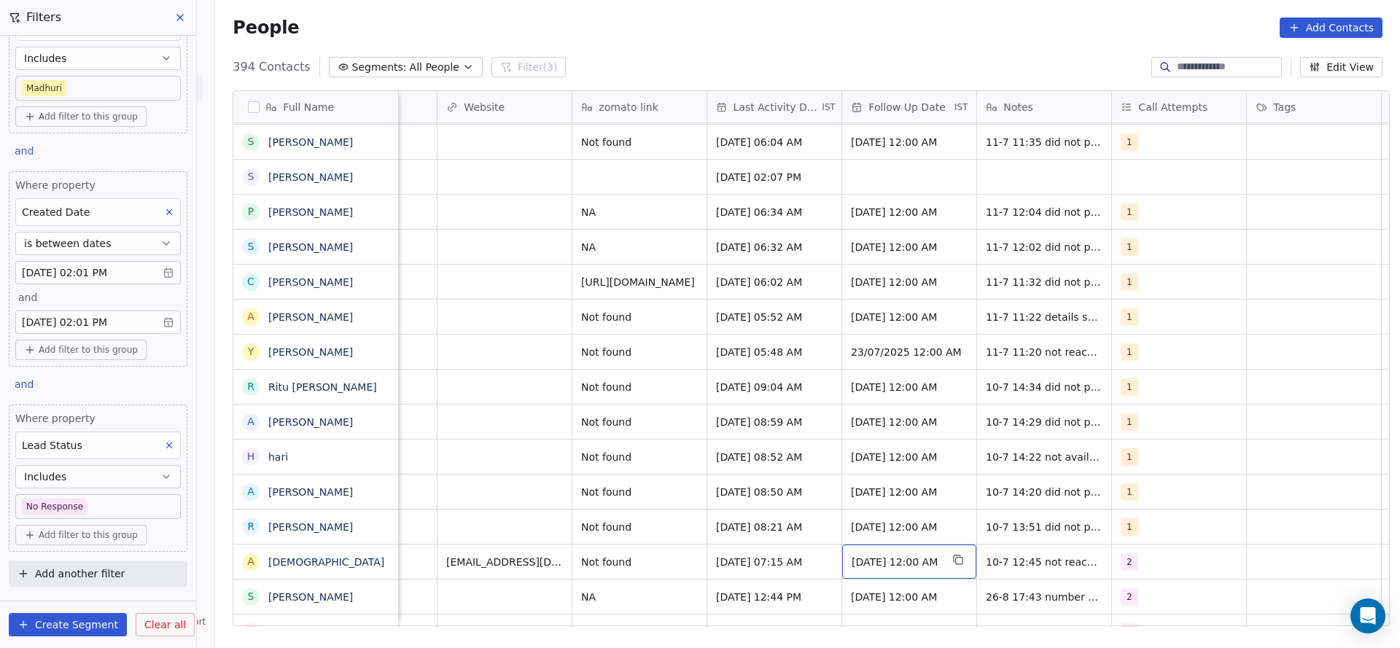
click at [911, 555] on span "[DATE] 12:00 AM" at bounding box center [895, 562] width 89 height 15
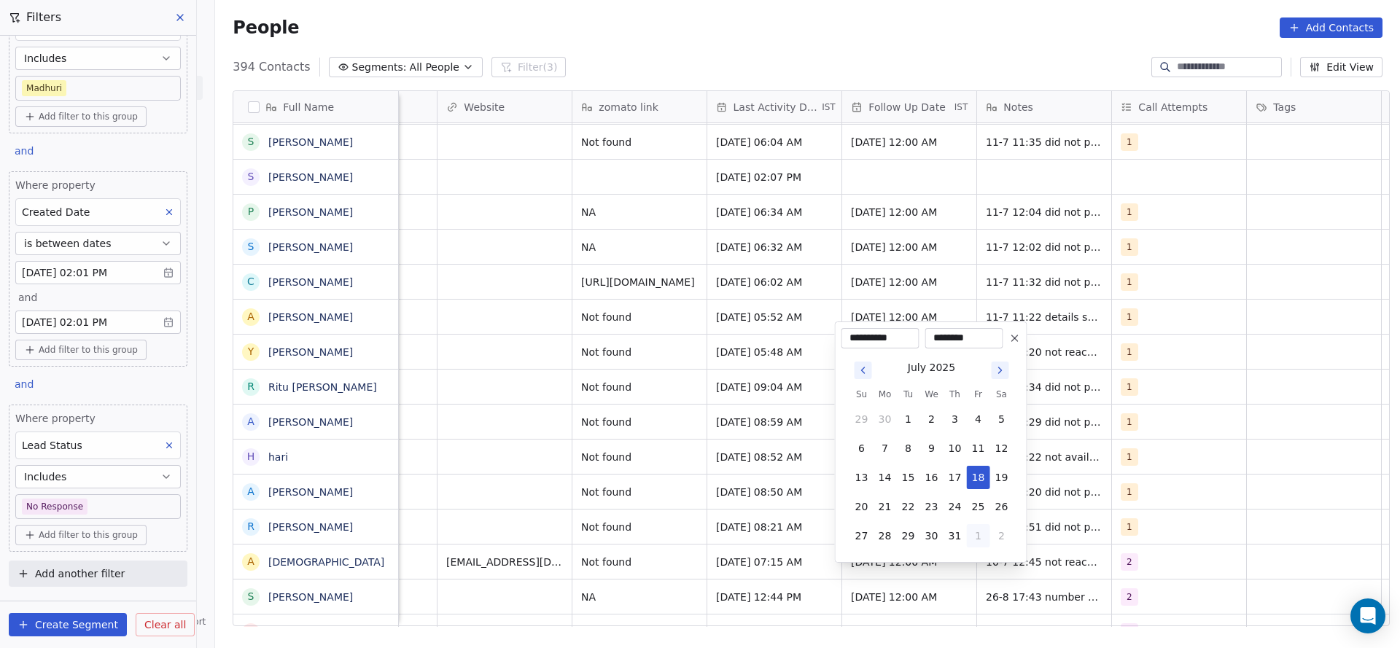
click at [971, 536] on button "1" at bounding box center [978, 535] width 23 height 23
click at [975, 538] on button "5" at bounding box center [978, 535] width 23 height 23
type input "**********"
click at [605, 541] on html "On2Cook India Pvt. Ltd. Contacts People Marketing Workflows Campaigns Sales Pip…" at bounding box center [700, 324] width 1400 height 648
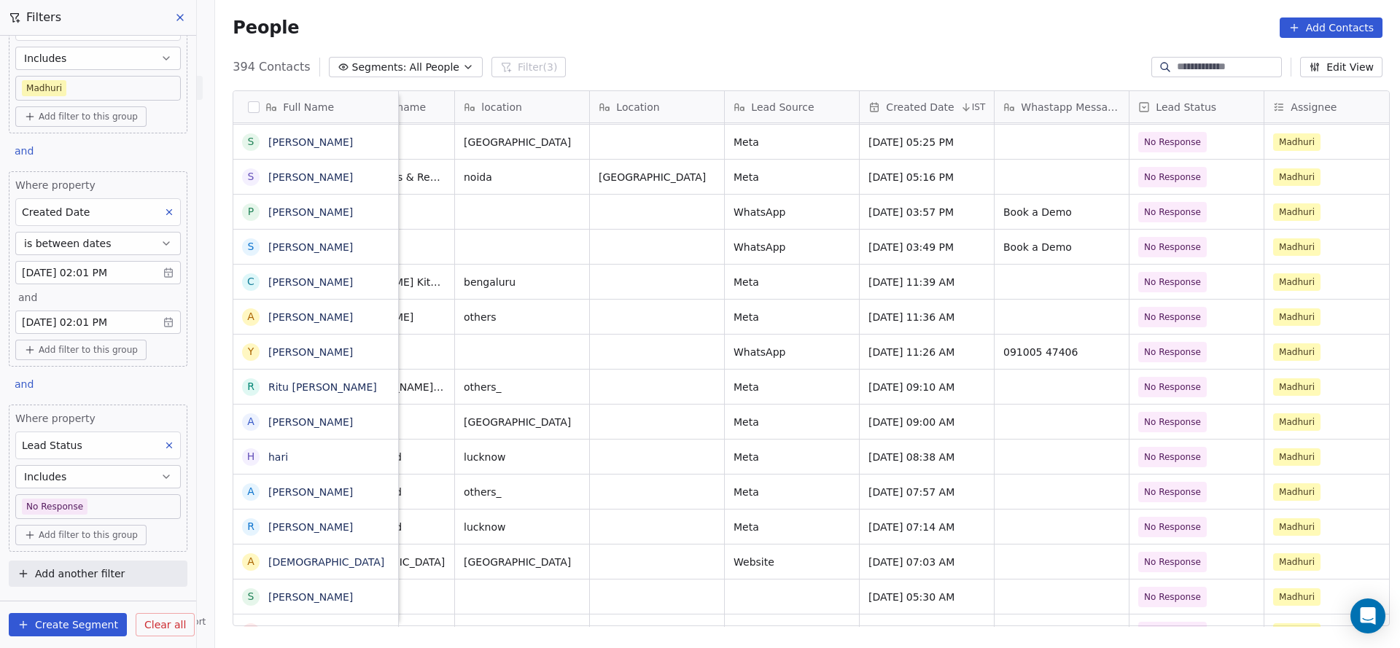
scroll to position [16, 1758]
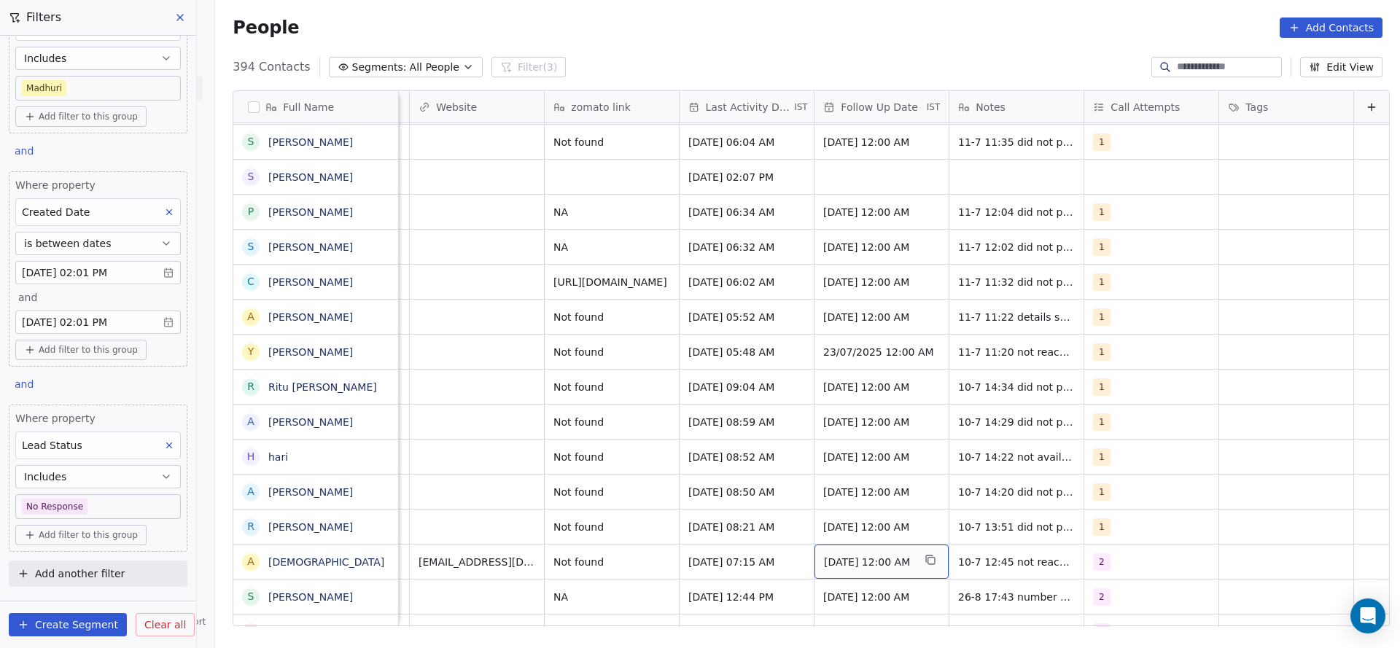
click at [856, 555] on span "[DATE] 12:00 AM" at bounding box center [868, 562] width 89 height 15
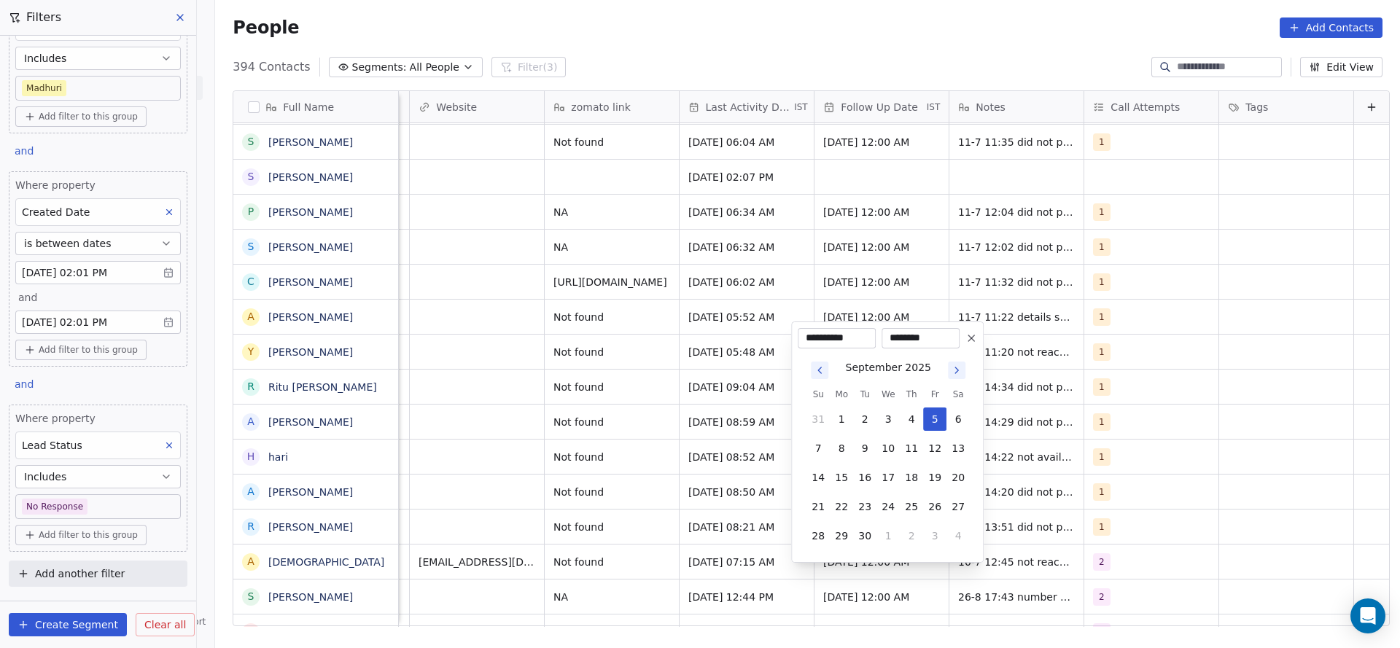
click at [953, 369] on icon "Go to next month" at bounding box center [957, 370] width 12 height 12
click at [953, 369] on th "Sa" at bounding box center [957, 365] width 23 height 15
click at [955, 350] on button "Go to next month" at bounding box center [956, 341] width 20 height 20
click at [953, 368] on icon "Go to next month" at bounding box center [957, 370] width 12 height 12
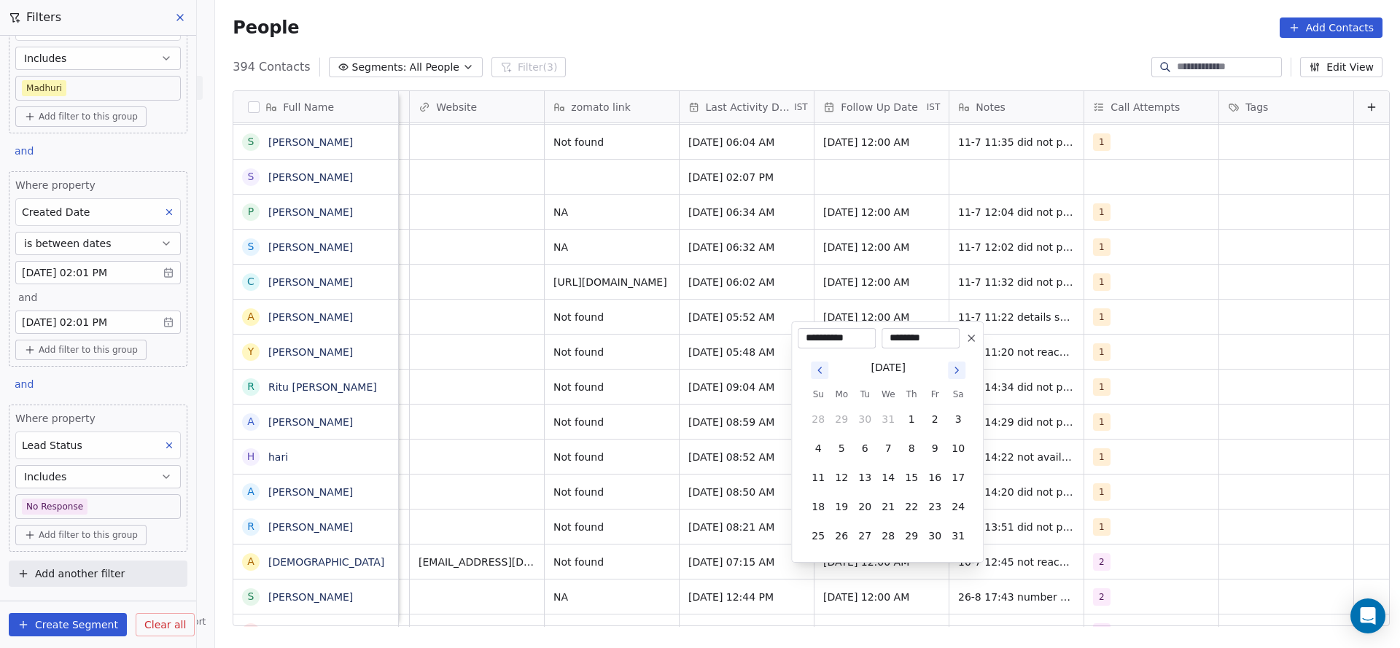
click at [953, 368] on icon "Go to next month" at bounding box center [957, 370] width 12 height 12
click at [814, 399] on icon "Go to previous month" at bounding box center [820, 400] width 12 height 12
drag, startPoint x: 888, startPoint y: 480, endPoint x: 1026, endPoint y: 539, distance: 150.6
click at [884, 482] on button "14" at bounding box center [887, 477] width 23 height 23
type input "**********"
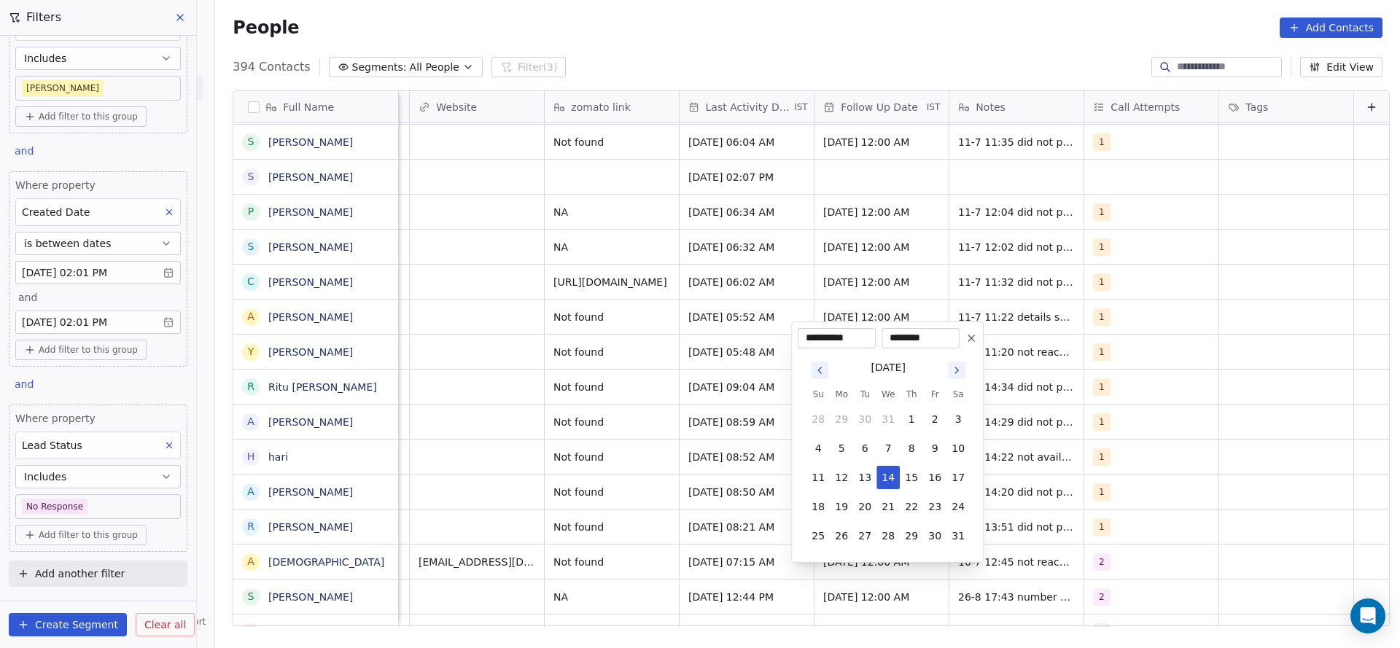
drag, startPoint x: 1048, startPoint y: 549, endPoint x: 1021, endPoint y: 540, distance: 28.4
click at [1048, 549] on html "On2Cook India Pvt. Ltd. Contacts People Marketing Workflows Campaigns Sales Pip…" at bounding box center [700, 324] width 1400 height 648
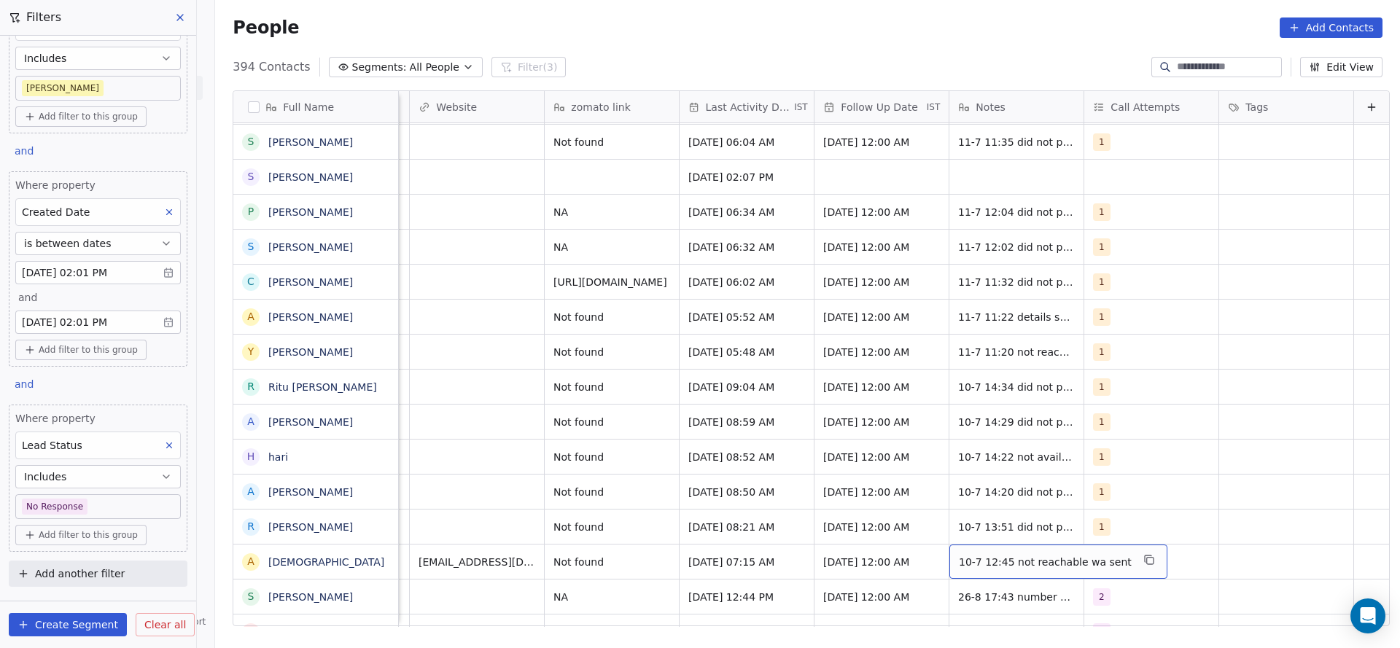
click at [1020, 555] on span "10-7 12:45 not reachable wa sent" at bounding box center [1045, 562] width 173 height 15
click at [948, 536] on textarea "**********" at bounding box center [1025, 550] width 197 height 45
click at [933, 539] on textarea "**********" at bounding box center [1025, 550] width 197 height 45
type textarea "**********"
click at [776, 562] on html "On2Cook India Pvt. Ltd. Contacts People Marketing Workflows Campaigns Sales Pip…" at bounding box center [700, 324] width 1400 height 648
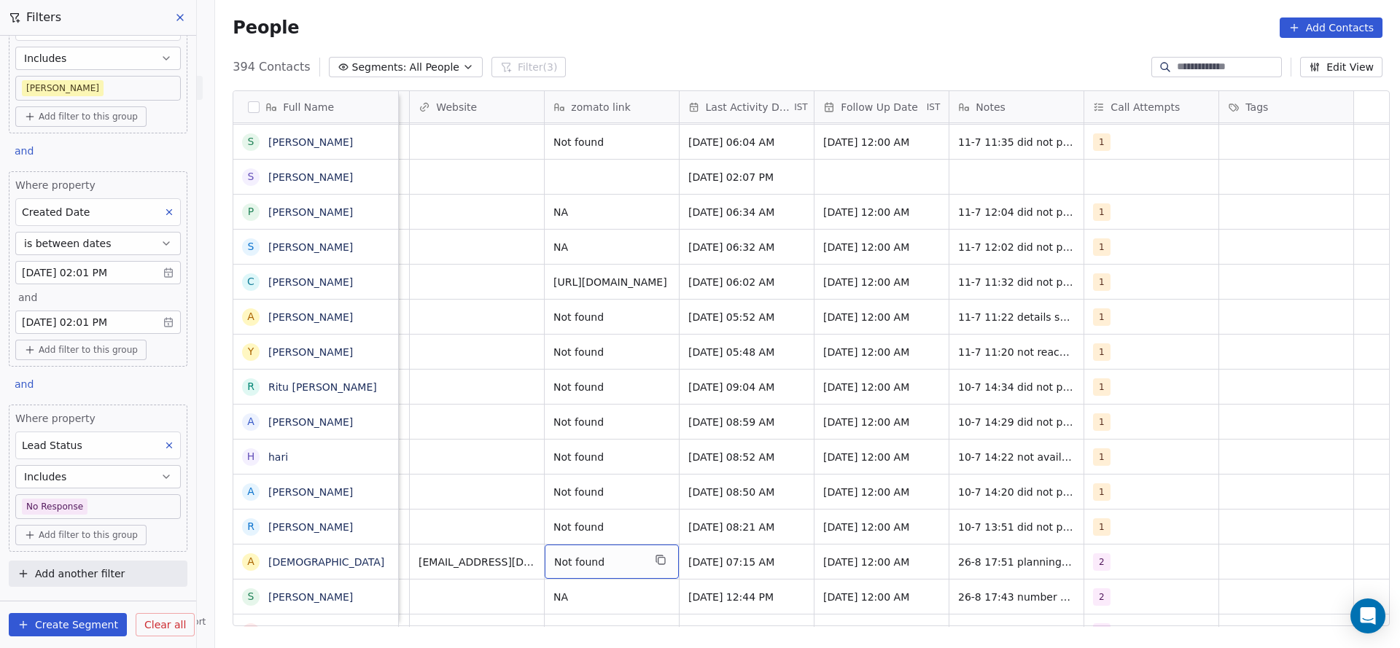
scroll to position [16, 1187]
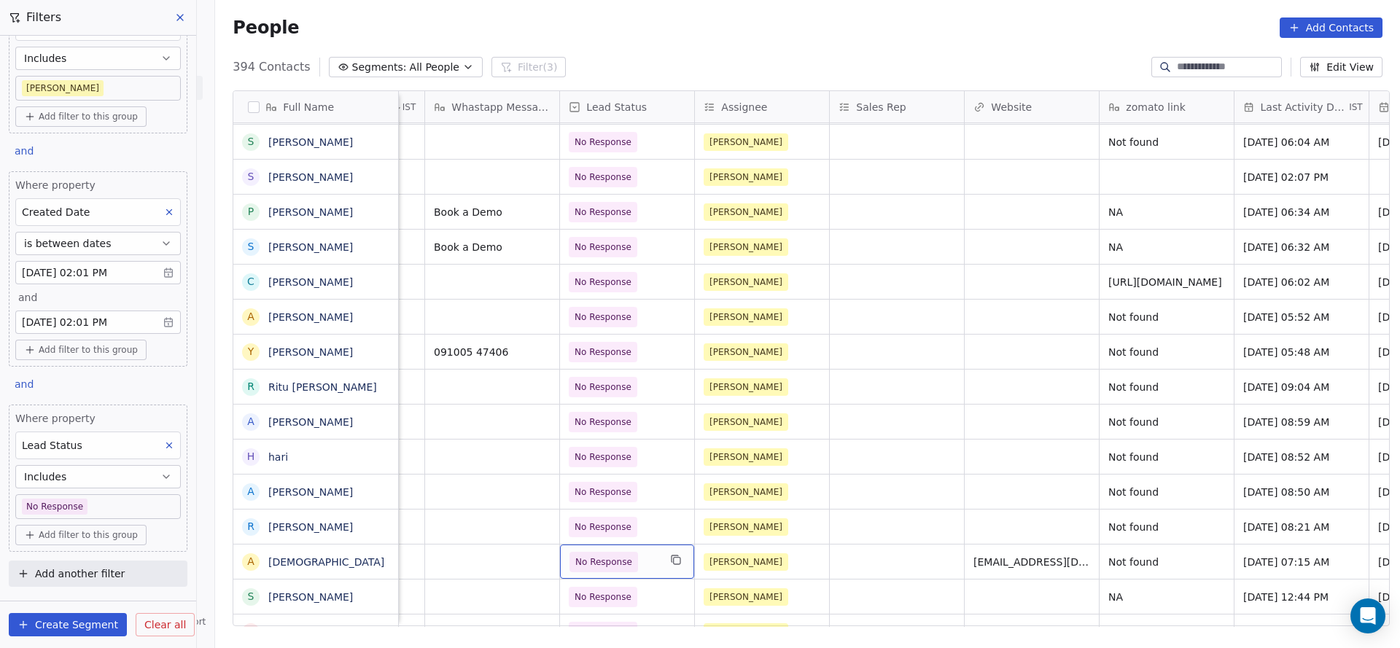
click at [593, 555] on span "No Response" at bounding box center [603, 562] width 57 height 15
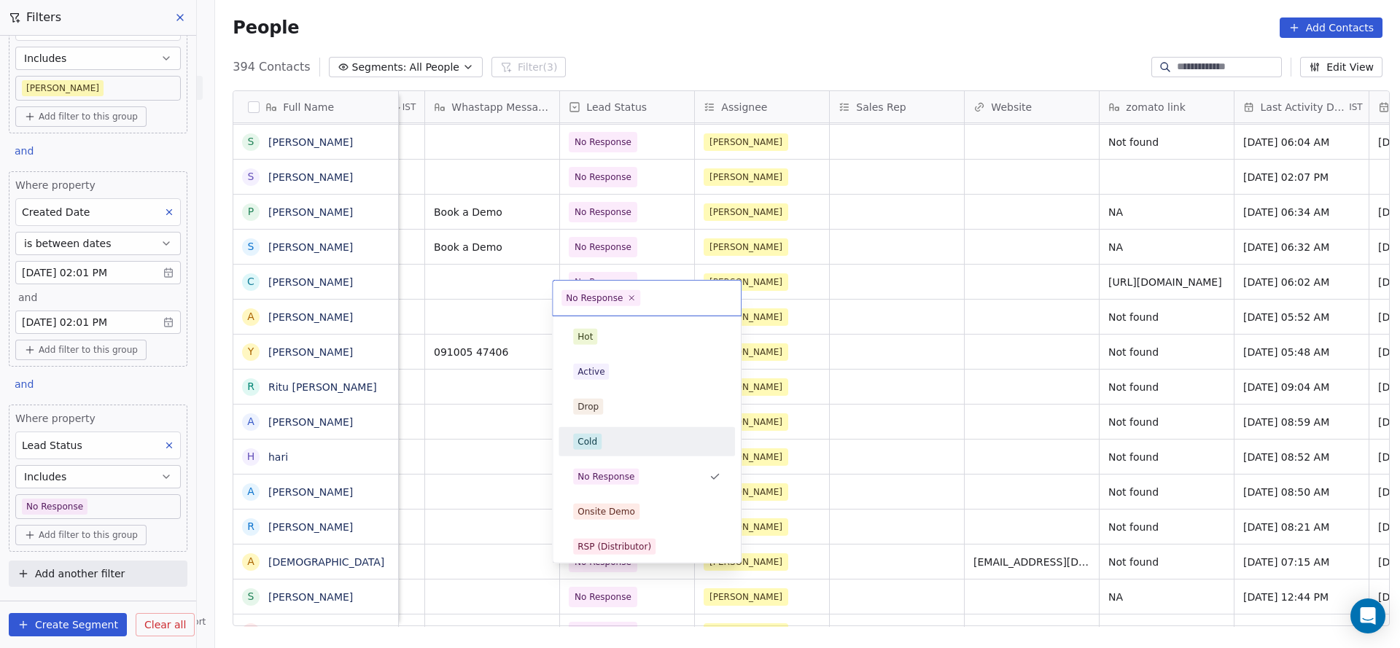
click at [645, 440] on div "Cold" at bounding box center [646, 442] width 147 height 16
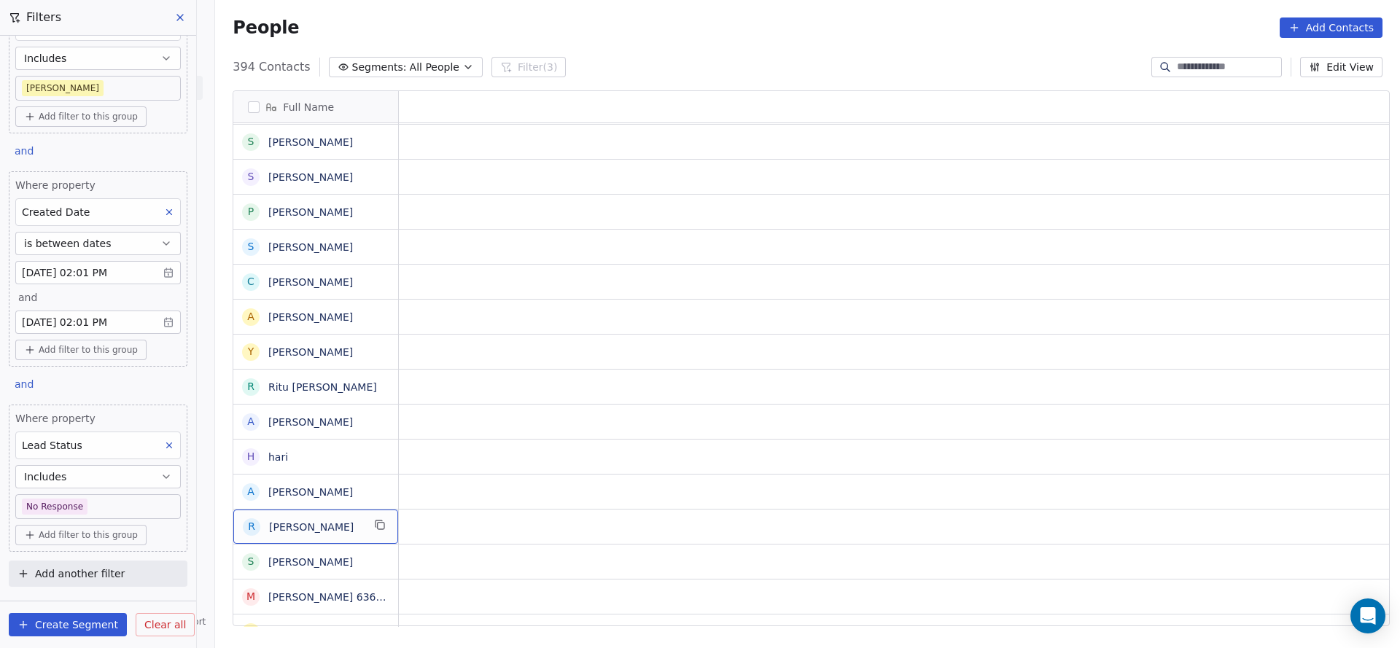
scroll to position [16, 0]
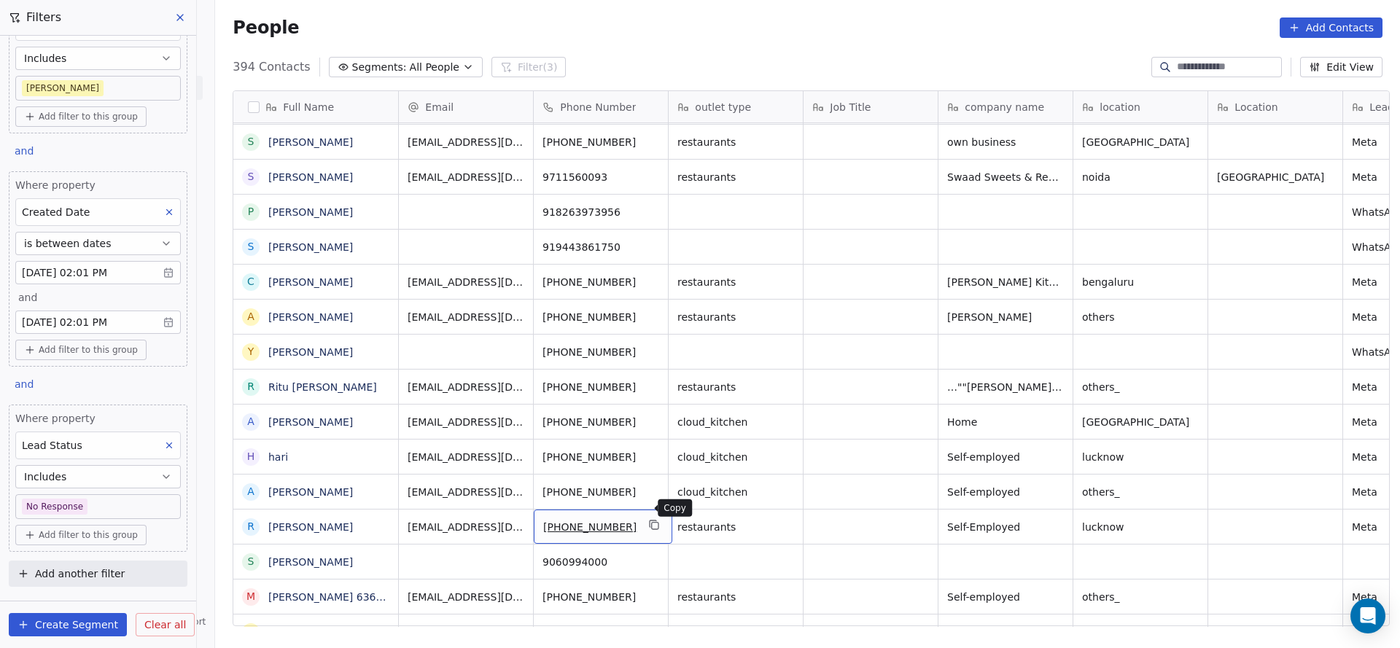
click at [650, 516] on button "grid" at bounding box center [654, 524] width 17 height 17
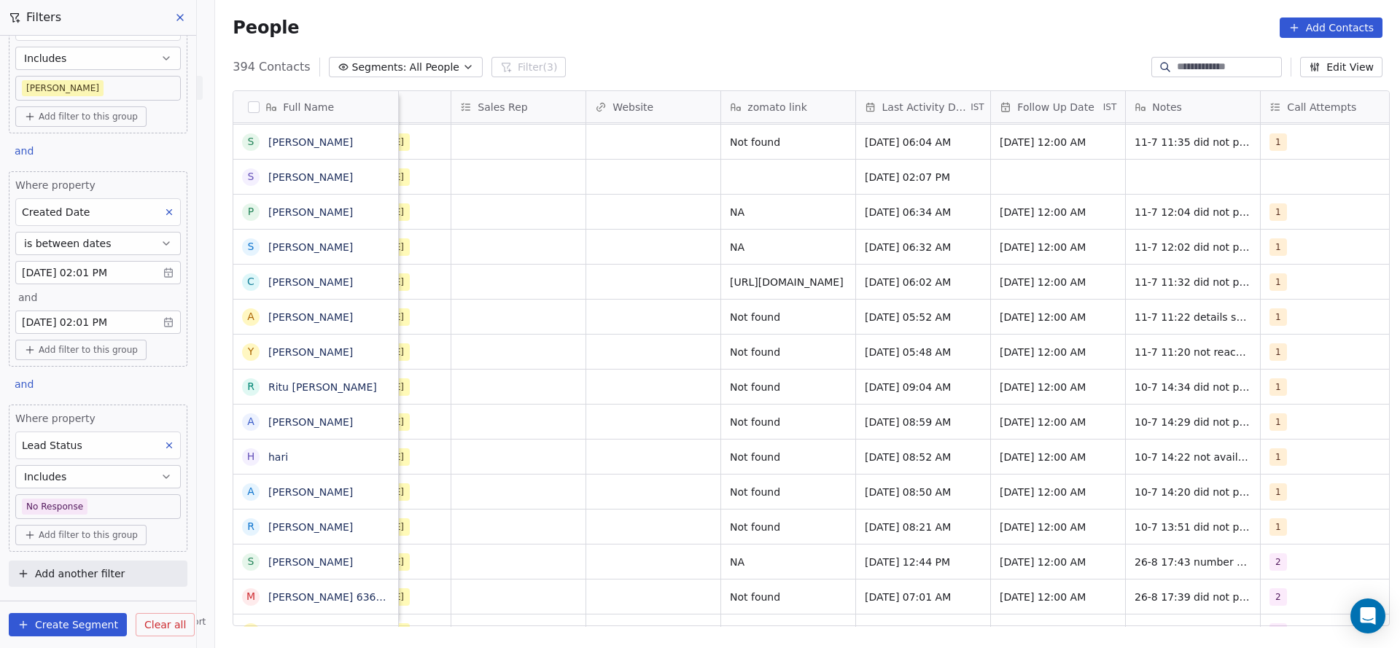
scroll to position [16, 1745]
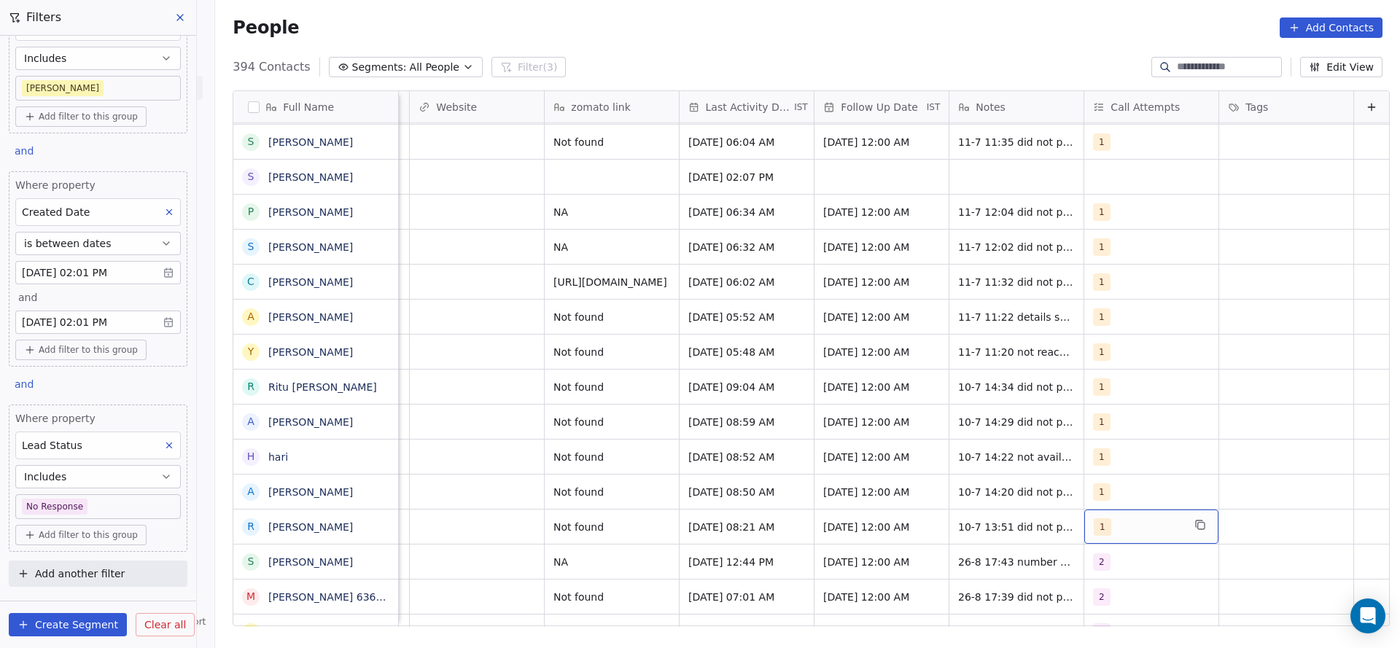
click at [1096, 510] on div "1" at bounding box center [1151, 527] width 134 height 34
click at [1113, 518] on div "1" at bounding box center [1137, 526] width 89 height 17
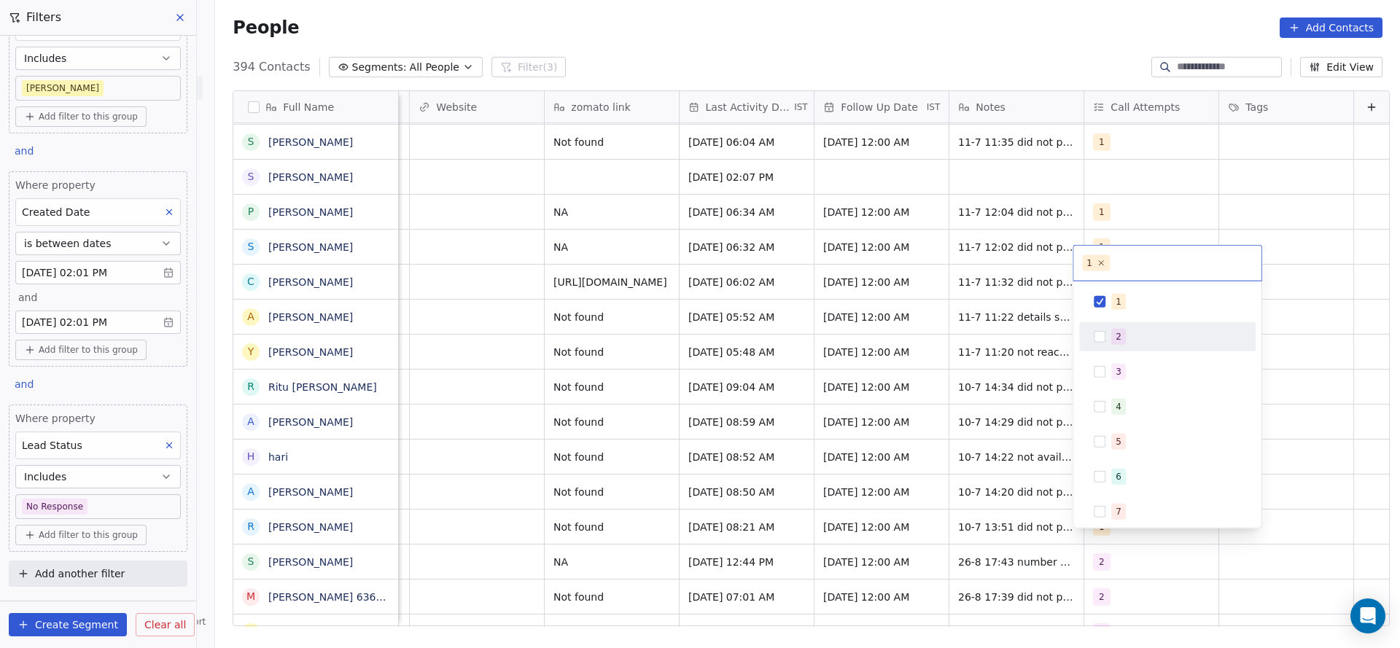
click at [1142, 325] on div "2" at bounding box center [1167, 336] width 165 height 23
click at [1144, 299] on div "1" at bounding box center [1176, 302] width 130 height 16
click at [894, 425] on html "On2Cook India Pvt. Ltd. Contacts People Marketing Workflows Campaigns Sales Pip…" at bounding box center [700, 324] width 1400 height 648
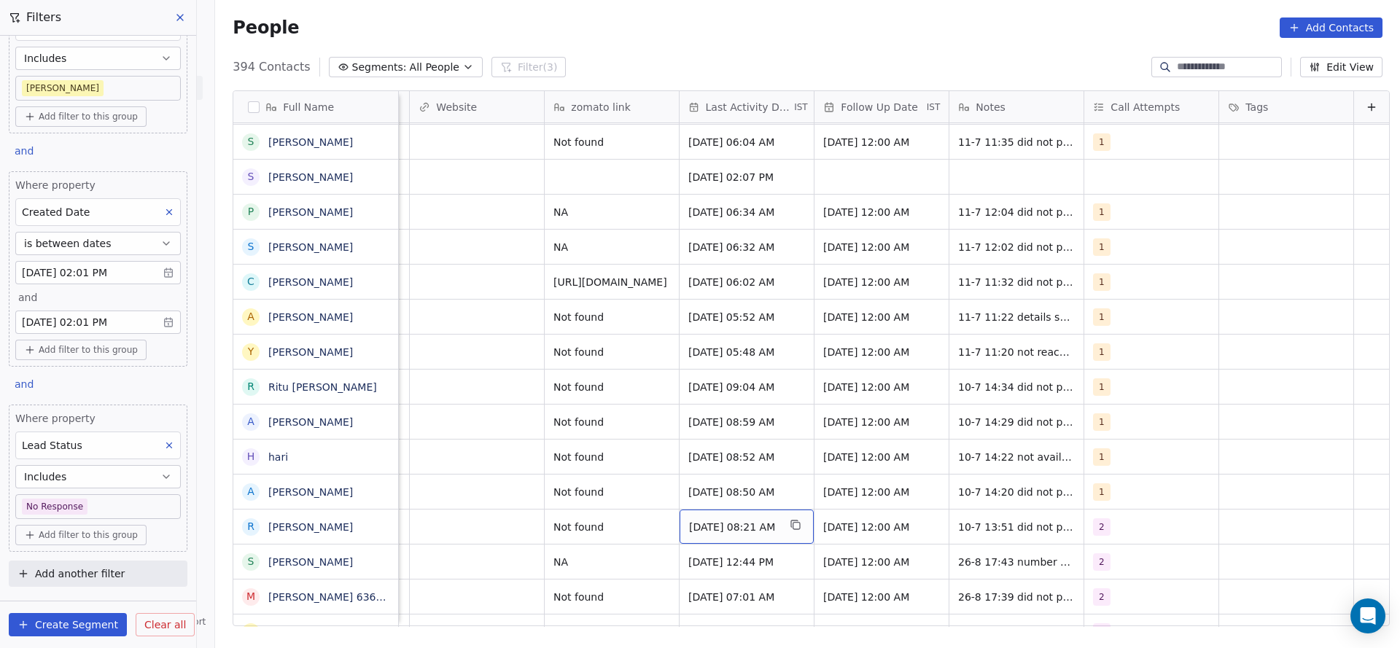
click at [744, 520] on span "Jul 10, 2025 08:21 AM" at bounding box center [733, 527] width 89 height 15
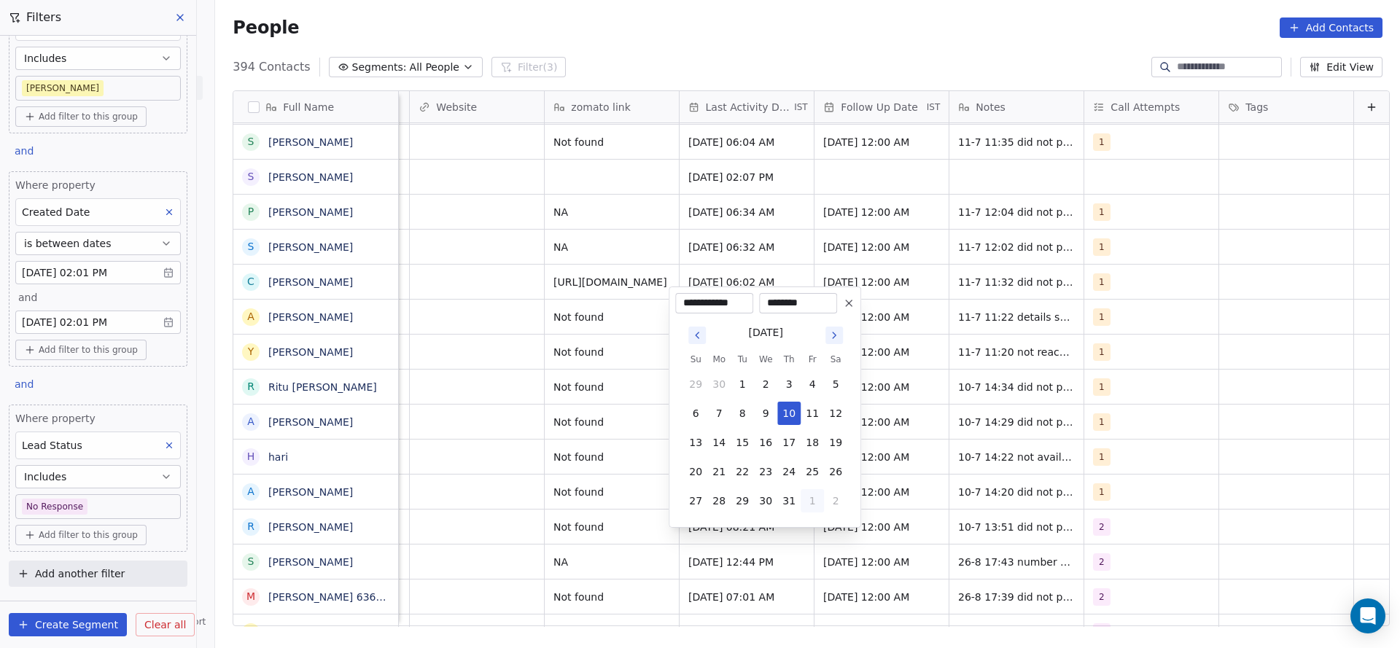
click at [813, 499] on button "1" at bounding box center [811, 500] width 23 height 23
drag, startPoint x: 733, startPoint y: 466, endPoint x: 510, endPoint y: 504, distance: 227.1
click at [735, 467] on button "26" at bounding box center [741, 471] width 23 height 23
type input "**********"
drag, startPoint x: 510, startPoint y: 504, endPoint x: 889, endPoint y: 524, distance: 380.3
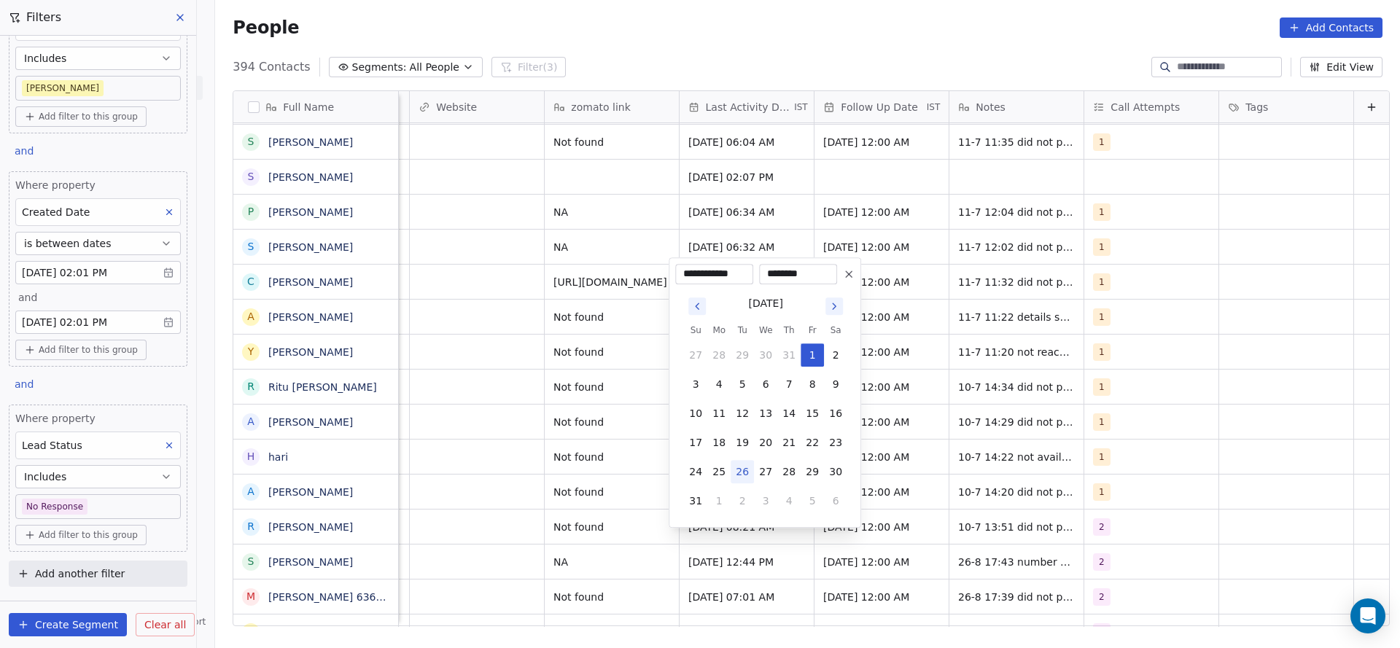
click at [528, 507] on html "On2Cook India Pvt. Ltd. Contacts People Marketing Workflows Campaigns Sales Pip…" at bounding box center [700, 324] width 1400 height 648
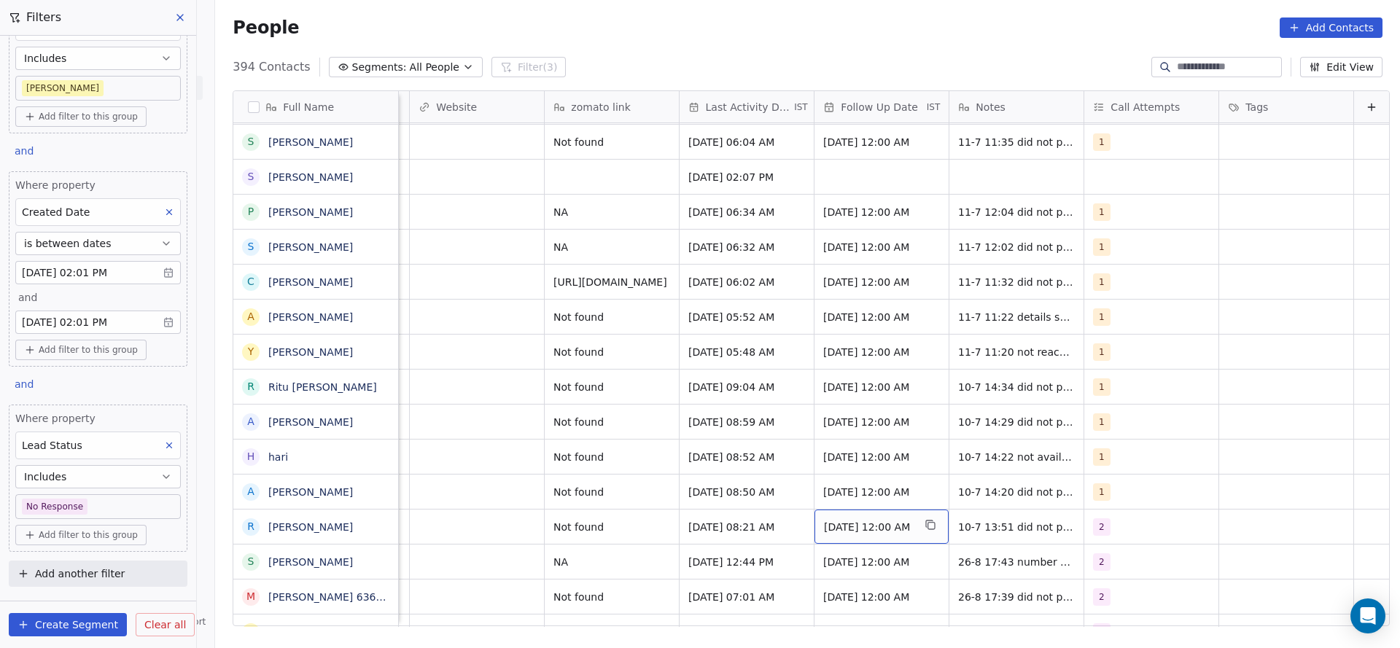
click at [869, 524] on div "[DATE] 12:00 AM" at bounding box center [881, 527] width 134 height 34
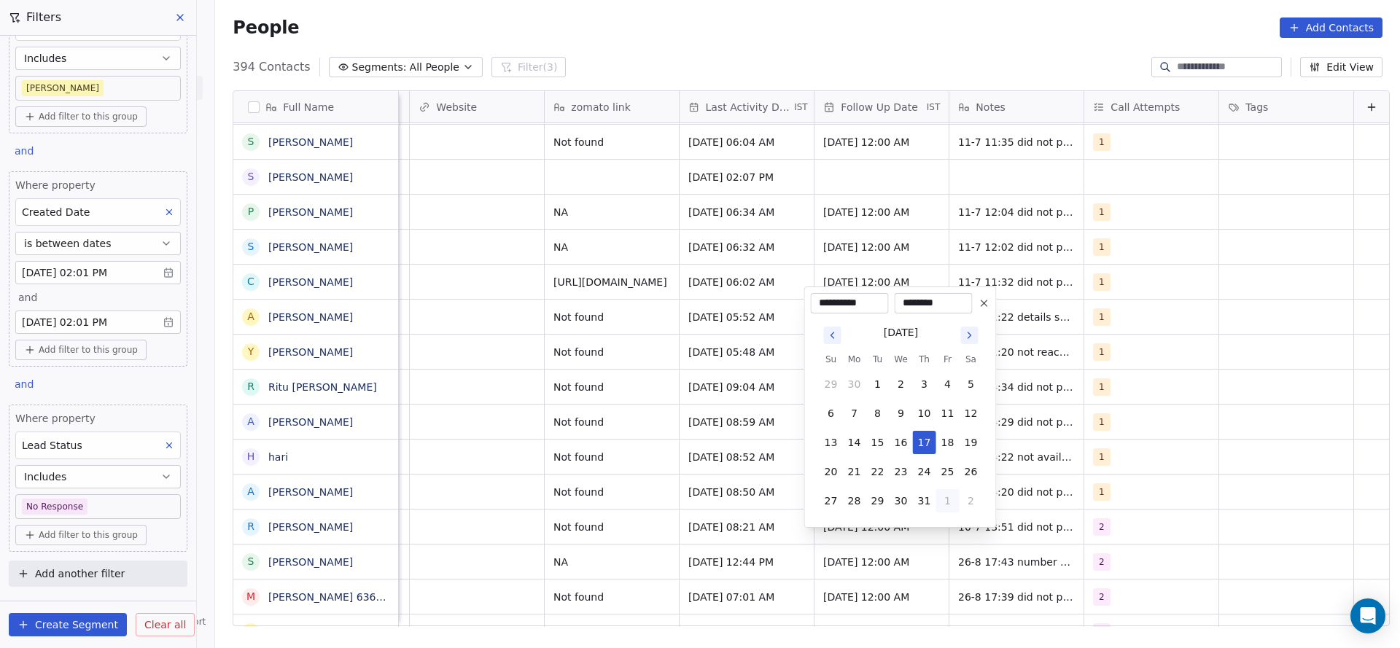
click at [949, 501] on button "1" at bounding box center [947, 500] width 23 height 23
click at [940, 498] on button "5" at bounding box center [947, 500] width 23 height 23
type input "**********"
drag, startPoint x: 1104, startPoint y: 499, endPoint x: 1006, endPoint y: 518, distance: 100.4
click at [1104, 499] on html "On2Cook India Pvt. Ltd. Contacts People Marketing Workflows Campaigns Sales Pip…" at bounding box center [700, 324] width 1400 height 648
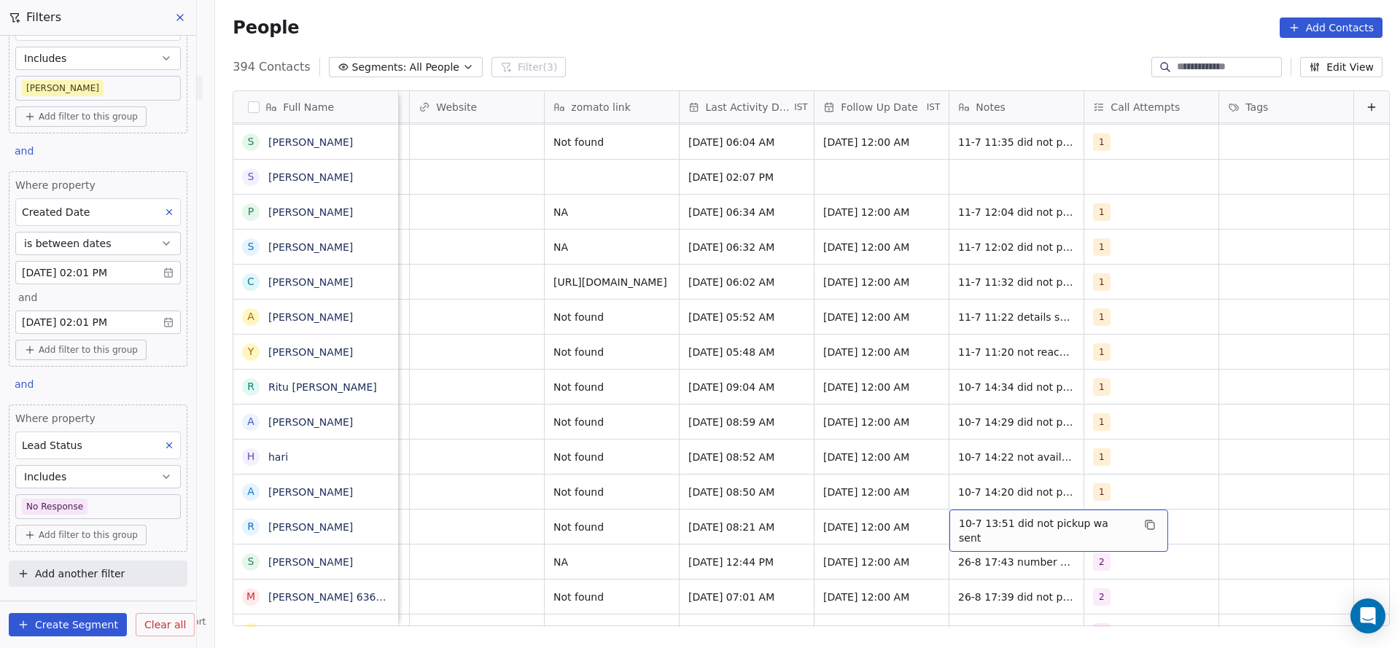
click at [1006, 518] on div "10-7 13:51 did not pickup wa sent" at bounding box center [1058, 531] width 219 height 42
click at [955, 503] on textarea "**********" at bounding box center [1039, 515] width 200 height 45
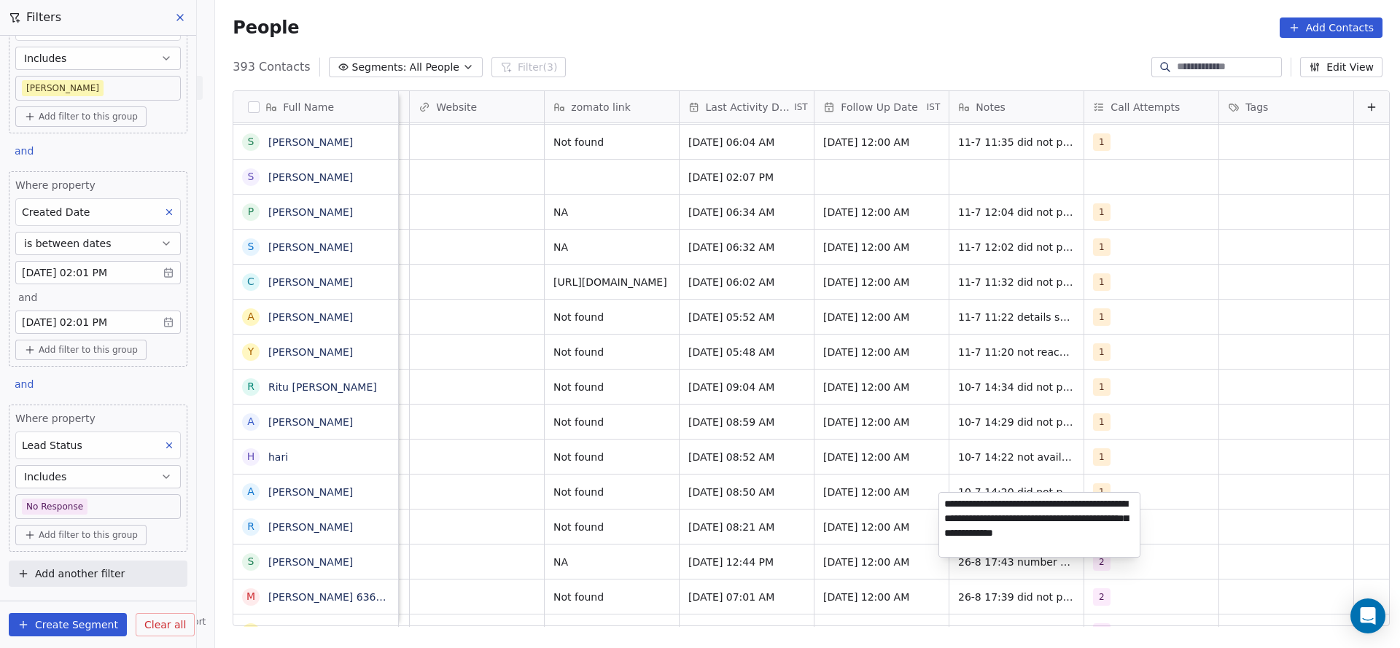
type textarea "**********"
click at [617, 496] on html "On2Cook India Pvt. Ltd. Contacts People Marketing Workflows Campaigns Sales Pip…" at bounding box center [700, 324] width 1400 height 648
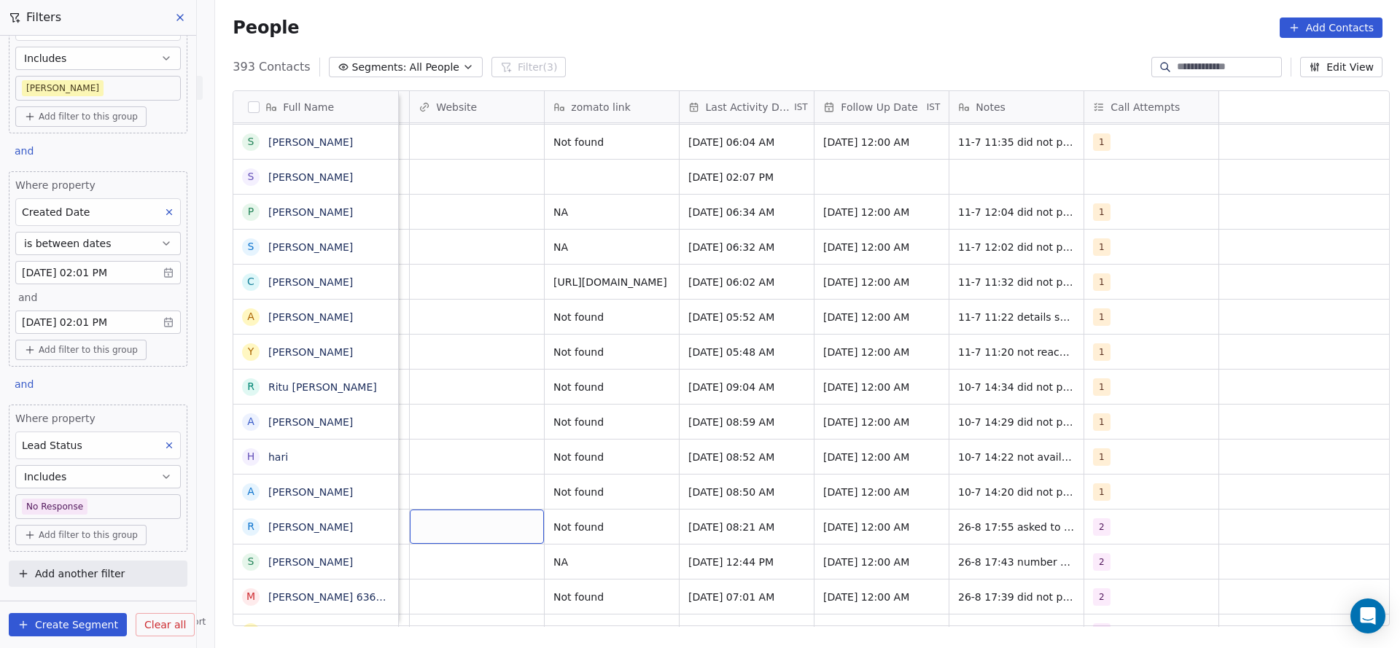
scroll to position [16, 1147]
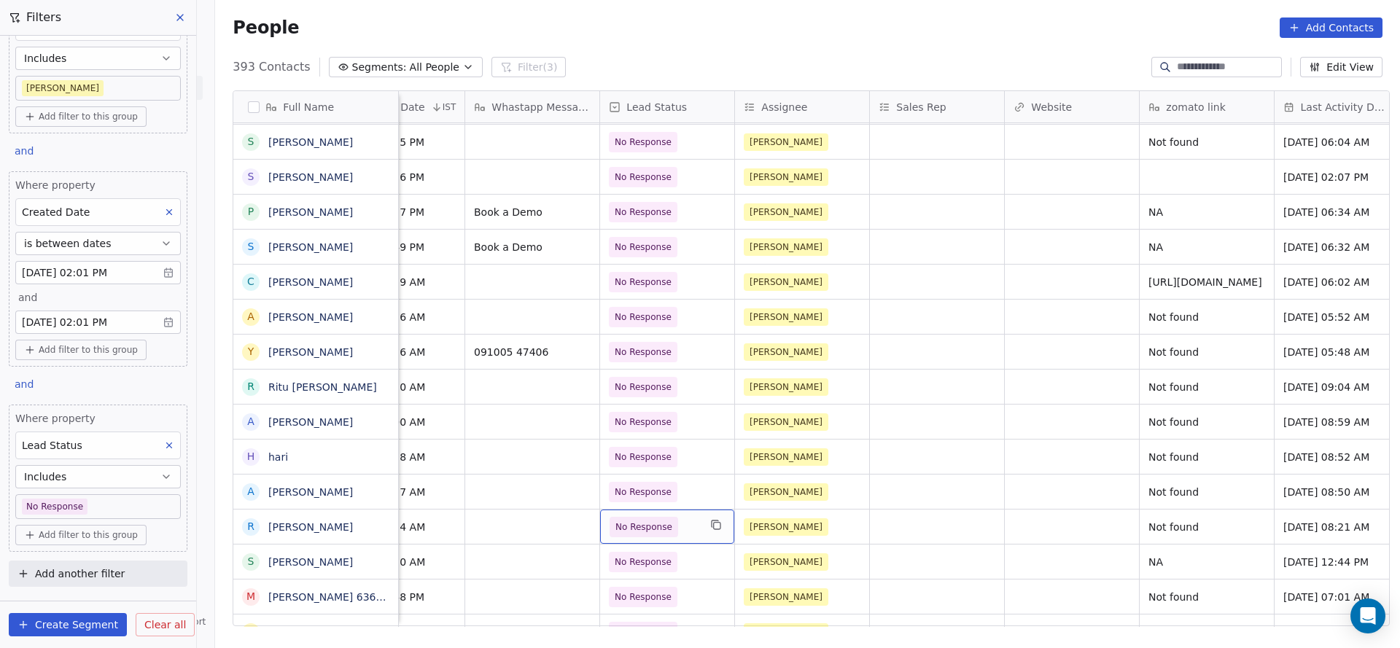
click at [676, 517] on span "No Response" at bounding box center [653, 527] width 89 height 20
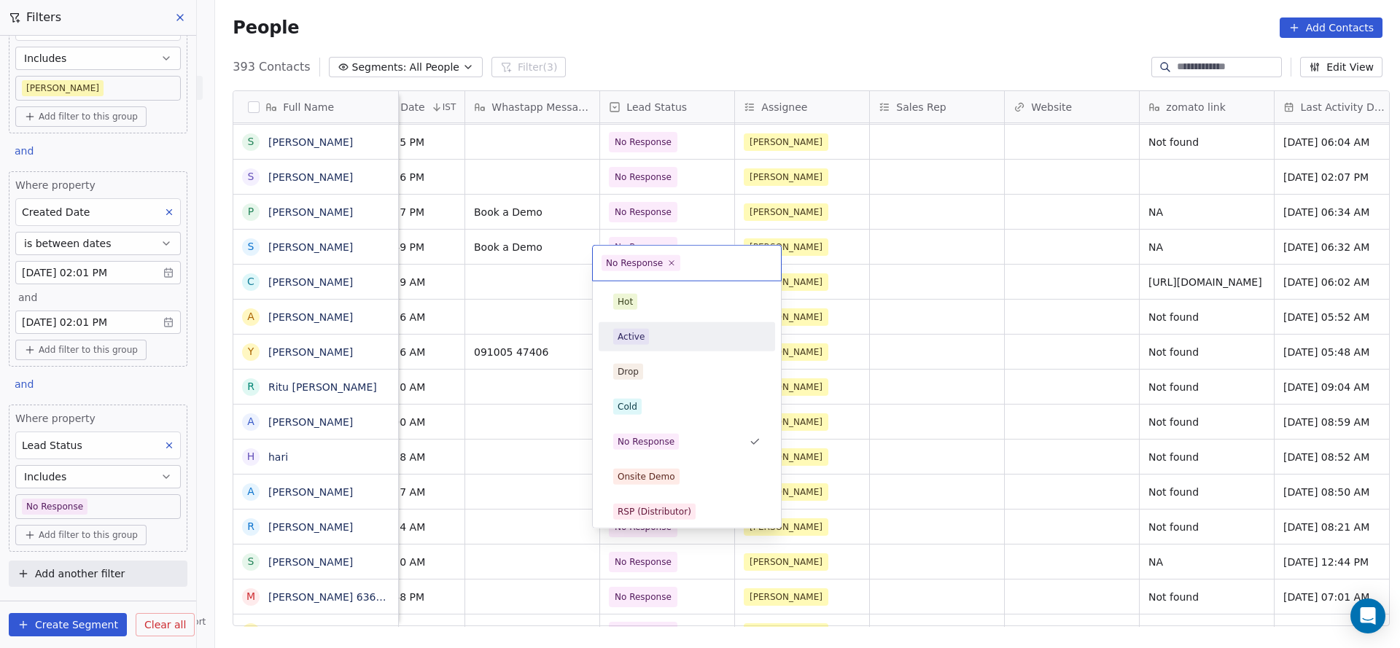
click at [655, 335] on div "Active" at bounding box center [686, 337] width 147 height 16
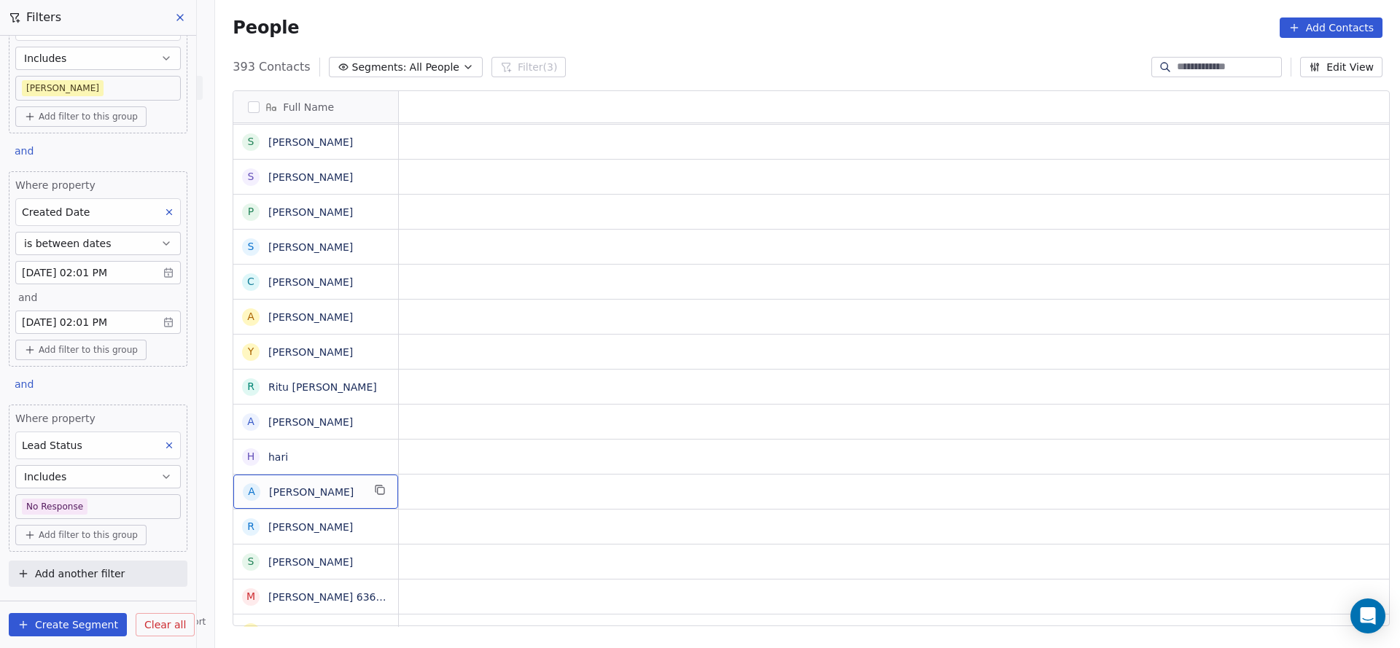
scroll to position [16, 0]
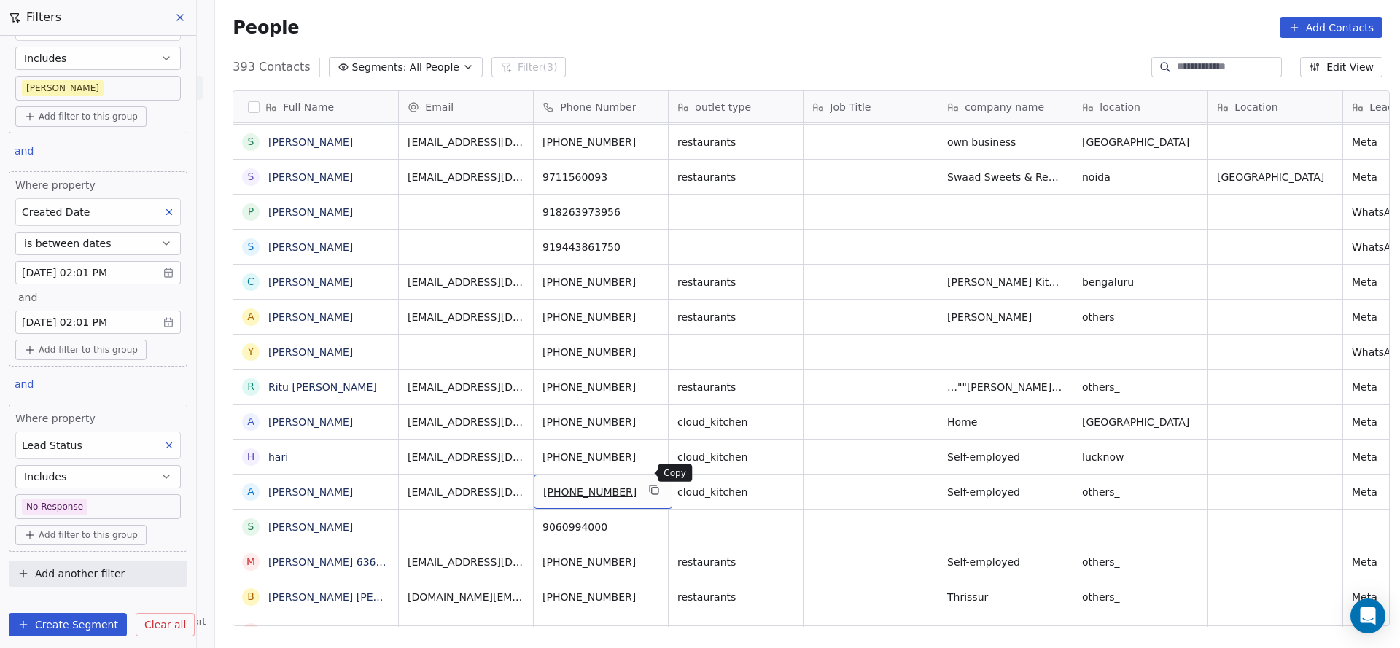
click at [650, 481] on button "grid" at bounding box center [654, 489] width 17 height 17
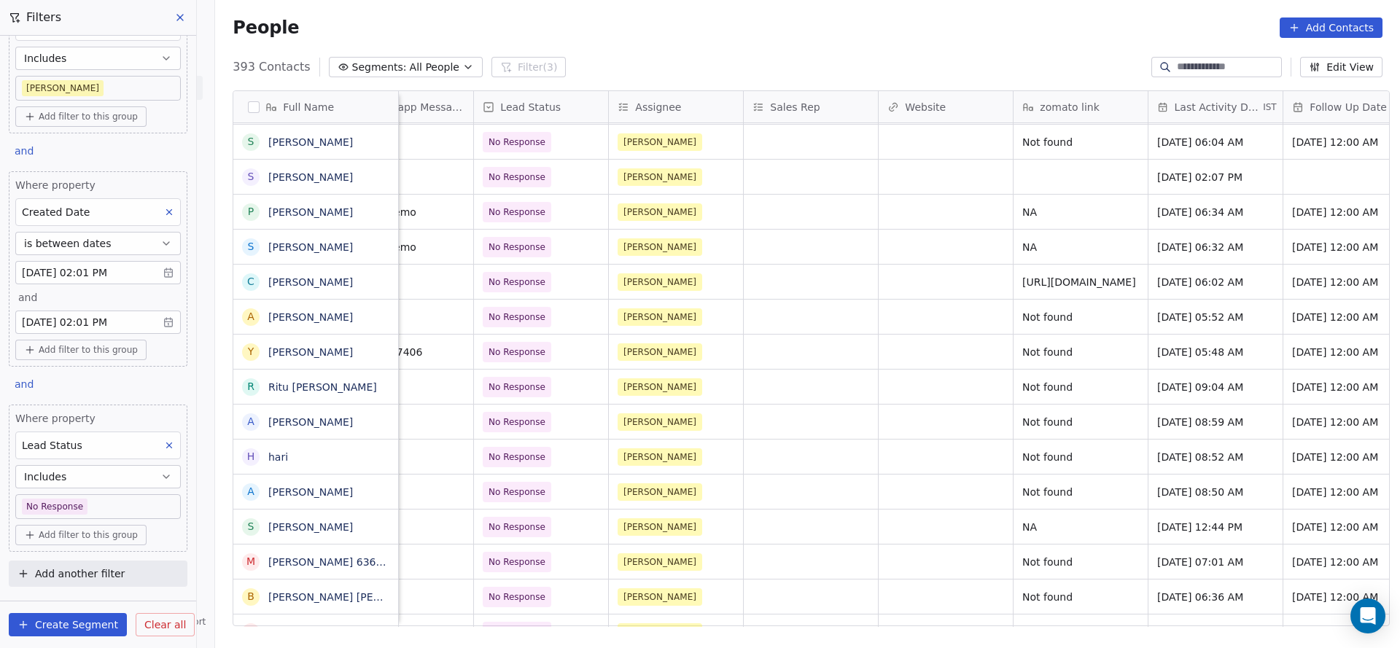
scroll to position [16, 1387]
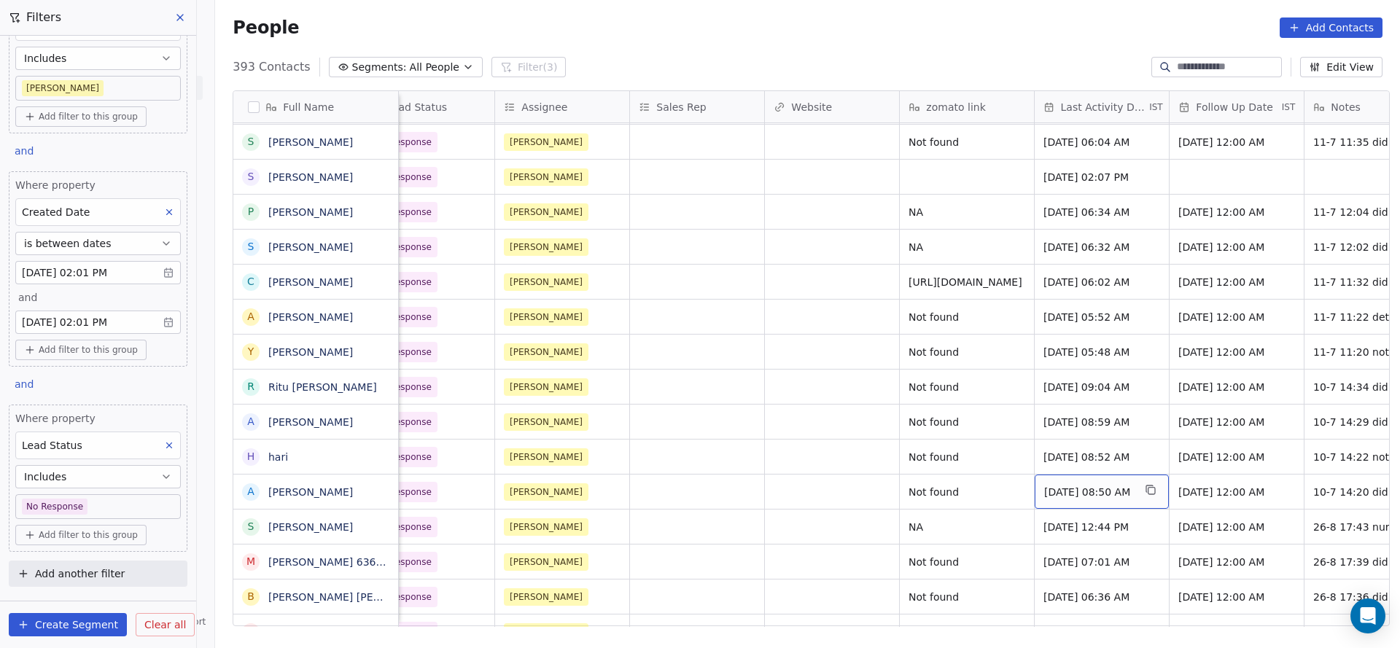
click at [1072, 485] on span "Jul 10, 2025 08:50 AM" at bounding box center [1088, 492] width 89 height 15
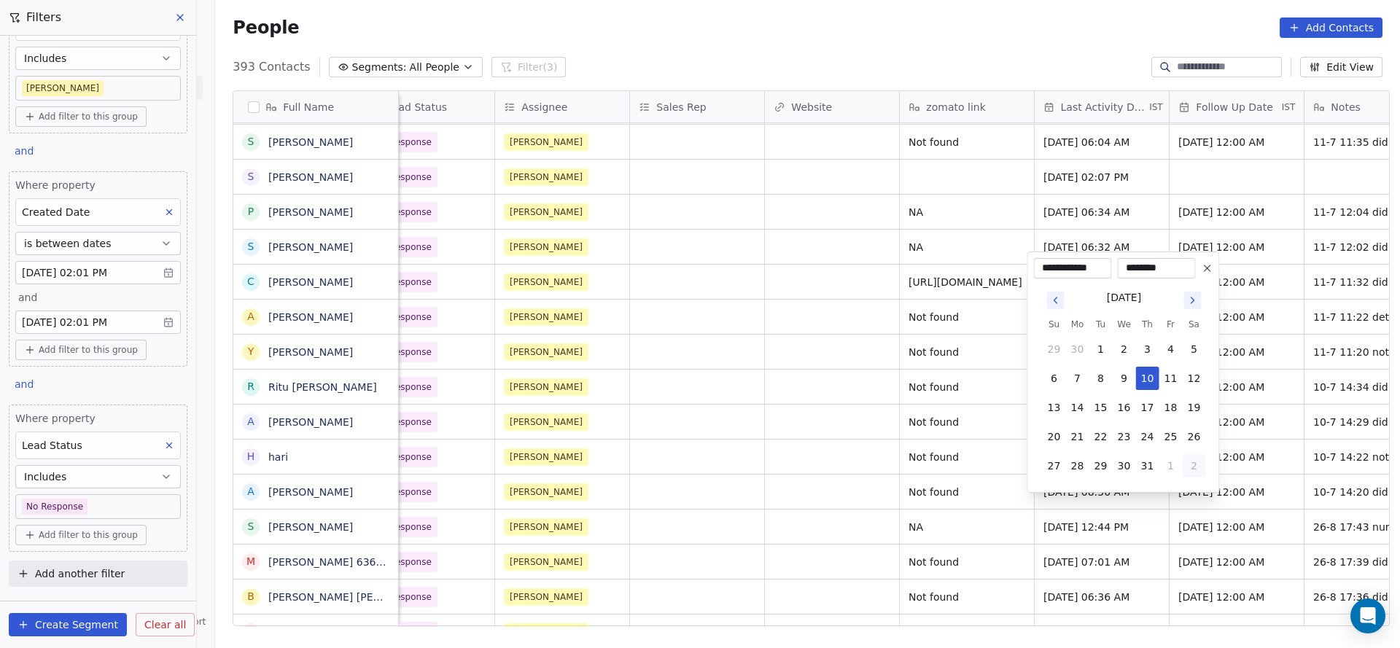
click at [1182, 469] on button "2" at bounding box center [1193, 465] width 23 height 23
click at [1098, 435] on button "26" at bounding box center [1100, 436] width 23 height 23
type input "**********"
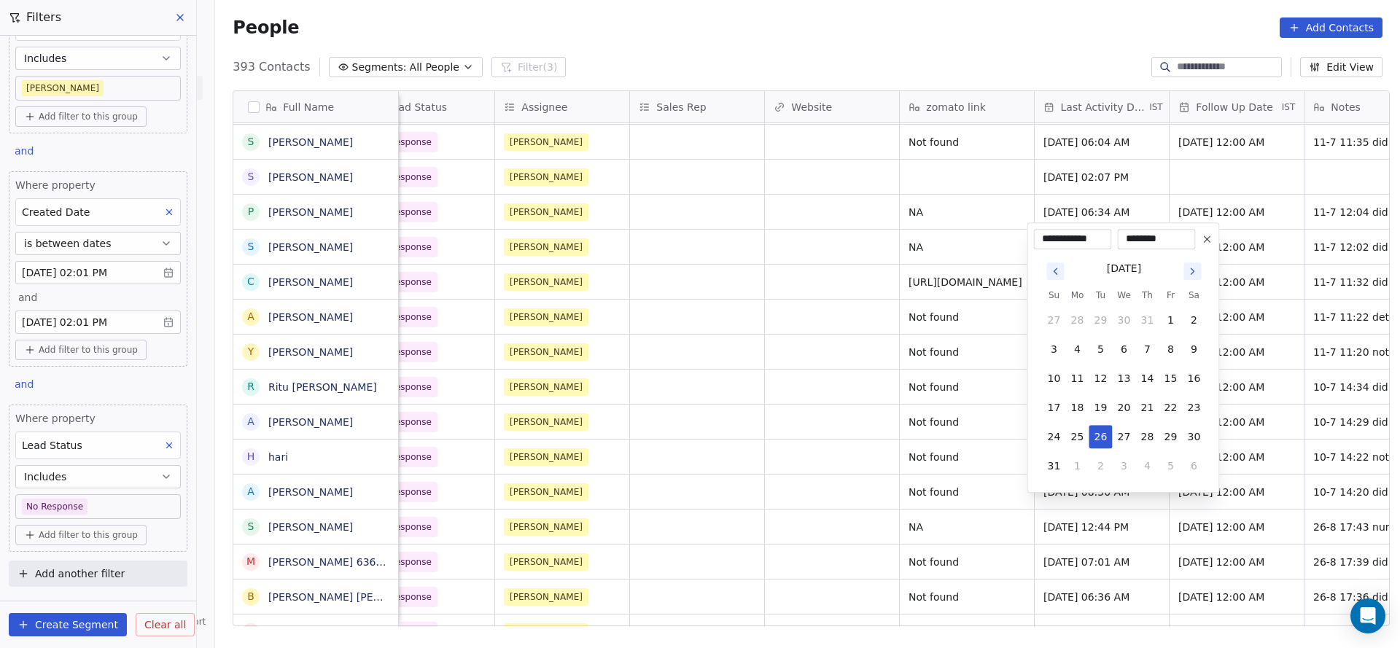
drag, startPoint x: 830, startPoint y: 482, endPoint x: 975, endPoint y: 591, distance: 181.7
click at [830, 487] on html "On2Cook India Pvt. Ltd. Contacts People Marketing Workflows Campaigns Sales Pip…" at bounding box center [700, 324] width 1400 height 648
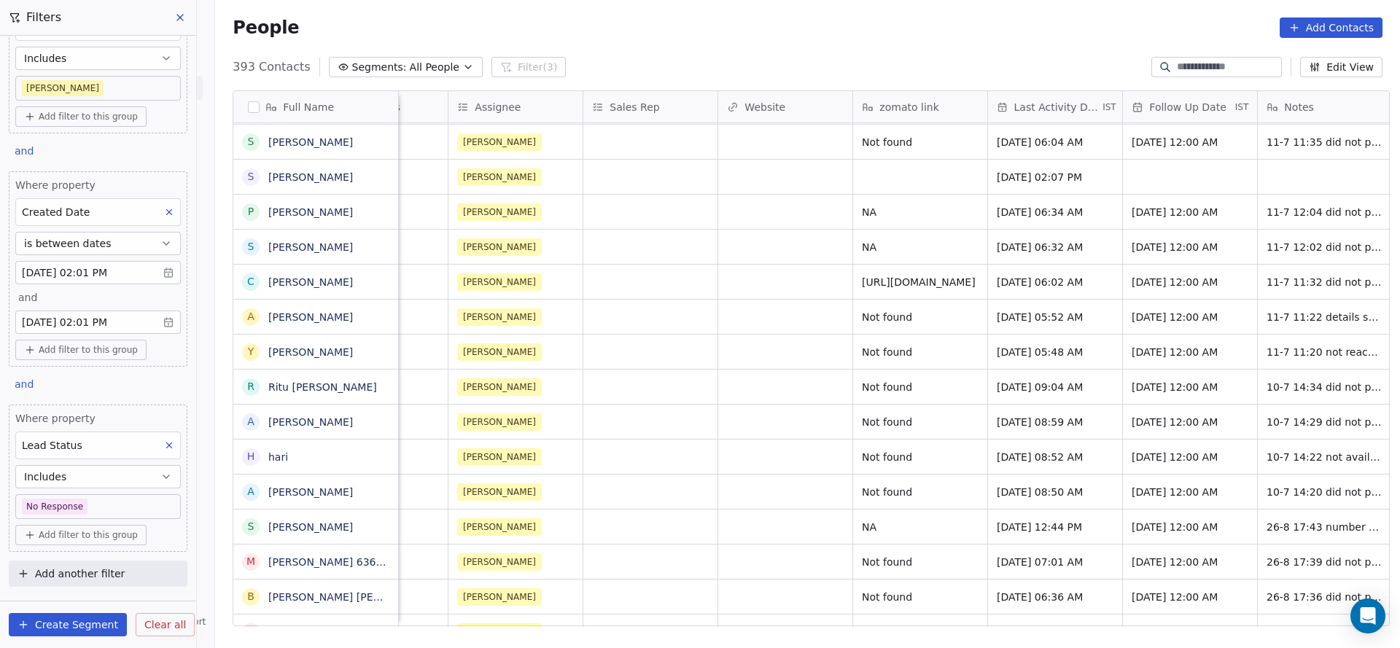
scroll to position [16, 1699]
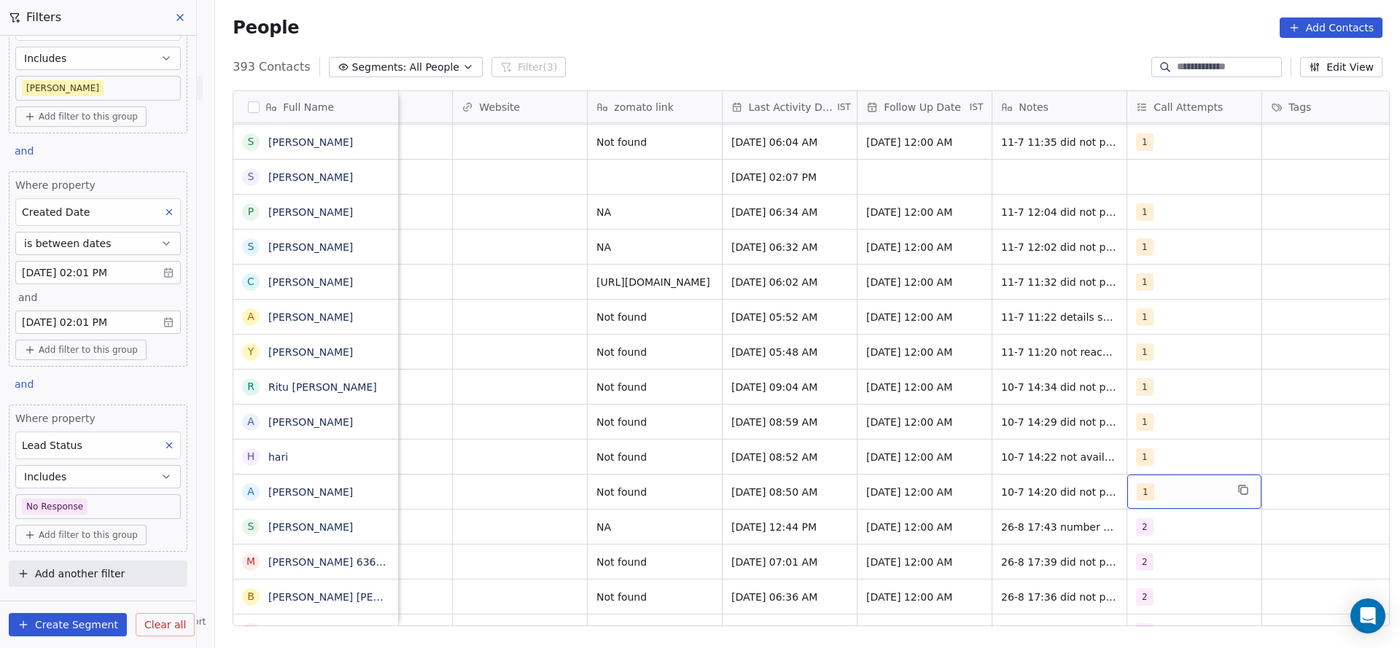
click at [1149, 483] on div "1" at bounding box center [1180, 491] width 89 height 17
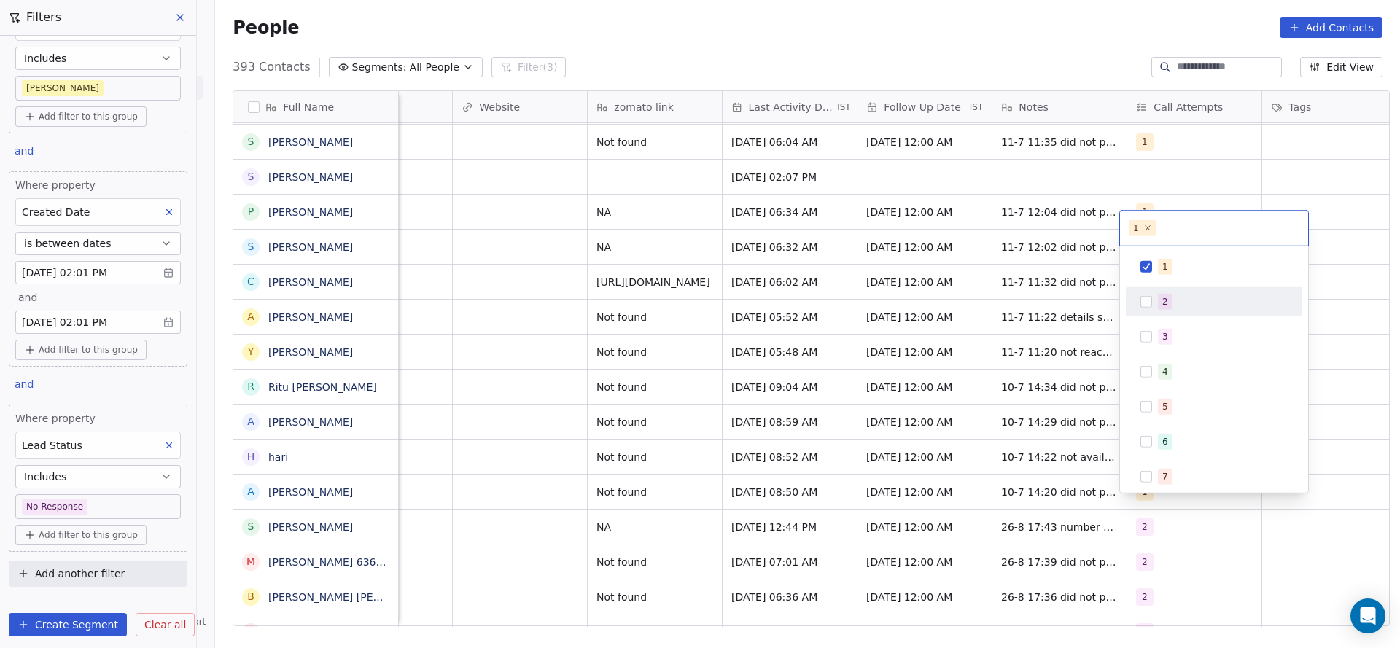
click at [1184, 315] on div "2" at bounding box center [1214, 301] width 176 height 29
click at [1184, 270] on div "1" at bounding box center [1223, 267] width 130 height 16
click at [1019, 343] on html "On2Cook India Pvt. Ltd. Contacts People Marketing Workflows Campaigns Sales Pip…" at bounding box center [700, 324] width 1400 height 648
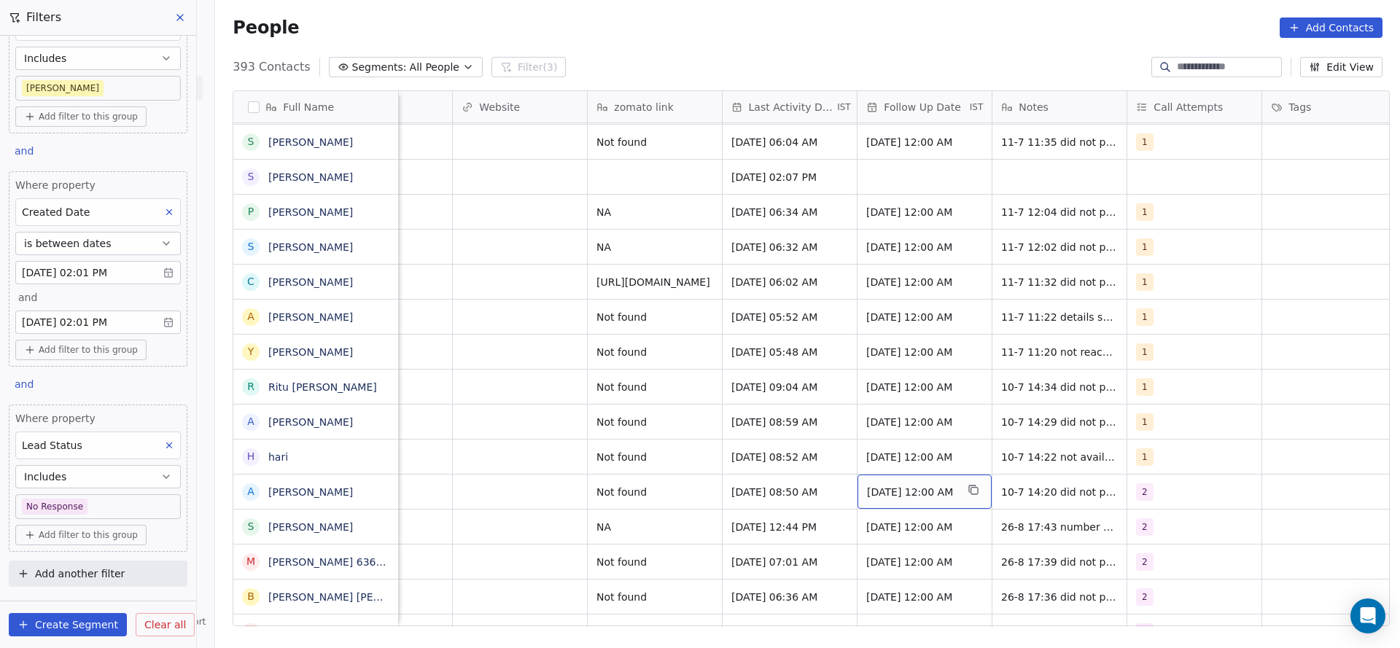
click at [941, 485] on span "[DATE] 12:00 AM" at bounding box center [911, 492] width 89 height 15
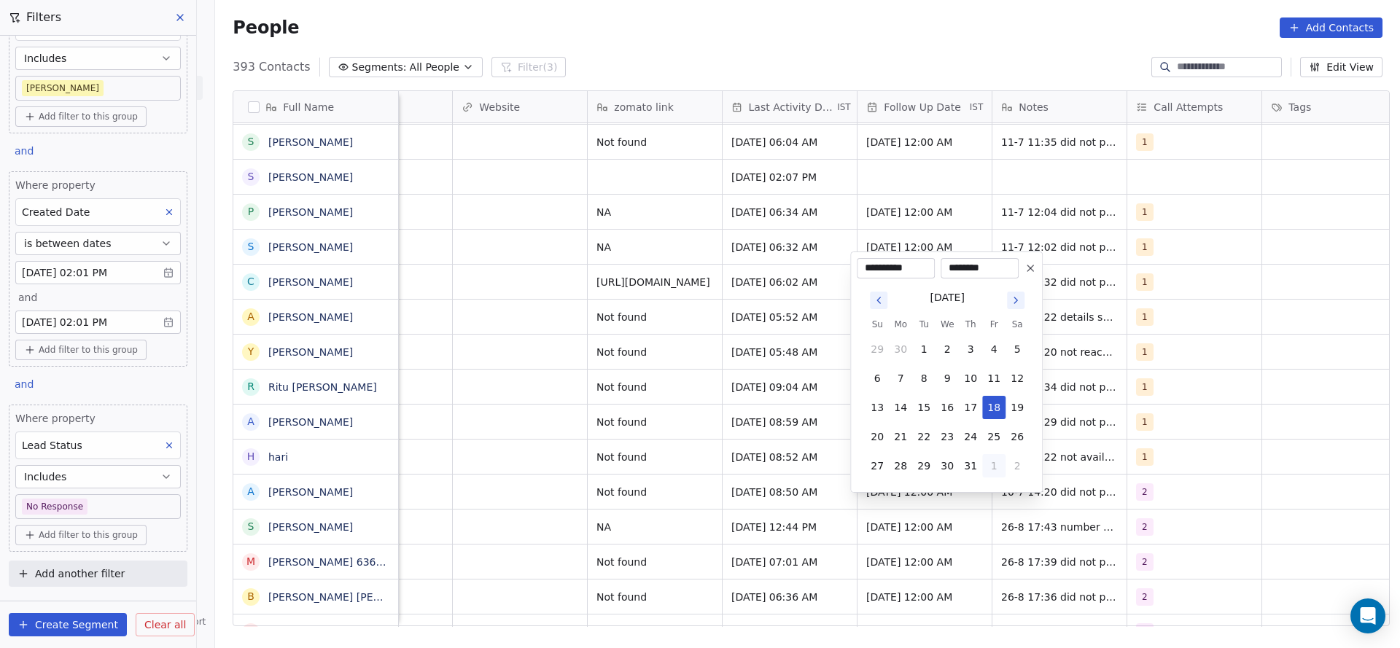
click at [994, 460] on button "1" at bounding box center [993, 465] width 23 height 23
click at [991, 468] on button "5" at bounding box center [993, 465] width 23 height 23
type input "**********"
click at [616, 488] on html "On2Cook India Pvt. Ltd. Contacts People Marketing Workflows Campaigns Sales Pip…" at bounding box center [700, 324] width 1400 height 648
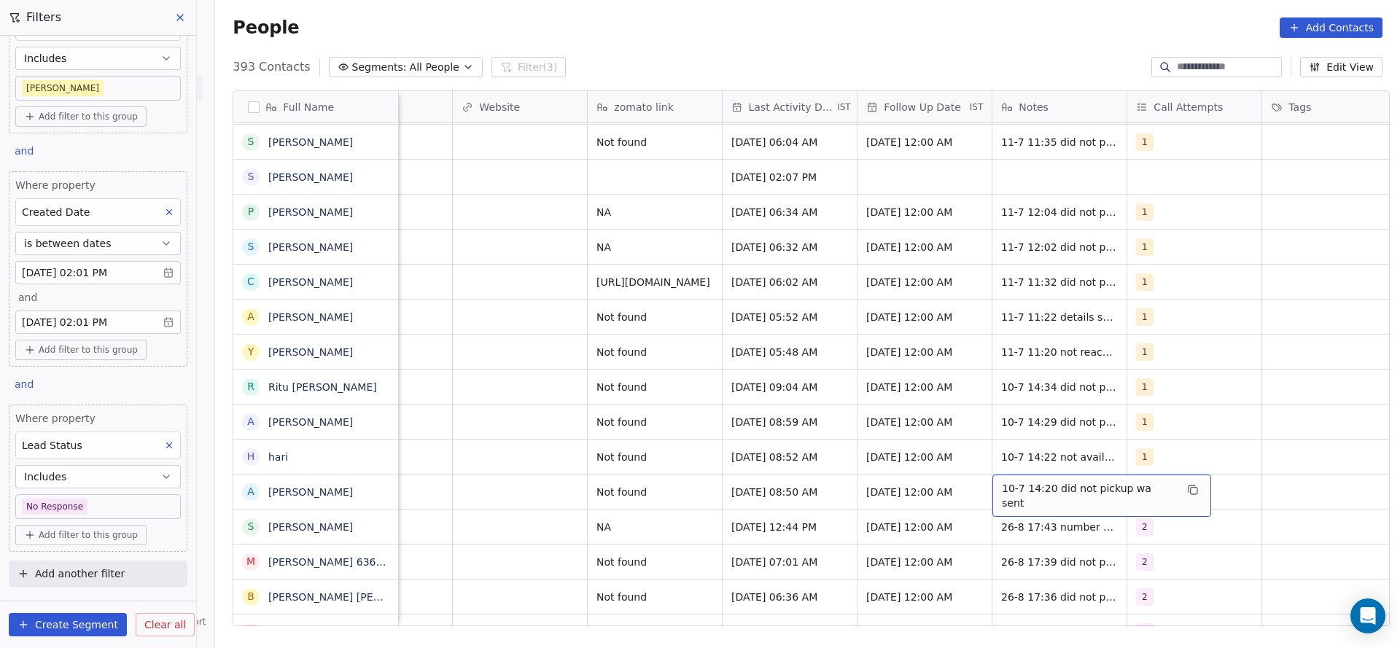
click at [1034, 481] on span "10-7 14:20 did not pickup wa sent" at bounding box center [1088, 495] width 173 height 29
click at [991, 471] on textarea "**********" at bounding box center [1086, 480] width 200 height 45
type textarea "**********"
click at [682, 497] on html "On2Cook India Pvt. Ltd. Contacts People Marketing Workflows Campaigns Sales Pip…" at bounding box center [700, 324] width 1400 height 648
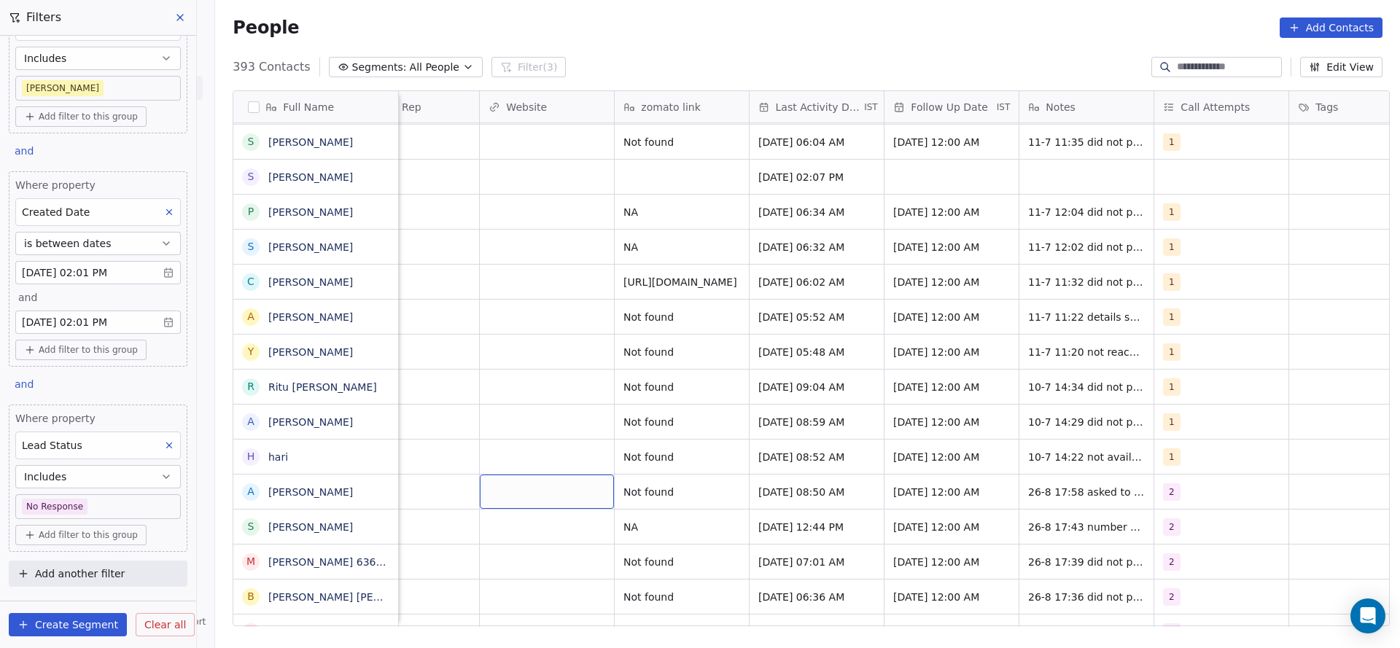
scroll to position [16, 1250]
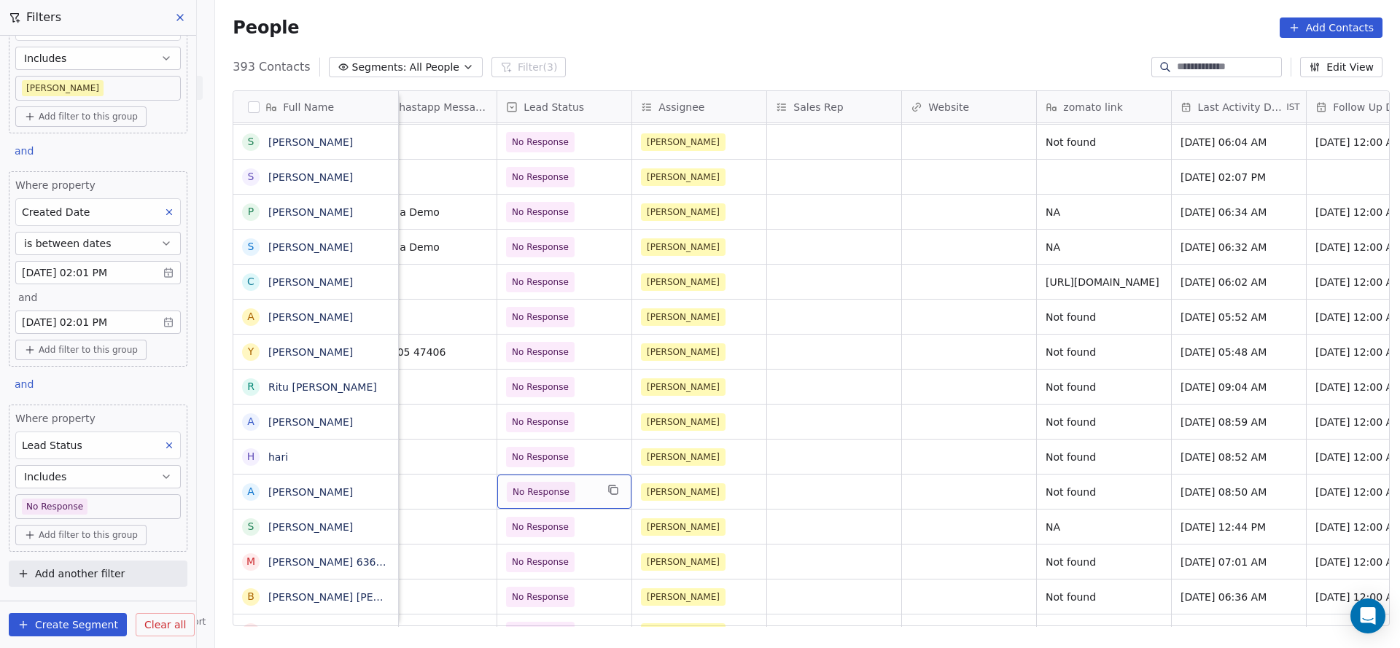
click at [587, 482] on span "No Response" at bounding box center [551, 492] width 89 height 20
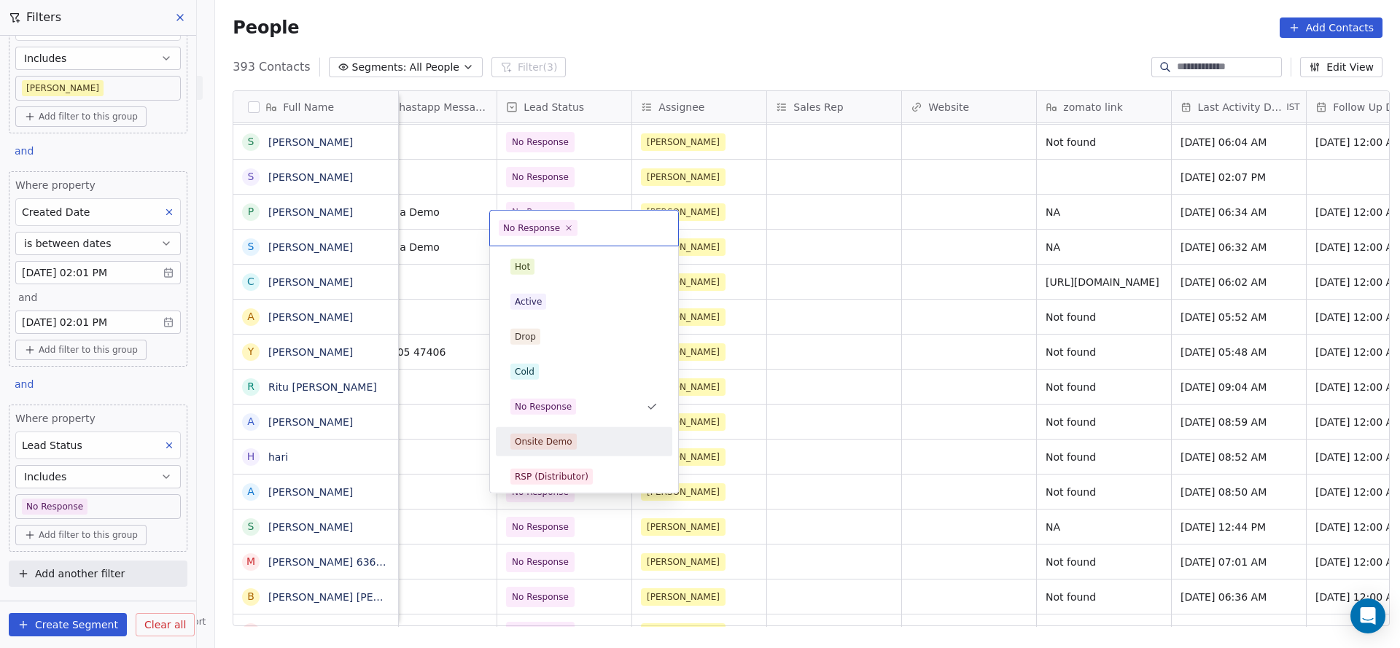
scroll to position [109, 0]
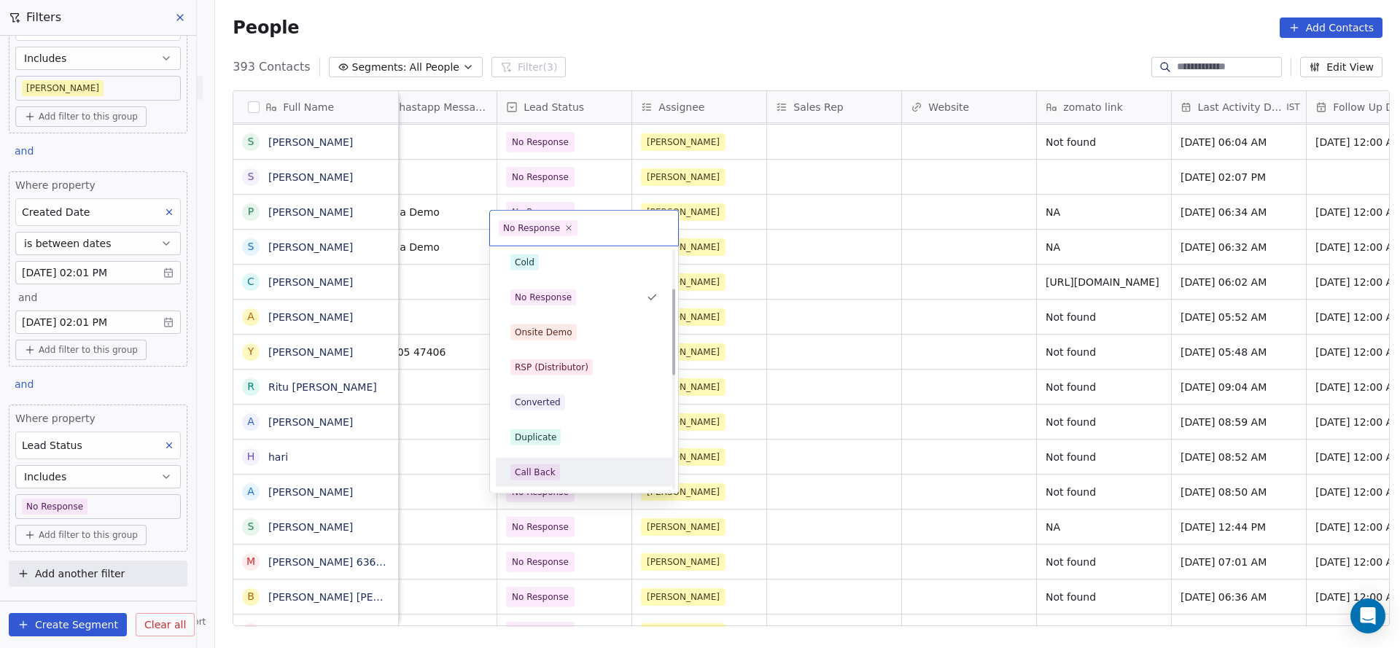
click at [560, 478] on div "Call Back" at bounding box center [583, 472] width 147 height 16
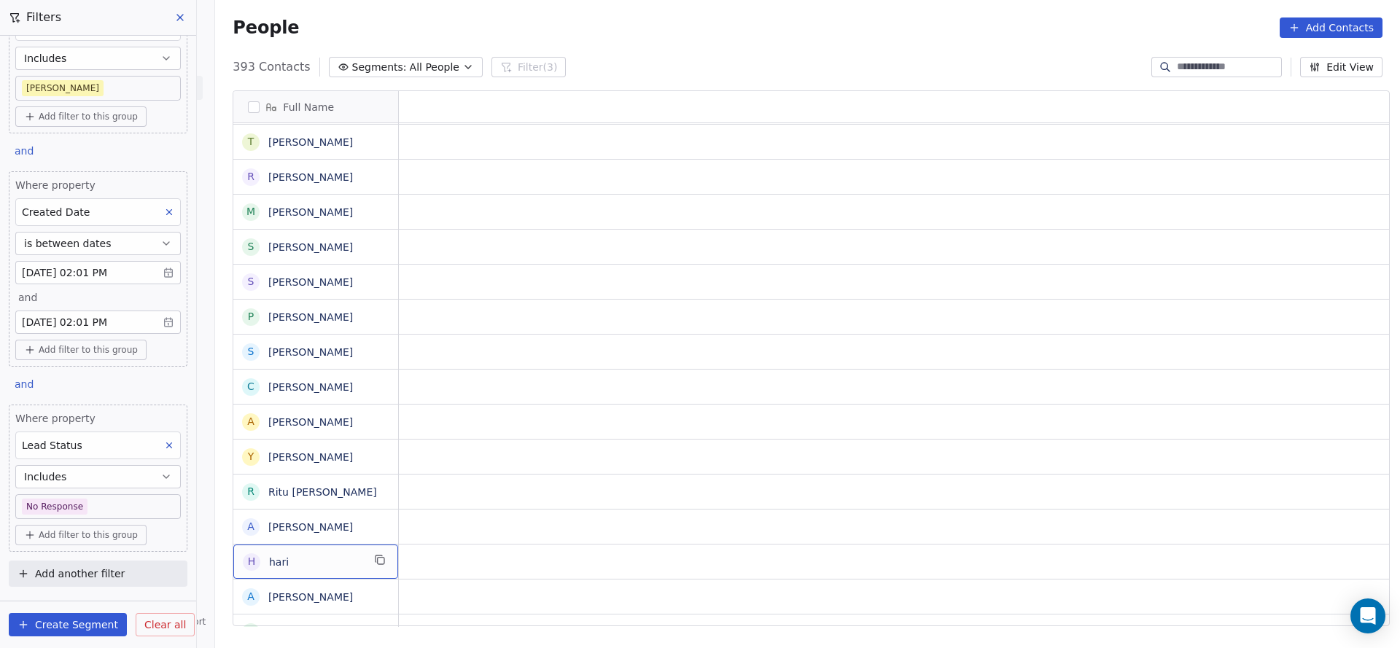
scroll to position [16, 0]
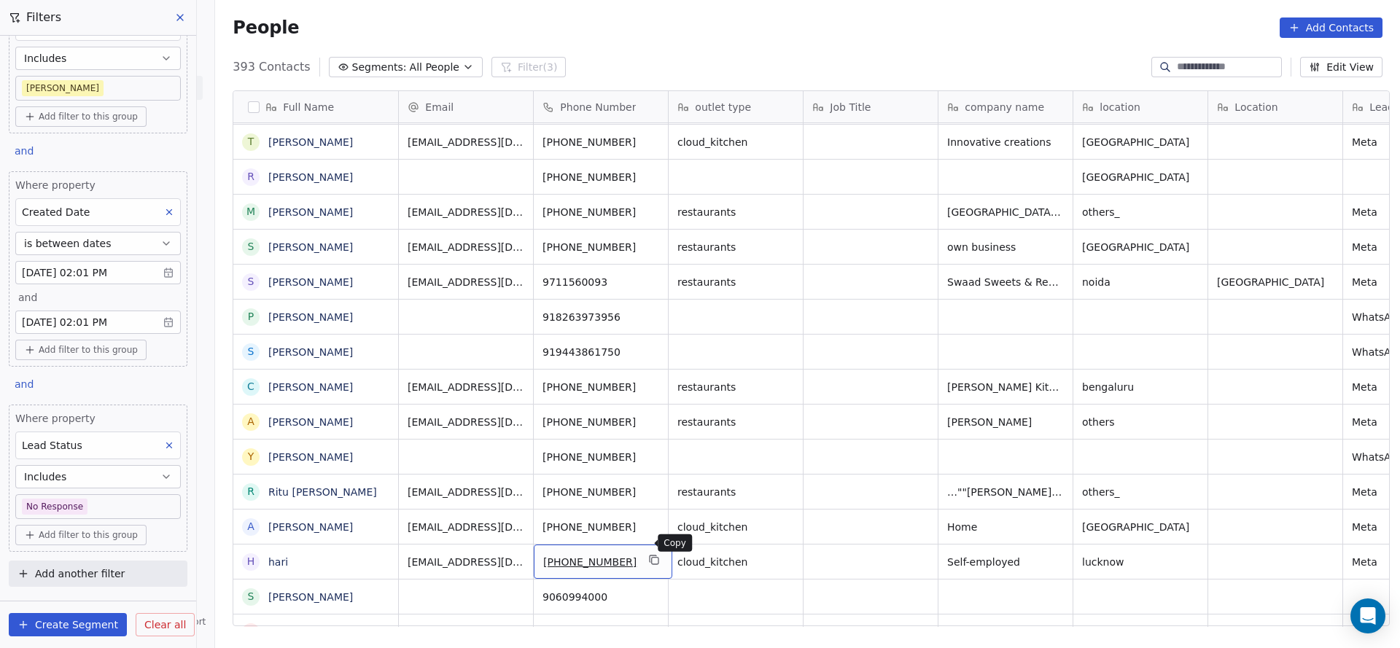
click at [649, 554] on icon "grid" at bounding box center [655, 560] width 12 height 12
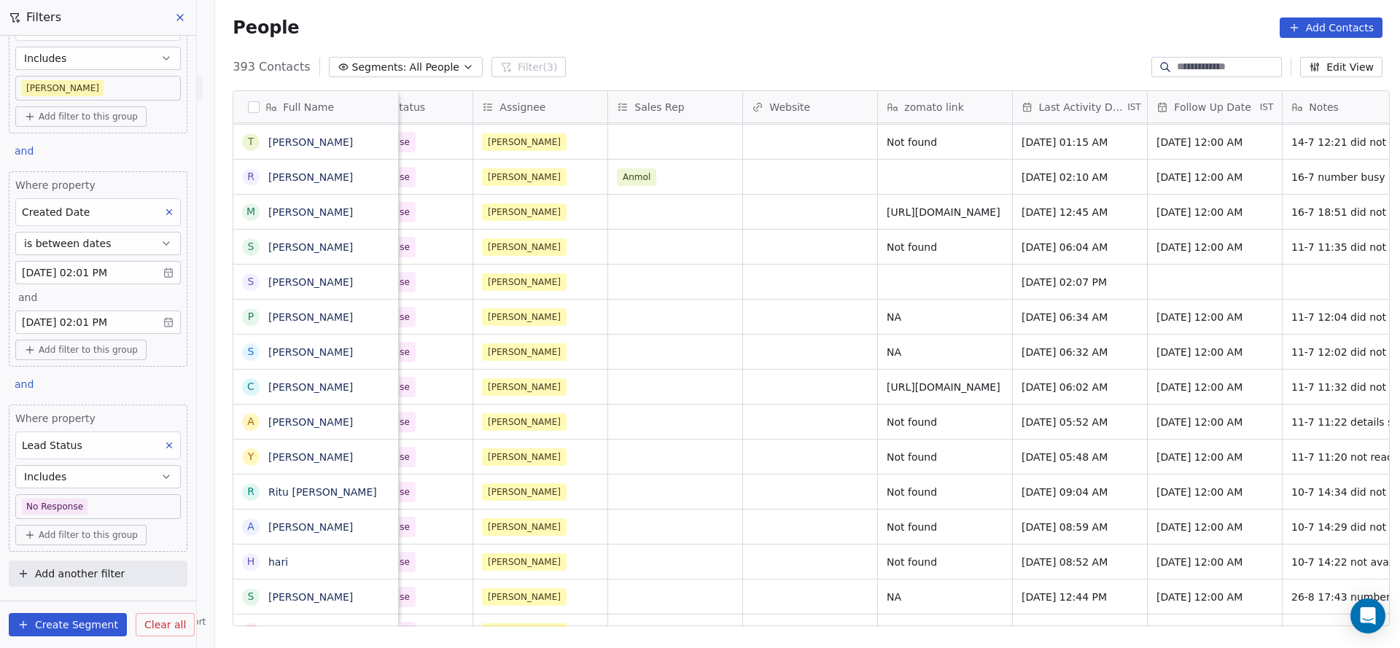
scroll to position [16, 1450]
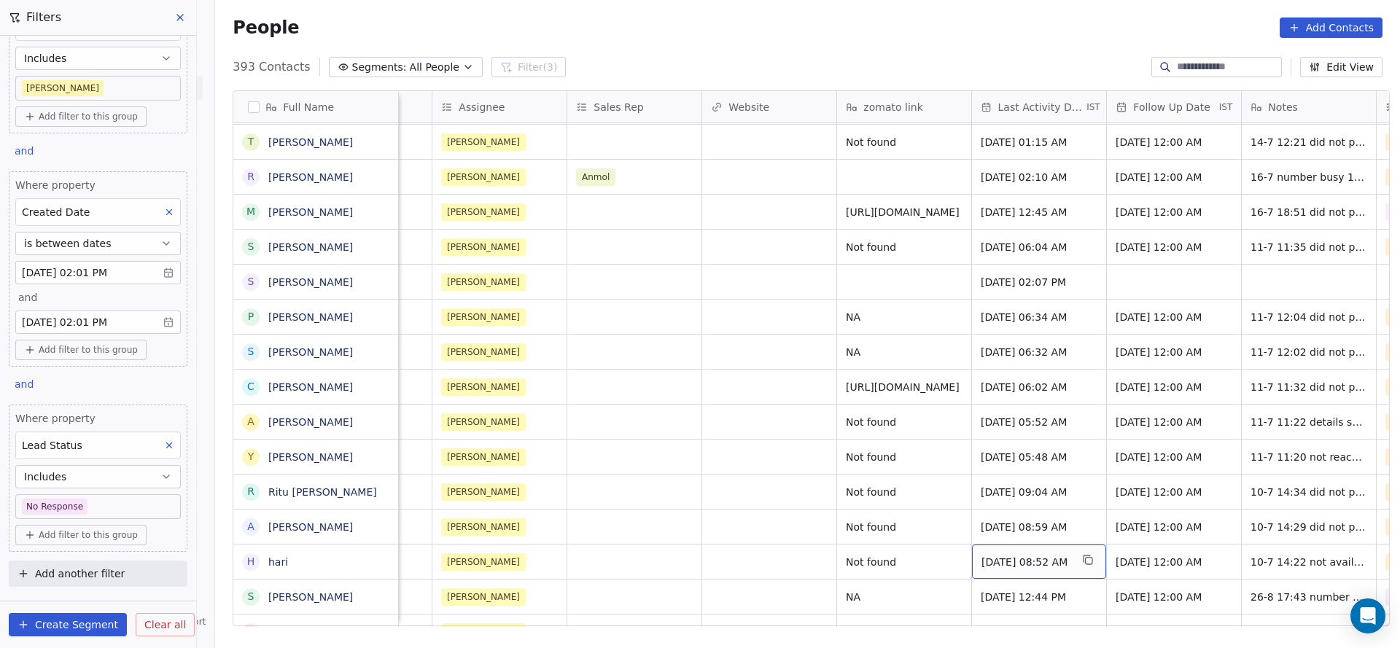
click at [1030, 555] on span "Jul 10, 2025 08:52 AM" at bounding box center [1025, 562] width 89 height 15
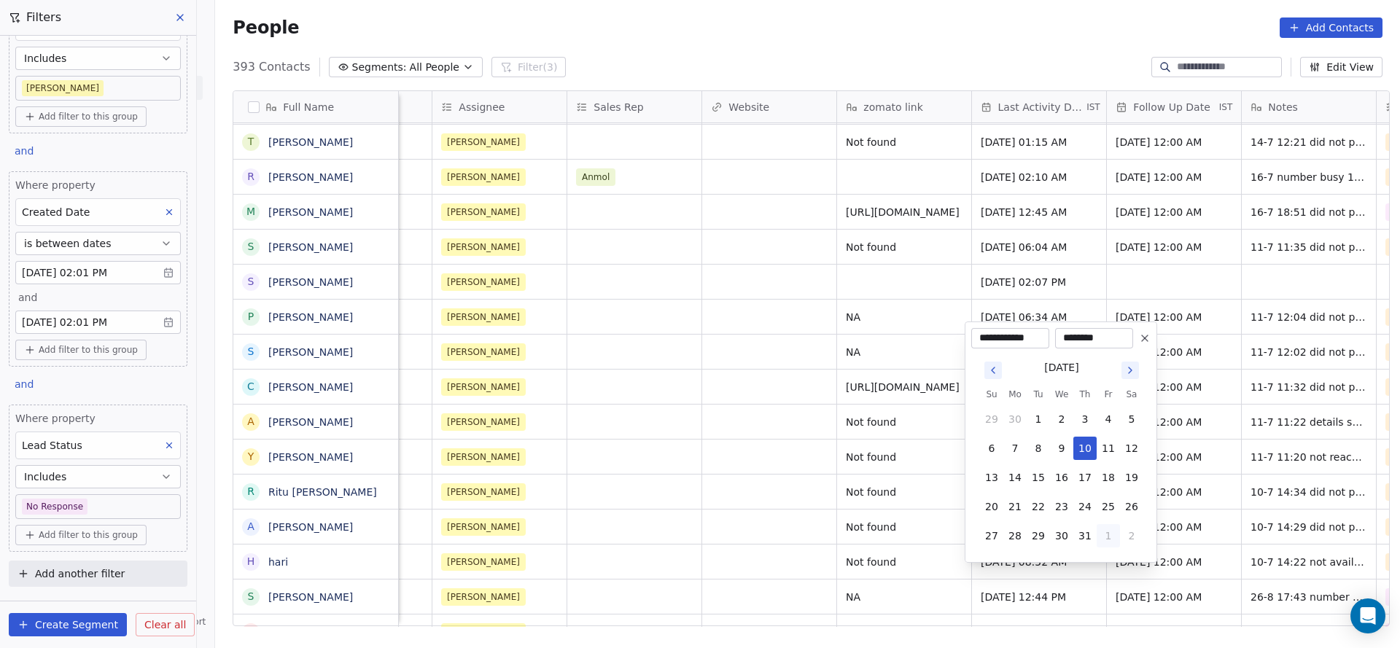
click at [1114, 531] on button "1" at bounding box center [1107, 535] width 23 height 23
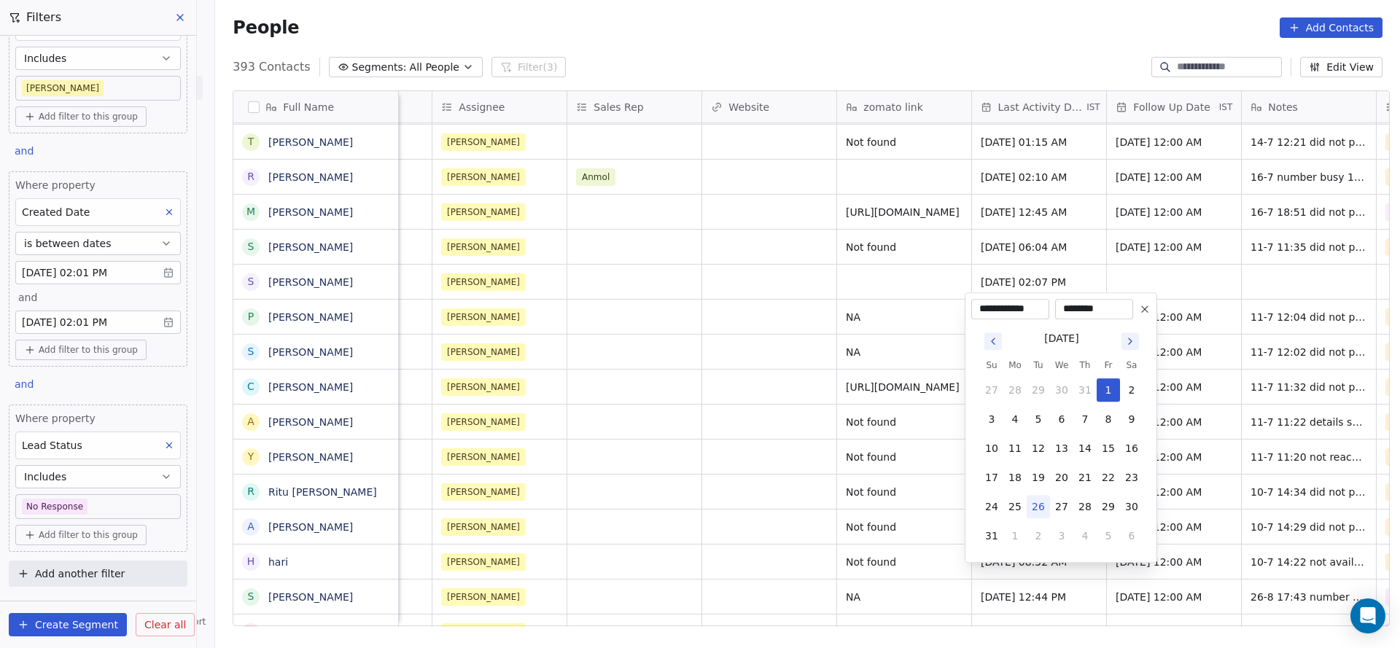
click at [1039, 498] on button "26" at bounding box center [1037, 506] width 23 height 23
type input "**********"
click at [730, 505] on html "On2Cook India Pvt. Ltd. Contacts People Marketing Workflows Campaigns Sales Pip…" at bounding box center [700, 324] width 1400 height 648
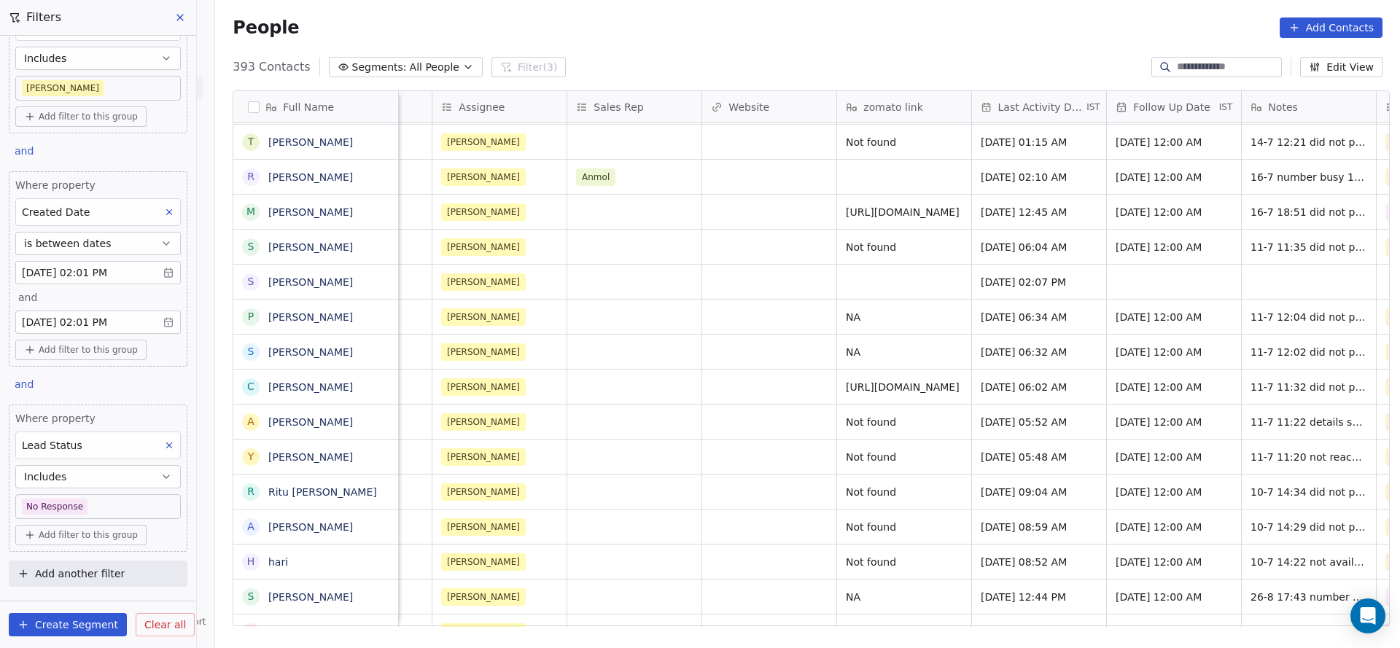
scroll to position [16, 1758]
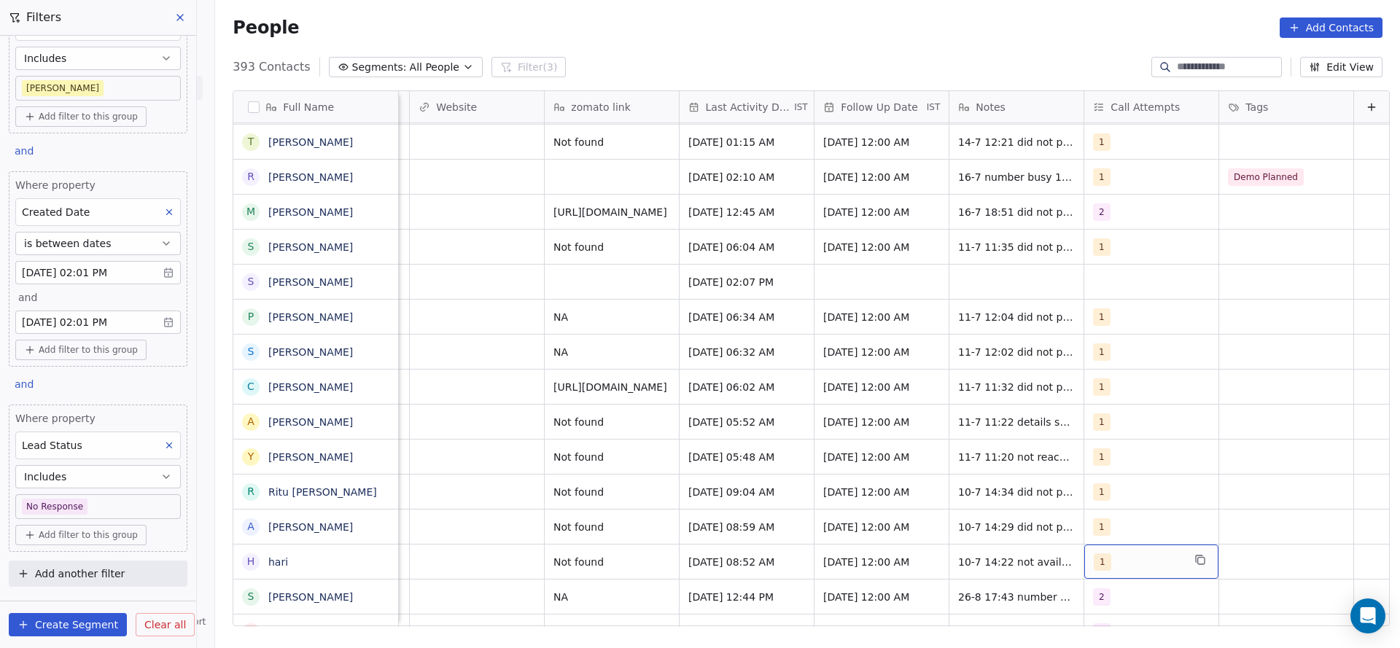
click at [1093, 553] on span "1" at bounding box center [1101, 561] width 17 height 17
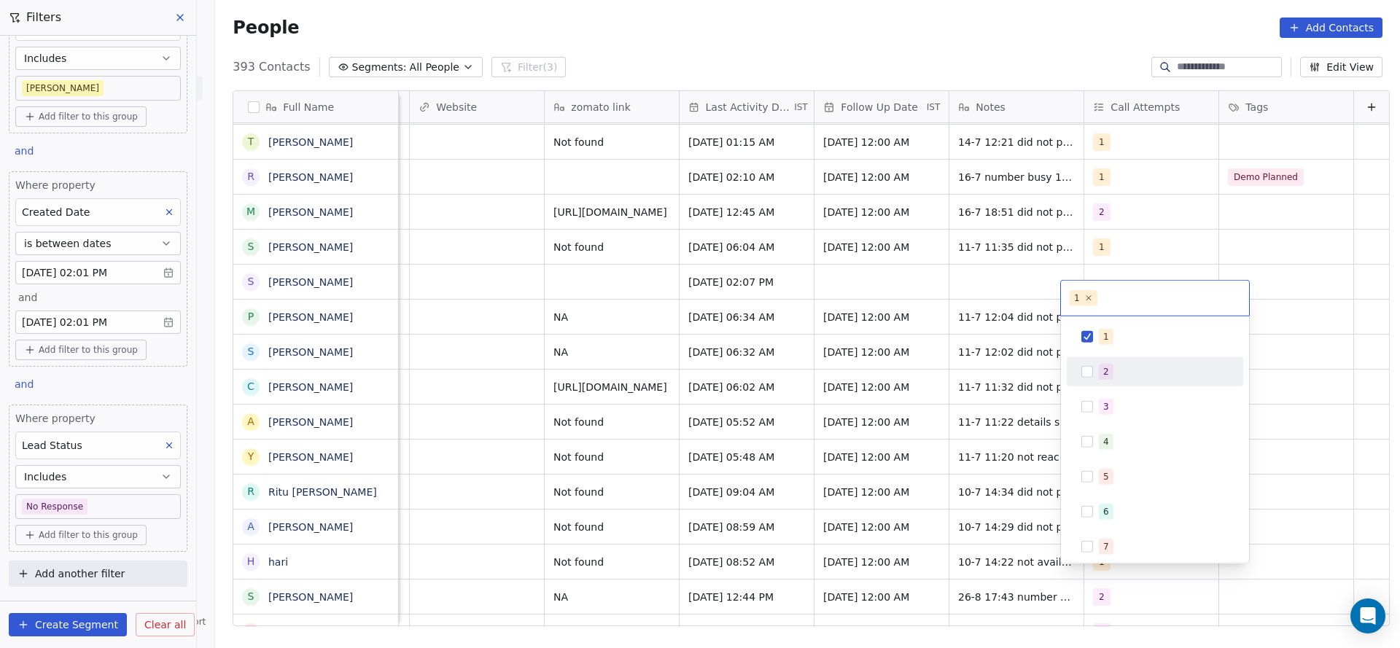
click at [1115, 370] on div "2" at bounding box center [1164, 372] width 130 height 16
click at [1126, 321] on div "1 2 3 4 5 6 7 8 9 10" at bounding box center [1155, 439] width 188 height 246
click at [1099, 335] on span "1" at bounding box center [1106, 337] width 15 height 16
click at [925, 382] on html "On2Cook India Pvt. Ltd. Contacts People Marketing Workflows Campaigns Sales Pip…" at bounding box center [700, 324] width 1400 height 648
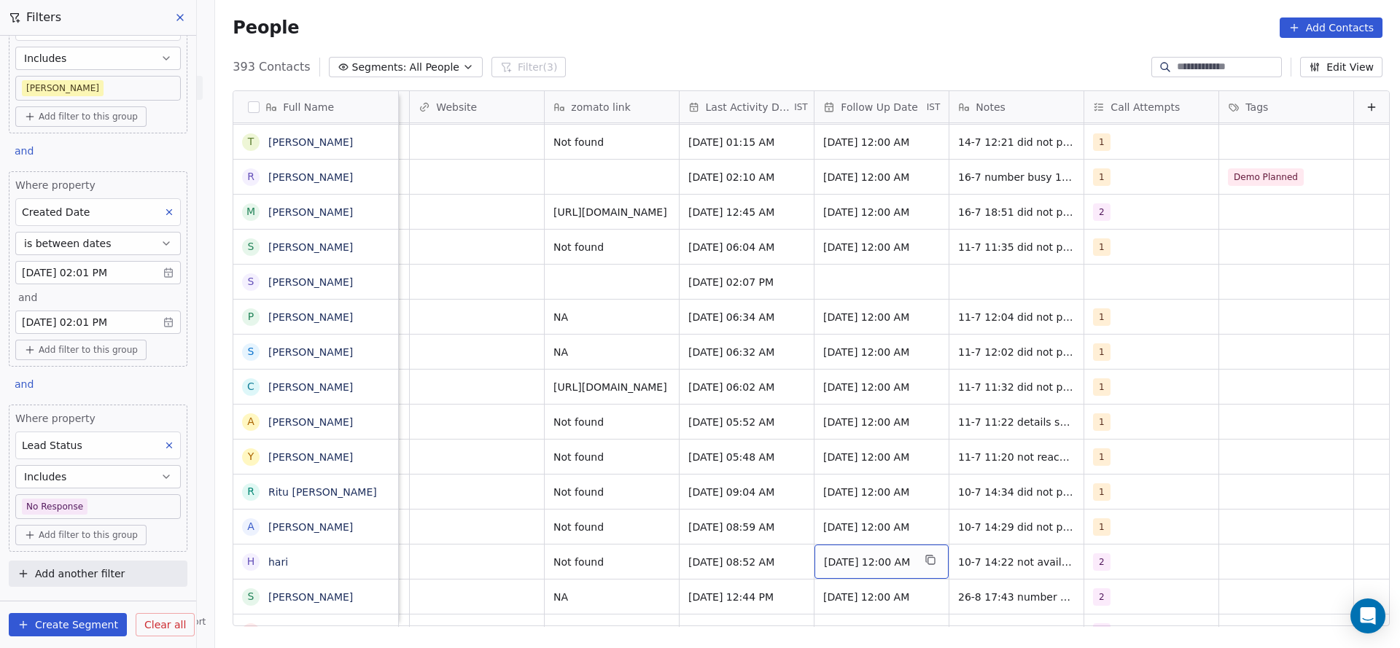
click at [851, 555] on span "[DATE] 12:00 AM" at bounding box center [868, 562] width 89 height 15
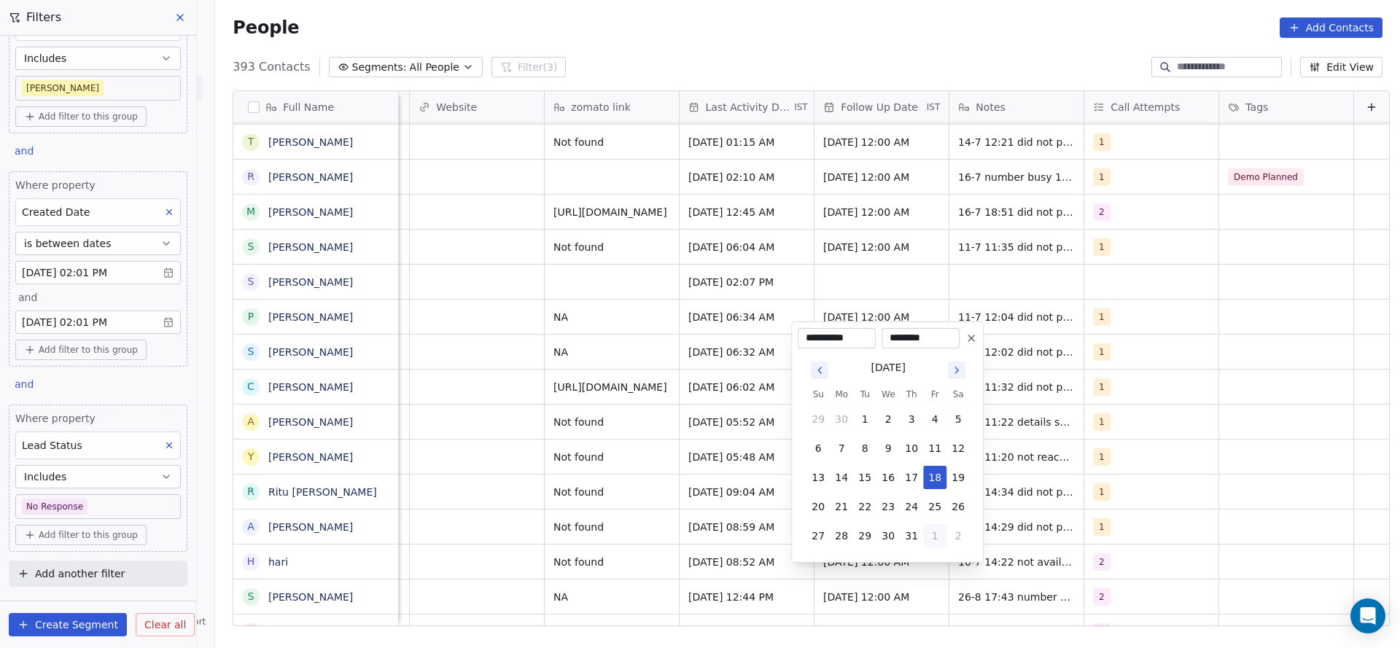
click at [937, 537] on button "1" at bounding box center [934, 535] width 23 height 23
click at [932, 540] on button "5" at bounding box center [934, 535] width 23 height 23
type input "**********"
click at [1037, 543] on html "On2Cook India Pvt. Ltd. Contacts People Marketing Workflows Campaigns Sales Pip…" at bounding box center [700, 324] width 1400 height 648
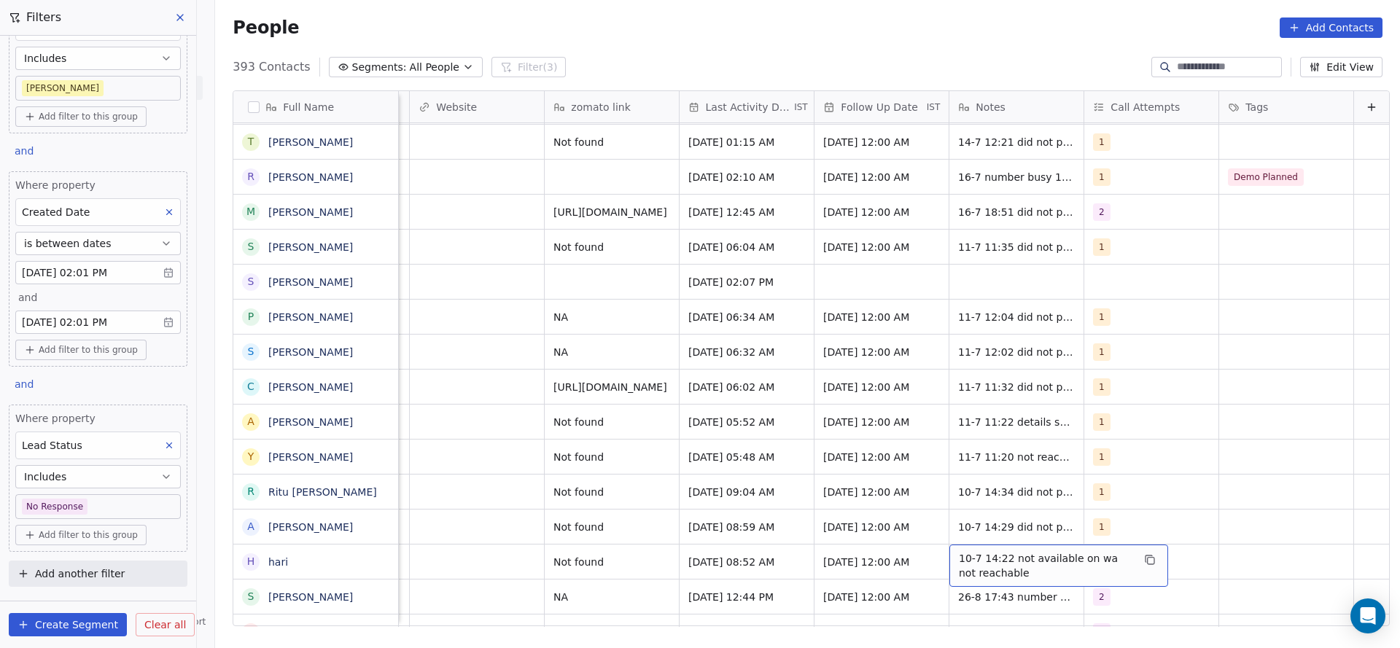
click at [991, 551] on span "10-7 14:22 not available on wa not reachable" at bounding box center [1045, 565] width 173 height 29
click at [933, 529] on textarea "**********" at bounding box center [1035, 550] width 217 height 45
type textarea "**********"
drag, startPoint x: 593, startPoint y: 545, endPoint x: 472, endPoint y: 544, distance: 120.3
click at [593, 545] on html "On2Cook India Pvt. Ltd. Contacts People Marketing Workflows Campaigns Sales Pip…" at bounding box center [700, 324] width 1400 height 648
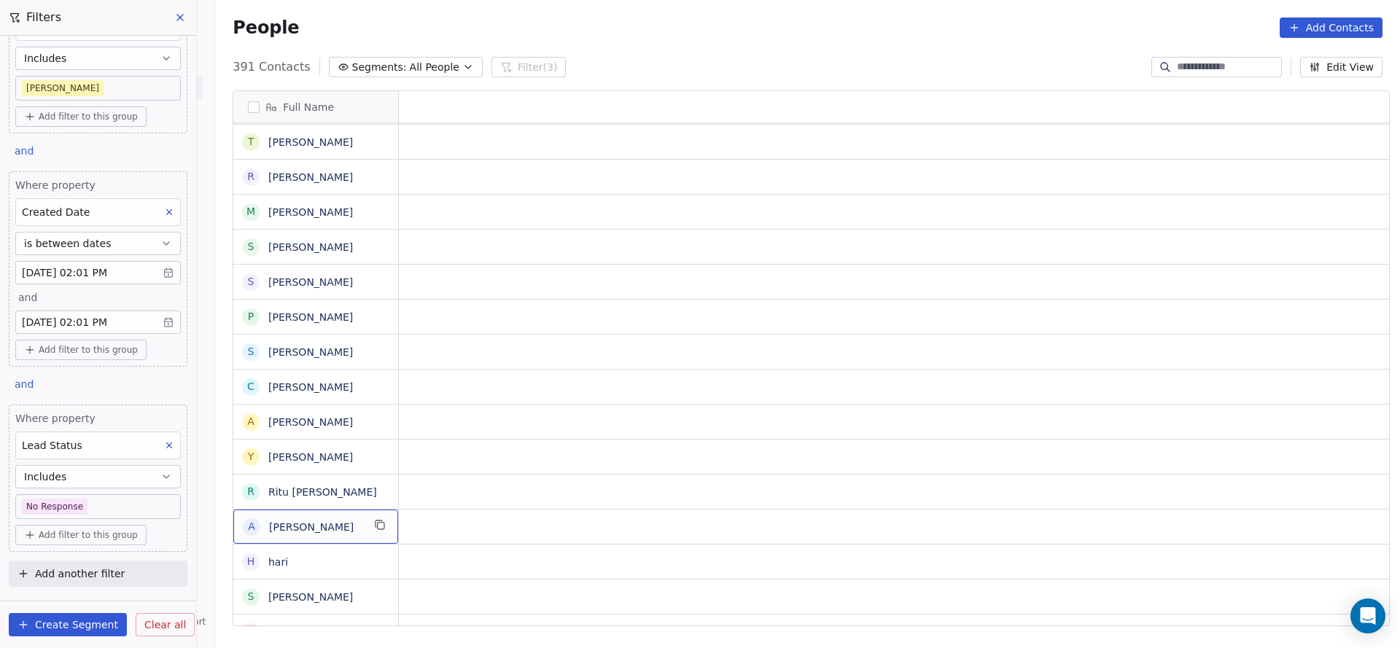
scroll to position [16, 0]
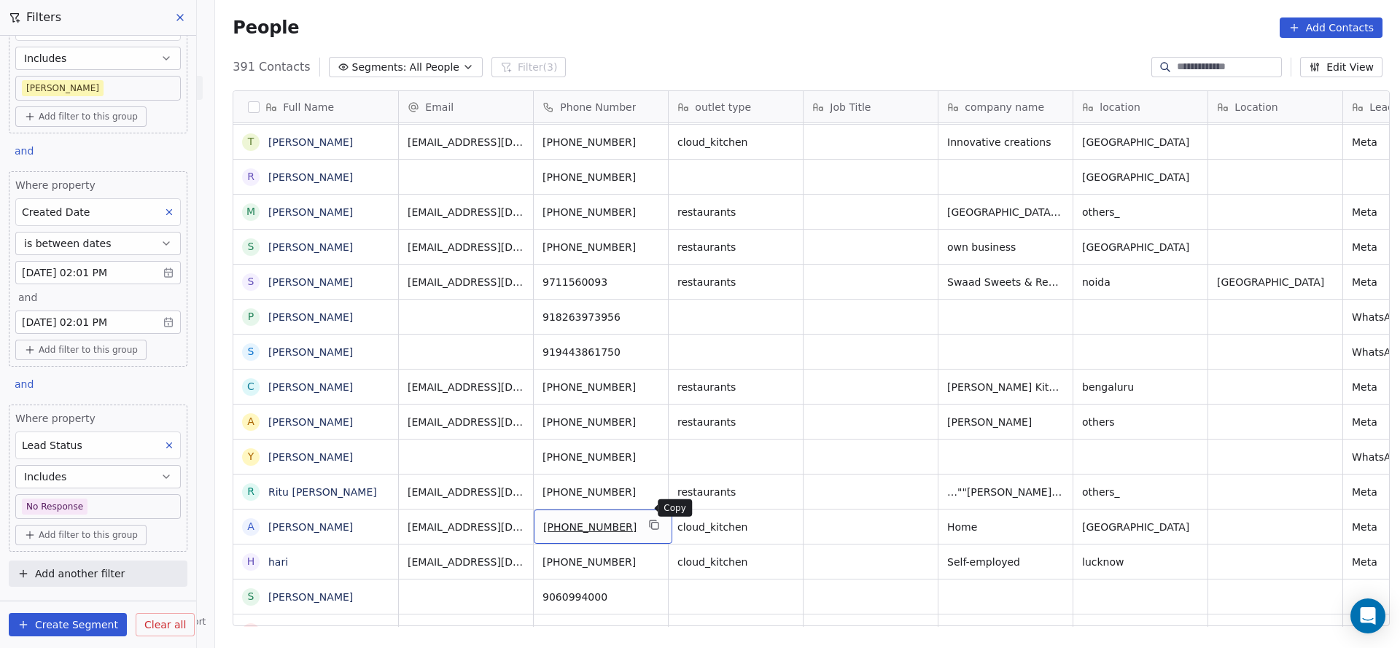
click at [648, 516] on button "grid" at bounding box center [654, 524] width 17 height 17
click at [649, 519] on icon "grid" at bounding box center [655, 525] width 12 height 12
click at [652, 523] on icon "grid" at bounding box center [655, 526] width 7 height 7
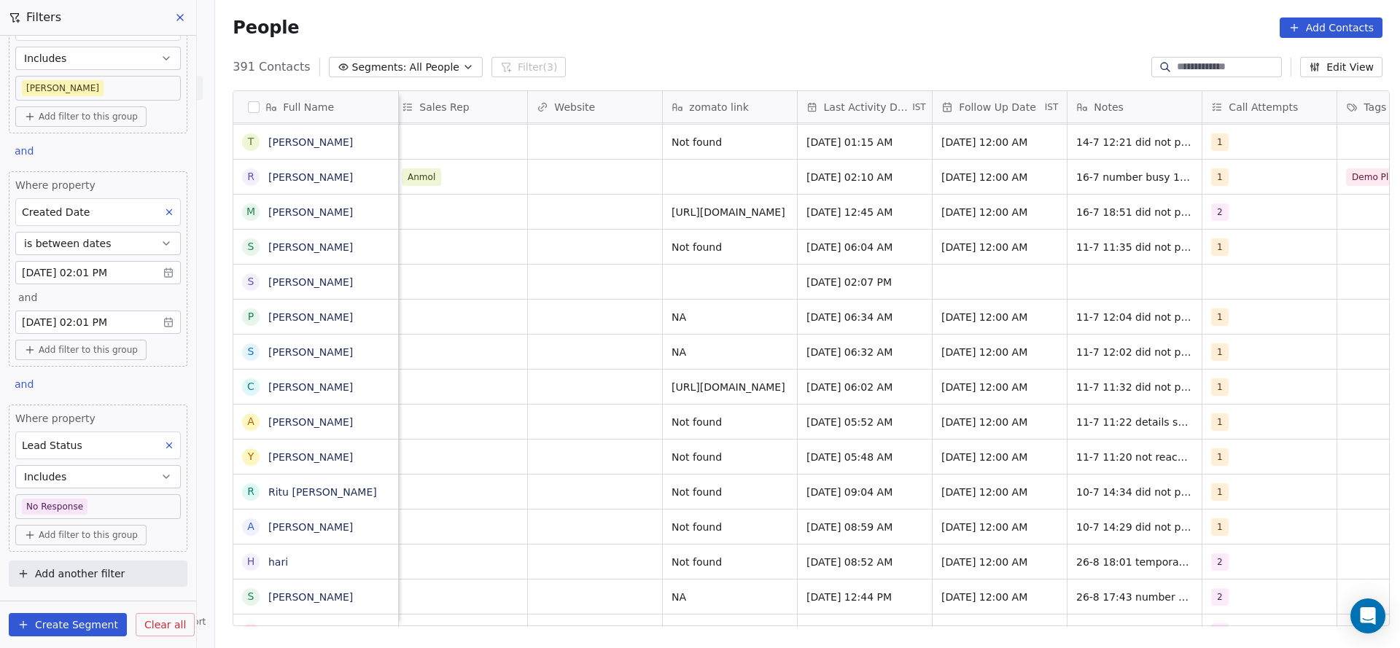
scroll to position [16, 1625]
click at [850, 520] on span "Jul 10, 2025 08:59 AM" at bounding box center [850, 527] width 89 height 15
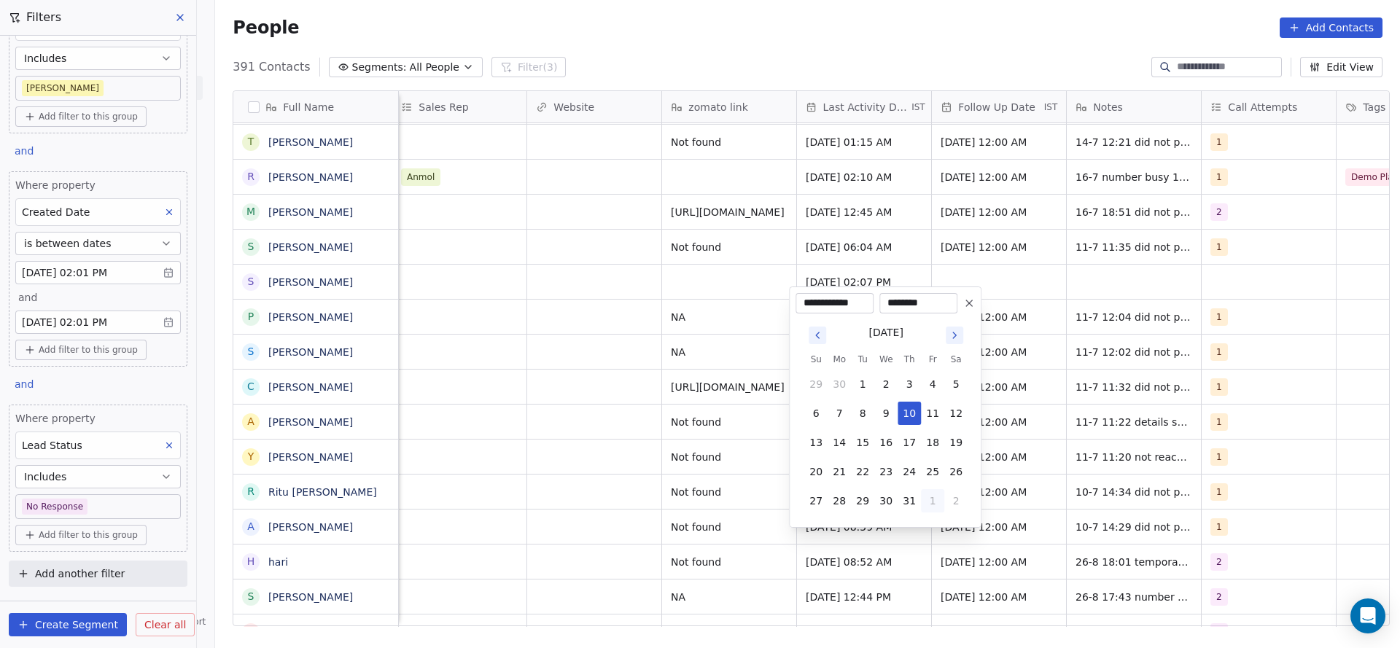
click at [923, 501] on button "1" at bounding box center [932, 500] width 23 height 23
drag, startPoint x: 867, startPoint y: 472, endPoint x: 527, endPoint y: 490, distance: 340.2
click at [854, 474] on button "26" at bounding box center [862, 471] width 23 height 23
type input "**********"
drag, startPoint x: 527, startPoint y: 490, endPoint x: 1201, endPoint y: 502, distance: 673.7
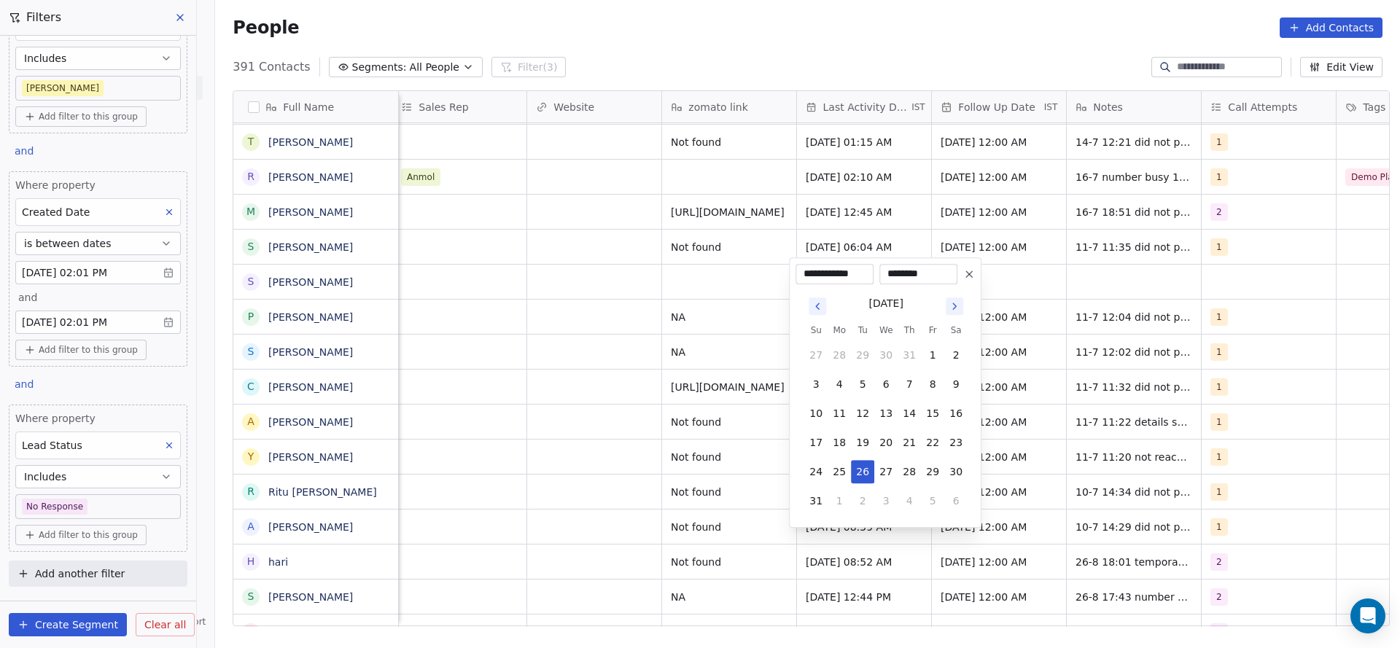
click at [627, 492] on html "On2Cook India Pvt. Ltd. Contacts People Marketing Workflows Campaigns Sales Pip…" at bounding box center [700, 324] width 1400 height 648
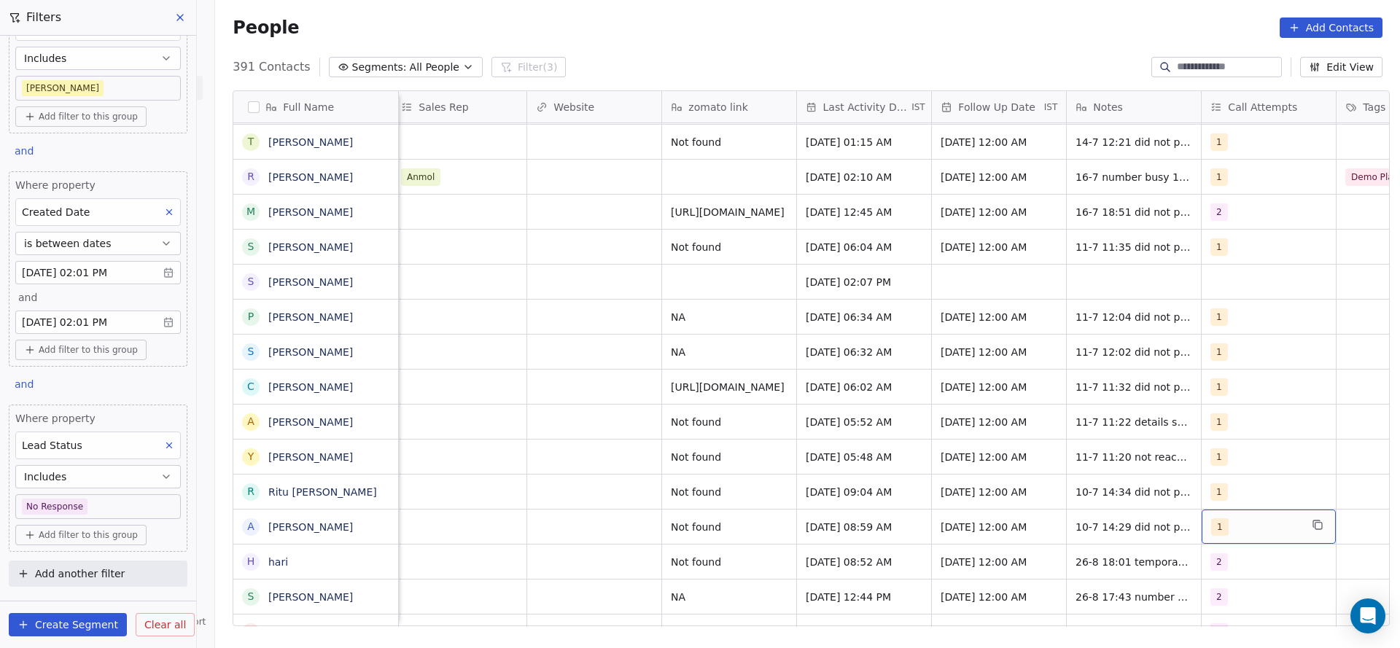
click at [1201, 512] on div "1" at bounding box center [1268, 527] width 134 height 34
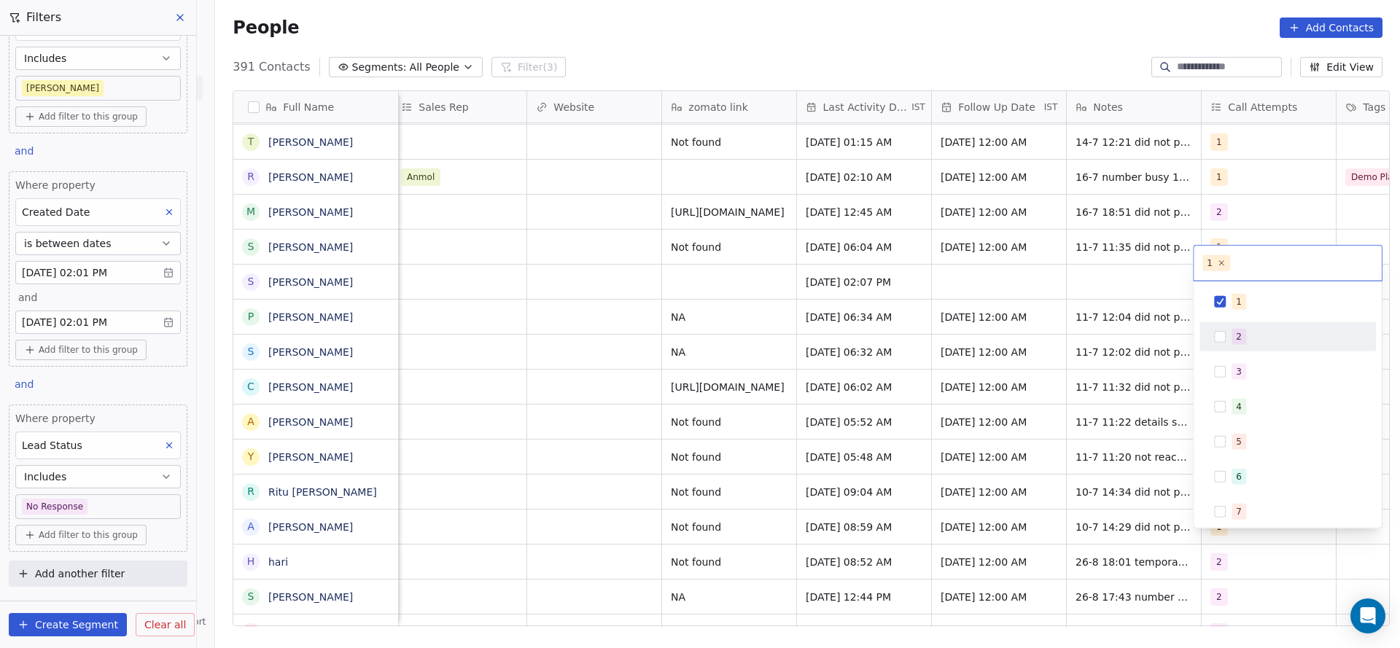
drag, startPoint x: 1231, startPoint y: 343, endPoint x: 1232, endPoint y: 312, distance: 30.7
click at [1231, 343] on div "2" at bounding box center [1296, 337] width 130 height 16
click at [1234, 299] on span "1" at bounding box center [1238, 302] width 15 height 16
click at [839, 383] on html "On2Cook India Pvt. Ltd. Contacts People Marketing Workflows Campaigns Sales Pip…" at bounding box center [700, 324] width 1400 height 648
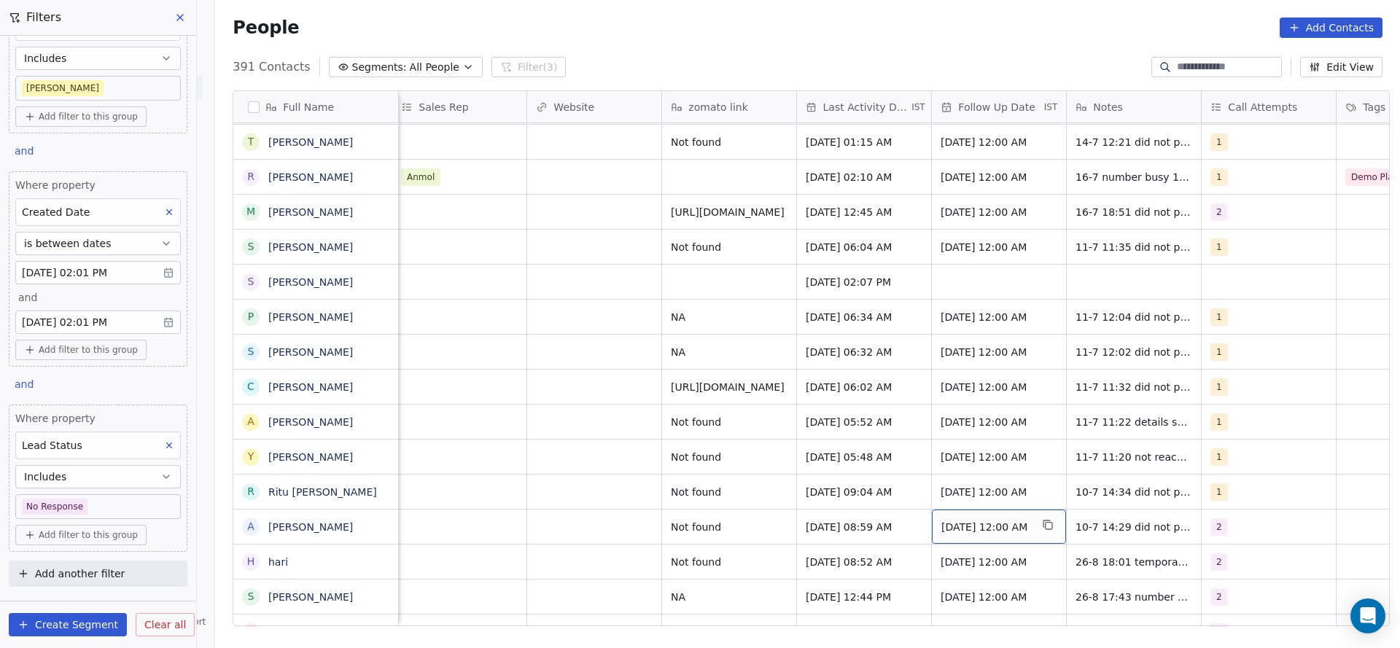
click at [978, 520] on span "[DATE] 12:00 AM" at bounding box center [985, 527] width 89 height 15
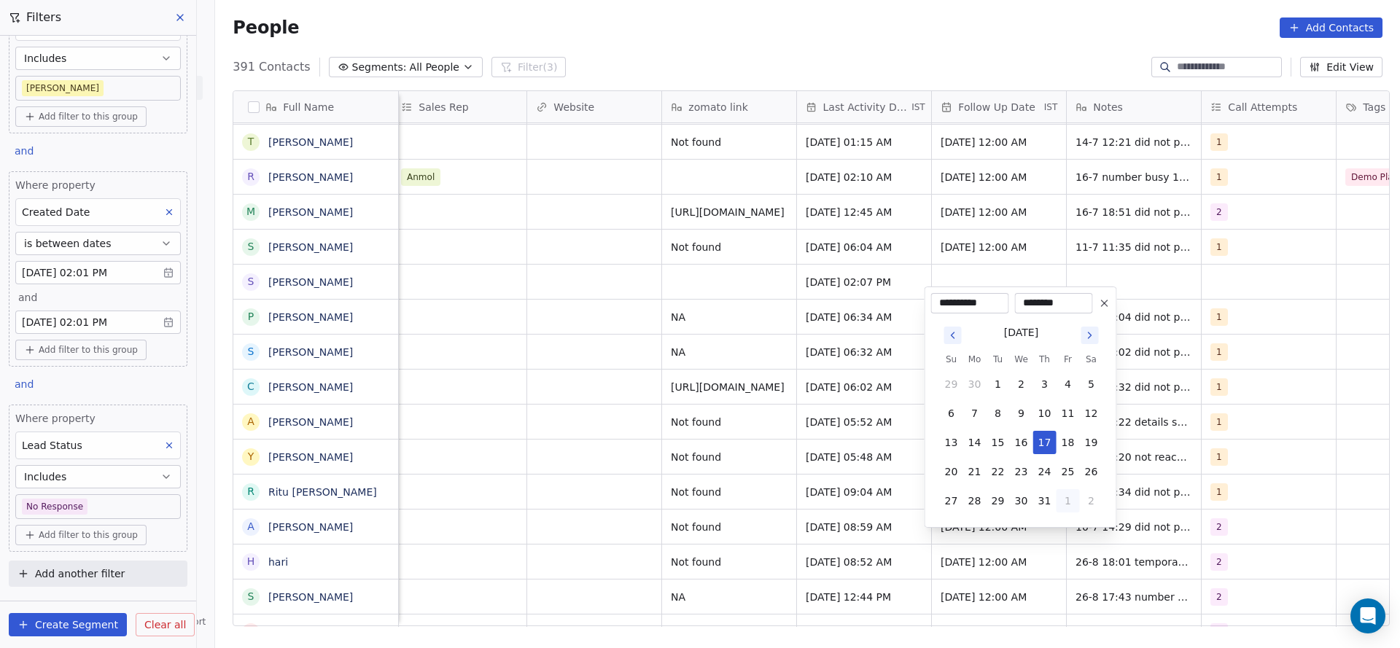
click at [1061, 493] on button "1" at bounding box center [1067, 500] width 23 height 23
click at [1063, 494] on button "5" at bounding box center [1067, 500] width 23 height 23
type input "**********"
click at [1119, 495] on html "On2Cook India Pvt. Ltd. Contacts People Marketing Workflows Campaigns Sales Pip…" at bounding box center [700, 324] width 1400 height 648
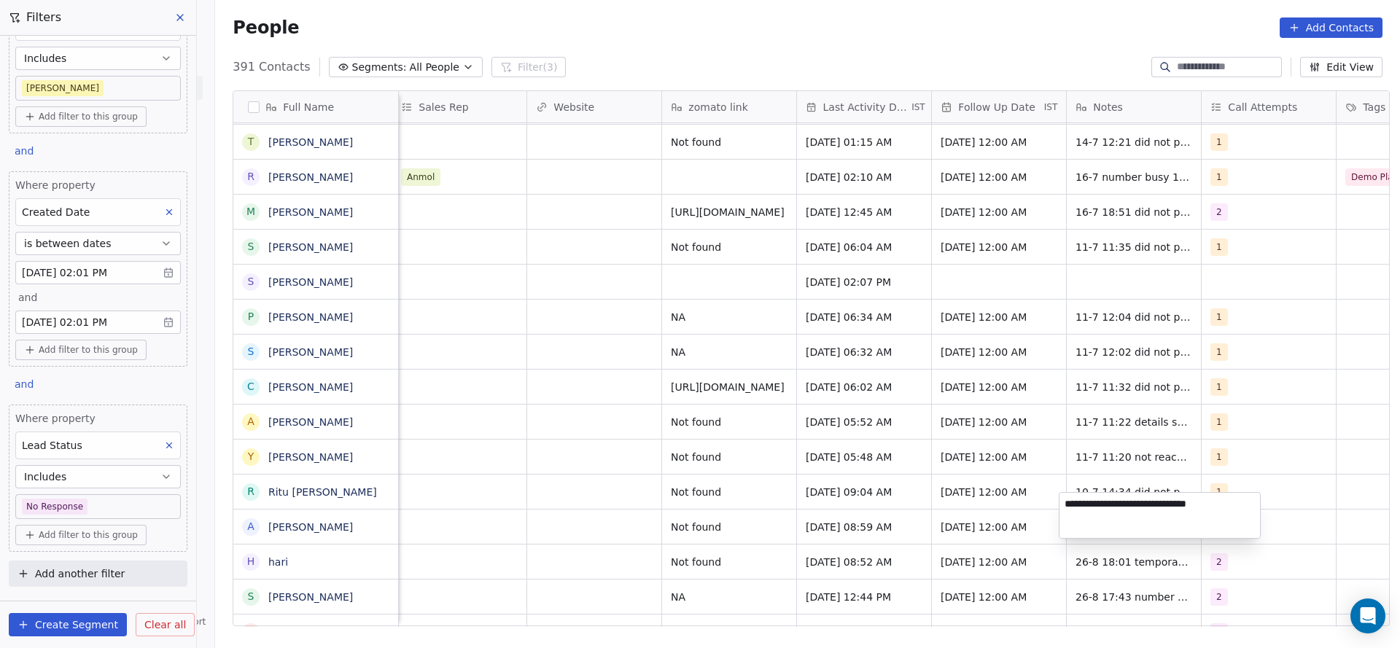
click at [1071, 503] on textarea "**********" at bounding box center [1159, 515] width 200 height 45
type textarea "**********"
click at [606, 518] on html "On2Cook India Pvt. Ltd. Contacts People Marketing Workflows Campaigns Sales Pip…" at bounding box center [700, 324] width 1400 height 648
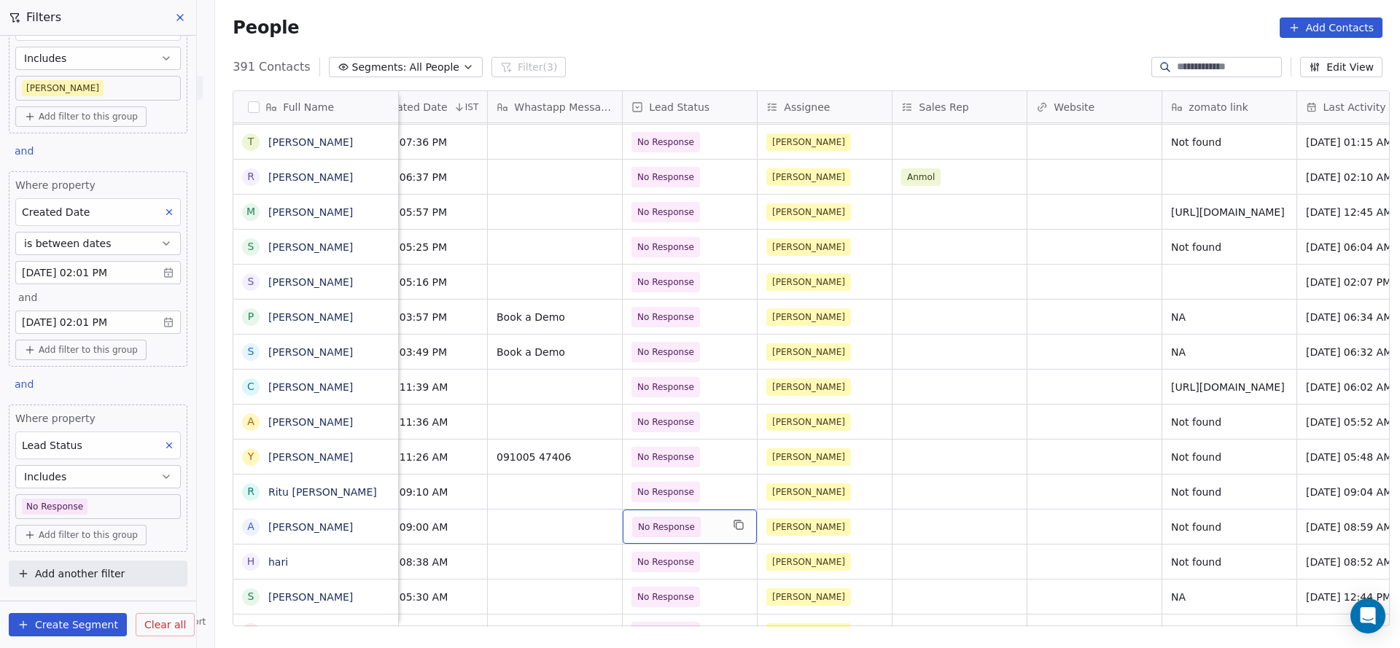
click at [714, 522] on div "No Response" at bounding box center [690, 527] width 134 height 34
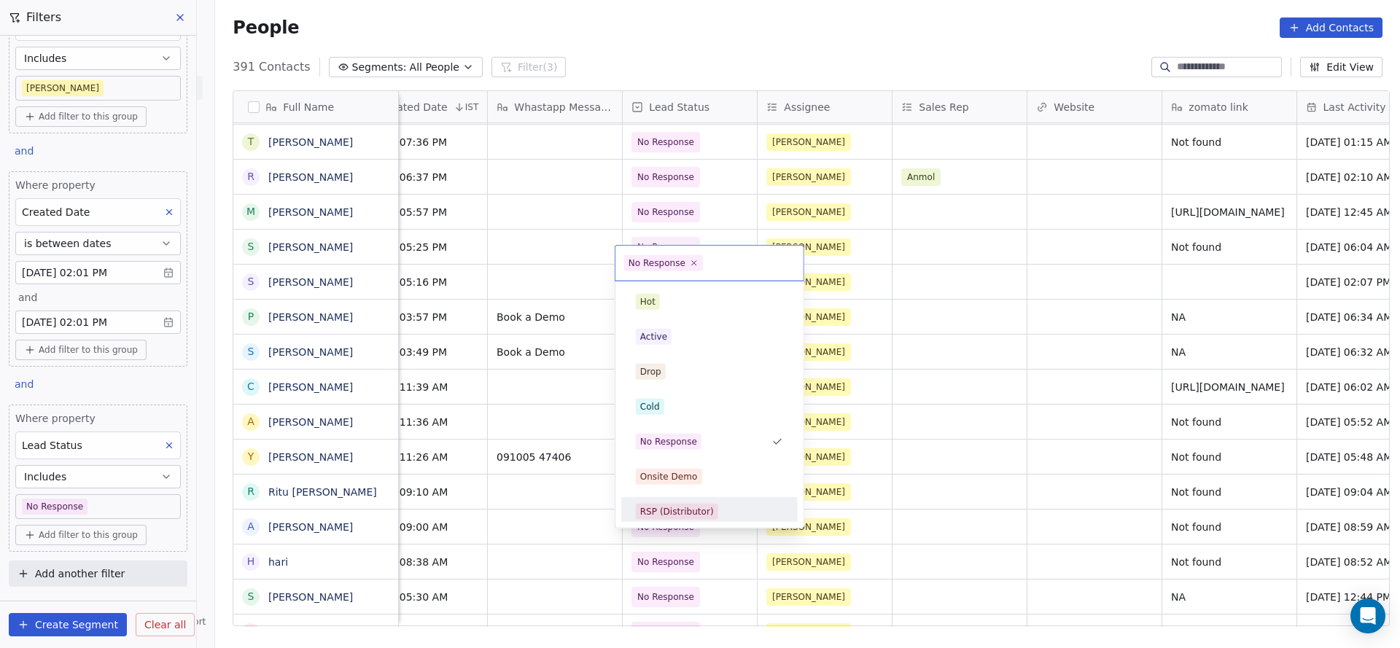
click at [1019, 613] on html "On2Cook India Pvt. Ltd. Contacts People Marketing Workflows Campaigns Sales Pip…" at bounding box center [700, 324] width 1400 height 648
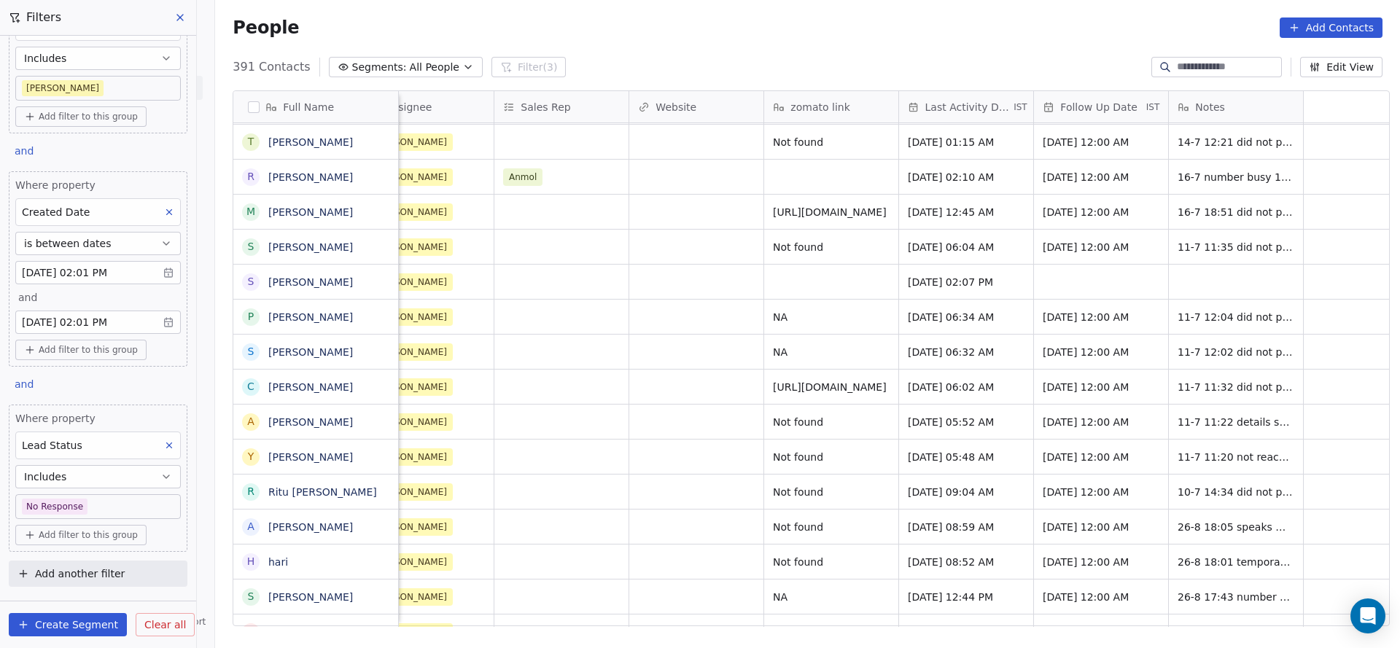
scroll to position [16, 983]
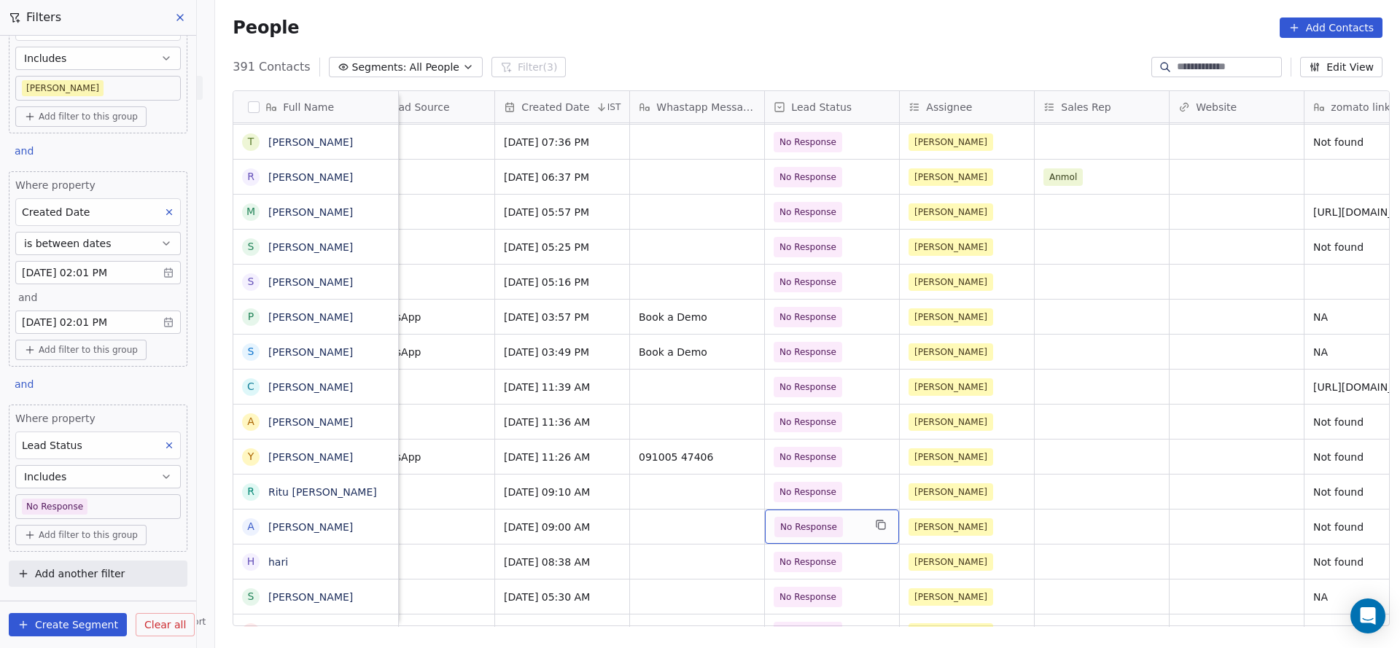
click at [816, 517] on span "No Response" at bounding box center [808, 527] width 69 height 20
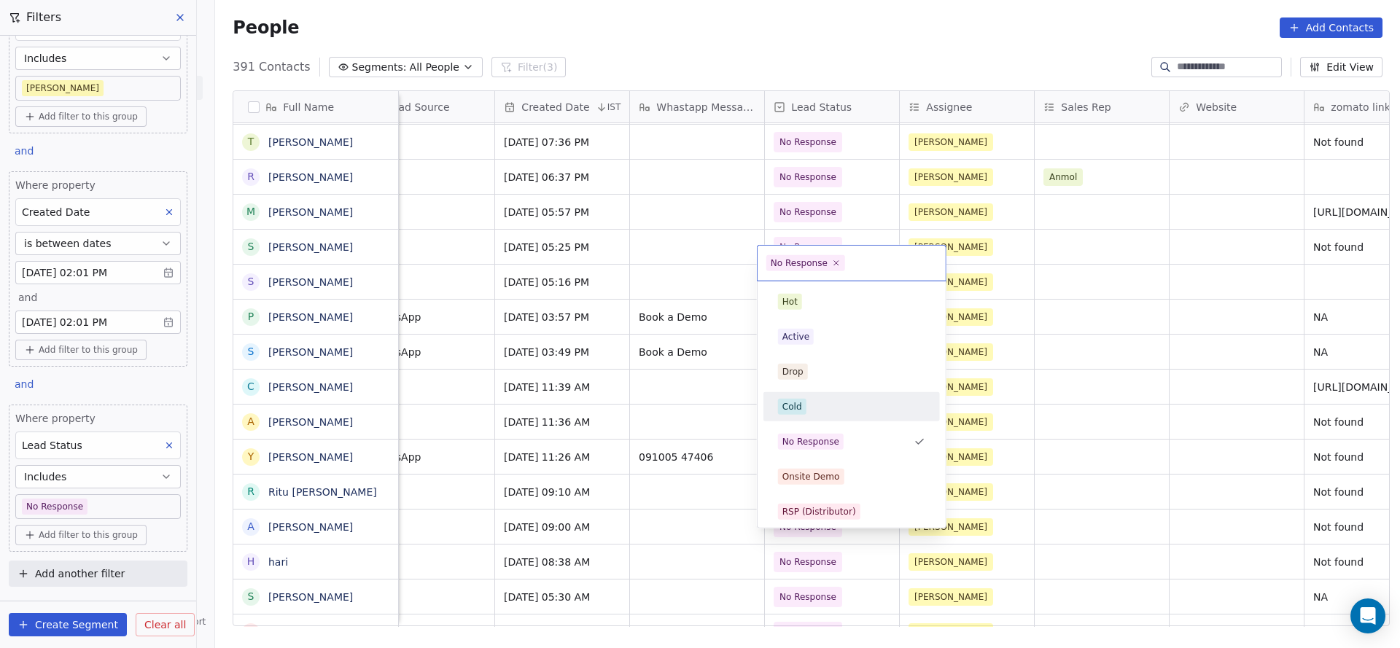
click at [827, 413] on div "Cold" at bounding box center [851, 407] width 147 height 16
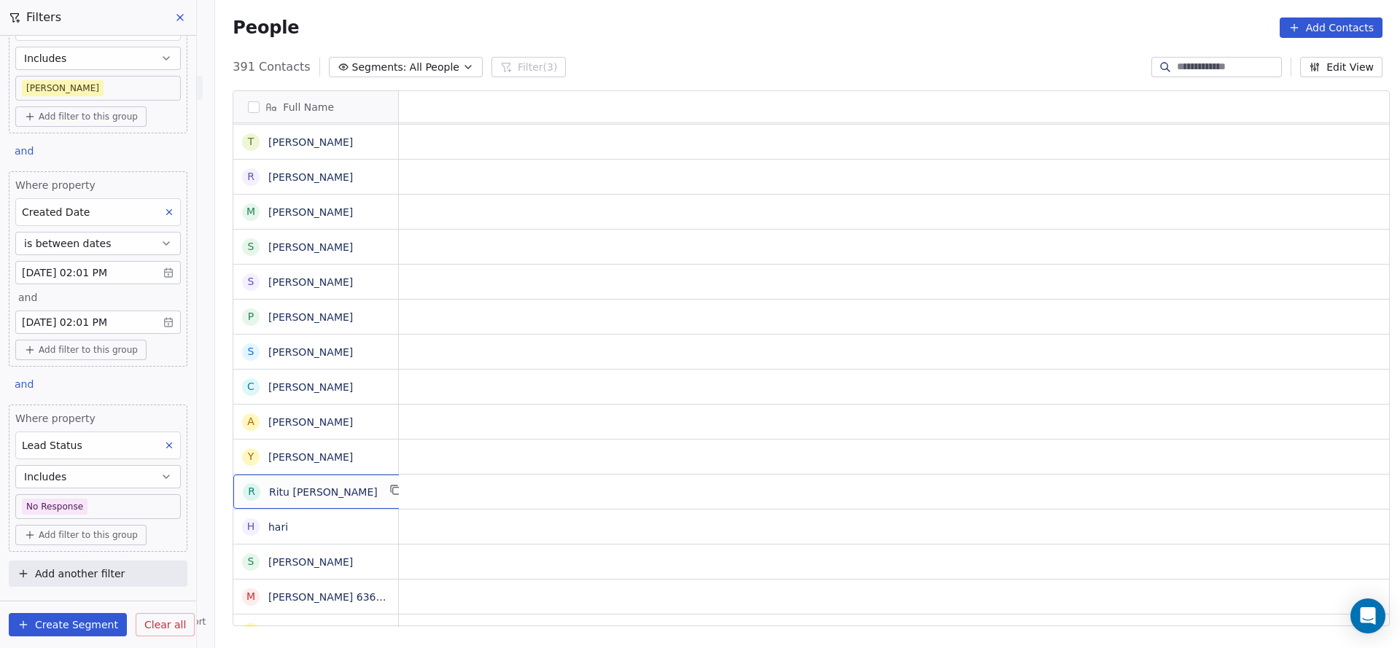
scroll to position [16, 0]
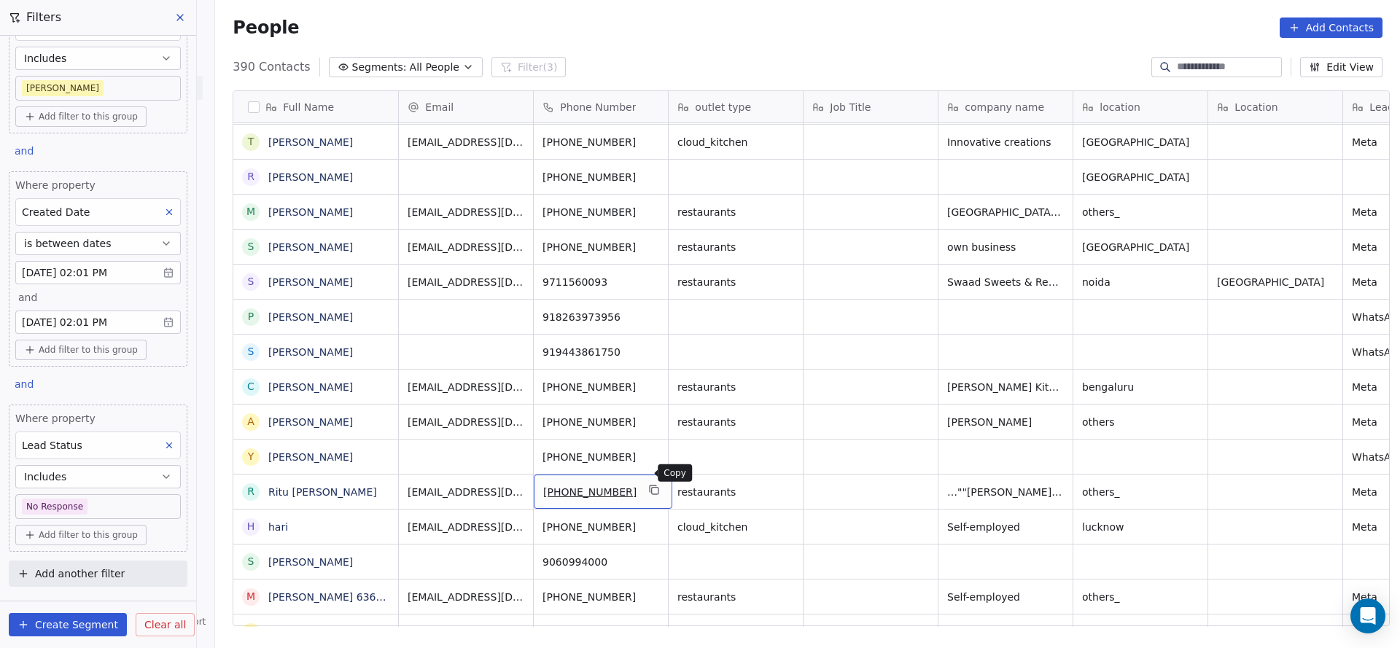
click at [649, 484] on icon "grid" at bounding box center [655, 490] width 12 height 12
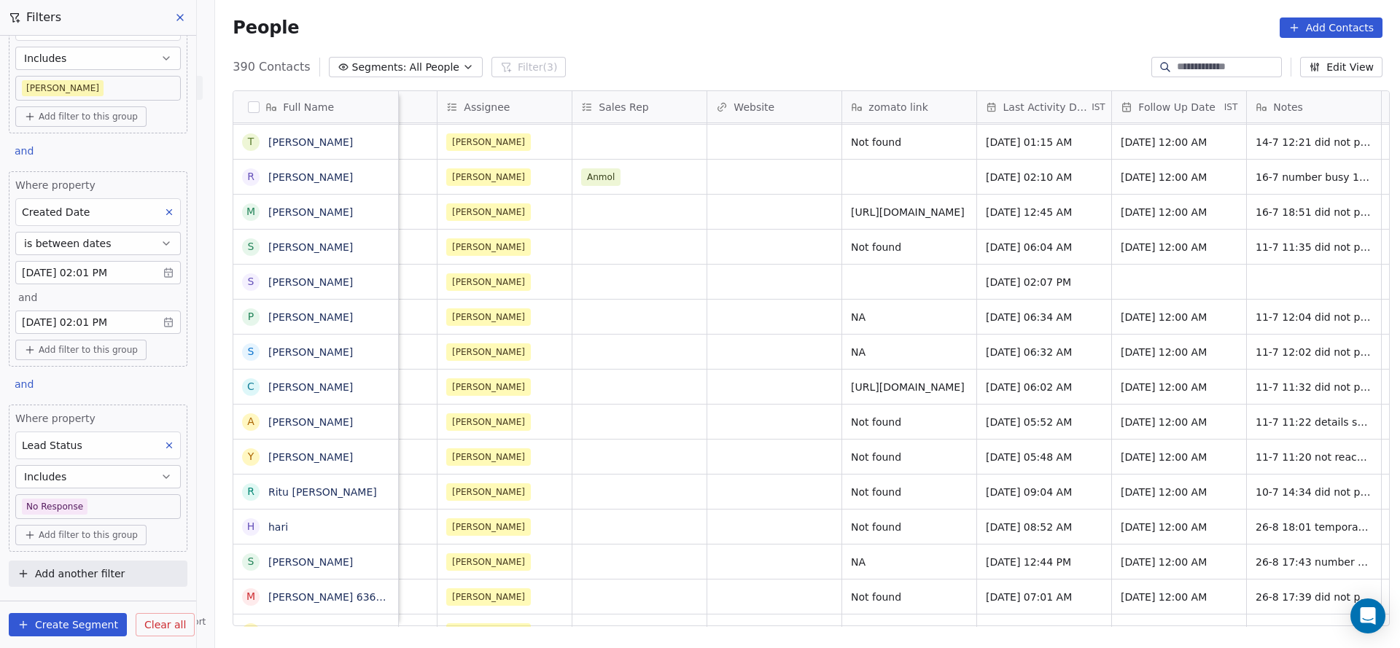
scroll to position [16, 1525]
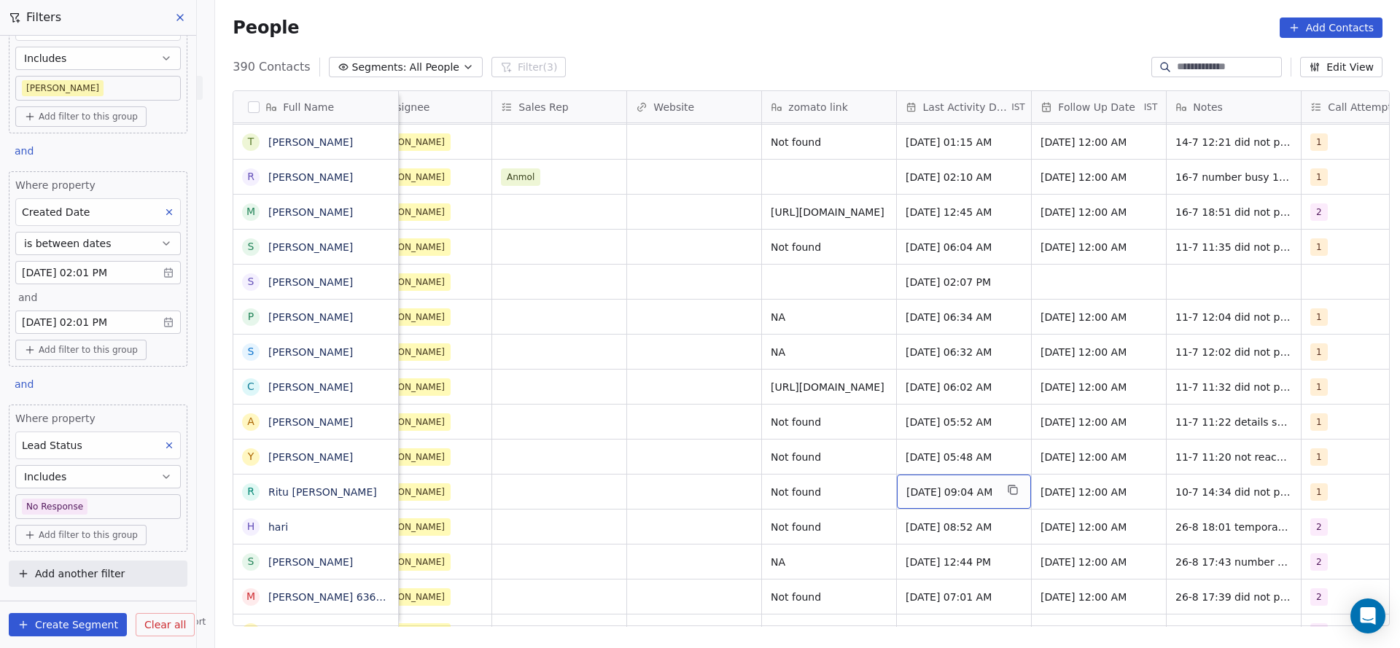
click at [964, 485] on span "Jul 10, 2025 09:04 AM" at bounding box center [950, 492] width 89 height 15
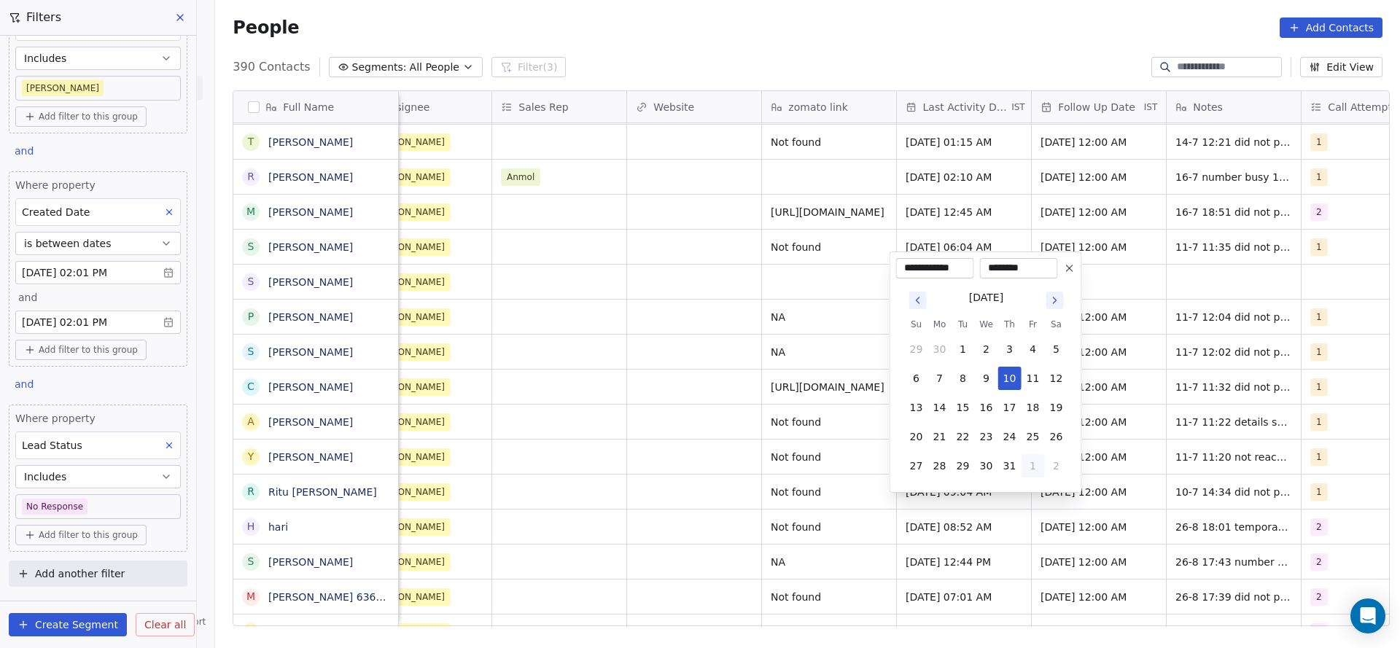
click at [1030, 460] on button "1" at bounding box center [1032, 465] width 23 height 23
click at [967, 434] on button "26" at bounding box center [962, 436] width 23 height 23
type input "**********"
click at [733, 470] on html "On2Cook India Pvt. Ltd. Contacts People Marketing Workflows Campaigns Sales Pip…" at bounding box center [700, 324] width 1400 height 648
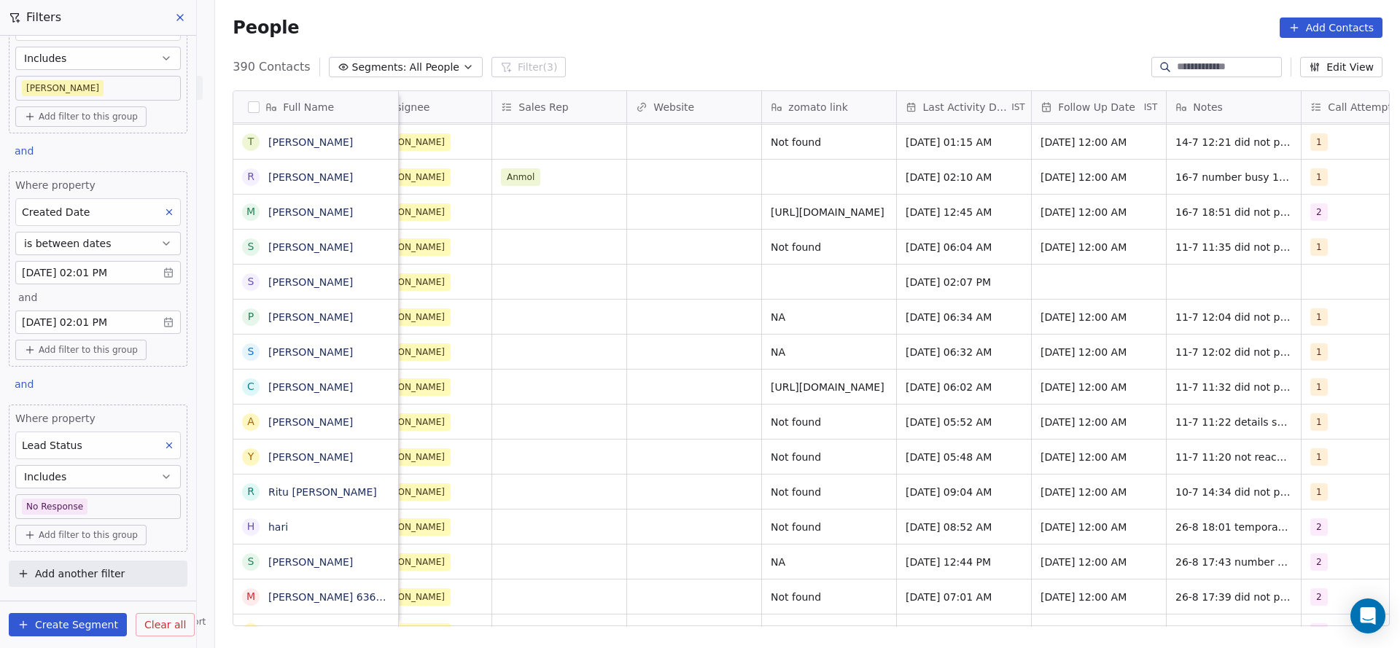
scroll to position [16, 1758]
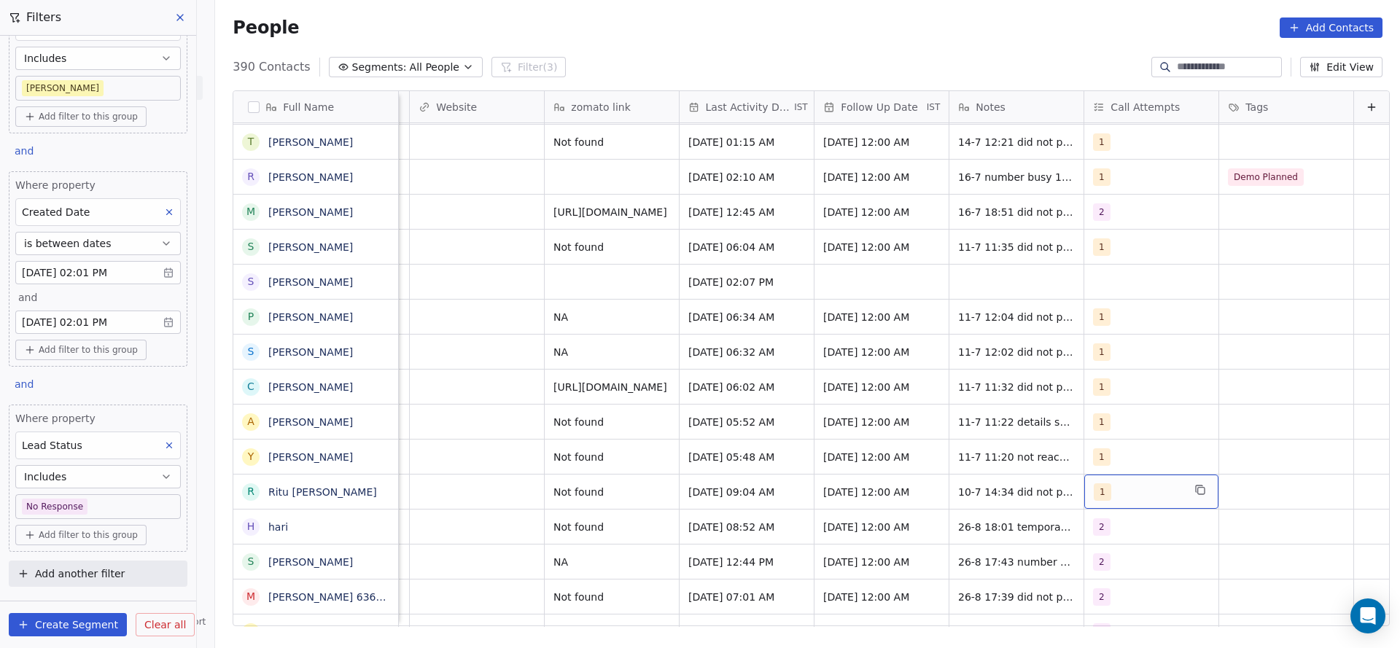
click at [1093, 483] on span "1" at bounding box center [1101, 491] width 17 height 17
click at [1104, 303] on div "2" at bounding box center [1106, 301] width 6 height 13
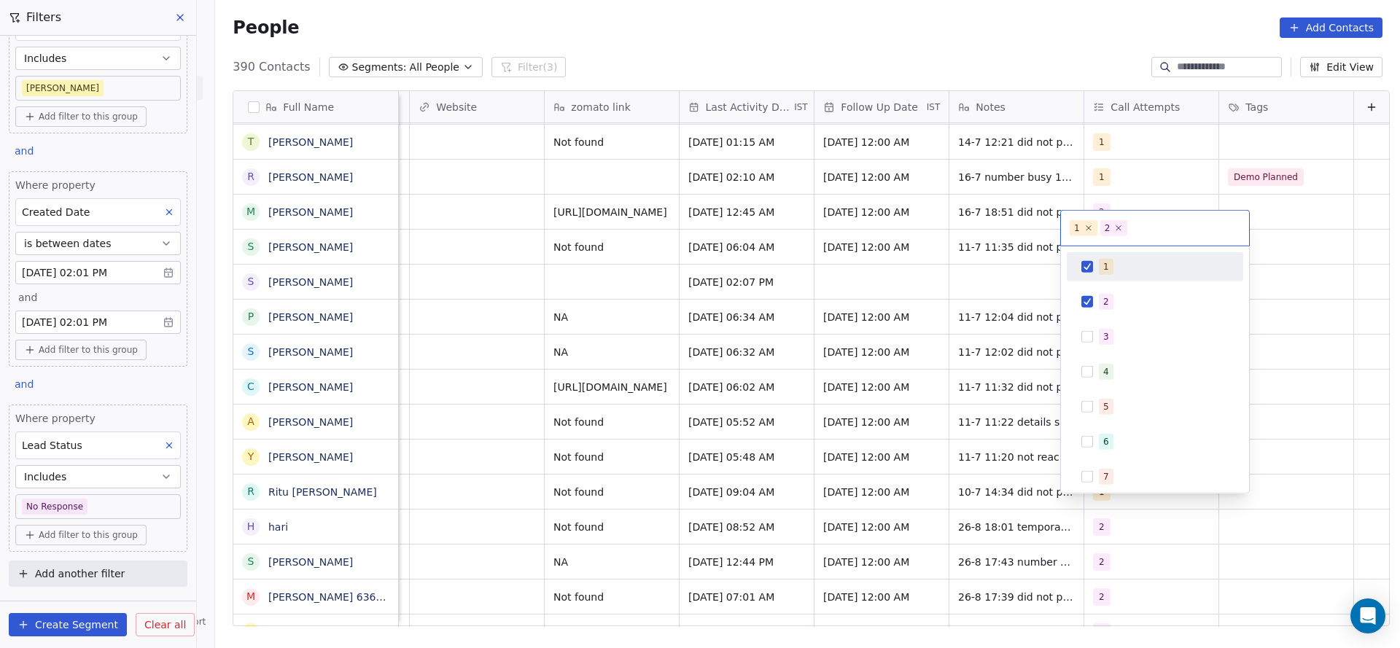
click at [1111, 273] on div "1" at bounding box center [1164, 267] width 130 height 16
click at [932, 327] on html "On2Cook India Pvt. Ltd. Contacts People Marketing Workflows Campaigns Sales Pip…" at bounding box center [700, 324] width 1400 height 648
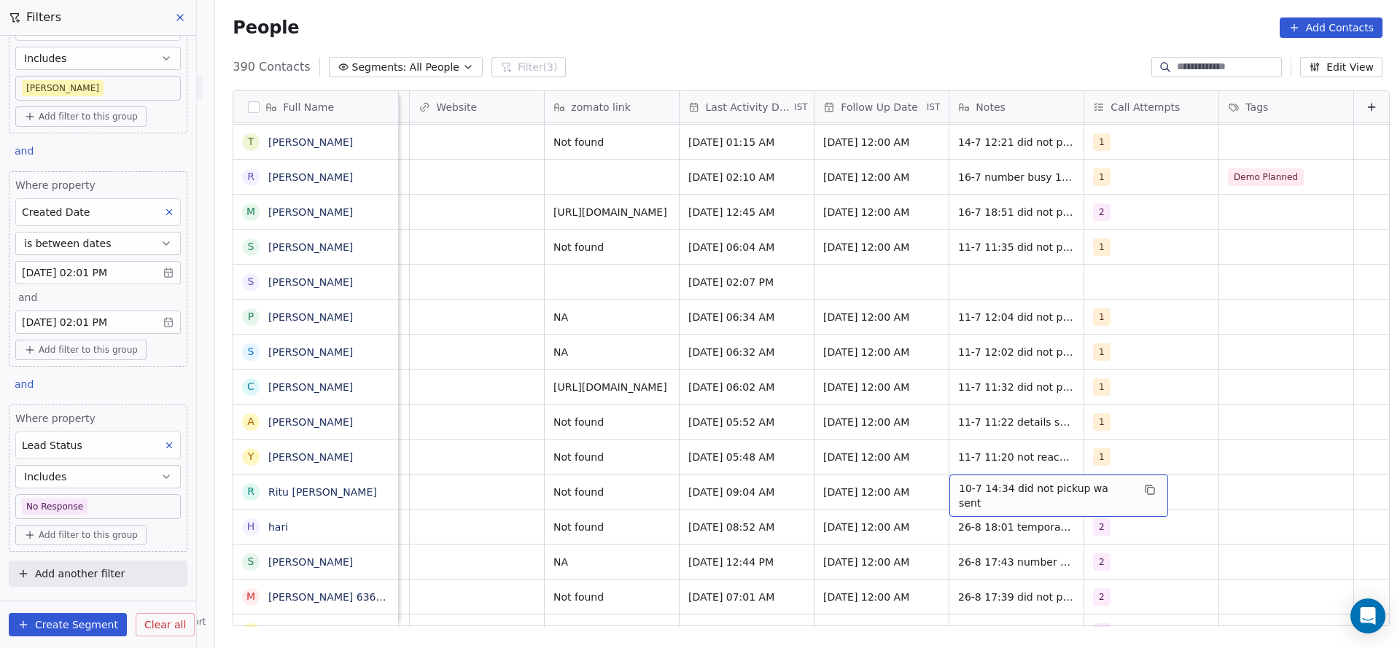
click at [959, 481] on span "10-7 14:34 did not pickup wa sent" at bounding box center [1045, 495] width 173 height 29
click at [937, 473] on textarea "**********" at bounding box center [1027, 480] width 200 height 45
type textarea "**********"
click at [656, 477] on html "On2Cook India Pvt. Ltd. Contacts People Marketing Workflows Campaigns Sales Pip…" at bounding box center [700, 324] width 1400 height 648
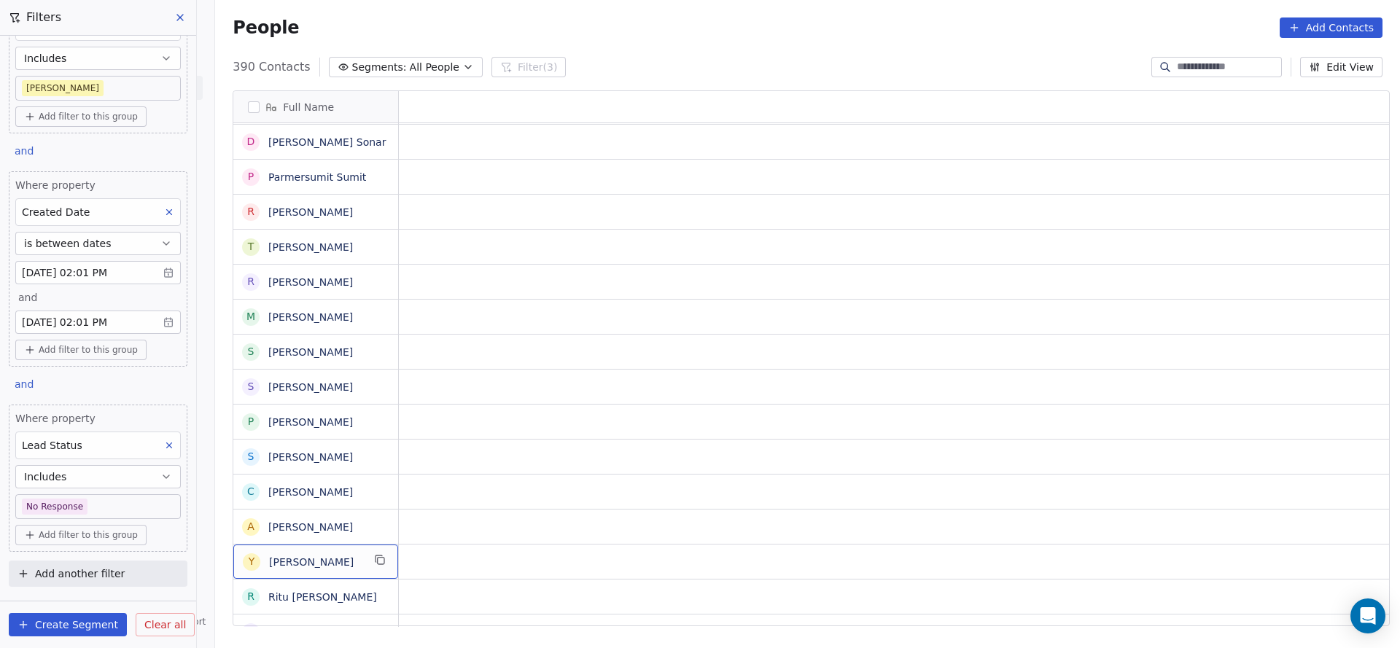
scroll to position [16, 0]
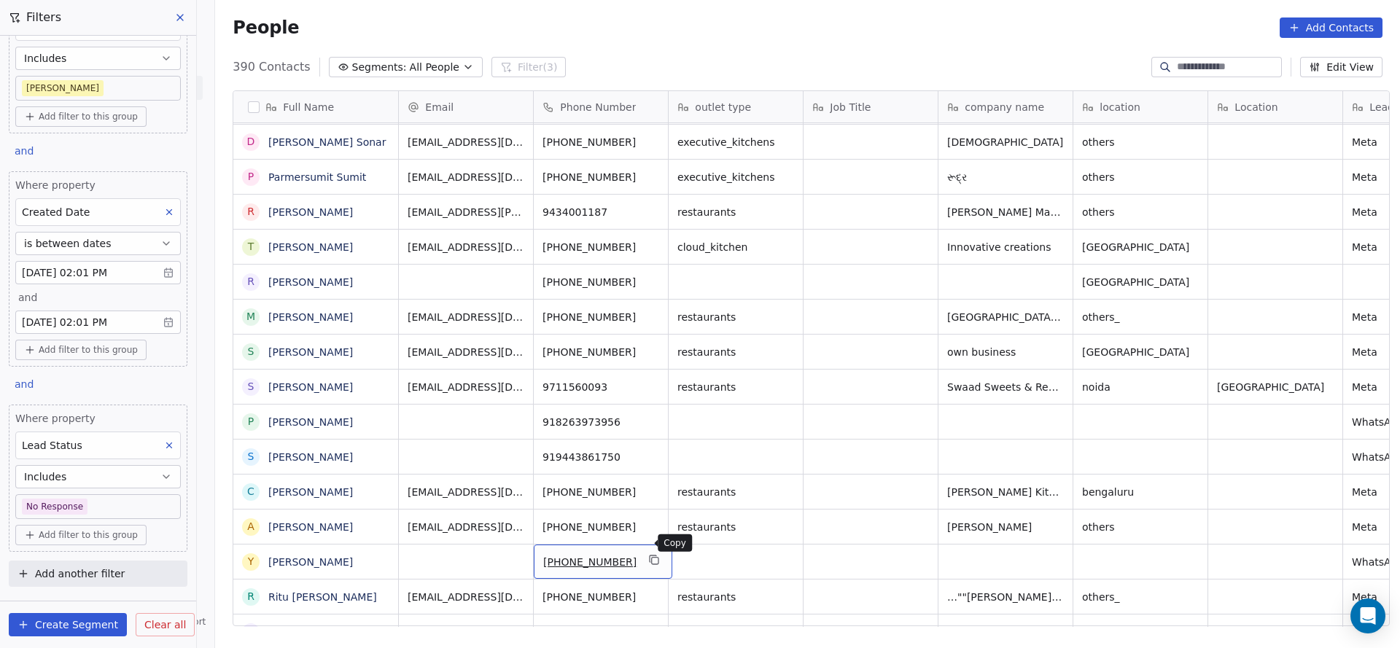
click at [649, 554] on icon "grid" at bounding box center [655, 560] width 12 height 12
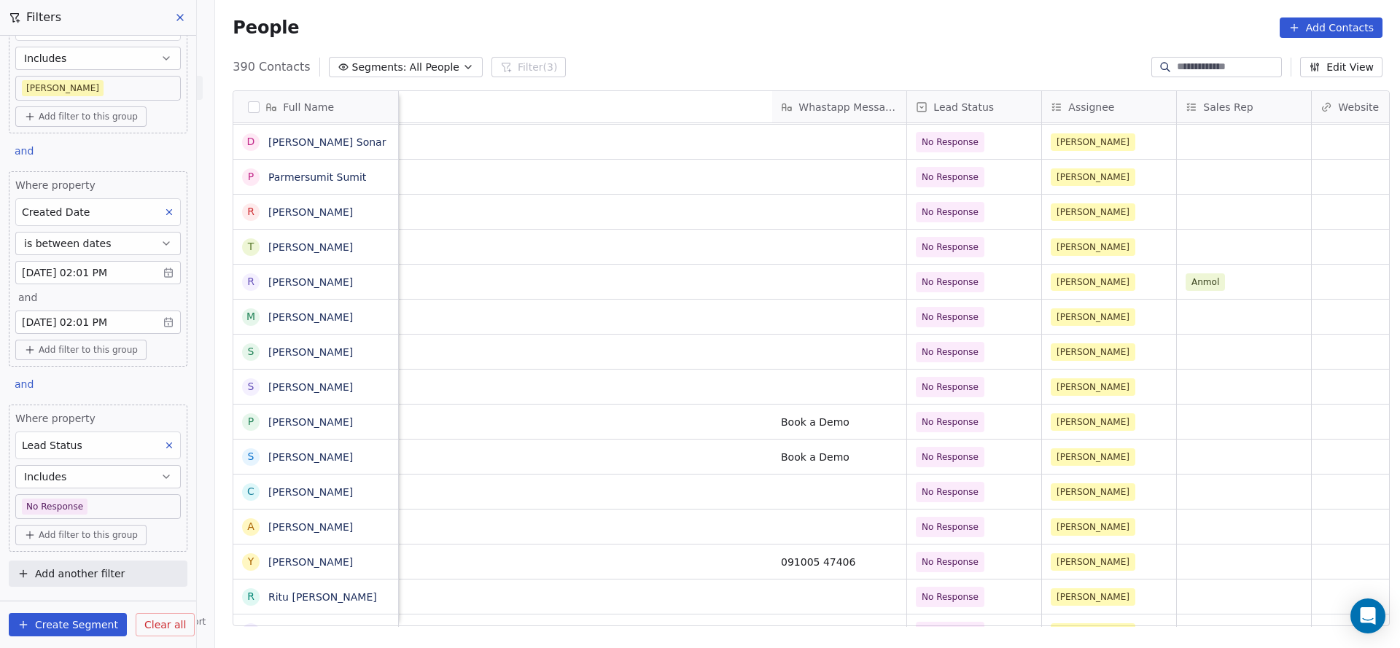
scroll to position [16, 1701]
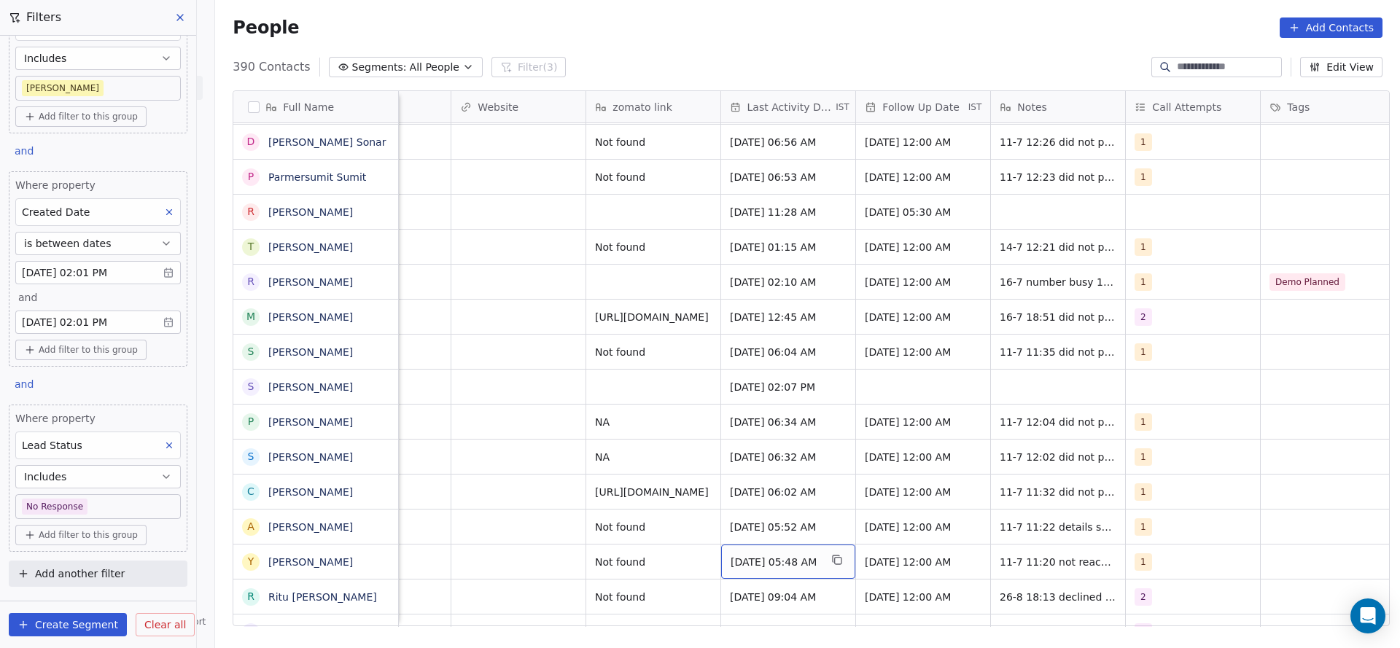
click at [787, 555] on span "Jul 11, 2025 05:48 AM" at bounding box center [774, 562] width 89 height 15
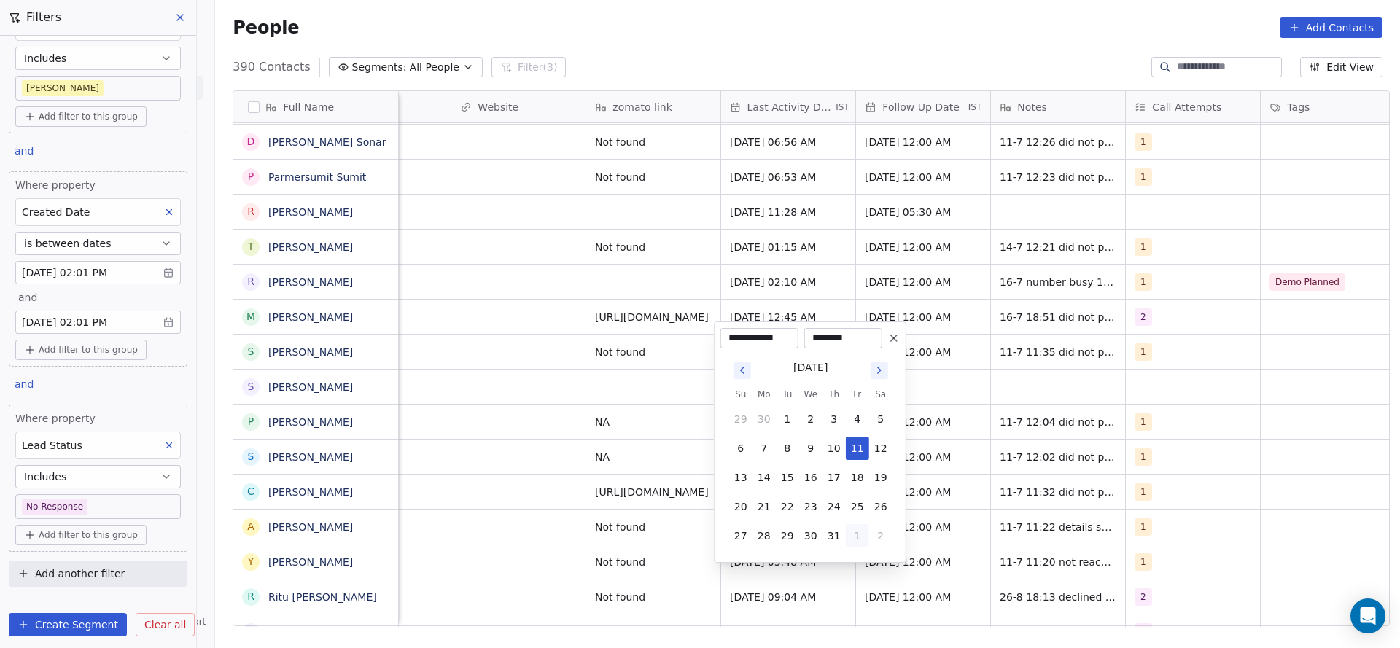
click at [855, 531] on button "1" at bounding box center [857, 535] width 23 height 23
click at [787, 502] on button "26" at bounding box center [787, 506] width 23 height 23
type input "**********"
drag, startPoint x: 518, startPoint y: 534, endPoint x: 1144, endPoint y: 559, distance: 625.9
click at [518, 536] on html "On2Cook India Pvt. Ltd. Contacts People Marketing Workflows Campaigns Sales Pip…" at bounding box center [700, 324] width 1400 height 648
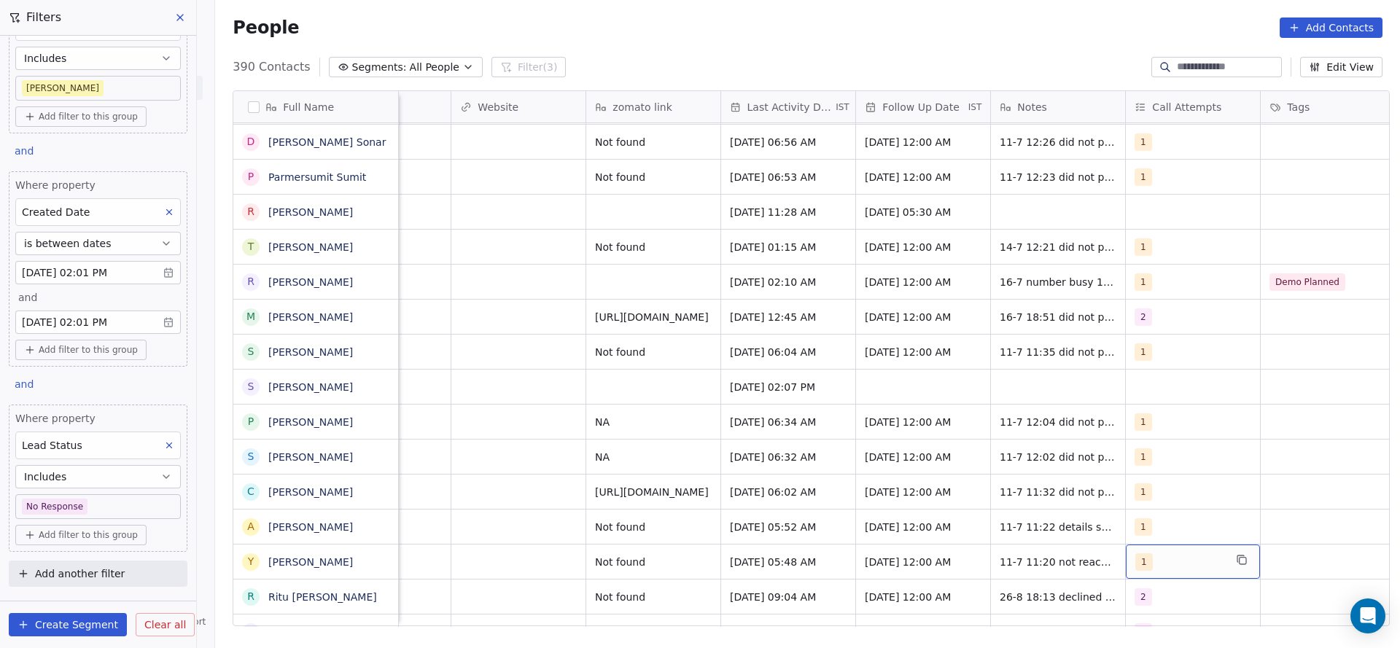
click at [1155, 553] on div "1" at bounding box center [1179, 561] width 89 height 17
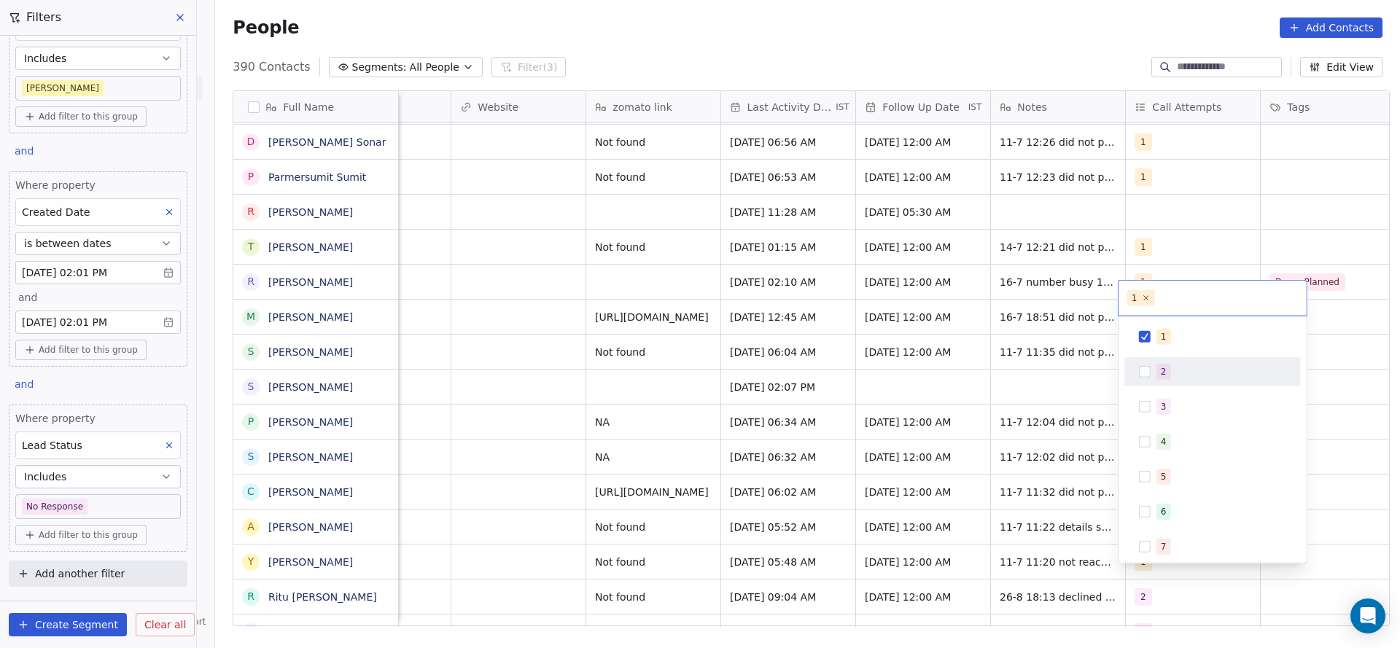
click at [1172, 370] on div "2" at bounding box center [1221, 372] width 130 height 16
click at [1177, 343] on div "1" at bounding box center [1221, 337] width 130 height 16
click at [843, 456] on html "On2Cook India Pvt. Ltd. Contacts People Marketing Workflows Campaigns Sales Pip…" at bounding box center [700, 324] width 1400 height 648
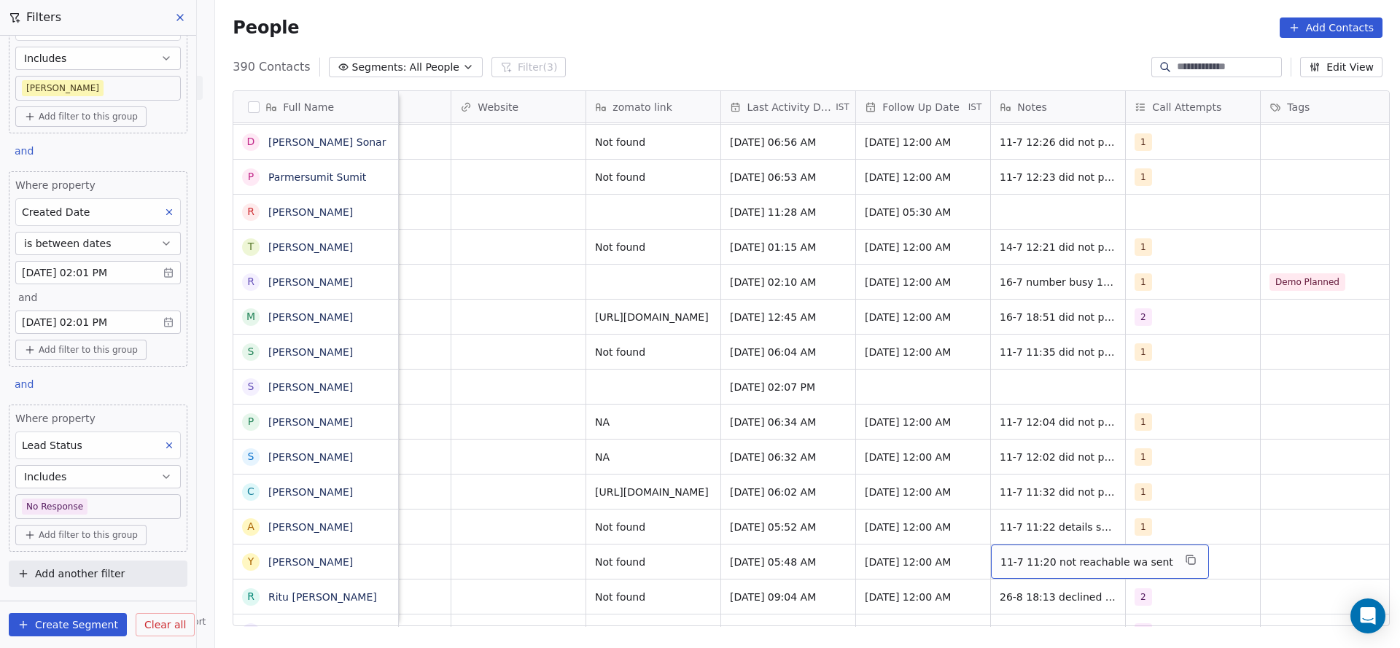
click at [1026, 555] on span "11-7 11:20 not reachable wa sent" at bounding box center [1086, 562] width 173 height 15
click at [991, 534] on textarea "**********" at bounding box center [1082, 550] width 197 height 45
type textarea "**********"
click at [507, 533] on html "On2Cook India Pvt. Ltd. Contacts People Marketing Workflows Campaigns Sales Pip…" at bounding box center [700, 324] width 1400 height 648
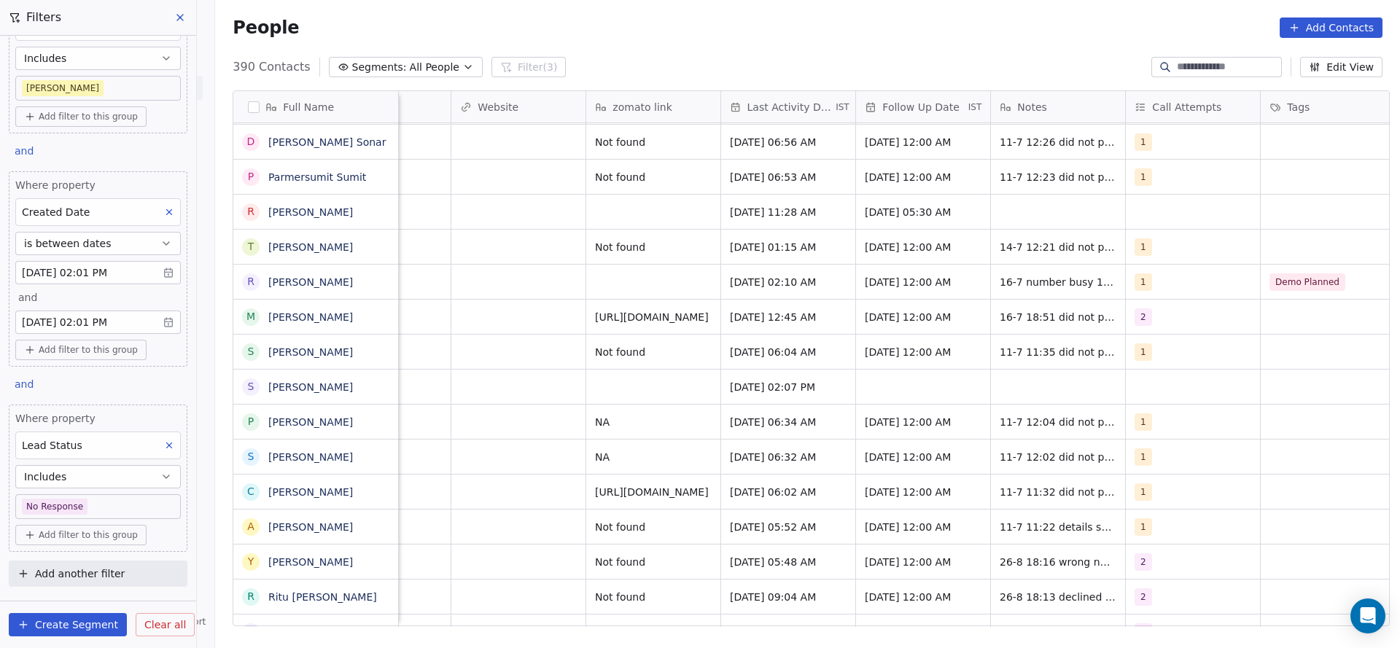
scroll to position [16, 1553]
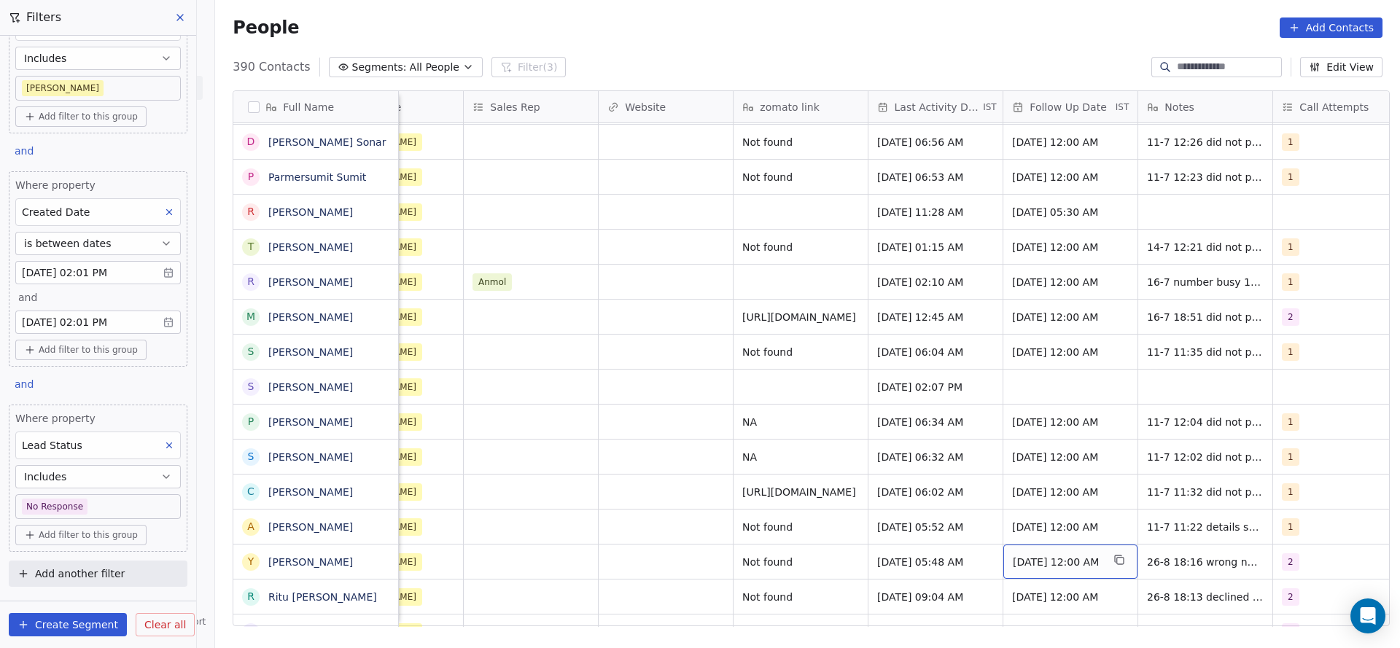
click at [1041, 555] on div "23/07/2025 12:00 AM" at bounding box center [1070, 562] width 134 height 34
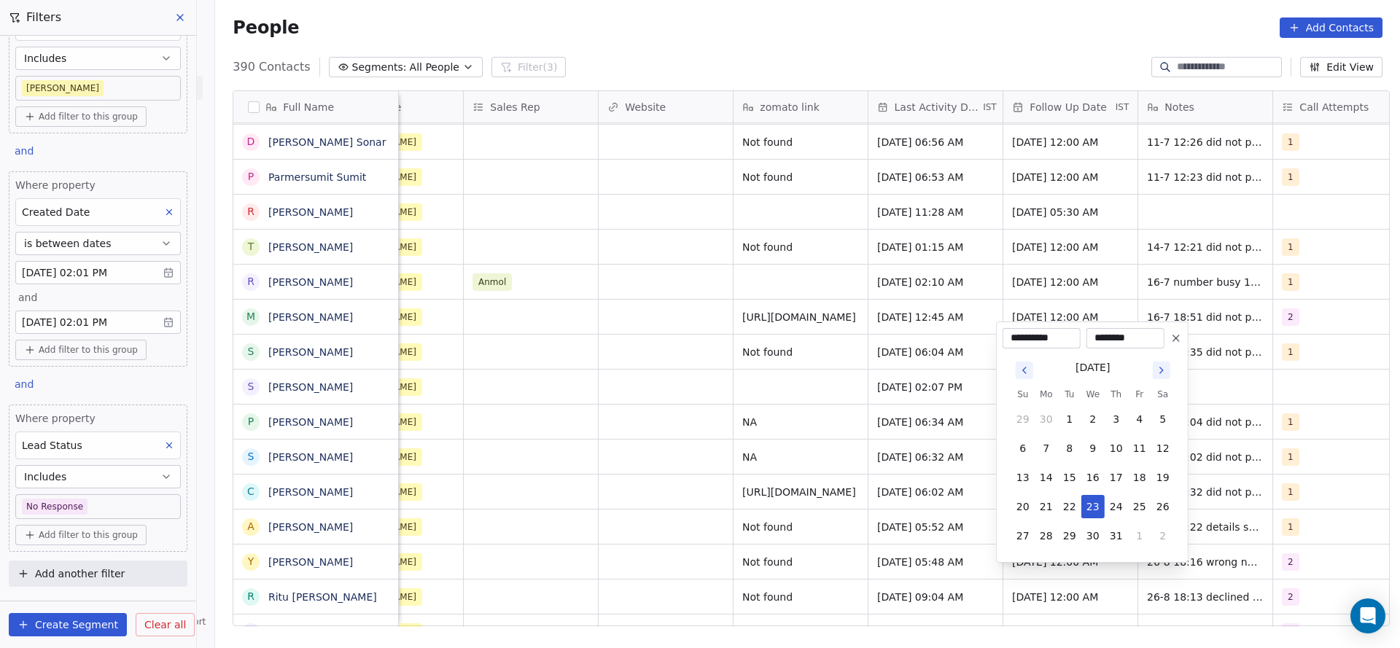
click at [1182, 335] on button at bounding box center [1175, 337] width 17 height 17
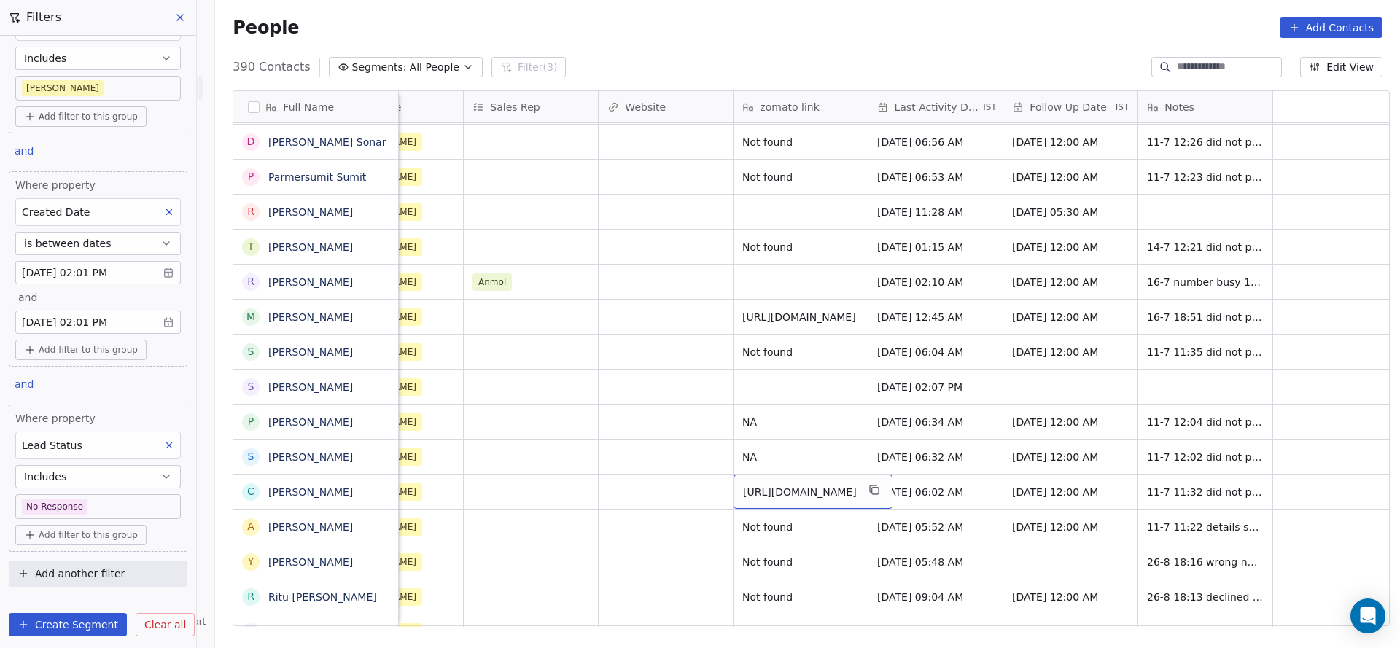
scroll to position [16, 991]
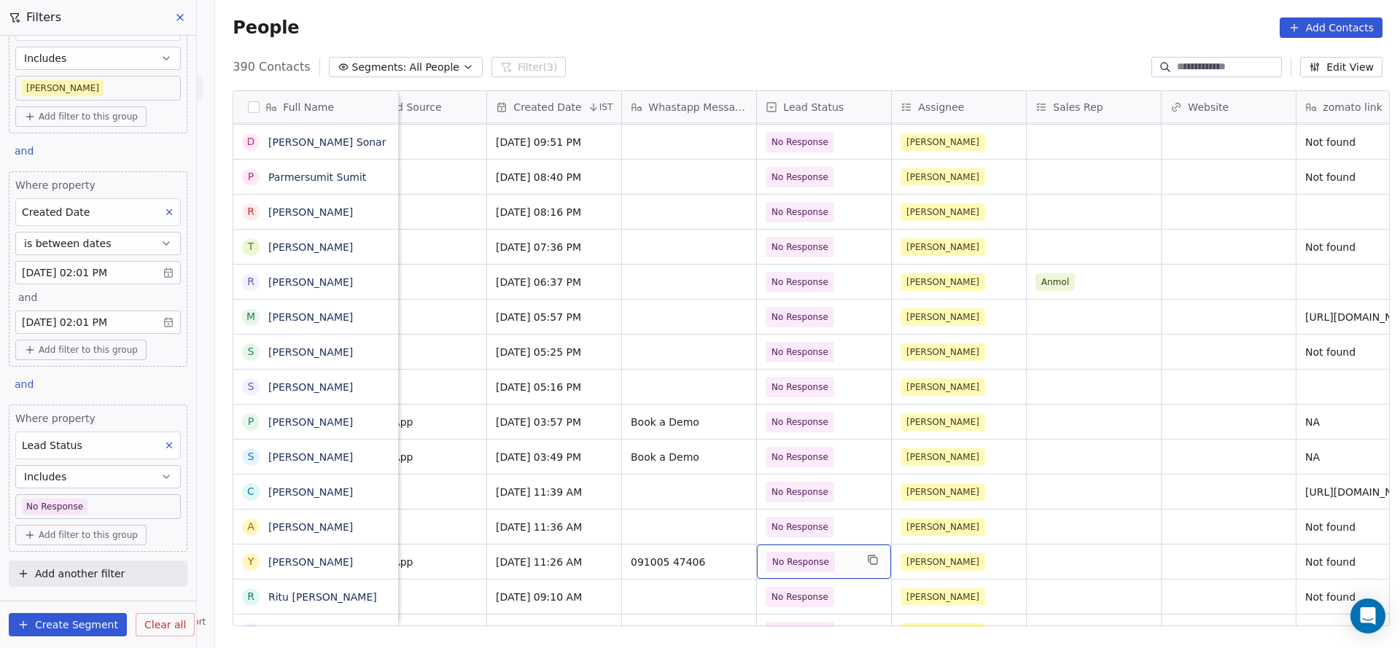
click at [818, 552] on span "No Response" at bounding box center [800, 562] width 69 height 20
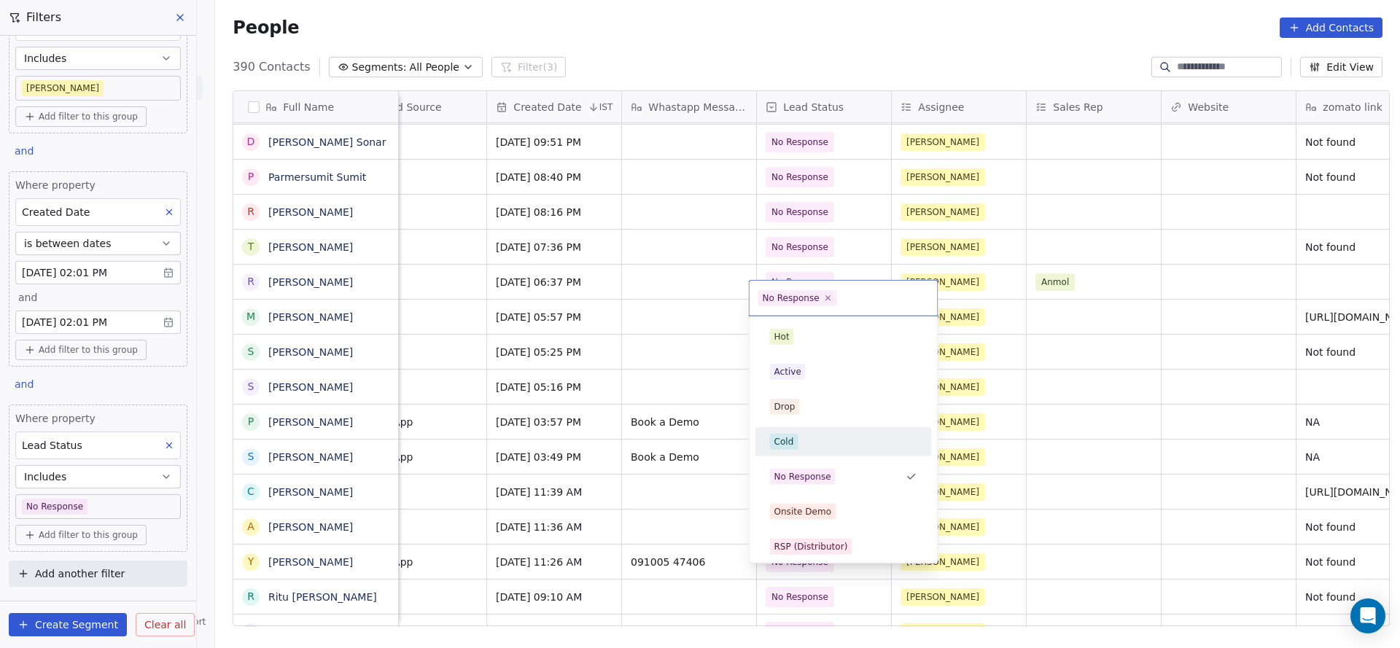
click at [806, 437] on div "Cold" at bounding box center [843, 442] width 147 height 16
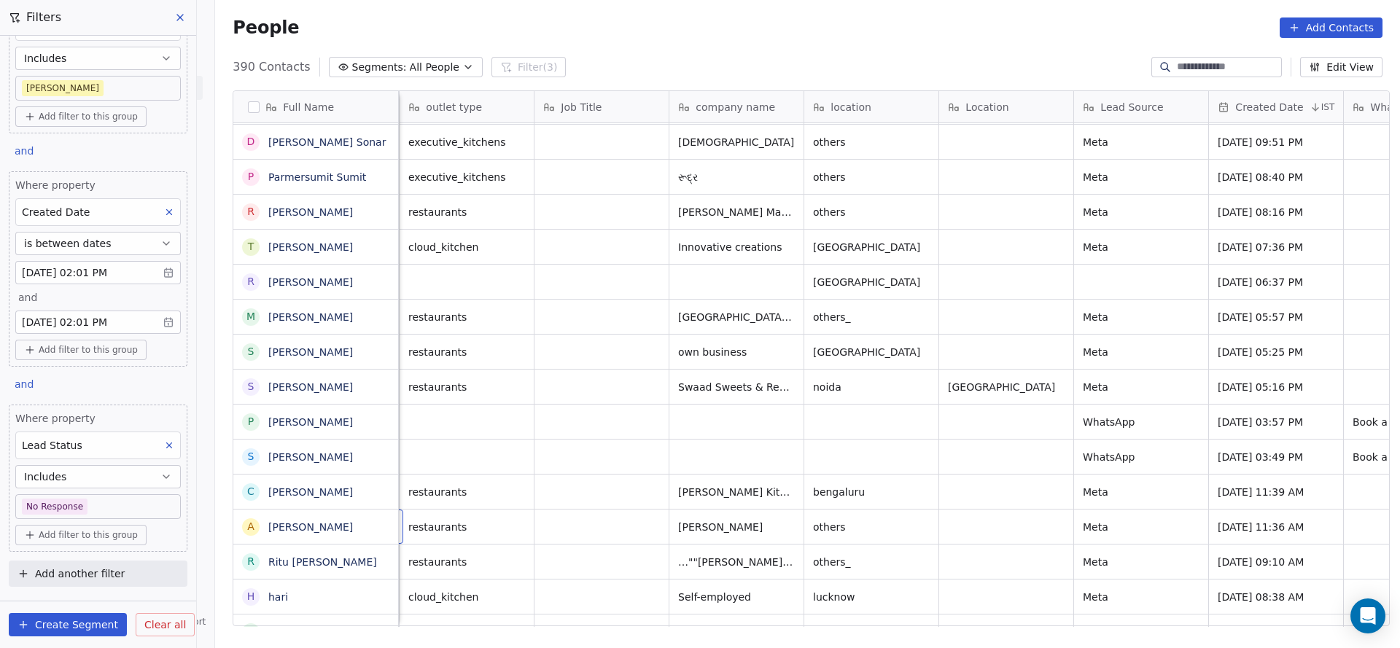
scroll to position [16, 135]
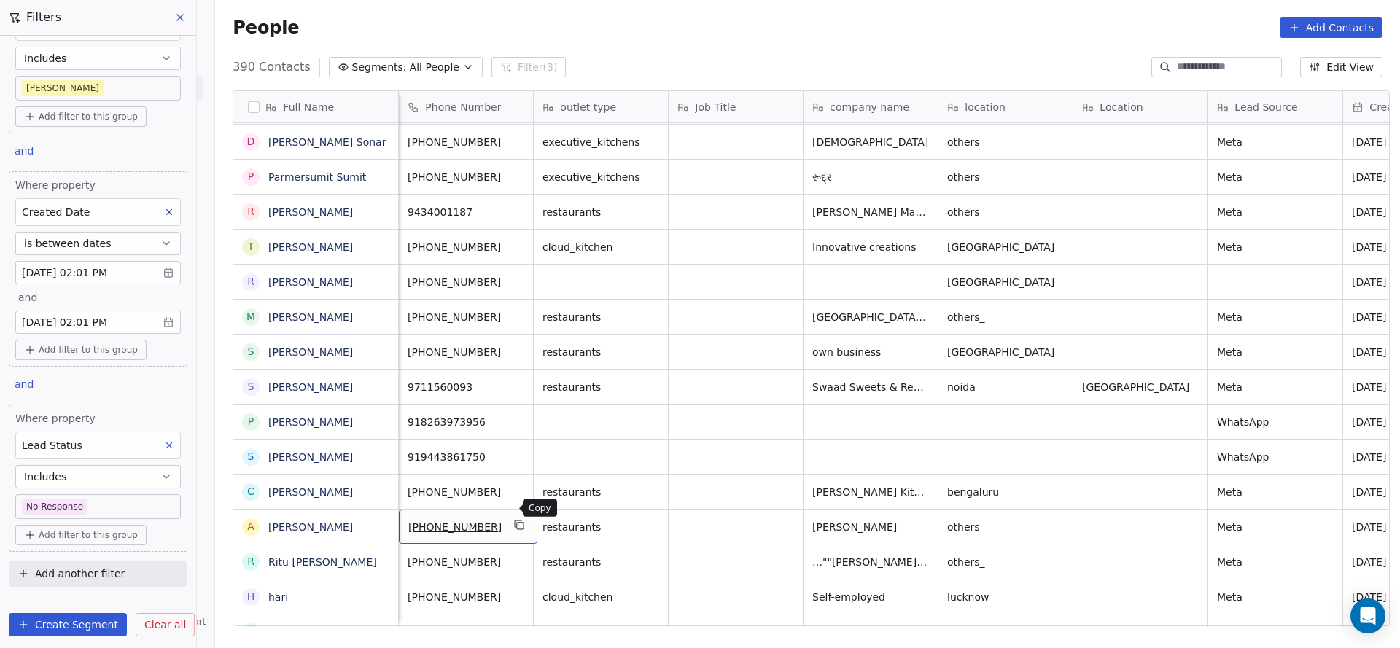
click at [514, 519] on icon "grid" at bounding box center [520, 525] width 12 height 12
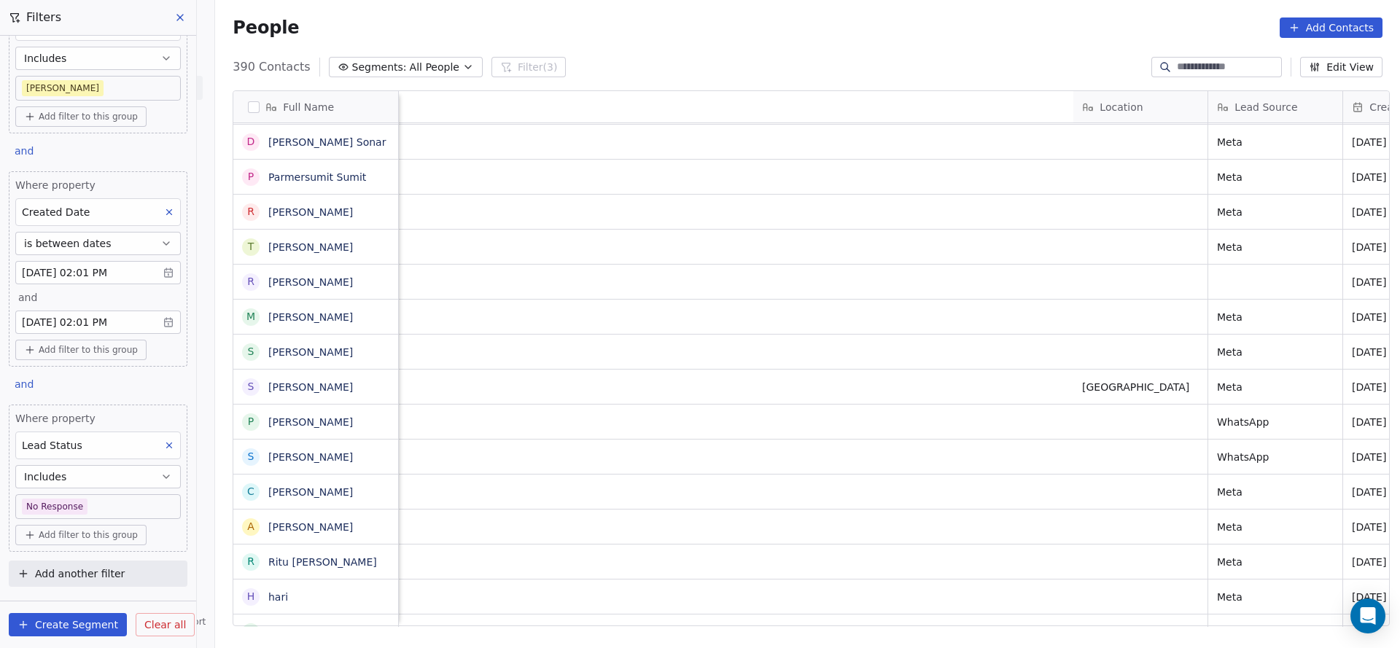
scroll to position [16, 1642]
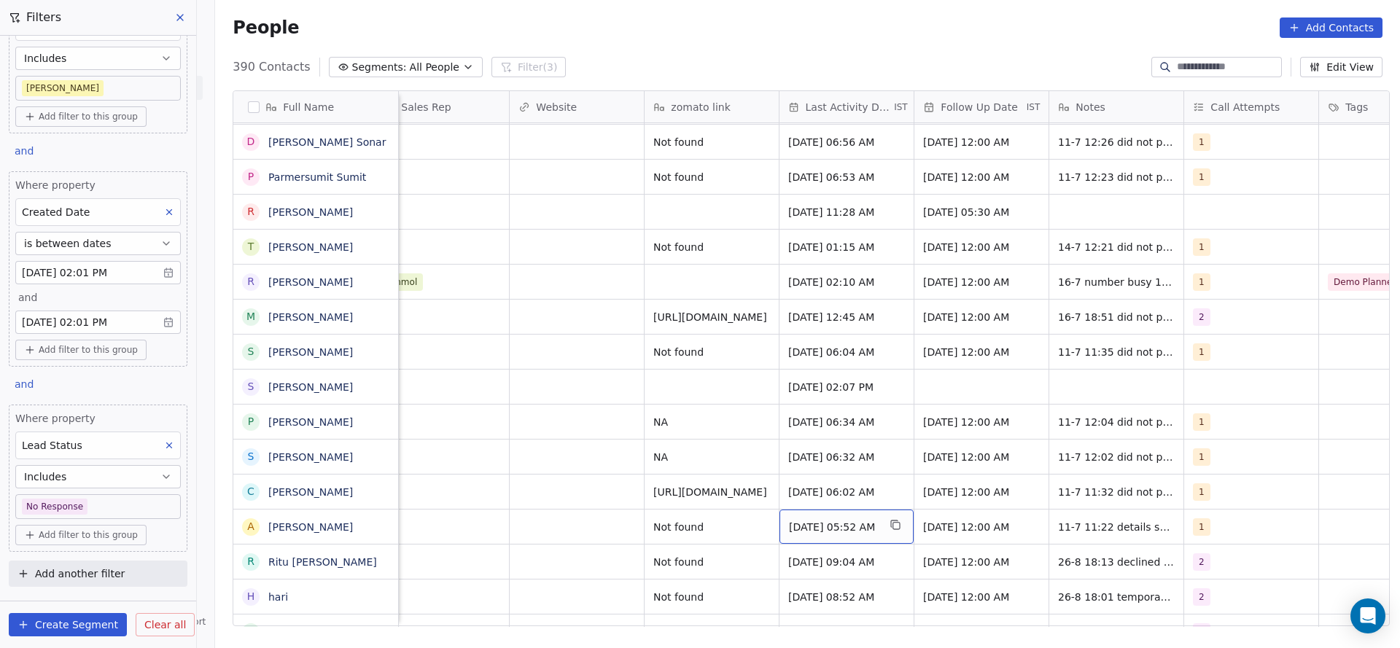
click at [839, 520] on span "Jul 11, 2025 05:52 AM" at bounding box center [833, 527] width 89 height 15
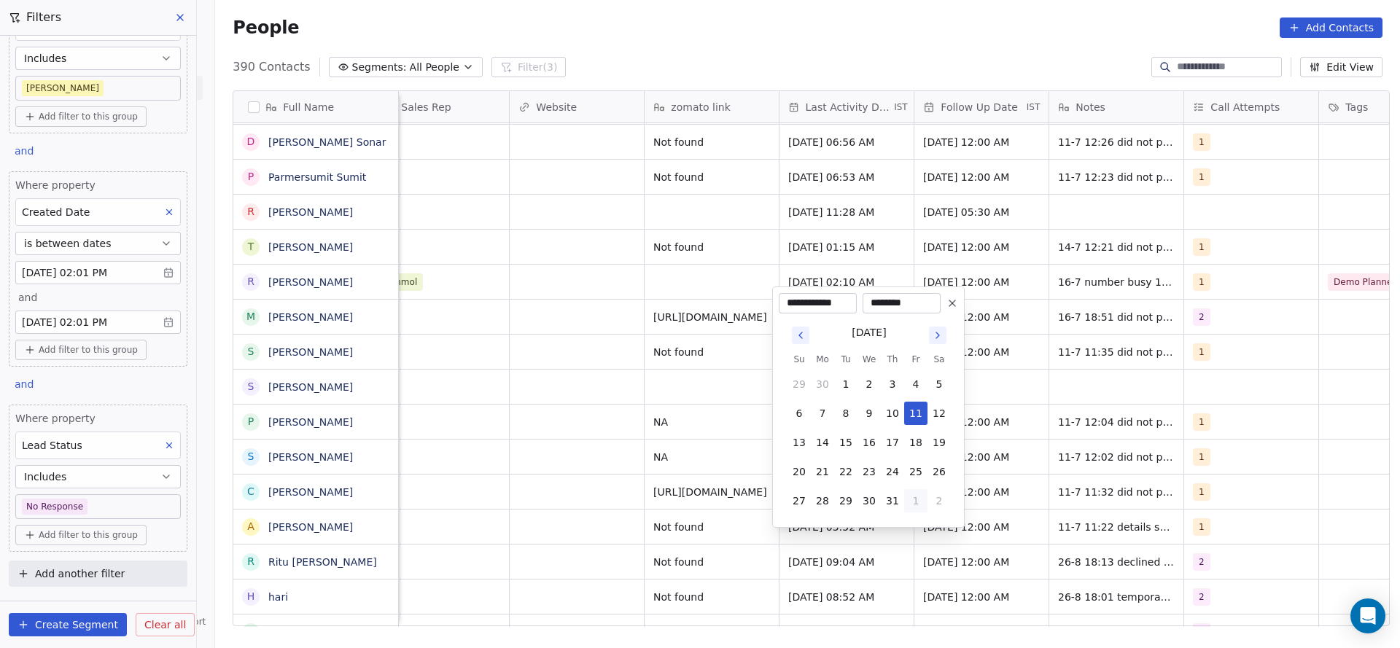
click at [914, 504] on button "1" at bounding box center [915, 500] width 23 height 23
click at [846, 469] on button "26" at bounding box center [845, 471] width 23 height 23
type input "**********"
click at [601, 503] on html "On2Cook India Pvt. Ltd. Contacts People Marketing Workflows Campaigns Sales Pip…" at bounding box center [700, 324] width 1400 height 648
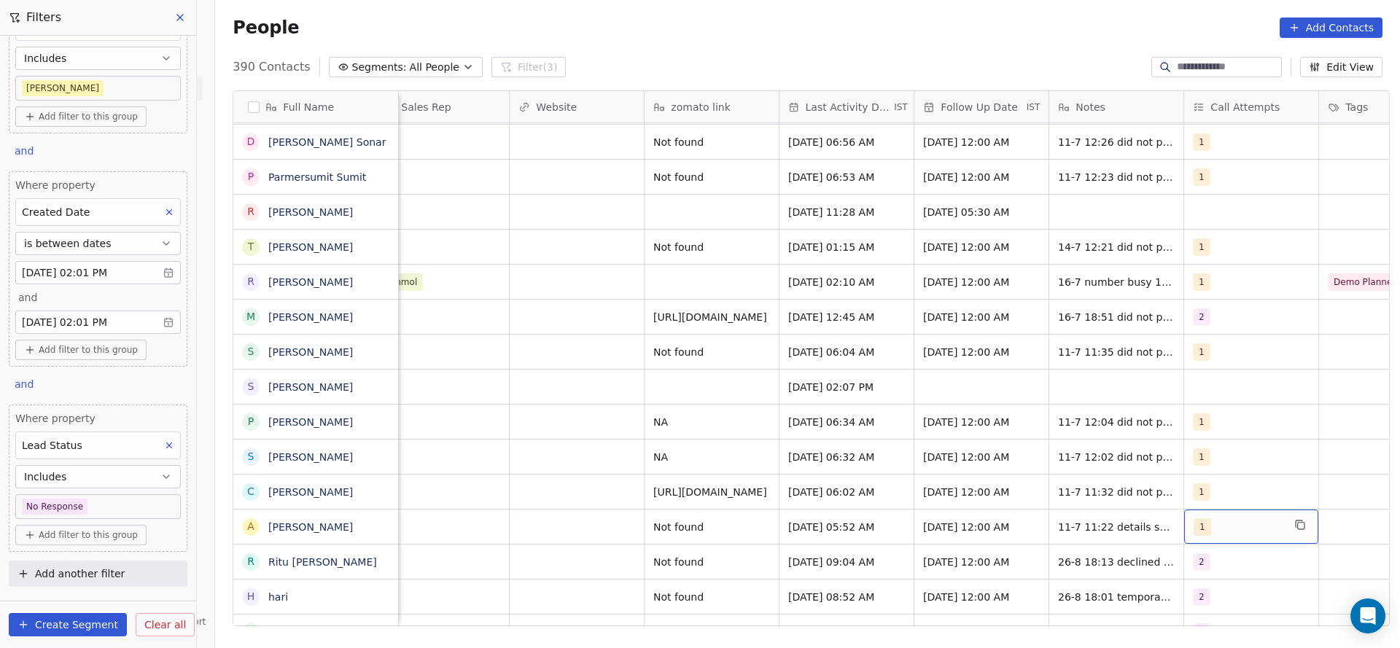
click at [1198, 518] on span "1" at bounding box center [1201, 526] width 17 height 17
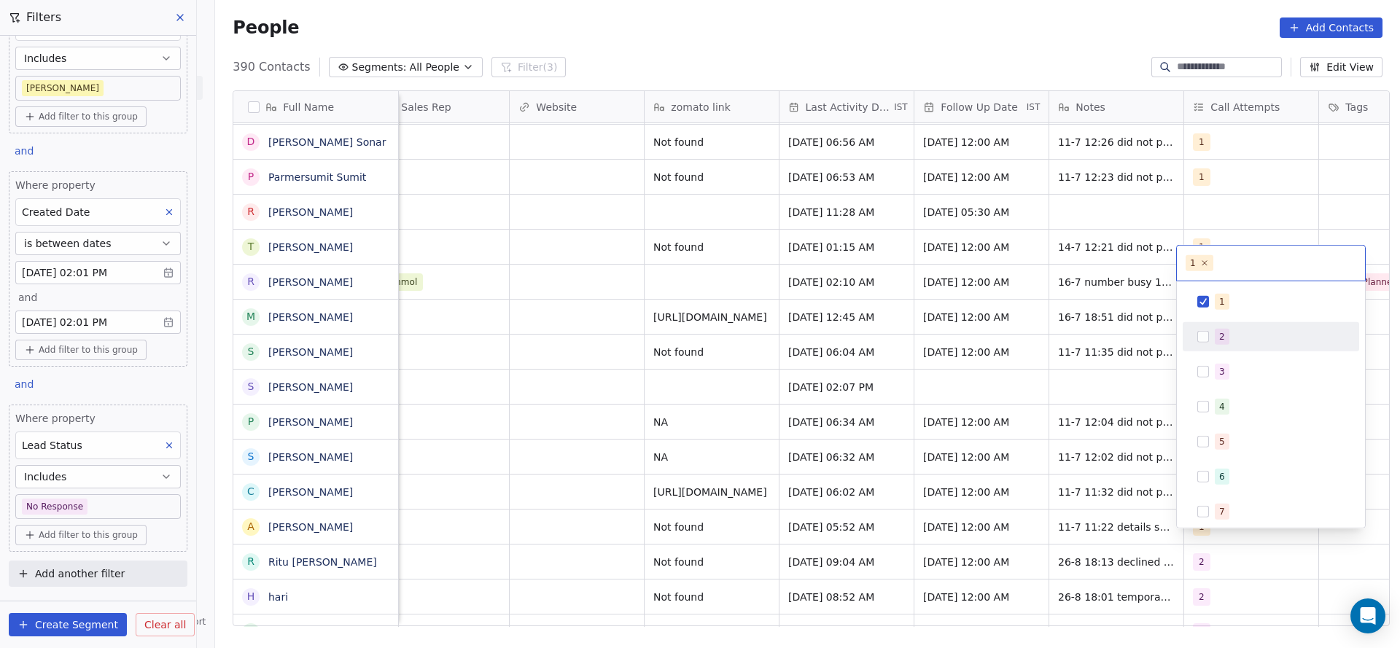
click at [1201, 332] on button "Suggestions" at bounding box center [1203, 337] width 12 height 12
click at [1222, 294] on span "1" at bounding box center [1221, 302] width 15 height 16
drag, startPoint x: 1030, startPoint y: 378, endPoint x: 1069, endPoint y: 510, distance: 137.7
click at [1030, 380] on html "On2Cook India Pvt. Ltd. Contacts People Marketing Workflows Campaigns Sales Pip…" at bounding box center [700, 324] width 1400 height 648
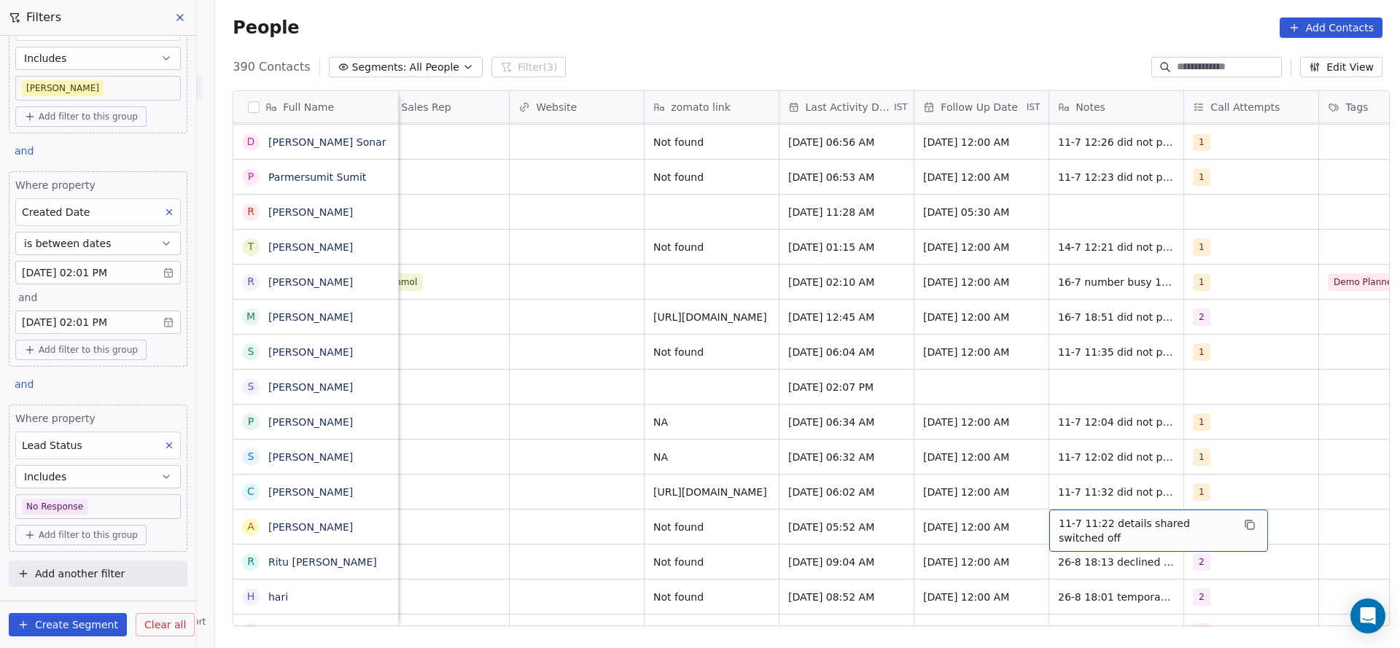
click at [1069, 516] on span "11-7 11:22 details shared switched off" at bounding box center [1144, 530] width 173 height 29
click at [1050, 499] on textarea "**********" at bounding box center [1150, 515] width 217 height 45
type textarea "**********"
click at [993, 520] on html "On2Cook India Pvt. Ltd. Contacts People Marketing Workflows Campaigns Sales Pip…" at bounding box center [700, 324] width 1400 height 648
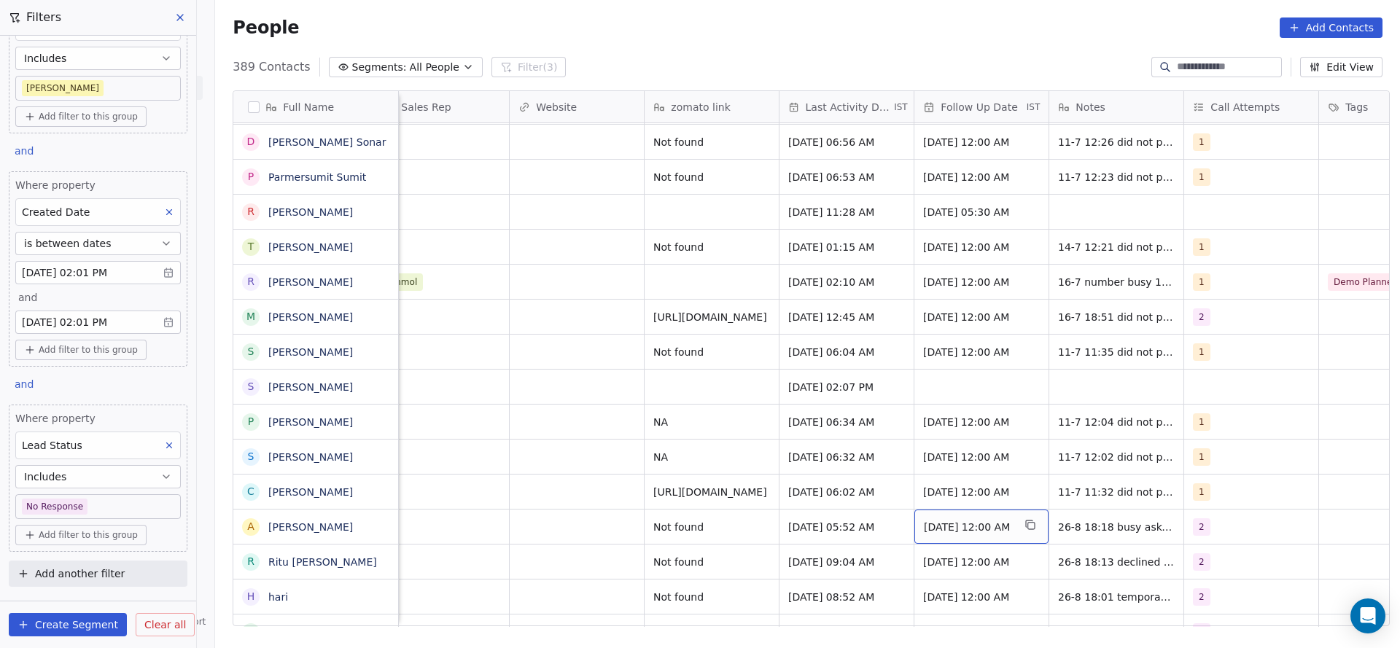
click at [931, 522] on div "22/07/2025 12:00 AM" at bounding box center [981, 527] width 134 height 34
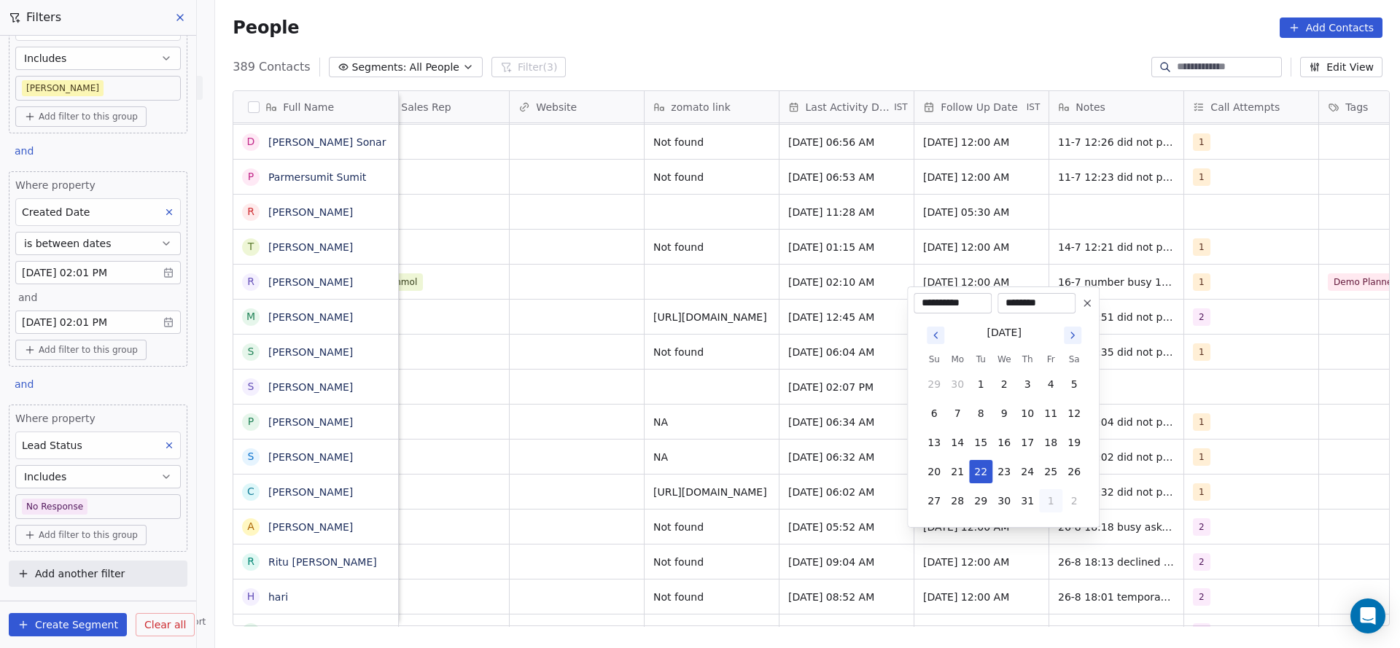
click at [1041, 495] on button "1" at bounding box center [1050, 500] width 23 height 23
drag, startPoint x: 1050, startPoint y: 502, endPoint x: 542, endPoint y: 536, distance: 509.2
click at [1053, 502] on button "5" at bounding box center [1050, 500] width 23 height 23
type input "**********"
click at [496, 536] on html "On2Cook India Pvt. Ltd. Contacts People Marketing Workflows Campaigns Sales Pip…" at bounding box center [700, 324] width 1400 height 648
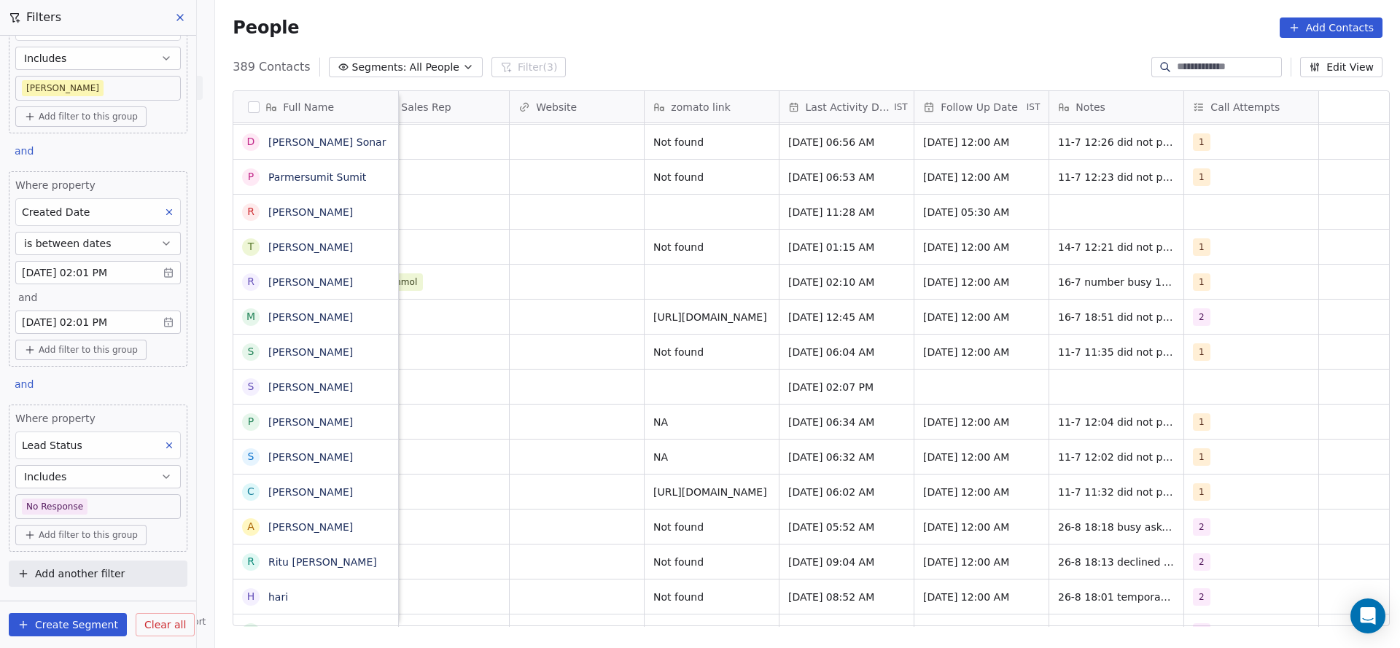
scroll to position [16, 1131]
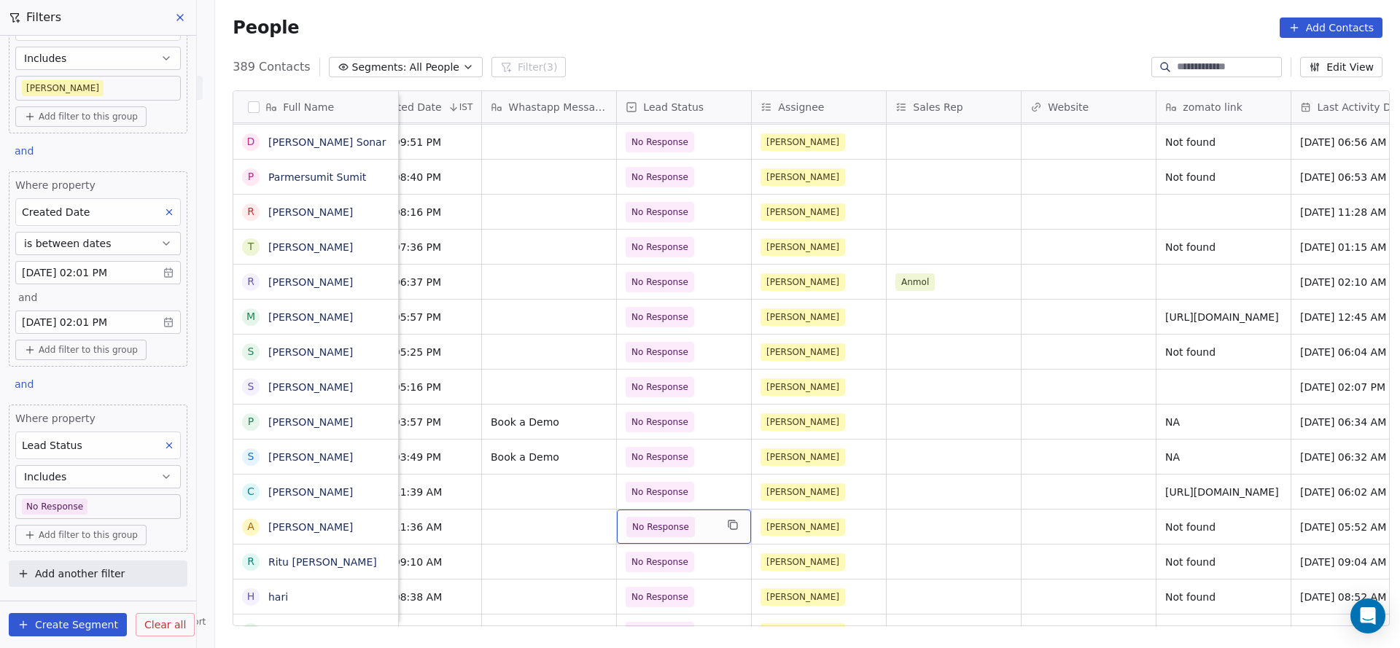
click at [673, 520] on span "No Response" at bounding box center [660, 527] width 57 height 15
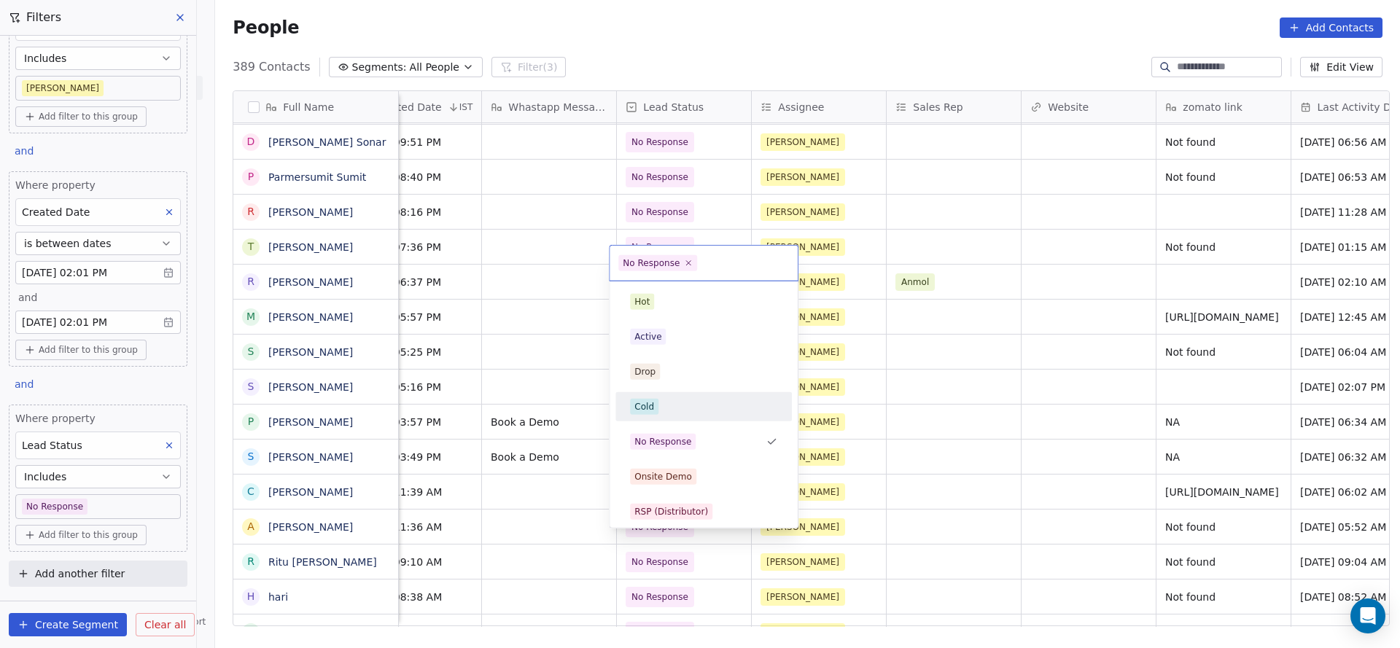
scroll to position [109, 0]
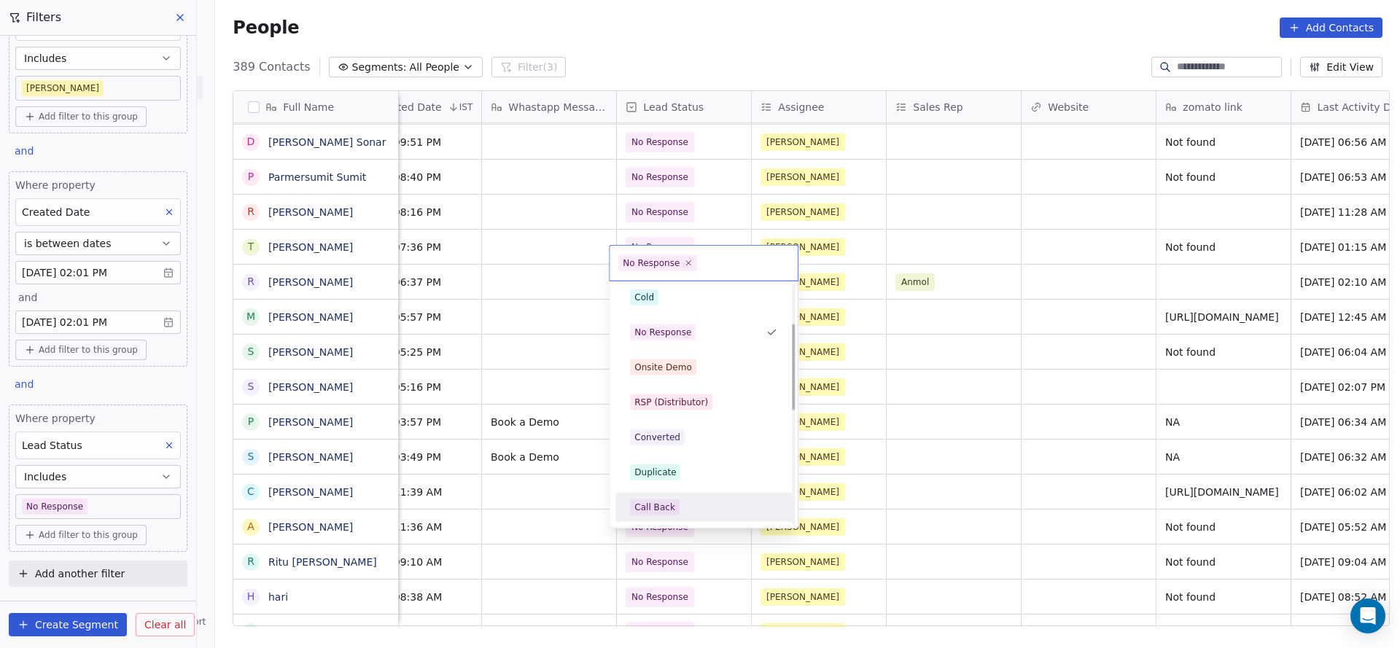
click at [672, 510] on span "Call Back" at bounding box center [655, 507] width 50 height 16
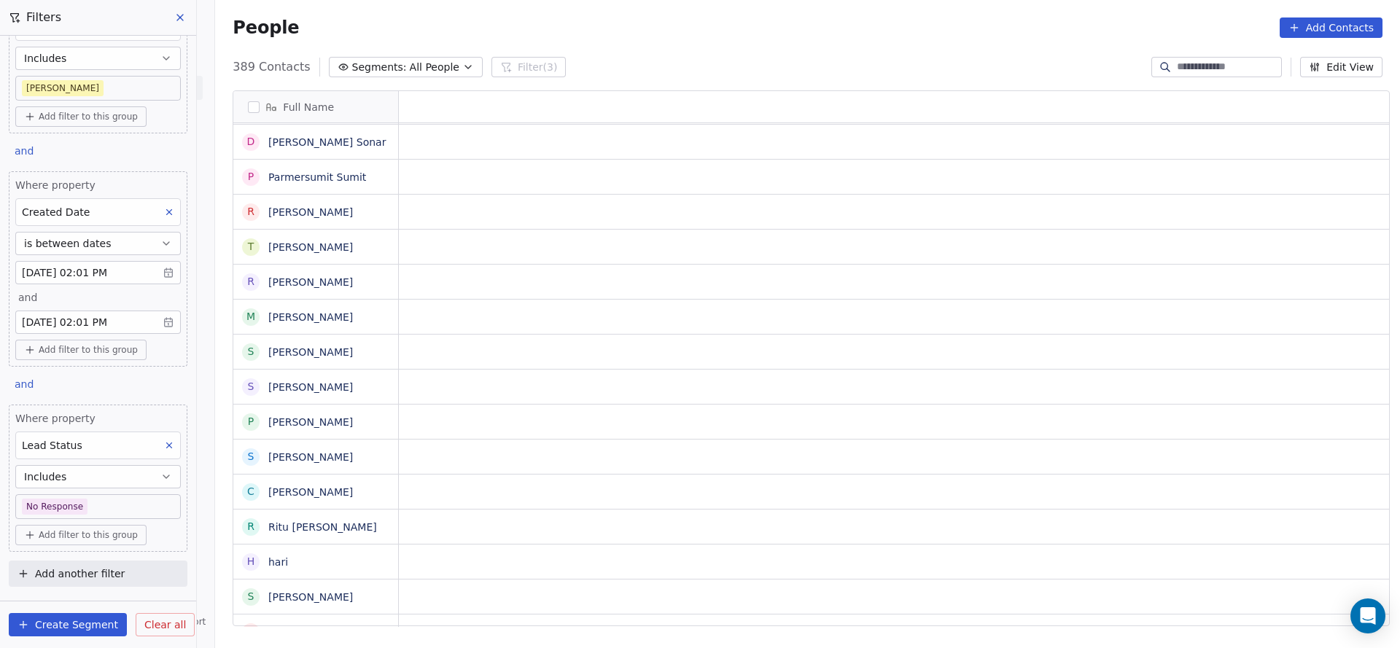
scroll to position [16, 0]
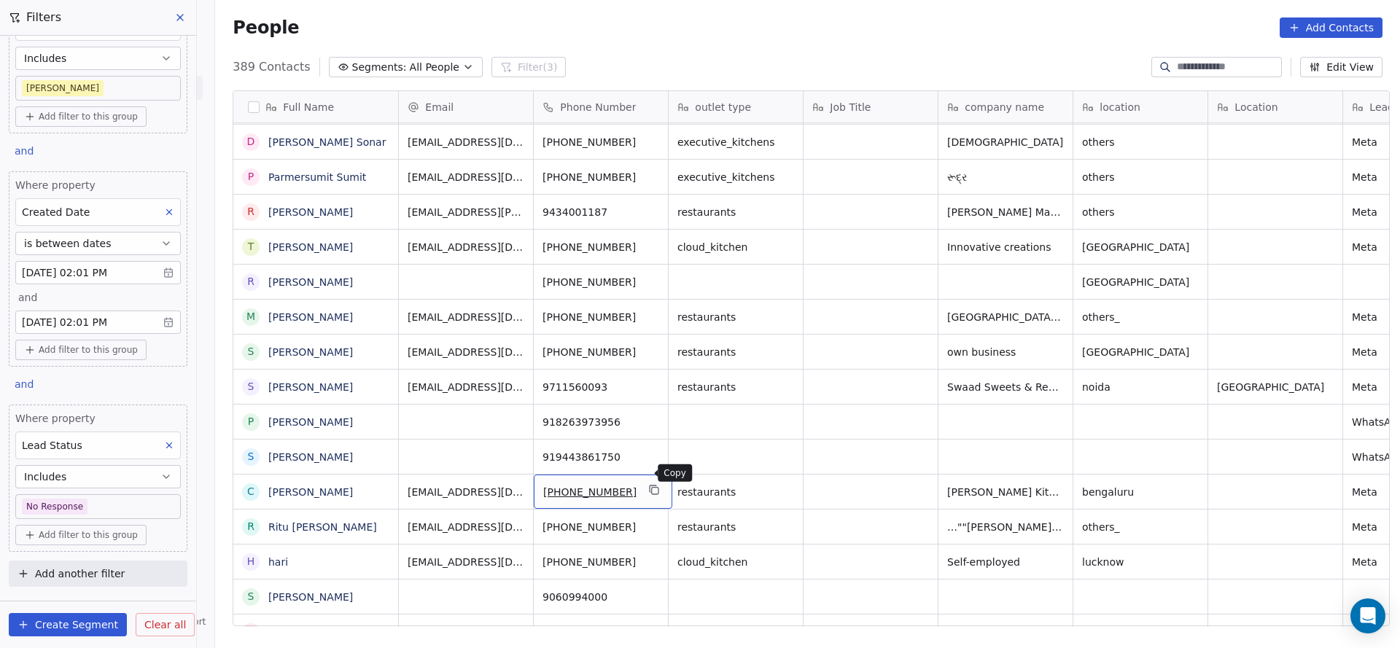
click at [652, 488] on icon "grid" at bounding box center [655, 491] width 7 height 7
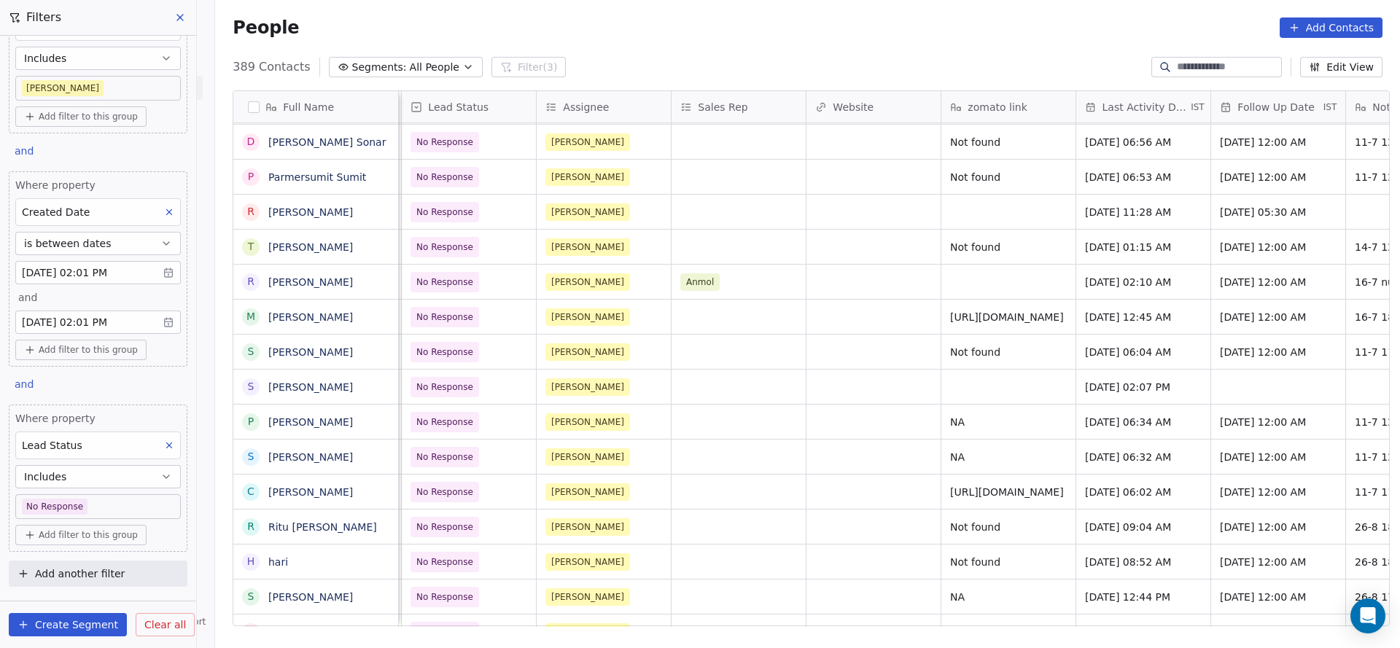
scroll to position [16, 1467]
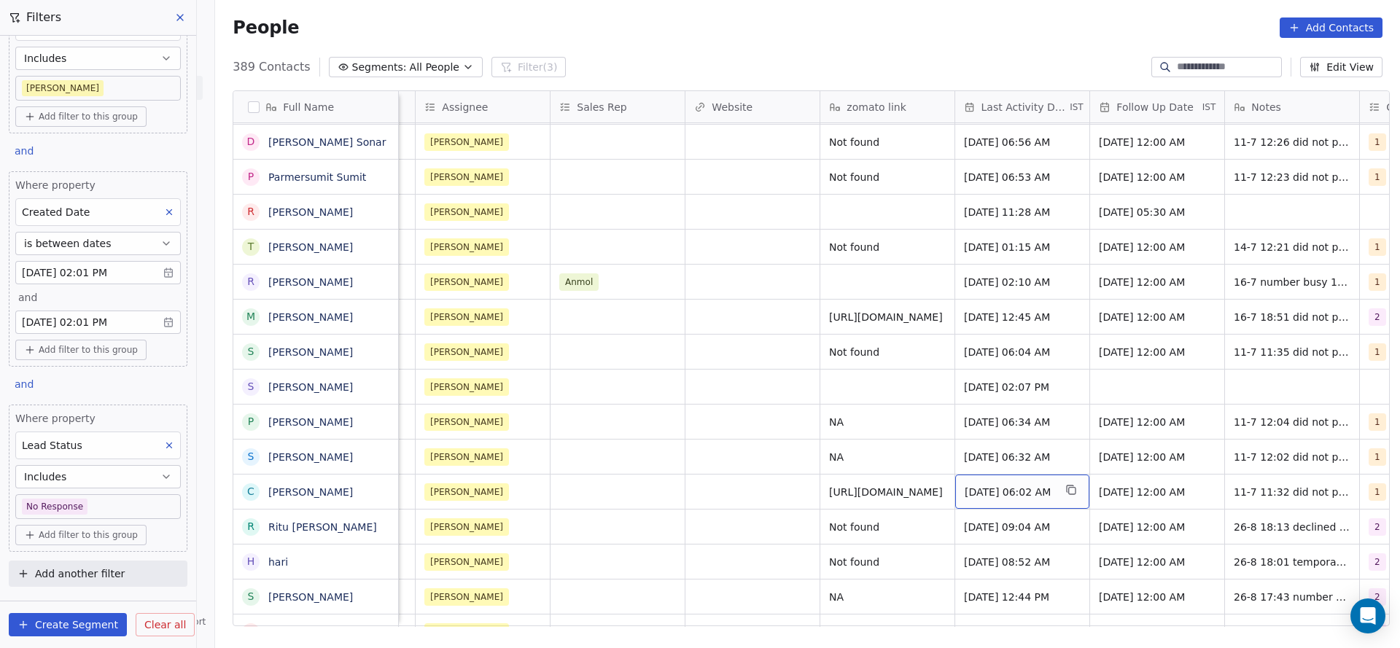
click at [1010, 485] on span "Jul 11, 2025 06:02 AM" at bounding box center [1008, 492] width 89 height 15
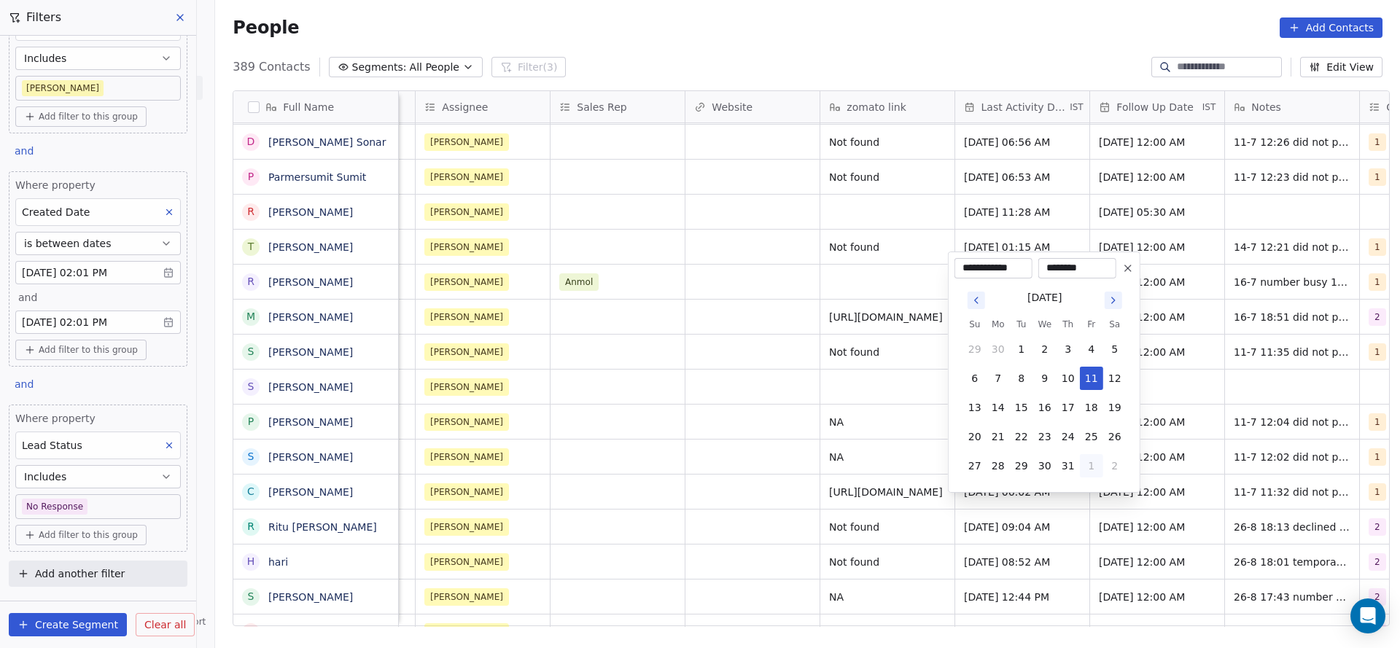
click at [1089, 459] on button "1" at bounding box center [1091, 465] width 23 height 23
click at [1018, 435] on button "26" at bounding box center [1021, 436] width 23 height 23
type input "**********"
click at [469, 450] on html "On2Cook India Pvt. Ltd. Contacts People Marketing Workflows Campaigns Sales Pip…" at bounding box center [700, 324] width 1400 height 648
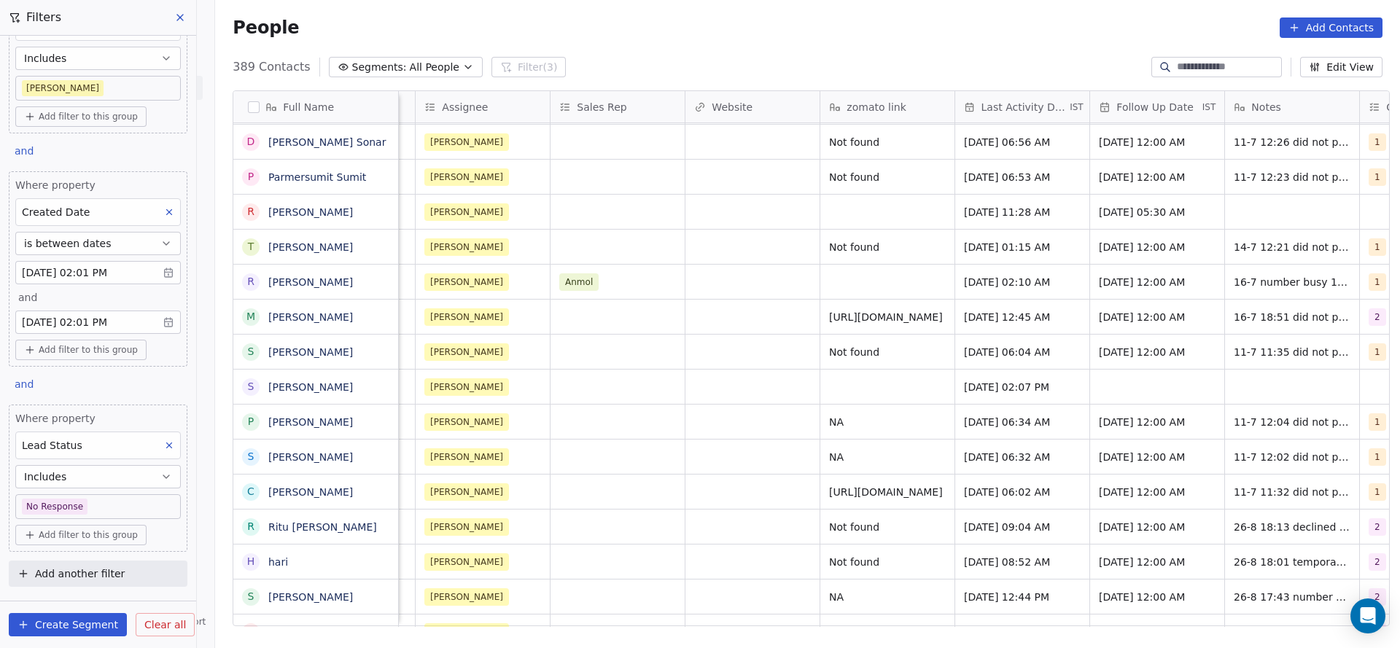
scroll to position [16, 1758]
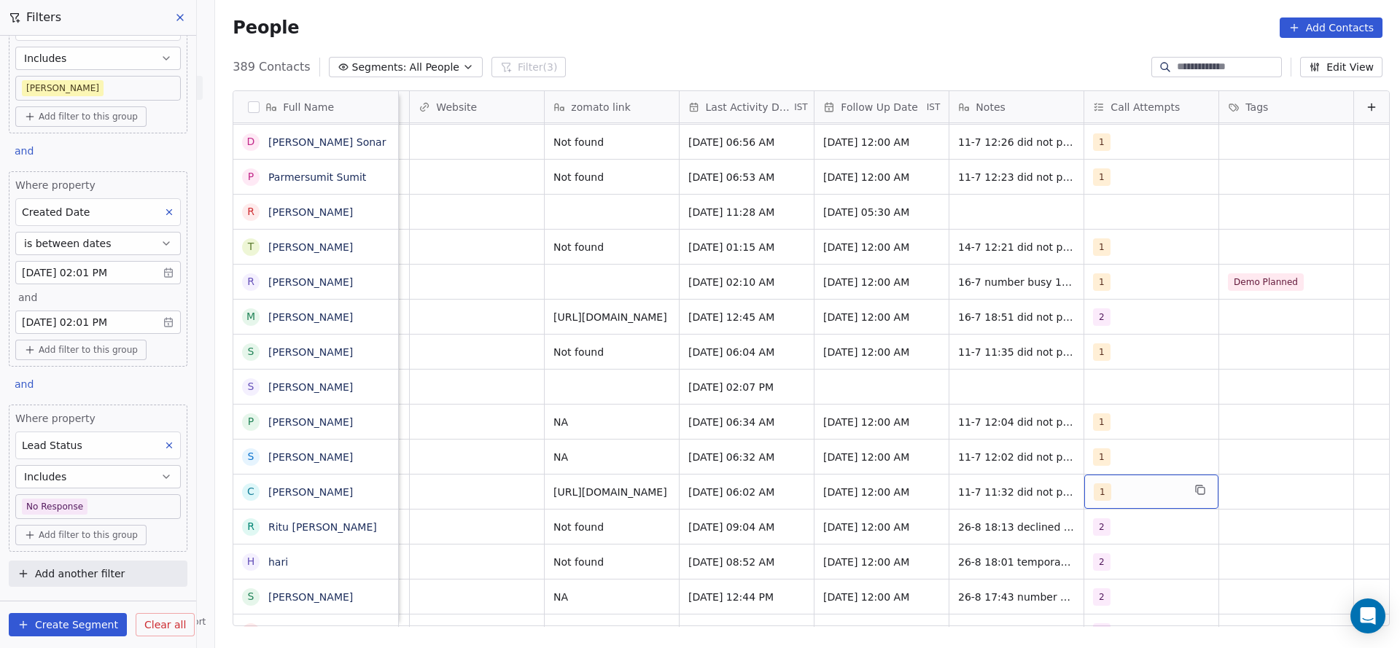
click at [1112, 483] on div "1" at bounding box center [1137, 491] width 89 height 17
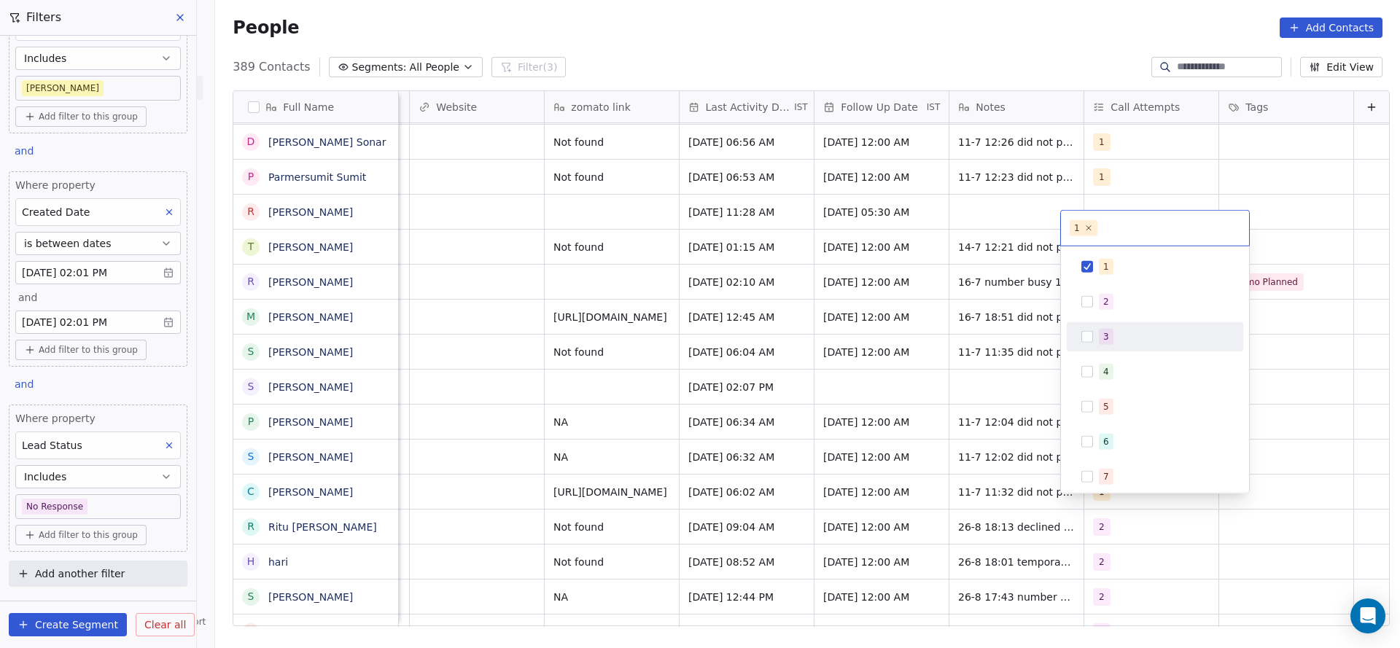
click at [1109, 322] on div "3" at bounding box center [1154, 336] width 176 height 29
click at [1115, 309] on div "2" at bounding box center [1154, 301] width 165 height 23
click at [1079, 332] on div "3" at bounding box center [1154, 336] width 165 height 23
click at [1109, 269] on span "1" at bounding box center [1106, 267] width 15 height 16
click at [835, 332] on html "On2Cook India Pvt. Ltd. Contacts People Marketing Workflows Campaigns Sales Pip…" at bounding box center [700, 324] width 1400 height 648
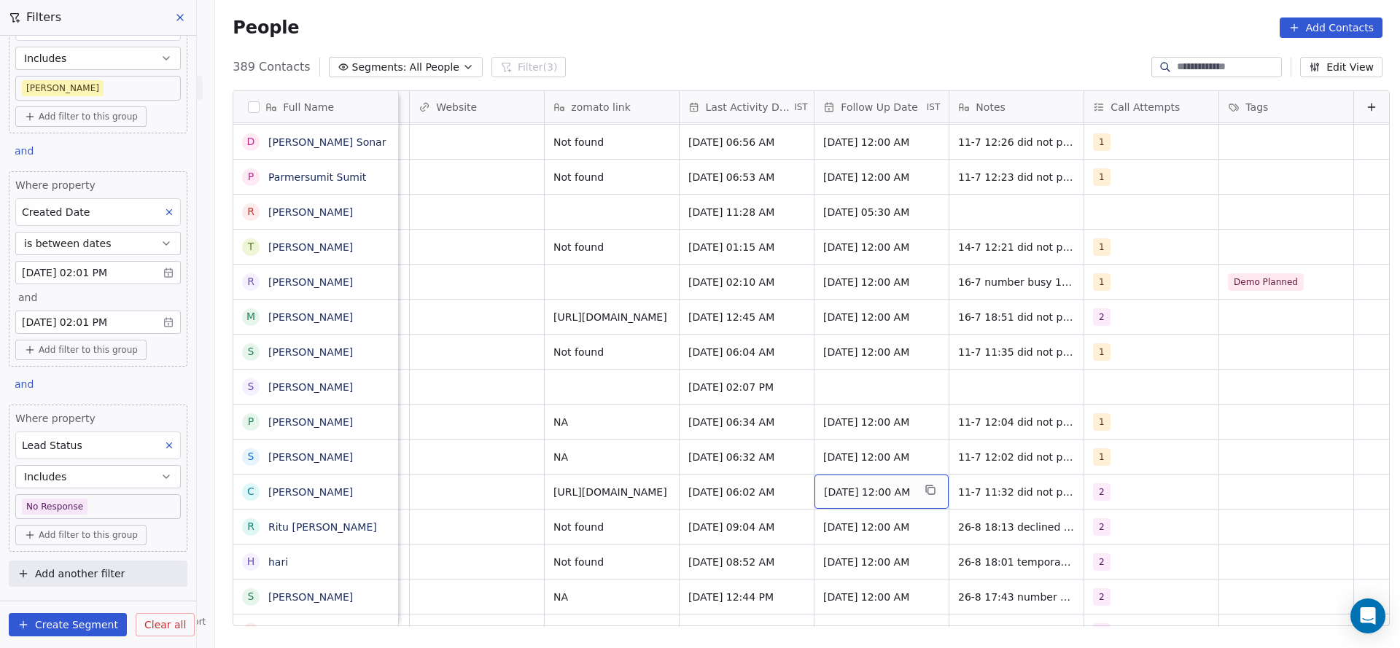
click at [855, 485] on span "22/07/2025 12:00 AM" at bounding box center [868, 492] width 89 height 15
click at [837, 485] on span "22/07/2025 12:00 AM" at bounding box center [868, 492] width 89 height 15
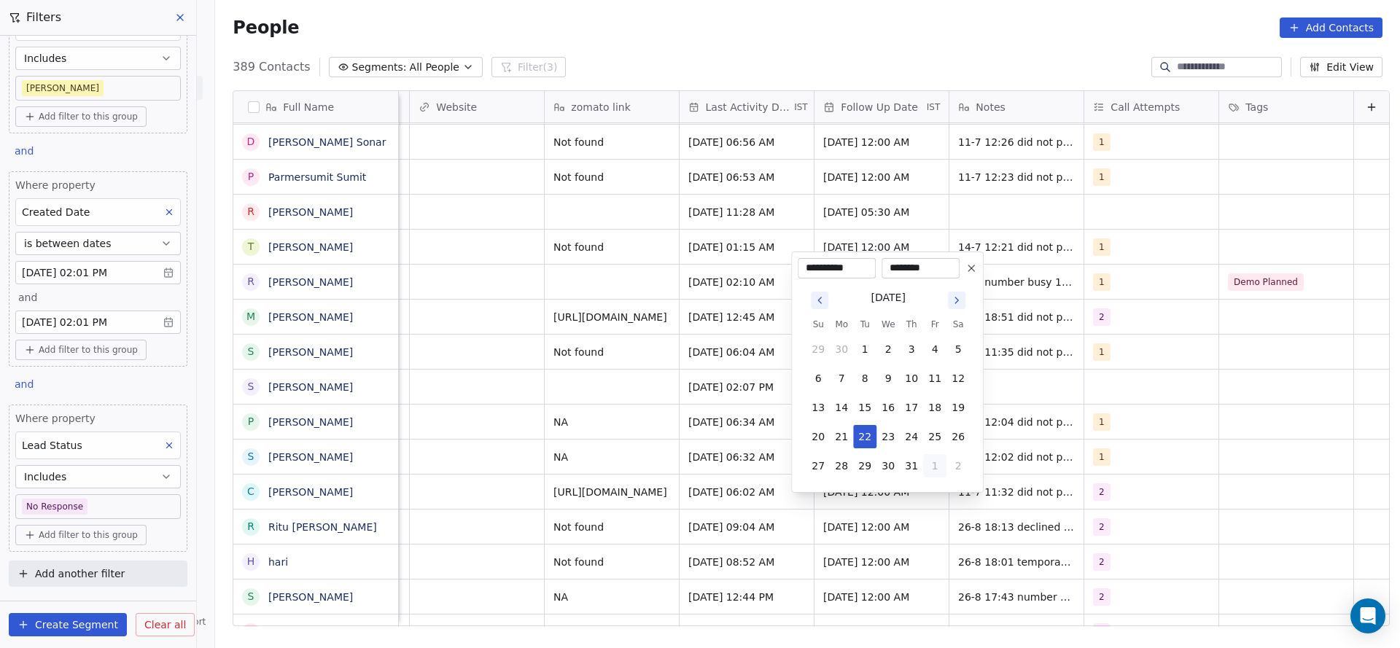
click at [937, 472] on button "1" at bounding box center [934, 465] width 23 height 23
click at [929, 470] on button "5" at bounding box center [934, 465] width 23 height 23
click at [843, 379] on button "8" at bounding box center [841, 378] width 23 height 23
type input "**********"
click at [636, 430] on html "On2Cook India Pvt. Ltd. Contacts People Marketing Workflows Campaigns Sales Pip…" at bounding box center [700, 324] width 1400 height 648
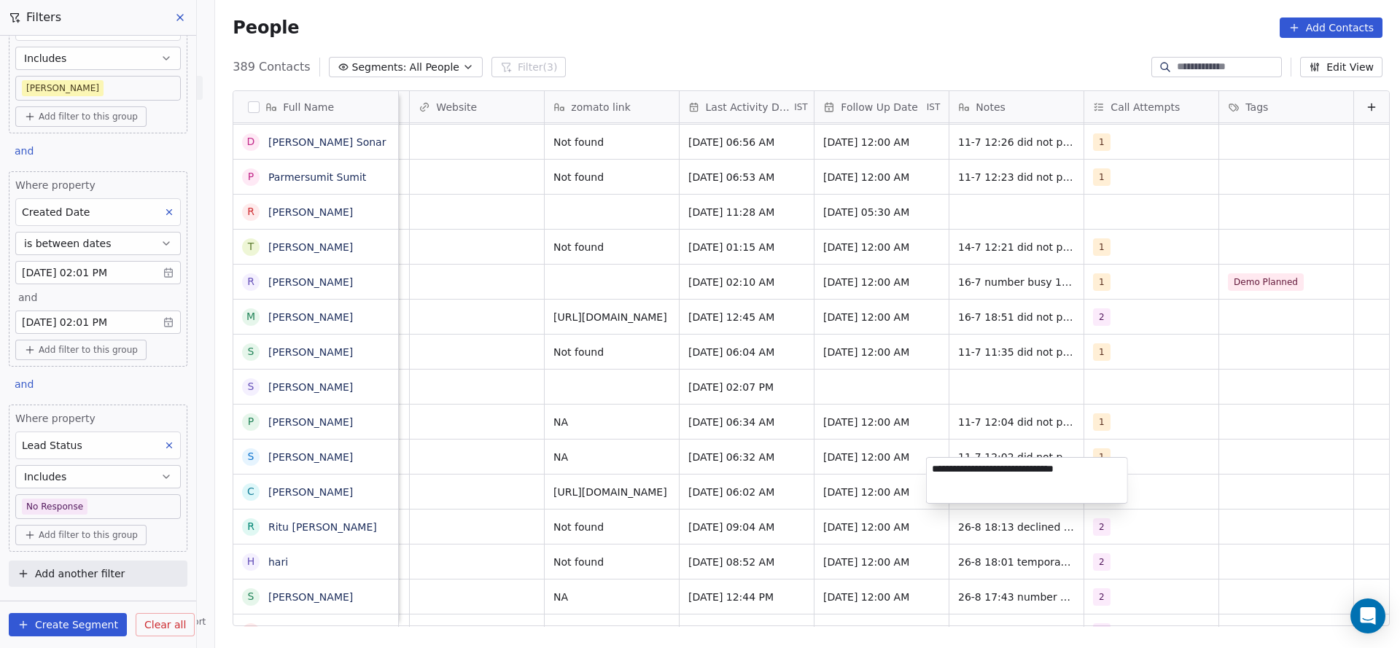
click at [940, 473] on textarea "**********" at bounding box center [1027, 480] width 200 height 45
type textarea "**********"
click at [693, 477] on html "On2Cook India Pvt. Ltd. Contacts People Marketing Workflows Campaigns Sales Pip…" at bounding box center [700, 324] width 1400 height 648
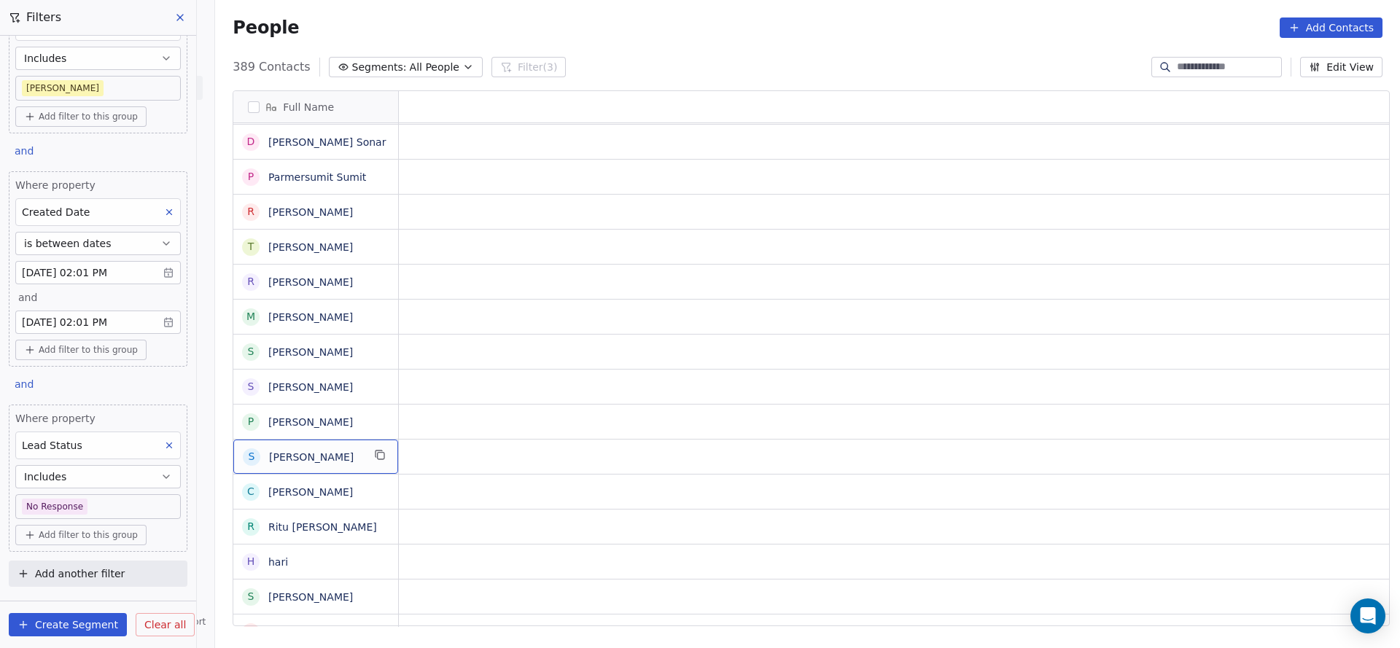
scroll to position [16, 0]
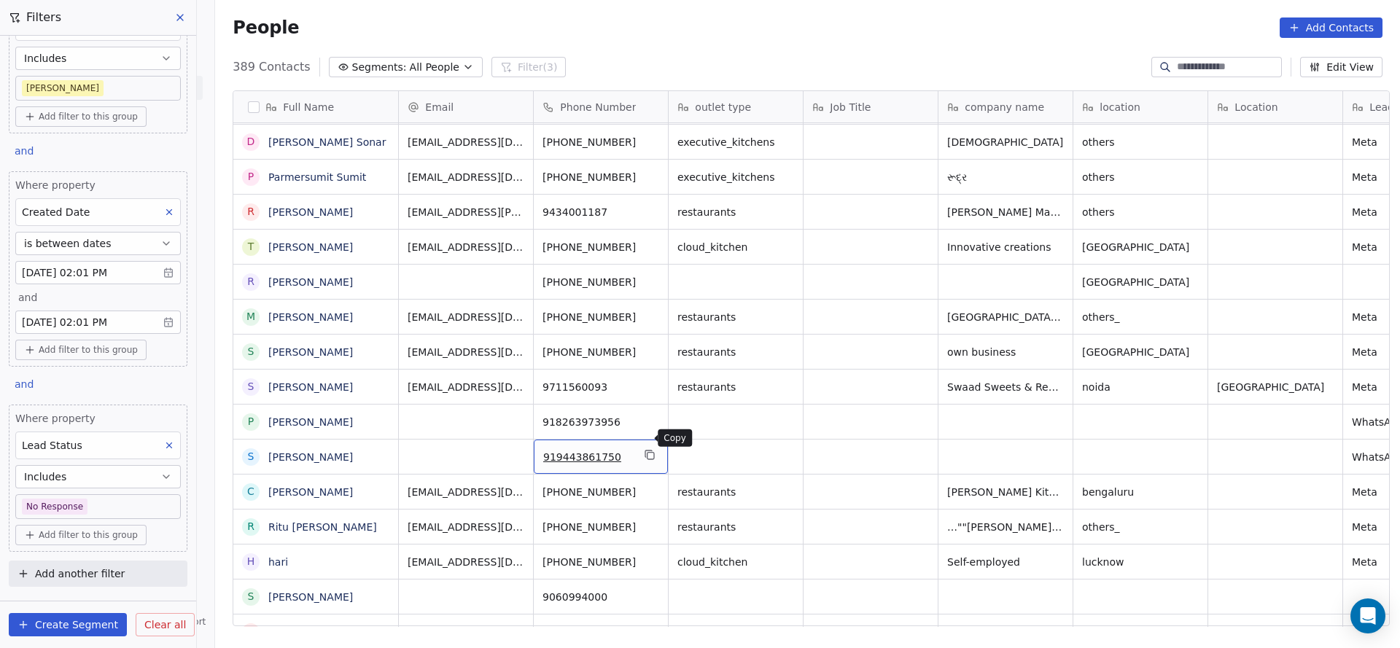
click at [644, 449] on icon "grid" at bounding box center [650, 455] width 12 height 12
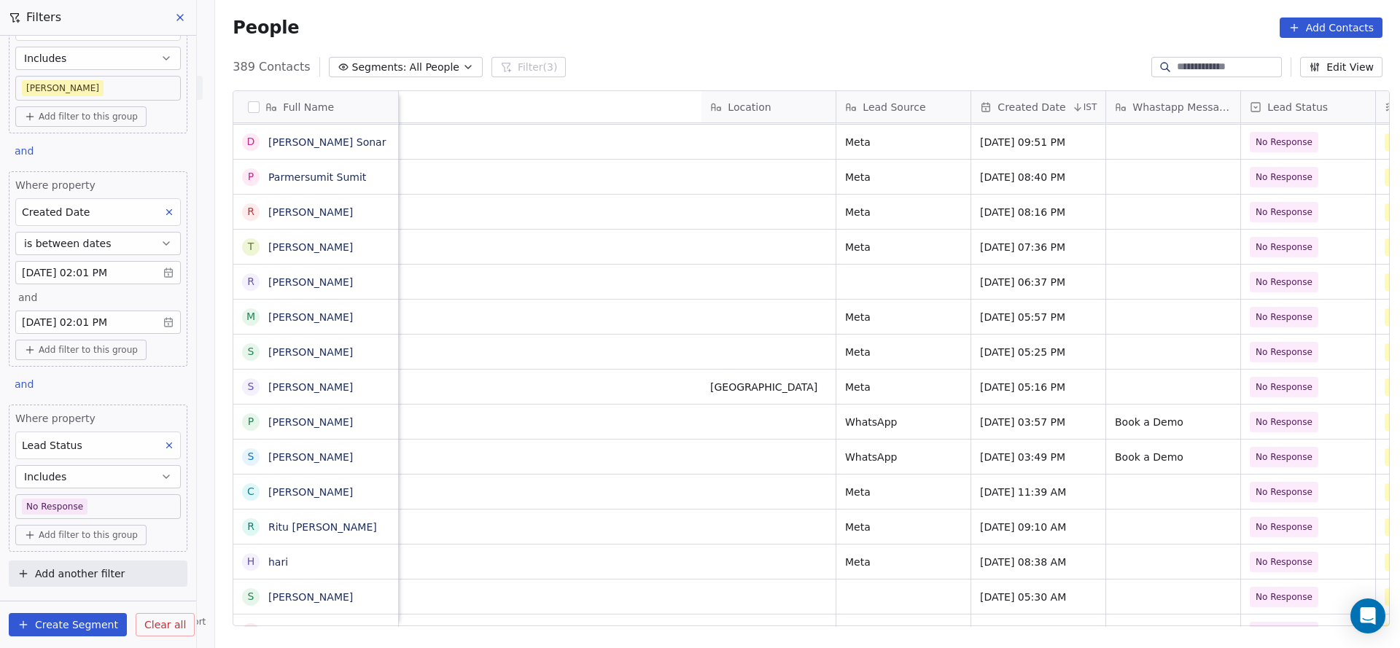
scroll to position [16, 1261]
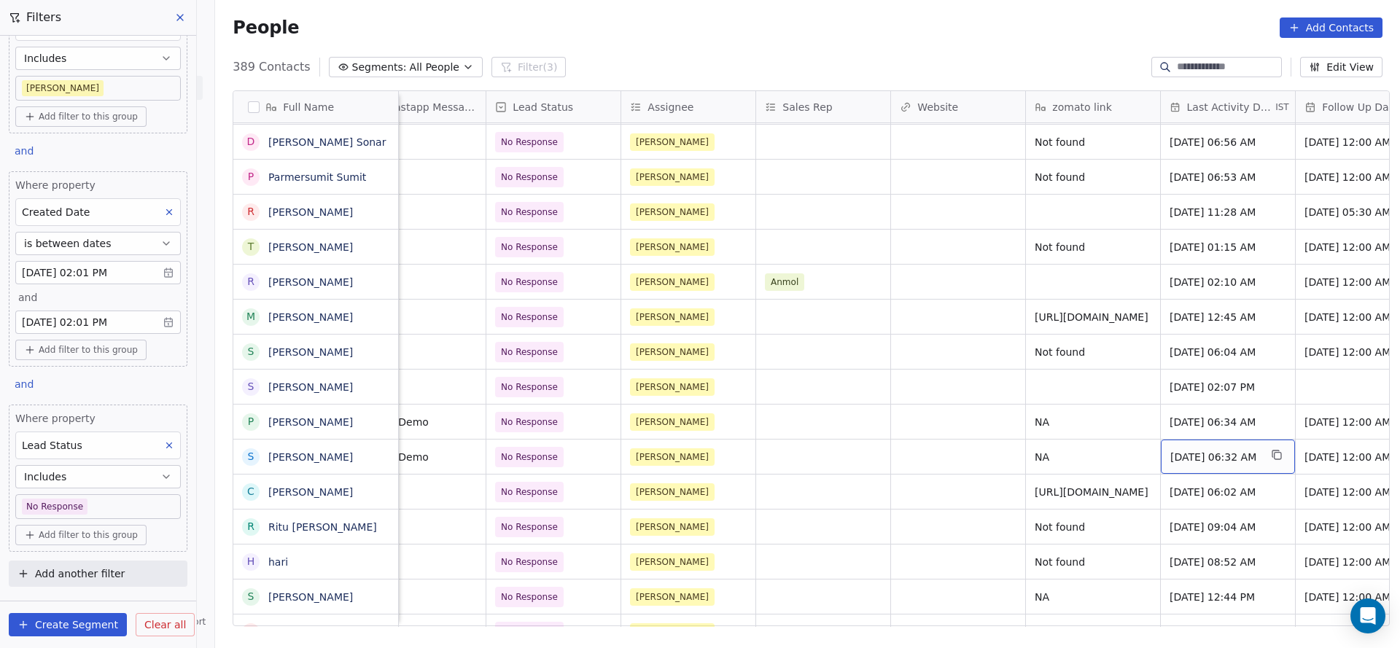
click at [1204, 450] on span "Jul 11, 2025 06:32 AM" at bounding box center [1214, 457] width 89 height 15
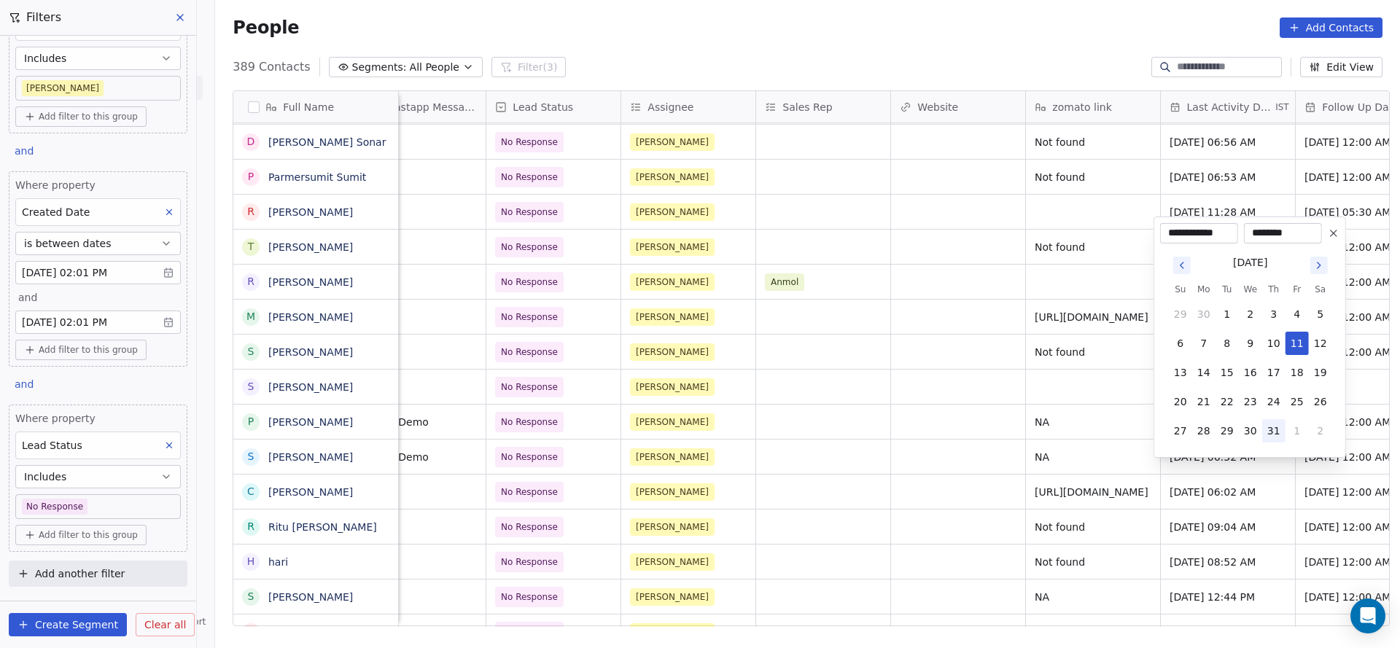
click at [1275, 431] on button "31" at bounding box center [1273, 430] width 23 height 23
click at [1300, 431] on button "1" at bounding box center [1296, 430] width 23 height 23
click at [1227, 398] on button "26" at bounding box center [1226, 401] width 23 height 23
type input "**********"
click at [999, 615] on html "On2Cook India Pvt. Ltd. Contacts People Marketing Workflows Campaigns Sales Pip…" at bounding box center [700, 324] width 1400 height 648
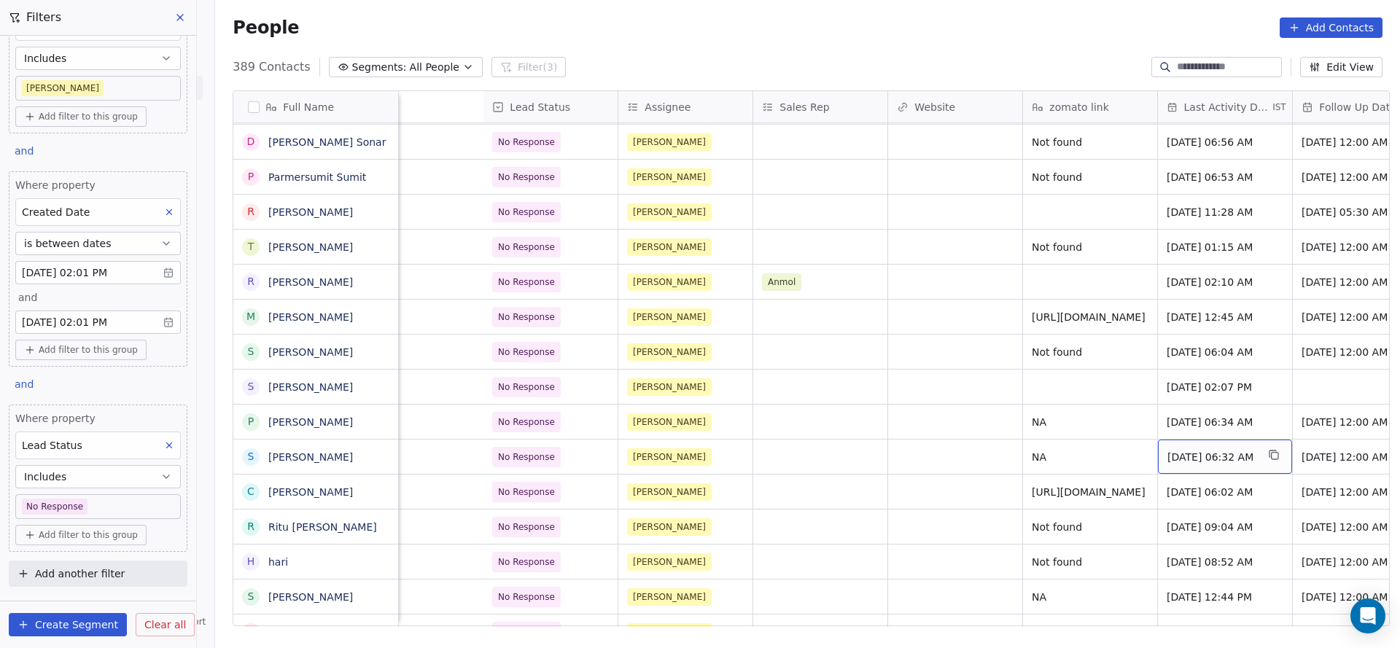
scroll to position [16, 1758]
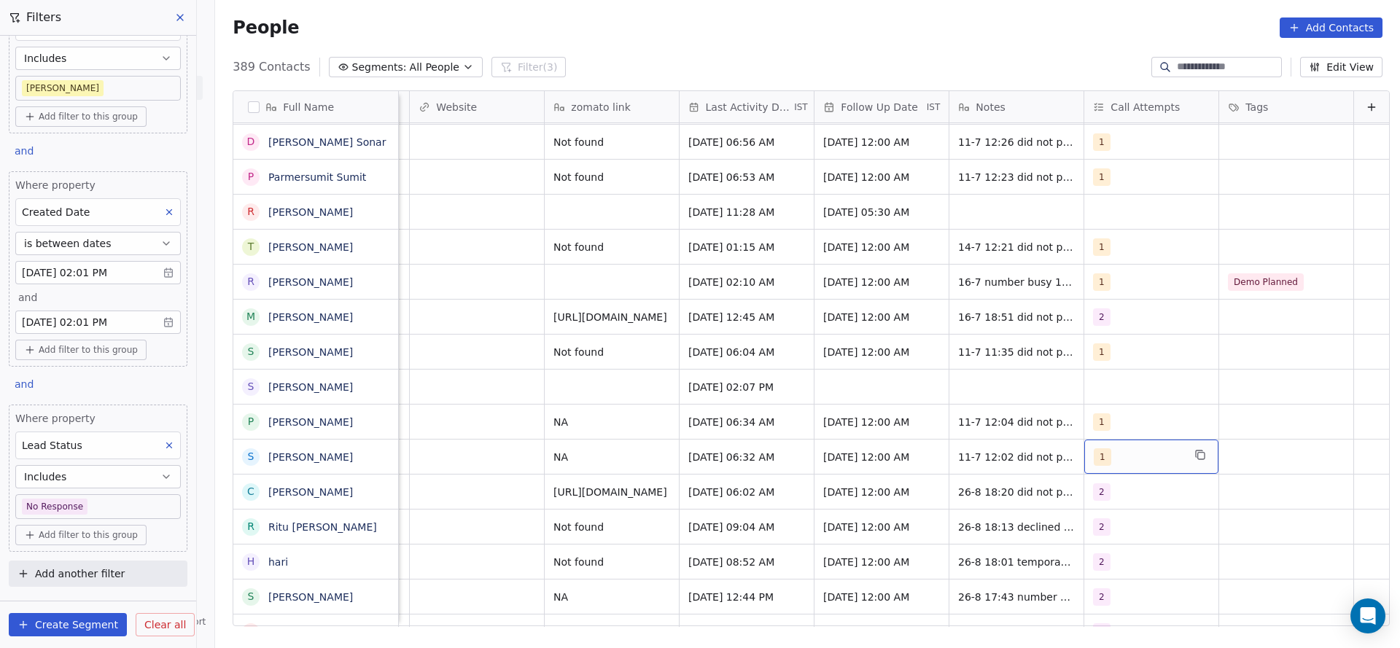
click at [1093, 448] on span "1" at bounding box center [1101, 456] width 17 height 17
click at [1124, 273] on div "2" at bounding box center [1164, 267] width 130 height 16
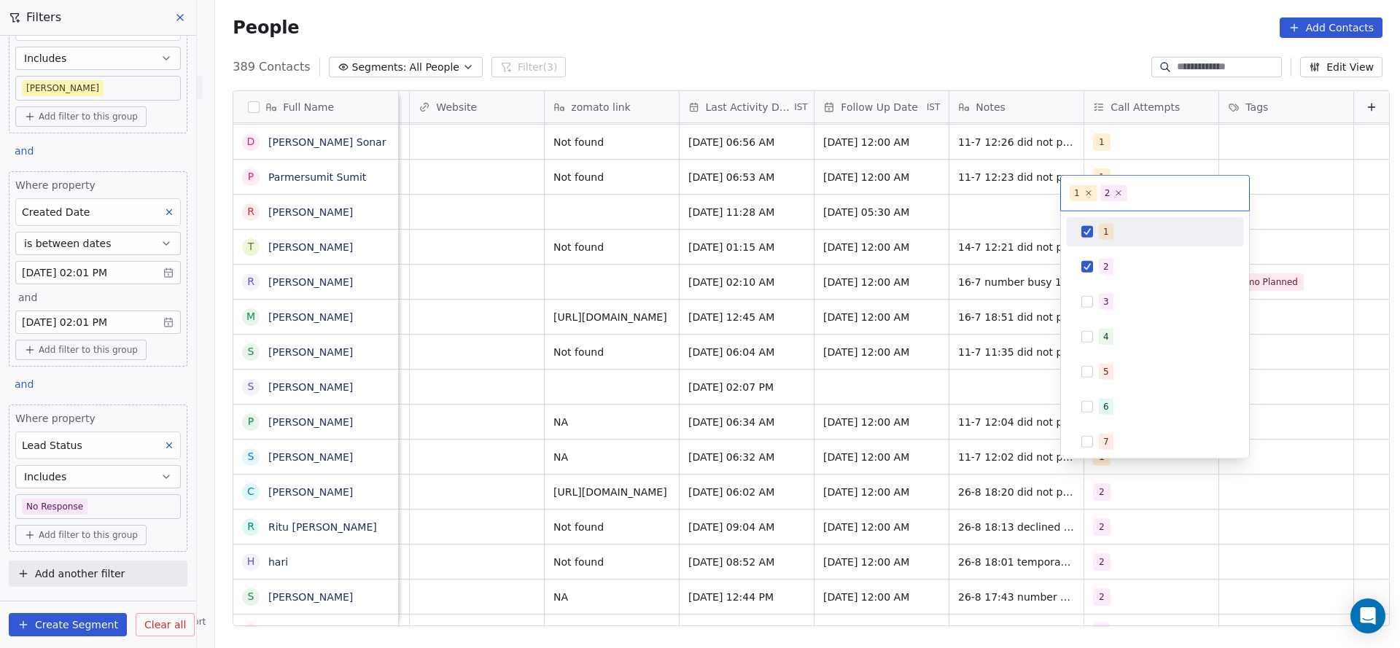
click at [1130, 220] on div "1" at bounding box center [1154, 231] width 165 height 23
click at [1026, 306] on html "On2Cook India Pvt. Ltd. Contacts People Marketing Workflows Campaigns Sales Pip…" at bounding box center [700, 324] width 1400 height 648
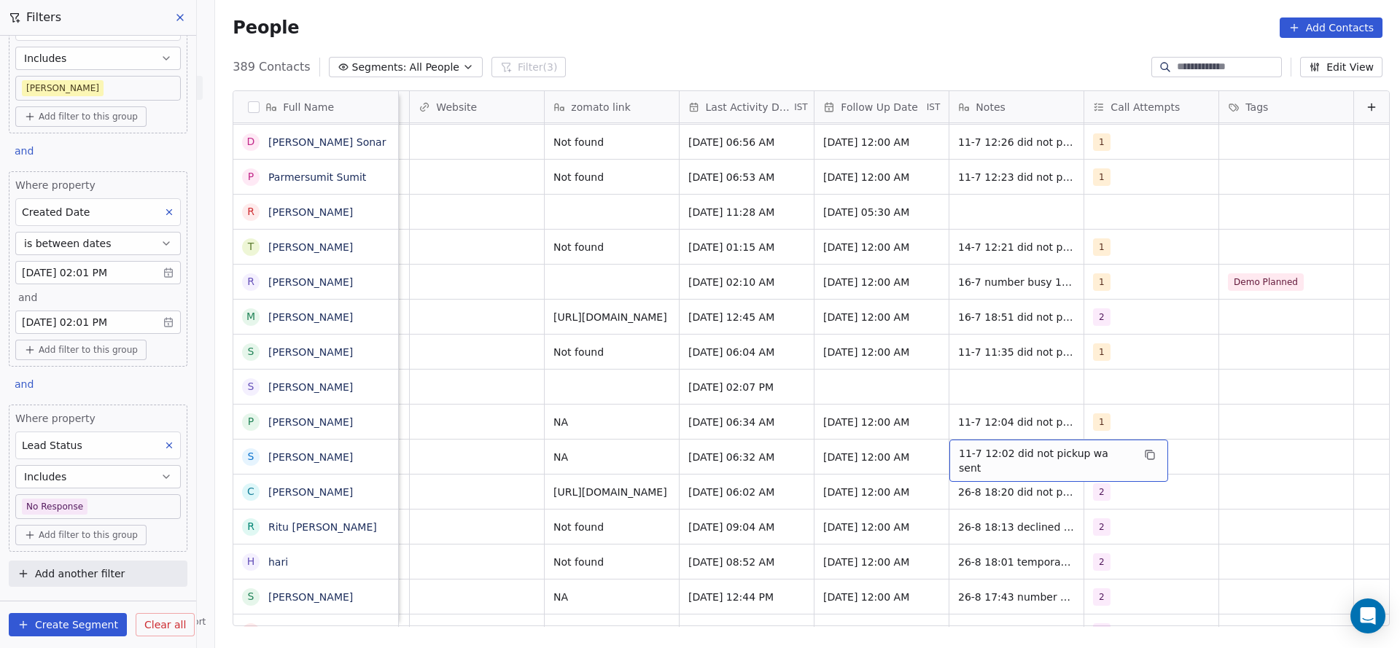
click at [959, 446] on span "11-7 12:02 did not pickup wa sent" at bounding box center [1045, 460] width 173 height 29
click at [929, 434] on textarea "**********" at bounding box center [1027, 445] width 200 height 45
type textarea "**********"
click at [647, 441] on html "On2Cook India Pvt. Ltd. Contacts People Marketing Workflows Campaigns Sales Pip…" at bounding box center [700, 324] width 1400 height 648
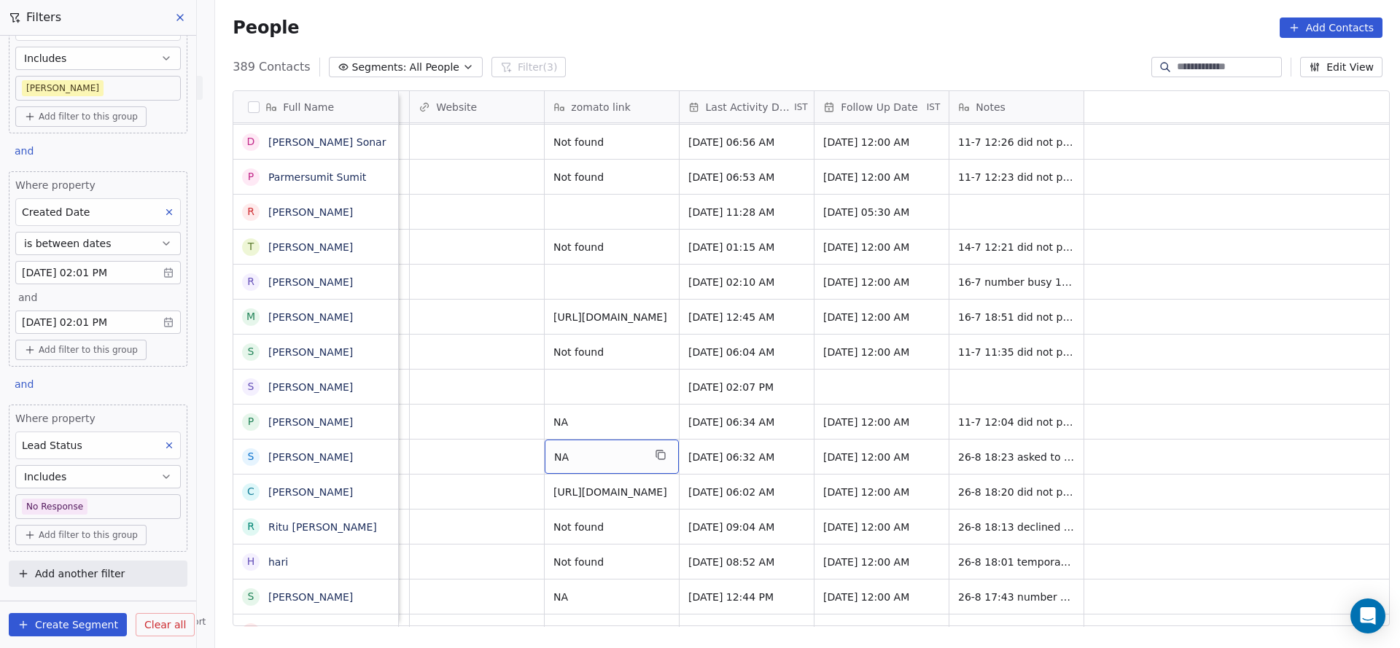
scroll to position [16, 1021]
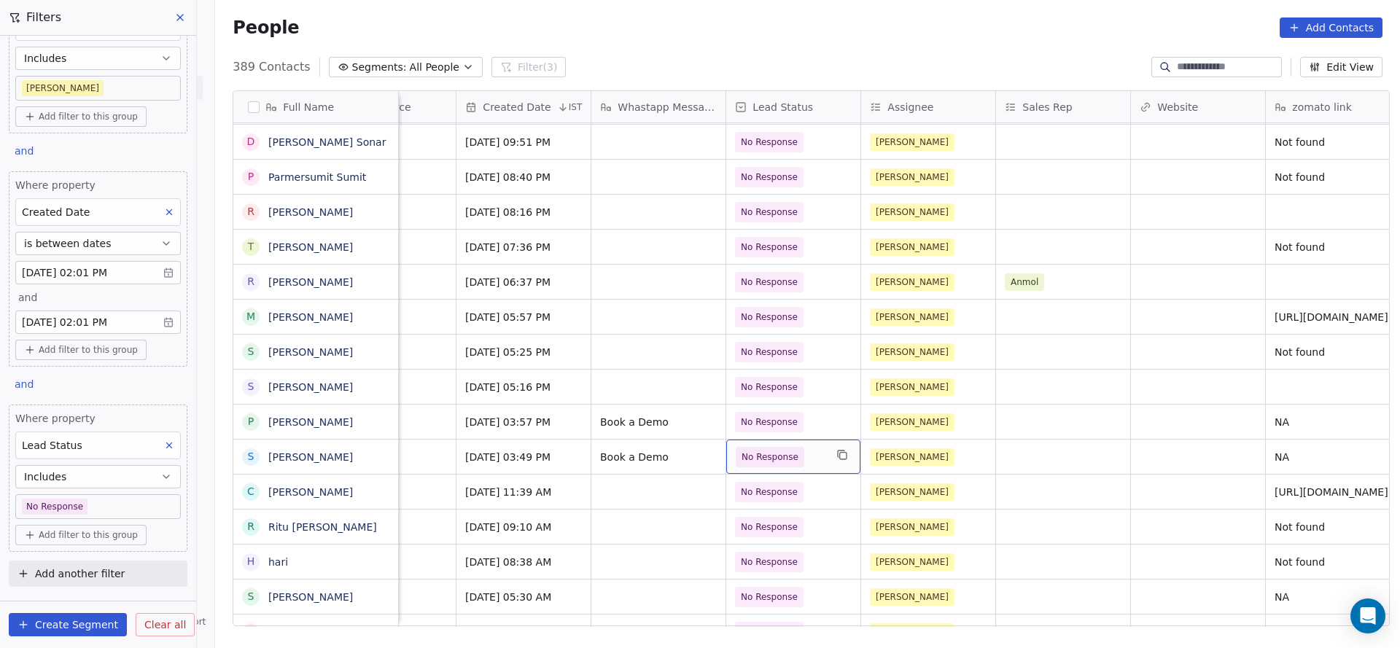
click at [784, 450] on span "No Response" at bounding box center [769, 457] width 57 height 15
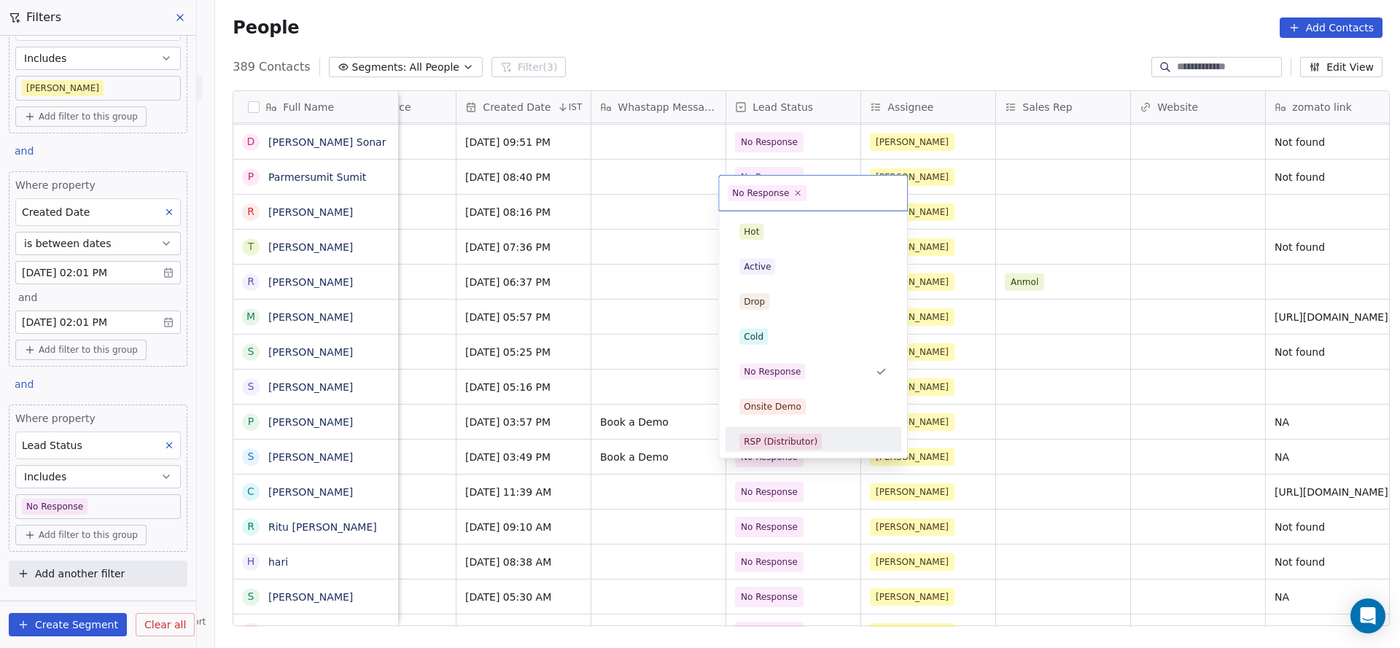
click at [639, 464] on html "On2Cook India Pvt. Ltd. Contacts People Marketing Workflows Campaigns Sales Pip…" at bounding box center [700, 324] width 1400 height 648
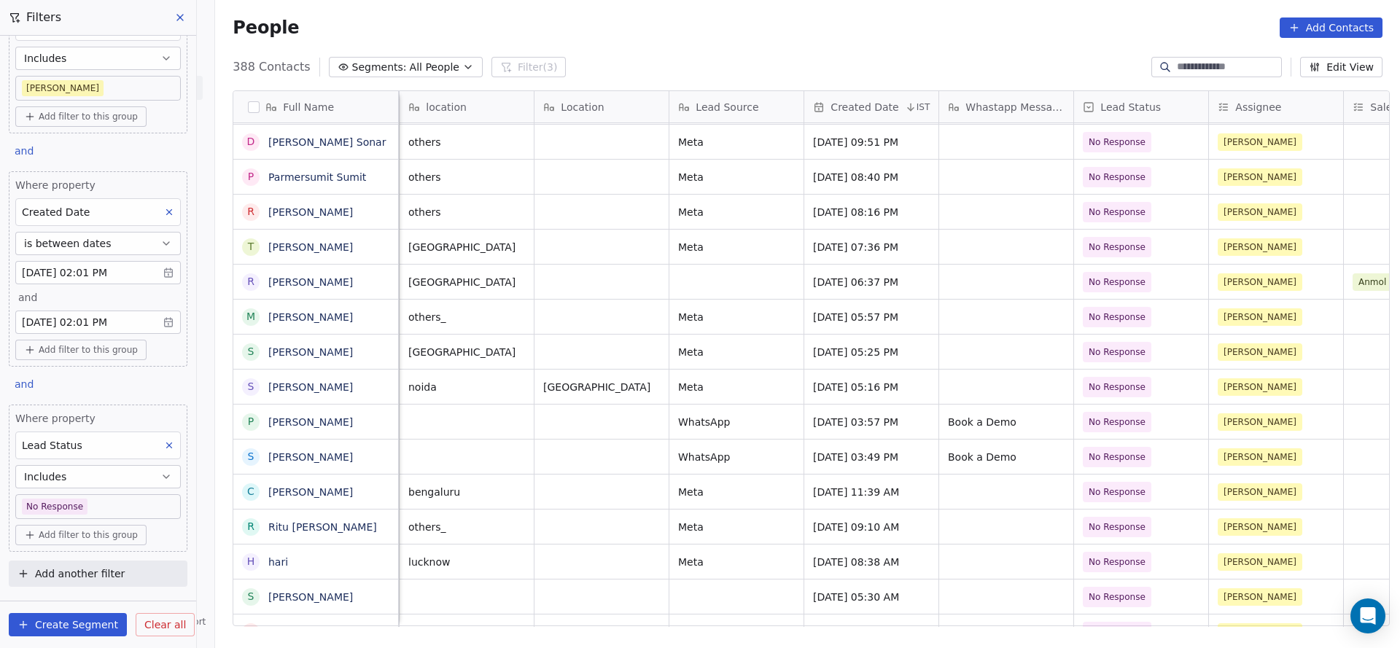
scroll to position [16, 539]
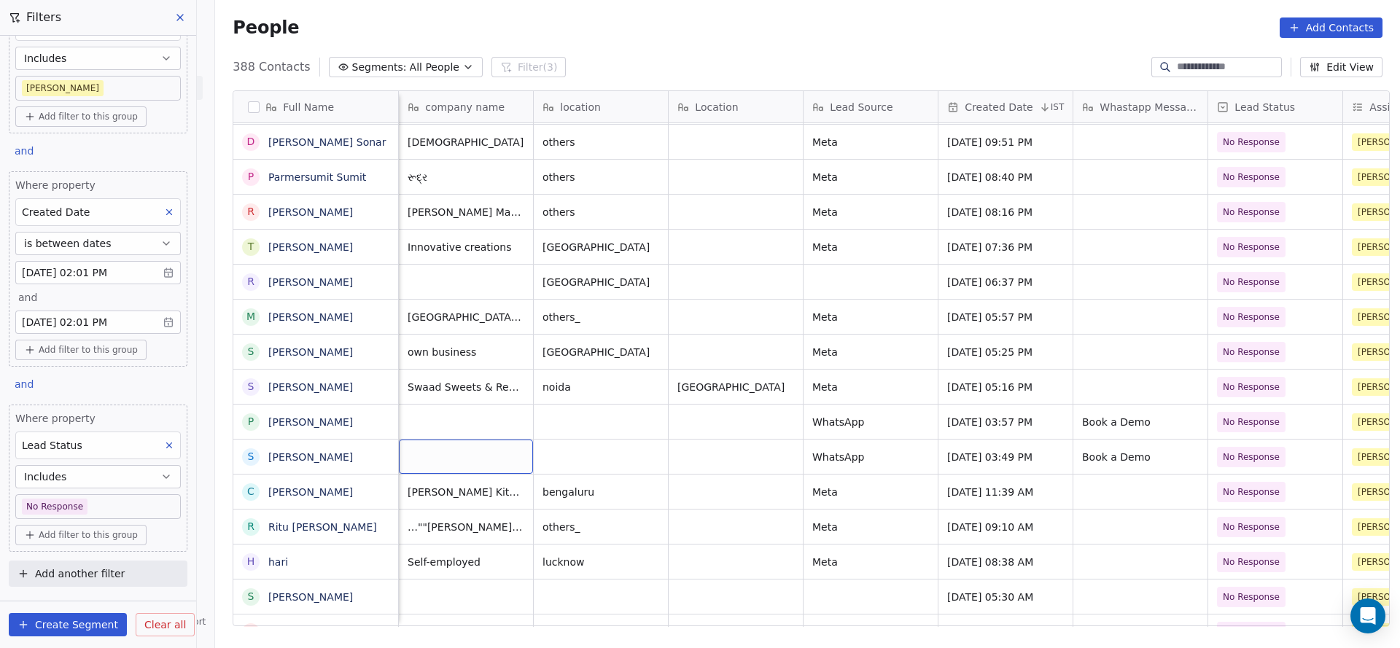
click at [469, 440] on div "grid" at bounding box center [466, 457] width 134 height 34
type textarea "********"
click at [553, 442] on html "On2Cook India Pvt. Ltd. Contacts People Marketing Workflows Campaigns Sales Pip…" at bounding box center [700, 324] width 1400 height 648
click at [553, 442] on div "grid" at bounding box center [601, 457] width 134 height 34
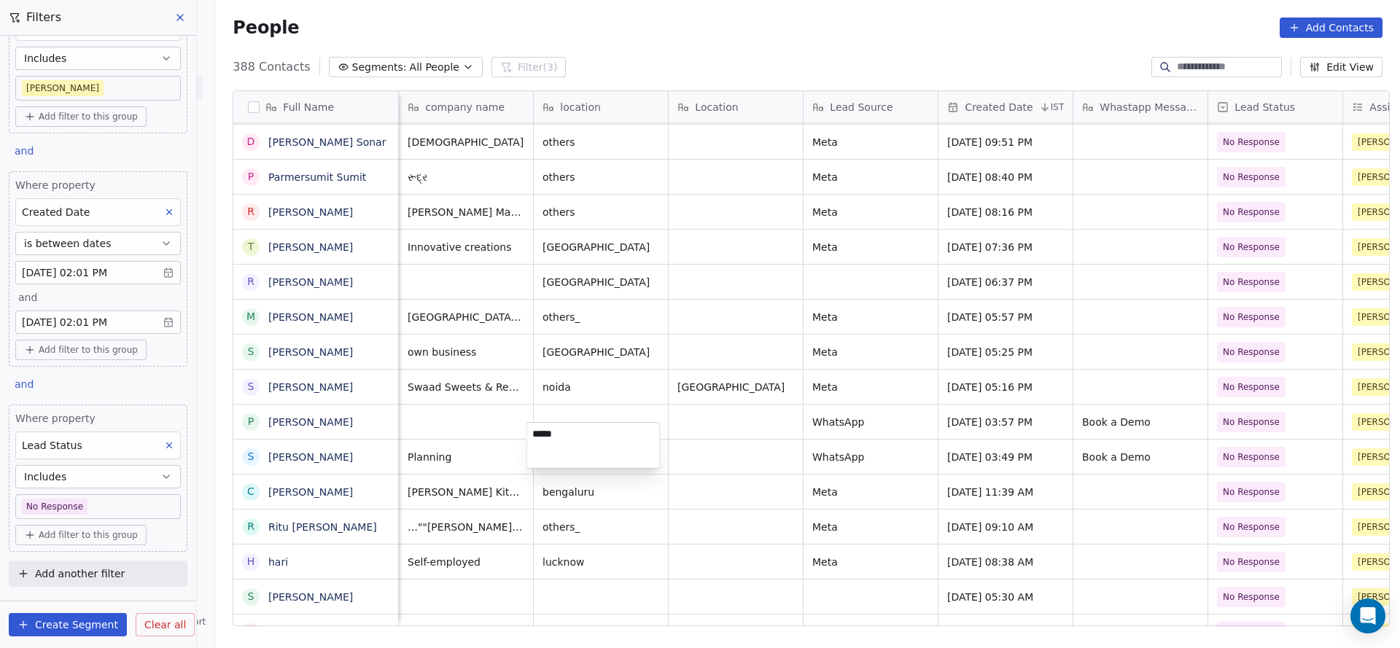
type textarea "******"
click at [792, 483] on html "On2Cook India Pvt. Ltd. Contacts People Marketing Workflows Campaigns Sales Pip…" at bounding box center [700, 324] width 1400 height 648
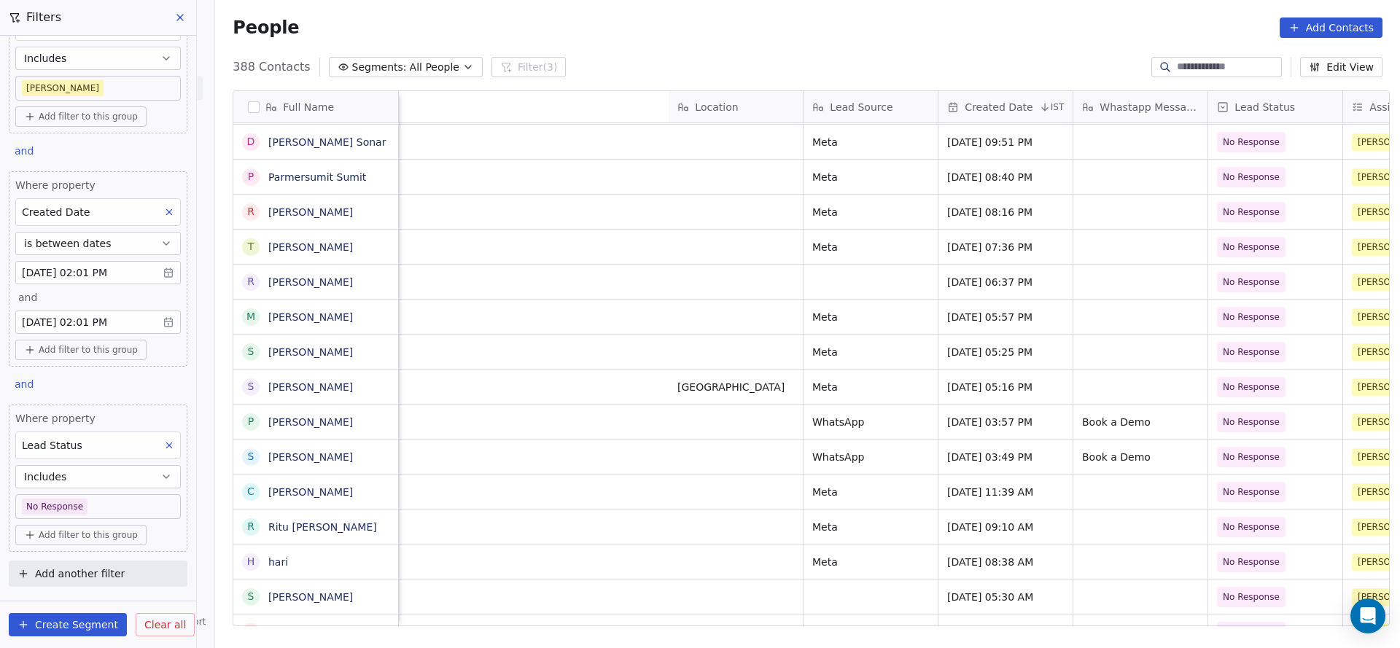
scroll to position [16, 1214]
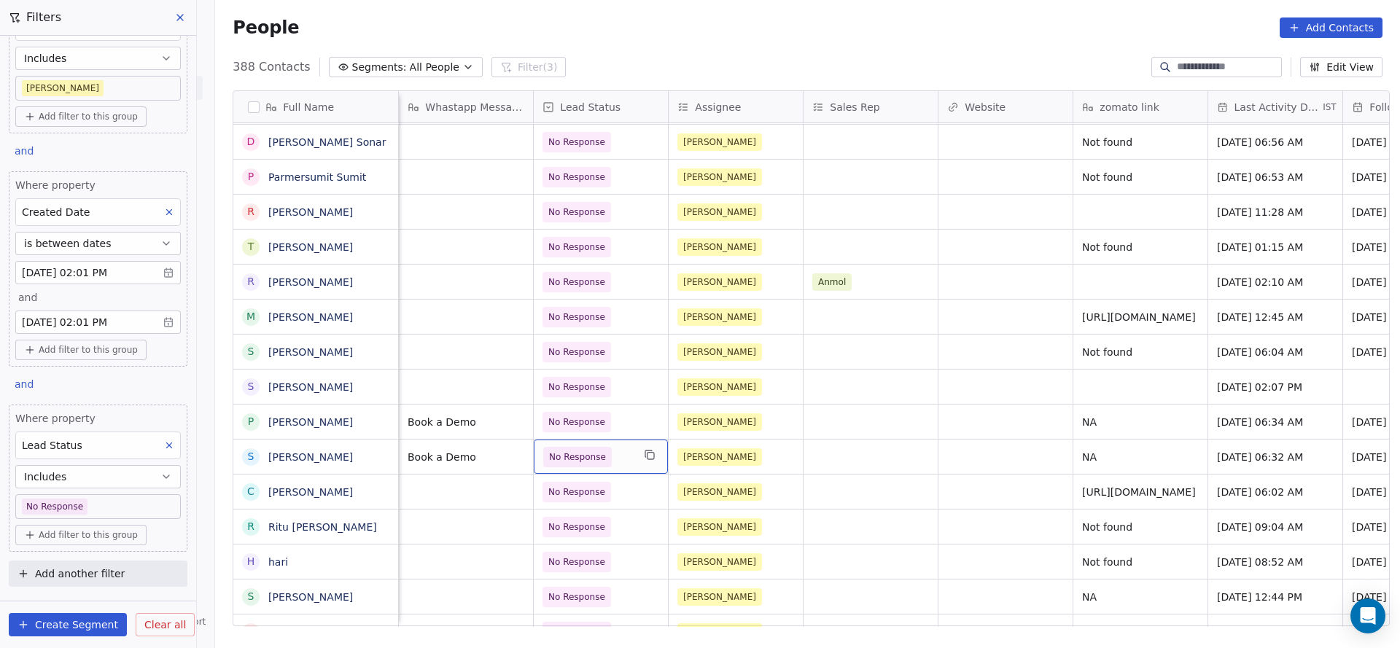
click at [558, 450] on span "No Response" at bounding box center [577, 457] width 57 height 15
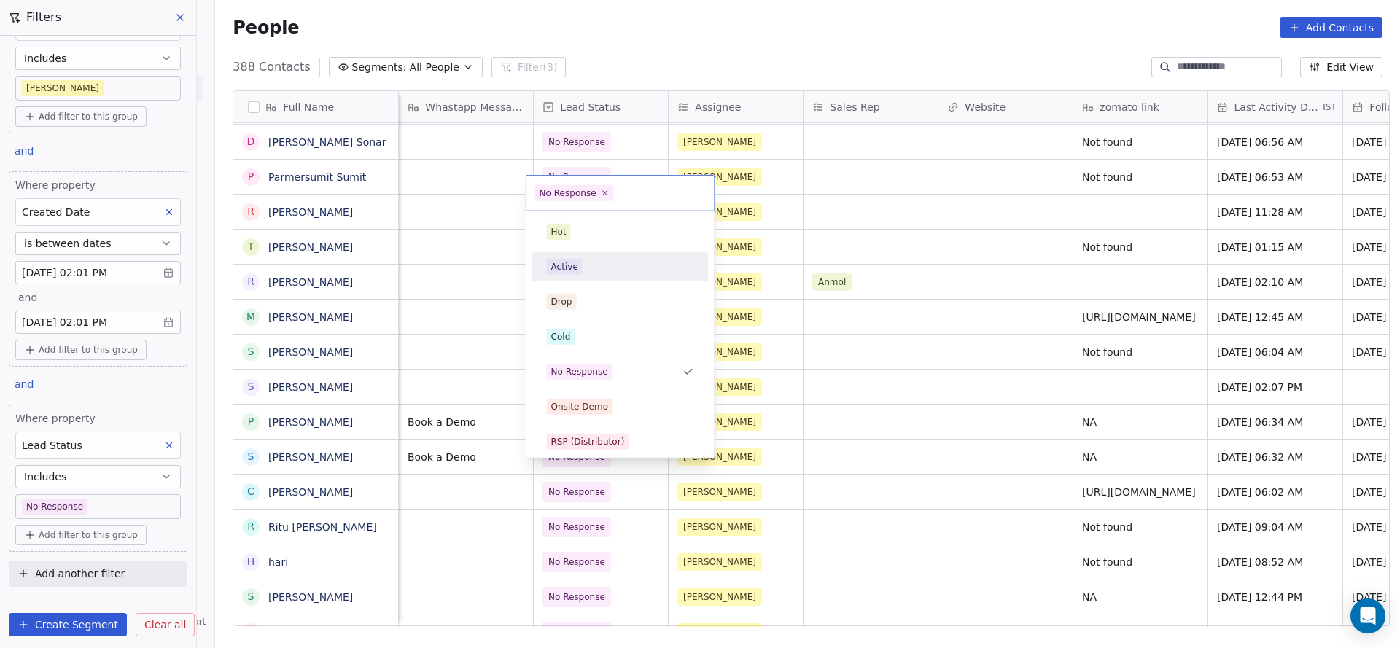
click at [599, 255] on div "Active" at bounding box center [620, 266] width 165 height 23
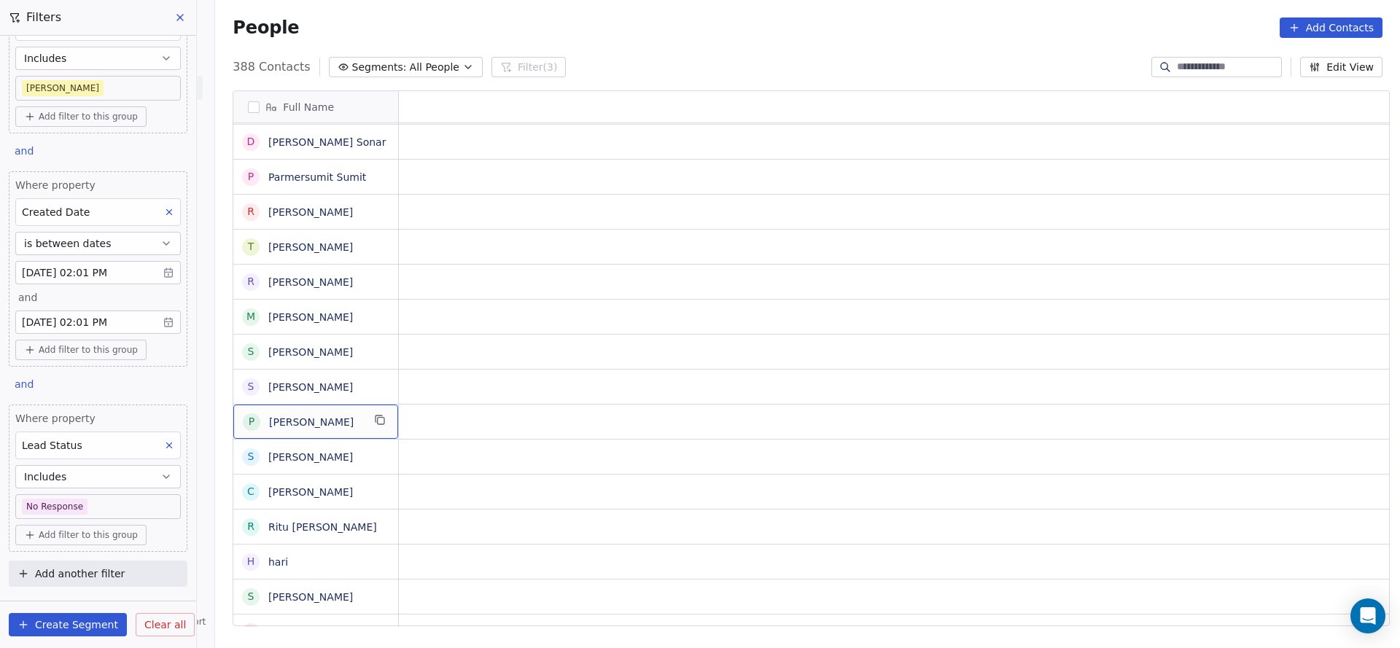
scroll to position [16, 0]
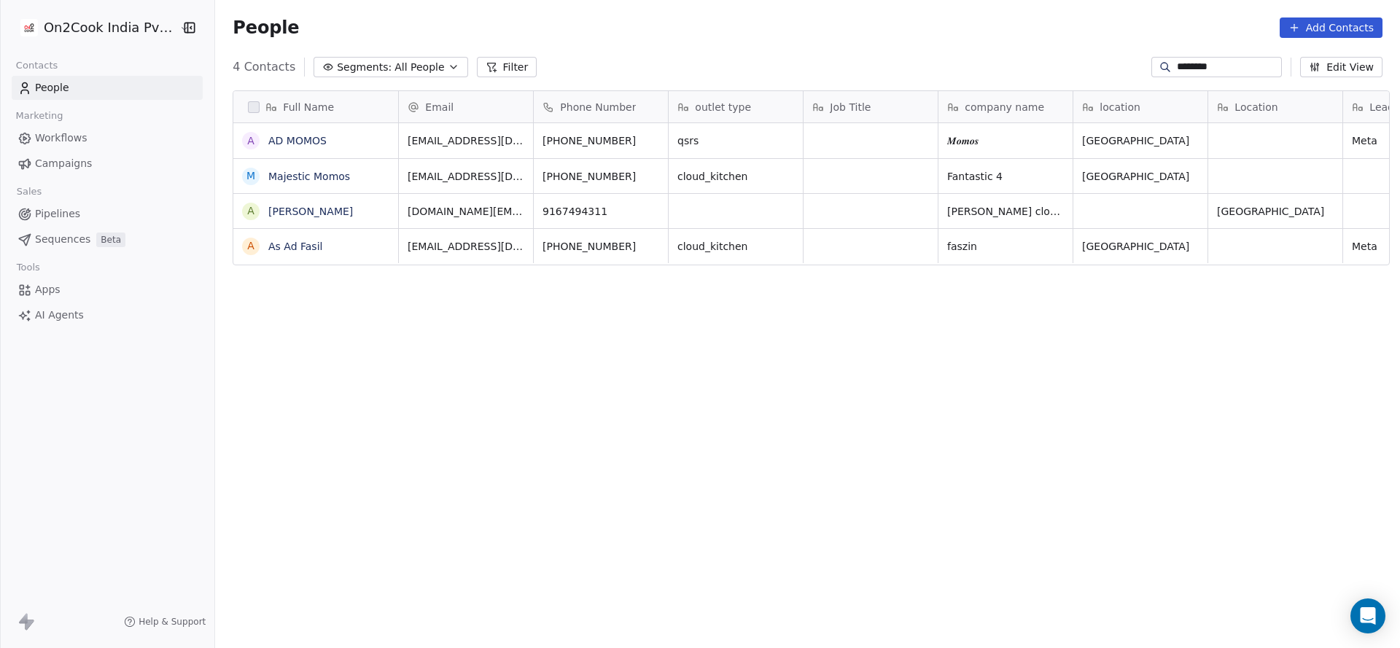
scroll to position [553, 1174]
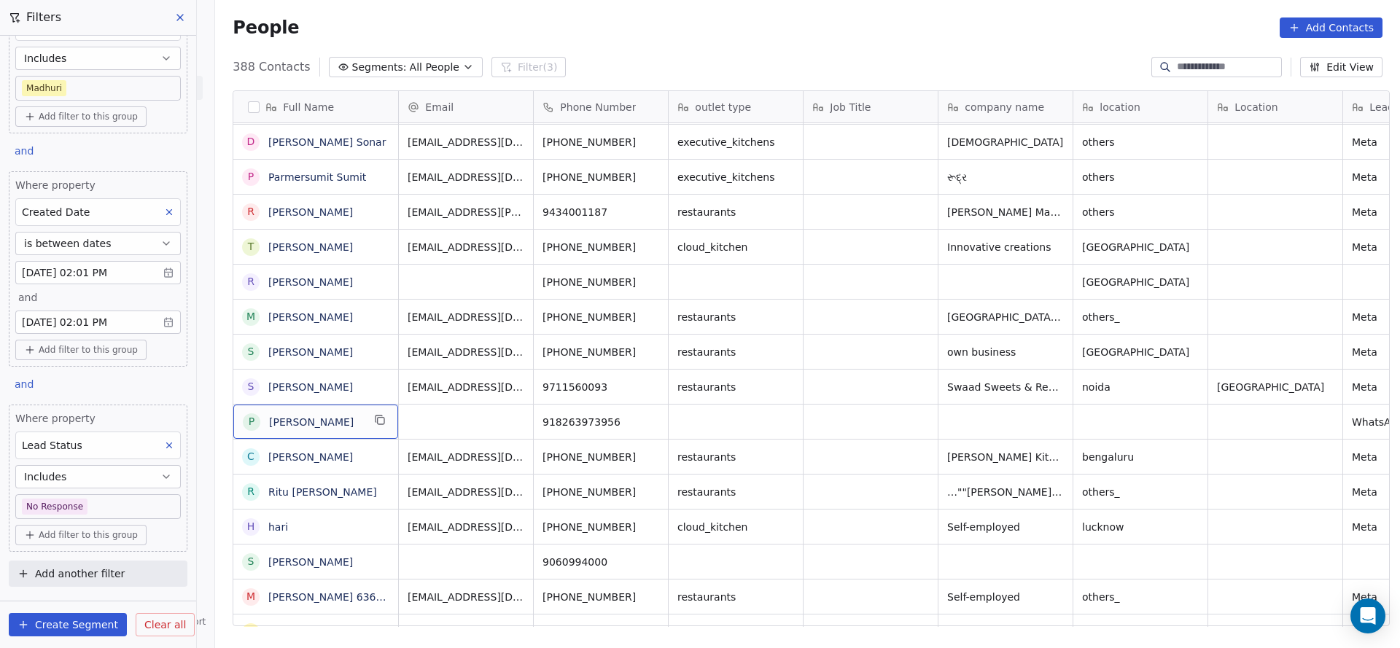
scroll to position [553, 1174]
click at [644, 414] on icon "grid" at bounding box center [650, 420] width 12 height 12
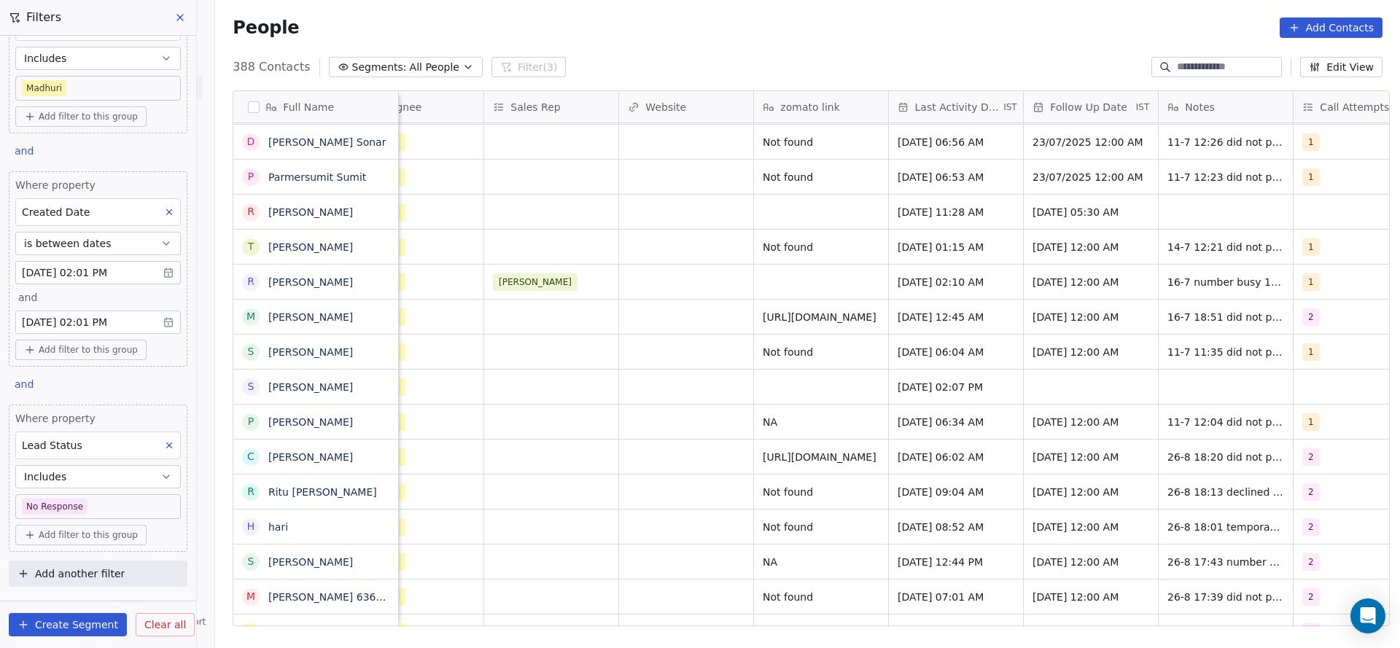
scroll to position [16, 1545]
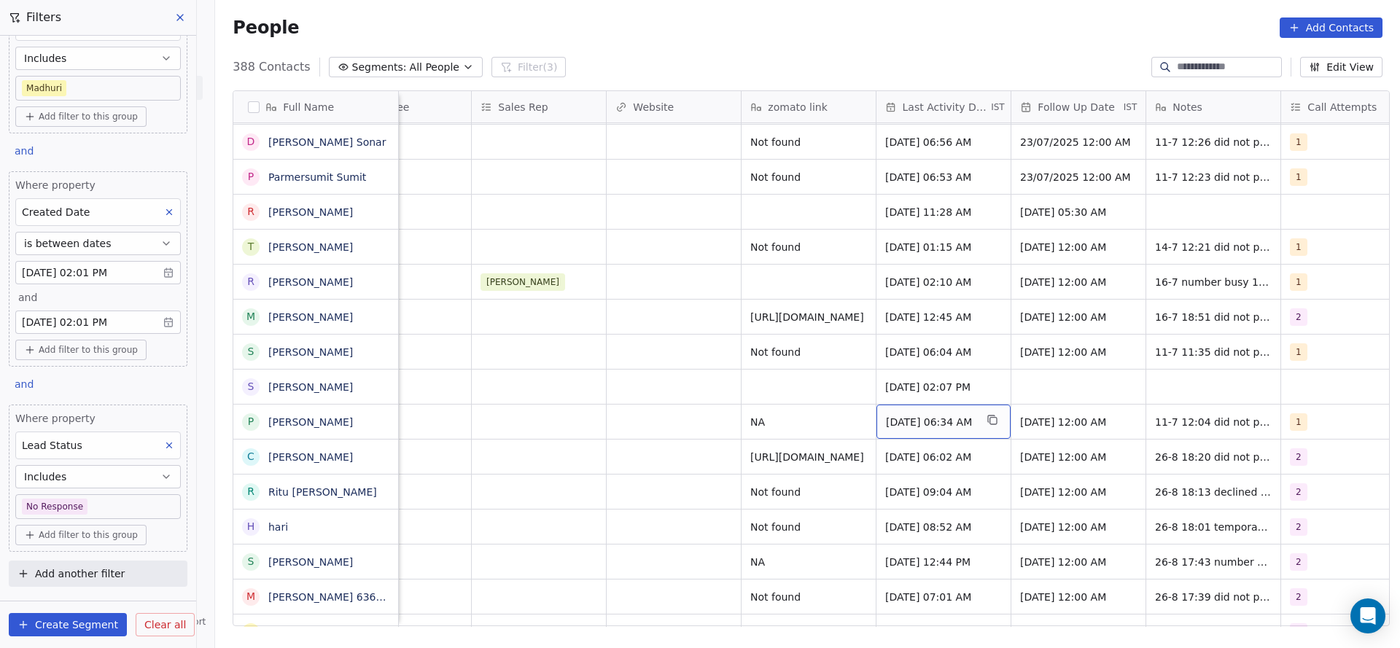
click at [925, 415] on span "[DATE] 06:34 AM" at bounding box center [930, 422] width 89 height 15
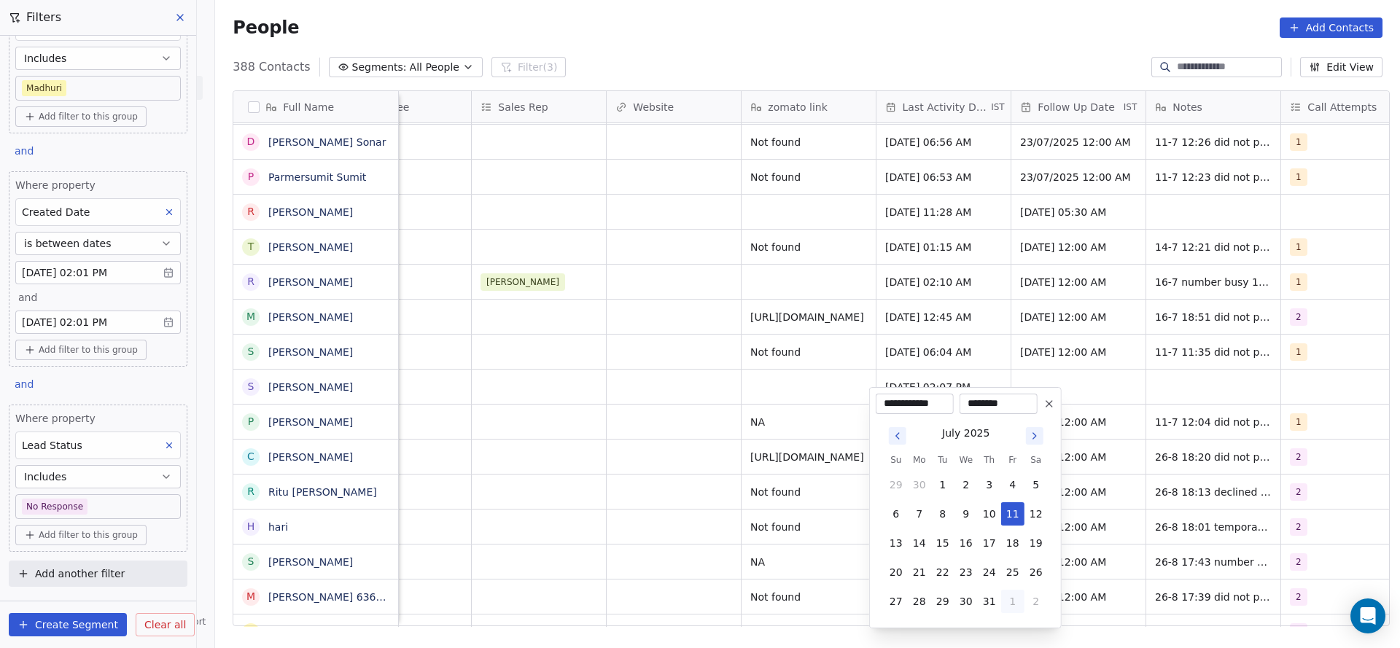
click at [1017, 598] on button "1" at bounding box center [1012, 601] width 23 height 23
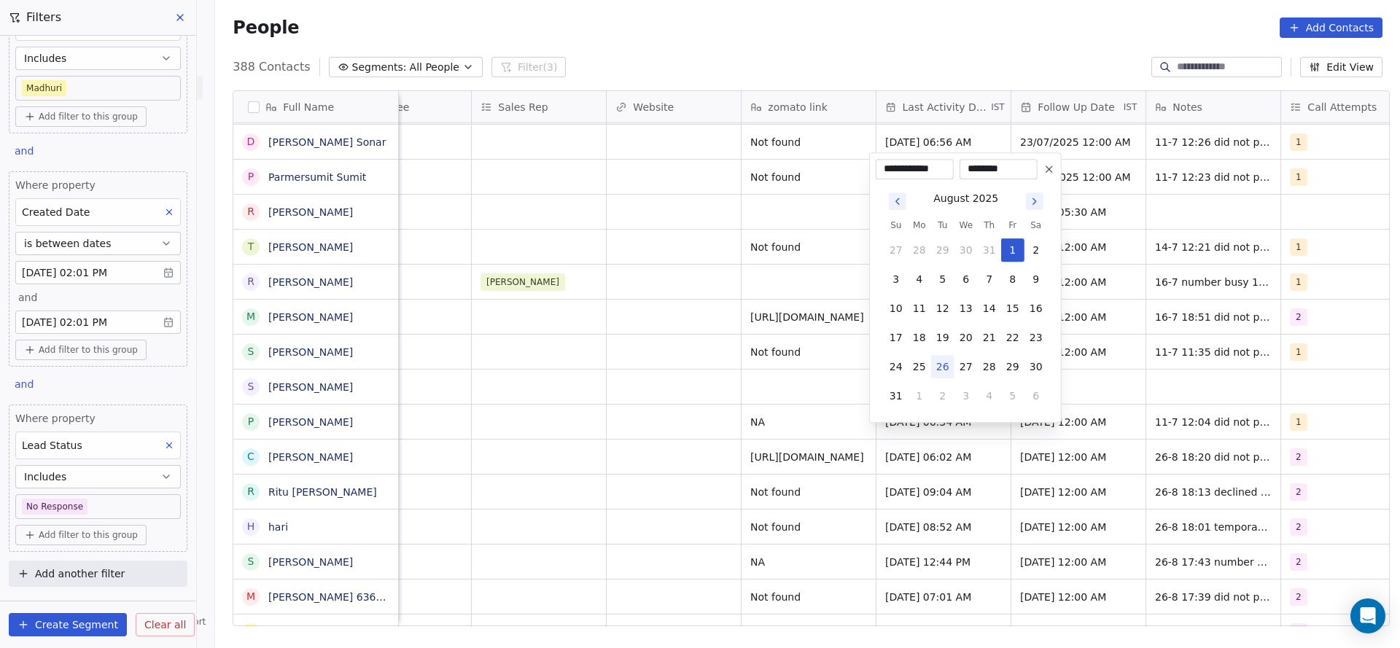
click at [937, 366] on button "26" at bounding box center [942, 366] width 23 height 23
type input "**********"
click at [715, 407] on html "On2Cook India Pvt. Ltd. Contacts People Marketing Workflows Campaigns Sales Pip…" at bounding box center [700, 324] width 1400 height 648
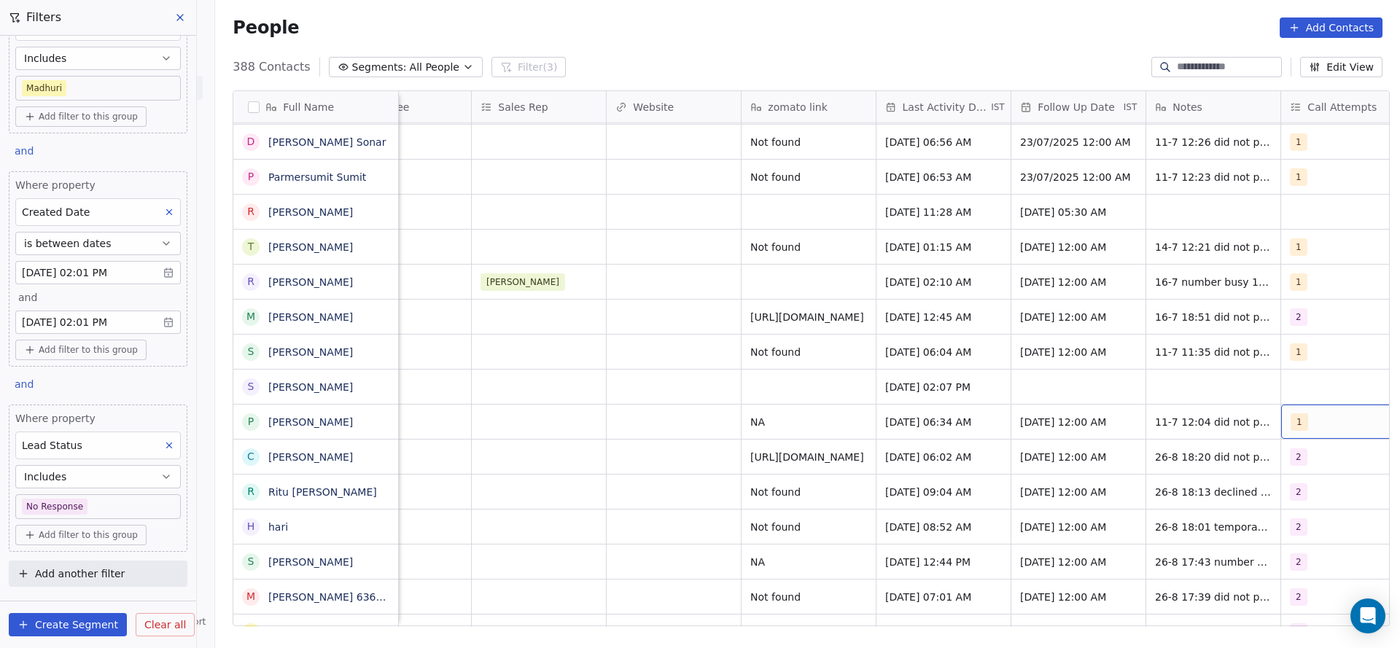
scroll to position [16, 1588]
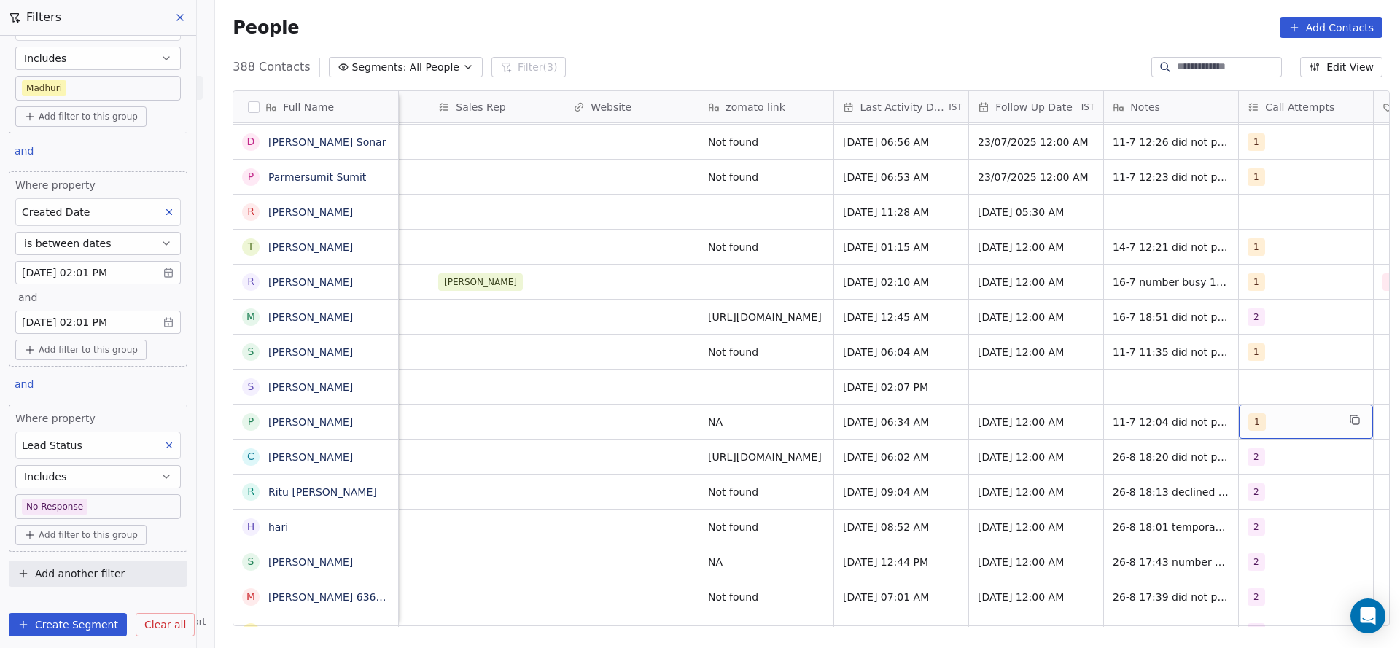
click at [1276, 413] on div "1" at bounding box center [1292, 421] width 89 height 17
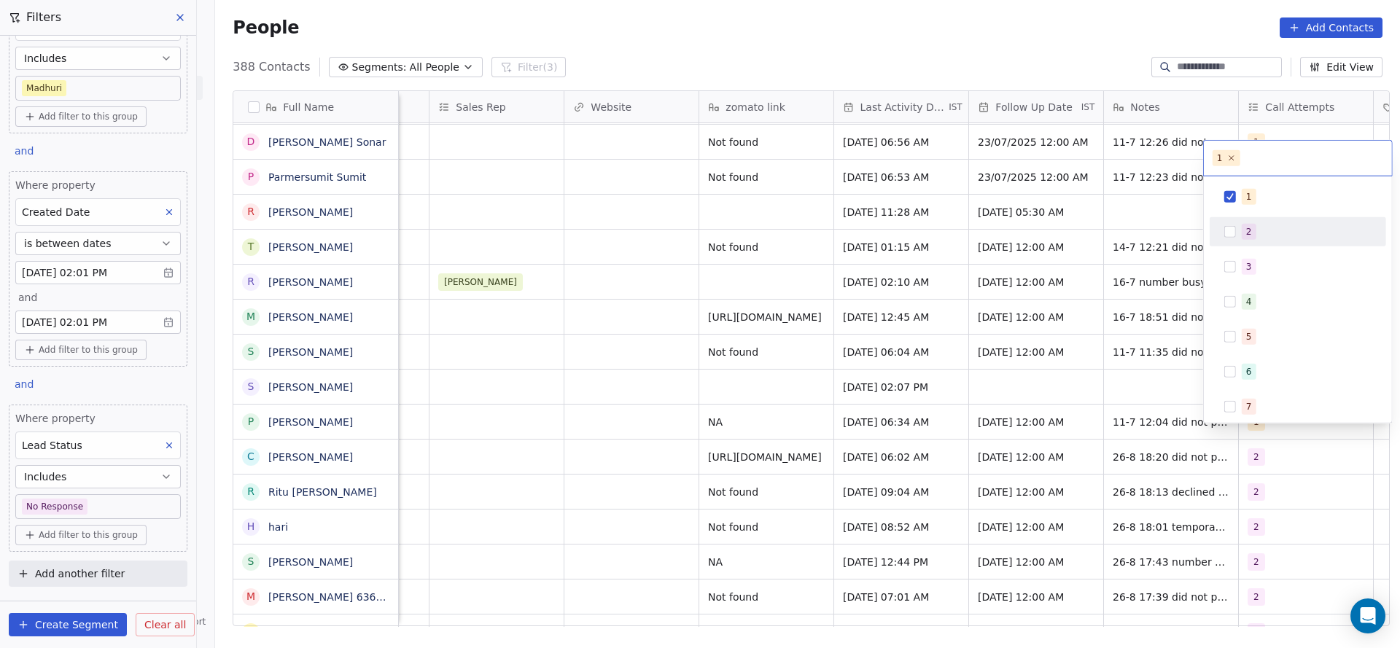
click at [1246, 235] on div "2" at bounding box center [1249, 231] width 6 height 13
click at [1251, 199] on span "1" at bounding box center [1248, 197] width 15 height 16
click at [998, 326] on html "On2Cook India Pvt. Ltd. Contacts People Marketing Workflows Campaigns Sales Pip…" at bounding box center [700, 324] width 1400 height 648
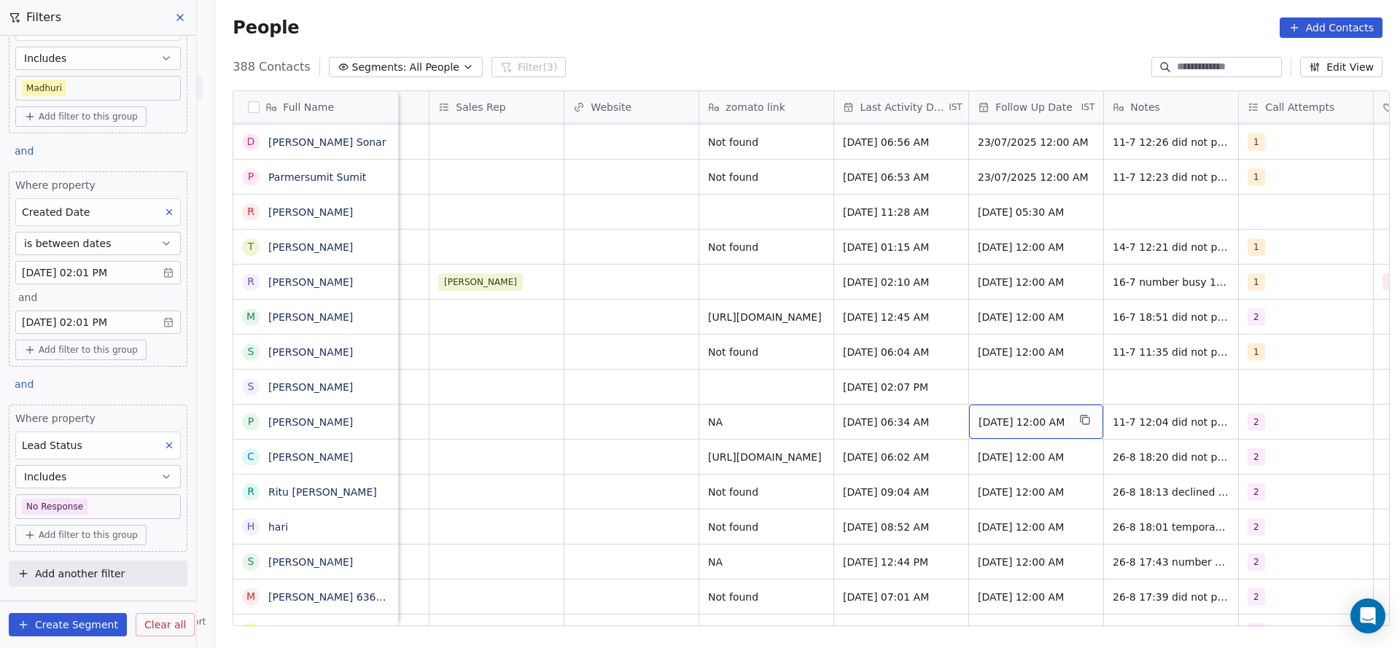
click at [1012, 415] on span "[DATE] 12:00 AM" at bounding box center [1022, 422] width 89 height 15
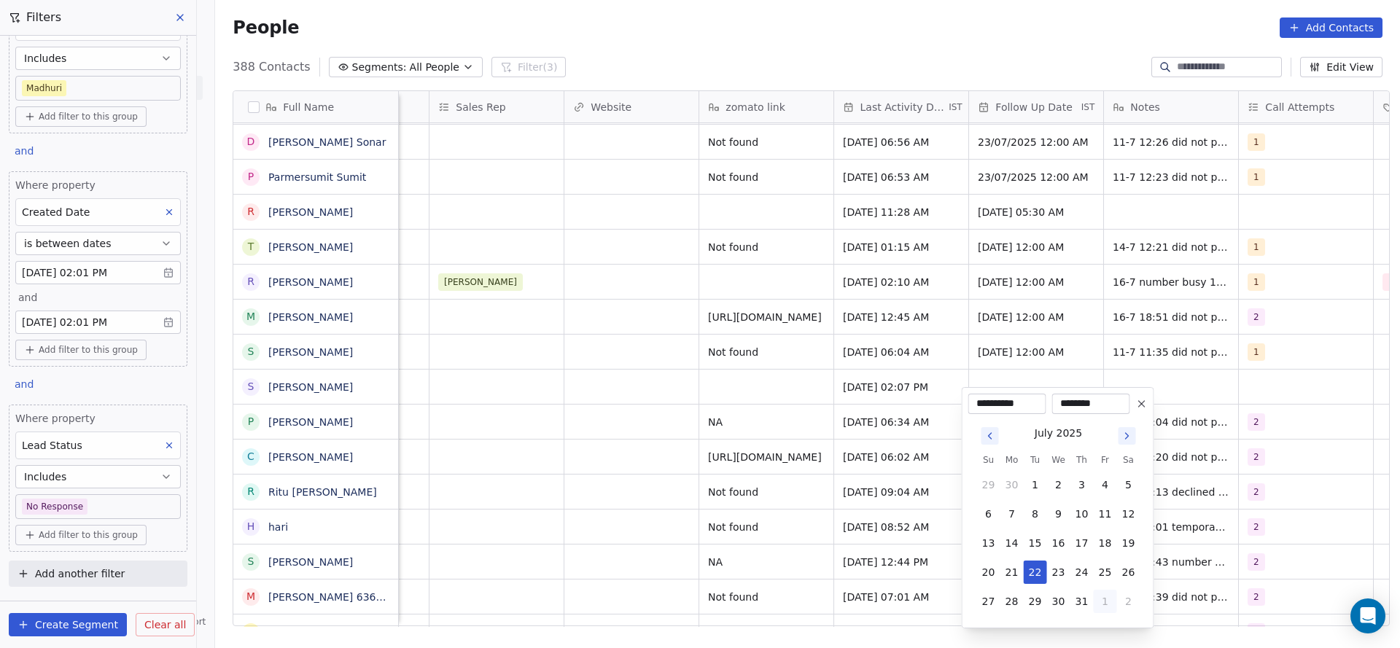
click at [1102, 599] on button "1" at bounding box center [1104, 601] width 23 height 23
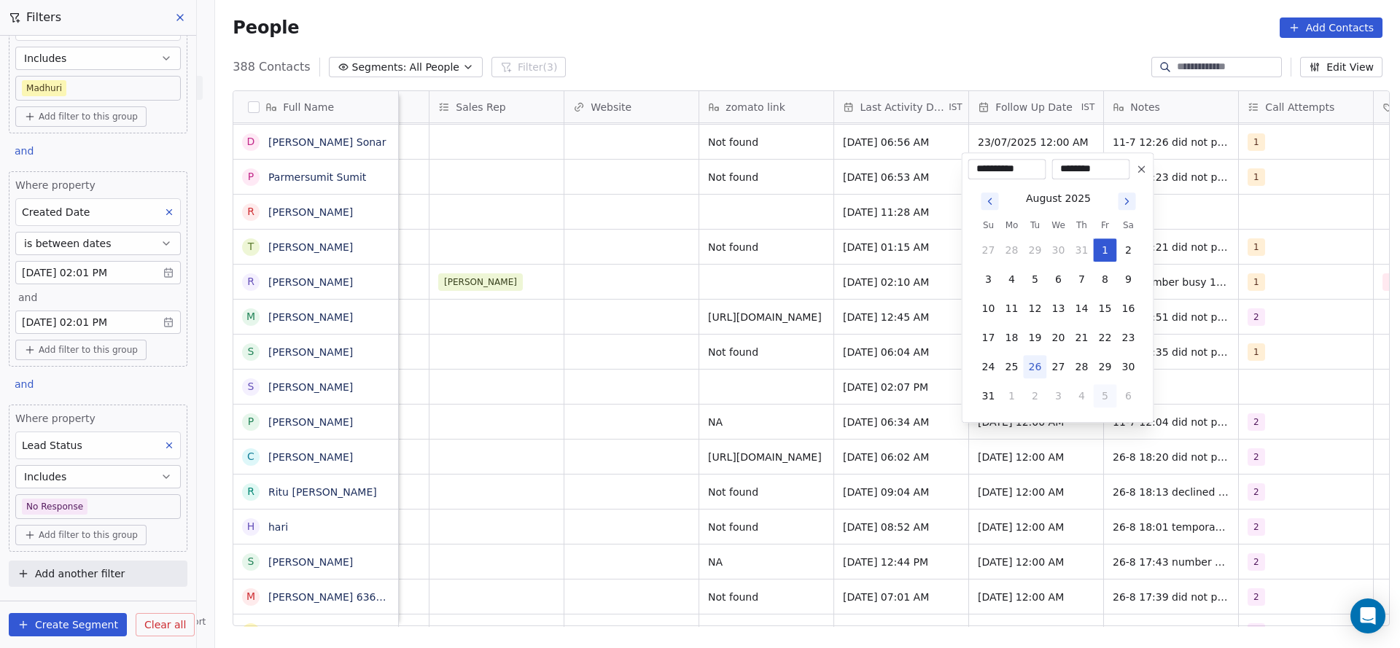
click at [1112, 397] on button "5" at bounding box center [1104, 395] width 23 height 23
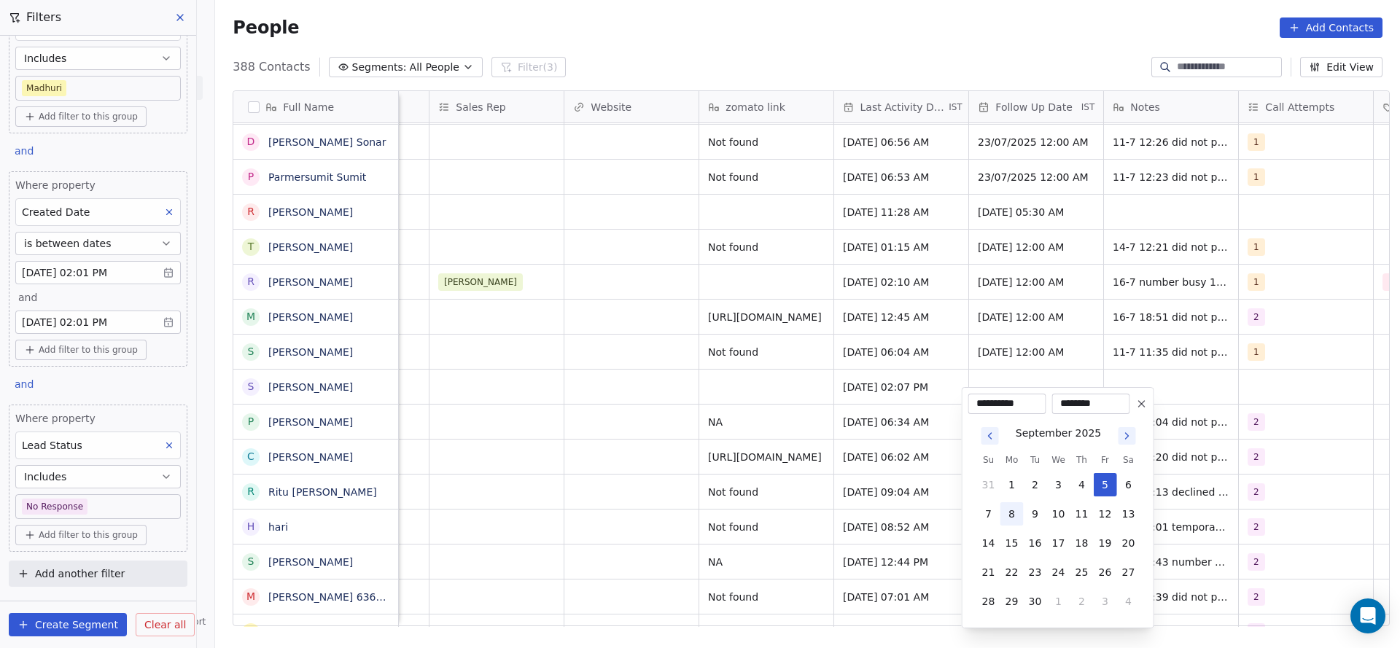
click at [1017, 520] on button "8" at bounding box center [1011, 513] width 23 height 23
type input "**********"
click at [512, 440] on html "On2Cook India Pvt. Ltd. Contacts People Marketing Workflows Campaigns Sales Pip…" at bounding box center [700, 324] width 1400 height 648
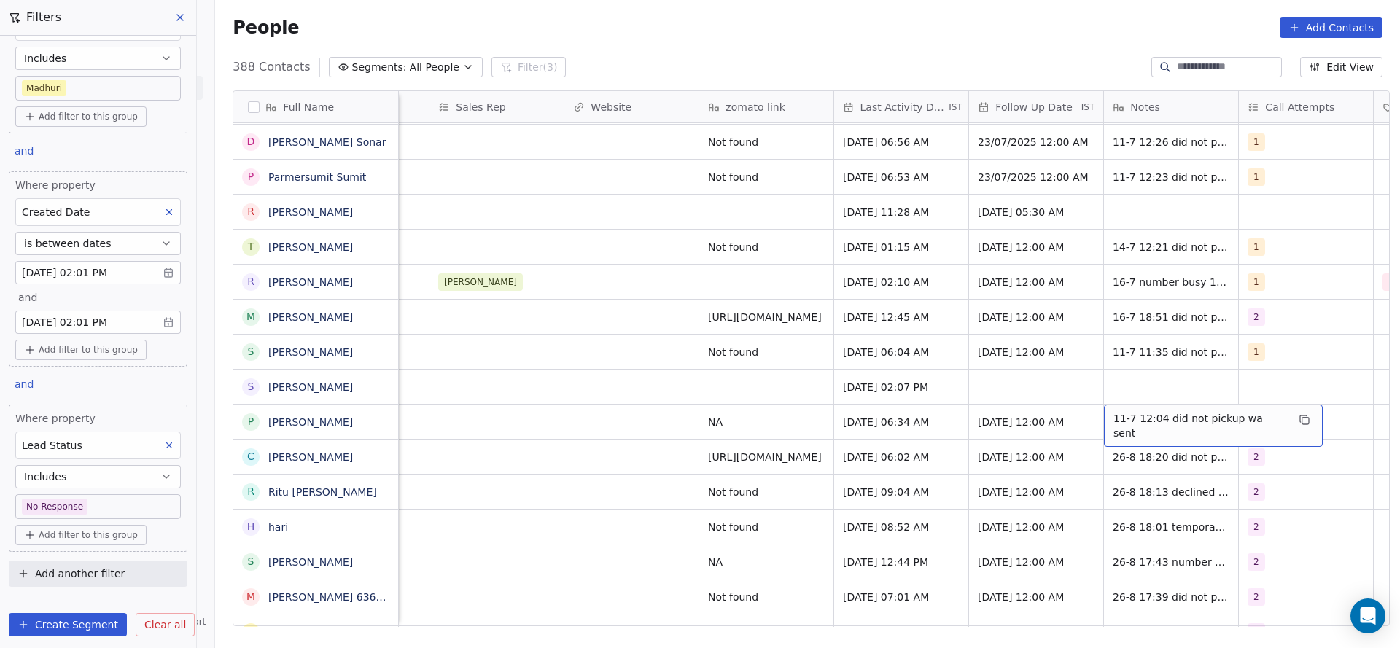
click at [1120, 411] on span "11-7 12:04 did not pickup wa sent" at bounding box center [1199, 425] width 173 height 29
click at [1100, 402] on textarea "**********" at bounding box center [1196, 410] width 200 height 45
type textarea "**********"
click at [986, 410] on html "On2Cook India Pvt. Ltd. Contacts People Marketing Workflows Campaigns Sales Pip…" at bounding box center [700, 324] width 1400 height 648
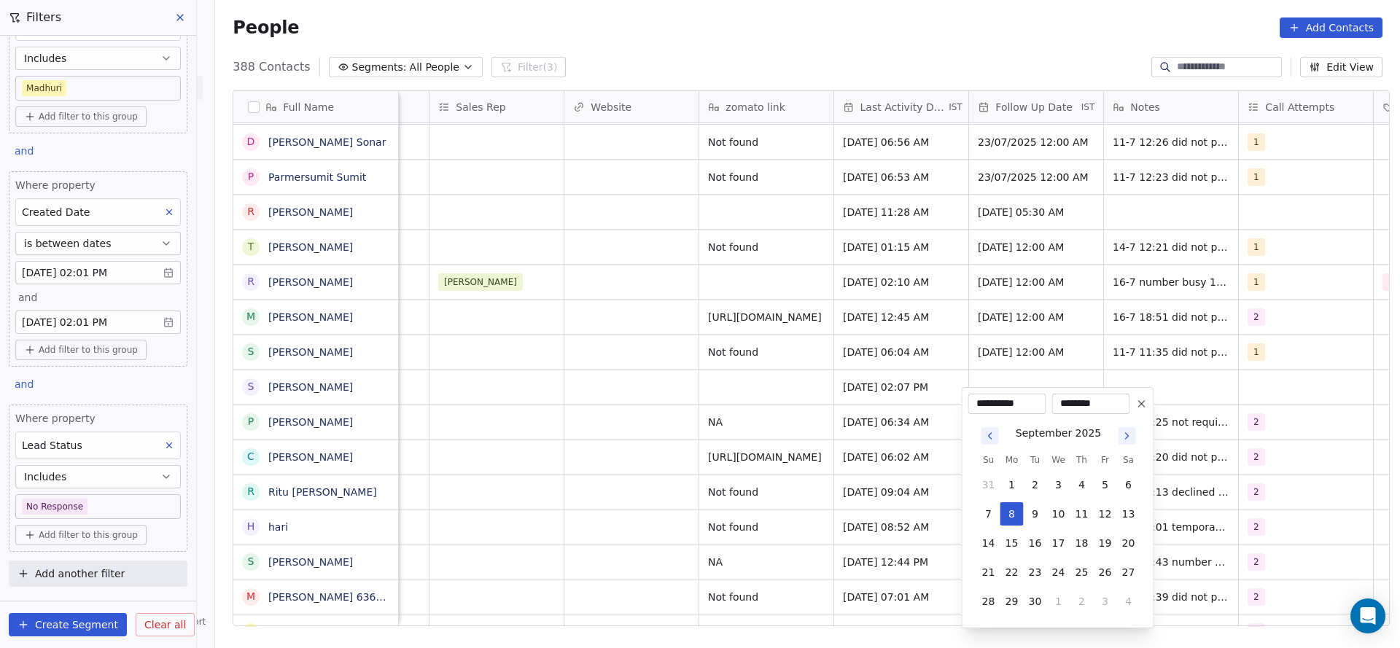
click at [1137, 407] on icon at bounding box center [1142, 404] width 12 height 12
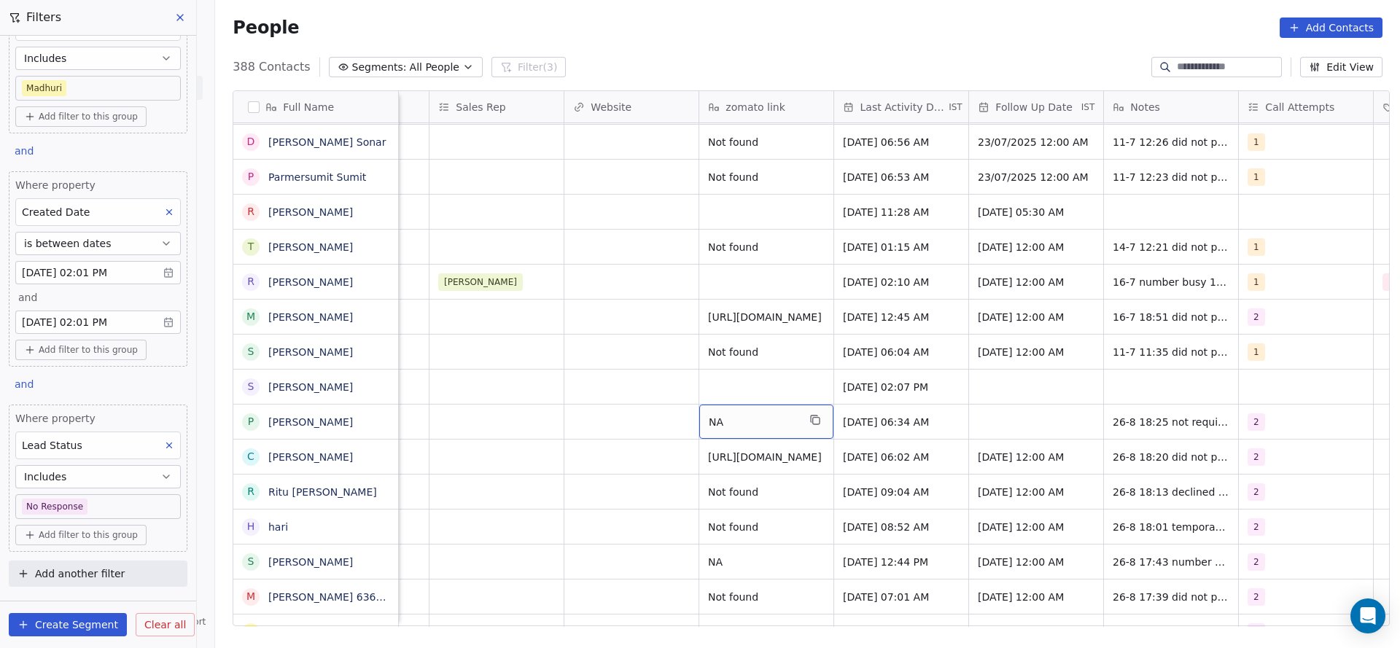
click at [755, 415] on span "NA" at bounding box center [753, 422] width 89 height 15
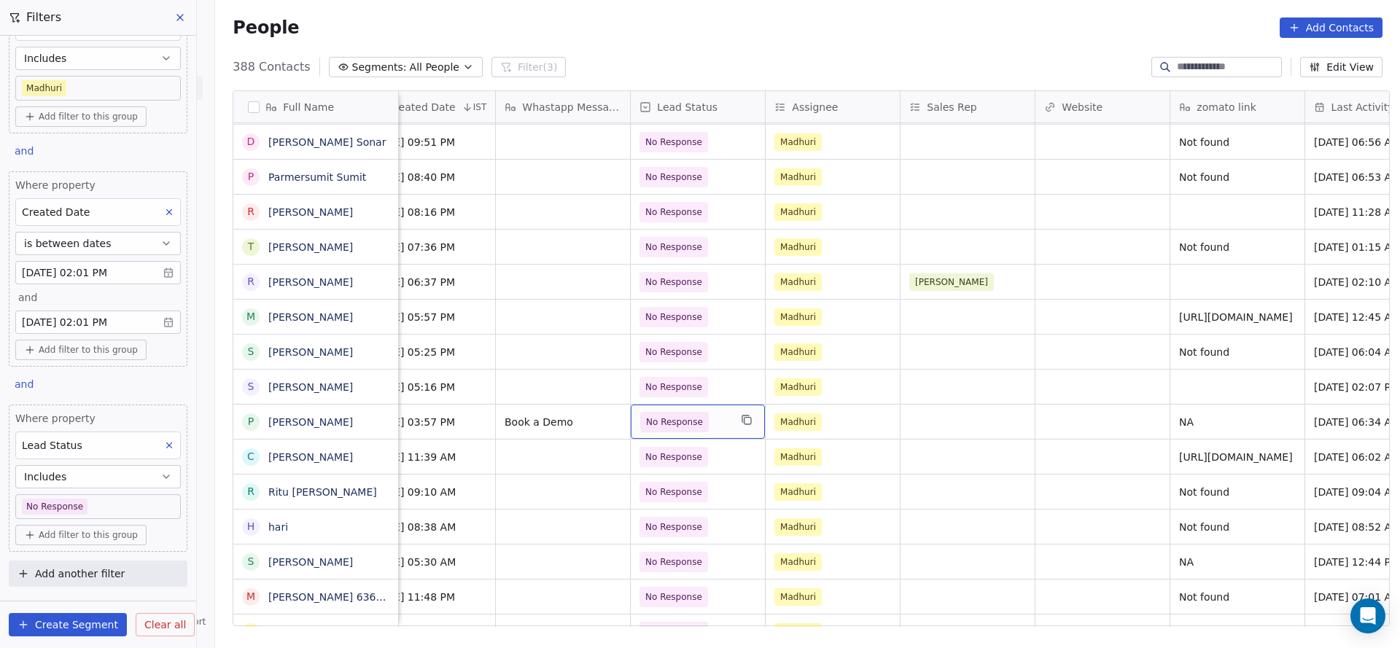
click at [706, 415] on span "No Response" at bounding box center [684, 422] width 89 height 20
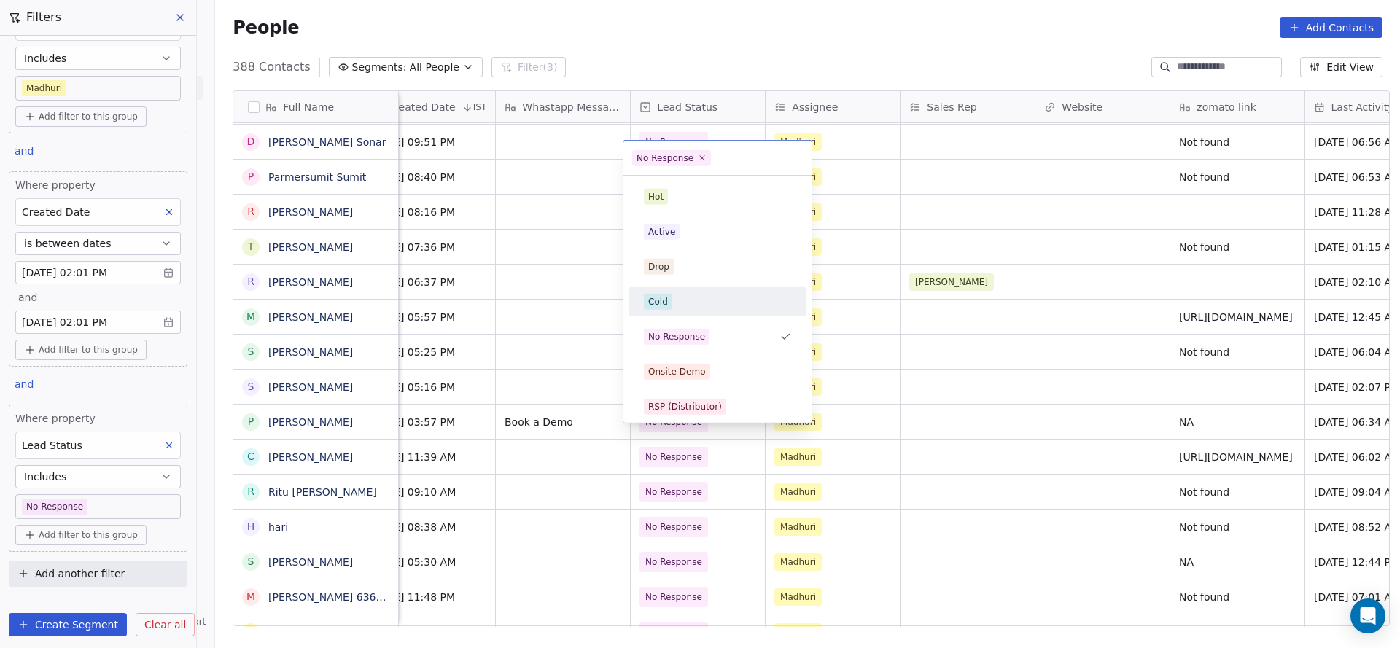
click at [701, 311] on div "Cold" at bounding box center [717, 301] width 165 height 23
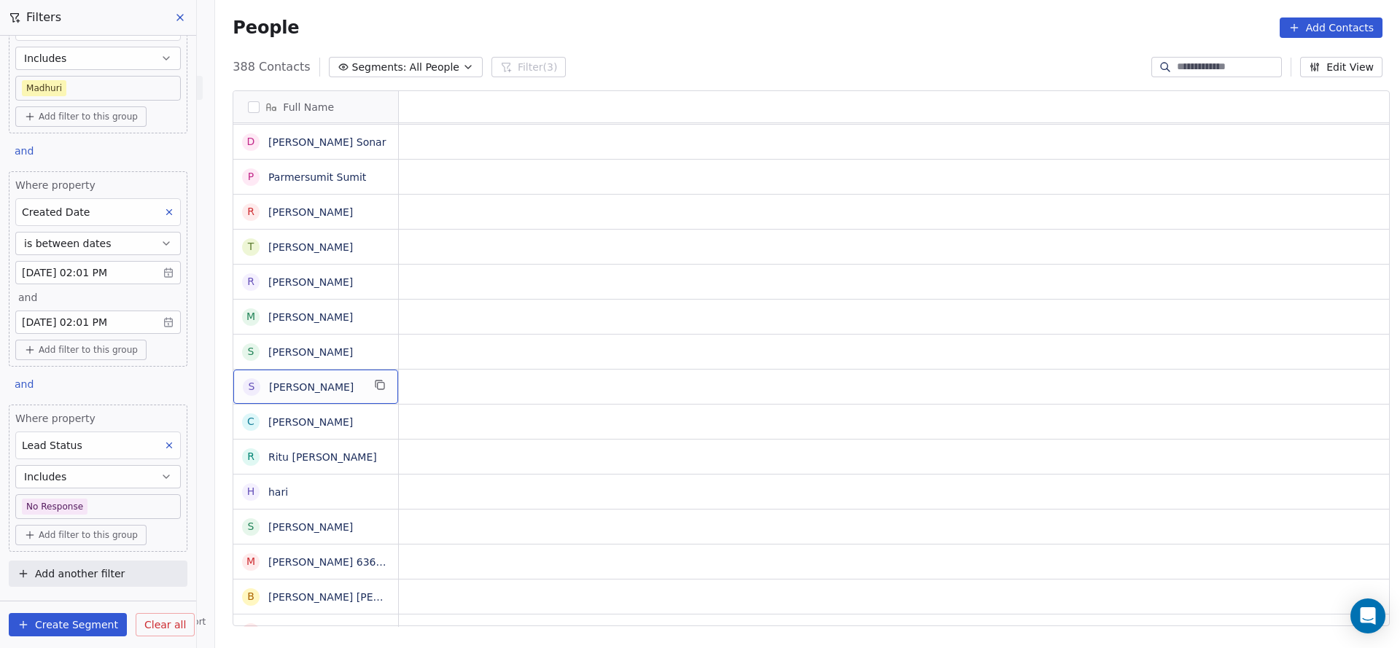
scroll to position [16, 0]
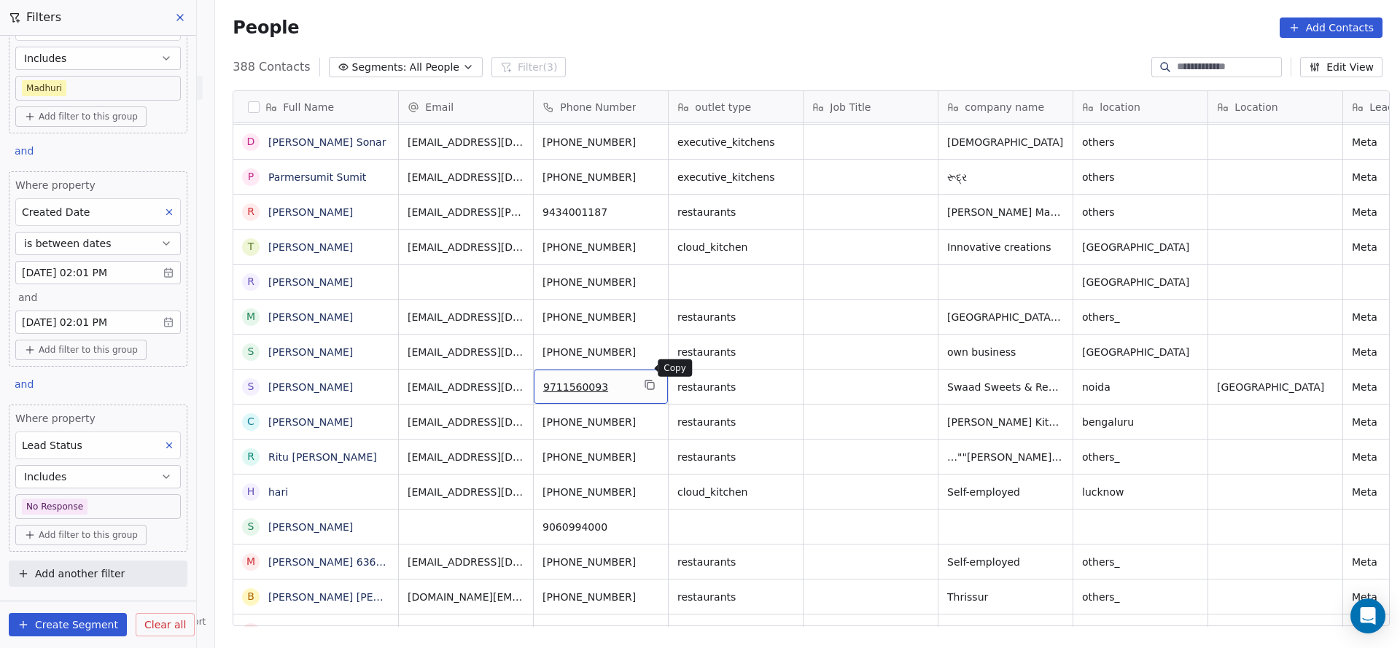
click at [650, 376] on button "grid" at bounding box center [649, 384] width 17 height 17
drag, startPoint x: 714, startPoint y: 606, endPoint x: 853, endPoint y: 612, distance: 138.7
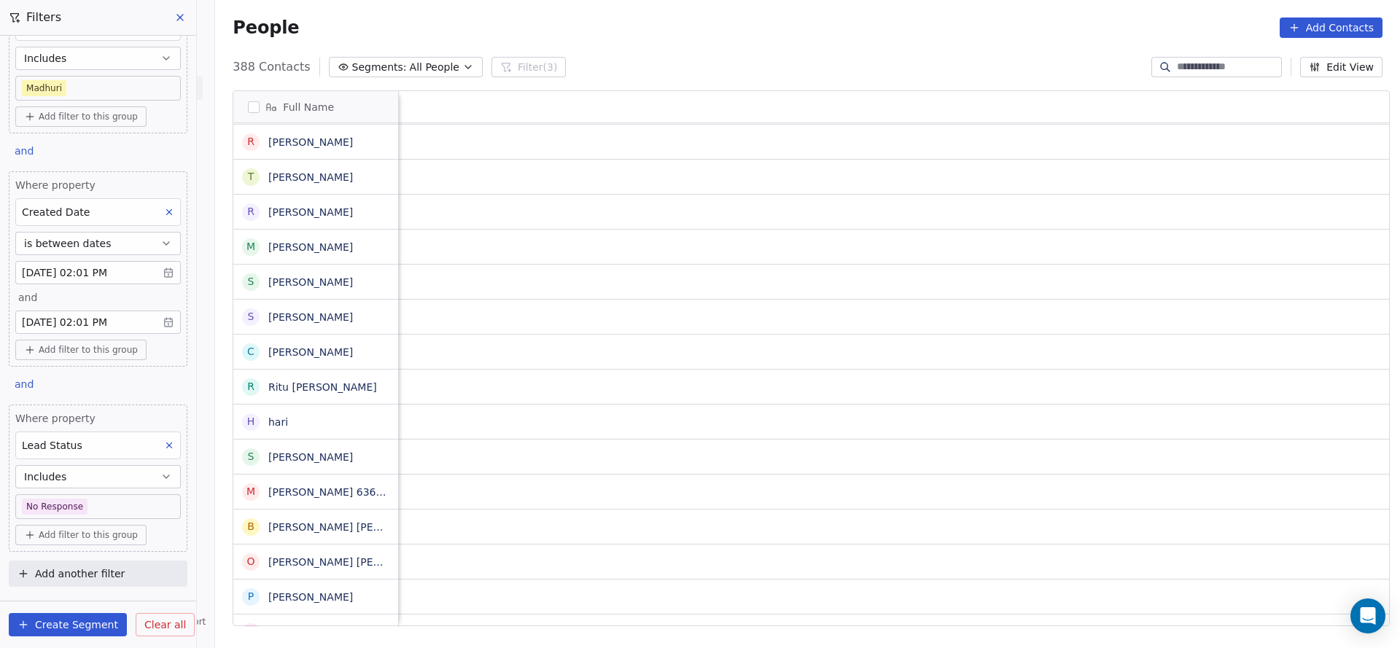
scroll to position [16, 1758]
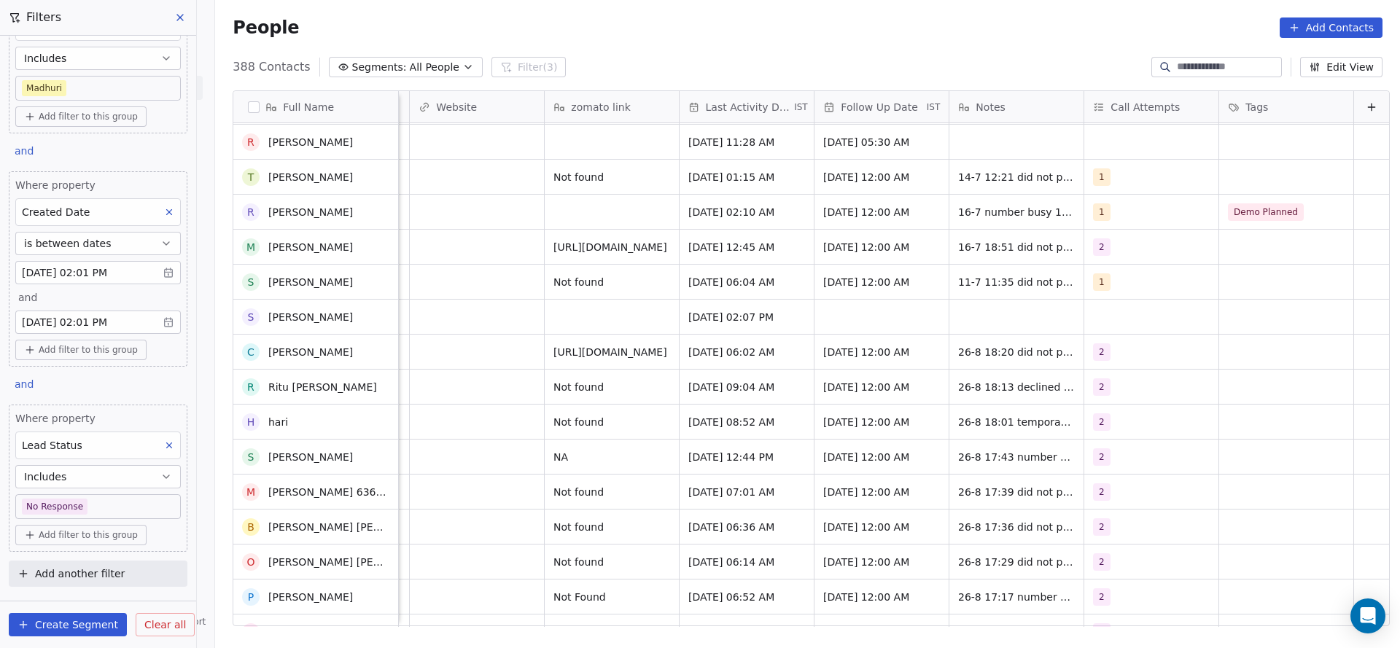
drag, startPoint x: 1031, startPoint y: 419, endPoint x: 1085, endPoint y: 520, distance: 114.5
click at [1085, 520] on div "No Response [PERSON_NAME] [DATE] 10:20 AM [DATE] 12:00 AM 14-7 2025 did not pic…" at bounding box center [23, 375] width 2732 height 504
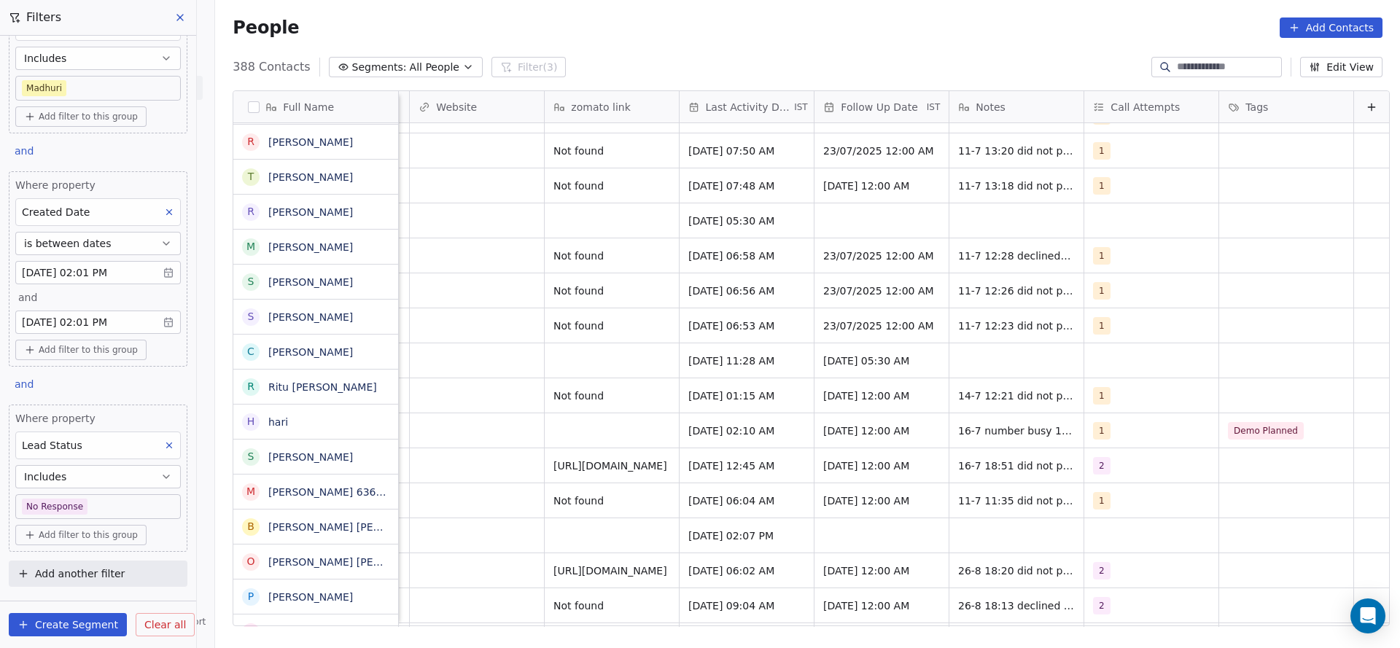
scroll to position [10243, 0]
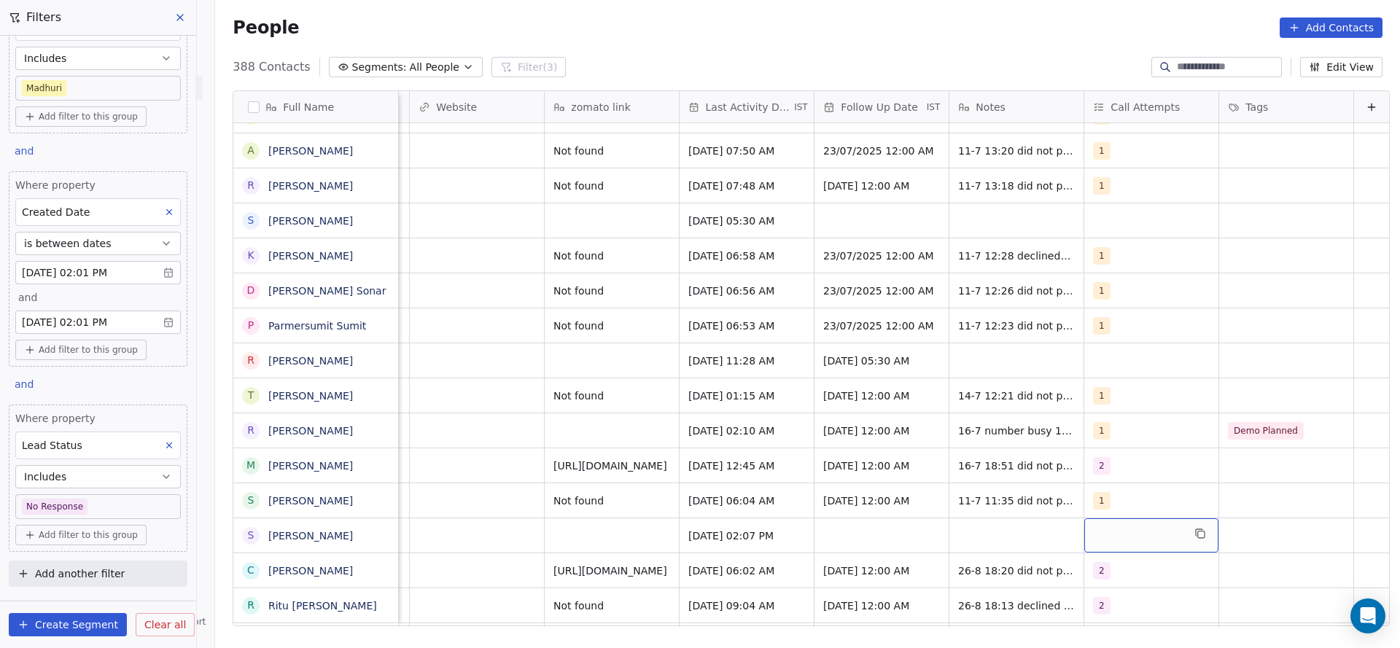
click at [1084, 519] on div "grid" at bounding box center [1151, 535] width 134 height 34
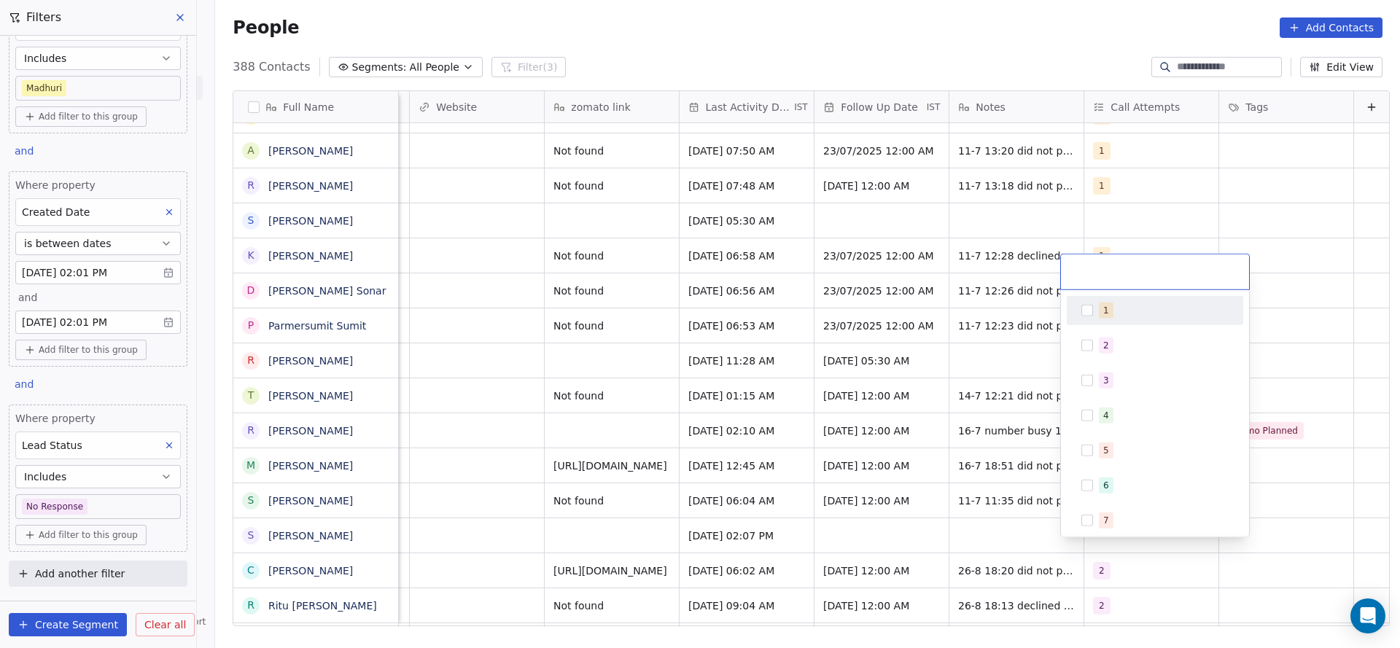
drag, startPoint x: 1103, startPoint y: 314, endPoint x: 949, endPoint y: 400, distance: 176.2
click at [1104, 313] on div "1" at bounding box center [1106, 310] width 6 height 13
click at [868, 435] on html "On2Cook India Pvt. Ltd. Contacts People Marketing Workflows Campaigns Sales Pip…" at bounding box center [700, 324] width 1400 height 648
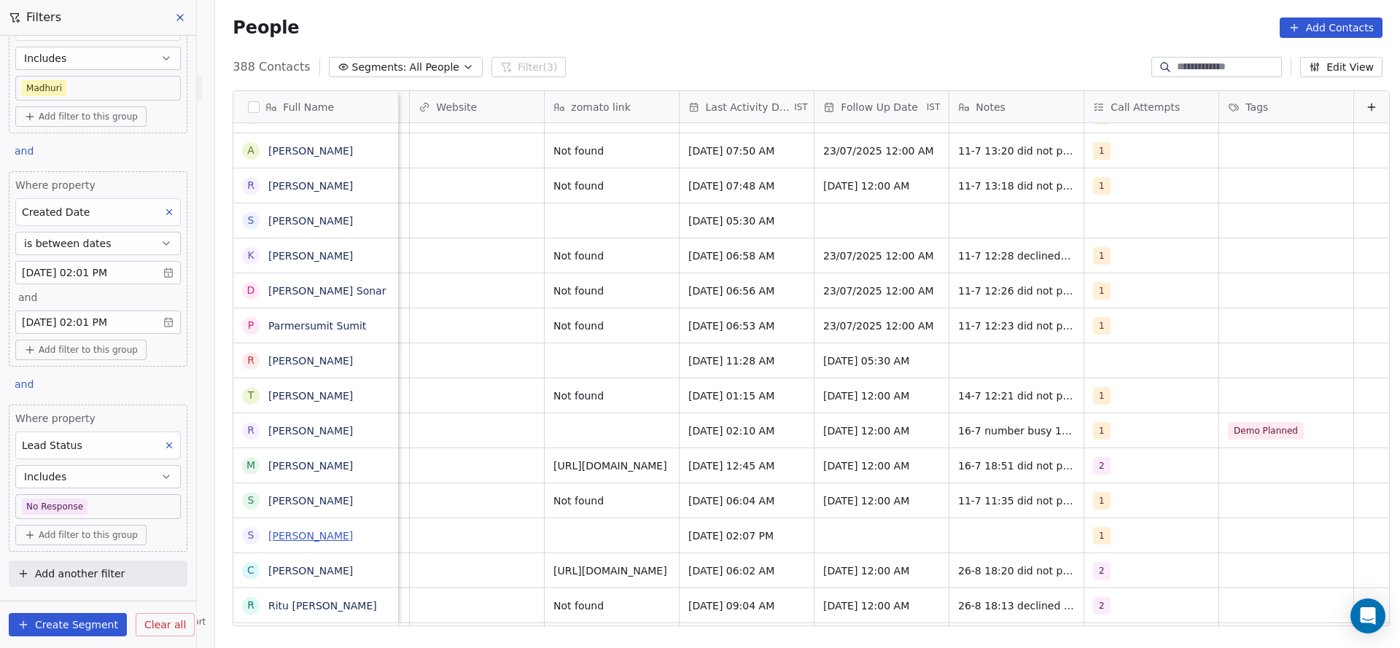
click at [278, 531] on link "[PERSON_NAME]" at bounding box center [310, 536] width 85 height 12
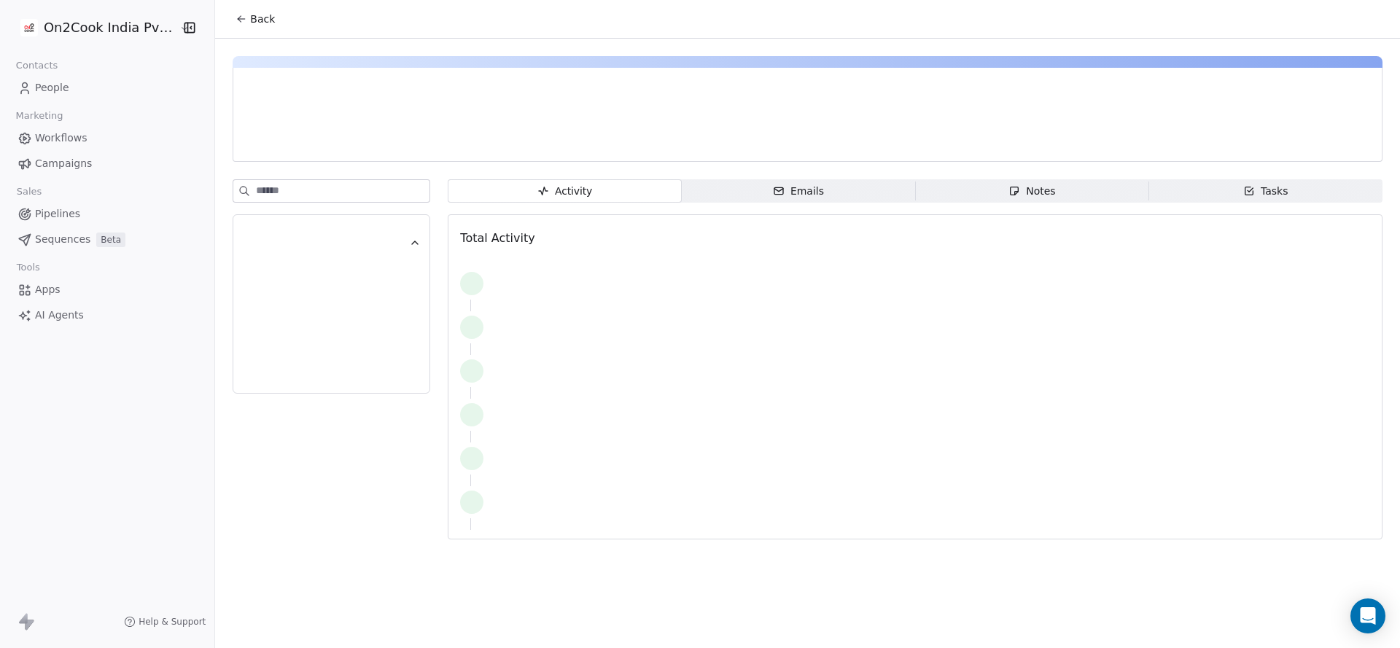
click at [978, 186] on span "Notes Notes" at bounding box center [1031, 190] width 233 height 23
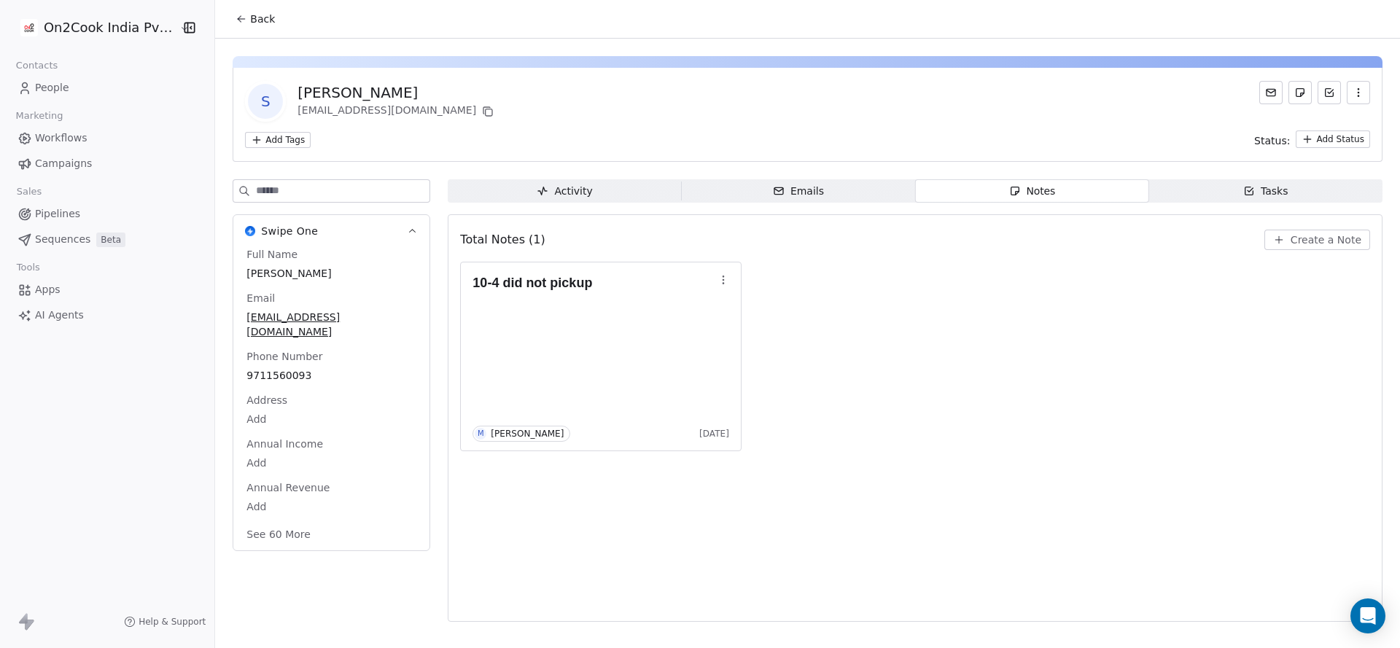
click at [259, 22] on span "Back" at bounding box center [262, 19] width 25 height 15
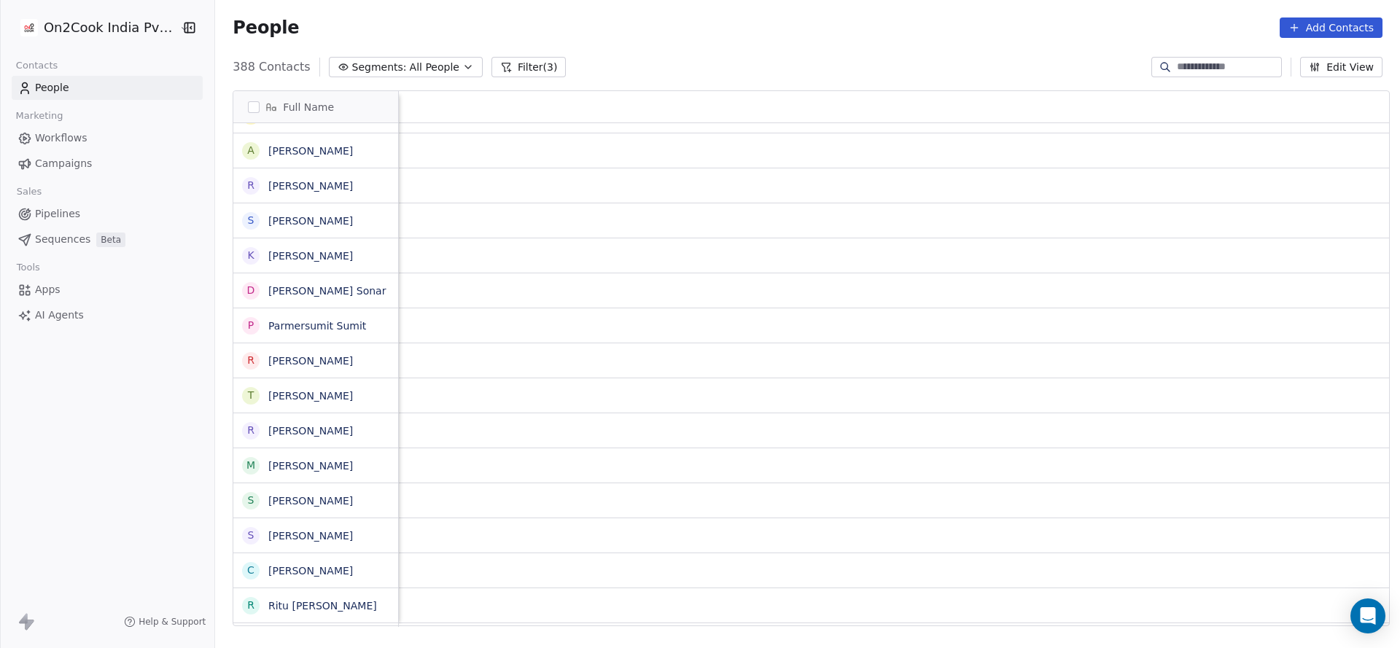
scroll to position [0, 1758]
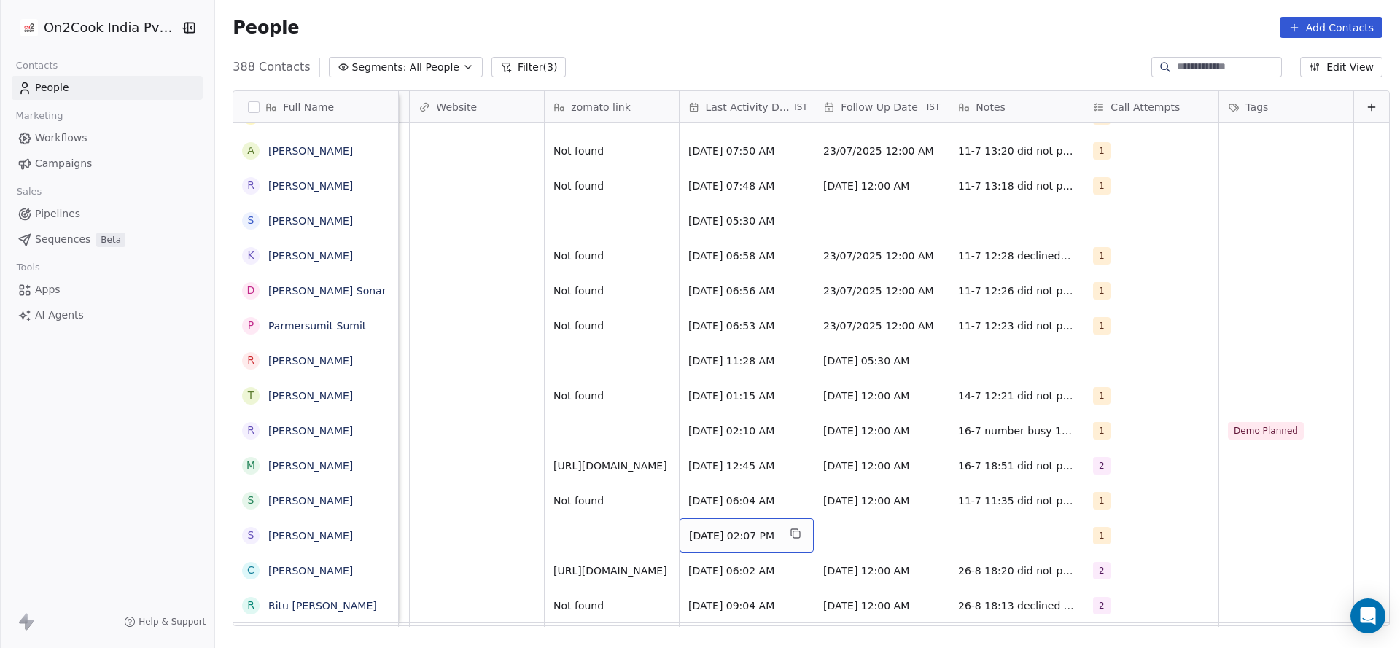
click at [731, 538] on span "[DATE] 02:07 PM" at bounding box center [733, 536] width 89 height 15
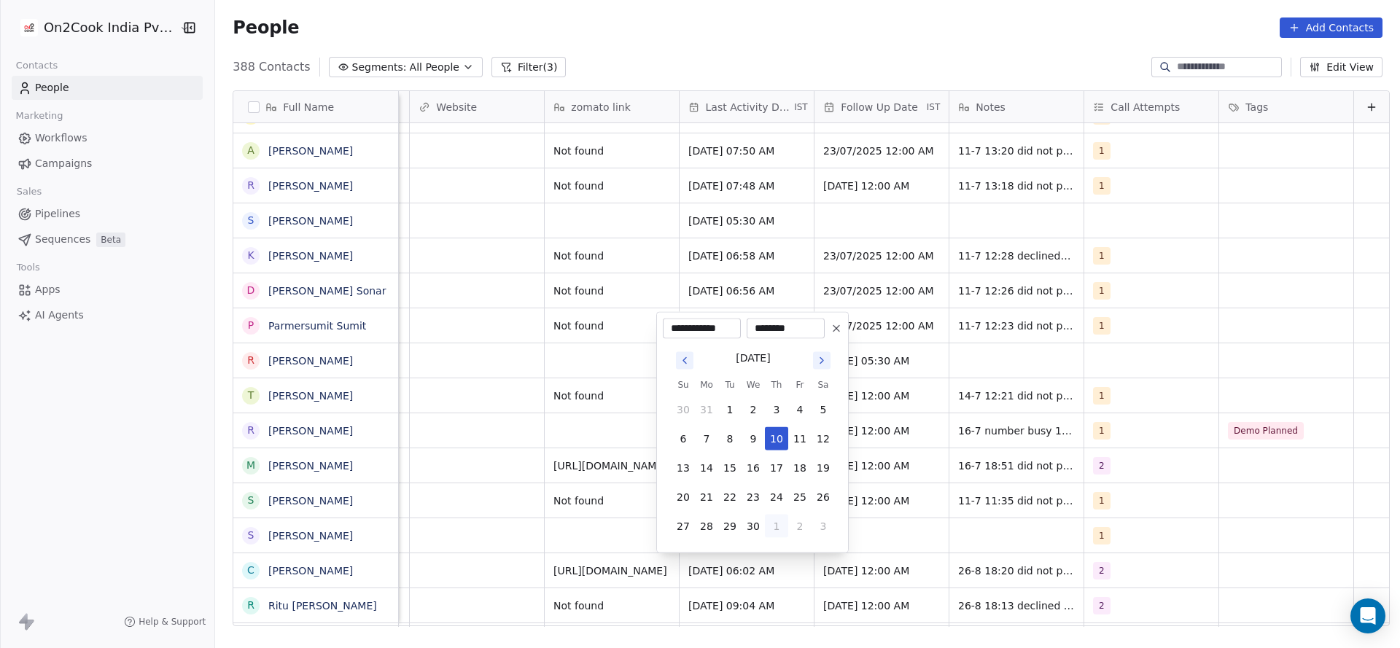
click at [779, 524] on button "1" at bounding box center [776, 526] width 23 height 23
click at [820, 361] on icon "Go to next month" at bounding box center [822, 361] width 12 height 12
click at [726, 507] on button "26" at bounding box center [729, 496] width 23 height 23
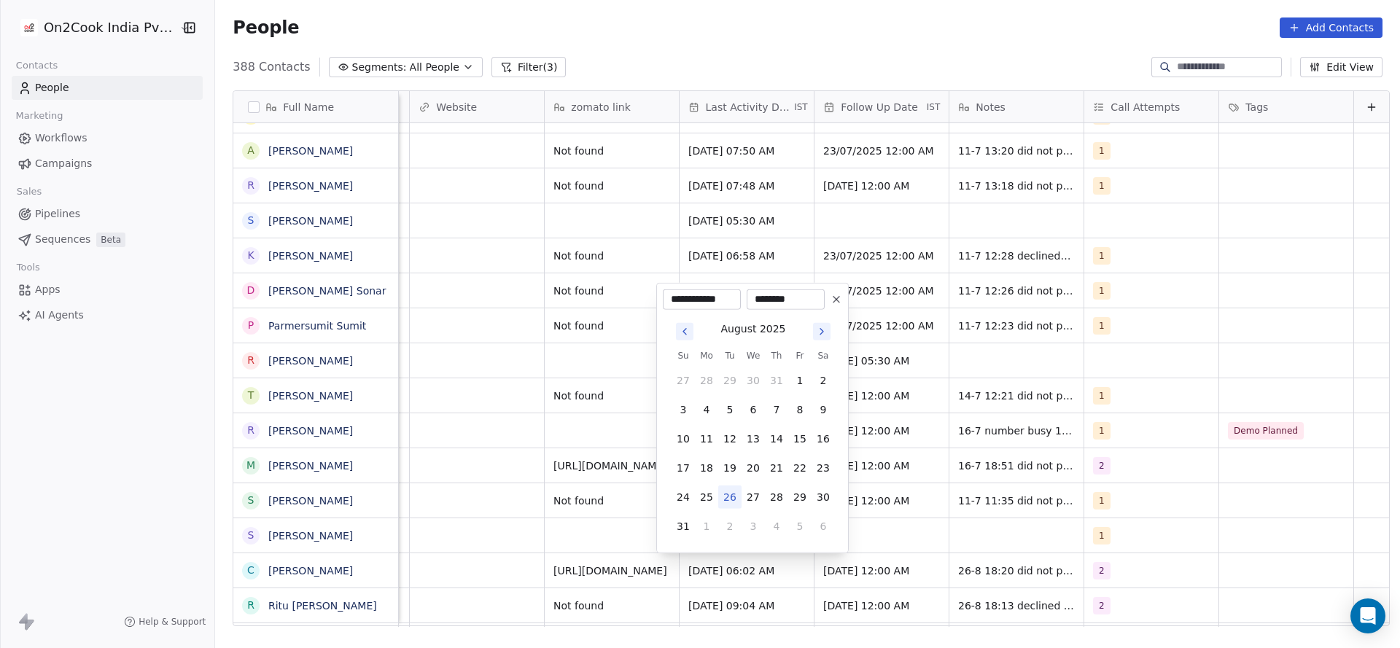
type input "**********"
drag, startPoint x: 520, startPoint y: 504, endPoint x: 909, endPoint y: 523, distance: 389.0
click at [609, 512] on html "On2Cook India Pvt. Ltd. Contacts People Marketing Workflows Campaigns Sales Pip…" at bounding box center [700, 324] width 1400 height 648
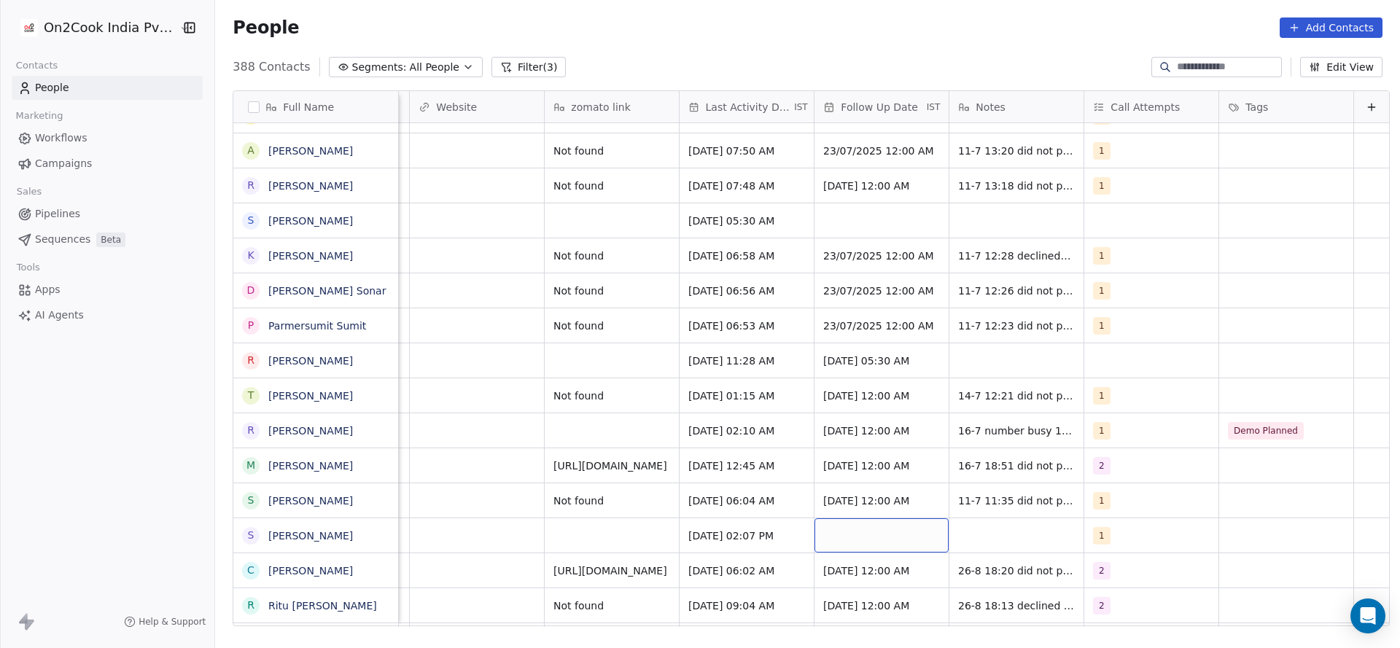
click at [858, 525] on div "grid" at bounding box center [881, 535] width 134 height 34
click at [862, 530] on div "grid" at bounding box center [881, 535] width 134 height 34
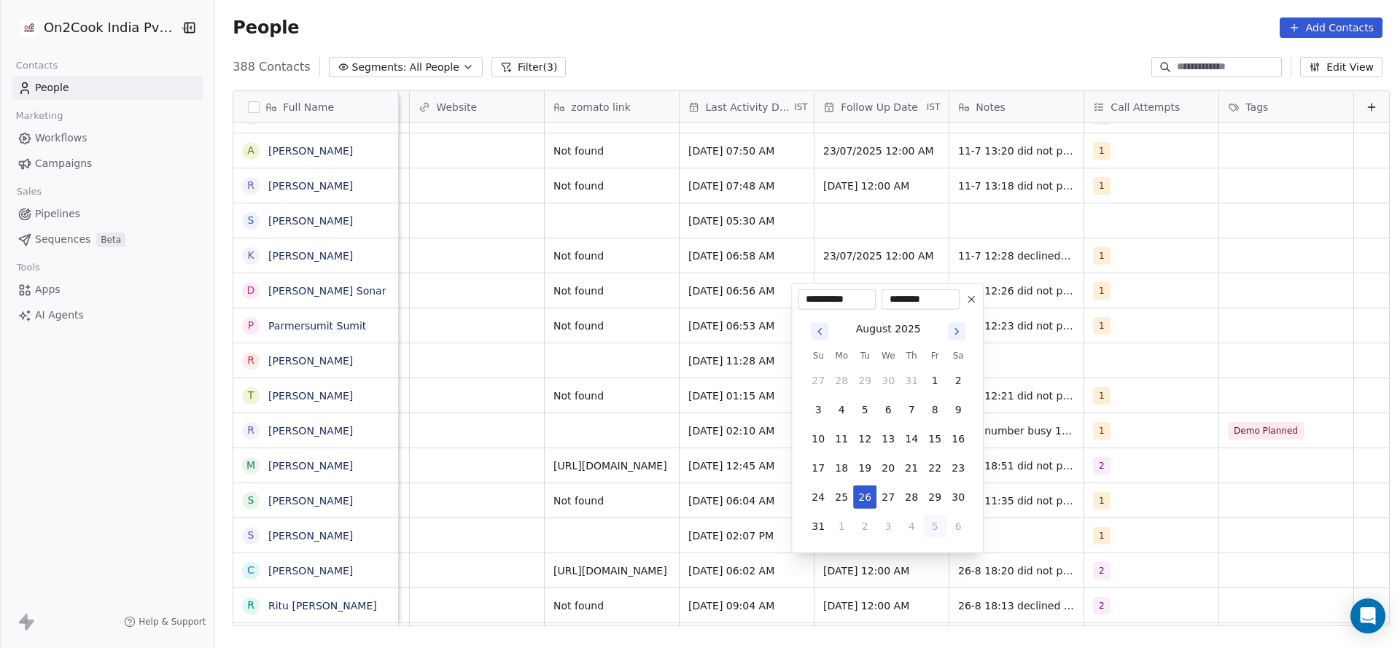
click at [934, 518] on button "5" at bounding box center [934, 526] width 23 height 23
click at [844, 444] on button "8" at bounding box center [841, 438] width 23 height 23
type input "**********"
click at [984, 510] on html "On2Cook India Pvt. Ltd. Contacts People Marketing Workflows Campaigns Sales Pip…" at bounding box center [700, 324] width 1400 height 648
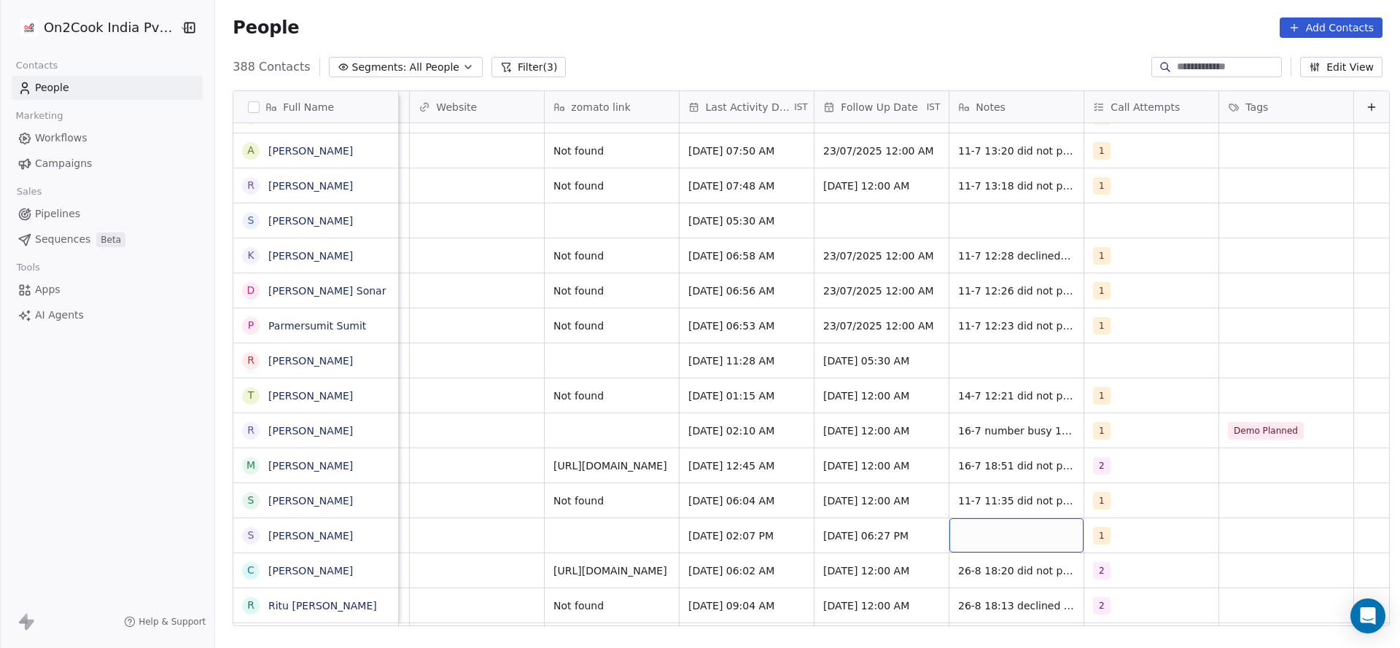
click at [1005, 536] on div "grid" at bounding box center [1016, 535] width 134 height 34
type textarea "**********"
click at [626, 523] on html "On2Cook India Pvt. Ltd. Contacts People Marketing Workflows Campaigns Sales Pip…" at bounding box center [700, 324] width 1400 height 648
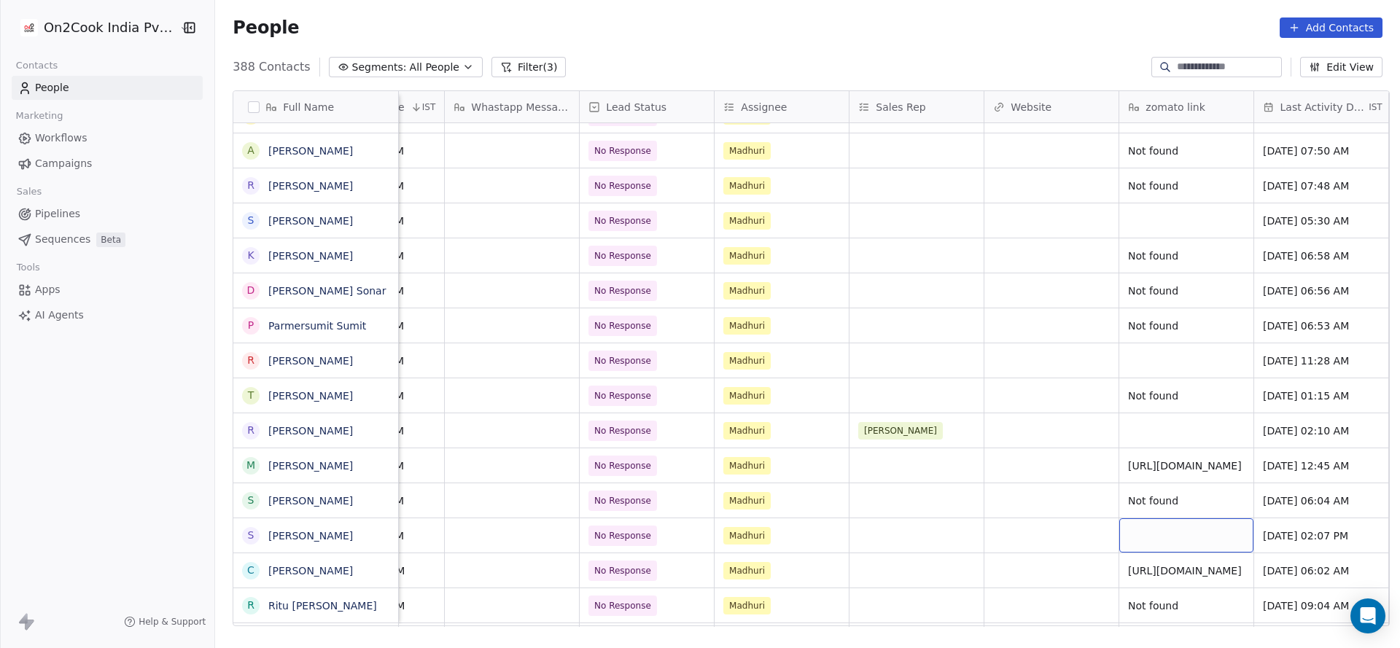
scroll to position [0, 1146]
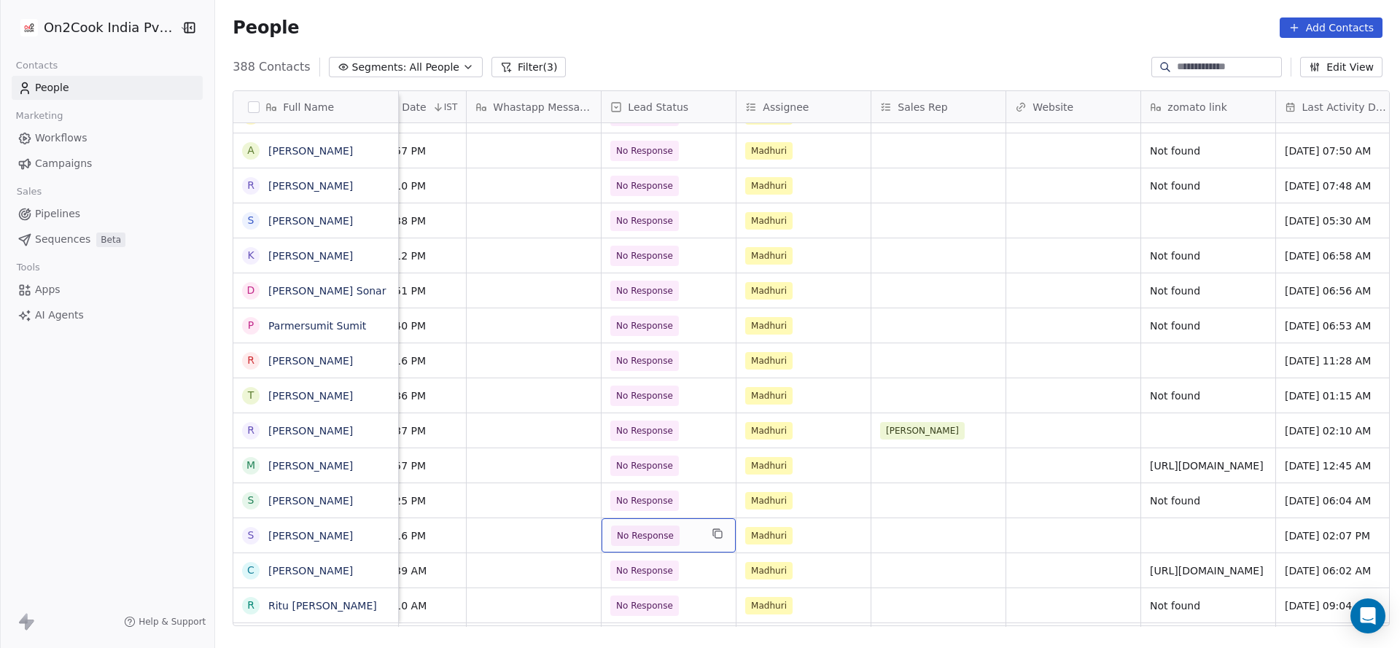
click at [679, 528] on span "No Response" at bounding box center [655, 536] width 89 height 20
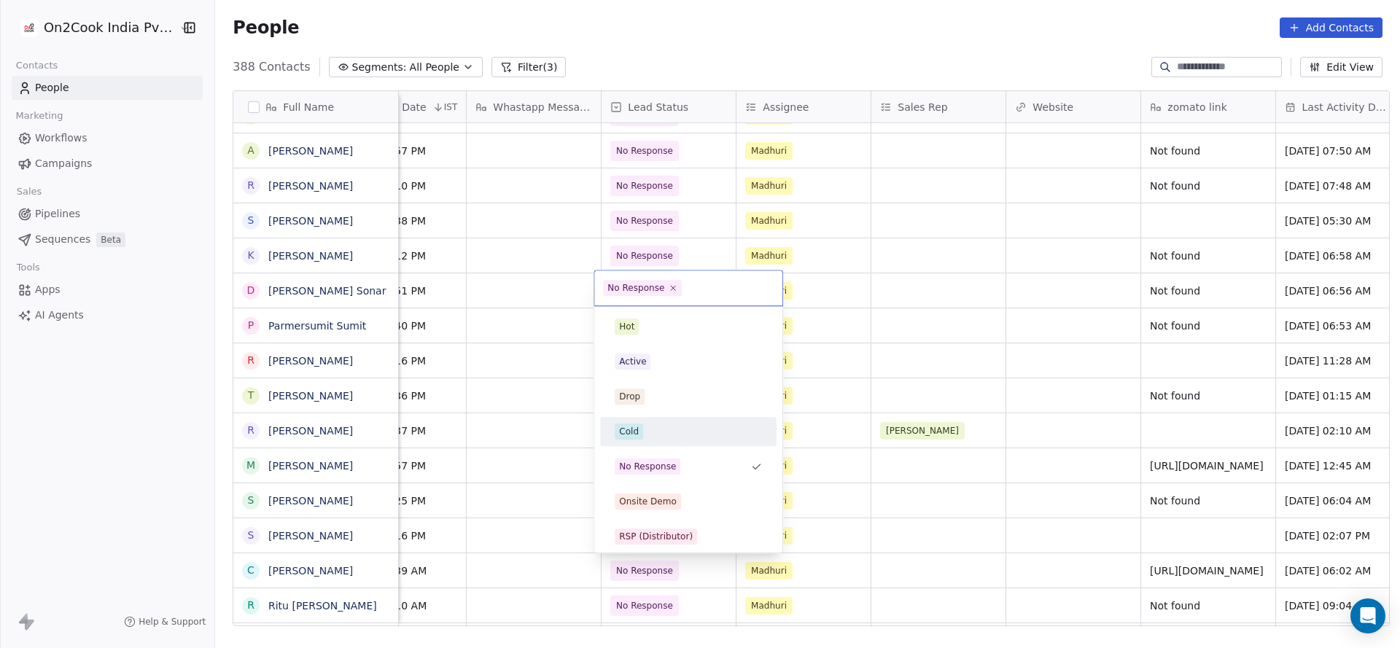
scroll to position [109, 0]
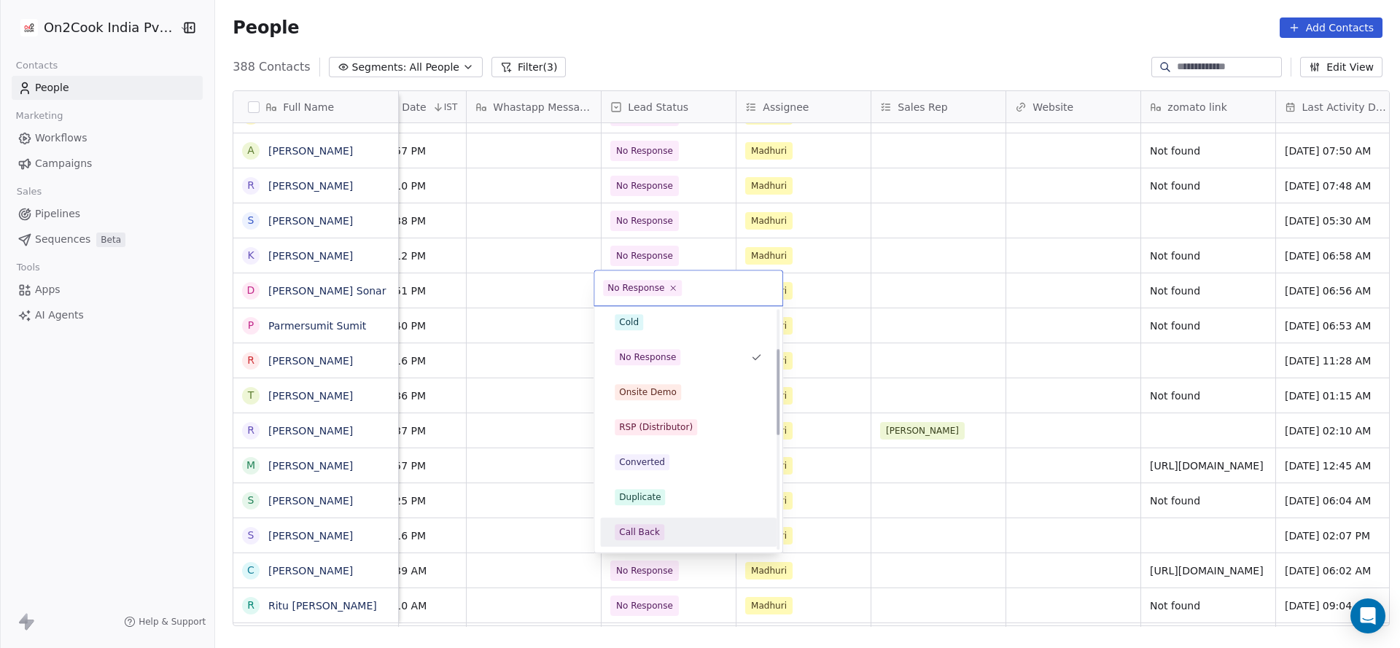
click at [655, 529] on div "Call Back" at bounding box center [639, 532] width 41 height 13
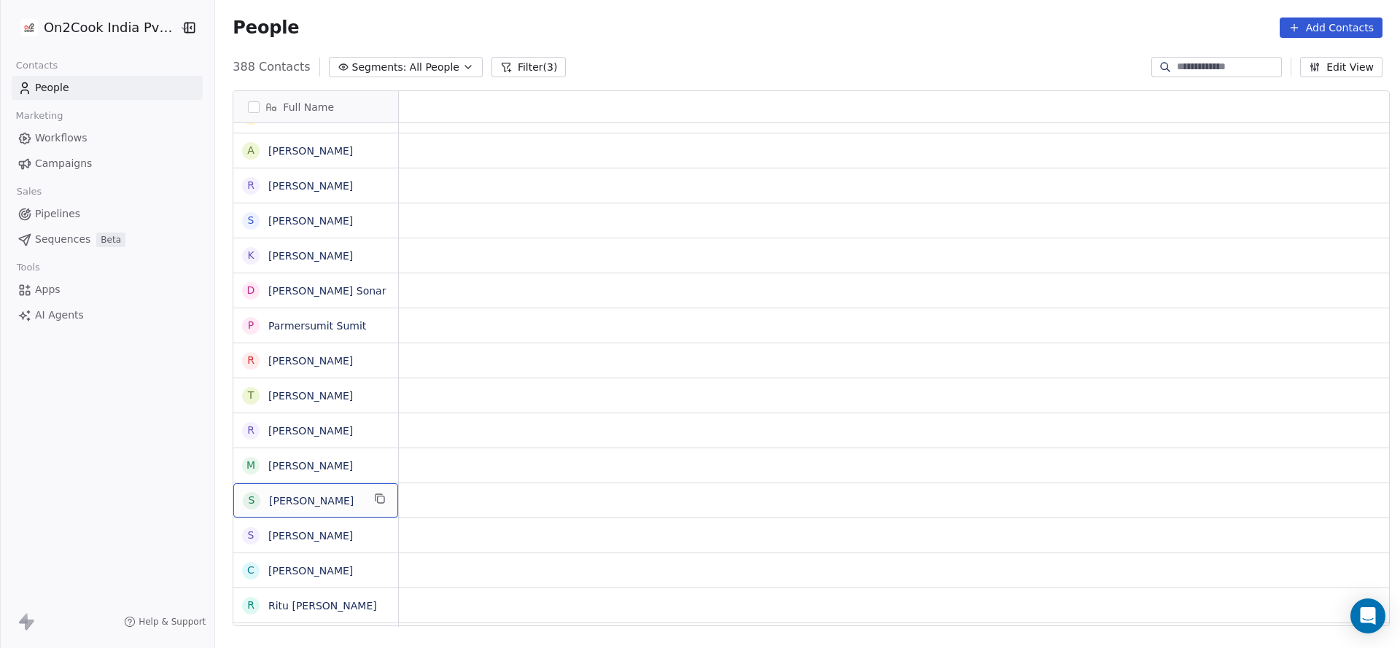
scroll to position [0, 0]
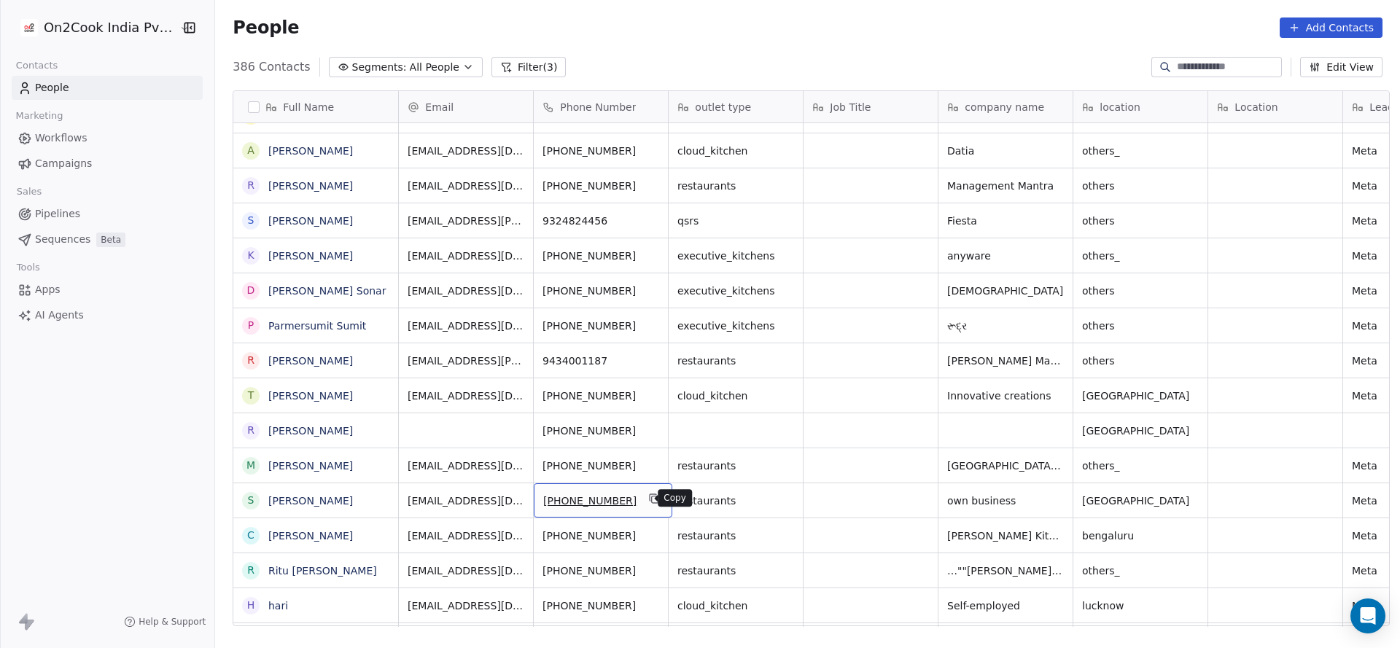
click at [652, 496] on icon "grid" at bounding box center [655, 499] width 7 height 7
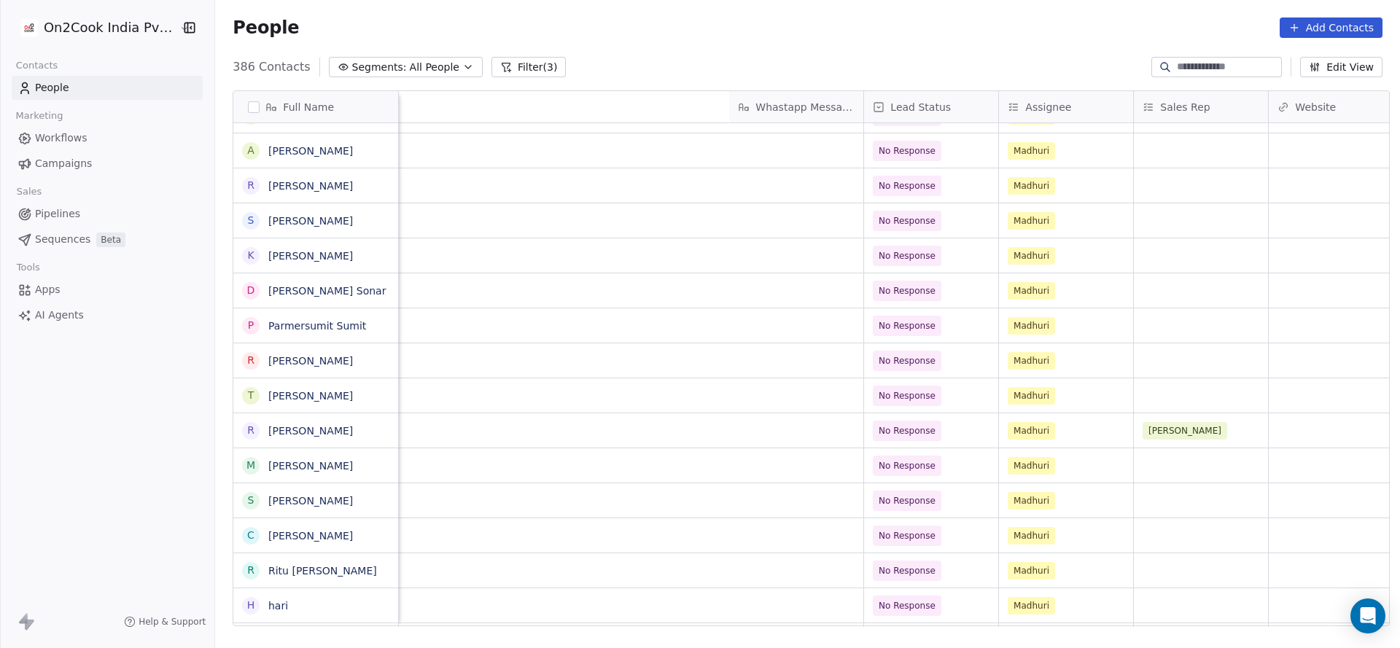
scroll to position [0, 1669]
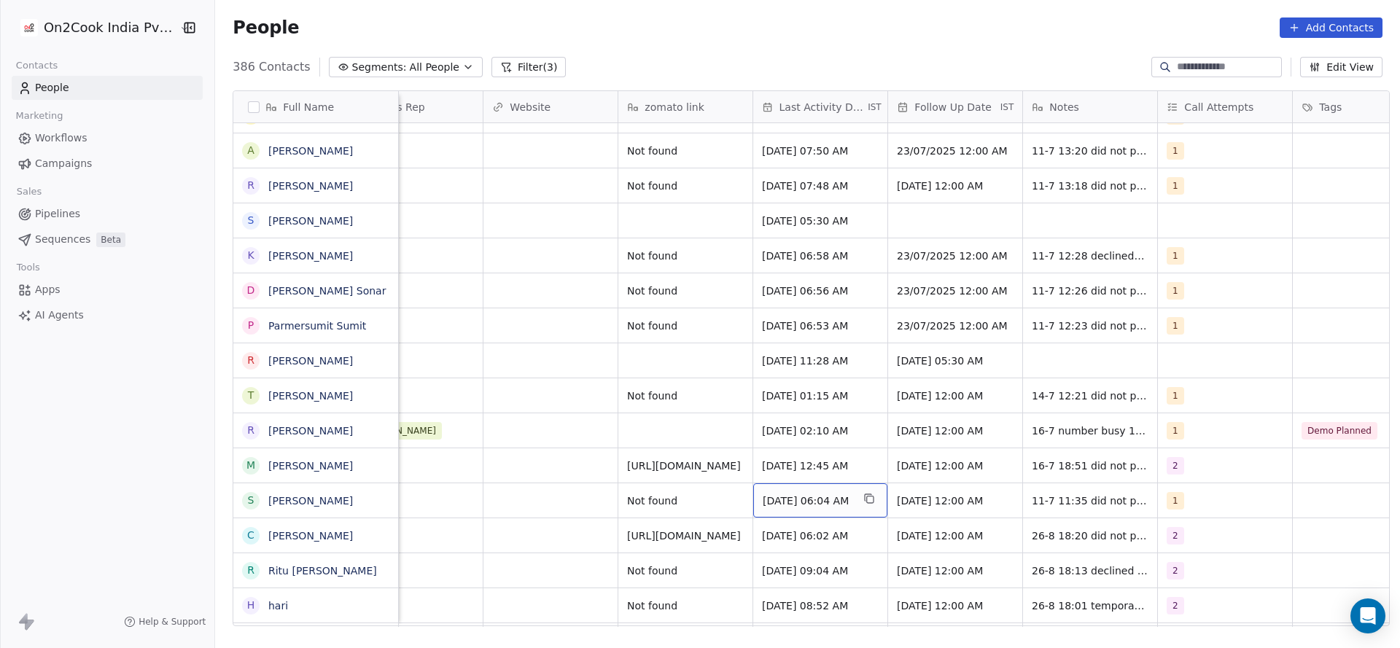
click at [792, 509] on div "Jul 11, 2025 06:04 AM" at bounding box center [820, 500] width 134 height 34
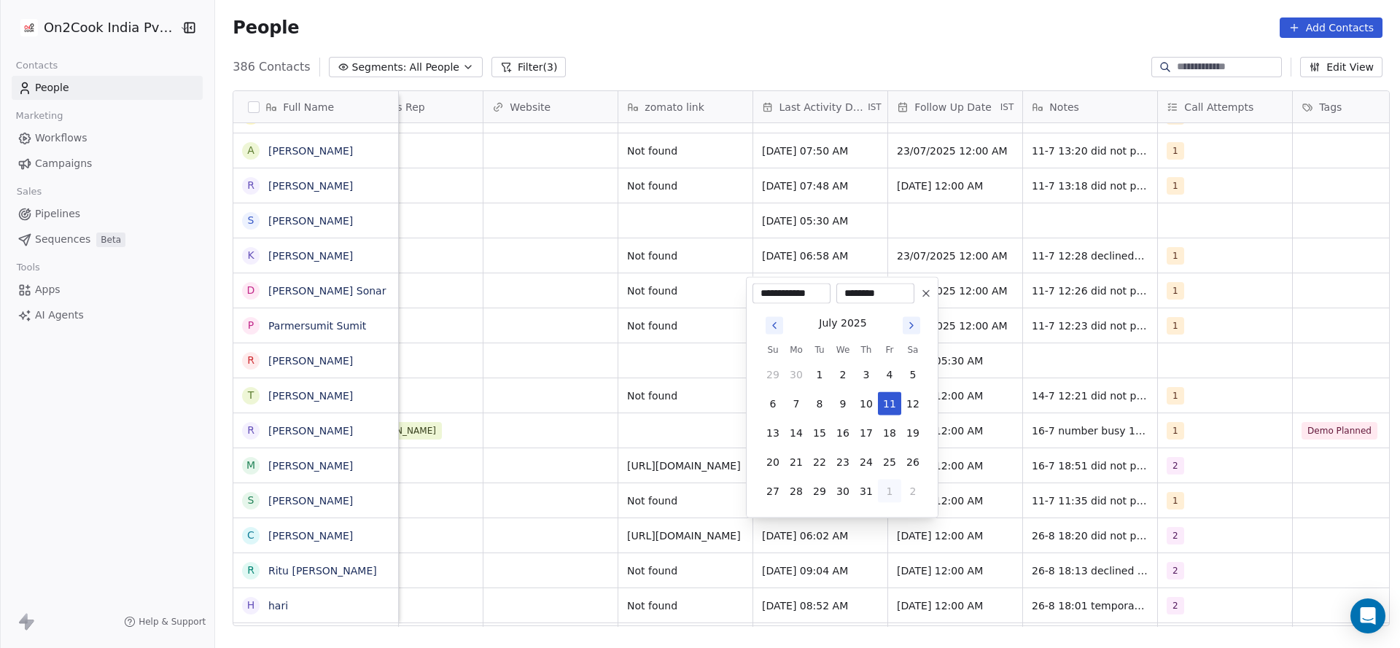
click at [880, 485] on button "1" at bounding box center [889, 491] width 23 height 23
click at [824, 465] on button "26" at bounding box center [819, 462] width 23 height 23
type input "**********"
drag, startPoint x: 550, startPoint y: 477, endPoint x: 1131, endPoint y: 523, distance: 582.1
click at [555, 477] on html "On2Cook India Pvt. Ltd. Contacts People Marketing Workflows Campaigns Sales Pip…" at bounding box center [700, 324] width 1400 height 648
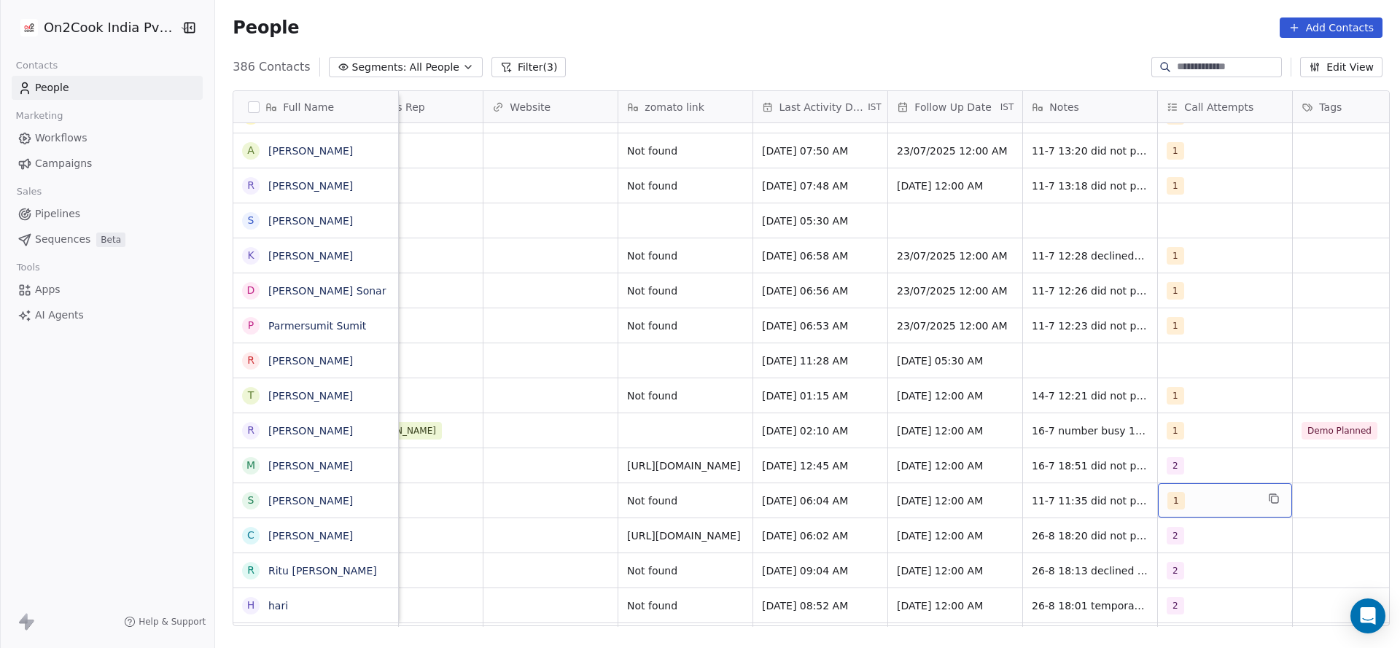
click at [1187, 507] on div "1" at bounding box center [1211, 500] width 89 height 17
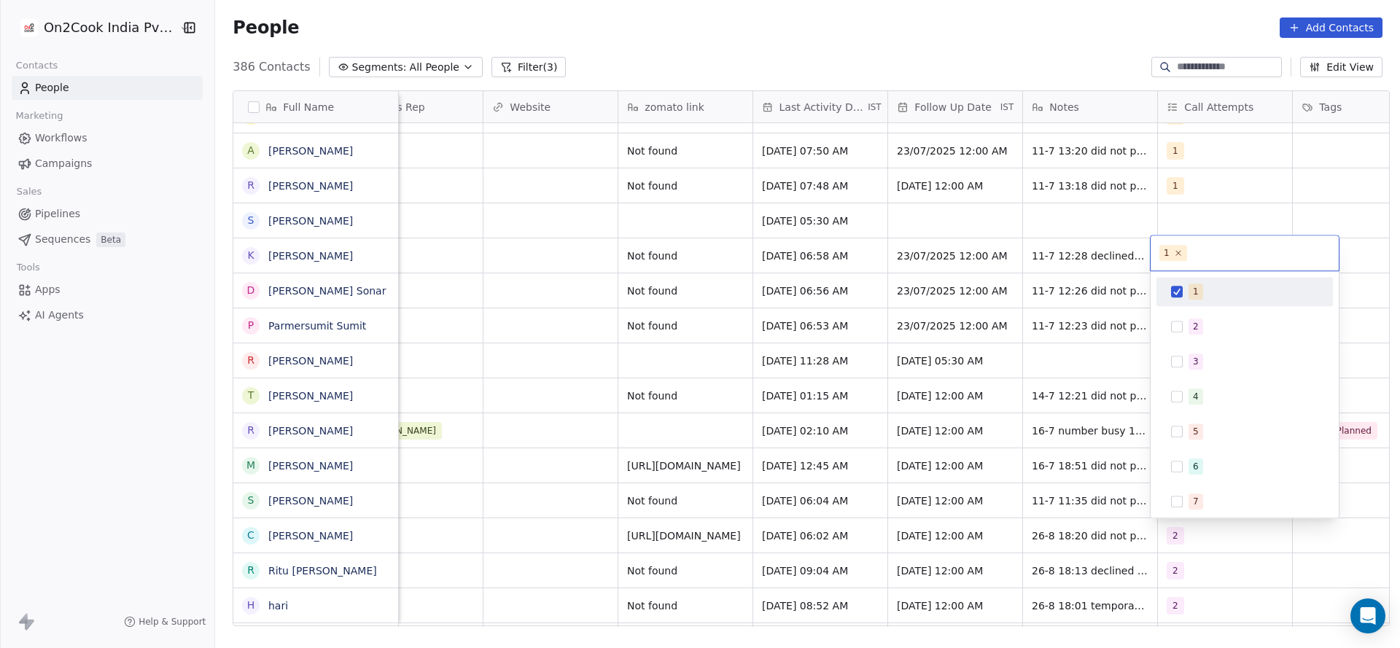
click at [1201, 295] on div "1" at bounding box center [1253, 292] width 130 height 16
click at [1183, 329] on div "2" at bounding box center [1244, 326] width 165 height 23
click at [1044, 451] on html "On2Cook India Pvt. Ltd. Contacts People Marketing Workflows Campaigns Sales Pip…" at bounding box center [700, 324] width 1400 height 648
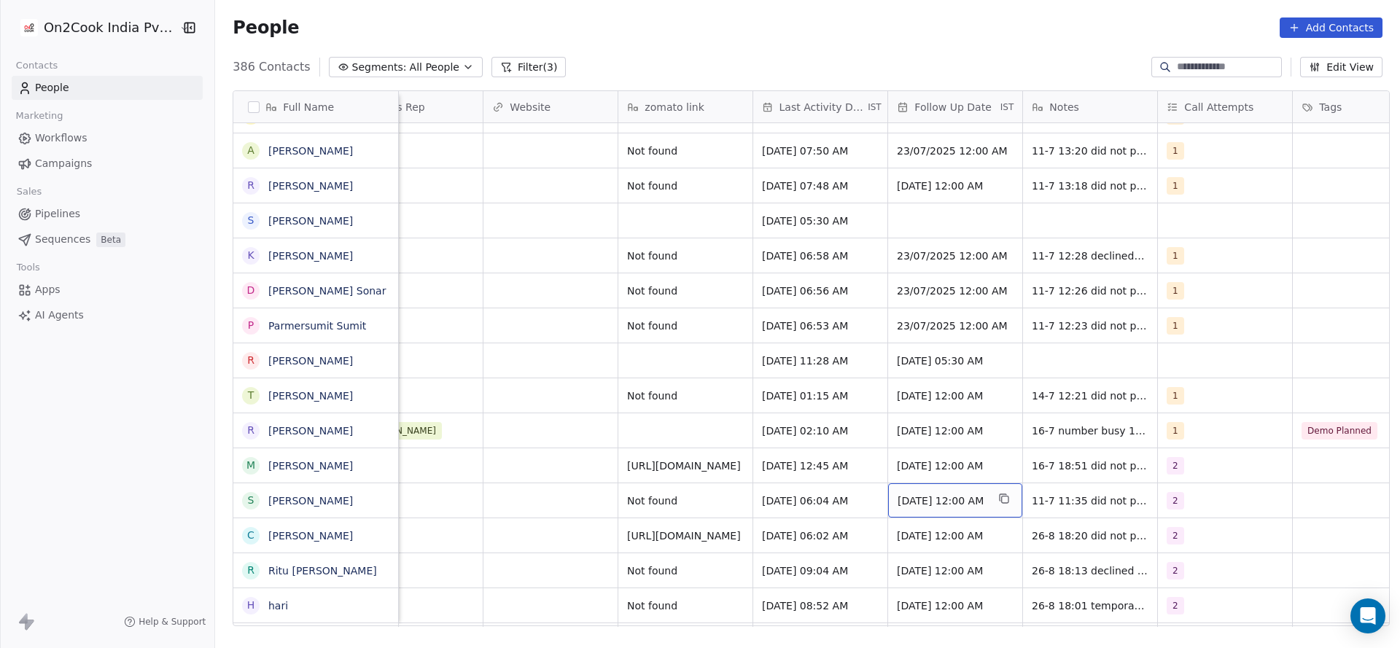
click at [945, 501] on span "22/07/2025 12:00 AM" at bounding box center [941, 501] width 89 height 15
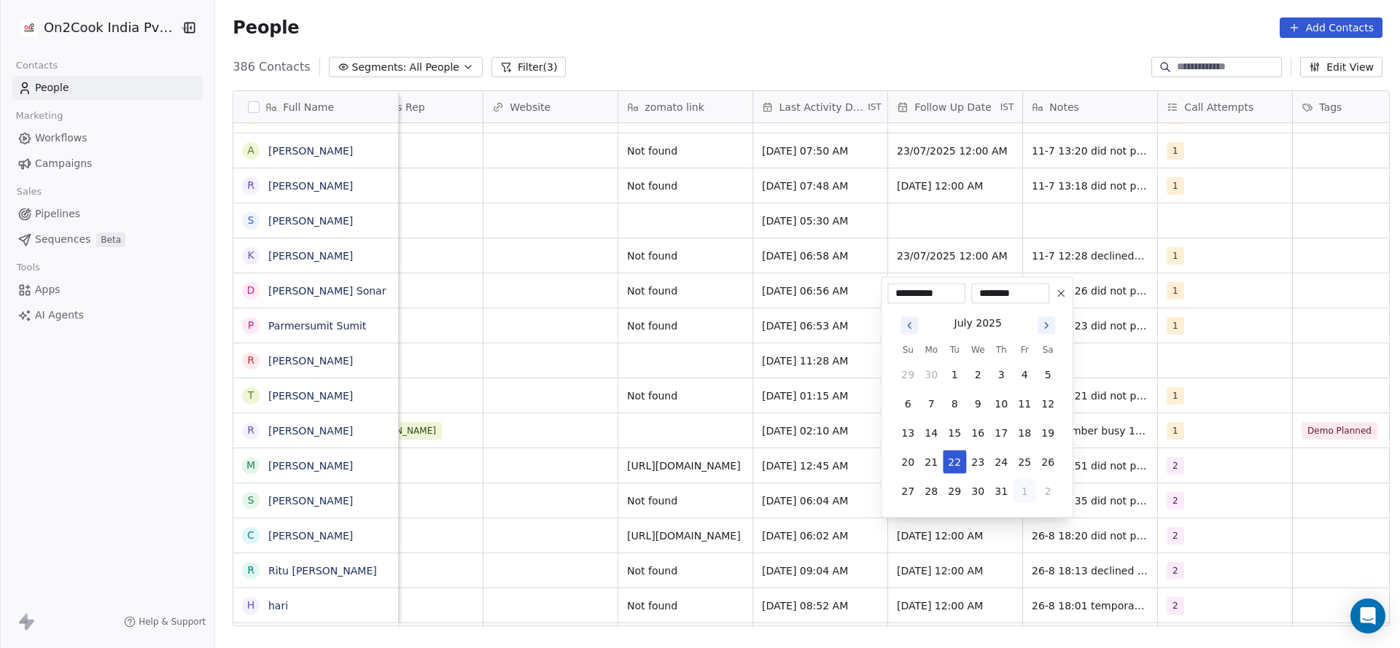
click at [1013, 496] on button "1" at bounding box center [1024, 491] width 23 height 23
click at [998, 489] on button "4" at bounding box center [1000, 491] width 23 height 23
click at [923, 392] on button "8" at bounding box center [930, 403] width 23 height 23
type input "**********"
click at [633, 472] on html "On2Cook India Pvt. Ltd. Contacts People Marketing Workflows Campaigns Sales Pip…" at bounding box center [700, 324] width 1400 height 648
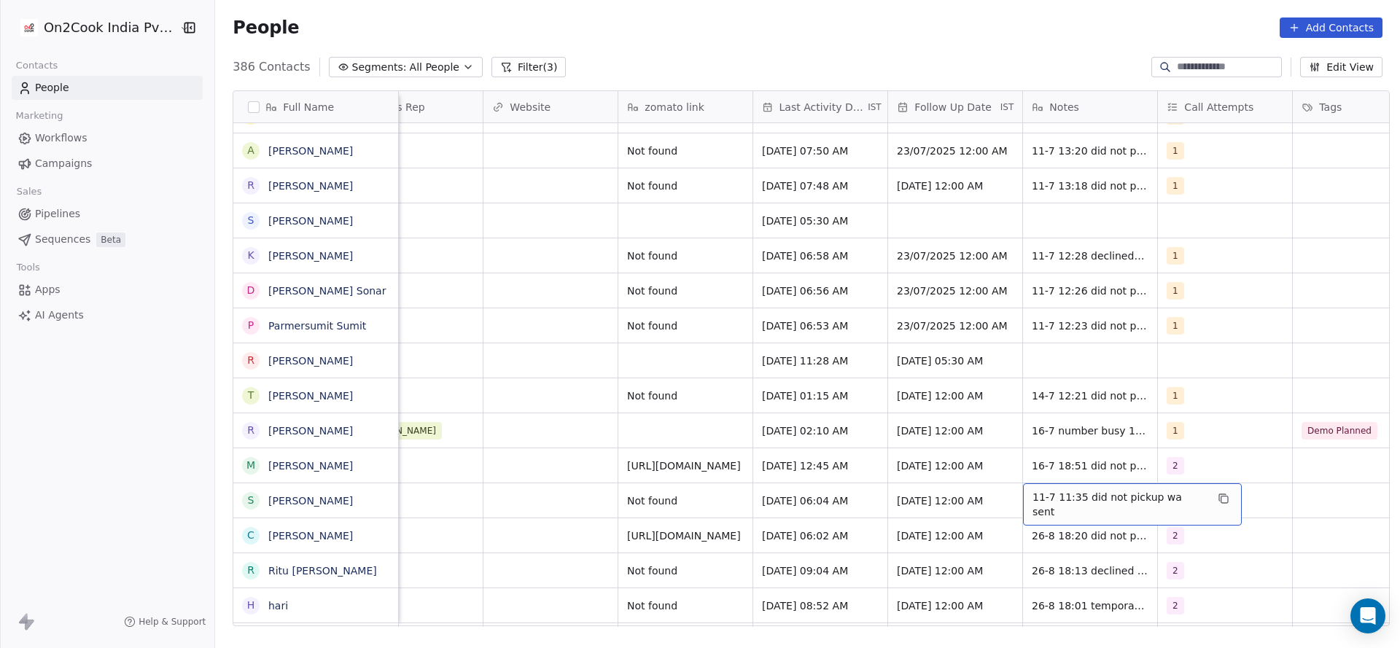
click at [1102, 511] on div "11-7 11:35 did not pickup wa sent" at bounding box center [1132, 504] width 219 height 42
click at [1019, 496] on textarea "**********" at bounding box center [1116, 505] width 200 height 45
type textarea "**********"
drag, startPoint x: 658, startPoint y: 507, endPoint x: 590, endPoint y: 507, distance: 67.8
click at [657, 507] on html "On2Cook India Pvt. Ltd. Contacts People Marketing Workflows Campaigns Sales Pip…" at bounding box center [700, 324] width 1400 height 648
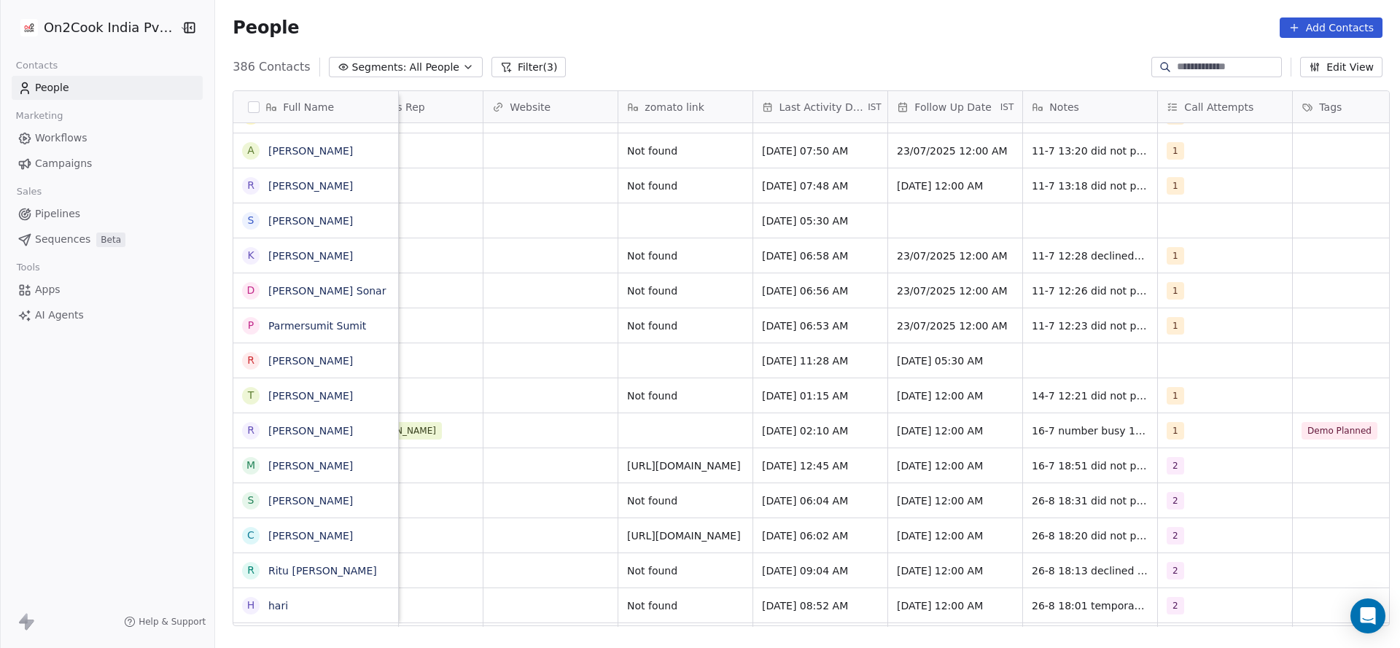
drag, startPoint x: 1025, startPoint y: 627, endPoint x: 809, endPoint y: 620, distance: 215.9
click at [809, 620] on div "Full Name u ujala kumari H Harsh vardhan Jain P Parvez D Dev R Raj Solay K Kant…" at bounding box center [807, 364] width 1185 height 570
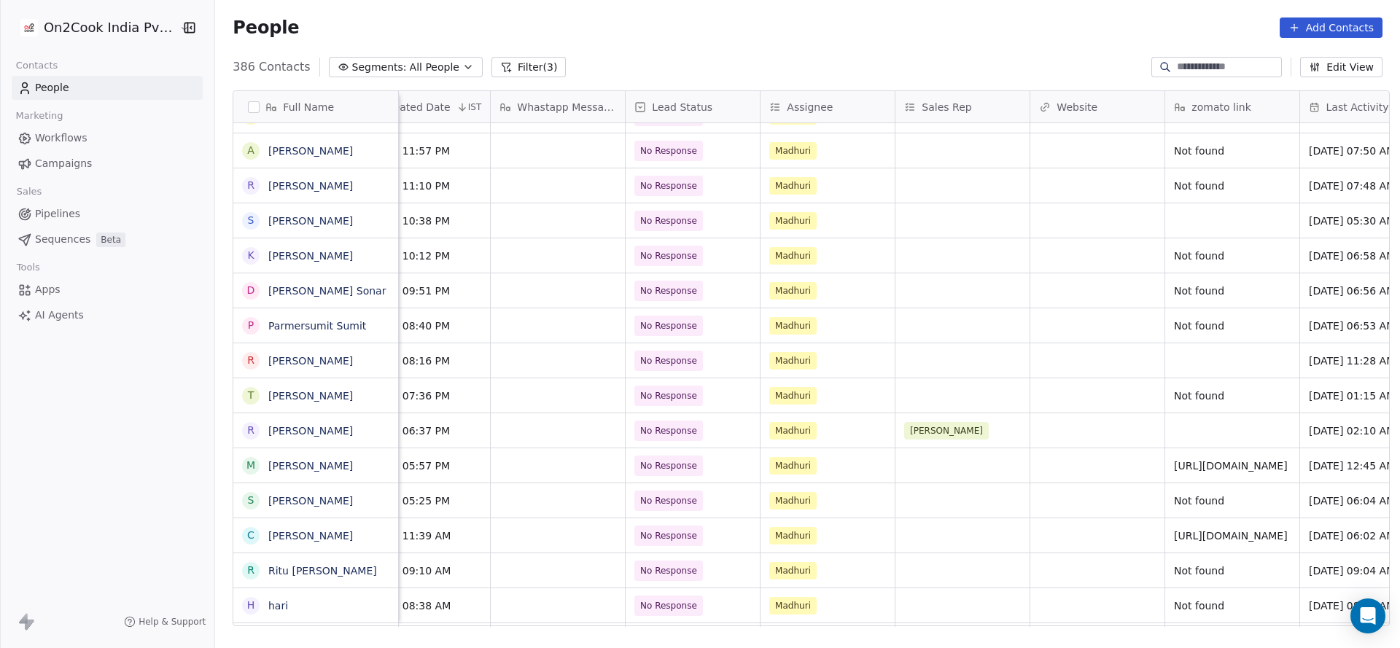
click at [518, 63] on button "Filter (3)" at bounding box center [528, 67] width 75 height 20
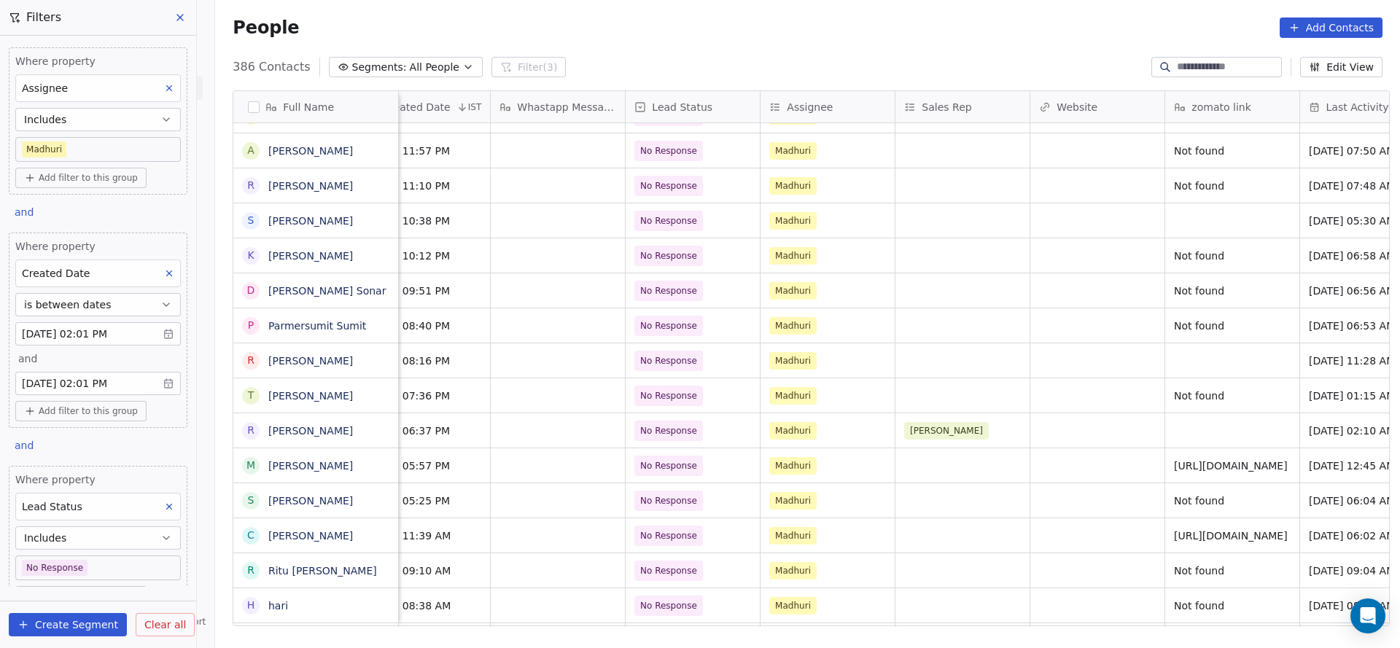
click at [113, 565] on body "On2Cook India Pvt. Ltd. Contacts People Marketing Workflows Campaigns Sales Pip…" at bounding box center [700, 324] width 1400 height 648
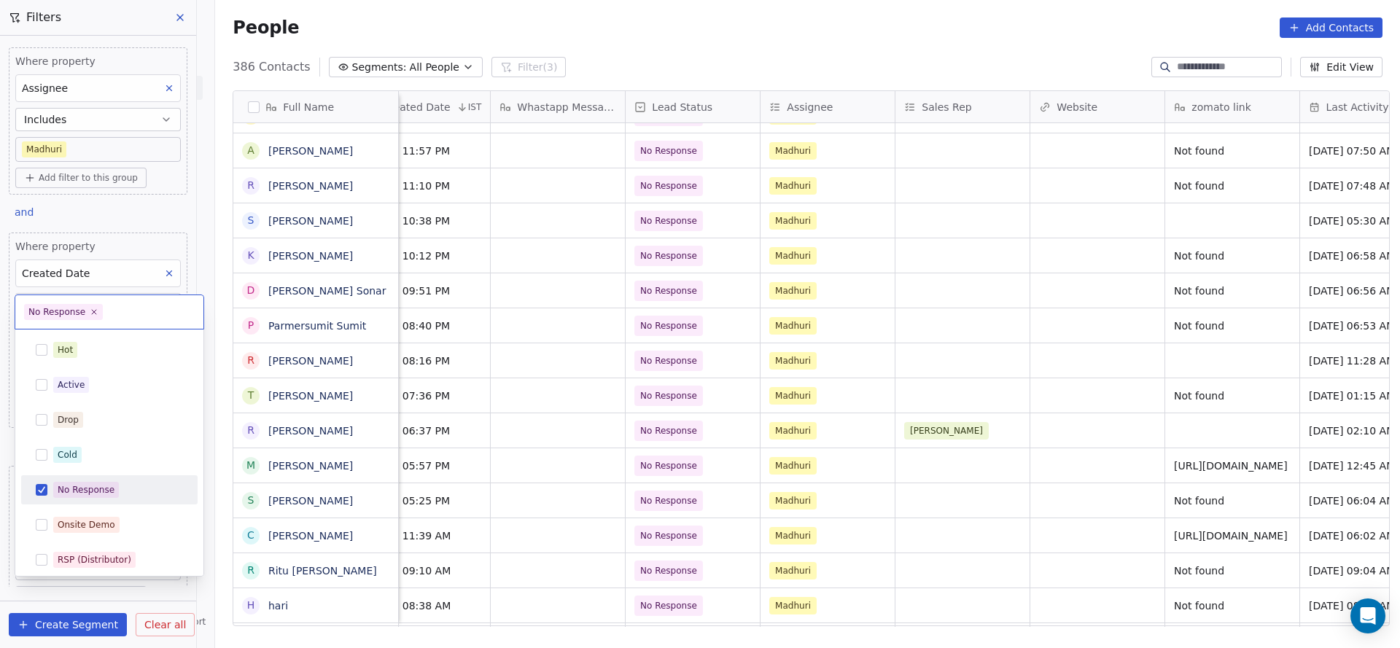
click at [443, 399] on html "On2Cook India Pvt. Ltd. Contacts People Marketing Workflows Campaigns Sales Pip…" at bounding box center [700, 324] width 1400 height 648
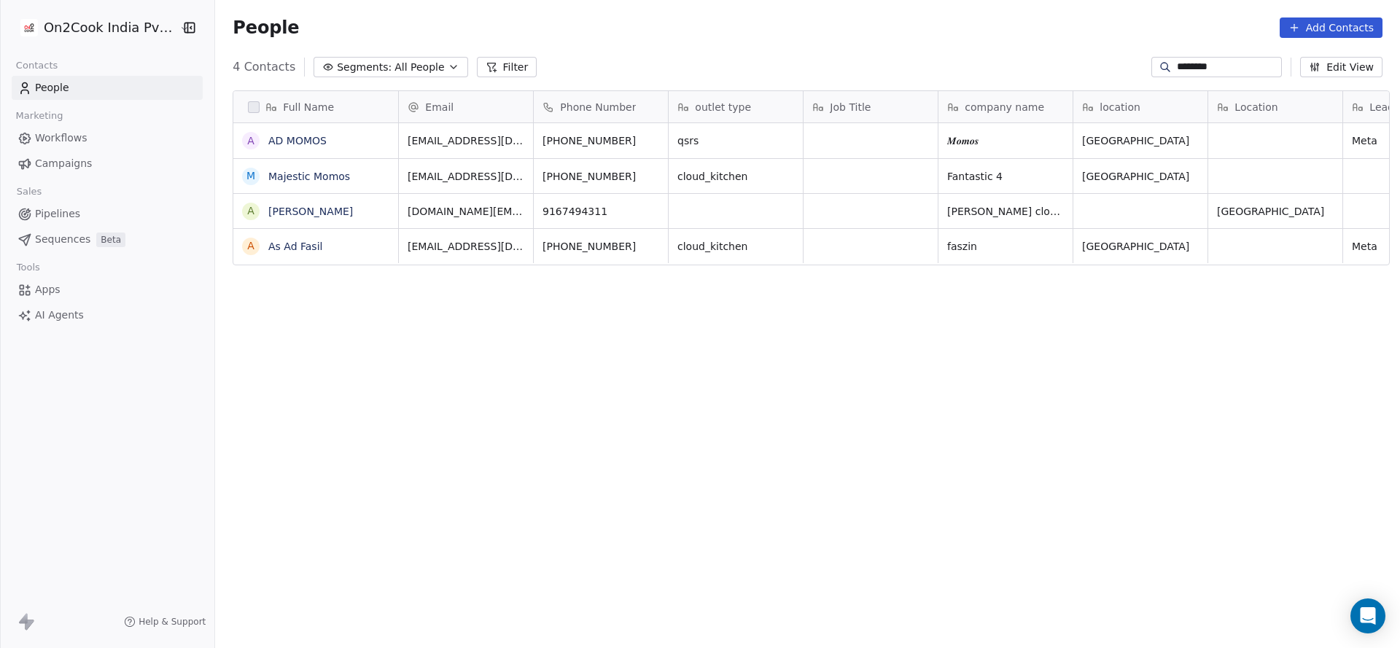
scroll to position [553, 1174]
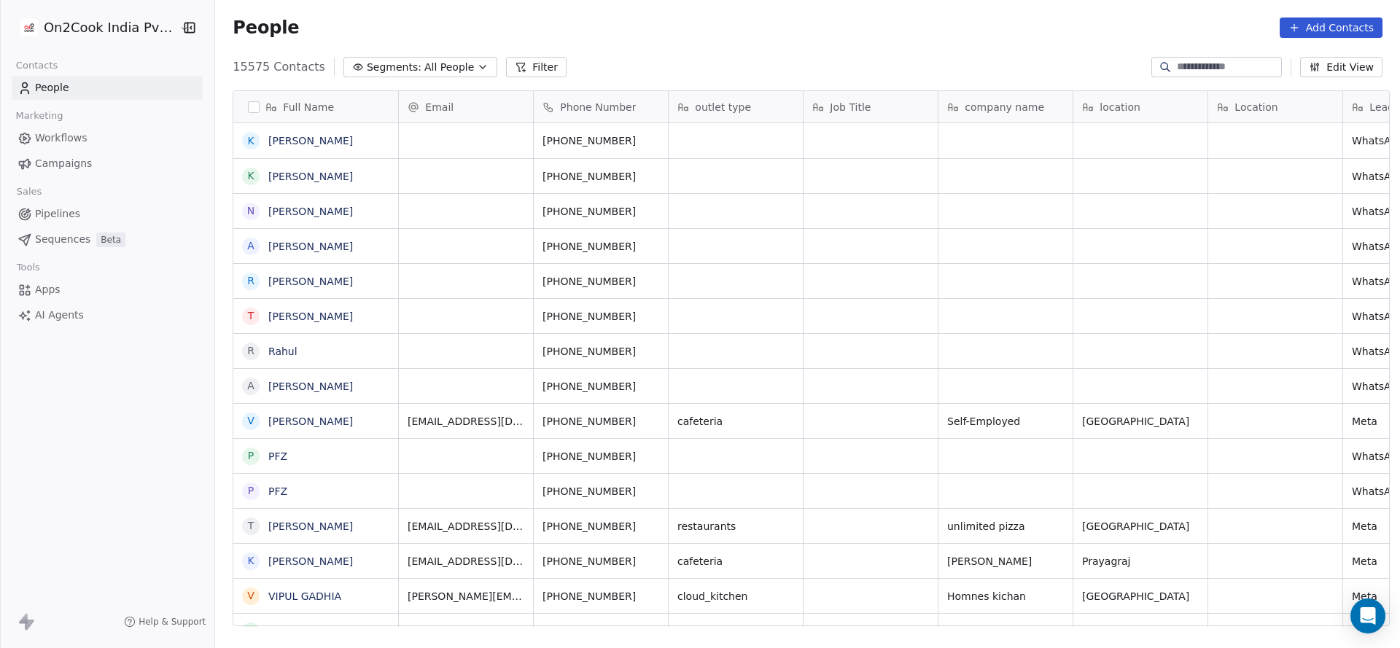
scroll to position [553, 1174]
click at [529, 77] on button "Filter" at bounding box center [536, 67] width 61 height 20
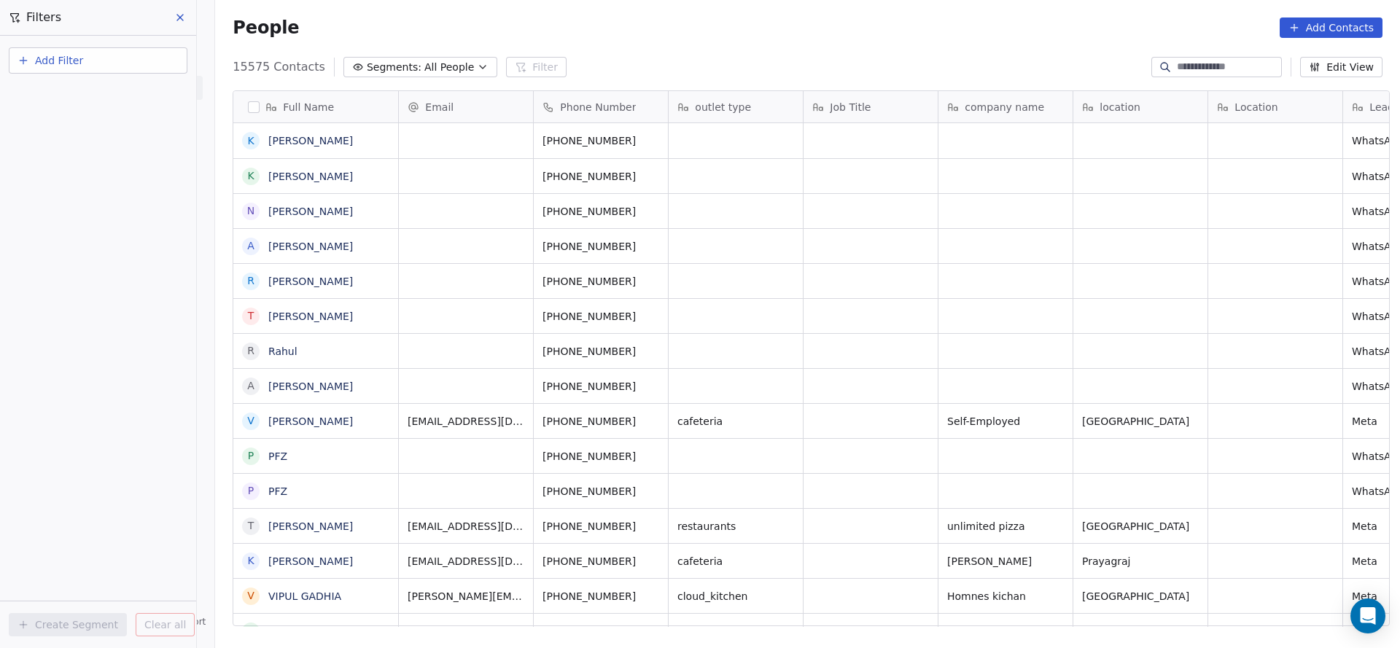
click at [122, 55] on button "Add Filter" at bounding box center [98, 60] width 179 height 26
click at [144, 98] on div "Contact properties" at bounding box center [98, 94] width 148 height 15
type input "***"
click at [90, 142] on div "Assignee" at bounding box center [98, 147] width 148 height 15
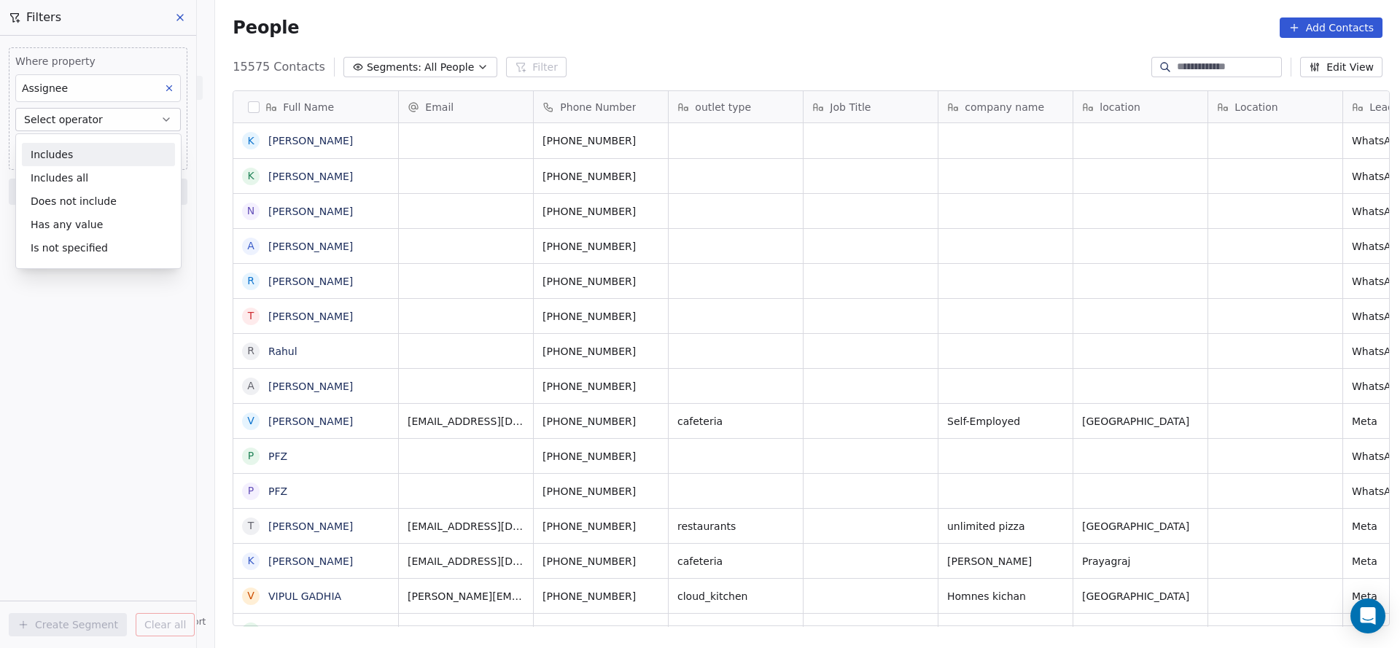
click at [104, 161] on div "Includes" at bounding box center [98, 154] width 153 height 23
click at [103, 147] on body "On2Cook India Pvt. Ltd. Contacts People Marketing Workflows Campaigns Sales Pip…" at bounding box center [700, 324] width 1400 height 648
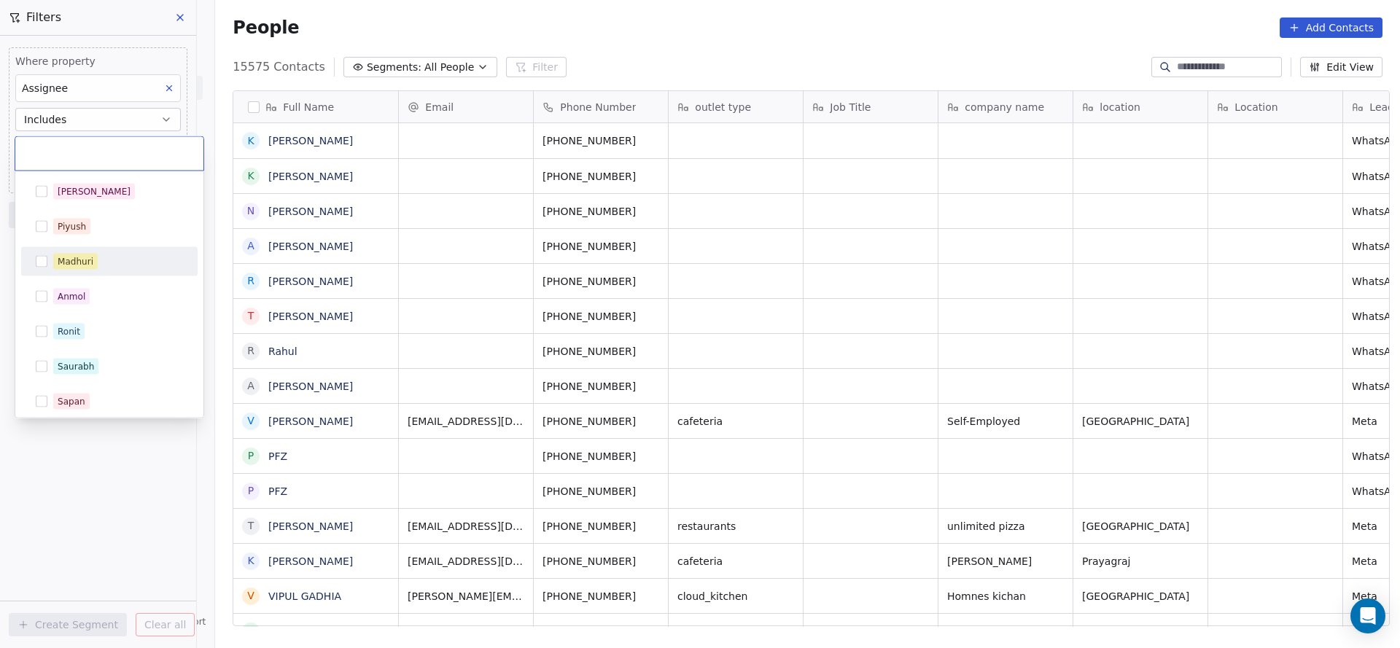
click at [144, 251] on div "Madhuri" at bounding box center [109, 261] width 165 height 23
click at [468, 241] on html "On2Cook India Pvt. Ltd. Contacts People Marketing Workflows Campaigns Sales Pip…" at bounding box center [700, 324] width 1400 height 648
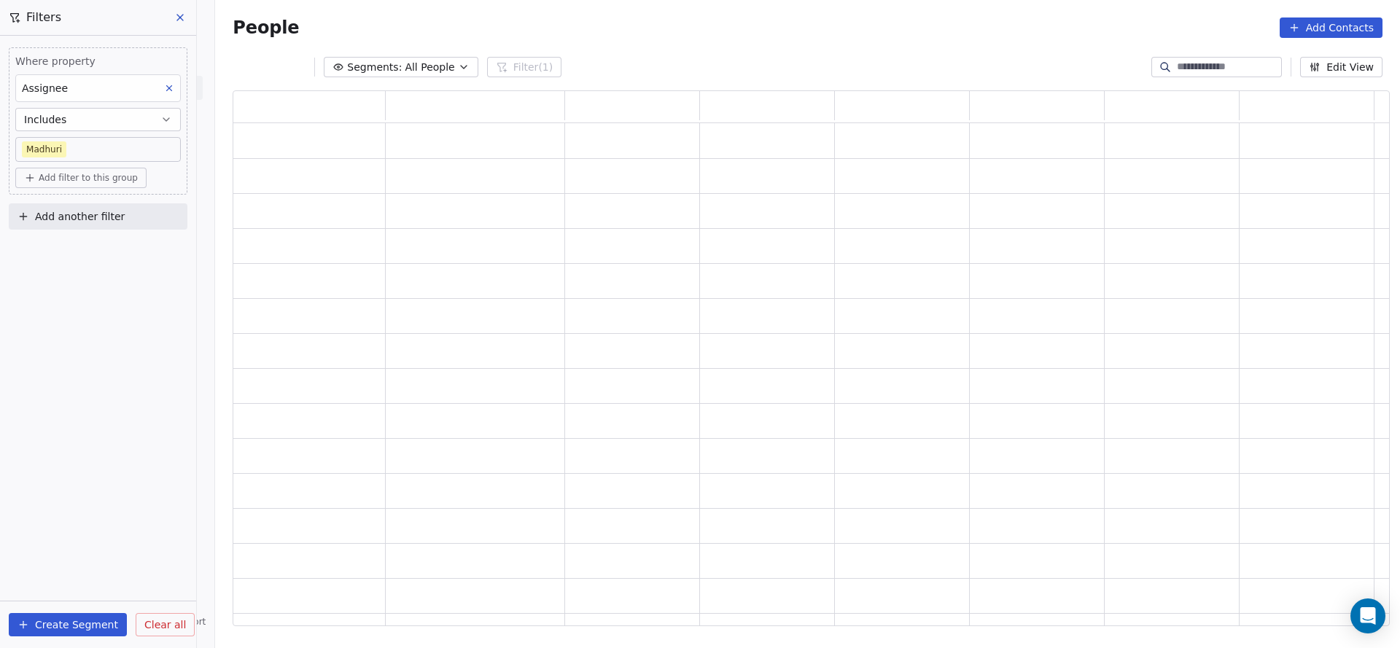
scroll to position [518, 1139]
click at [86, 204] on button "Add another filter" at bounding box center [98, 216] width 179 height 26
click at [82, 247] on span "Contact properties" at bounding box center [71, 249] width 95 height 15
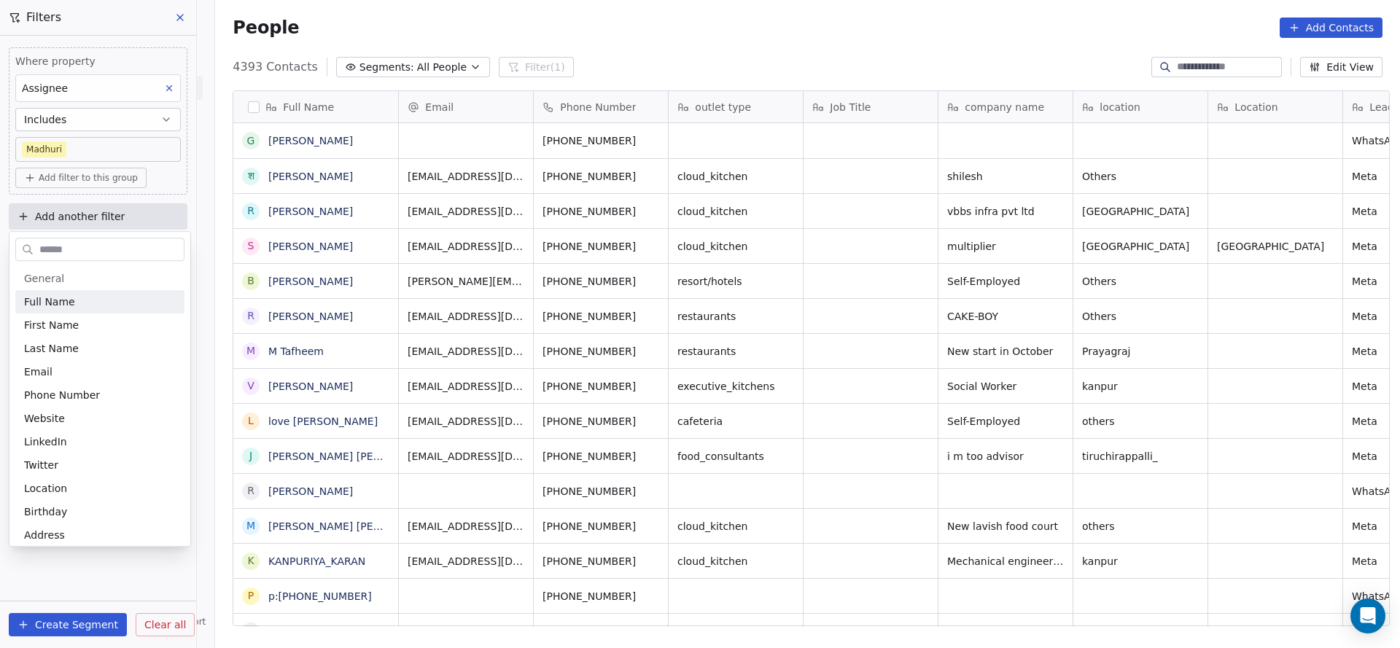
scroll to position [553, 1174]
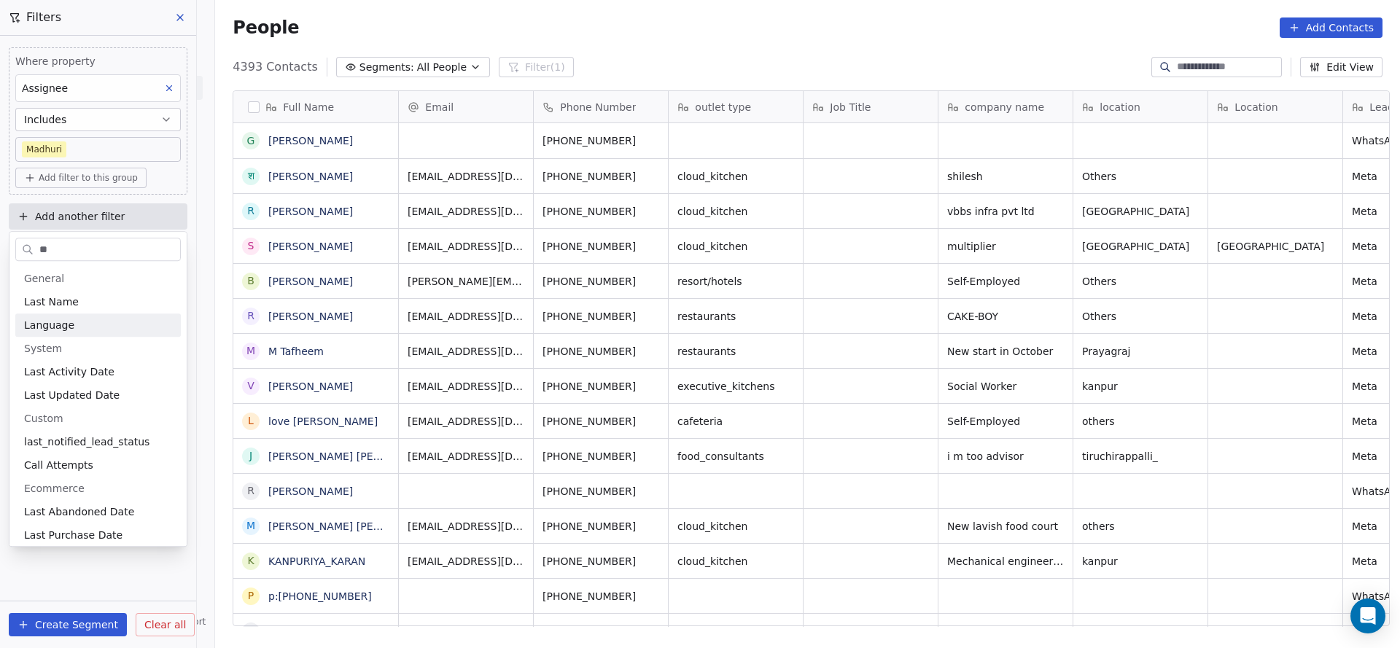
type input "**"
click at [93, 375] on span "Last Activity Date" at bounding box center [69, 371] width 90 height 15
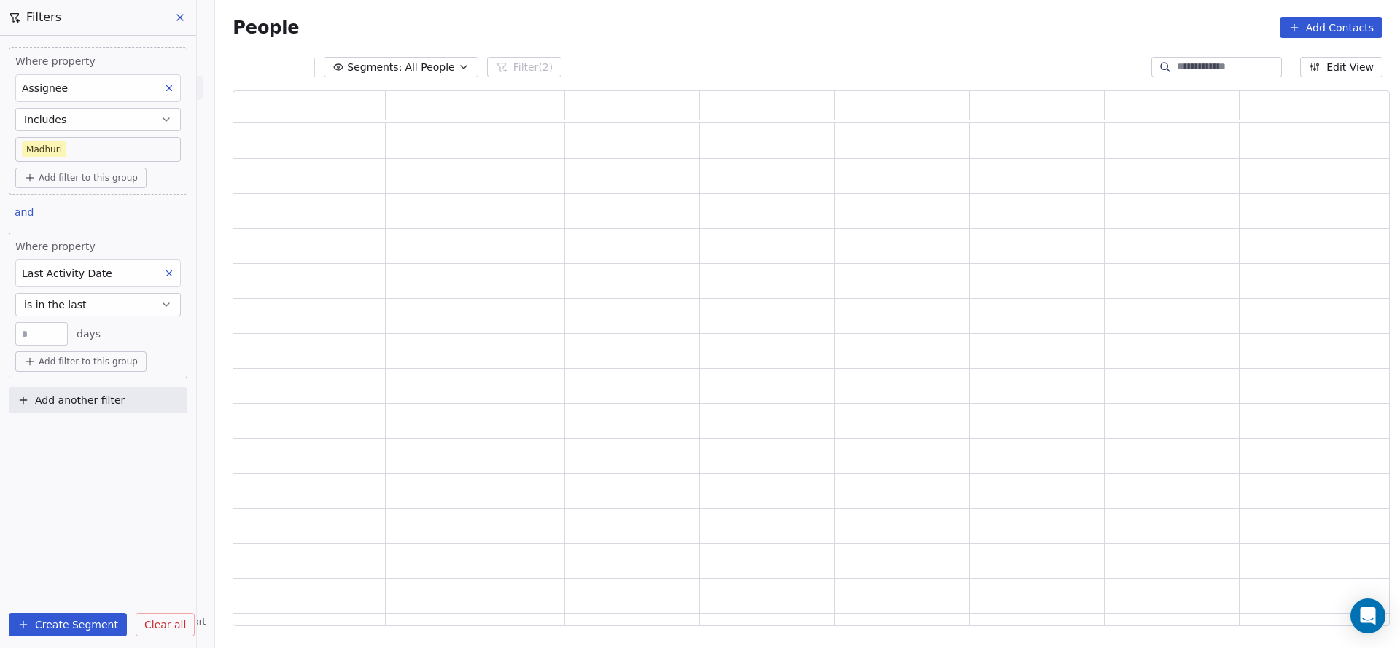
scroll to position [518, 1139]
click at [90, 306] on button "is in the last" at bounding box center [97, 304] width 165 height 23
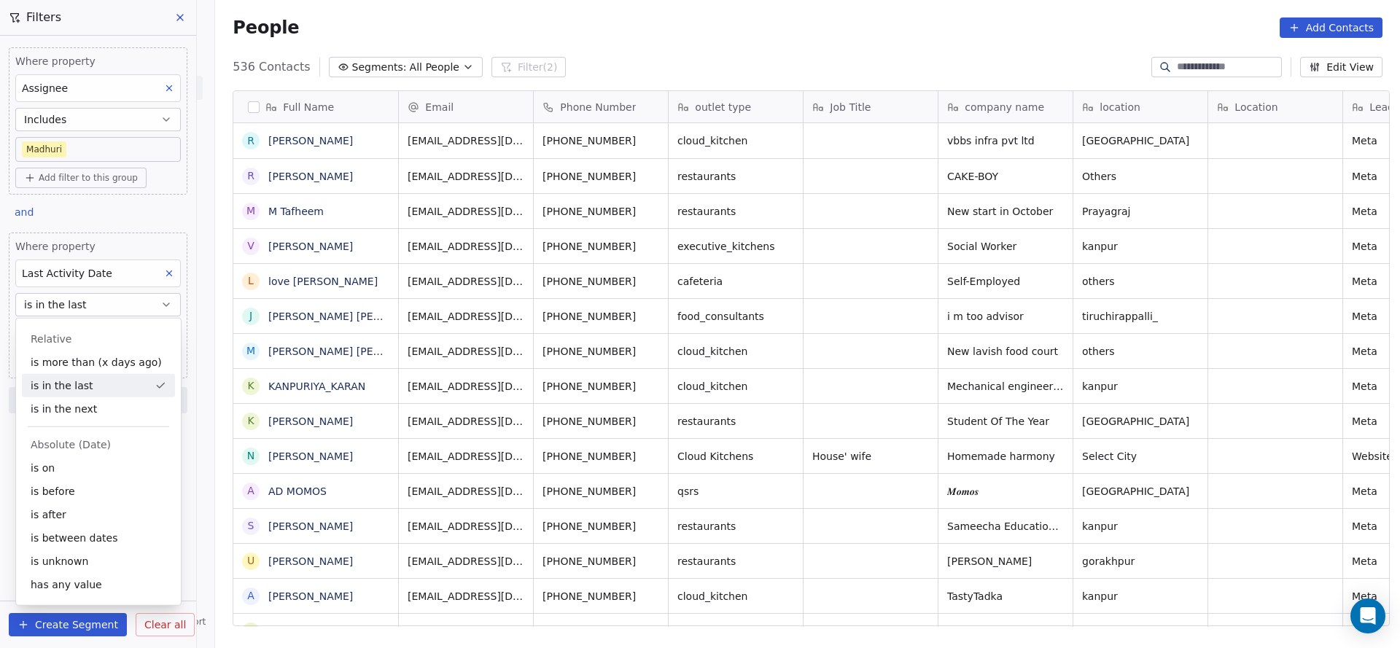
scroll to position [553, 1174]
click at [78, 477] on div "is on" at bounding box center [98, 467] width 153 height 23
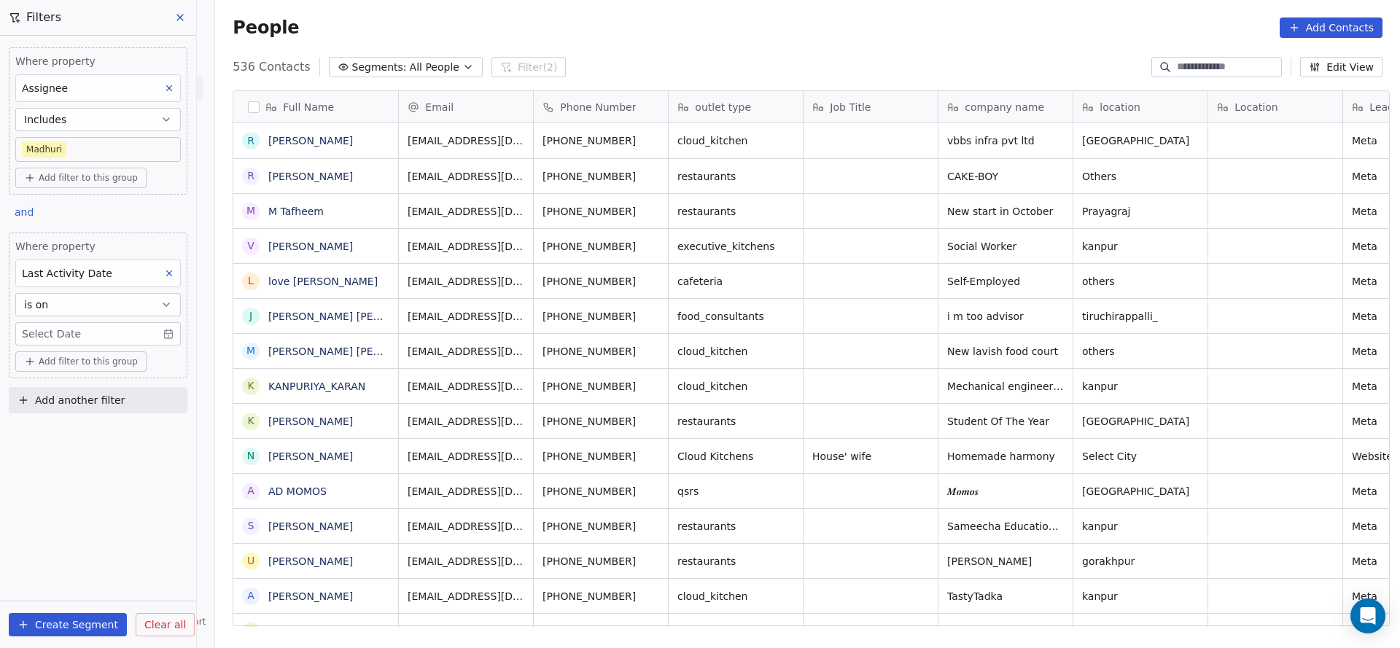
click at [105, 334] on body "On2Cook India Pvt. Ltd. Contacts People Marketing Workflows Campaigns Sales Pip…" at bounding box center [700, 324] width 1400 height 648
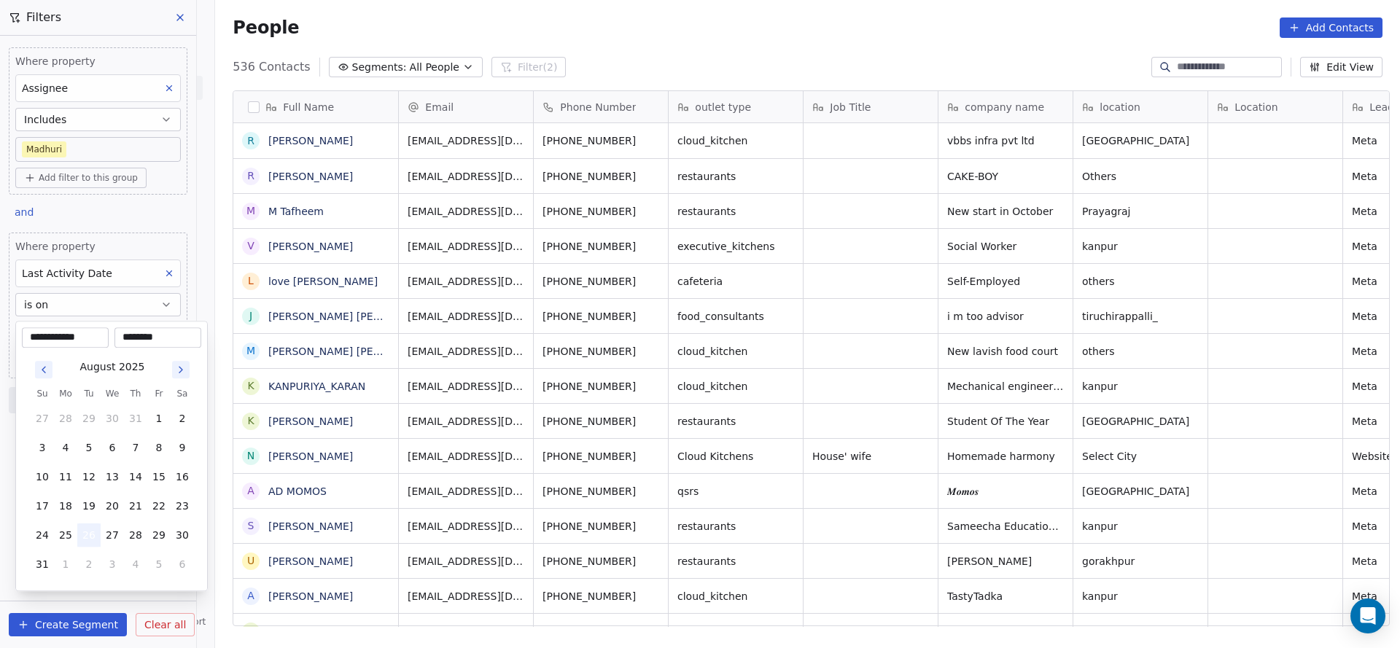
click at [92, 526] on button "26" at bounding box center [88, 534] width 23 height 23
click at [501, 472] on html "On2Cook India Pvt. Ltd. Contacts People Marketing Workflows Campaigns Sales Pip…" at bounding box center [700, 324] width 1400 height 648
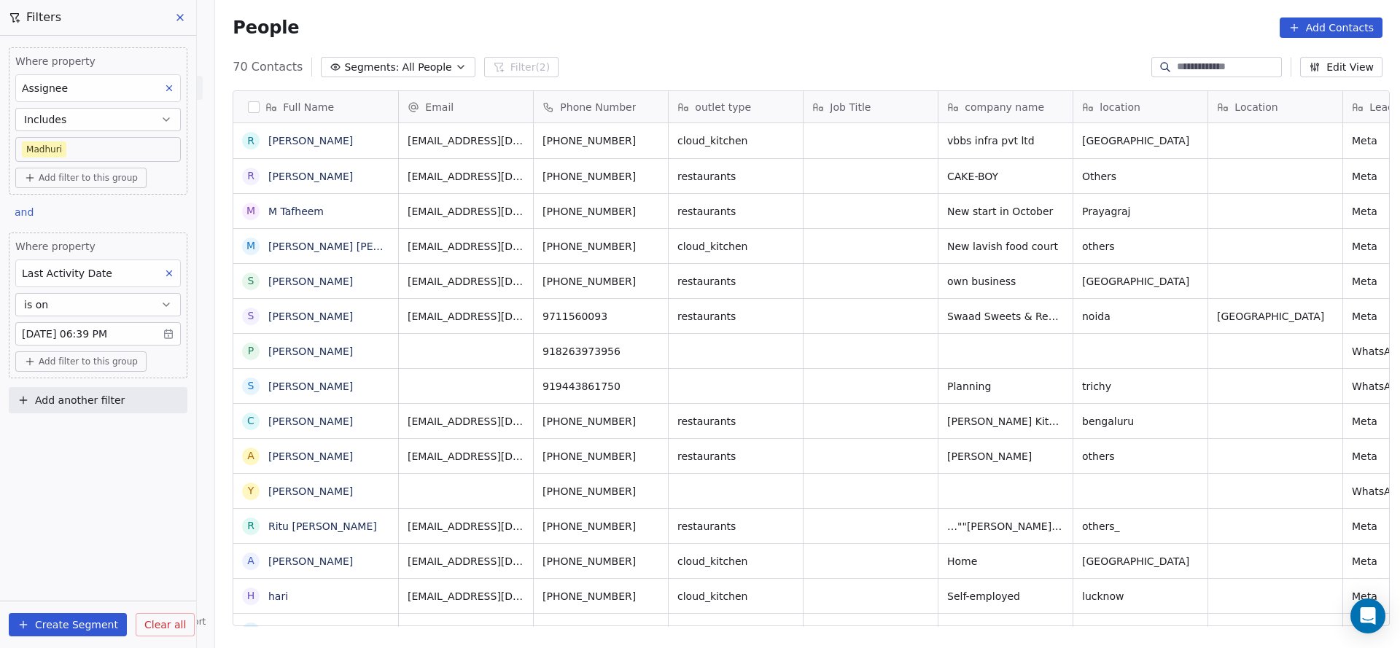
scroll to position [17, 17]
click at [121, 402] on button "Add another filter" at bounding box center [98, 400] width 179 height 26
click at [85, 426] on span "Contact properties" at bounding box center [71, 431] width 95 height 15
type input "***"
click at [67, 523] on div "Lead Status" at bounding box center [97, 531] width 165 height 23
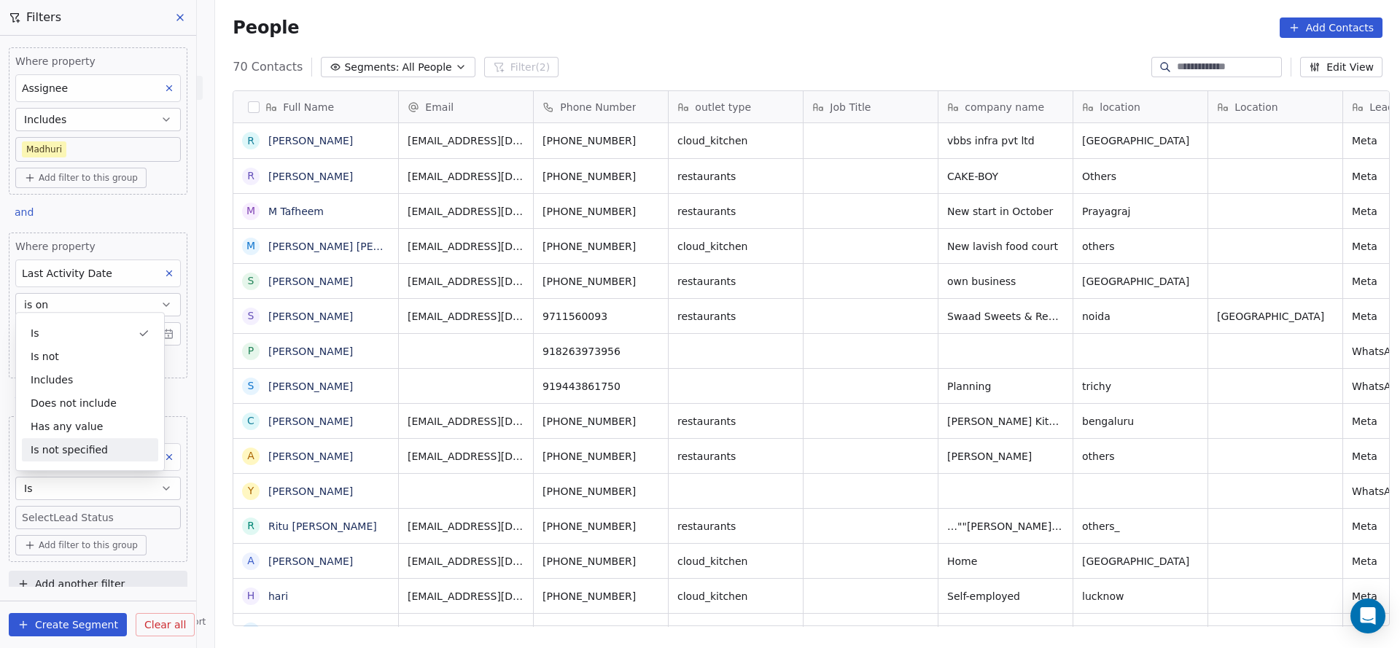
click at [74, 520] on body "On2Cook India Pvt. Ltd. Contacts People Marketing Workflows Campaigns Sales Pip…" at bounding box center [700, 324] width 1400 height 648
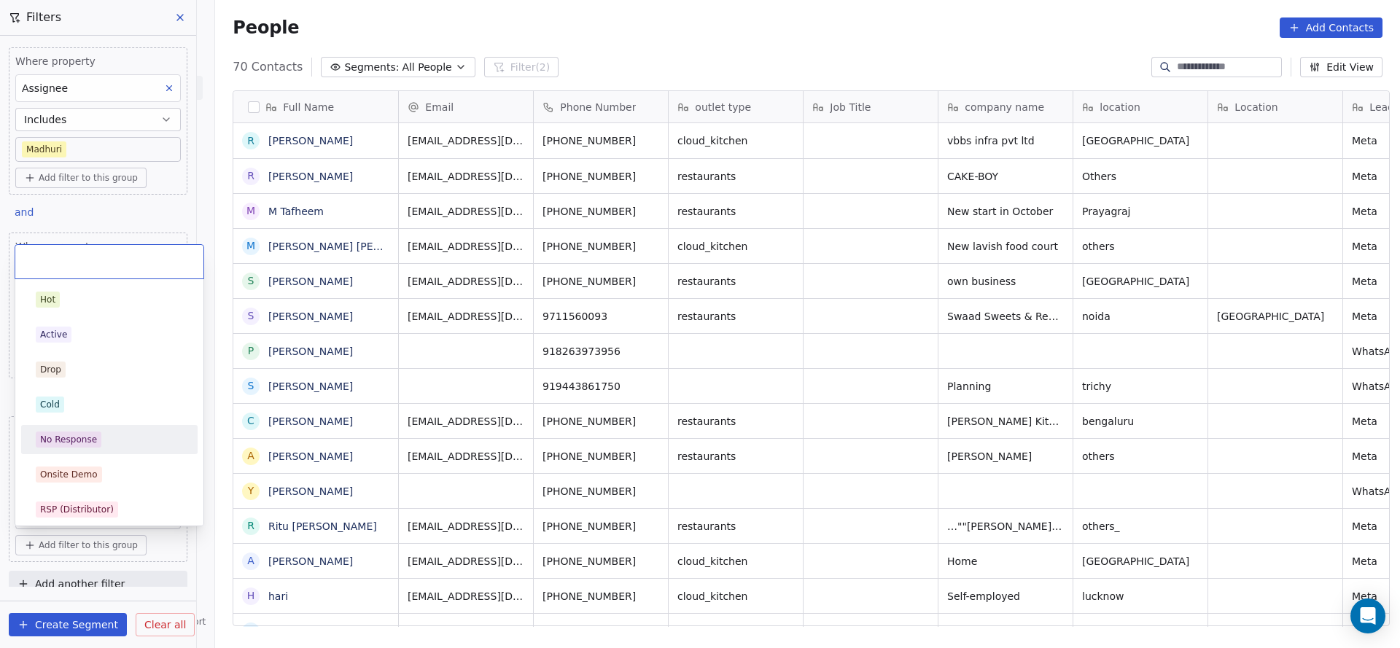
click at [83, 449] on div "No Response" at bounding box center [109, 439] width 165 height 23
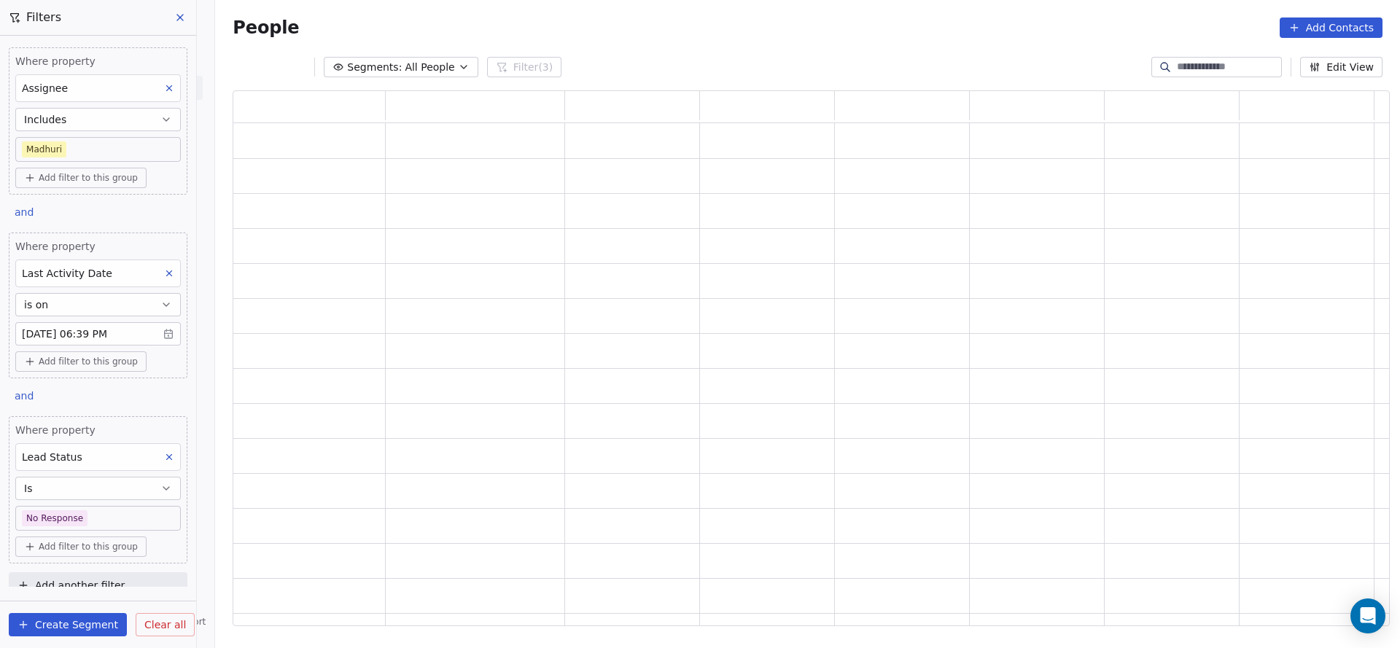
scroll to position [518, 1139]
click at [565, 514] on div "grid" at bounding box center [632, 526] width 135 height 34
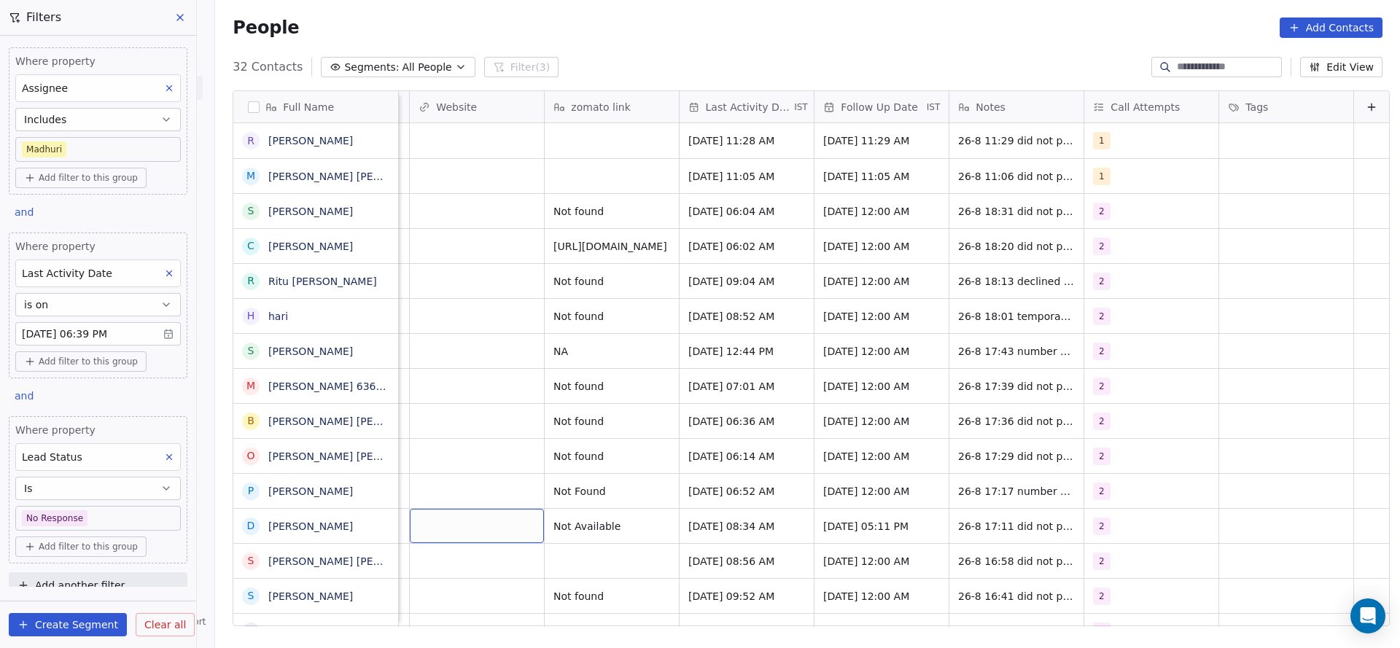
scroll to position [0, 1753]
click at [110, 515] on body "On2Cook India Pvt. Ltd. Contacts People Marketing Workflows Campaigns Sales Pip…" at bounding box center [700, 324] width 1400 height 648
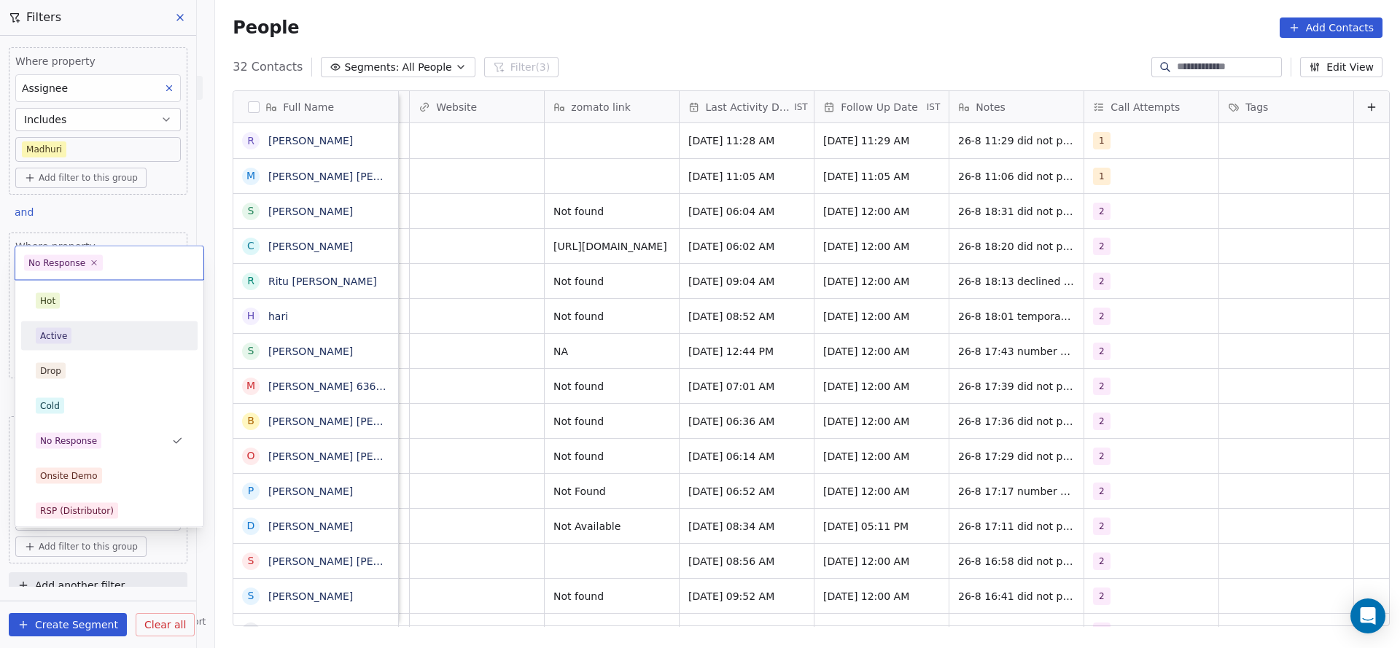
click at [117, 332] on div "Active" at bounding box center [109, 336] width 147 height 16
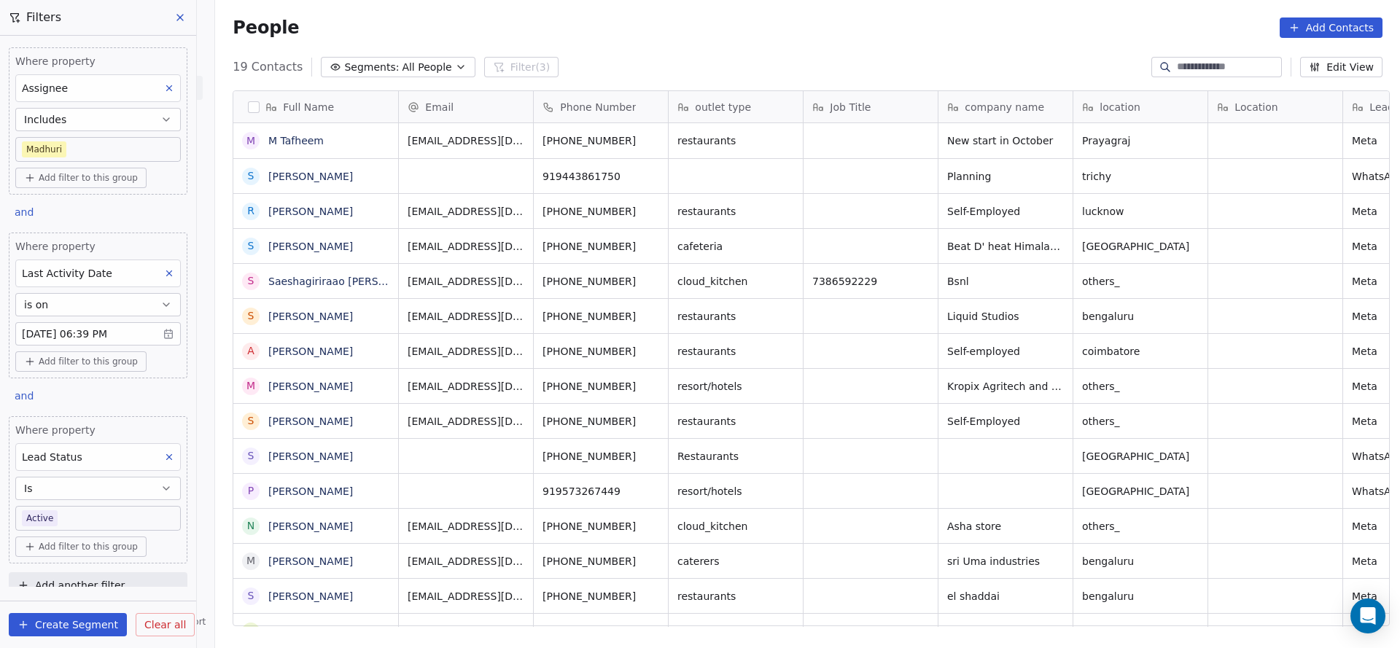
scroll to position [553, 1174]
click at [115, 515] on body "On2Cook India Pvt. Ltd. Contacts People Marketing Workflows Campaigns Sales Pip…" at bounding box center [700, 324] width 1400 height 648
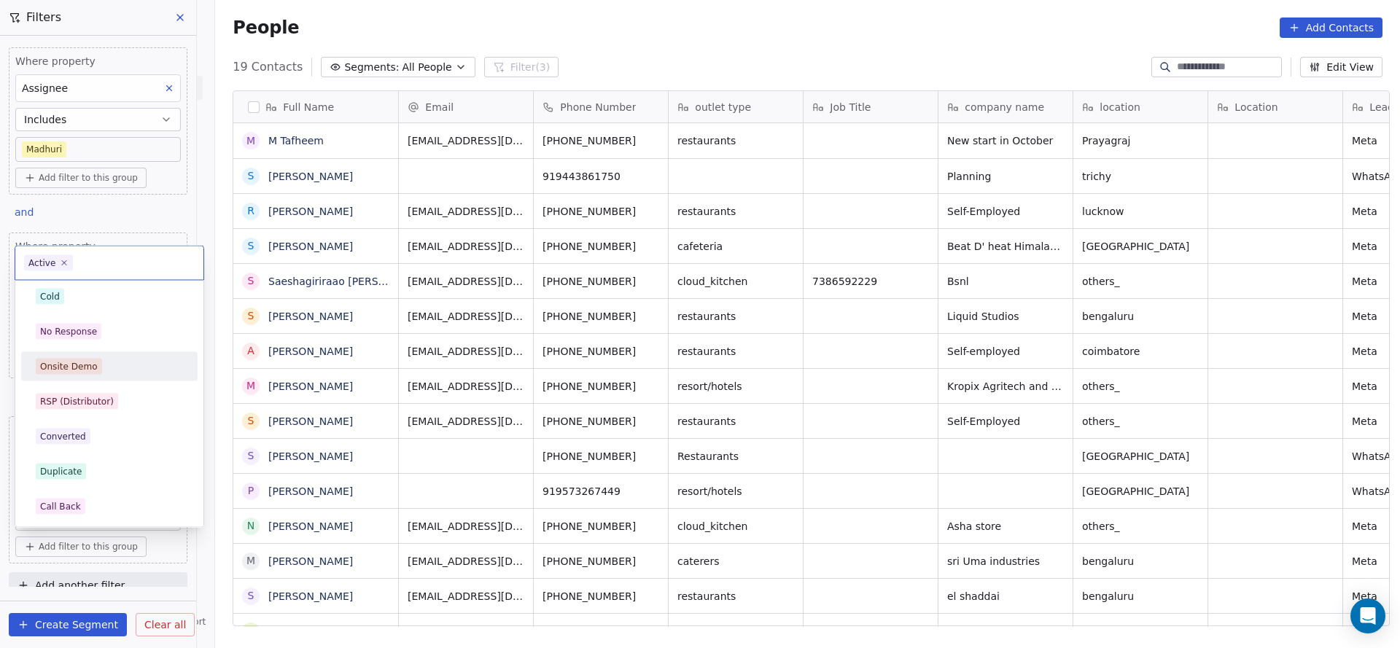
scroll to position [328, 0]
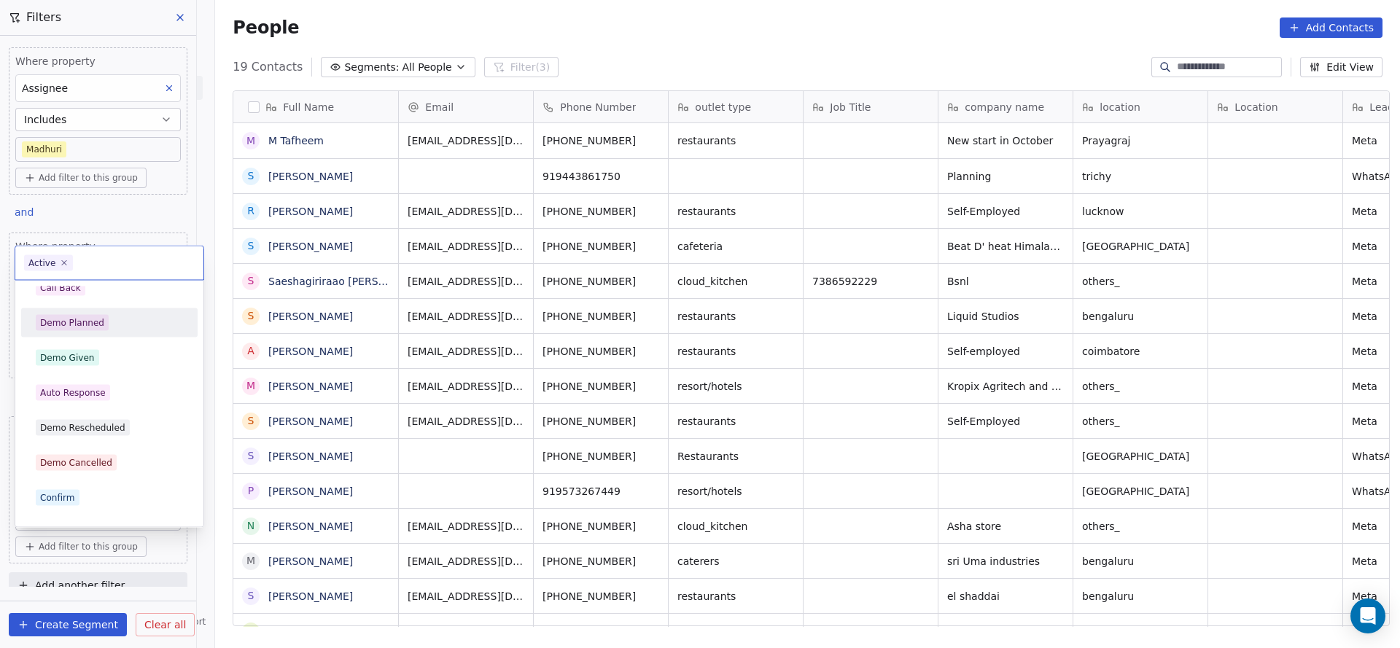
click at [140, 322] on div "Demo Planned" at bounding box center [109, 323] width 147 height 16
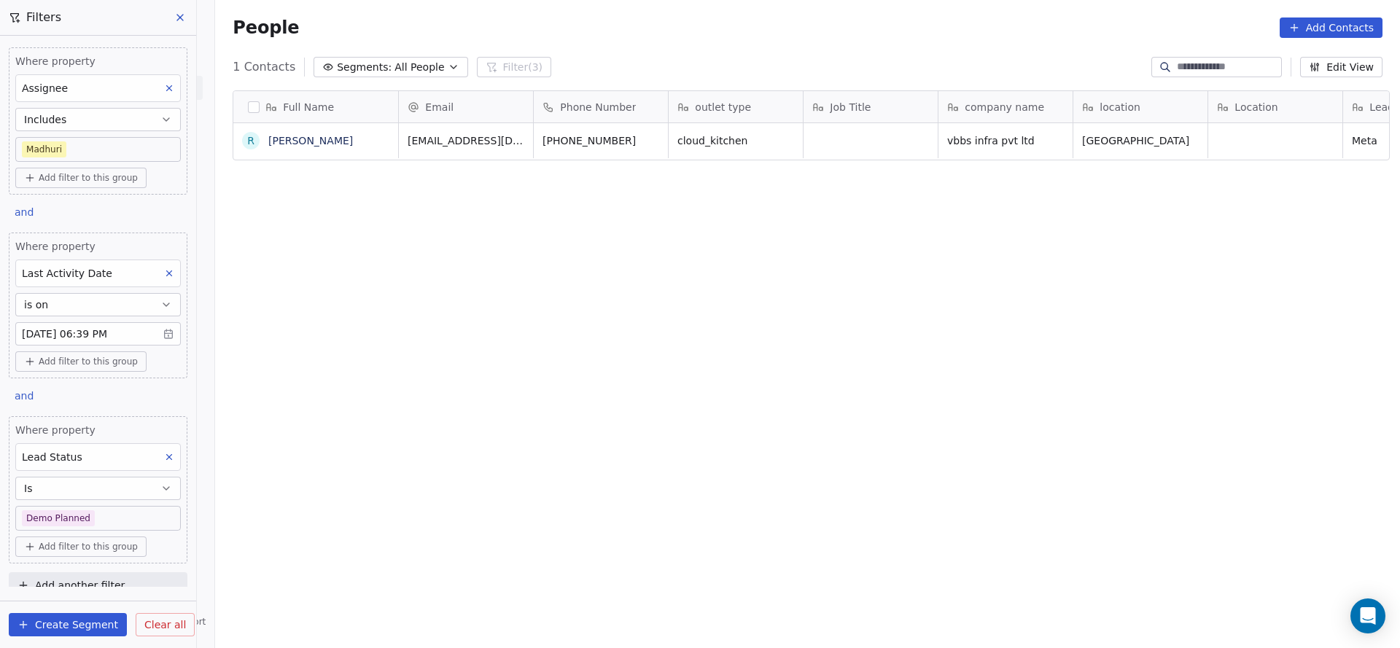
scroll to position [553, 1174]
click at [122, 518] on body "On2Cook India Pvt. Ltd. Contacts People Marketing Workflows Campaigns Sales Pip…" at bounding box center [700, 324] width 1400 height 648
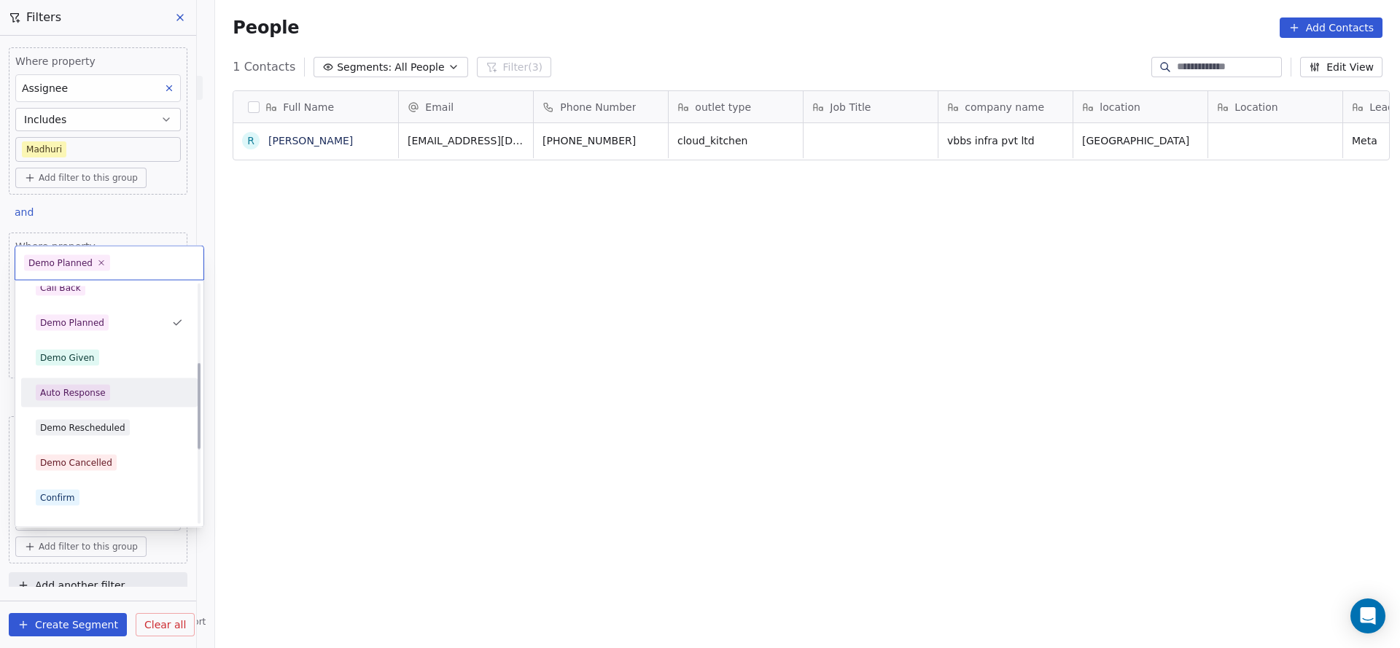
scroll to position [219, 0]
click at [102, 398] on div "Call Back" at bounding box center [109, 397] width 147 height 16
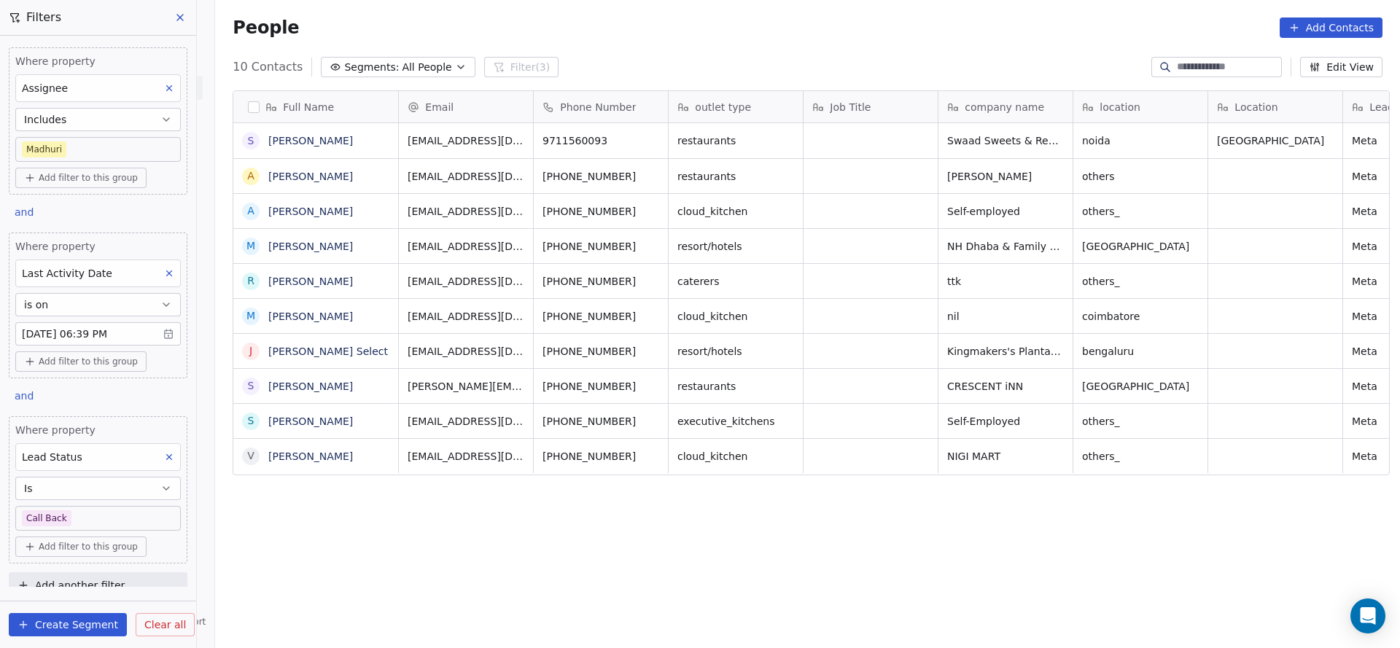
scroll to position [553, 1174]
click at [101, 512] on body "On2Cook India Pvt. Ltd. Contacts People Marketing Workflows Campaigns Sales Pip…" at bounding box center [700, 324] width 1400 height 648
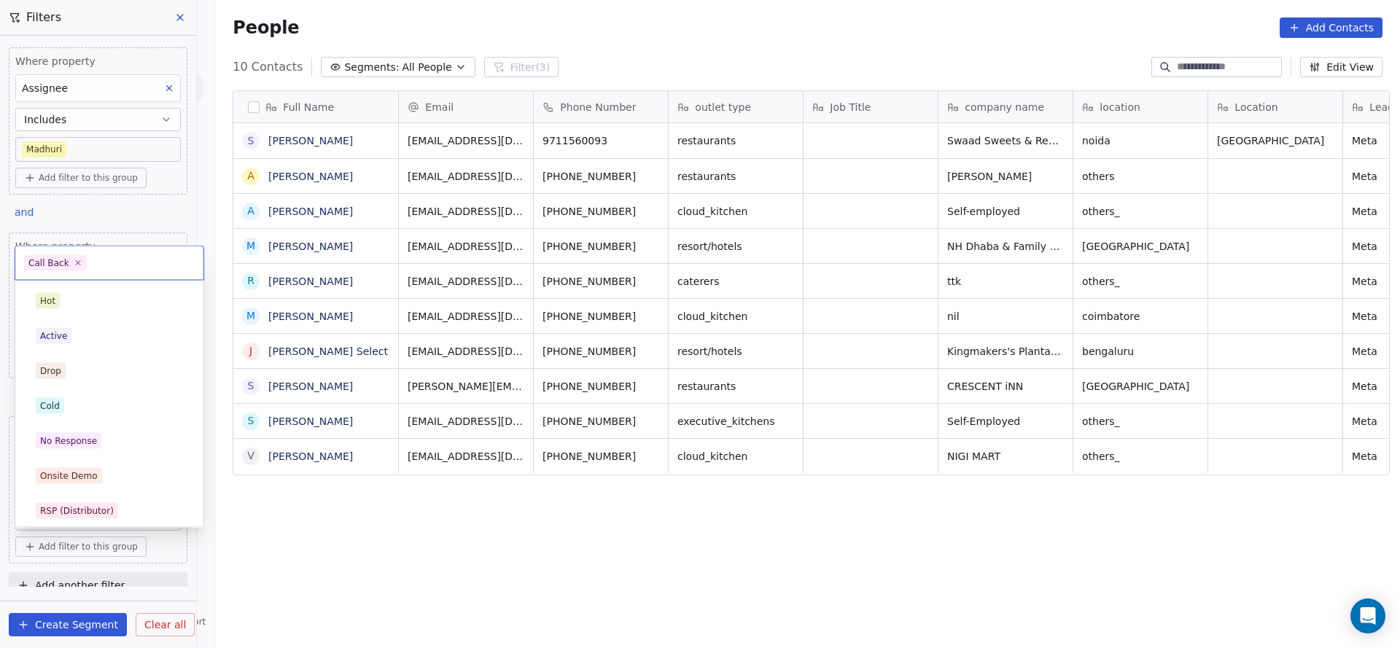
scroll to position [109, 0]
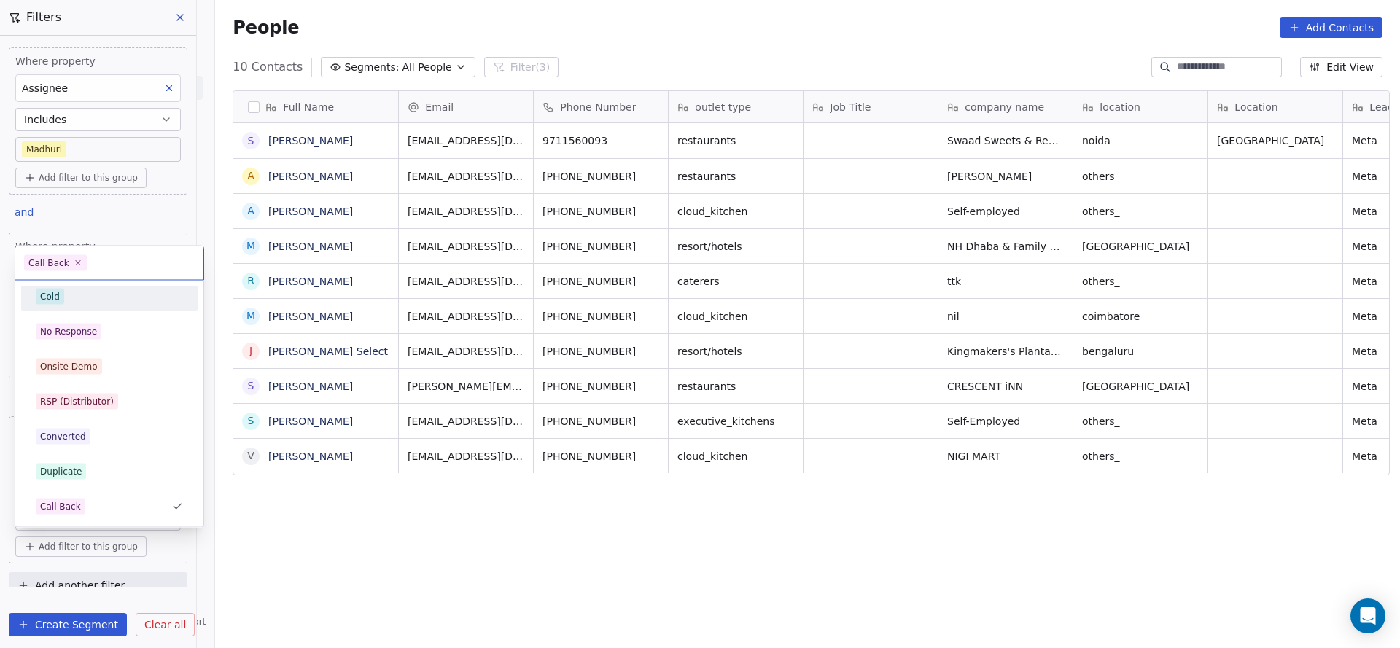
click at [104, 302] on div "Cold" at bounding box center [109, 297] width 147 height 16
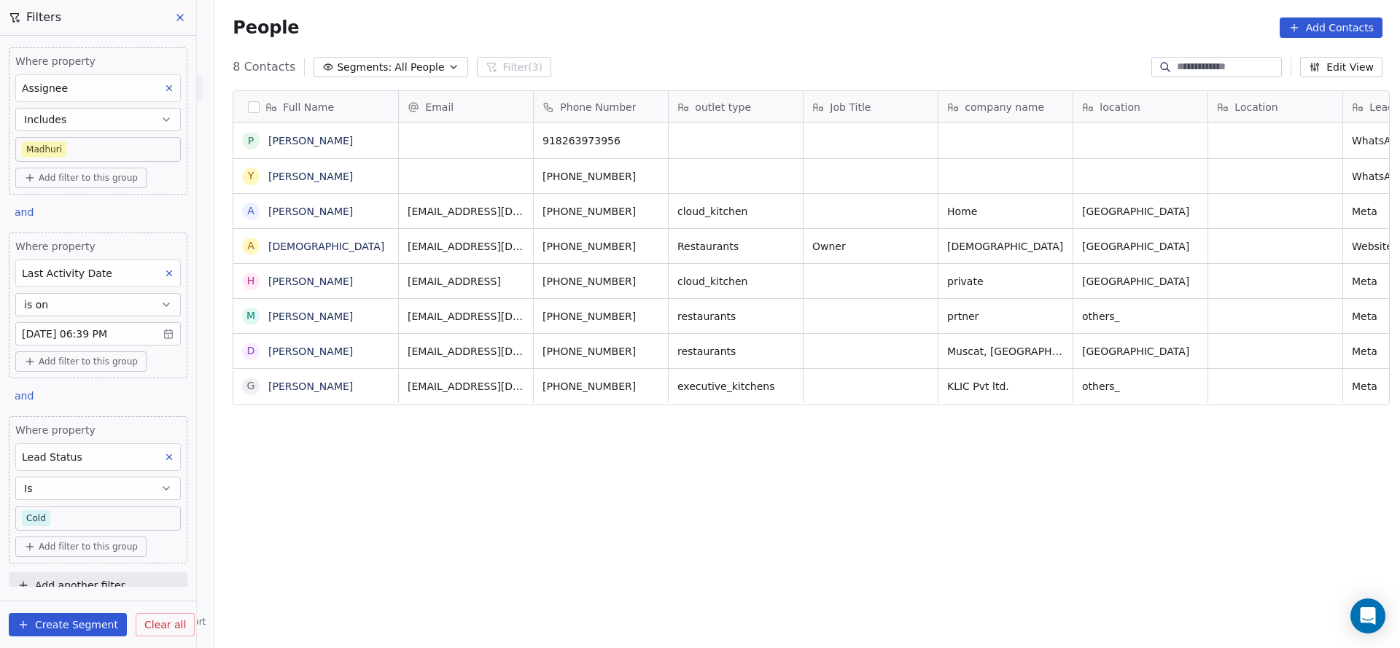
scroll to position [553, 1174]
